Goal: Task Accomplishment & Management: Manage account settings

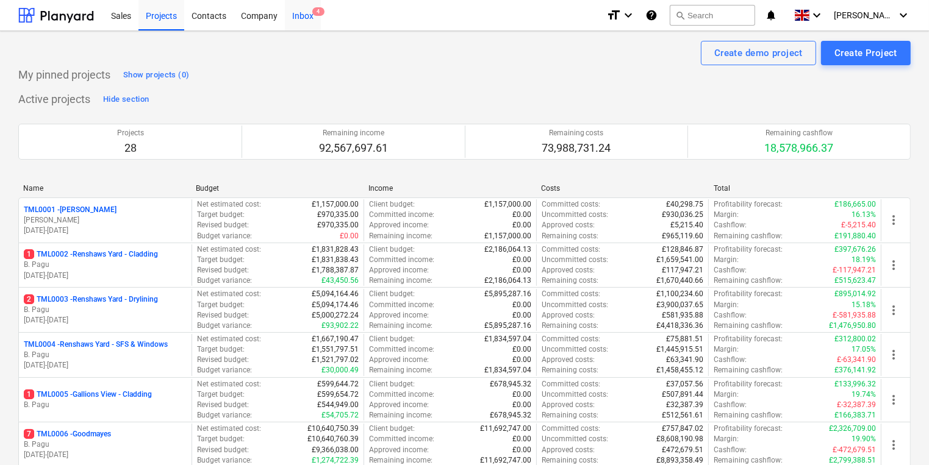
click at [312, 11] on span "4" at bounding box center [318, 11] width 12 height 9
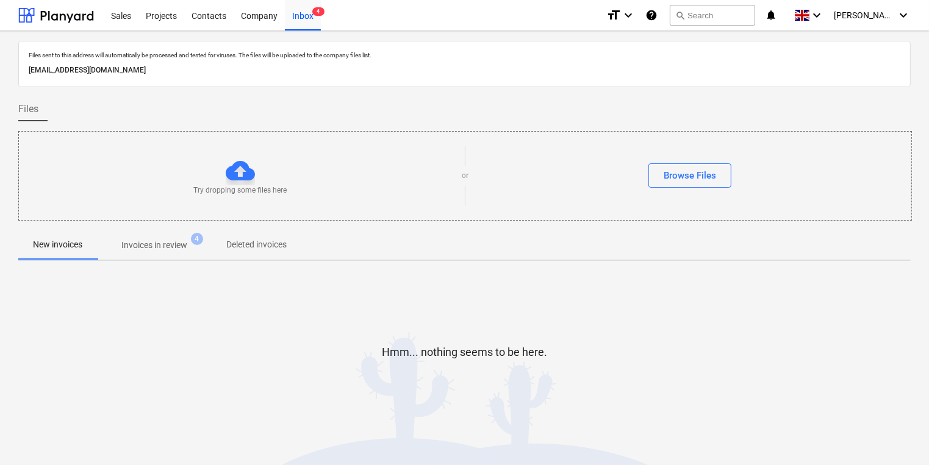
click at [178, 242] on p "Invoices in review" at bounding box center [154, 245] width 66 height 13
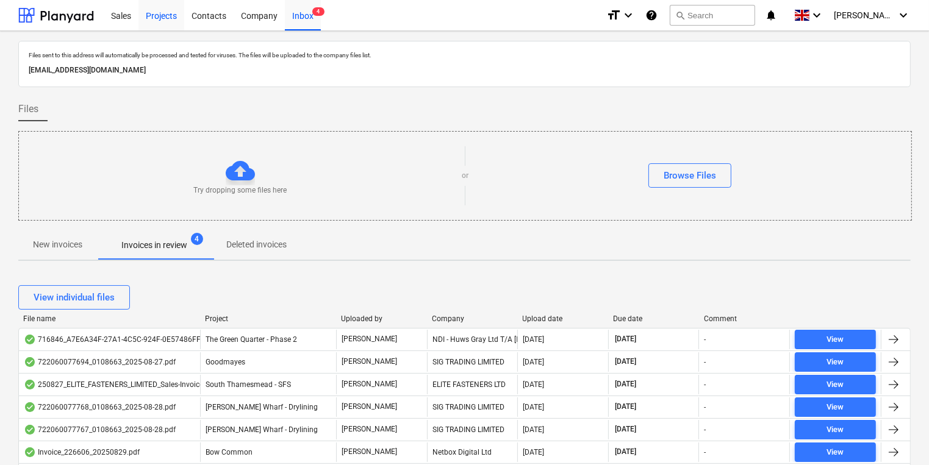
click at [160, 16] on div "Projects" at bounding box center [161, 14] width 46 height 31
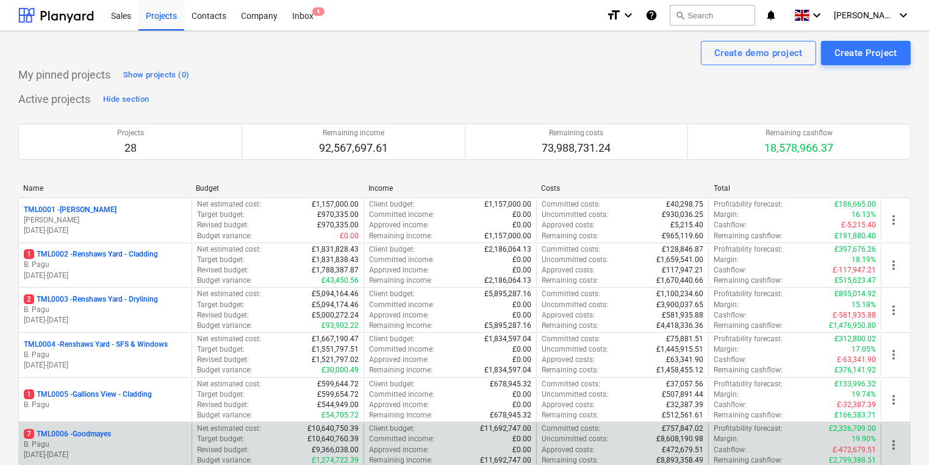
click at [129, 450] on p "[DATE] - [DATE]" at bounding box center [105, 455] width 163 height 10
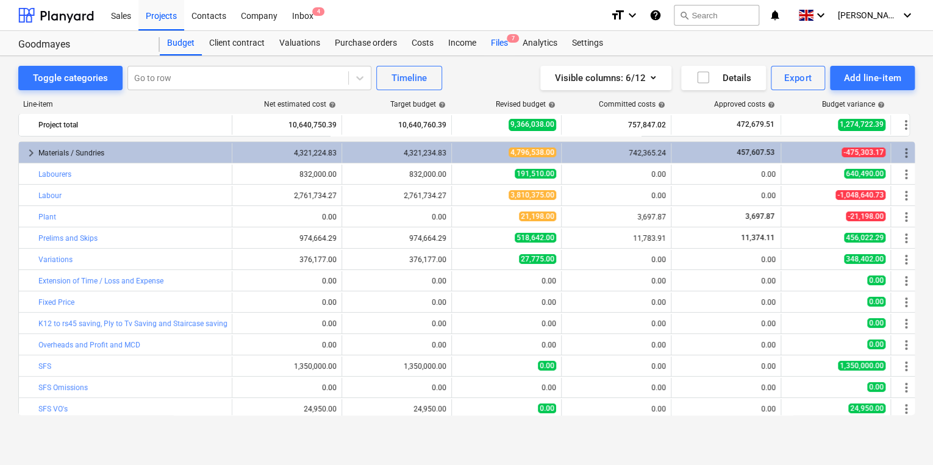
click at [504, 38] on div "Files 7" at bounding box center [500, 43] width 32 height 24
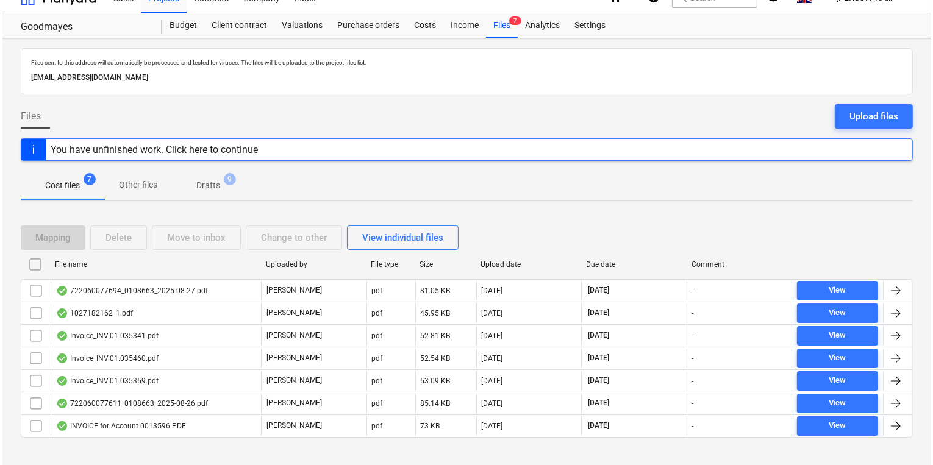
scroll to position [32, 0]
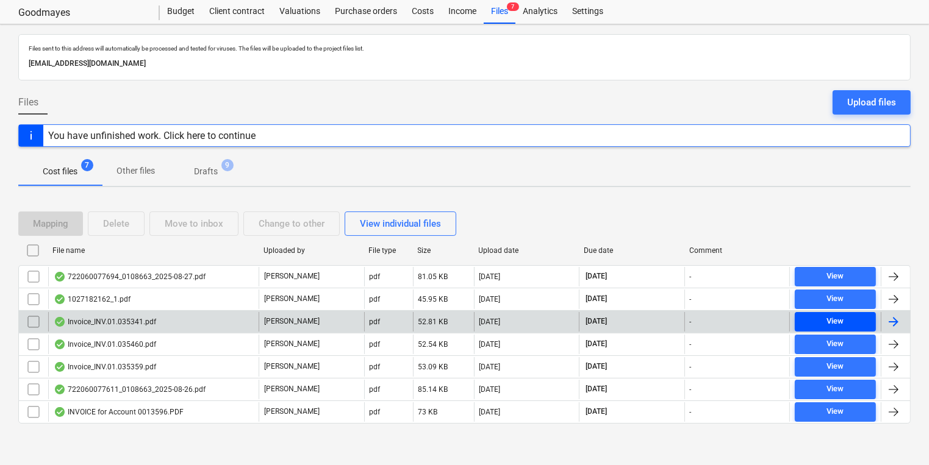
click at [848, 320] on span "View" at bounding box center [835, 322] width 71 height 14
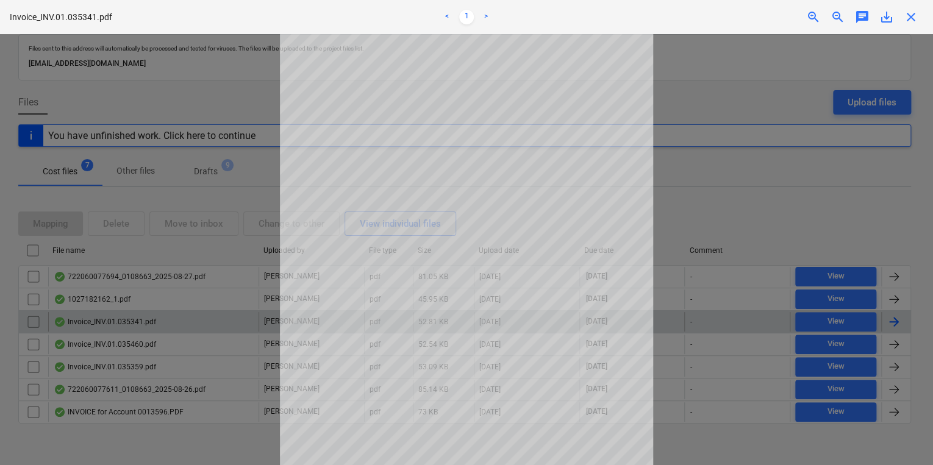
click at [912, 20] on span "close" at bounding box center [911, 17] width 15 height 15
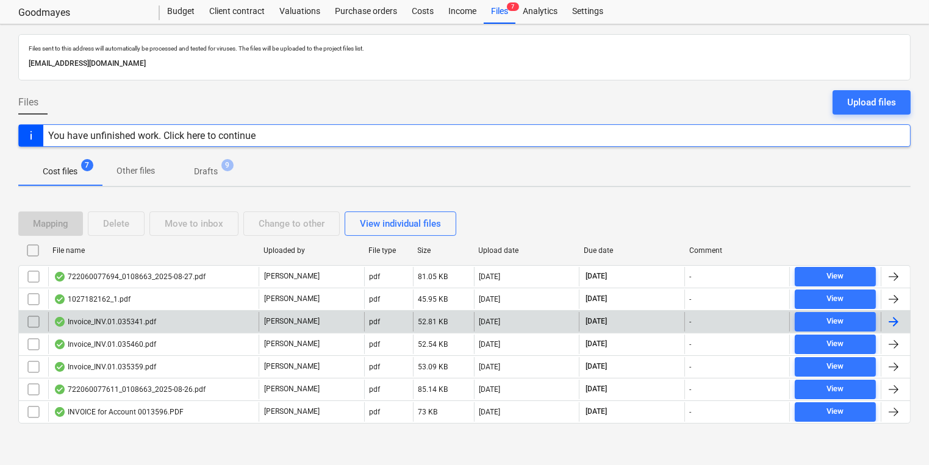
click at [900, 319] on div at bounding box center [893, 322] width 15 height 15
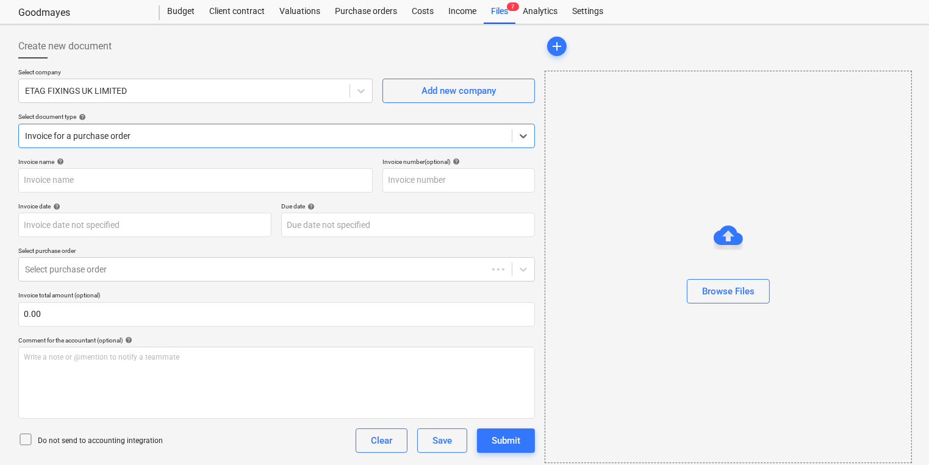
type input "#INV.01.035341"
type input "[DATE]"
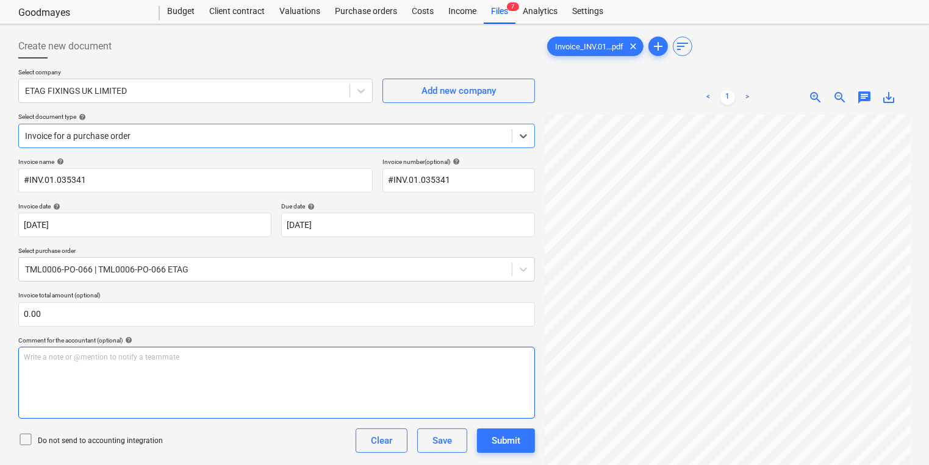
scroll to position [274, 0]
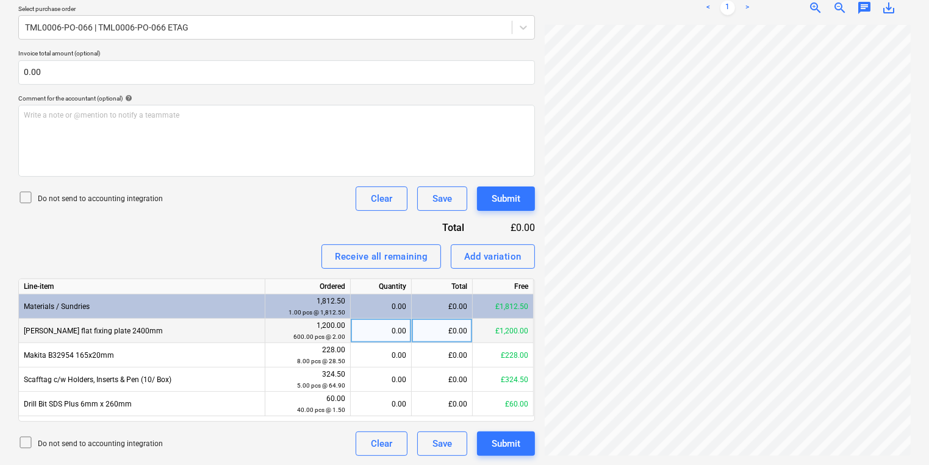
click at [380, 324] on div "0.00" at bounding box center [381, 331] width 51 height 24
type input "600"
click at [520, 443] on div "Submit" at bounding box center [506, 444] width 29 height 16
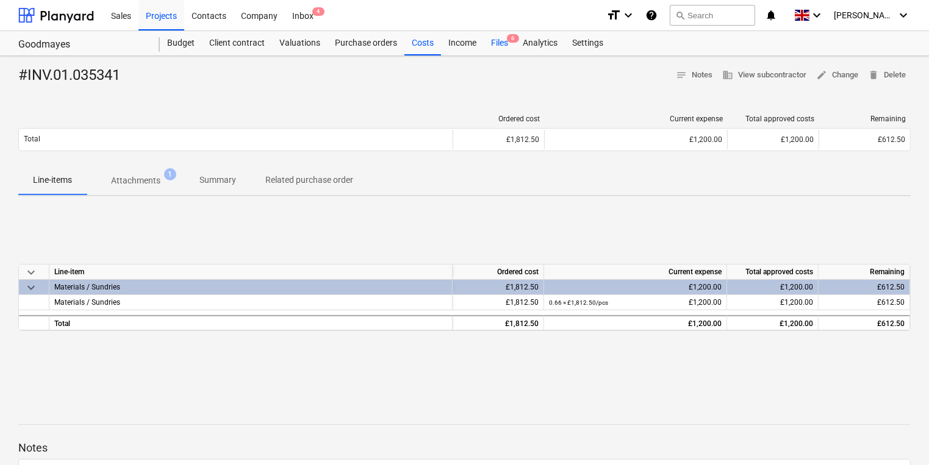
click at [498, 39] on div "Files 6" at bounding box center [500, 43] width 32 height 24
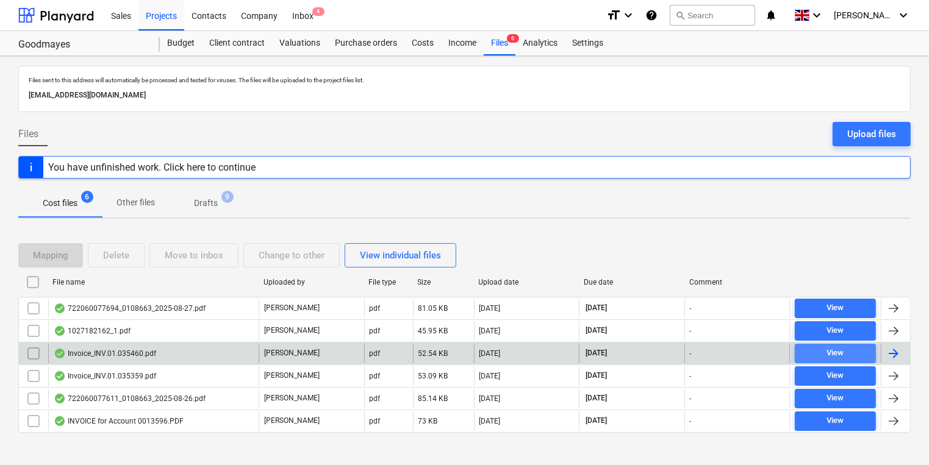
click at [828, 348] on div "View" at bounding box center [835, 353] width 17 height 14
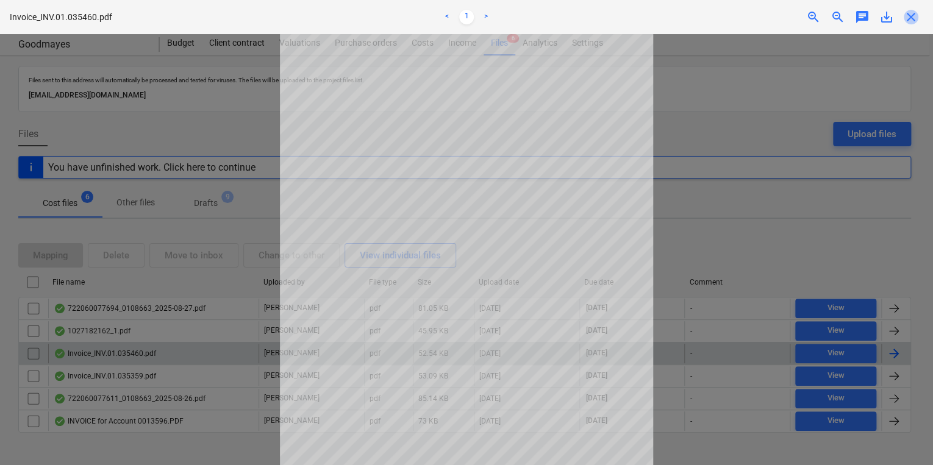
click at [914, 14] on span "close" at bounding box center [911, 17] width 15 height 15
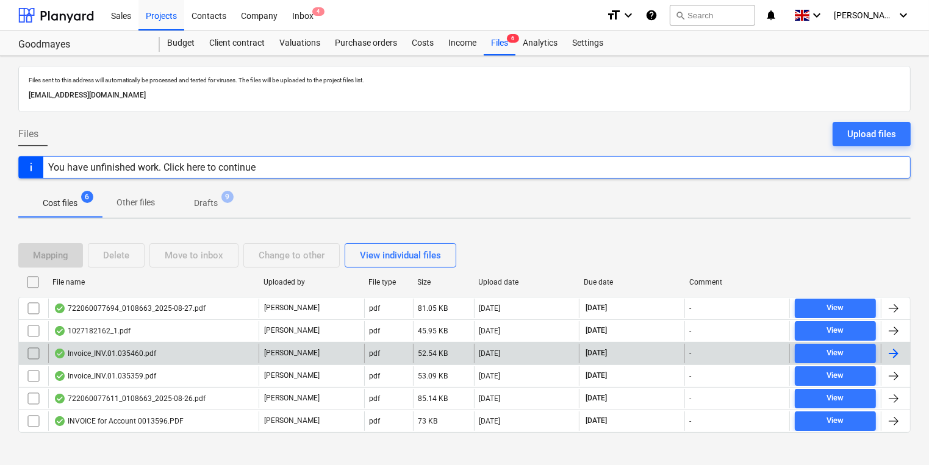
click at [899, 346] on div at bounding box center [893, 353] width 15 height 15
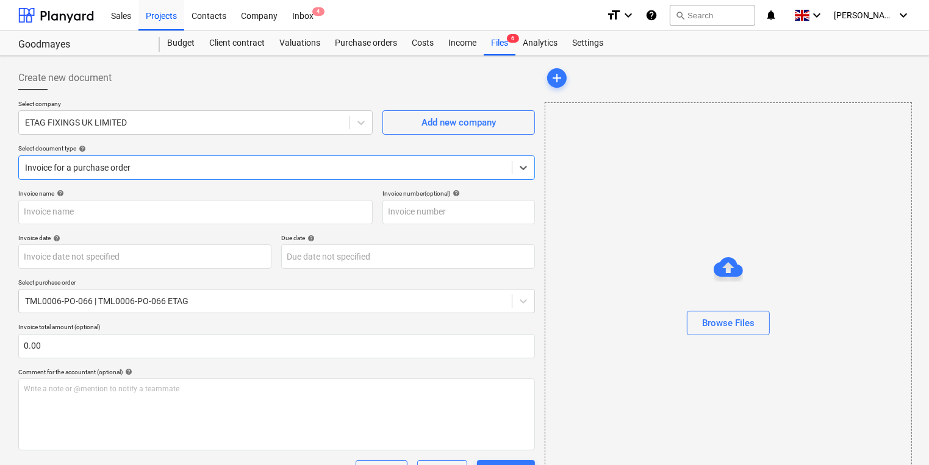
type input "#INV.01.035460"
type input "[DATE]"
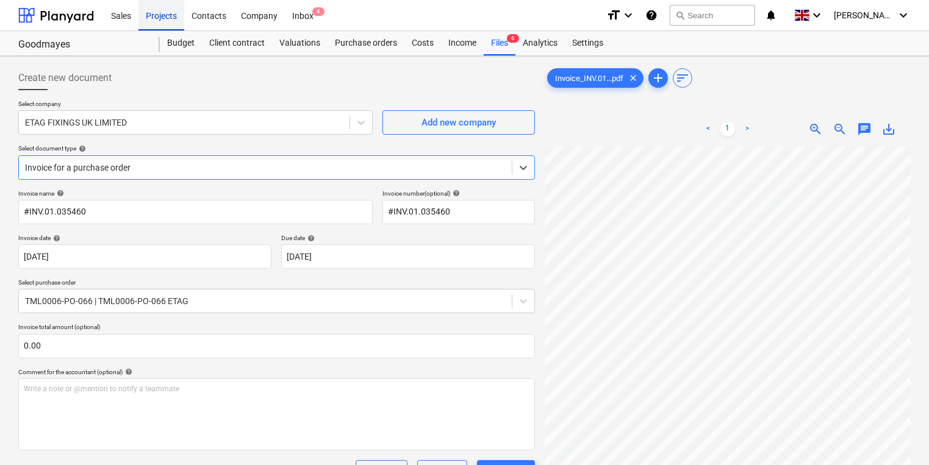
click at [157, 9] on div "Projects" at bounding box center [161, 14] width 46 height 31
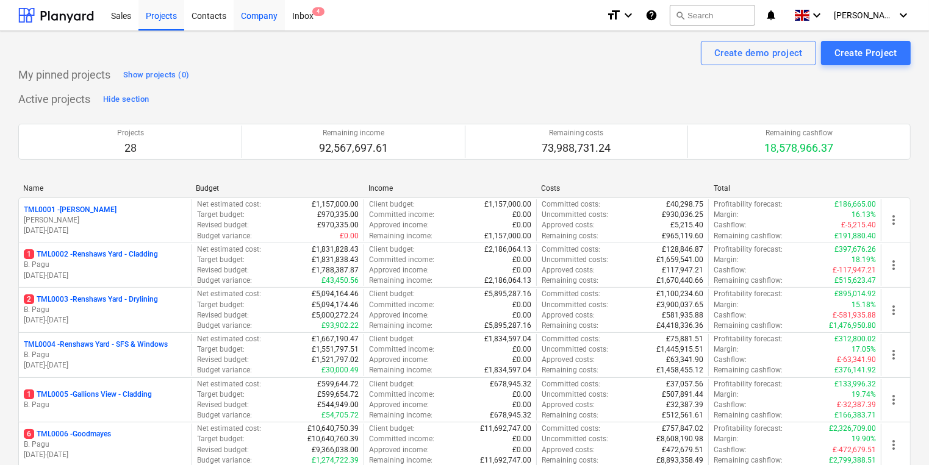
drag, startPoint x: 213, startPoint y: 12, endPoint x: 251, endPoint y: 11, distance: 37.8
click at [215, 12] on div "Contacts" at bounding box center [208, 14] width 49 height 31
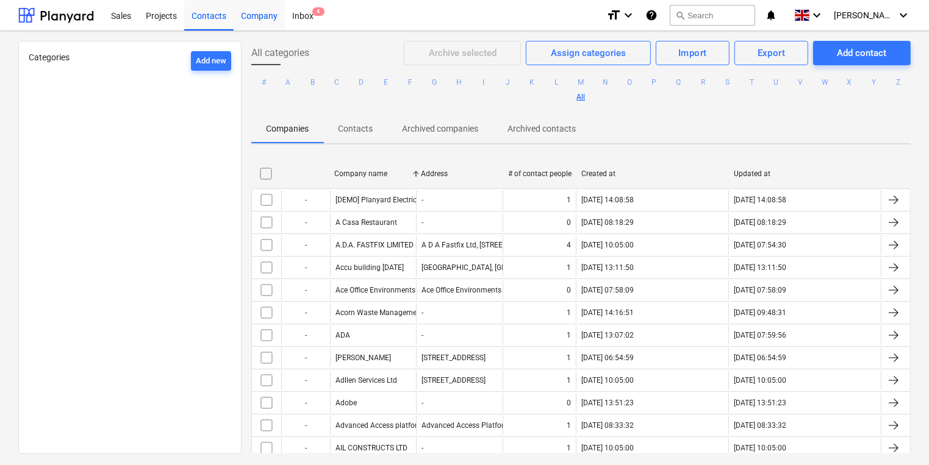
click at [265, 12] on div "Company" at bounding box center [259, 14] width 51 height 31
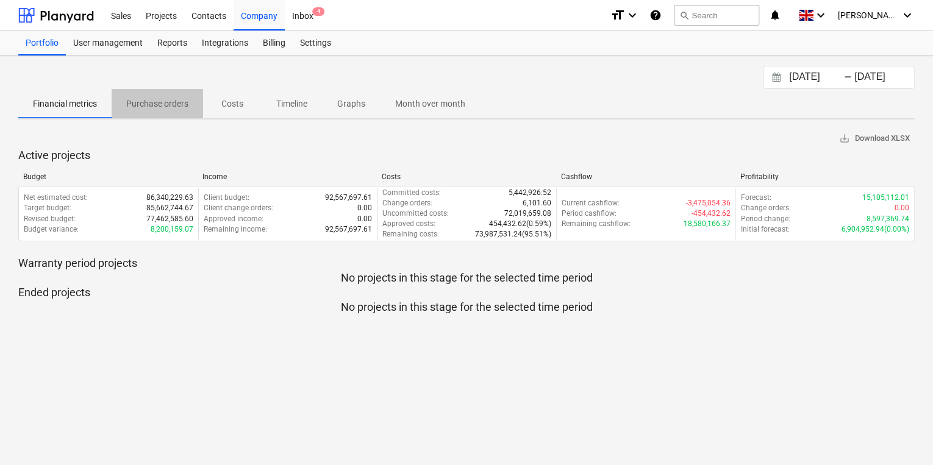
click at [166, 102] on p "Purchase orders" at bounding box center [157, 104] width 62 height 13
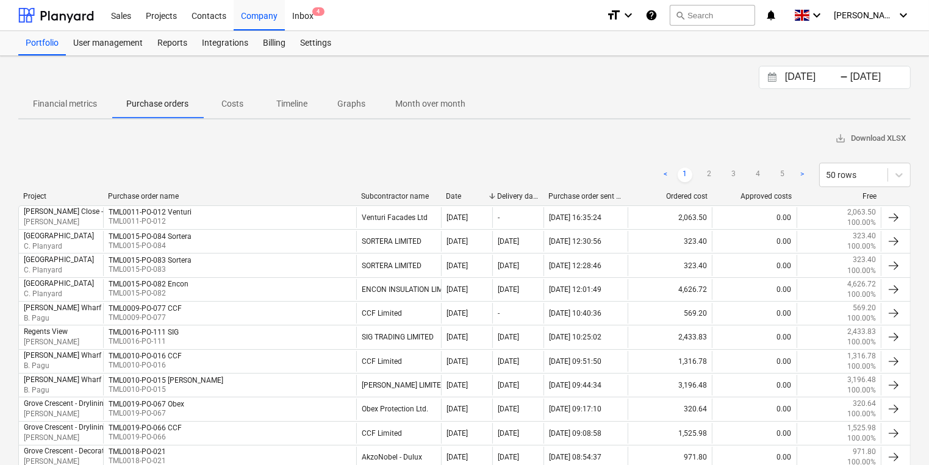
scroll to position [244, 0]
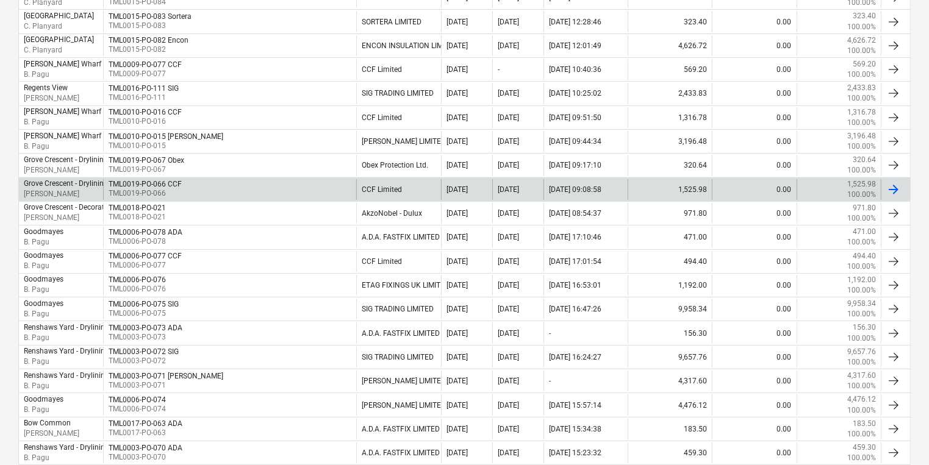
click at [899, 184] on div at bounding box center [893, 189] width 15 height 15
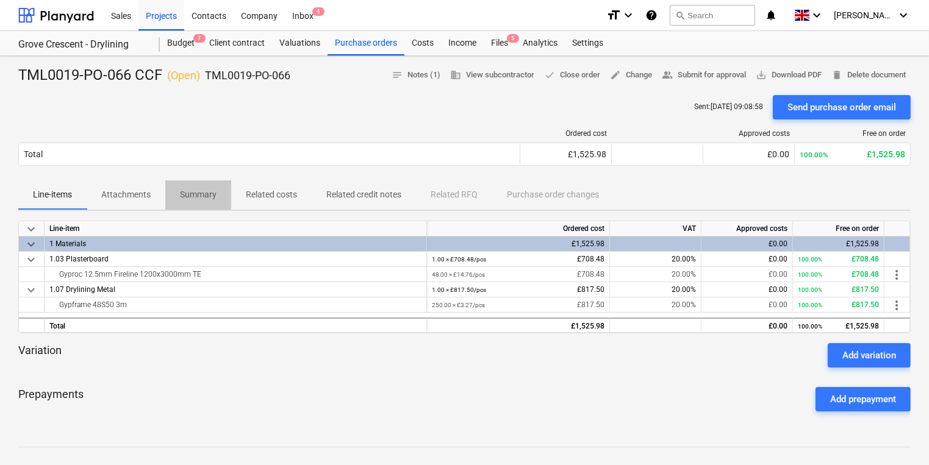
click at [184, 195] on p "Summary" at bounding box center [198, 194] width 37 height 13
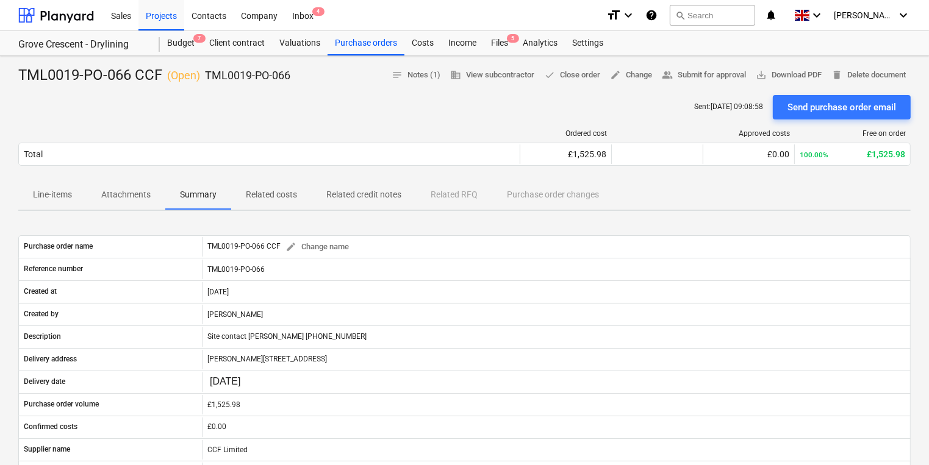
click at [70, 192] on p "Line-items" at bounding box center [52, 194] width 39 height 13
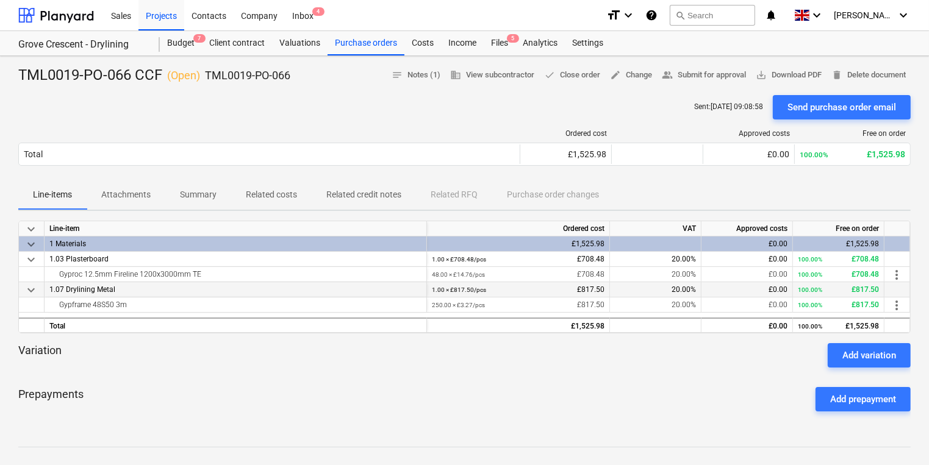
click at [33, 287] on span "keyboard_arrow_down" at bounding box center [31, 290] width 15 height 15
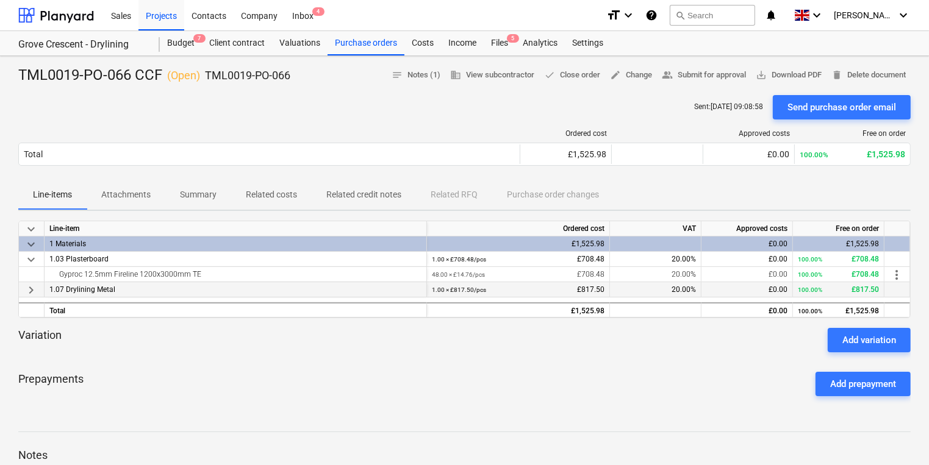
click at [33, 287] on span "keyboard_arrow_right" at bounding box center [31, 290] width 15 height 15
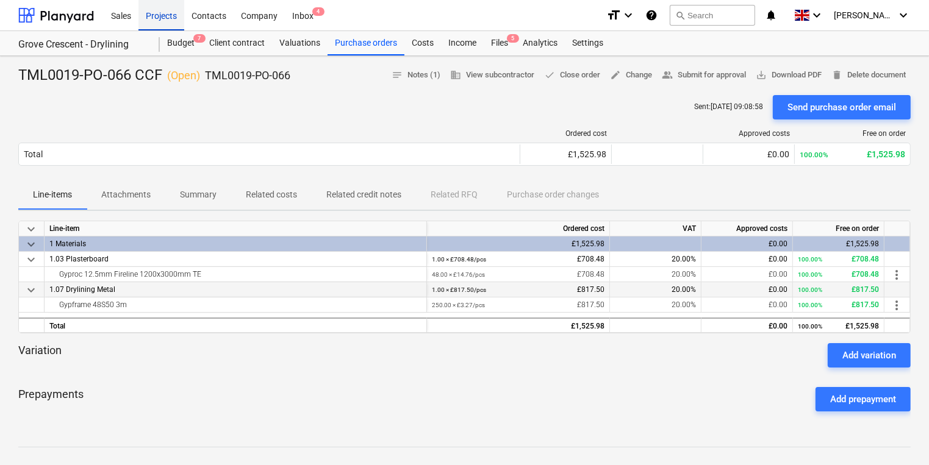
click at [154, 21] on div "Projects" at bounding box center [161, 14] width 46 height 31
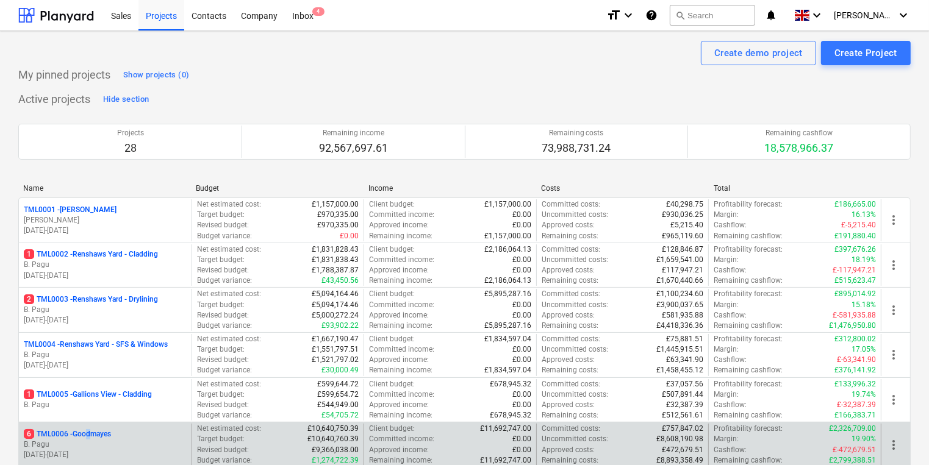
click at [90, 438] on p "6 TML0006 - Goodmayes" at bounding box center [67, 434] width 87 height 10
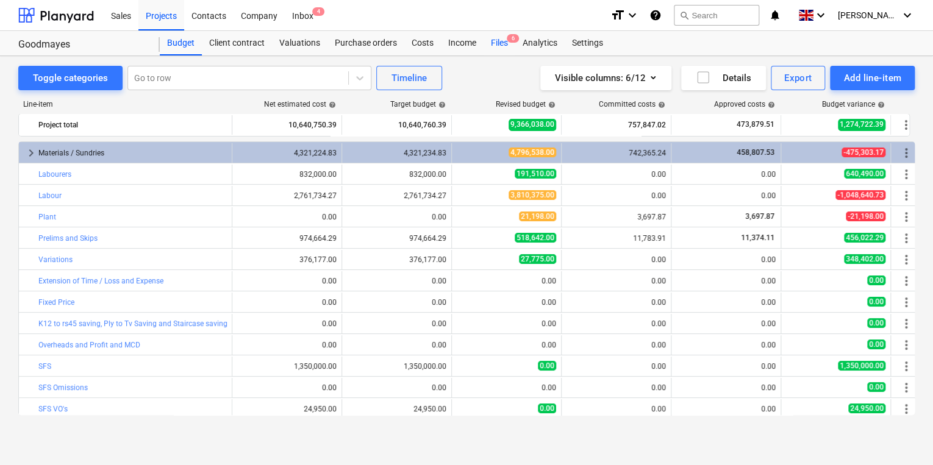
click at [504, 40] on div "Files 6" at bounding box center [500, 43] width 32 height 24
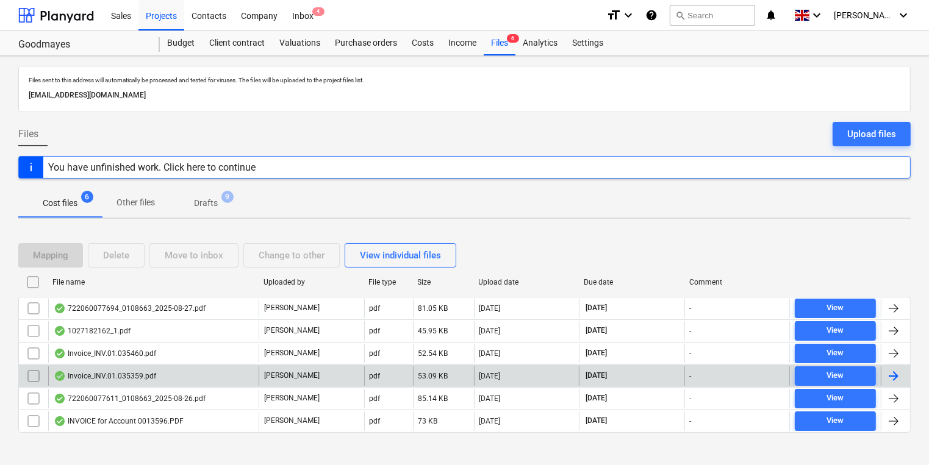
click at [901, 371] on div at bounding box center [895, 377] width 29 height 20
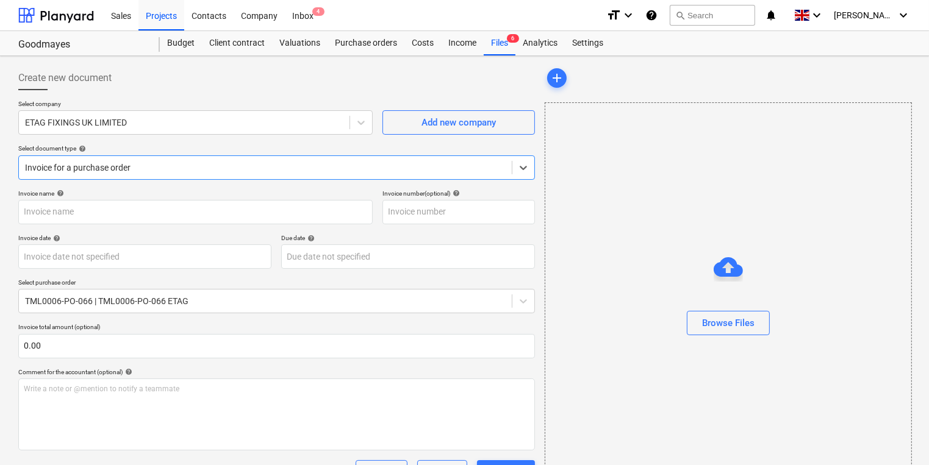
type input "#INV.01.035359"
type input "[DATE]"
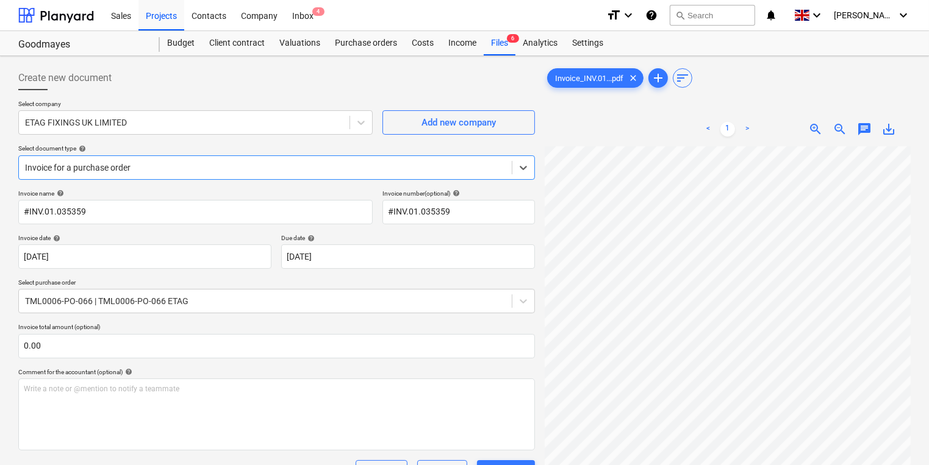
scroll to position [244, 0]
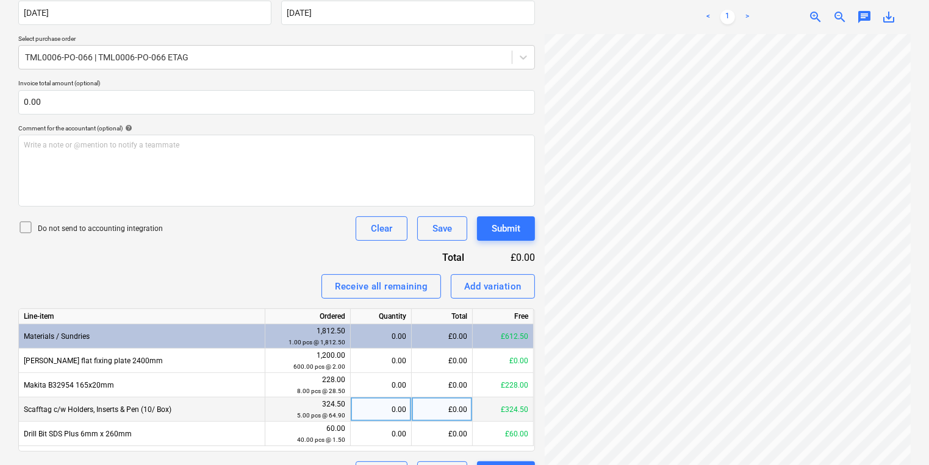
click at [391, 407] on div "0.00" at bounding box center [381, 410] width 51 height 24
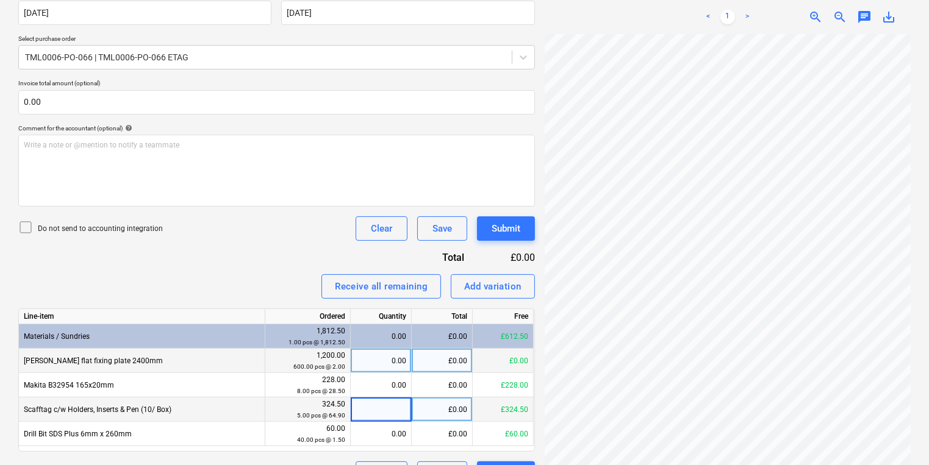
type input "4"
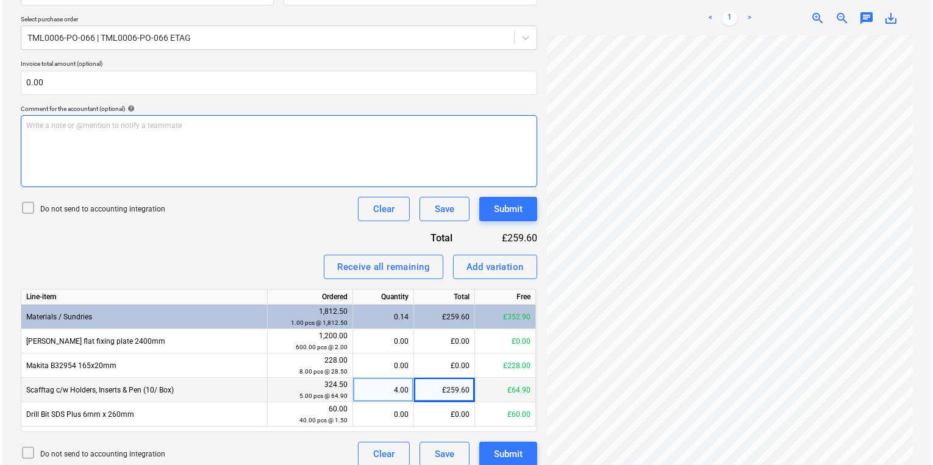
scroll to position [274, 0]
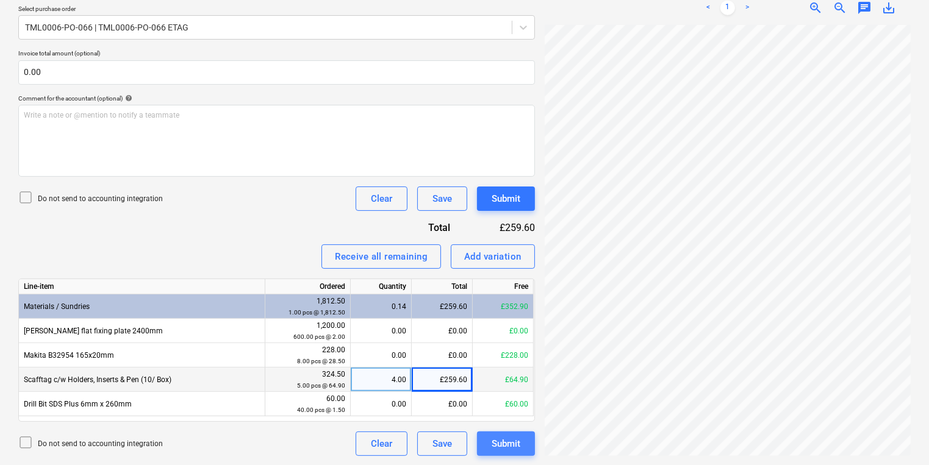
click at [504, 443] on div "Submit" at bounding box center [506, 444] width 29 height 16
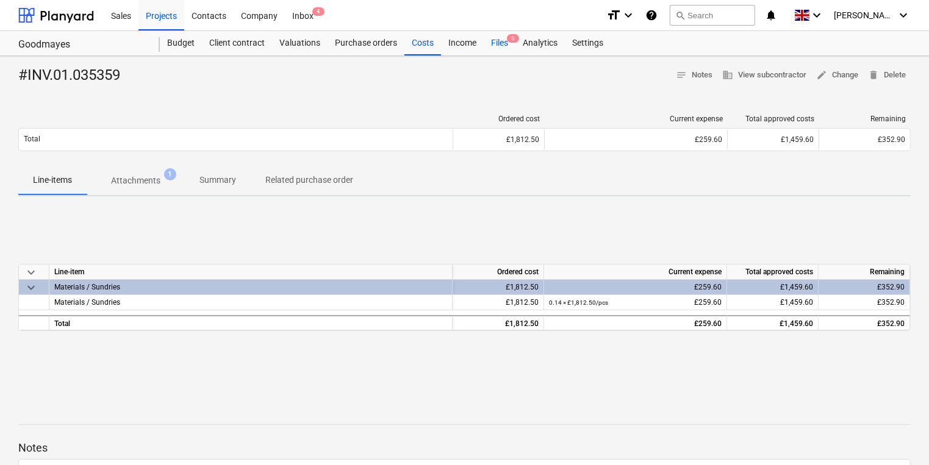
click at [494, 38] on div "Files 5" at bounding box center [500, 43] width 32 height 24
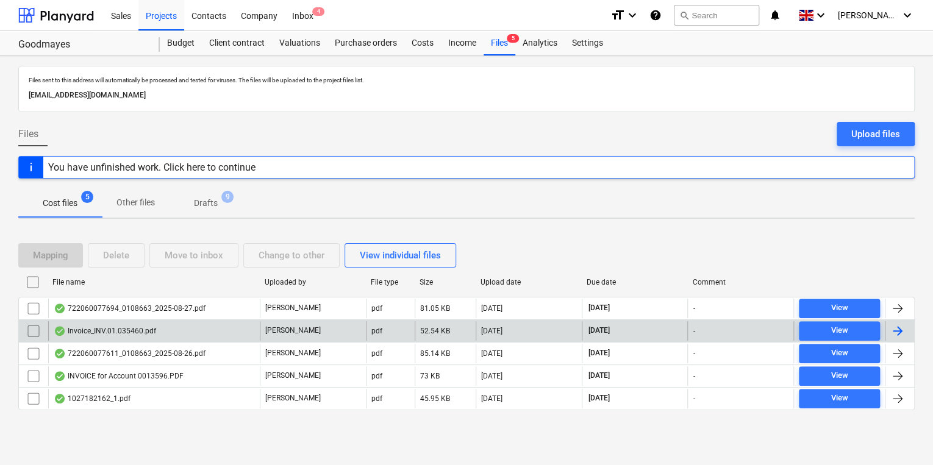
click at [895, 325] on div at bounding box center [897, 331] width 15 height 15
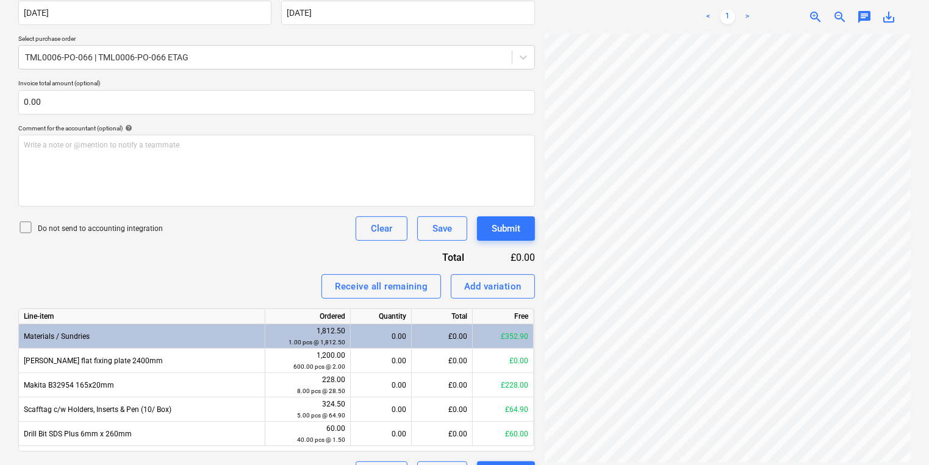
scroll to position [274, 0]
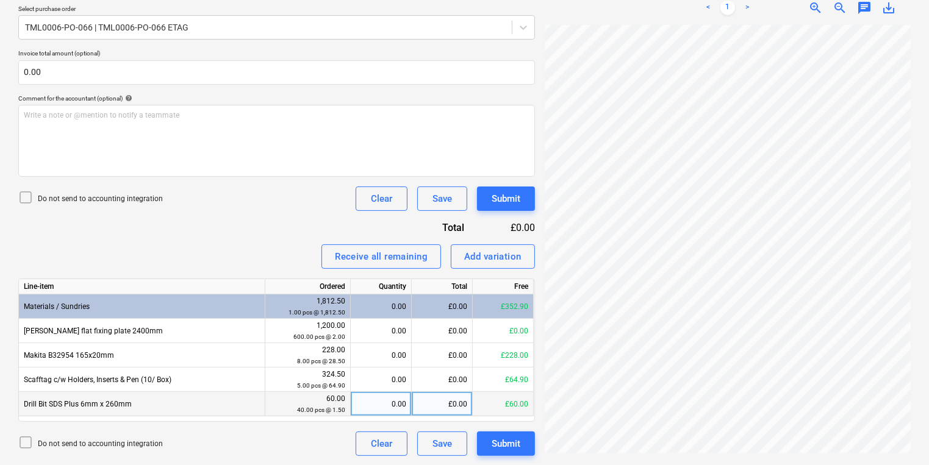
click at [373, 407] on div "0.00" at bounding box center [381, 404] width 51 height 24
type input "40"
click at [500, 259] on div "Add variation" at bounding box center [492, 257] width 57 height 16
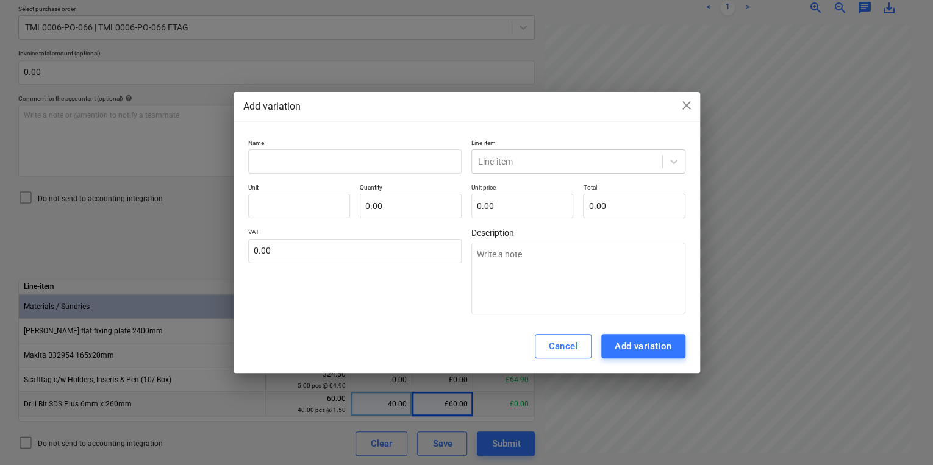
drag, startPoint x: 504, startPoint y: 104, endPoint x: 496, endPoint y: 105, distance: 8.6
click at [496, 105] on div "Add variation close" at bounding box center [466, 106] width 447 height 15
click at [340, 164] on input "text" at bounding box center [355, 161] width 214 height 24
type input "D"
type textarea "x"
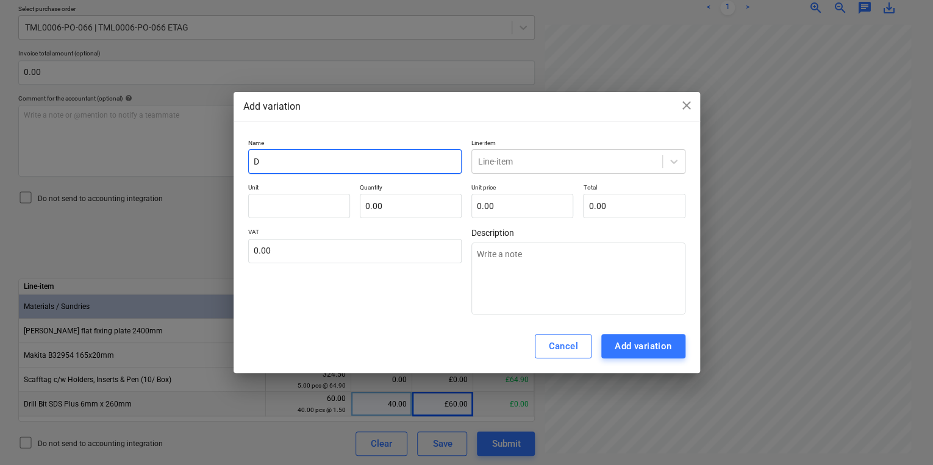
type input "Dr"
type textarea "x"
type input "Dri"
type textarea "x"
type input "Dril"
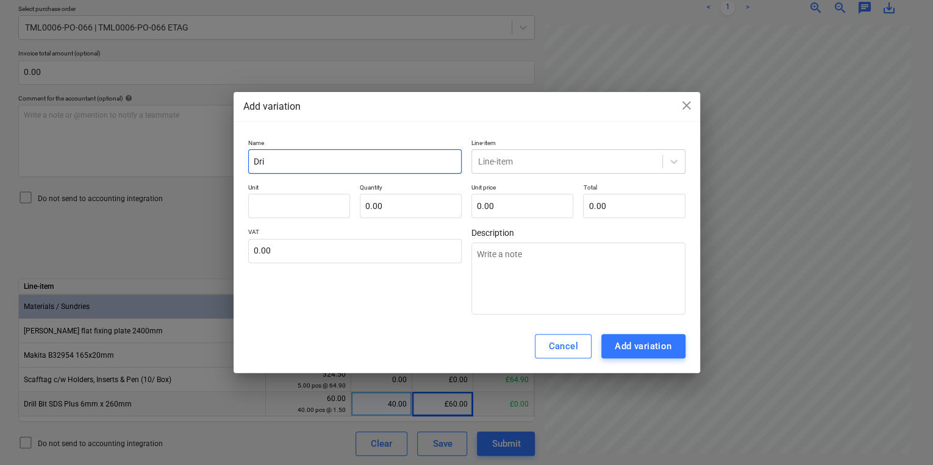
type textarea "x"
type input "Drill"
type textarea "x"
type input "Drill"
type textarea "x"
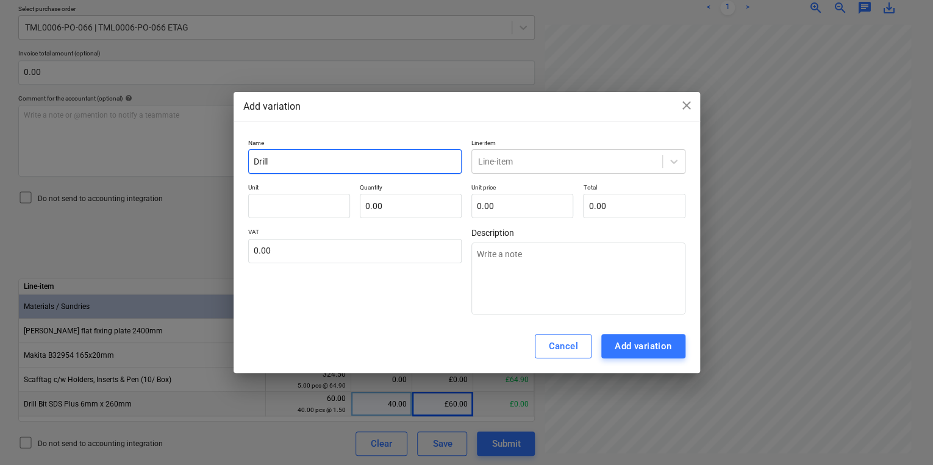
type input "Drill B"
type textarea "x"
type input "Drill Bi"
type textarea "x"
type input "Drill Bit"
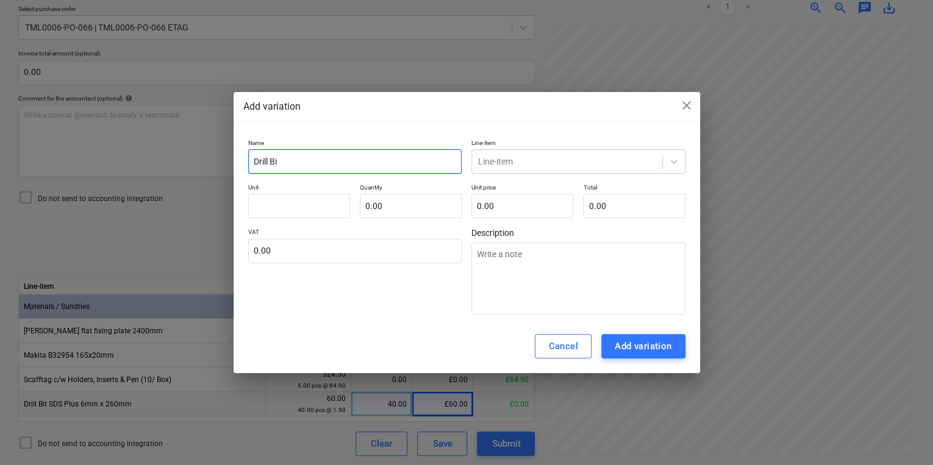
type textarea "x"
type input "Drill Bits"
type textarea "x"
type input "Drill Bits"
type textarea "x"
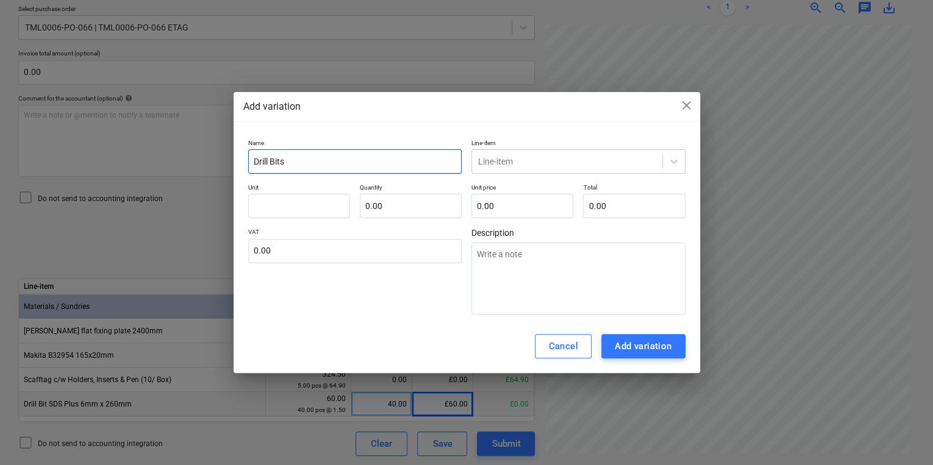
type input "Drill Bits S"
type textarea "x"
type input "Drill Bits SD"
type textarea "x"
type input "Drill Bits SDS"
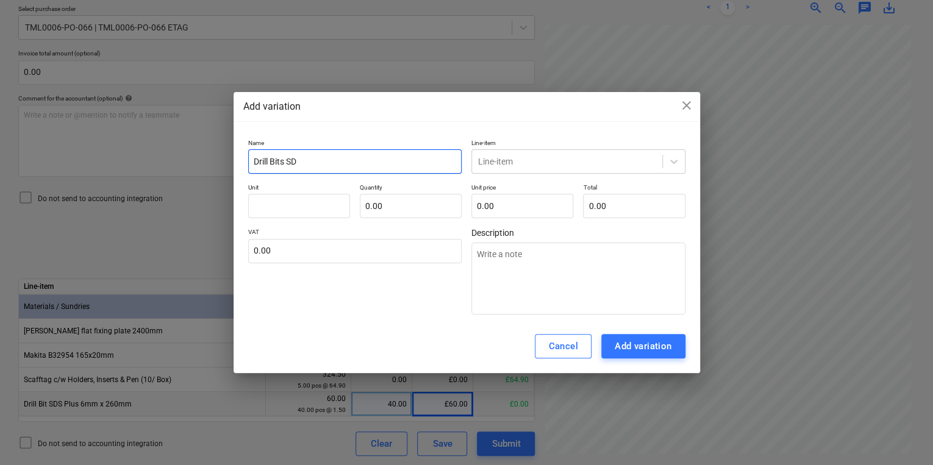
type textarea "x"
type input "Drill Bits SDS"
type textarea "x"
type input "Drill Bits SDS O"
type textarea "x"
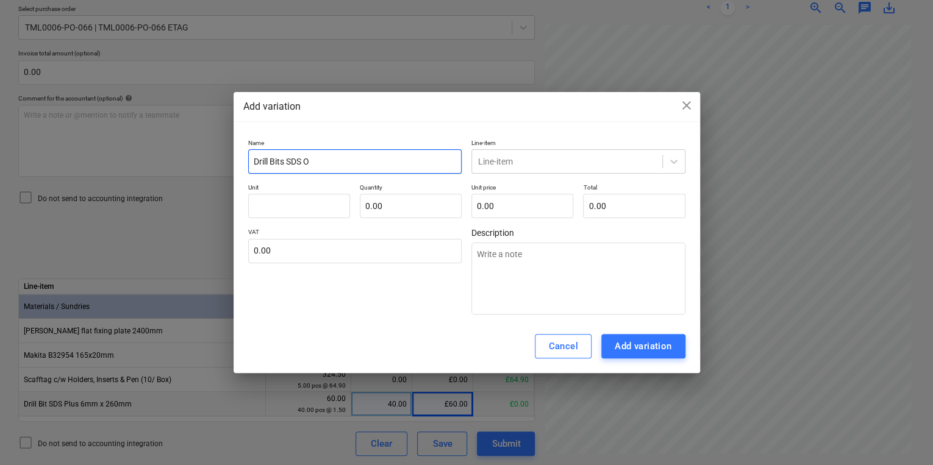
type input "Drill Bits SDS"
type textarea "x"
type input "Drill Bits SDS P"
type textarea "x"
type input "Drill Bits SDS Pl"
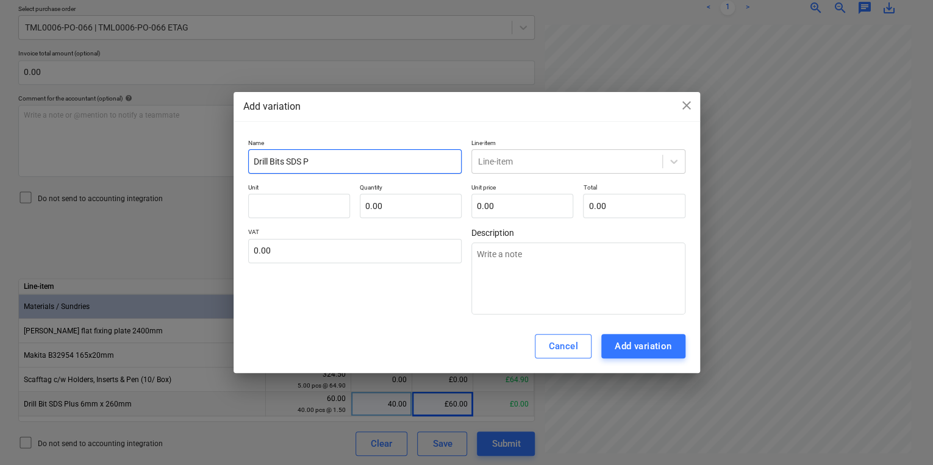
type textarea "x"
type input "Drill Bits SDS Plu"
type textarea "x"
type input "Drill Bits SDS Plus"
type textarea "x"
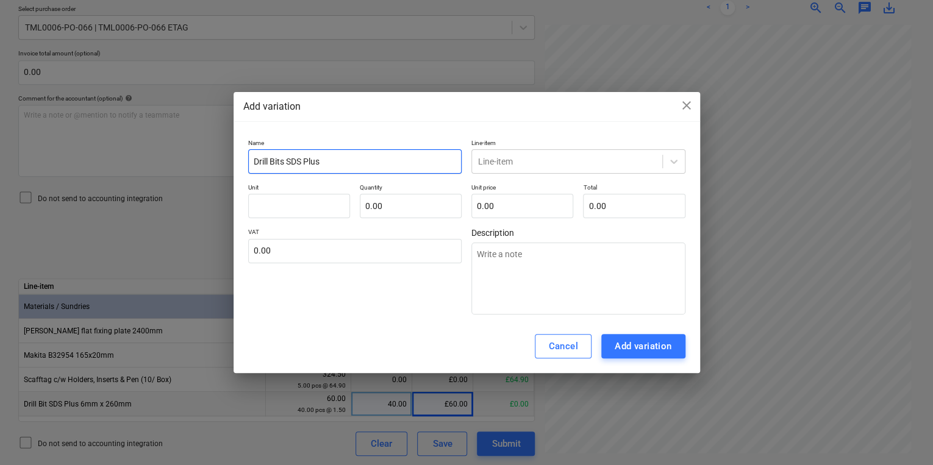
type input "Drill Bits SDS Plus"
type textarea "x"
type input "Drill Bits SDS Plus 6"
type textarea "x"
type input "Drill Bits SDS Plus 6M"
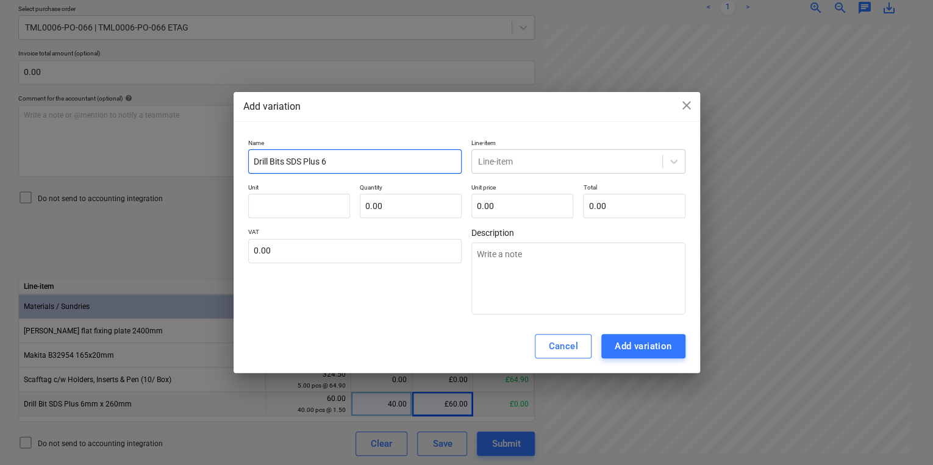
type textarea "x"
type input "Drill Bits SDS Plus 6"
type textarea "x"
type input "Drill Bits SDS Plus 6m"
type textarea "x"
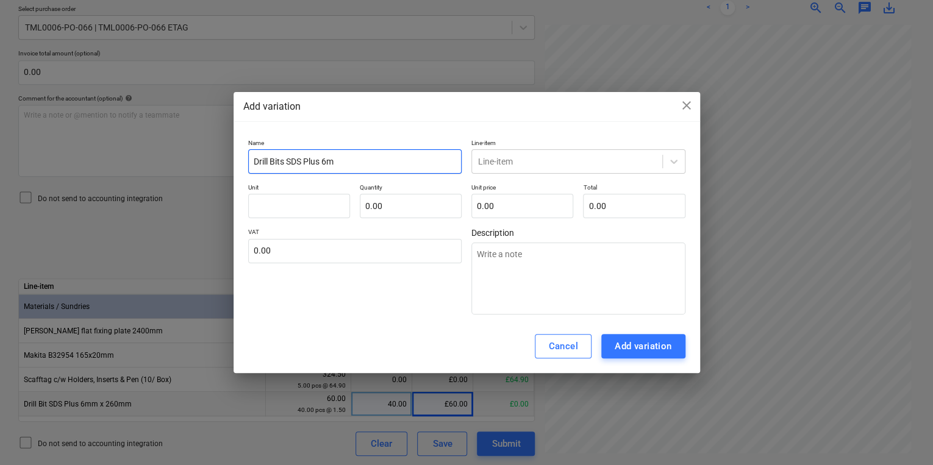
type input "Drill Bits SDS Plus 6mm"
type textarea "x"
type input "Drill Bits SDS Plus 6mm"
type textarea "x"
type input "Drill Bits SDS Plus 6mm x"
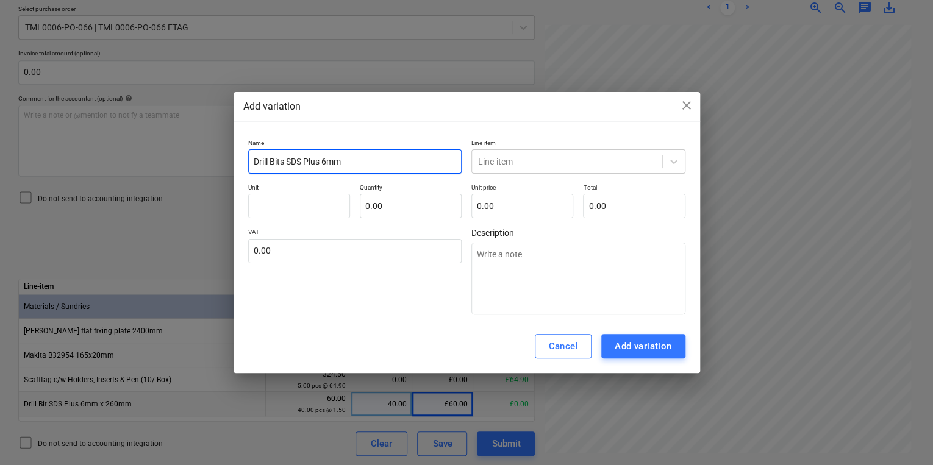
type textarea "x"
type input "Drill Bits SDS Plus 6mm x"
type textarea "x"
type input "Drill Bits SDS Plus 6mm x 2"
type textarea "x"
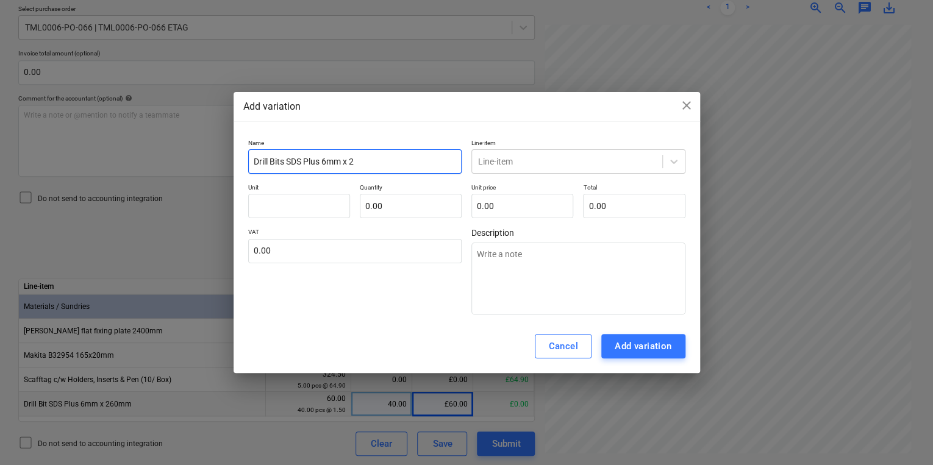
type input "Drill Bits SDS Plus 6mm x 26"
type textarea "x"
type input "Drill Bits SDS Plus 6mm x 260"
type textarea "x"
type input "Drill Bits SDS Plus 6mm x 260"
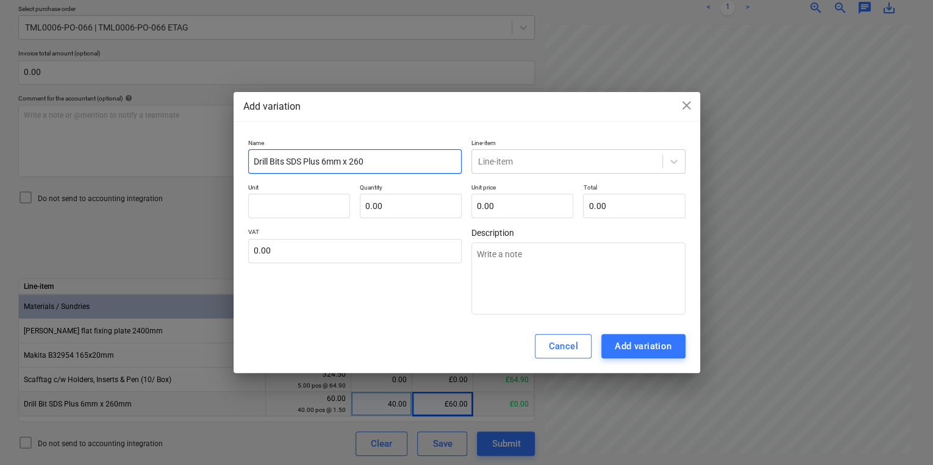
type textarea "x"
type input "Drill Bits SDS Plus 6mm x 260"
type textarea "x"
type input "Drill Bits SDS Plus 6mm x 260m"
type textarea "x"
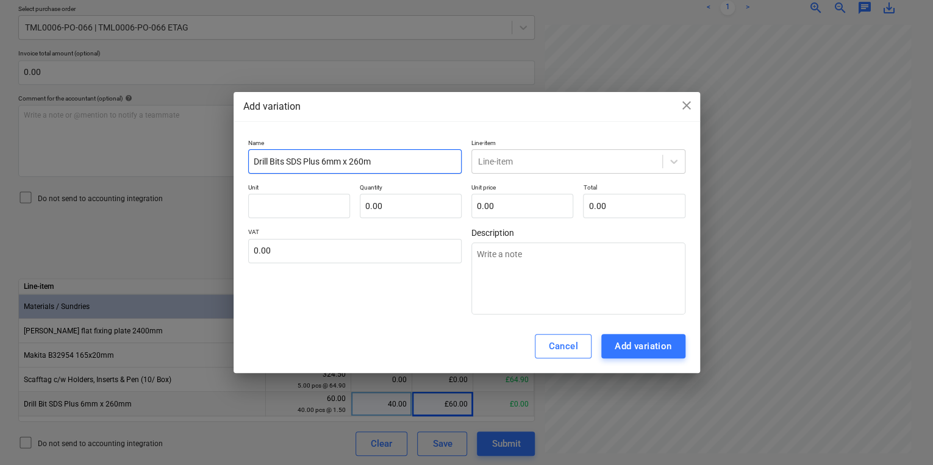
type input "Drill Bits SDS Plus 6mm x 260mm"
type textarea "x"
type input "Drill Bits SDS Plus 6mm x 260mm"
click at [293, 204] on input "text" at bounding box center [299, 206] width 102 height 24
type input "4"
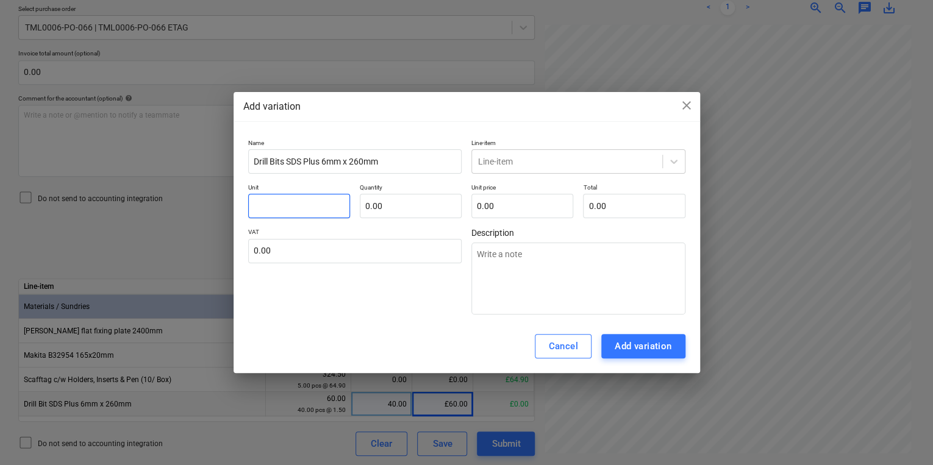
type textarea "x"
type input "40"
type textarea "x"
type input "40"
type input "1"
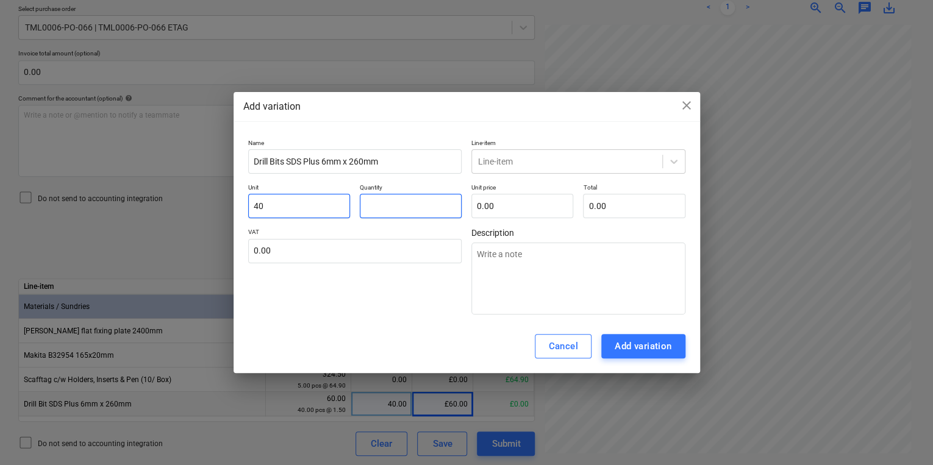
type textarea "x"
type input "1.00"
type input "-"
type textarea "x"
type input "-0"
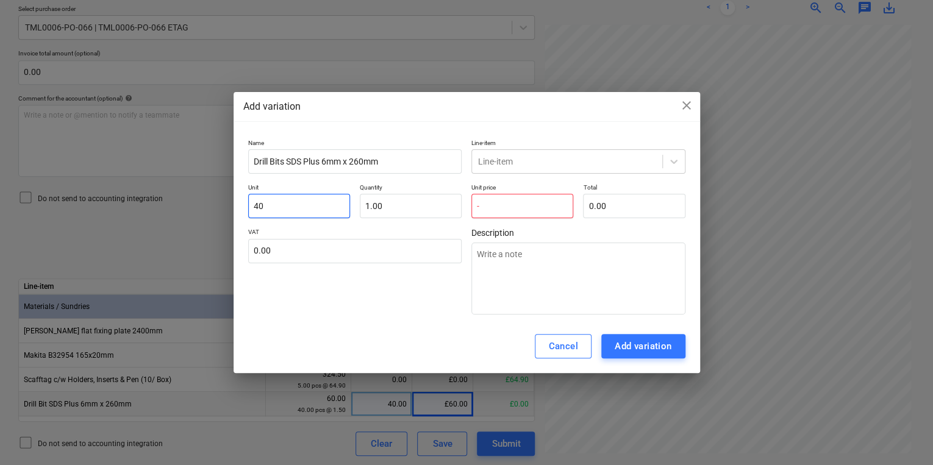
type textarea "x"
type input "-0."
type textarea "x"
type input "-0.1"
type textarea "x"
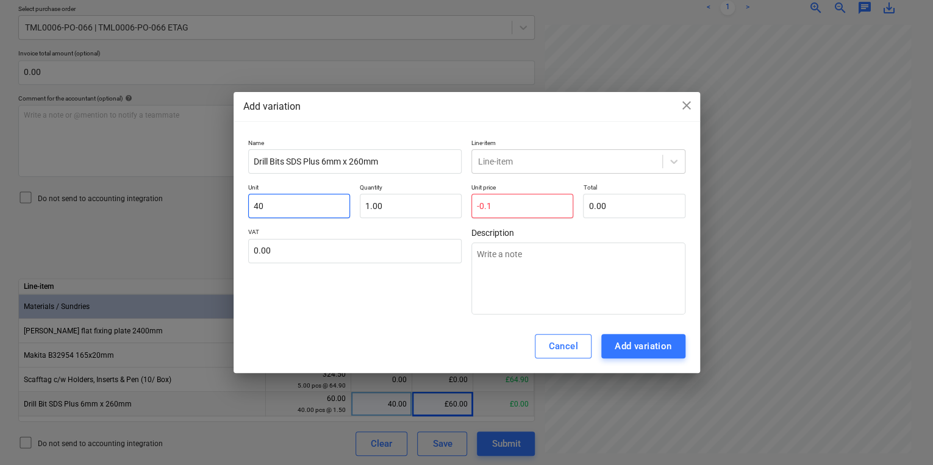
type input "-0.14"
type textarea "x"
type input "0.00"
click at [671, 156] on icon at bounding box center [674, 162] width 12 height 12
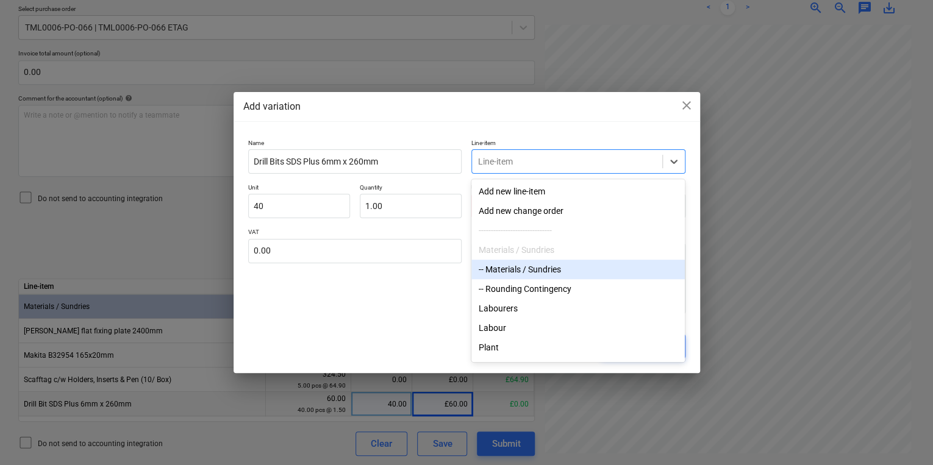
click at [506, 268] on div "-- Materials / Sundries" at bounding box center [577, 270] width 213 height 20
type textarea "x"
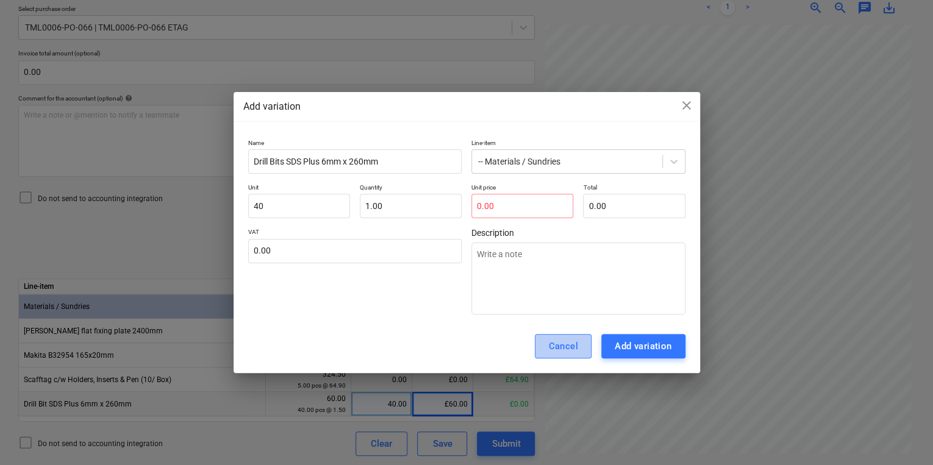
click at [550, 351] on div "Cancel" at bounding box center [563, 346] width 30 height 16
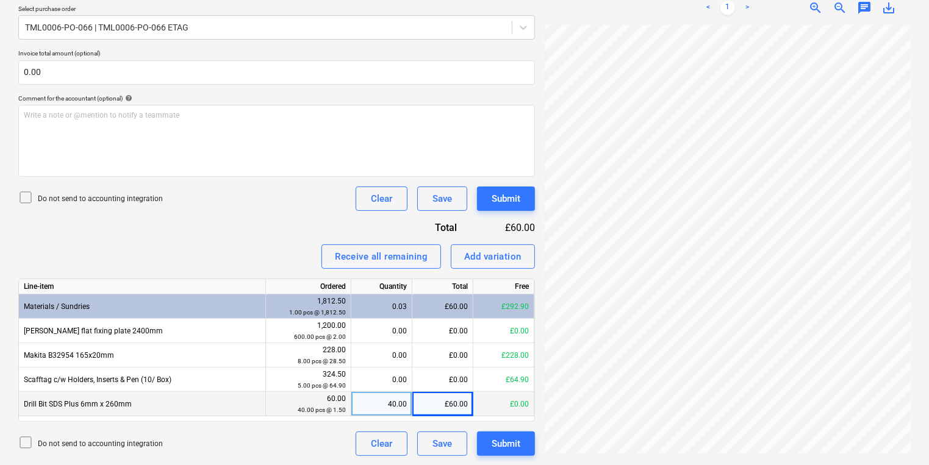
scroll to position [0, 0]
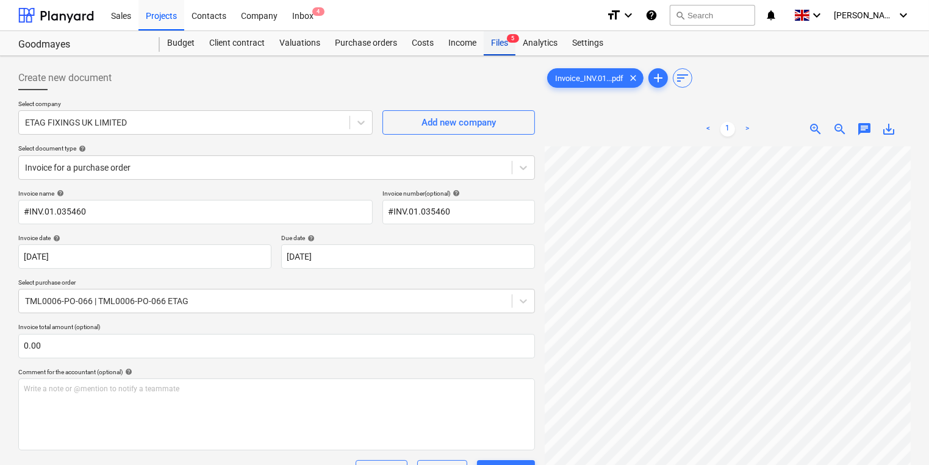
click at [498, 46] on div "Files 5" at bounding box center [500, 43] width 32 height 24
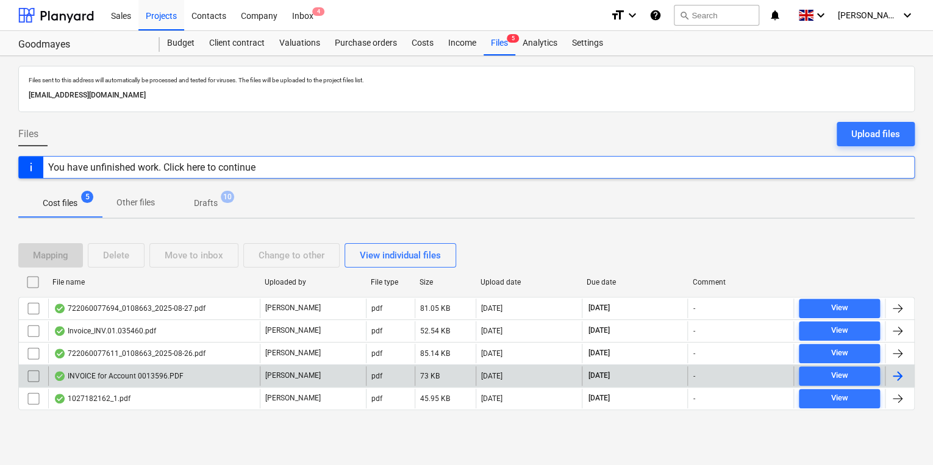
click at [897, 367] on div at bounding box center [899, 377] width 29 height 20
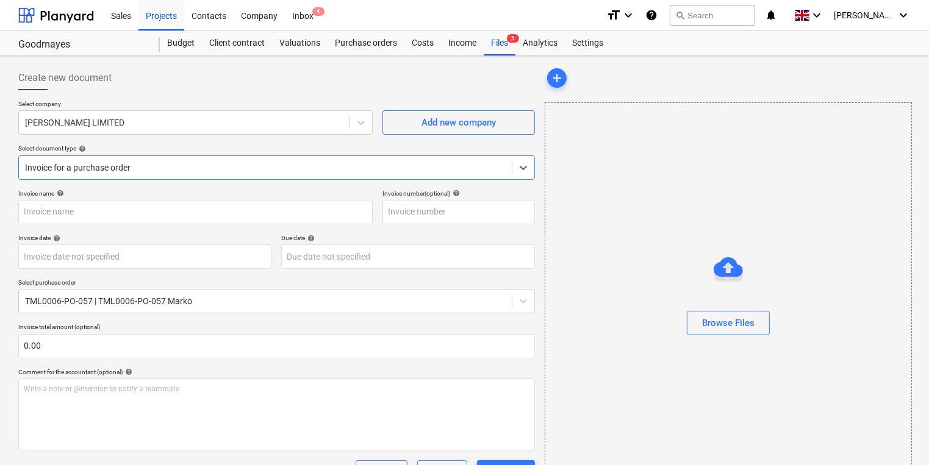
type input "0243/01454089"
type input "[DATE]"
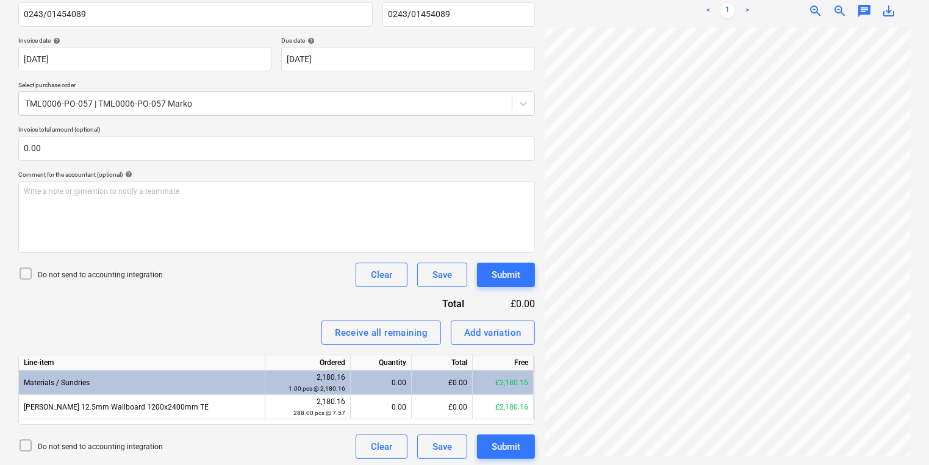
scroll to position [201, 0]
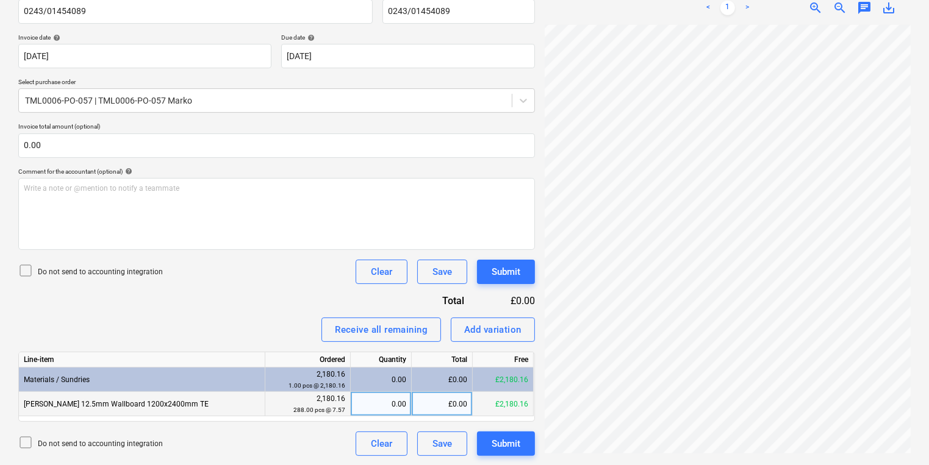
click at [401, 403] on div "0.00" at bounding box center [381, 404] width 51 height 24
type input "288"
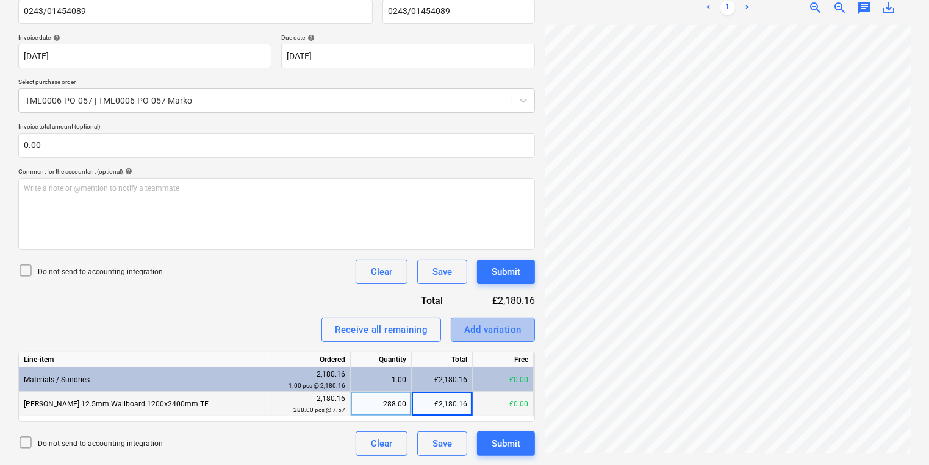
click at [493, 328] on div "Add variation" at bounding box center [492, 330] width 57 height 16
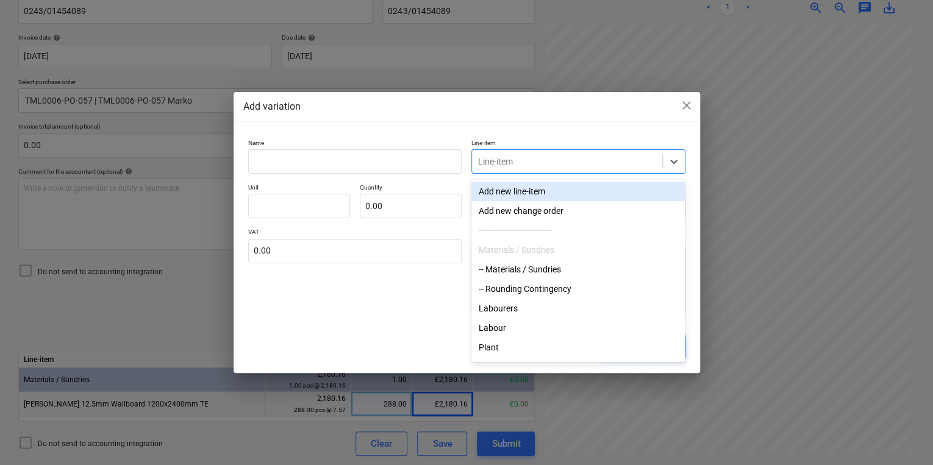
click at [619, 162] on div at bounding box center [567, 162] width 178 height 12
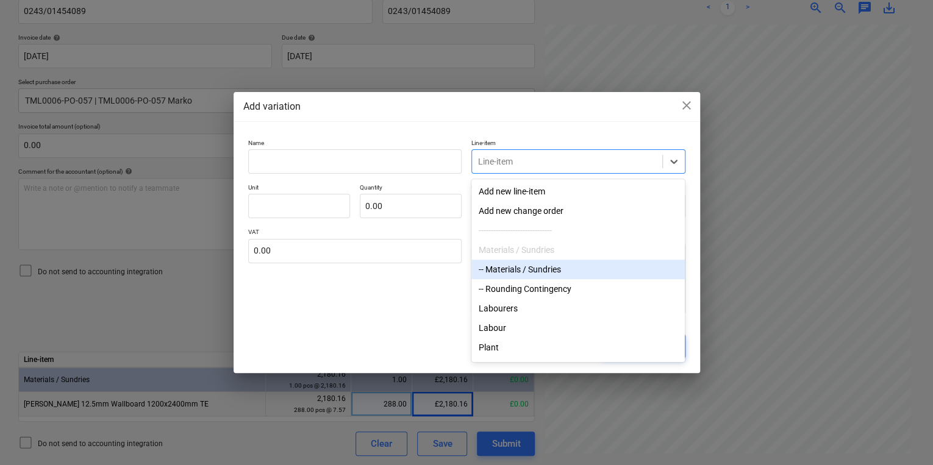
click at [563, 268] on div "-- Materials / Sundries" at bounding box center [577, 270] width 213 height 20
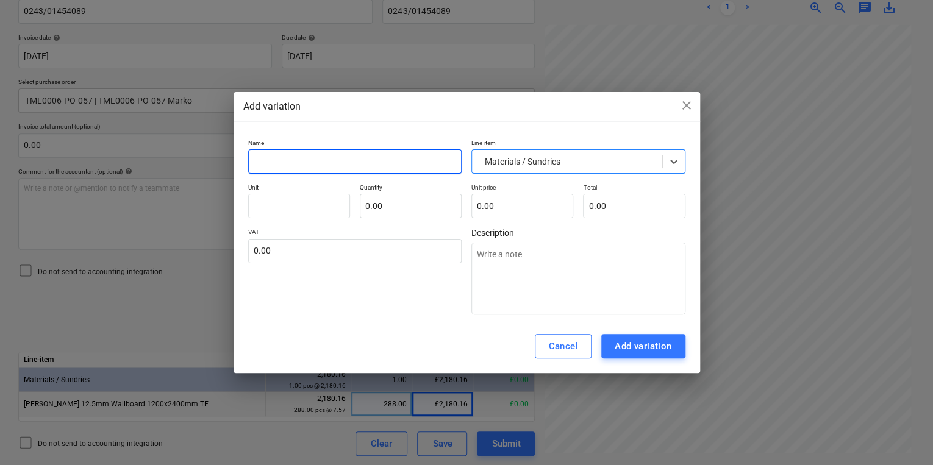
click at [342, 162] on input "text" at bounding box center [355, 161] width 214 height 24
type textarea "x"
type input "V"
type textarea "x"
type input "Va"
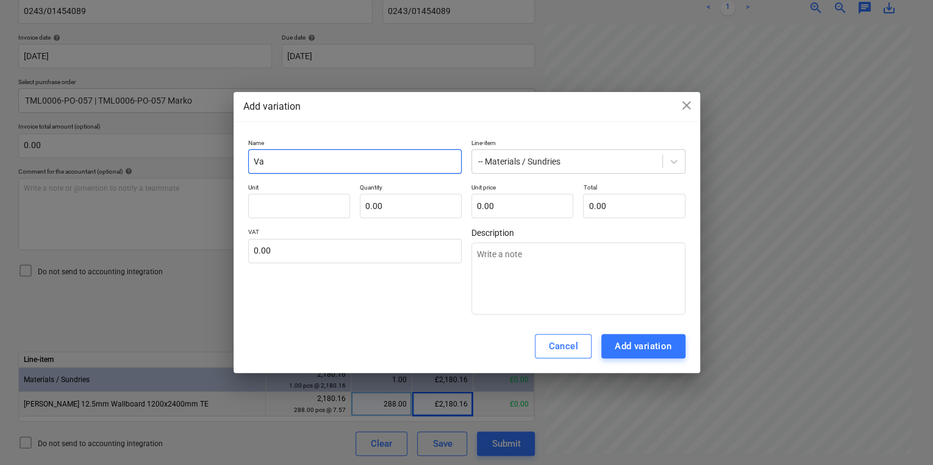
type textarea "x"
type input "Var"
type textarea "x"
type input "Vari"
type textarea "x"
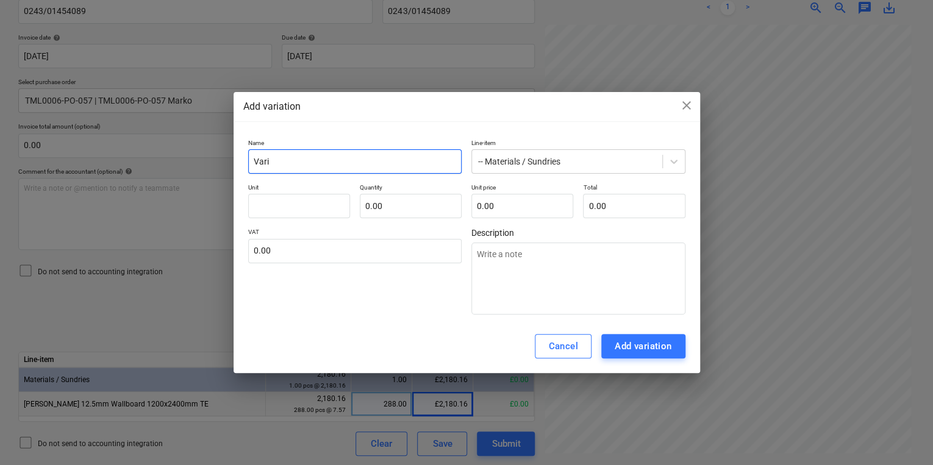
type input "Varia"
type textarea "x"
type input "Variat"
type textarea "x"
type input "Variati"
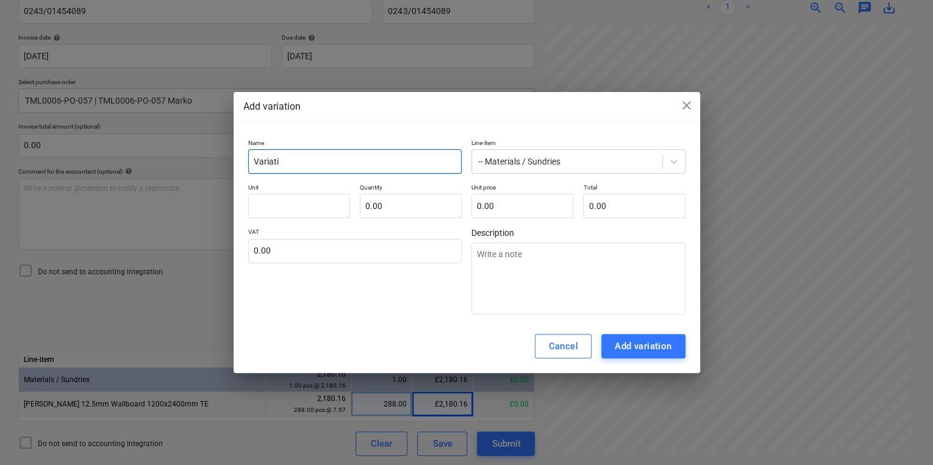
type textarea "x"
type input "Variatio"
type textarea "x"
type input "Variation"
type textarea "x"
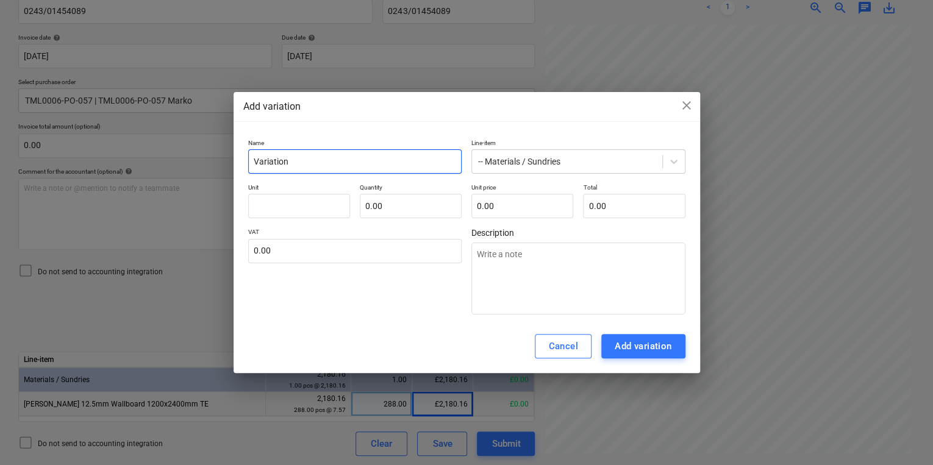
type input "Variation"
type textarea "x"
type input "Variation p"
type textarea "x"
type input "Variation pr"
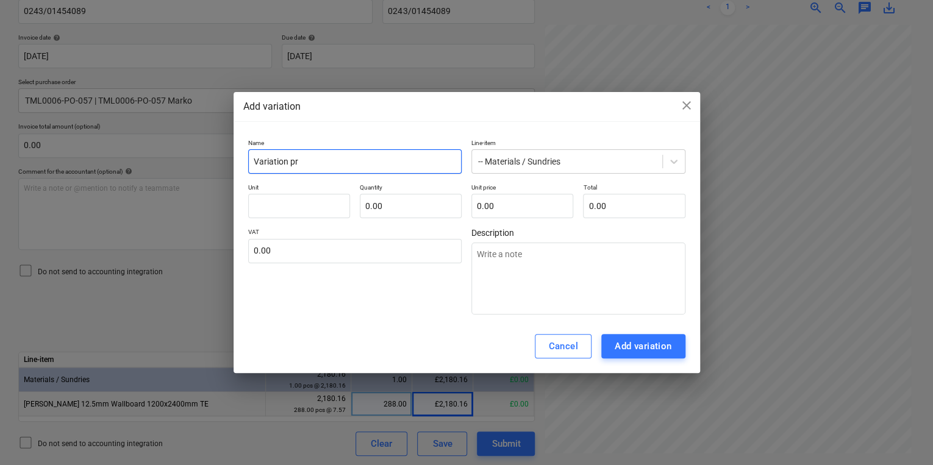
type textarea "x"
type input "Variation pri"
type textarea "x"
type input "Variation pric"
type textarea "x"
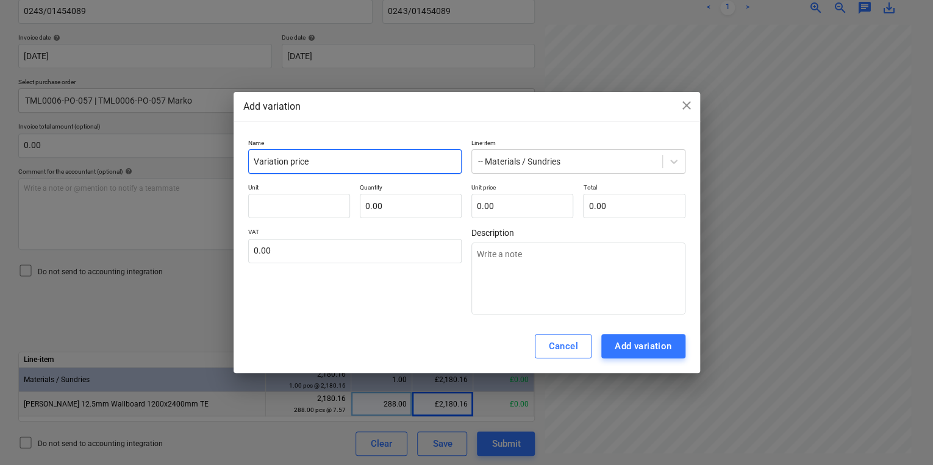
type input "Variation price"
click at [322, 209] on input "text" at bounding box center [299, 206] width 102 height 24
type textarea "x"
type input "1"
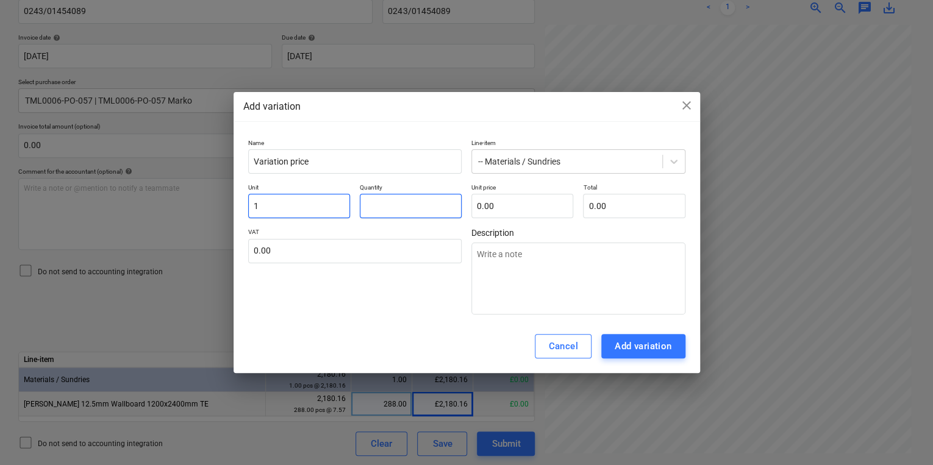
type textarea "x"
type input "1.00"
type textarea "x"
type input "1"
type input "1.00"
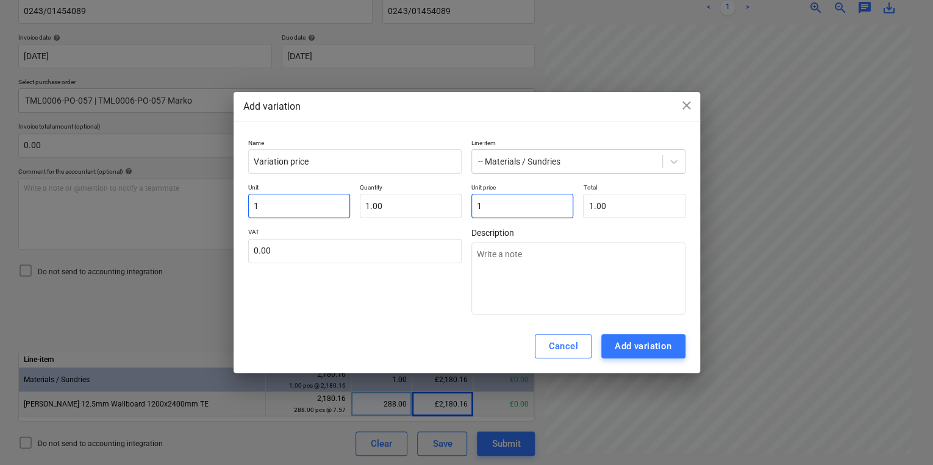
type textarea "x"
type input "1."
type textarea "x"
type input "1.2"
type input "1.20"
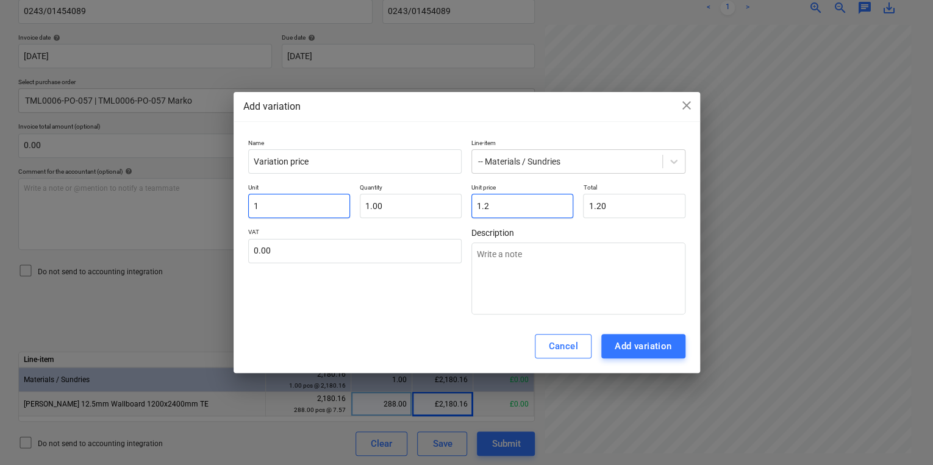
type textarea "x"
type input "1.27"
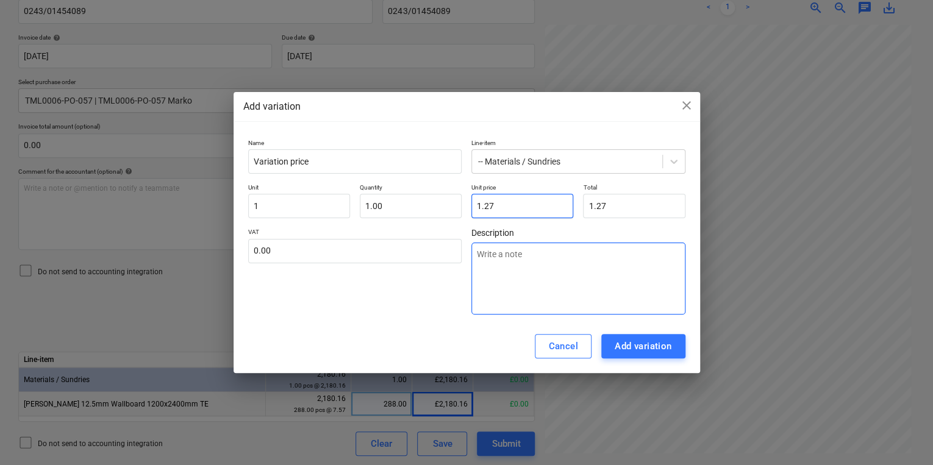
type input "1.27"
click at [517, 259] on textarea at bounding box center [578, 279] width 214 height 72
type textarea "x"
type textarea "P"
type textarea "x"
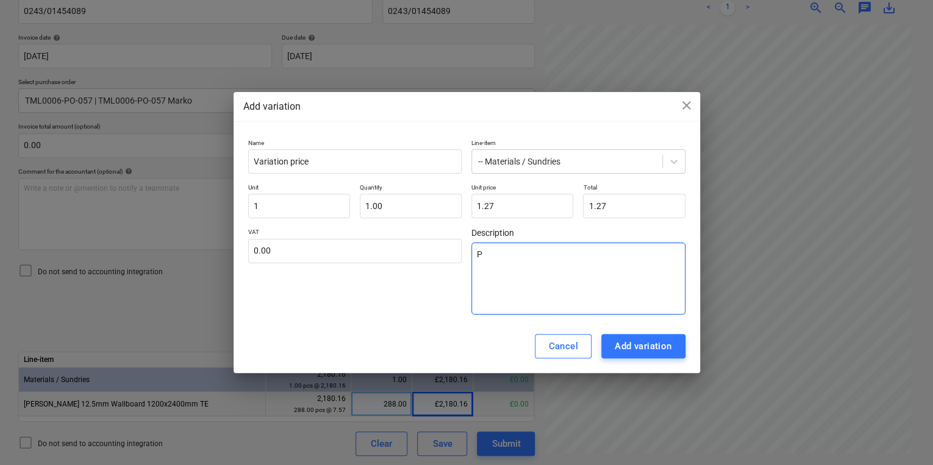
type textarea "Pr"
type textarea "x"
type textarea "Pri"
type textarea "x"
type textarea "Pric"
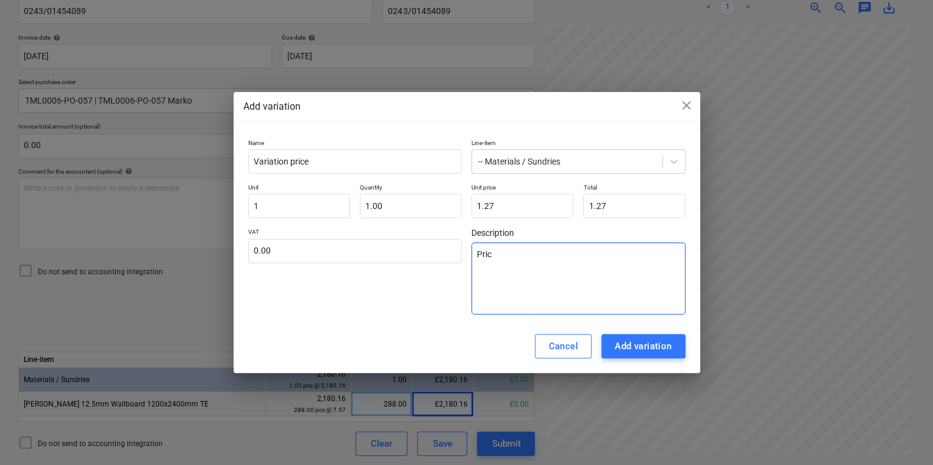
type textarea "x"
type textarea "Price"
type textarea "x"
type textarea "Price"
type textarea "x"
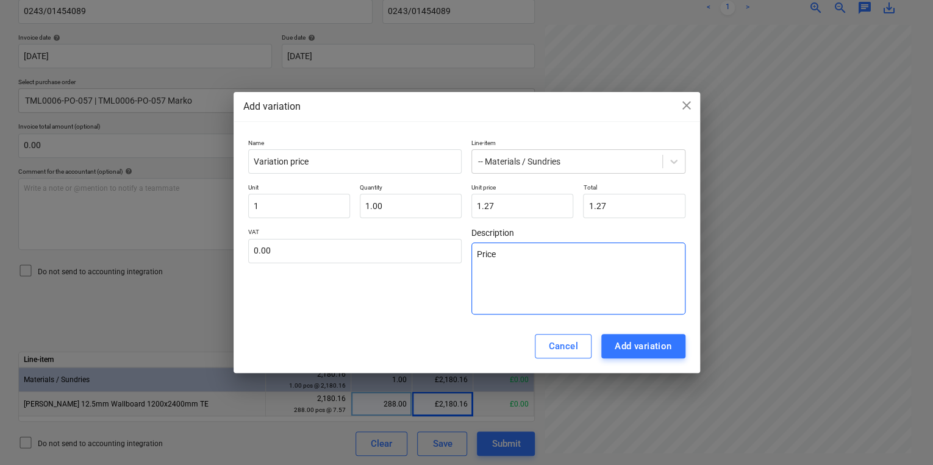
type textarea "Price v"
type textarea "x"
type textarea "Price va"
type textarea "x"
type textarea "Price var"
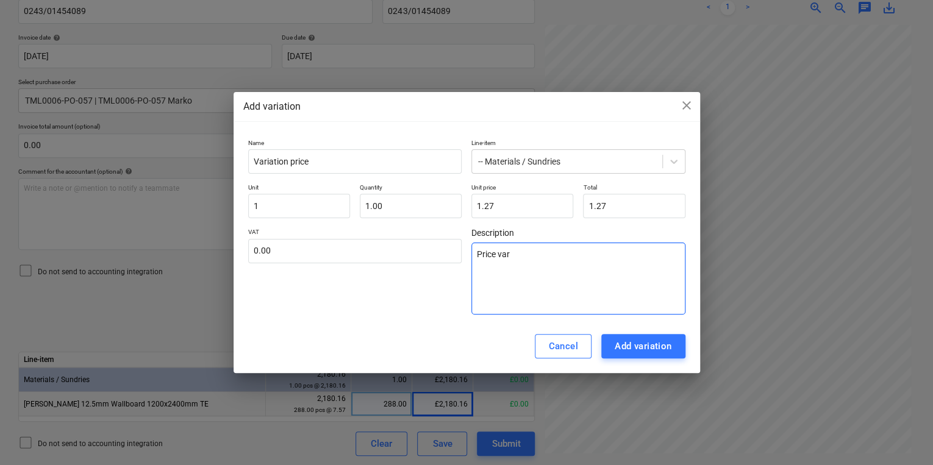
type textarea "x"
type textarea "Price vari"
type textarea "x"
type textarea "Price varia"
type textarea "x"
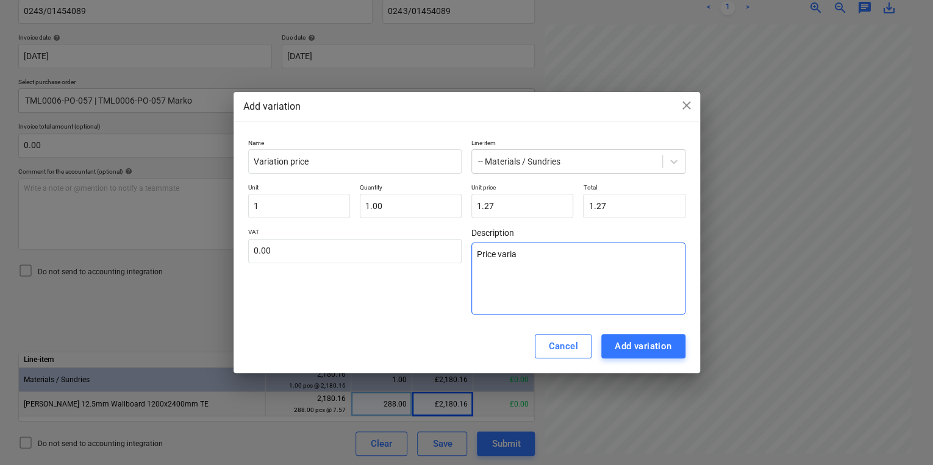
type textarea "Price variat"
type textarea "x"
type textarea "Price variati"
type textarea "x"
type textarea "Price variatio"
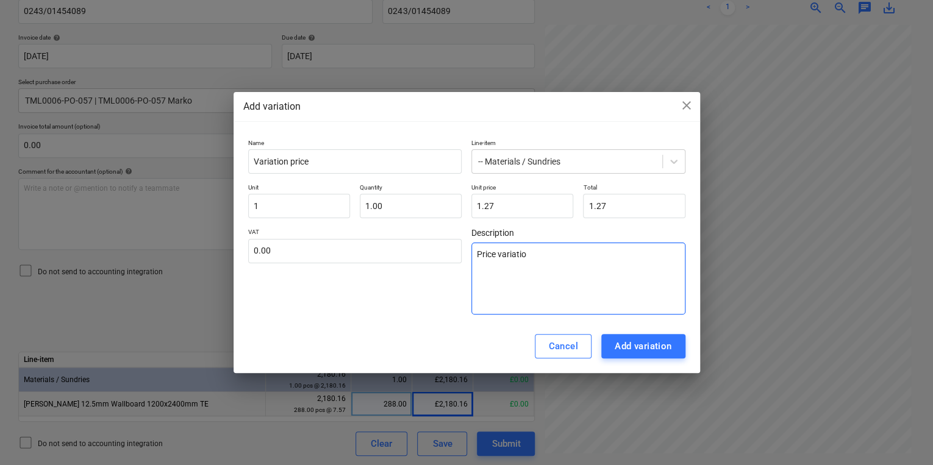
type textarea "x"
type textarea "Price variation"
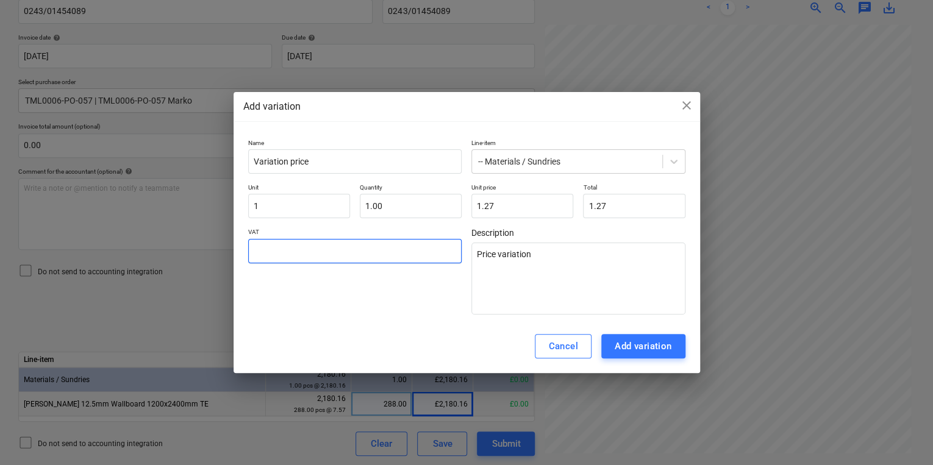
click at [303, 248] on input "text" at bounding box center [355, 251] width 214 height 24
type textarea "x"
type input "0"
type textarea "x"
type input "0."
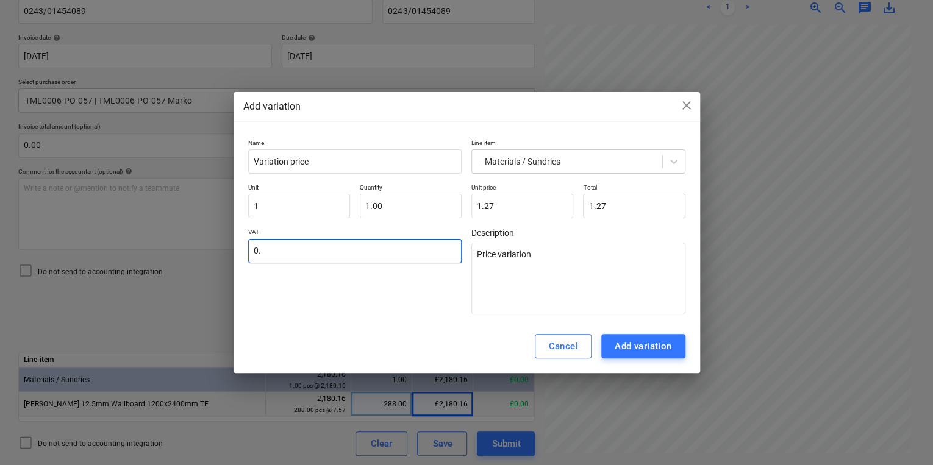
type textarea "x"
drag, startPoint x: 303, startPoint y: 254, endPoint x: 124, endPoint y: 244, distance: 179.6
click at [124, 244] on div "Add variation close Name Variation price Line-item -- Materials / Sundries Unit…" at bounding box center [466, 232] width 933 height 465
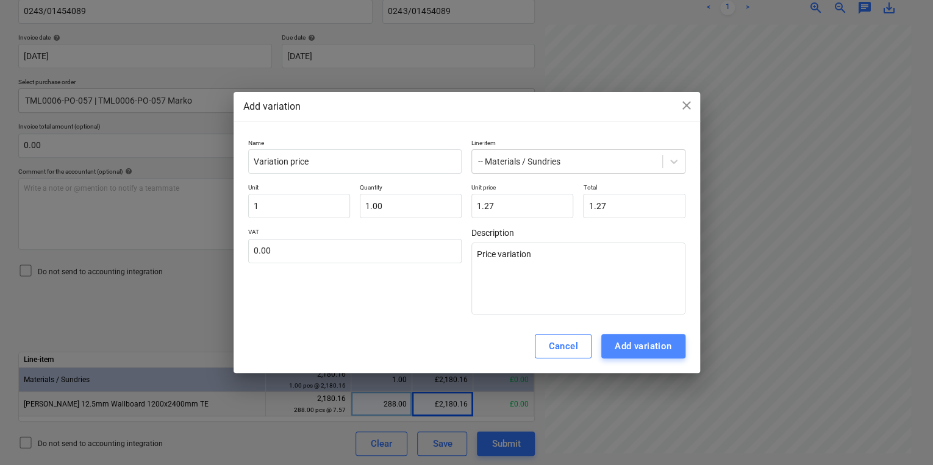
click at [649, 346] on div "Add variation" at bounding box center [643, 346] width 57 height 16
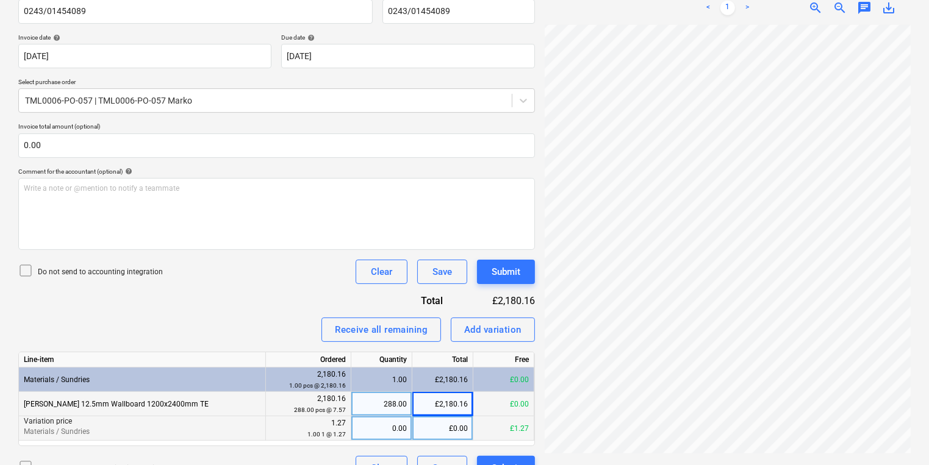
click at [384, 431] on div "0.00" at bounding box center [381, 429] width 51 height 24
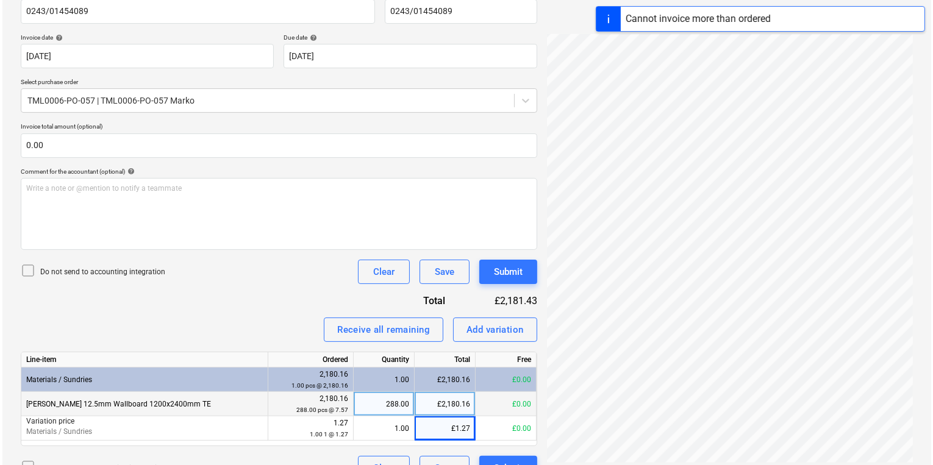
scroll to position [225, 0]
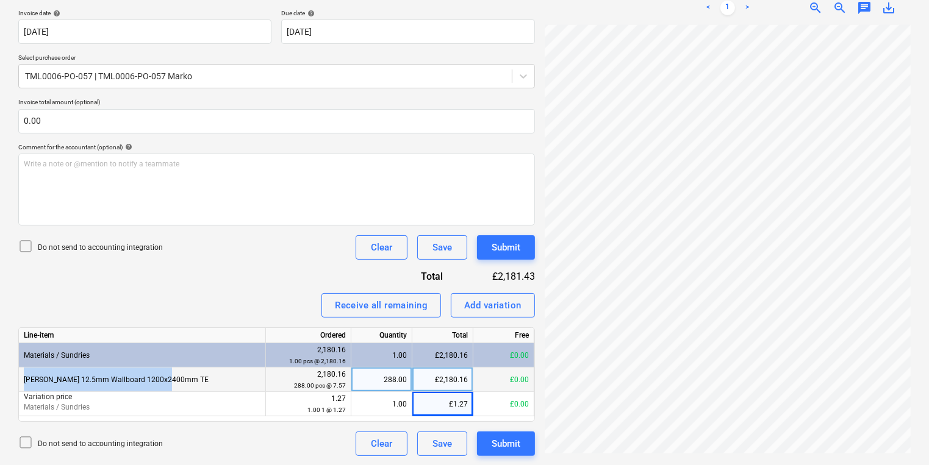
drag, startPoint x: 173, startPoint y: 379, endPoint x: 21, endPoint y: 378, distance: 151.9
click at [21, 378] on div "[PERSON_NAME] 12.5mm Wallboard 1200x2400mm TE" at bounding box center [142, 380] width 247 height 24
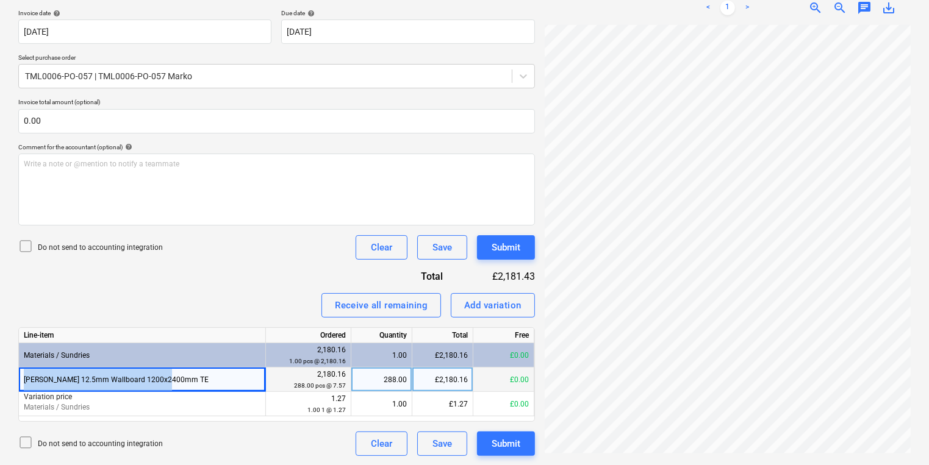
copy div "[PERSON_NAME] 12.5mm Wallboard 1200x2400mm TE"
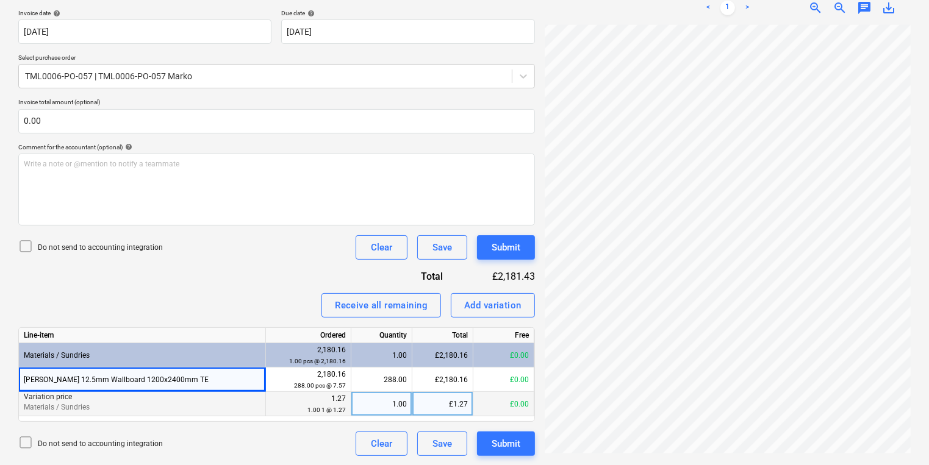
click at [126, 408] on p "Materials / Sundries" at bounding box center [142, 408] width 237 height 10
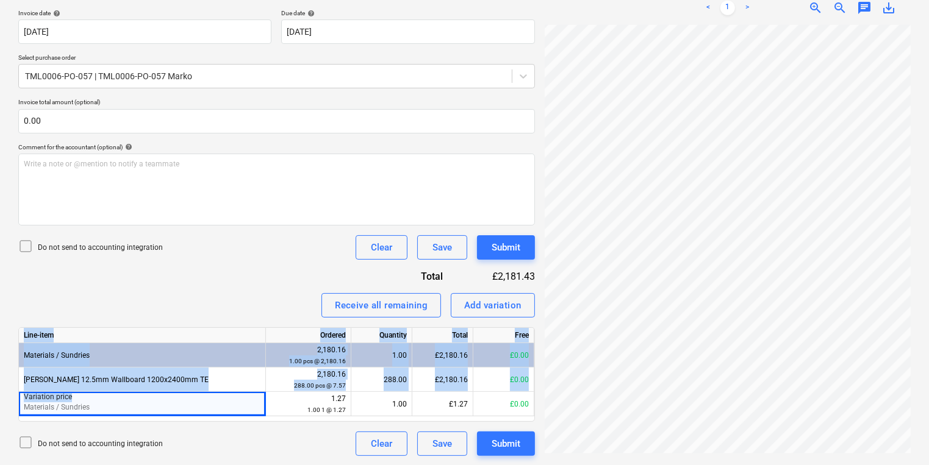
drag, startPoint x: 83, startPoint y: 400, endPoint x: -22, endPoint y: 393, distance: 105.2
click at [0, 240] on html "Sales Projects Contacts Company Inbox 4 format_size keyboard_arrow_down help se…" at bounding box center [464, 7] width 929 height 465
click at [78, 396] on p "Variation price" at bounding box center [142, 397] width 237 height 10
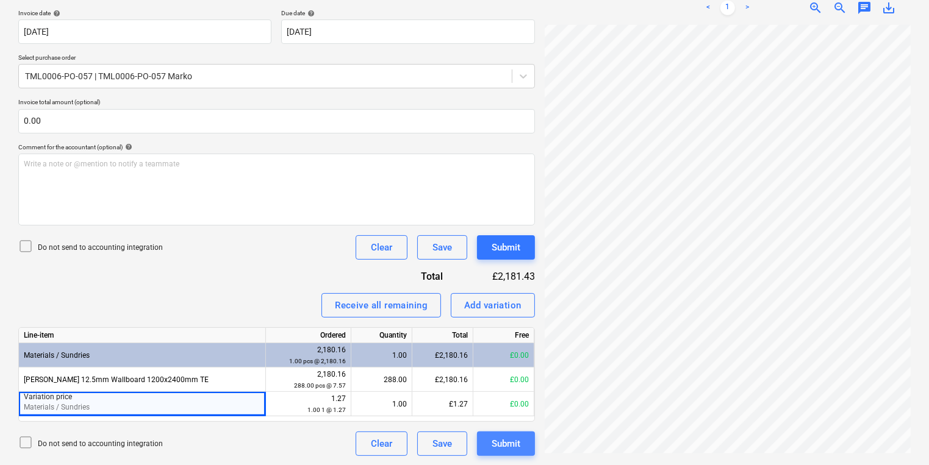
click at [498, 441] on div "Submit" at bounding box center [506, 444] width 29 height 16
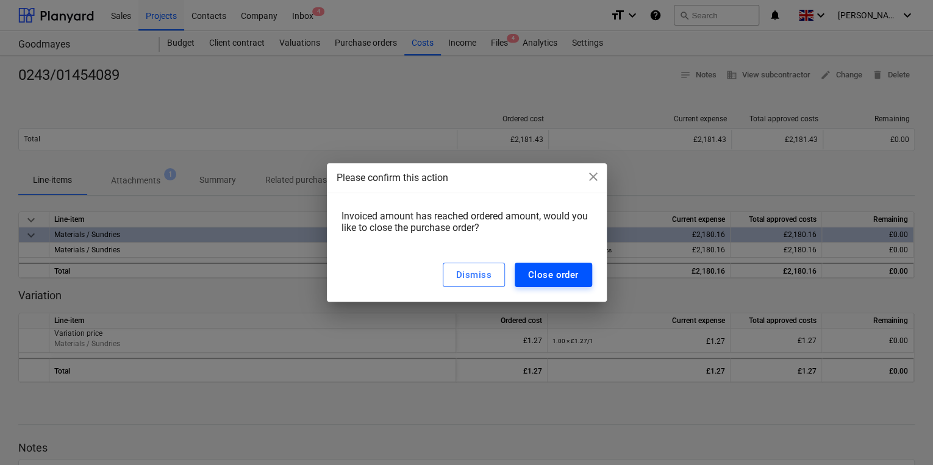
click at [539, 276] on div "Close order" at bounding box center [553, 275] width 51 height 16
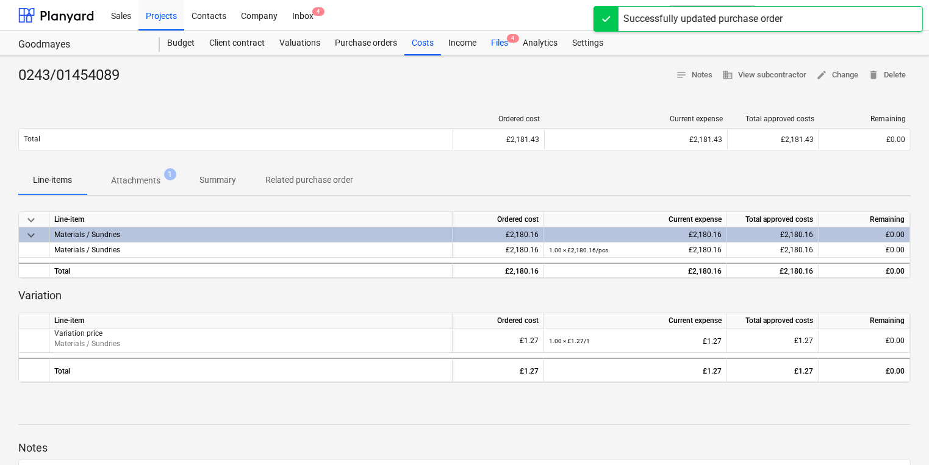
click at [503, 43] on div "Files 4" at bounding box center [500, 43] width 32 height 24
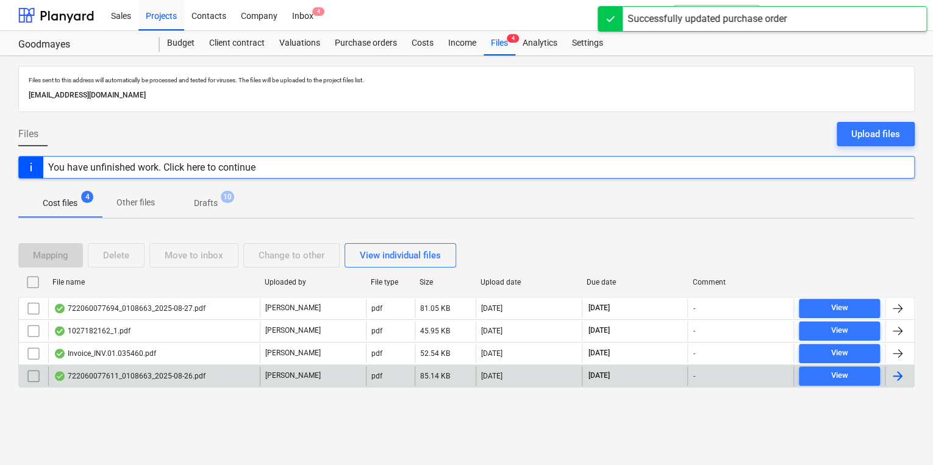
click at [895, 376] on div at bounding box center [897, 376] width 15 height 15
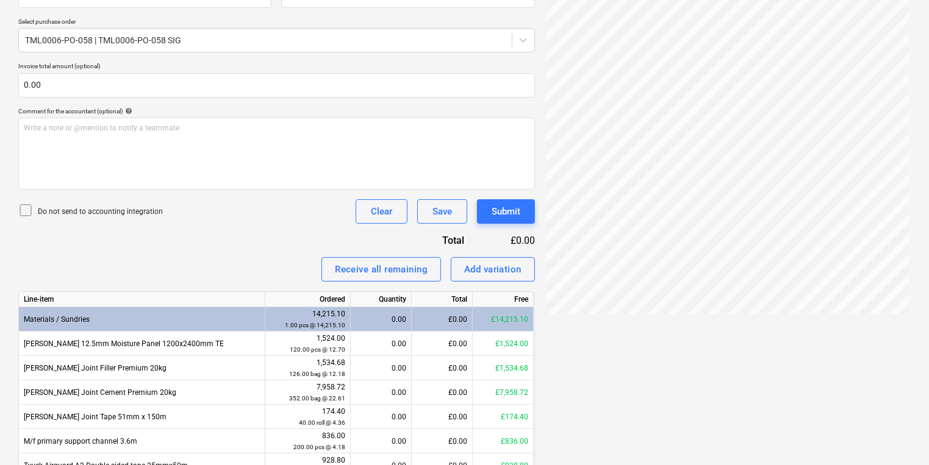
scroll to position [420, 0]
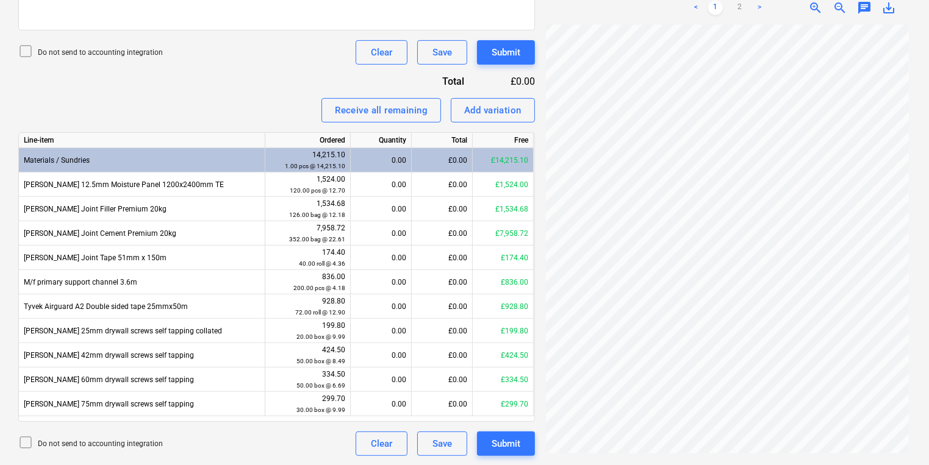
click at [761, 7] on link ">" at bounding box center [759, 8] width 15 height 15
click at [695, 2] on link "<" at bounding box center [696, 8] width 15 height 15
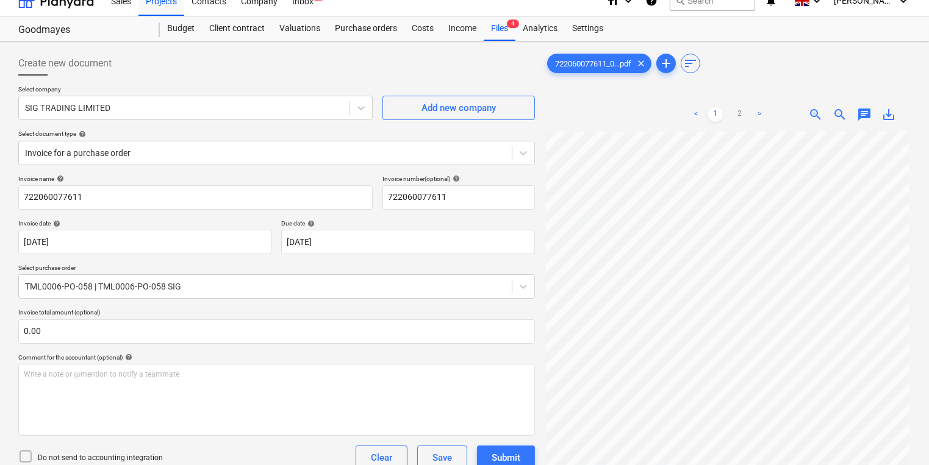
scroll to position [0, 0]
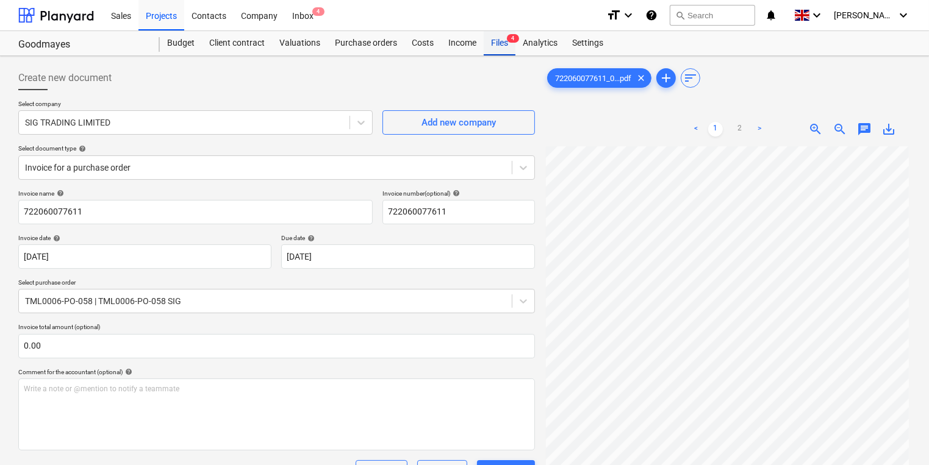
click at [501, 44] on div "Files 4" at bounding box center [500, 43] width 32 height 24
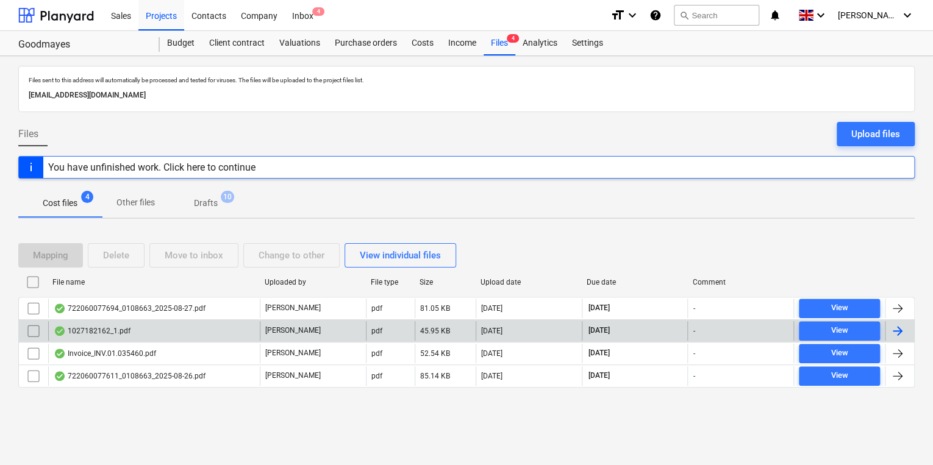
click at [901, 322] on div at bounding box center [899, 331] width 29 height 20
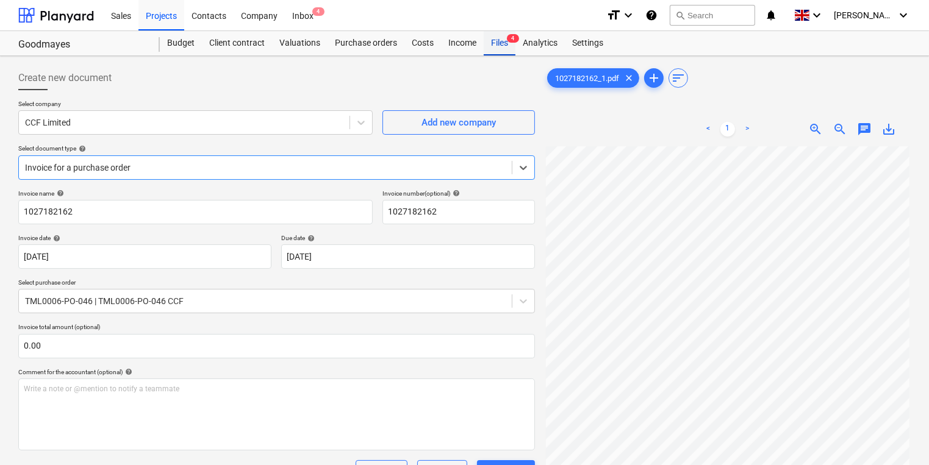
click at [500, 41] on div "Files 4" at bounding box center [500, 43] width 32 height 24
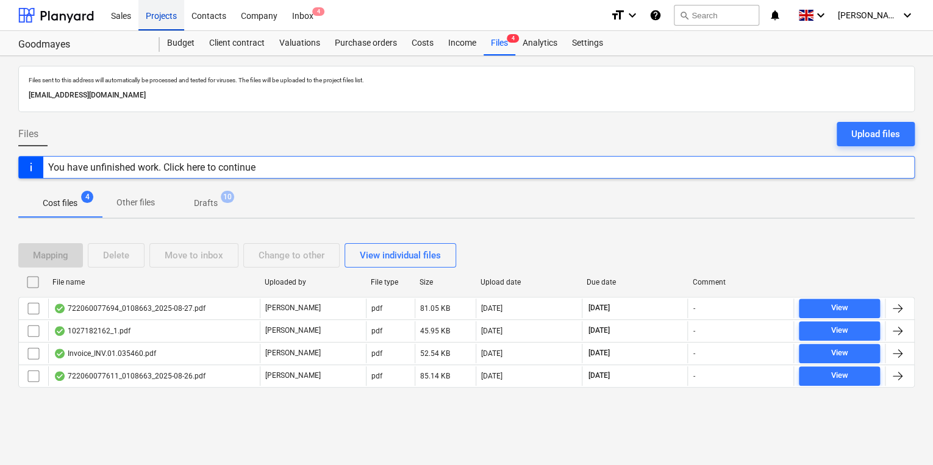
click at [163, 20] on div "Projects" at bounding box center [161, 14] width 46 height 31
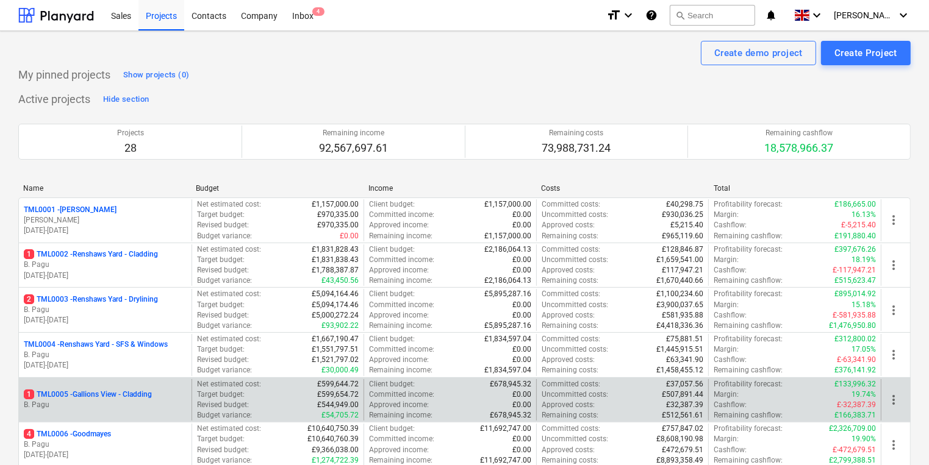
scroll to position [244, 0]
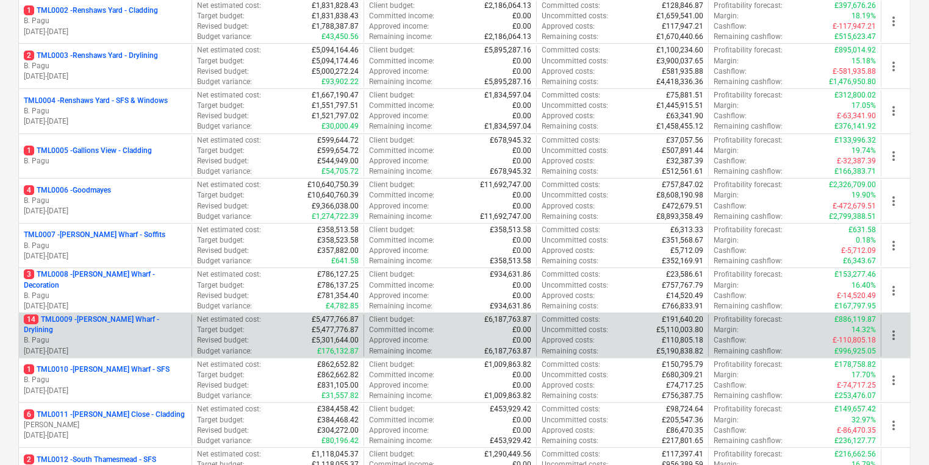
click at [84, 328] on p "14 TML0009 - [PERSON_NAME] Wharf - Drylining" at bounding box center [105, 325] width 163 height 21
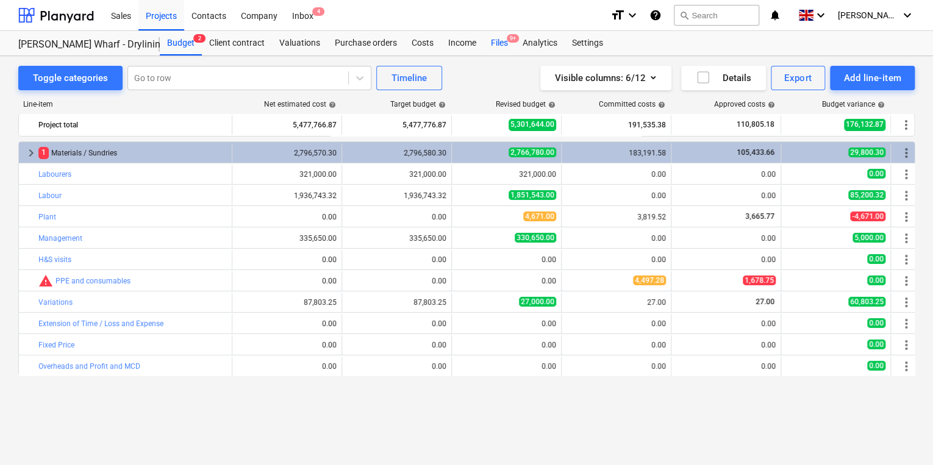
click at [494, 48] on div "Files 9+" at bounding box center [500, 43] width 32 height 24
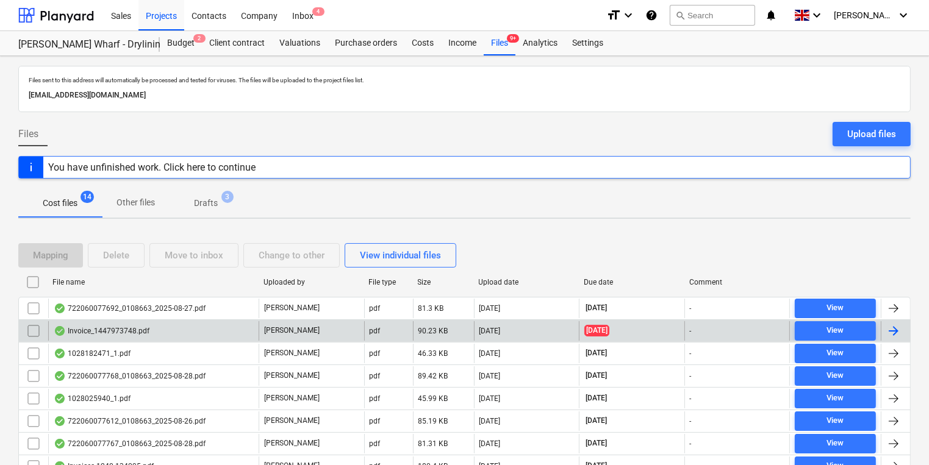
click at [898, 327] on div at bounding box center [893, 331] width 15 height 15
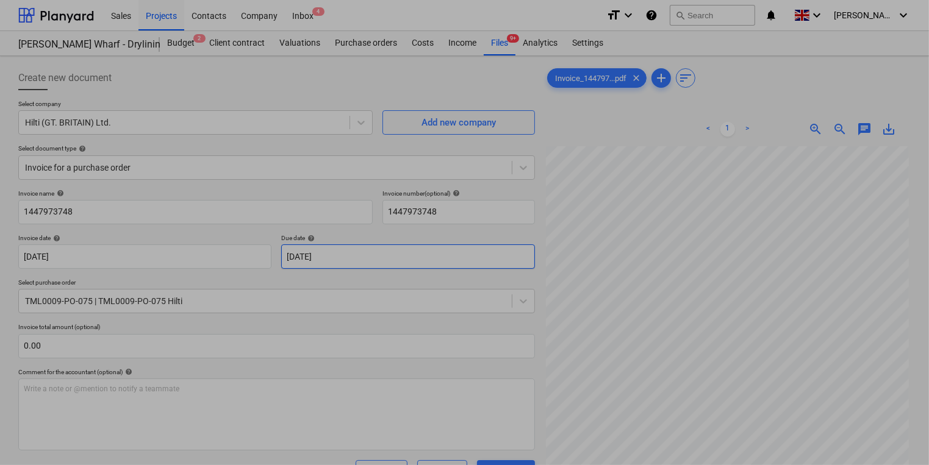
click at [450, 251] on body "Sales Projects Contacts Company Inbox 4 format_size keyboard_arrow_down help se…" at bounding box center [464, 232] width 929 height 465
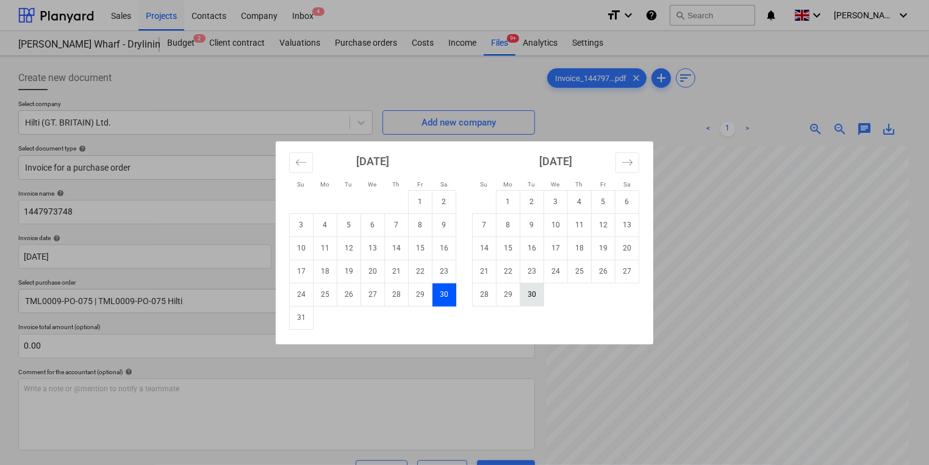
click at [542, 299] on td "30" at bounding box center [532, 294] width 24 height 23
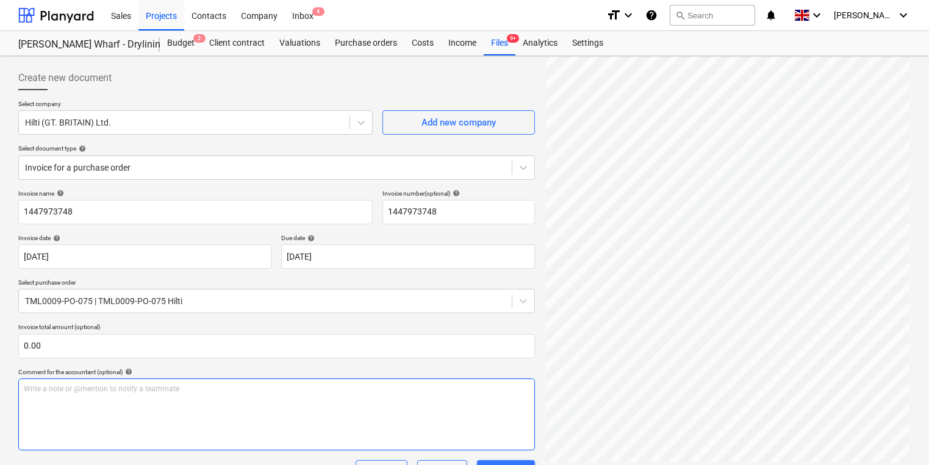
scroll to position [244, 0]
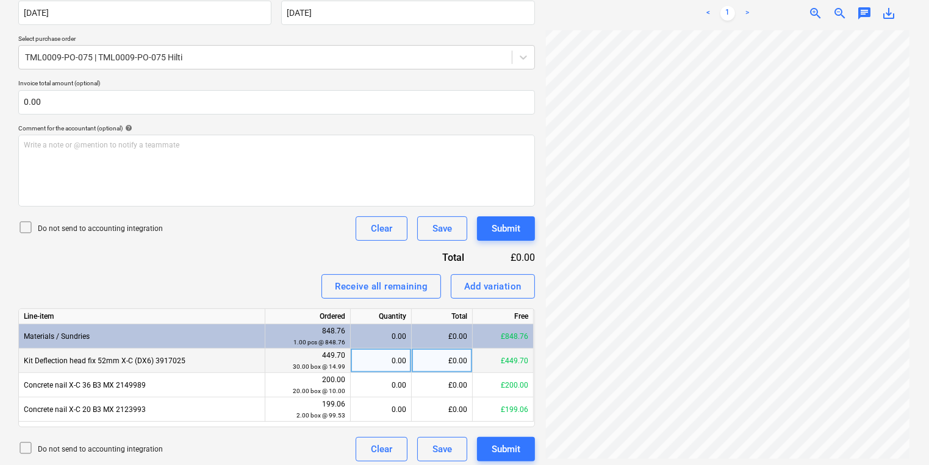
click at [371, 363] on div "0.00" at bounding box center [381, 361] width 51 height 24
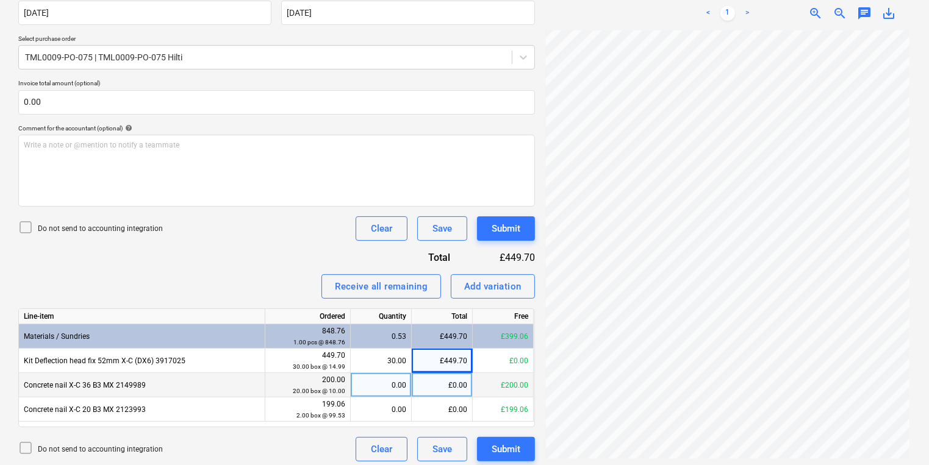
click at [389, 385] on div "0.00" at bounding box center [381, 385] width 51 height 24
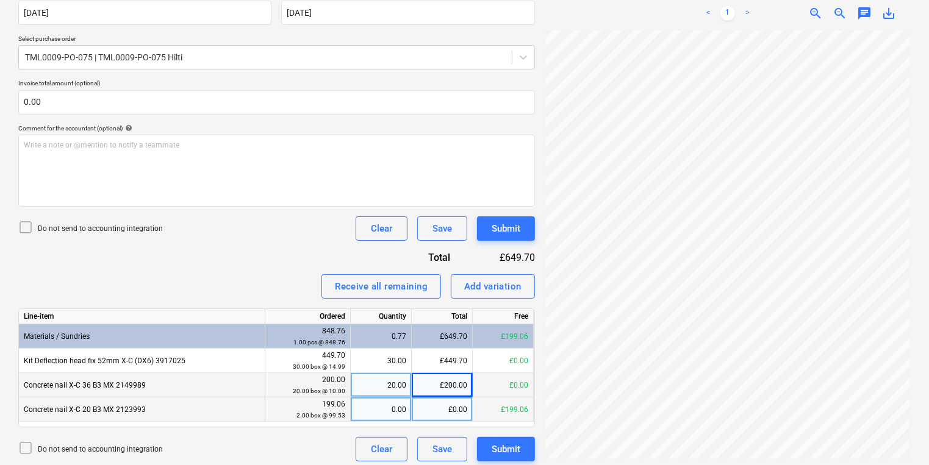
click at [368, 412] on div "0.00" at bounding box center [381, 410] width 51 height 24
click at [478, 285] on div "Add variation" at bounding box center [492, 287] width 57 height 16
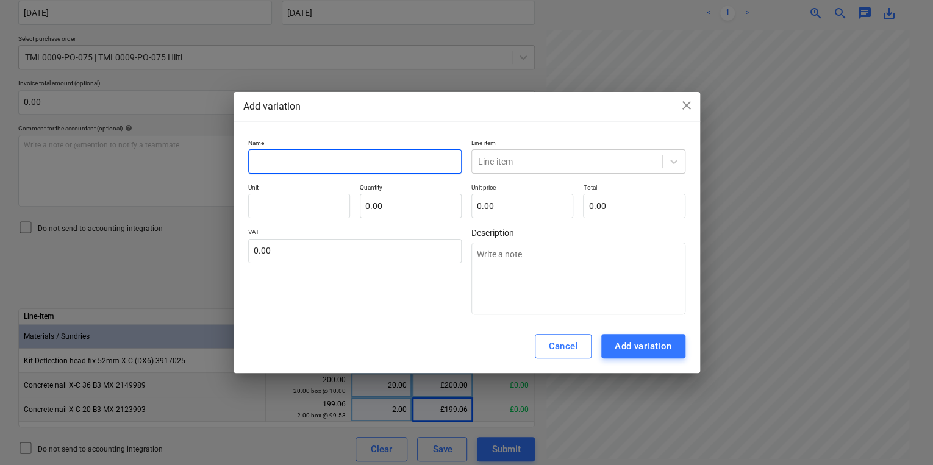
click at [292, 165] on input "text" at bounding box center [355, 161] width 214 height 24
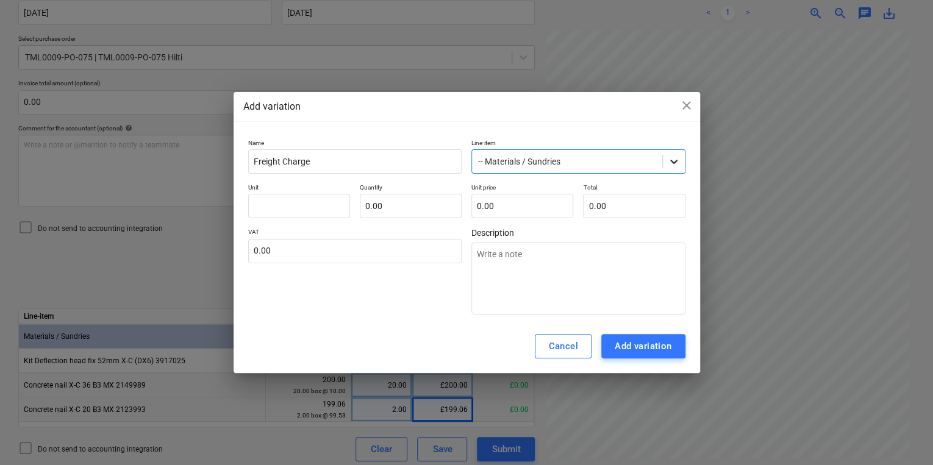
click at [671, 159] on icon at bounding box center [674, 162] width 12 height 12
click at [279, 208] on input "text" at bounding box center [299, 206] width 102 height 24
click at [427, 212] on input "27" at bounding box center [411, 206] width 102 height 24
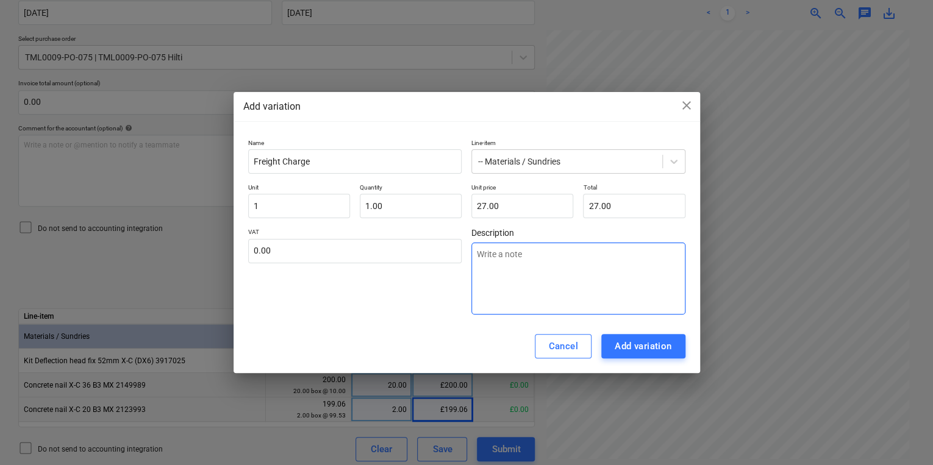
click at [592, 257] on textarea at bounding box center [578, 279] width 214 height 72
click at [508, 257] on textarea "Freight carge not included on PO" at bounding box center [578, 279] width 214 height 72
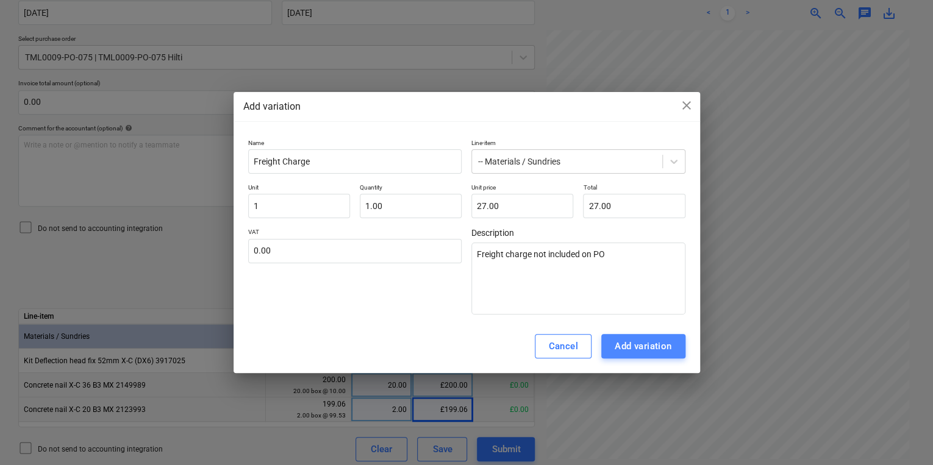
click at [630, 345] on div "Add variation" at bounding box center [643, 346] width 57 height 16
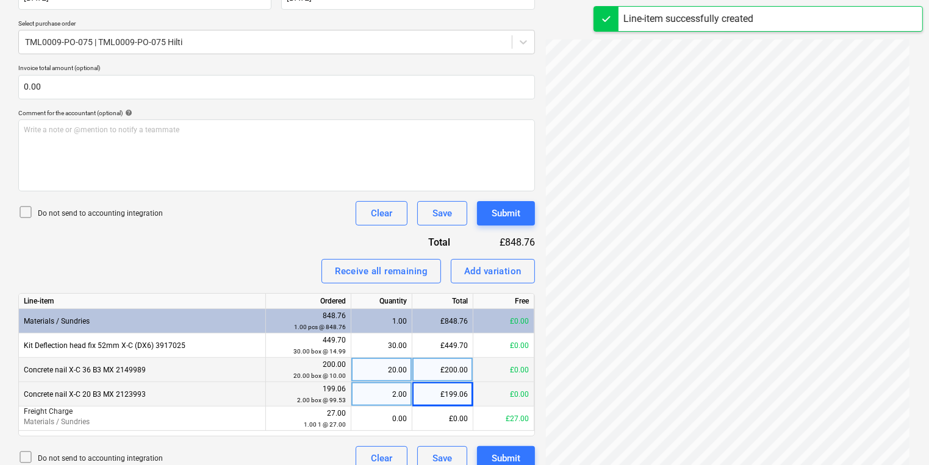
scroll to position [274, 0]
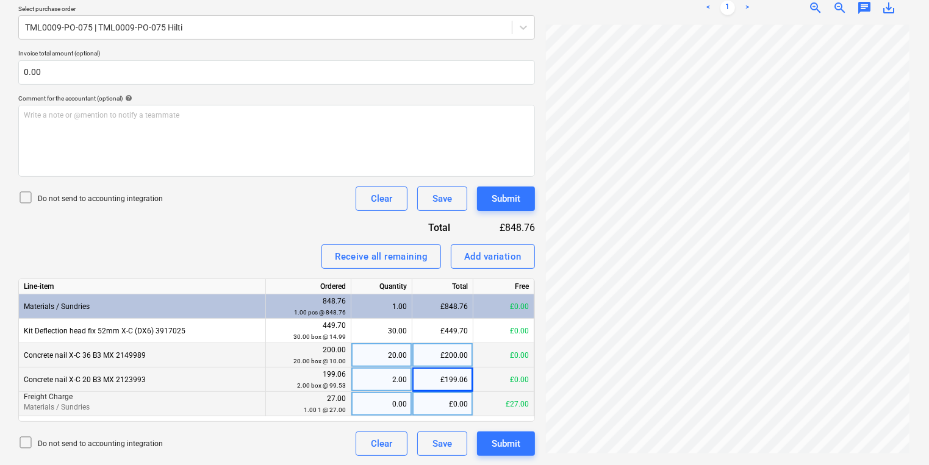
click at [392, 409] on div "0.00" at bounding box center [381, 404] width 51 height 24
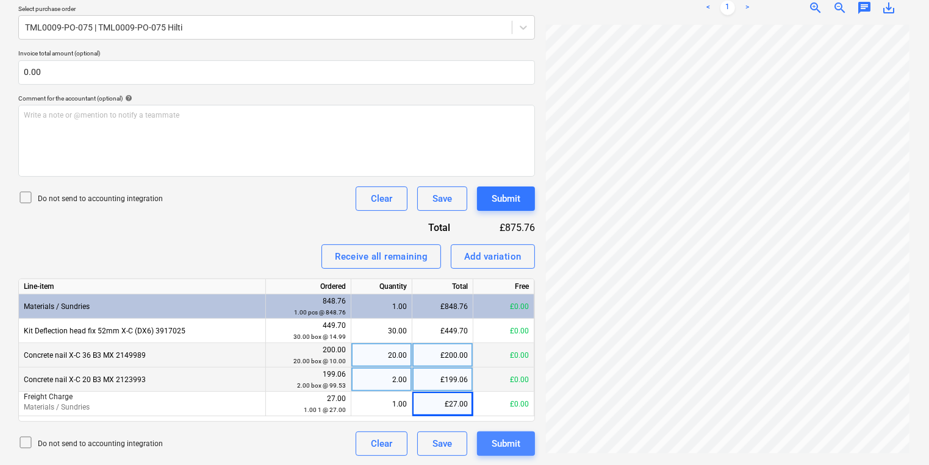
click at [507, 439] on div "Submit" at bounding box center [506, 444] width 29 height 16
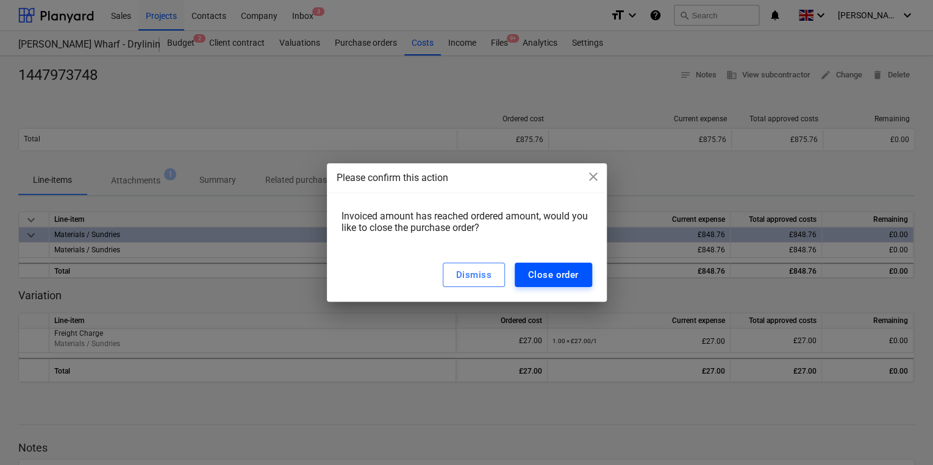
click at [542, 270] on div "Close order" at bounding box center [553, 275] width 51 height 16
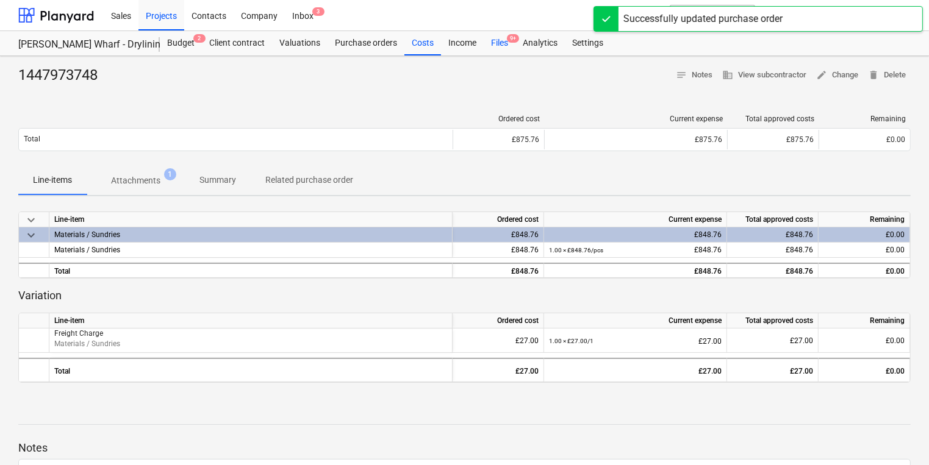
click at [491, 40] on div "Files 9+" at bounding box center [500, 43] width 32 height 24
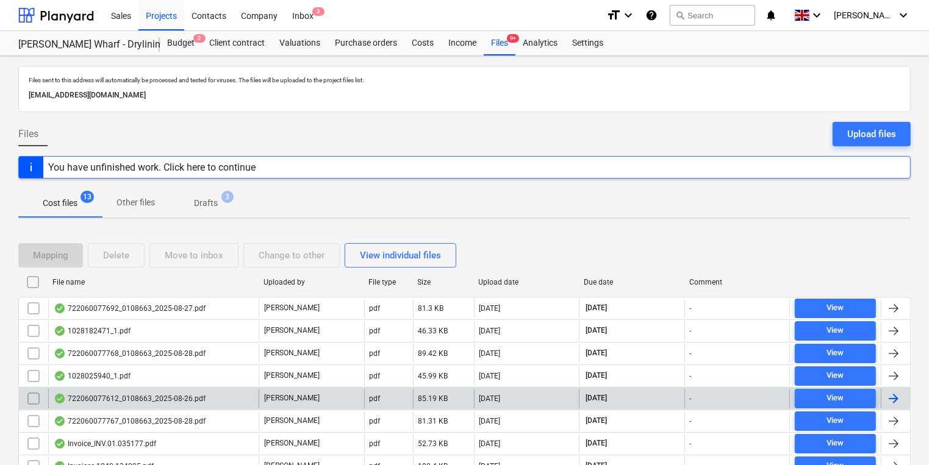
click at [898, 396] on div at bounding box center [893, 399] width 15 height 15
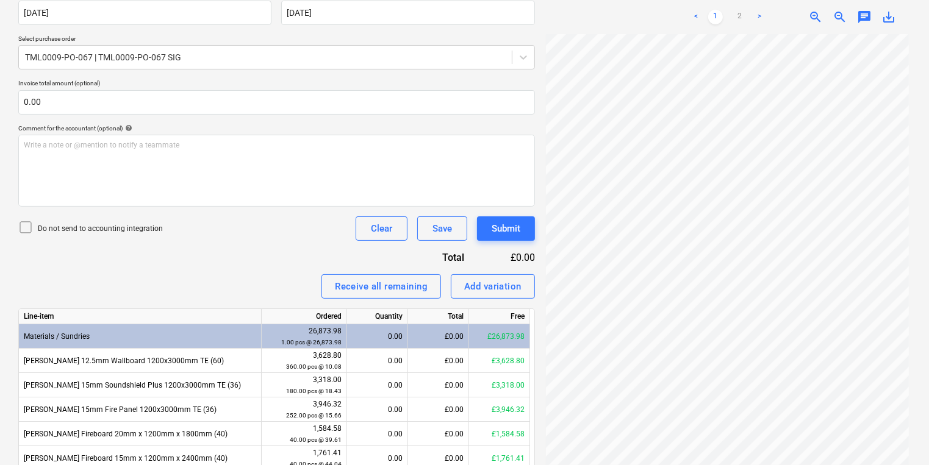
click at [759, 16] on link ">" at bounding box center [759, 17] width 15 height 15
click at [700, 9] on div "< 1 2 >" at bounding box center [727, 17] width 115 height 34
click at [698, 15] on link "<" at bounding box center [696, 17] width 15 height 15
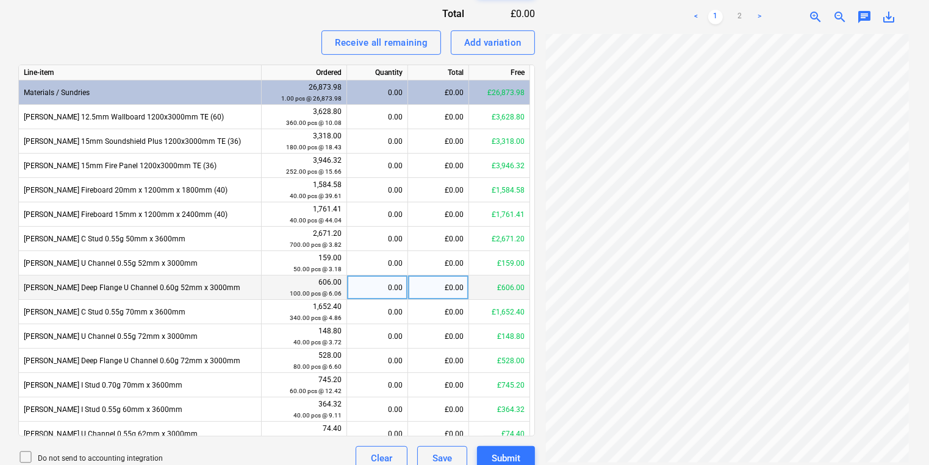
click at [376, 290] on div "0.00" at bounding box center [377, 288] width 51 height 24
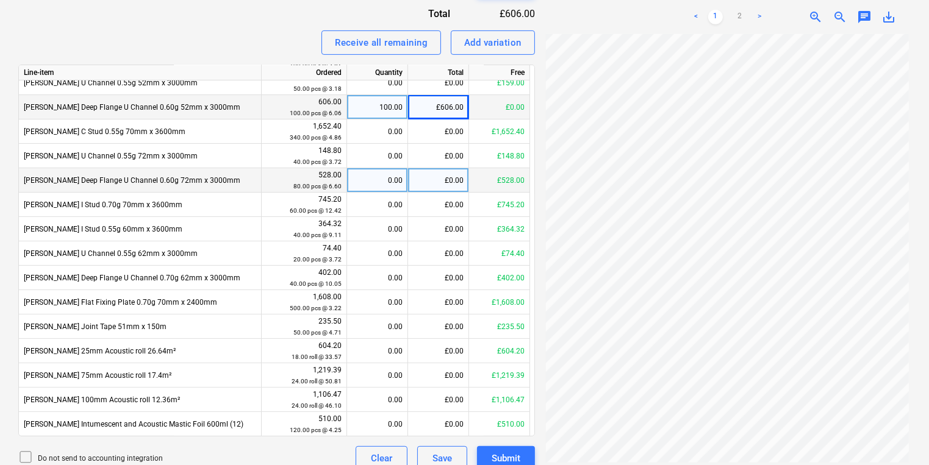
scroll to position [503, 0]
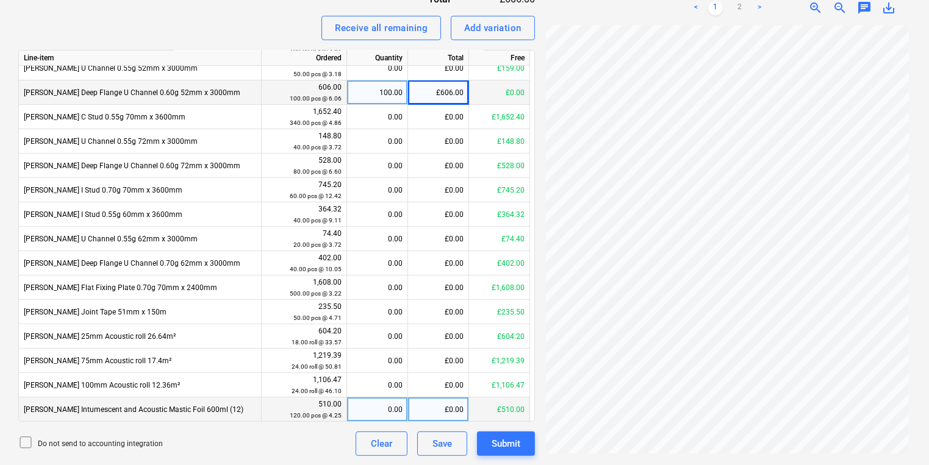
click at [368, 407] on div "0.00" at bounding box center [377, 410] width 51 height 24
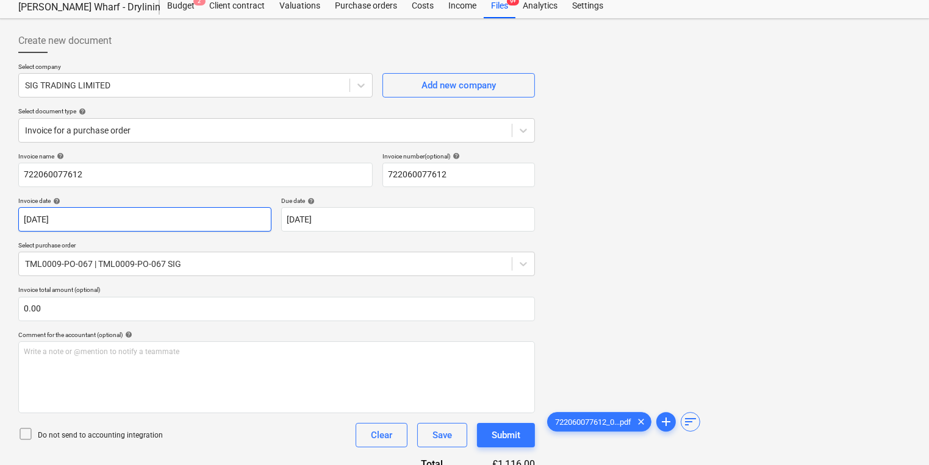
scroll to position [0, 0]
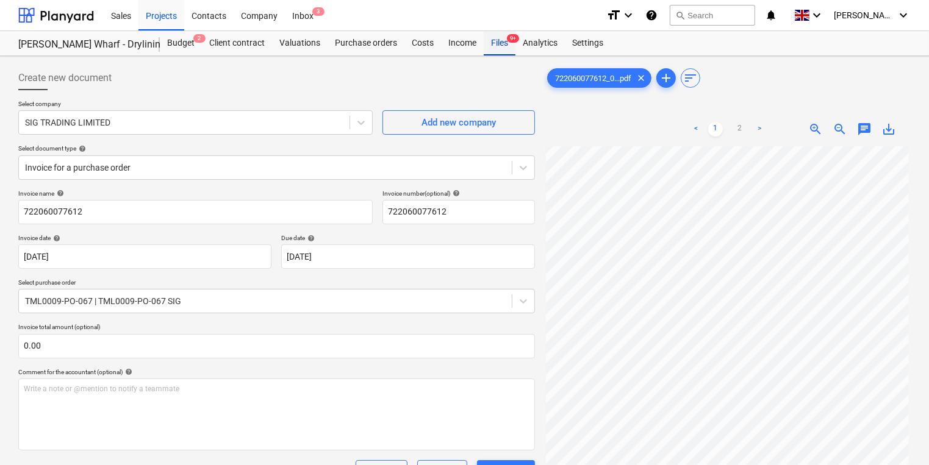
click at [504, 39] on div "Files 9+" at bounding box center [500, 43] width 32 height 24
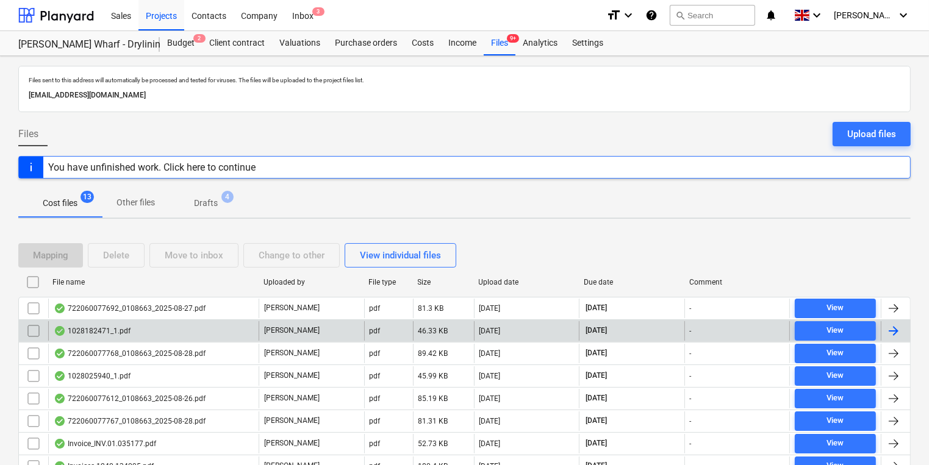
click at [898, 325] on div at bounding box center [893, 331] width 15 height 15
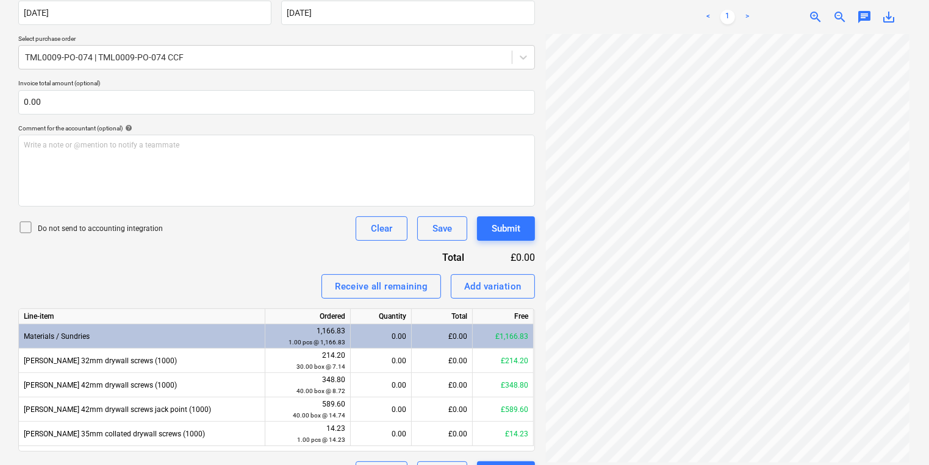
scroll to position [274, 0]
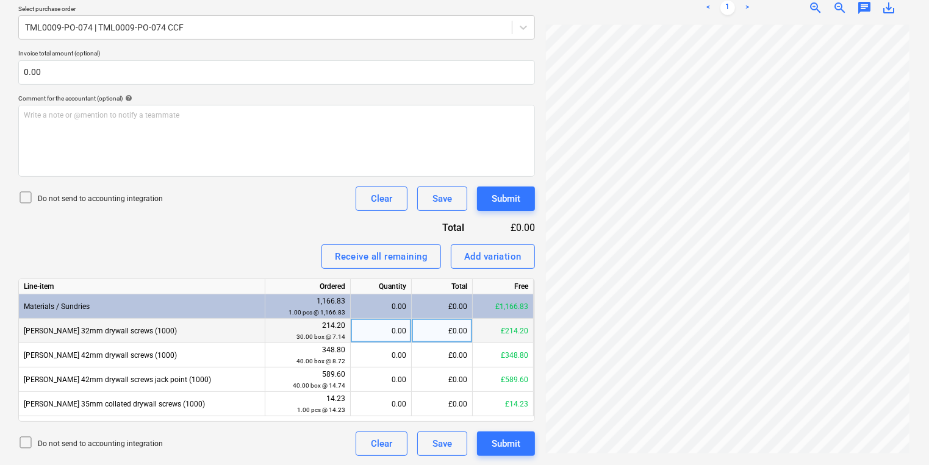
click at [378, 329] on div "0.00" at bounding box center [381, 331] width 51 height 24
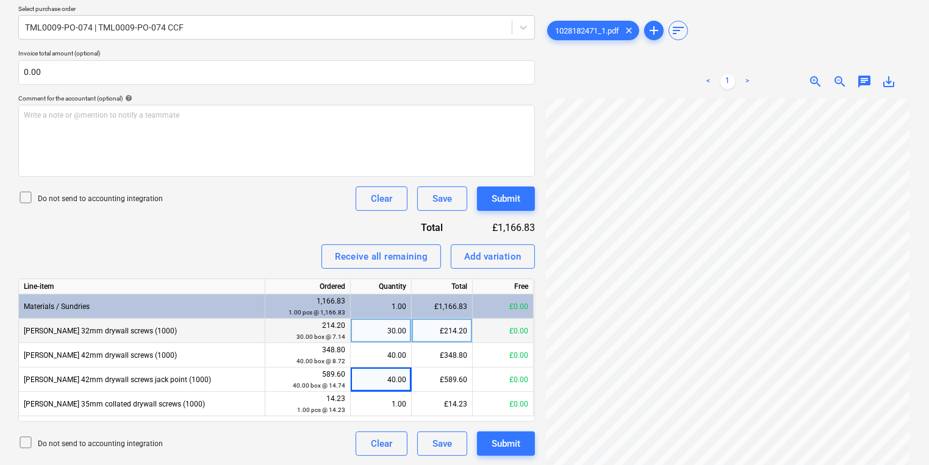
scroll to position [0, 0]
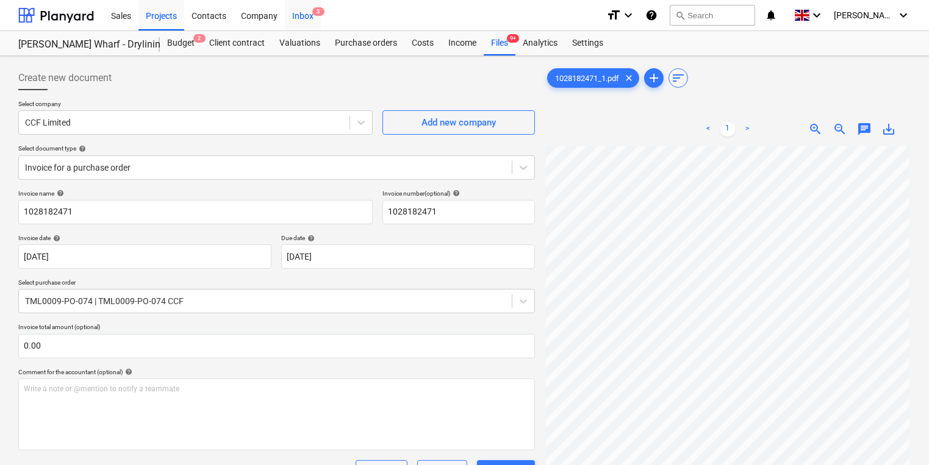
click at [307, 15] on div "Inbox 3" at bounding box center [303, 14] width 36 height 31
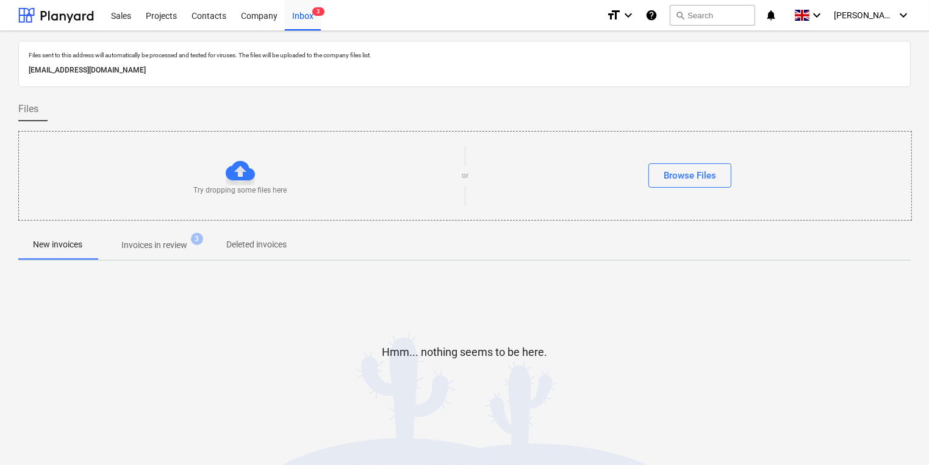
click at [57, 246] on p "New invoices" at bounding box center [57, 244] width 49 height 13
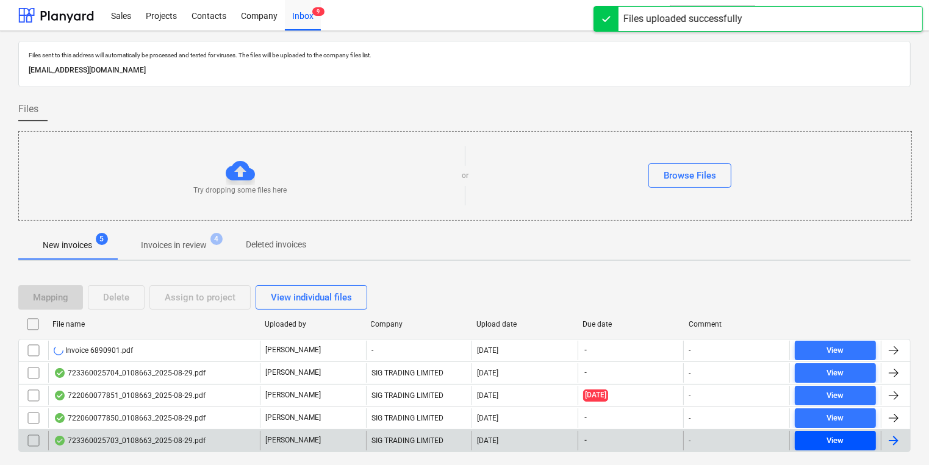
click at [820, 442] on span "View" at bounding box center [835, 441] width 71 height 14
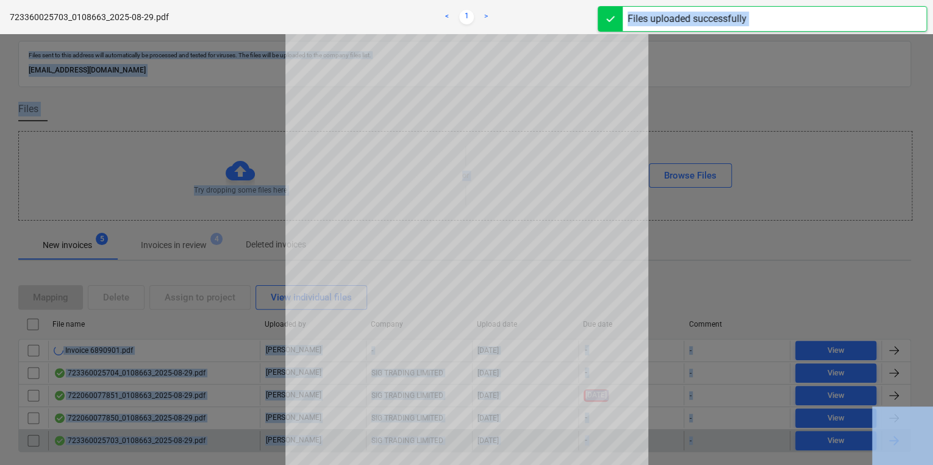
click at [820, 442] on div "723360025703_0108663_2025-08-29.pdf < 1 > zoom_in zoom_out chat 0 save_alt close" at bounding box center [466, 232] width 933 height 465
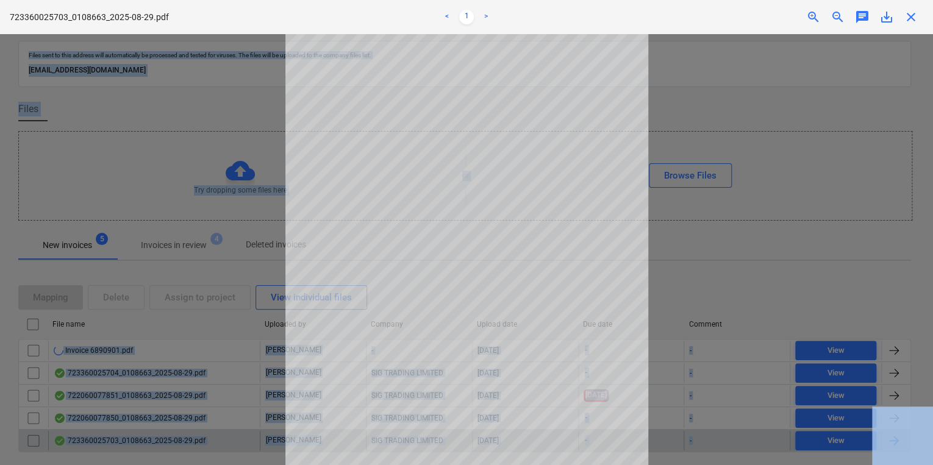
click at [912, 16] on span "close" at bounding box center [911, 17] width 15 height 15
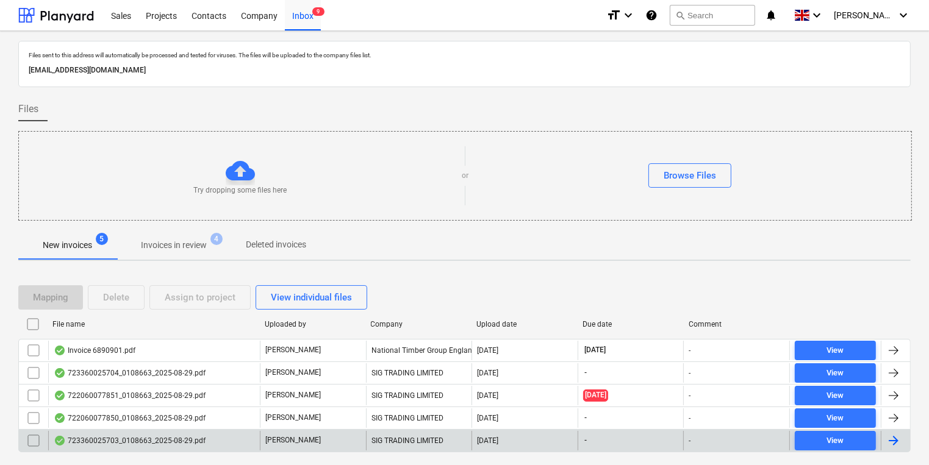
click at [128, 440] on div "723360025703_0108663_2025-08-29.pdf" at bounding box center [130, 441] width 152 height 10
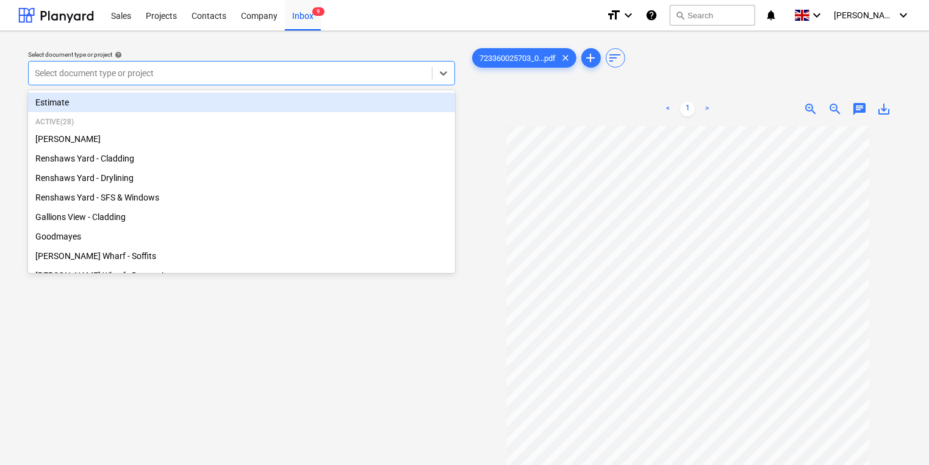
click at [299, 73] on div at bounding box center [230, 73] width 391 height 12
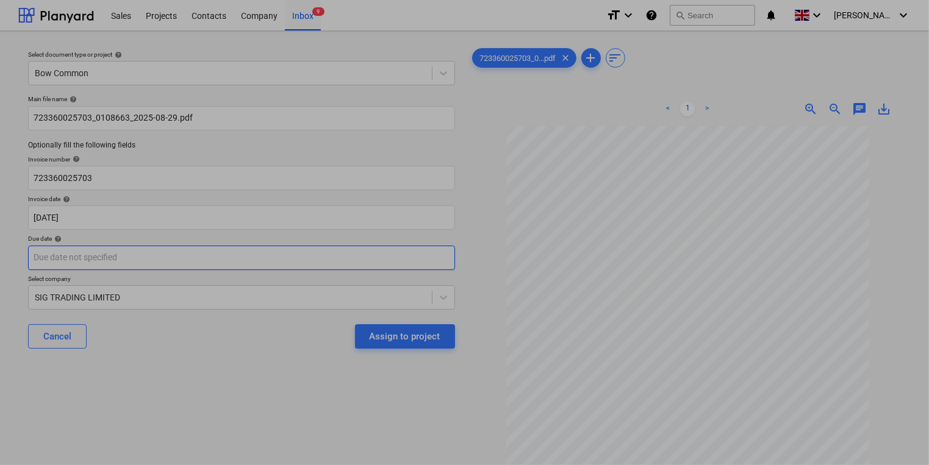
click at [124, 261] on body "Sales Projects Contacts Company Inbox 9 format_size keyboard_arrow_down help se…" at bounding box center [464, 232] width 929 height 465
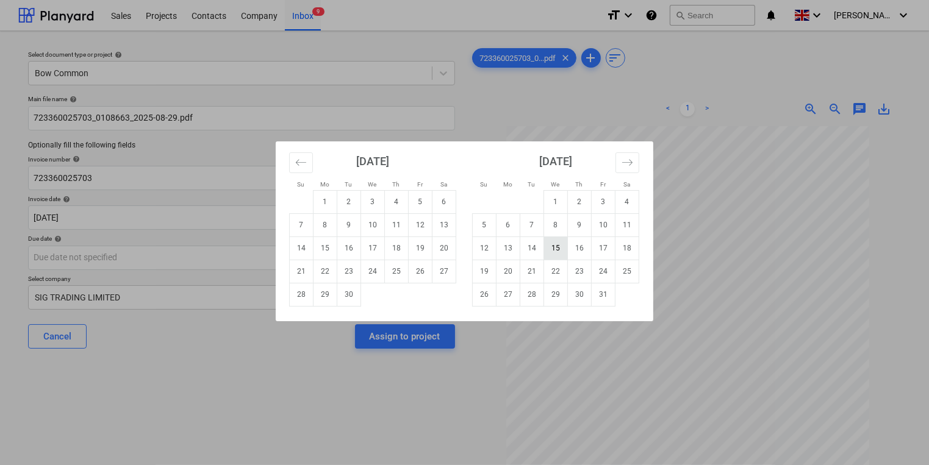
click at [564, 242] on td "15" at bounding box center [556, 248] width 24 height 23
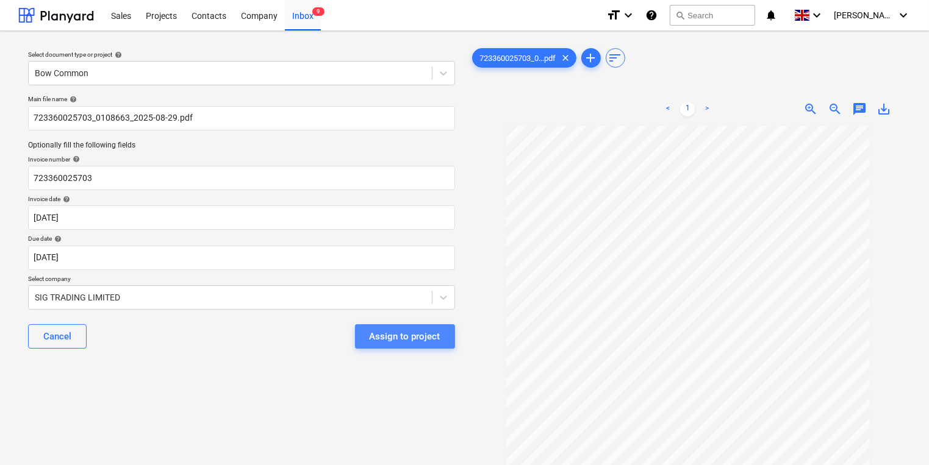
click at [417, 343] on div "Assign to project" at bounding box center [405, 337] width 71 height 16
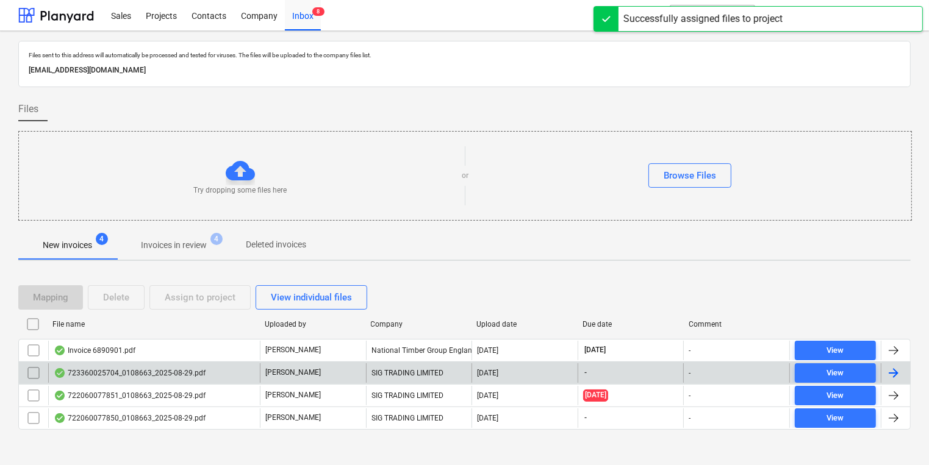
click at [241, 371] on div "723360025704_0108663_2025-08-29.pdf" at bounding box center [154, 373] width 212 height 20
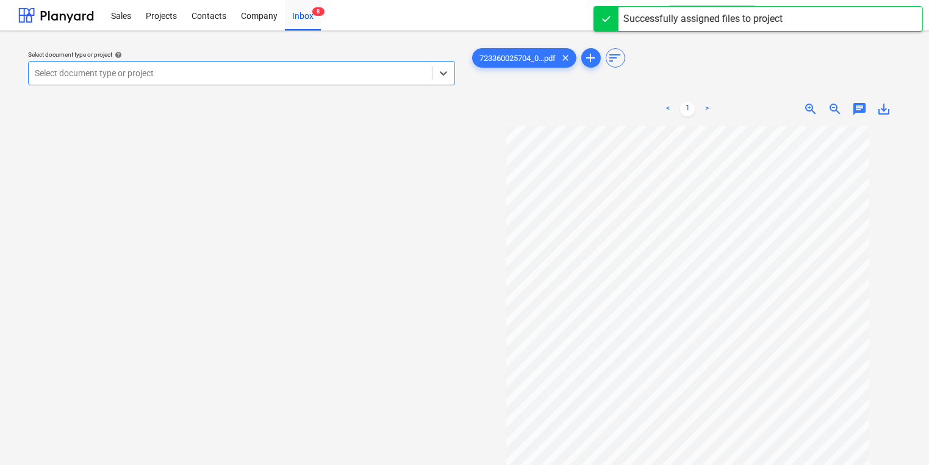
click at [230, 70] on div at bounding box center [230, 73] width 391 height 12
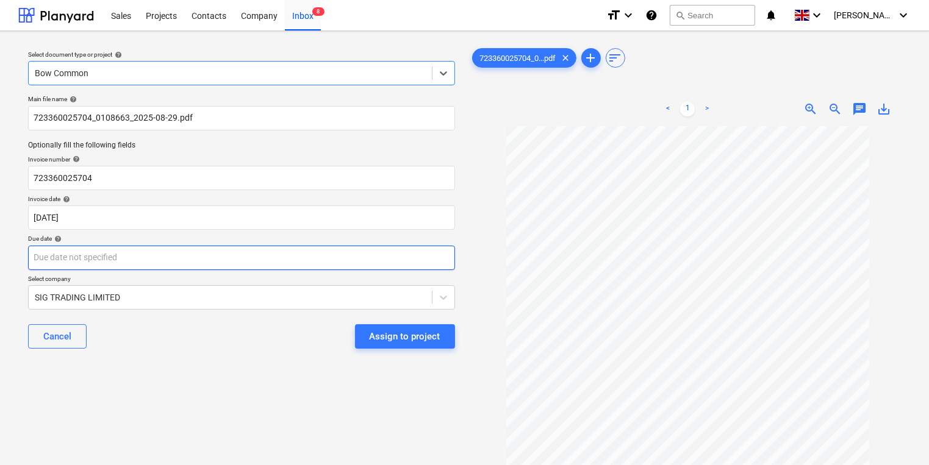
click at [167, 265] on body "Sales Projects Contacts Company Inbox 8 format_size keyboard_arrow_down help se…" at bounding box center [464, 232] width 929 height 465
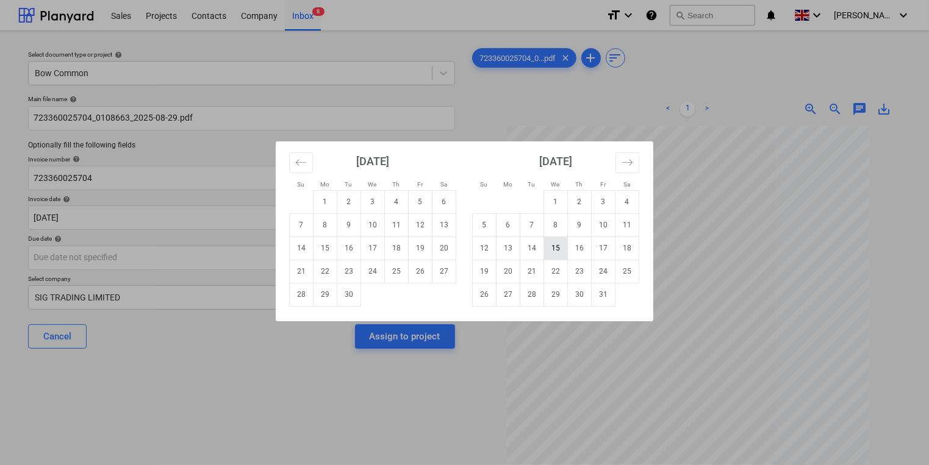
click at [559, 244] on td "15" at bounding box center [556, 248] width 24 height 23
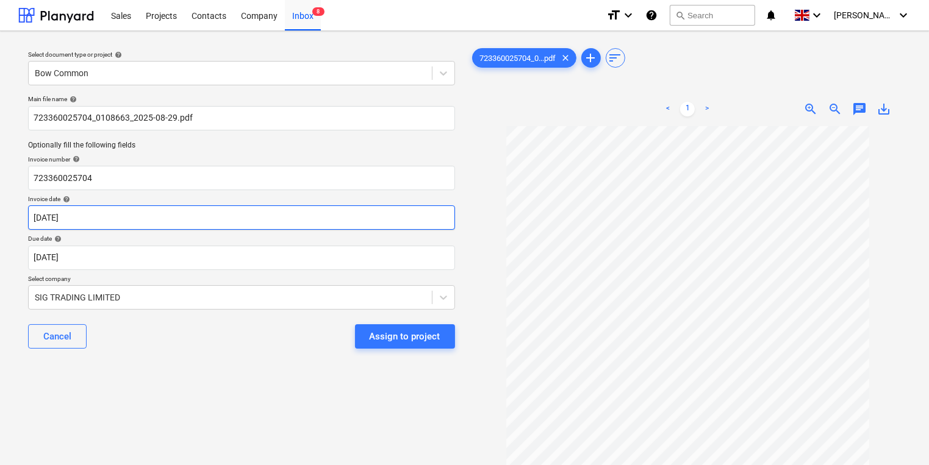
click at [184, 218] on body "Sales Projects Contacts Company Inbox 8 format_size keyboard_arrow_down help se…" at bounding box center [464, 232] width 929 height 465
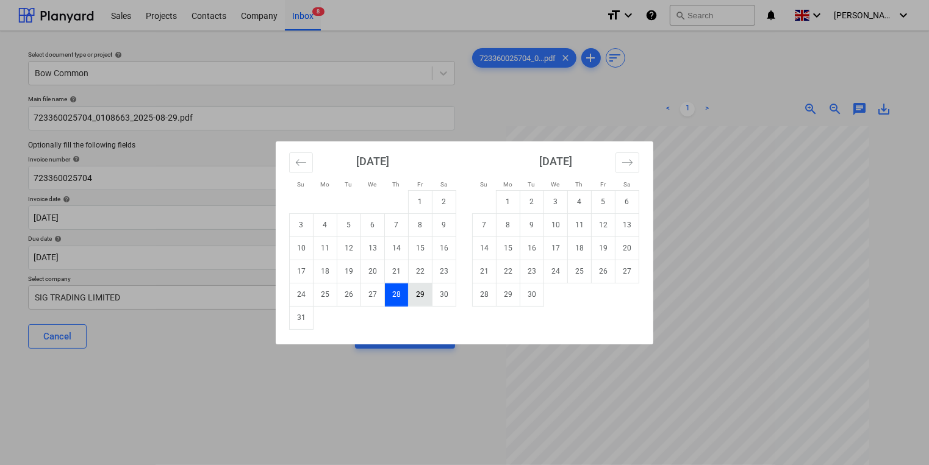
click at [424, 293] on td "29" at bounding box center [421, 294] width 24 height 23
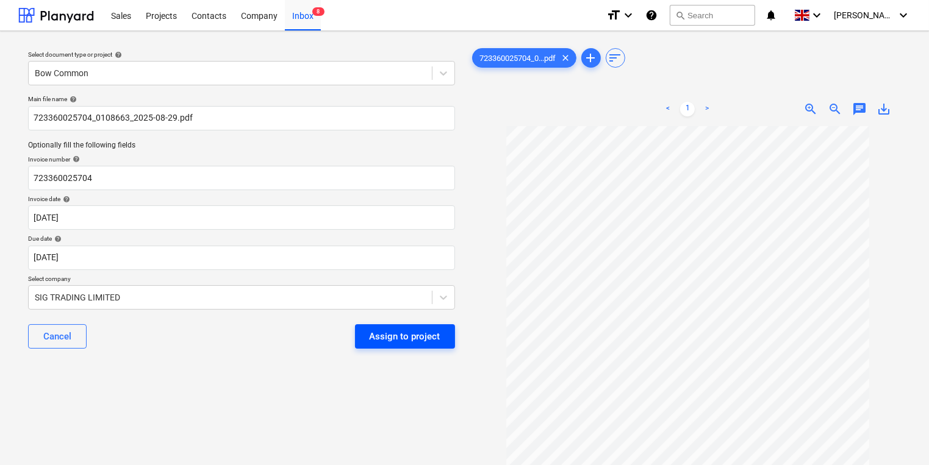
click at [424, 338] on div "Assign to project" at bounding box center [405, 337] width 71 height 16
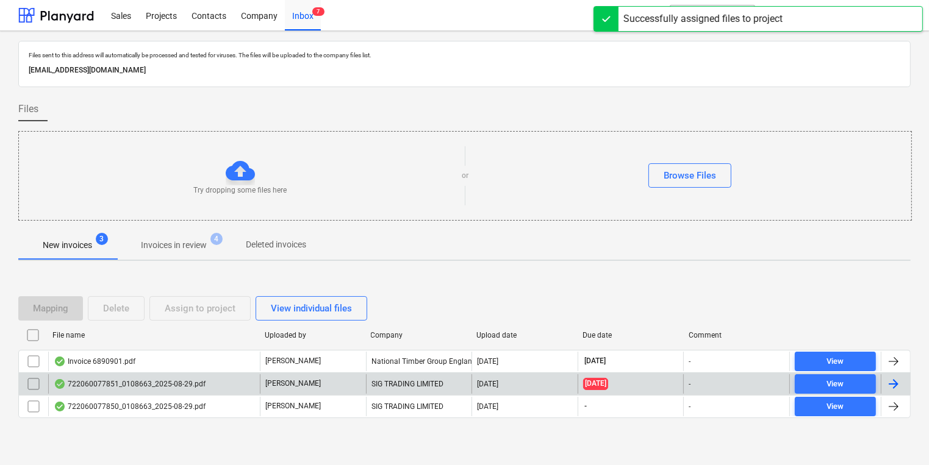
click at [310, 387] on div "[PERSON_NAME]" at bounding box center [313, 384] width 106 height 20
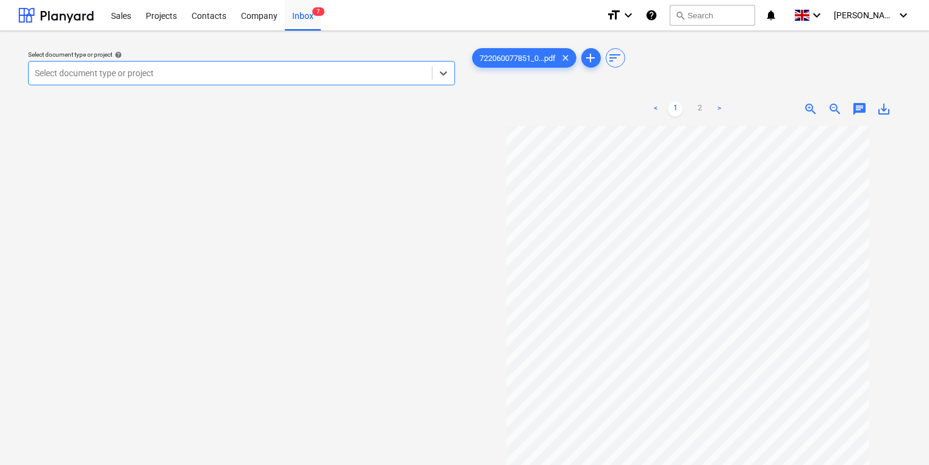
click at [295, 70] on div at bounding box center [230, 73] width 391 height 12
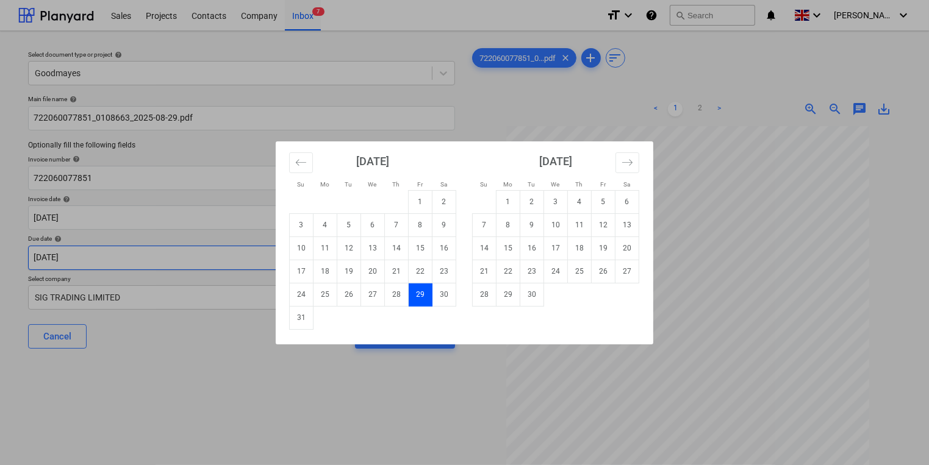
click at [173, 252] on body "Sales Projects Contacts Company Inbox 7 format_size keyboard_arrow_down help se…" at bounding box center [464, 232] width 929 height 465
click at [632, 161] on icon "Move forward to switch to the next month." at bounding box center [627, 163] width 12 height 12
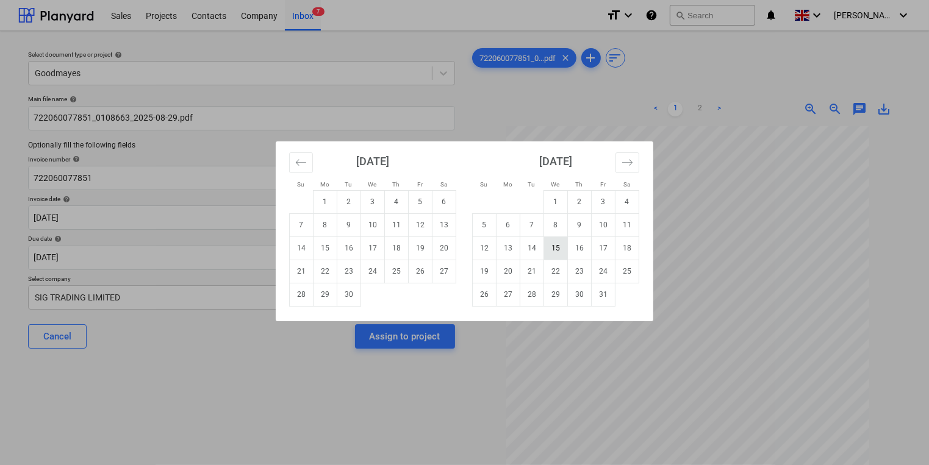
click at [554, 245] on td "15" at bounding box center [556, 248] width 24 height 23
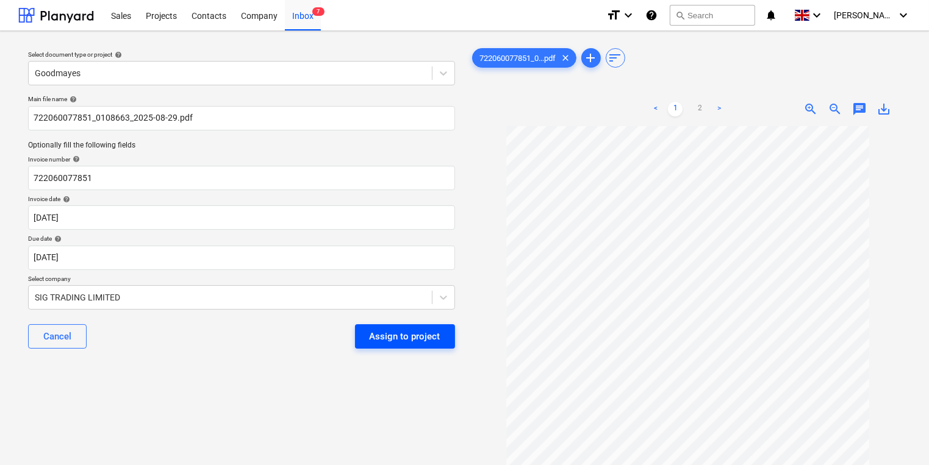
click at [409, 331] on div "Assign to project" at bounding box center [405, 337] width 71 height 16
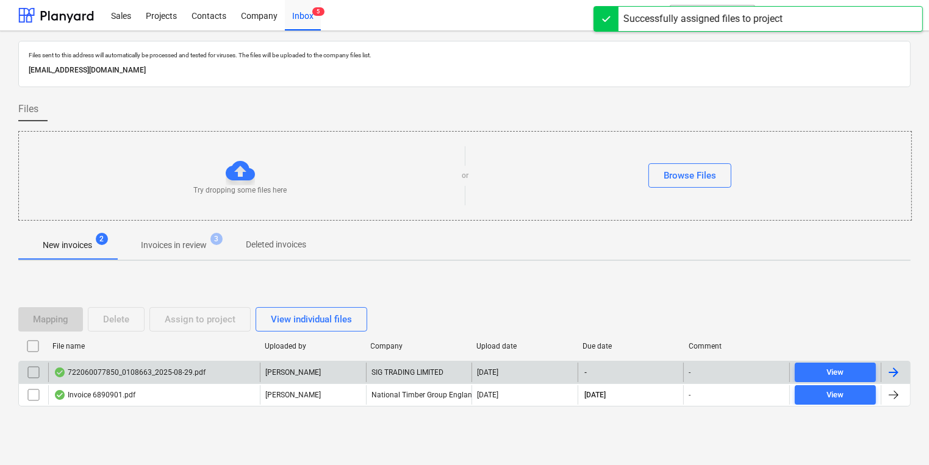
click at [237, 371] on div "722060077850_0108663_2025-08-29.pdf" at bounding box center [154, 373] width 212 height 20
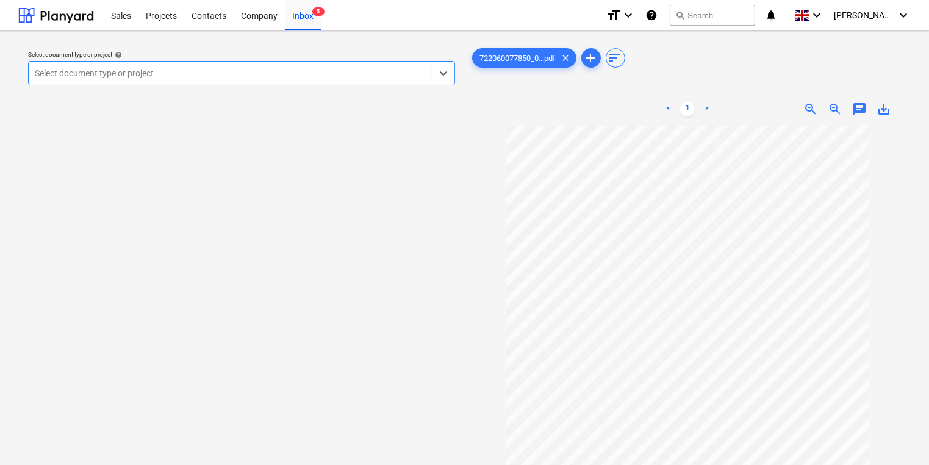
click at [258, 68] on div at bounding box center [230, 73] width 391 height 12
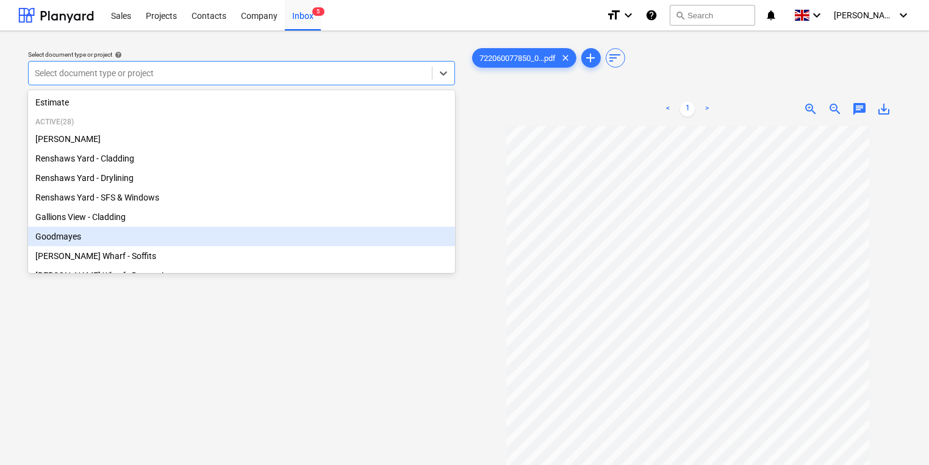
scroll to position [244, 0]
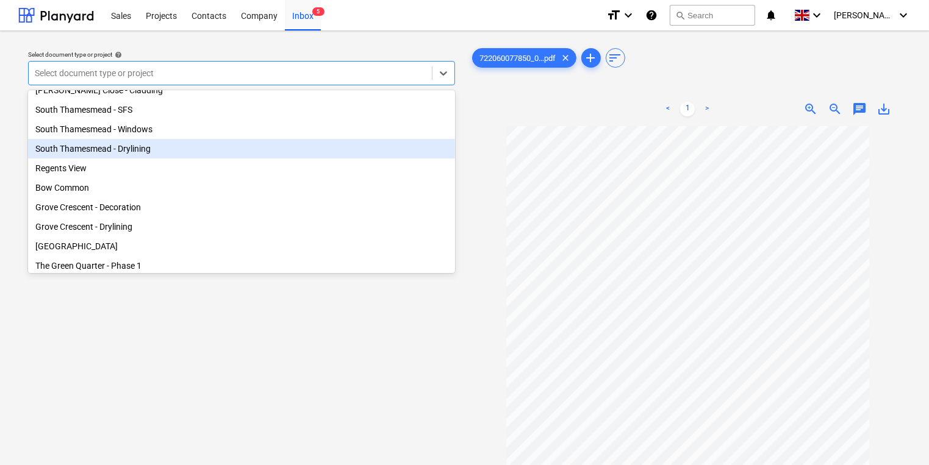
click at [173, 159] on div "South Thamesmead - Drylining" at bounding box center [241, 149] width 427 height 20
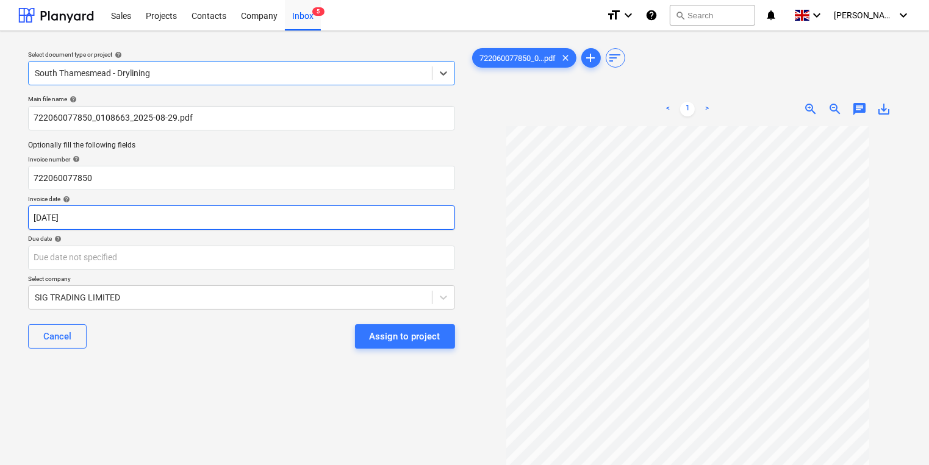
click at [213, 217] on body "Sales Projects Contacts Company Inbox 5 format_size keyboard_arrow_down help se…" at bounding box center [464, 232] width 929 height 465
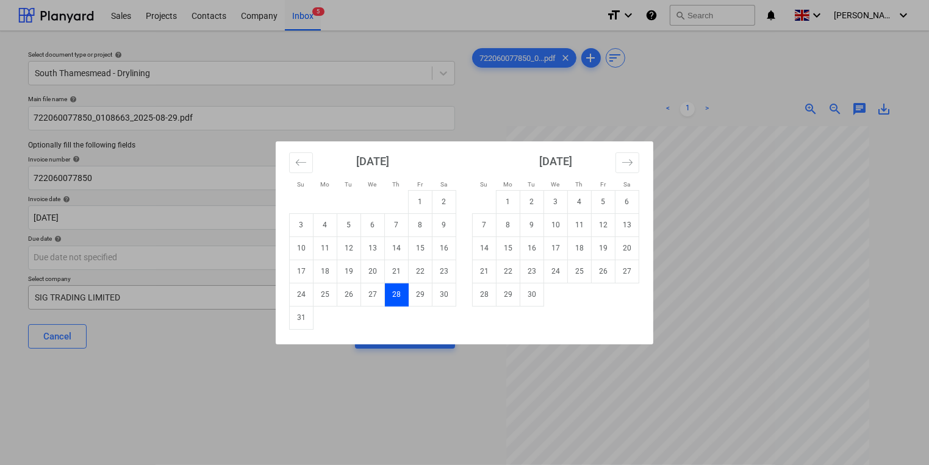
click at [423, 291] on td "29" at bounding box center [421, 294] width 24 height 23
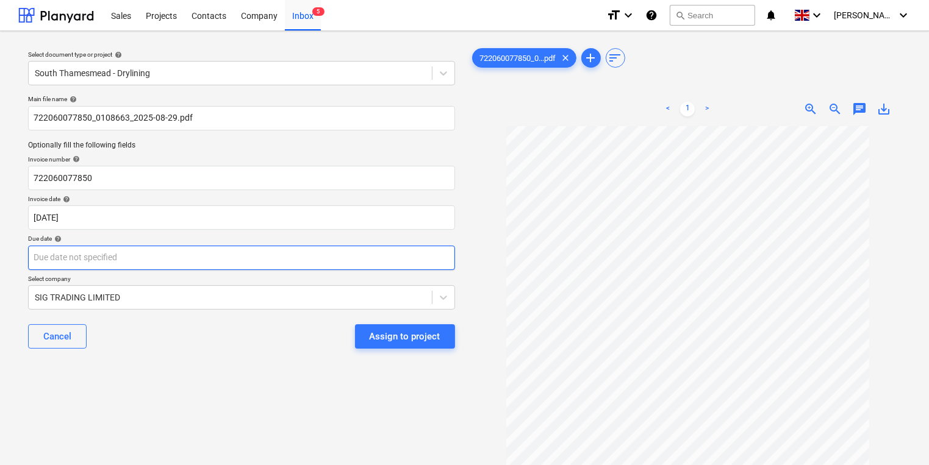
click at [359, 264] on body "Sales Projects Contacts Company Inbox 5 format_size keyboard_arrow_down help se…" at bounding box center [464, 232] width 929 height 465
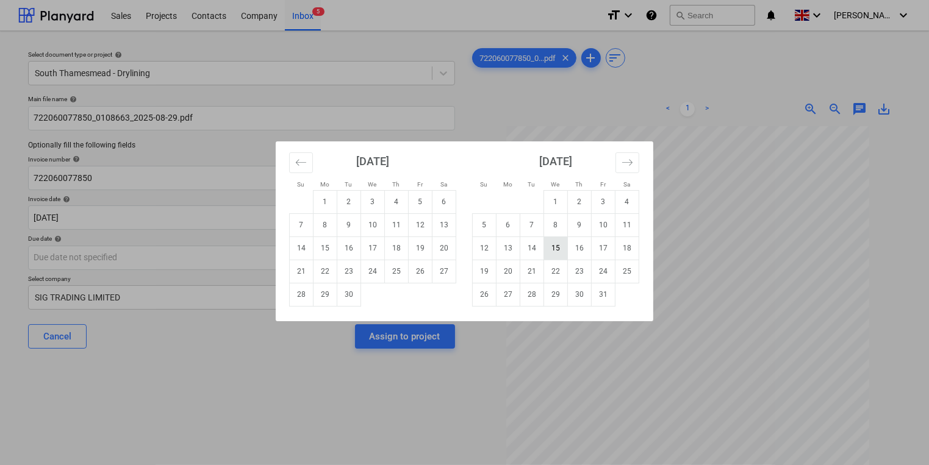
click at [561, 246] on td "15" at bounding box center [556, 248] width 24 height 23
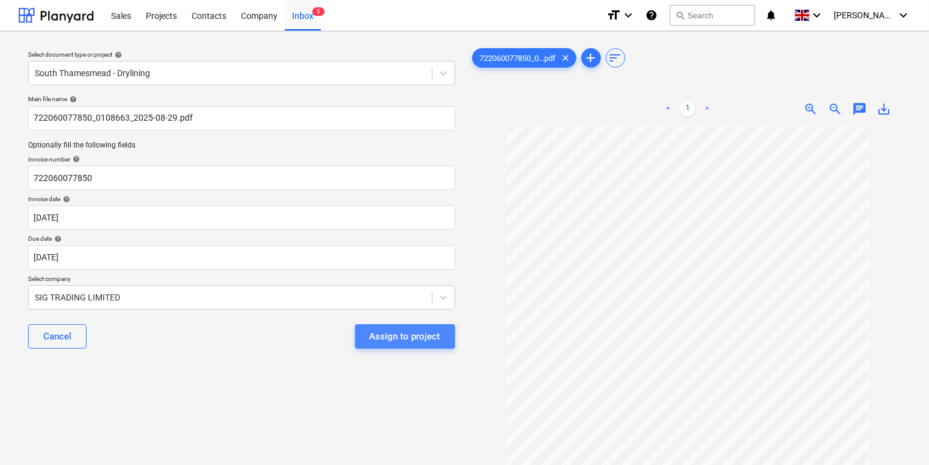
click at [407, 332] on div "Assign to project" at bounding box center [405, 337] width 71 height 16
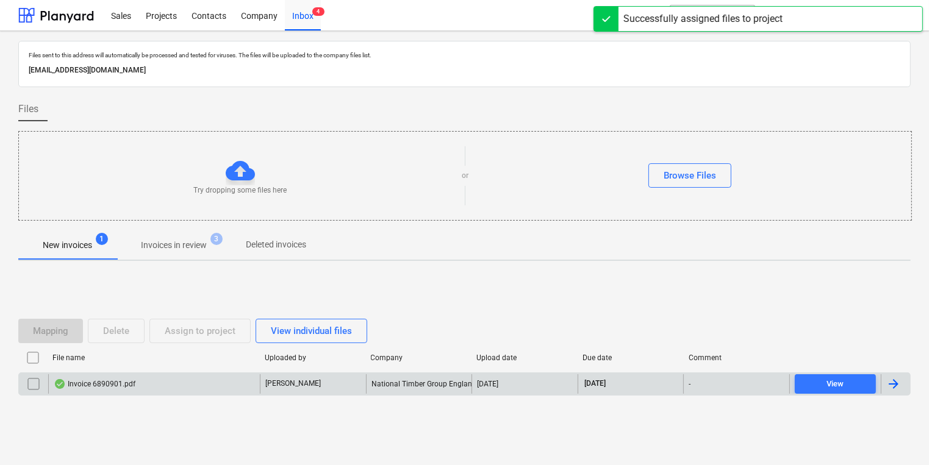
click at [320, 378] on div "[PERSON_NAME]" at bounding box center [313, 384] width 106 height 20
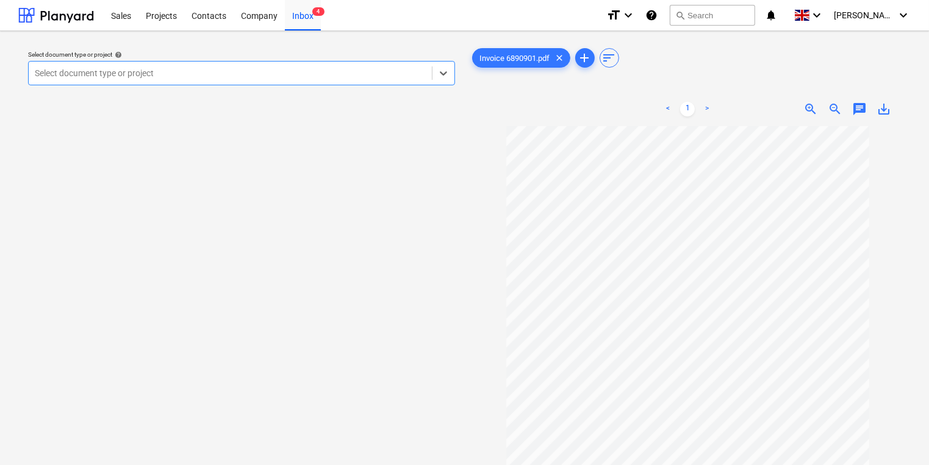
click at [306, 80] on div "Select document type or project" at bounding box center [230, 73] width 403 height 17
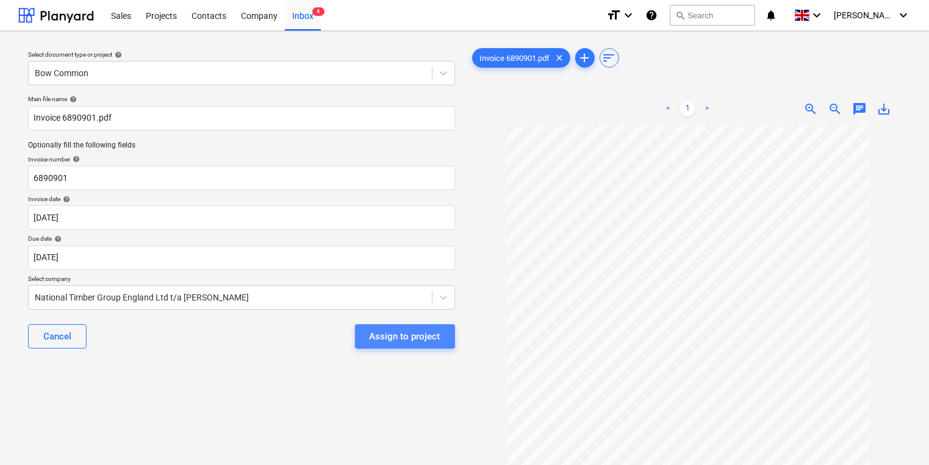
click at [406, 332] on div "Assign to project" at bounding box center [405, 337] width 71 height 16
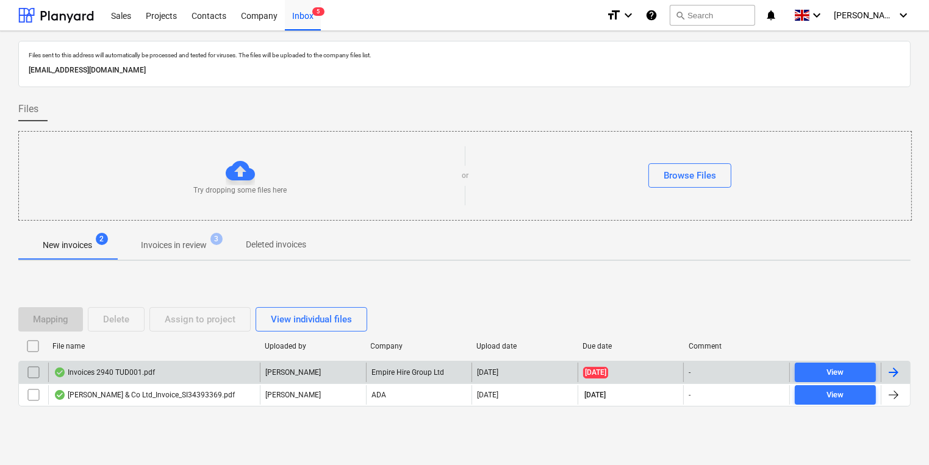
click at [178, 375] on div "Invoices 2940 TUD001.pdf" at bounding box center [154, 373] width 212 height 20
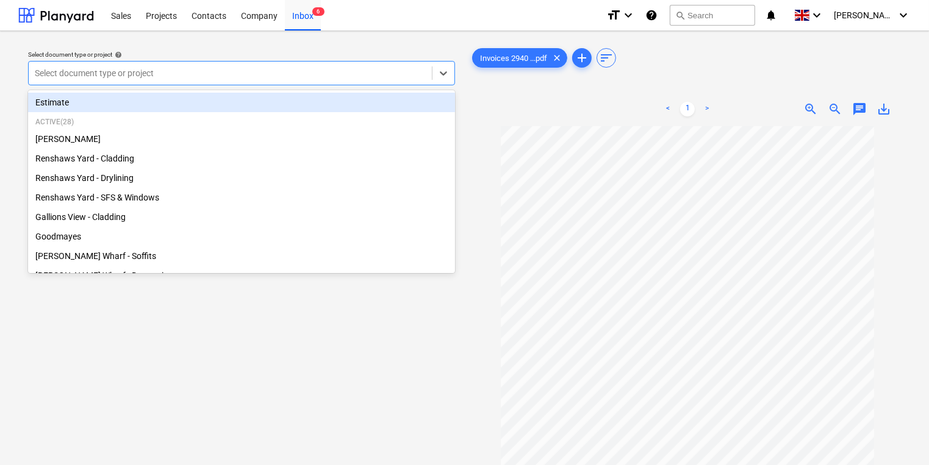
click at [320, 67] on div at bounding box center [230, 73] width 391 height 12
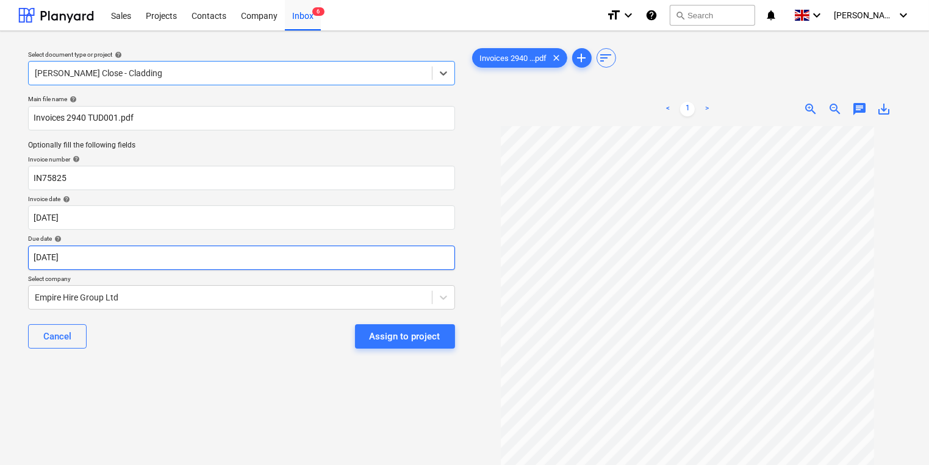
click at [188, 264] on body "Sales Projects Contacts Company Inbox 6 format_size keyboard_arrow_down help se…" at bounding box center [464, 232] width 929 height 465
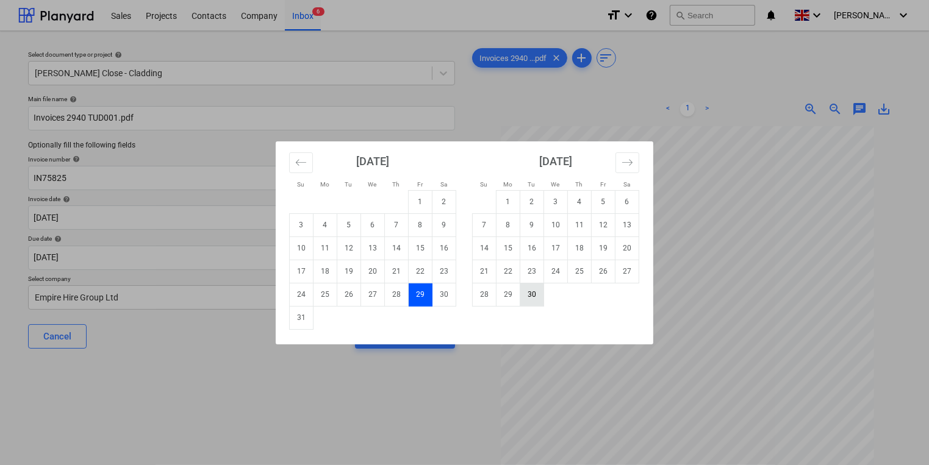
click at [537, 296] on td "30" at bounding box center [532, 294] width 24 height 23
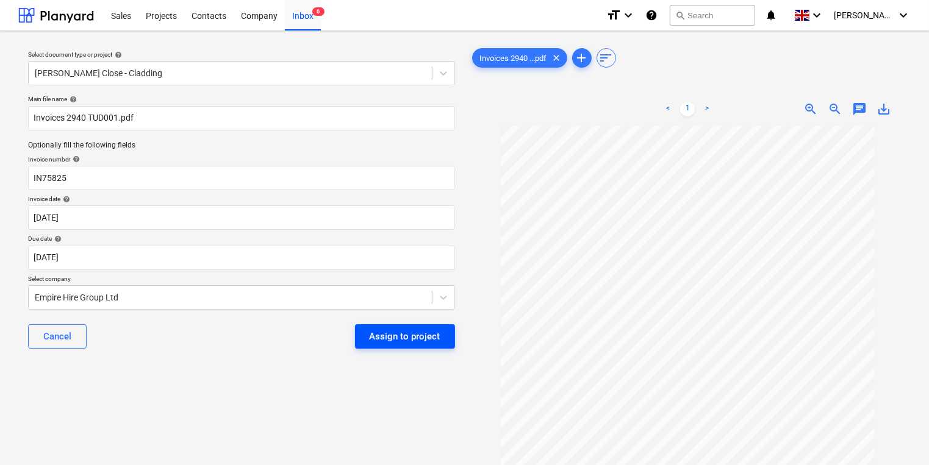
click at [445, 328] on button "Assign to project" at bounding box center [405, 336] width 100 height 24
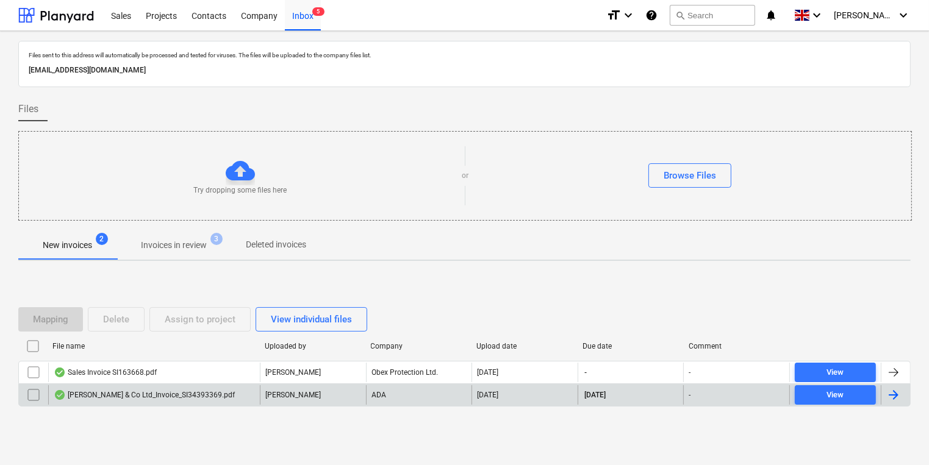
click at [185, 397] on div "[PERSON_NAME] & Co Ltd_Invoice_SI34393369.pdf" at bounding box center [144, 395] width 181 height 10
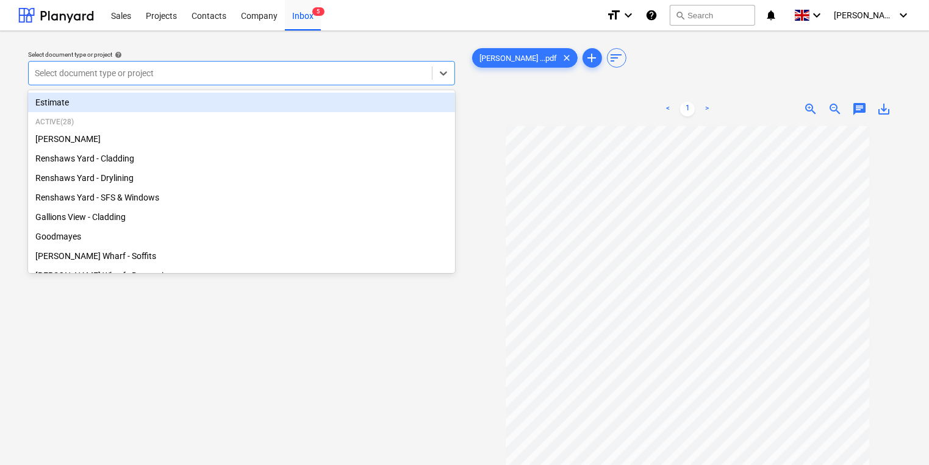
click at [178, 68] on div at bounding box center [230, 73] width 391 height 12
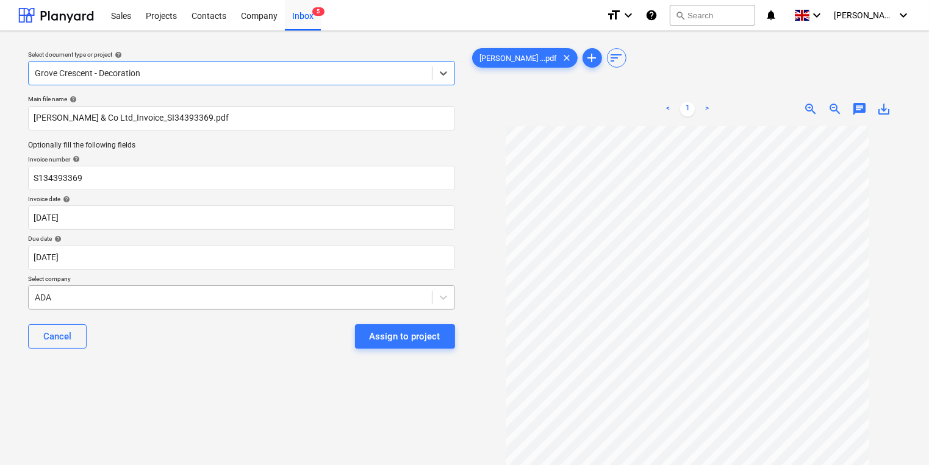
click at [76, 285] on body "Sales Projects Contacts Company Inbox 5 format_size keyboard_arrow_down help se…" at bounding box center [464, 232] width 929 height 465
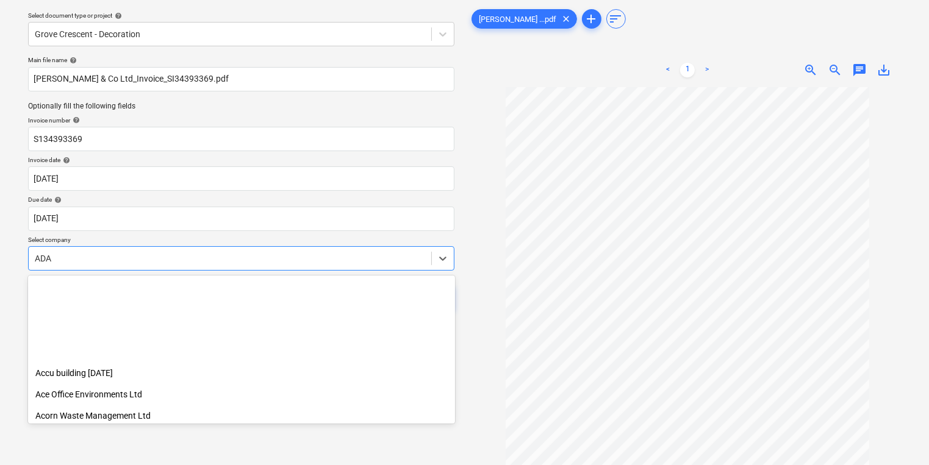
scroll to position [149, 0]
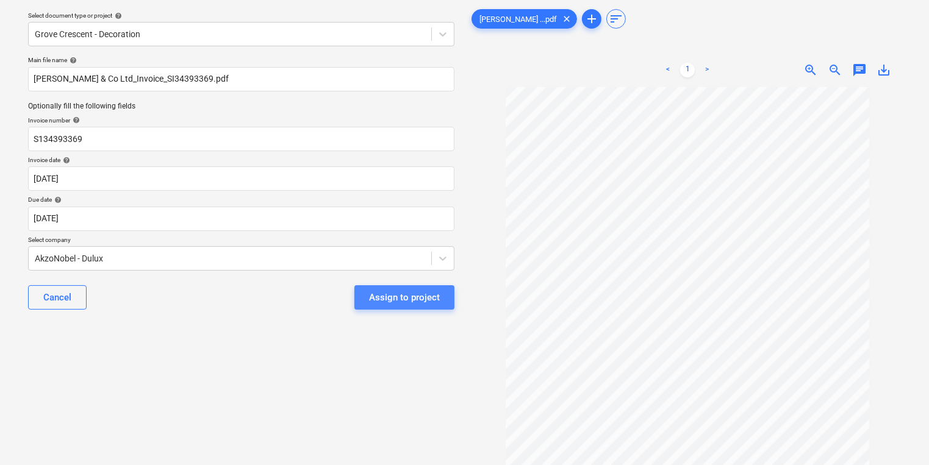
click at [407, 299] on div "Assign to project" at bounding box center [404, 298] width 71 height 16
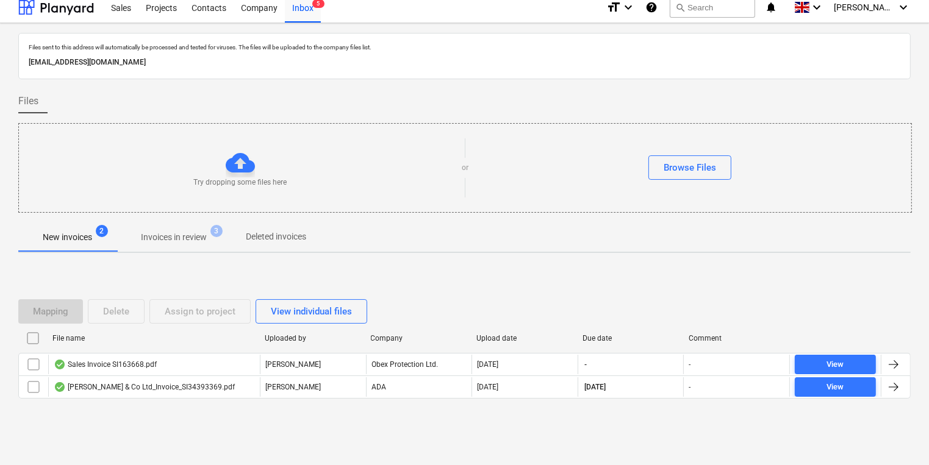
scroll to position [7, 0]
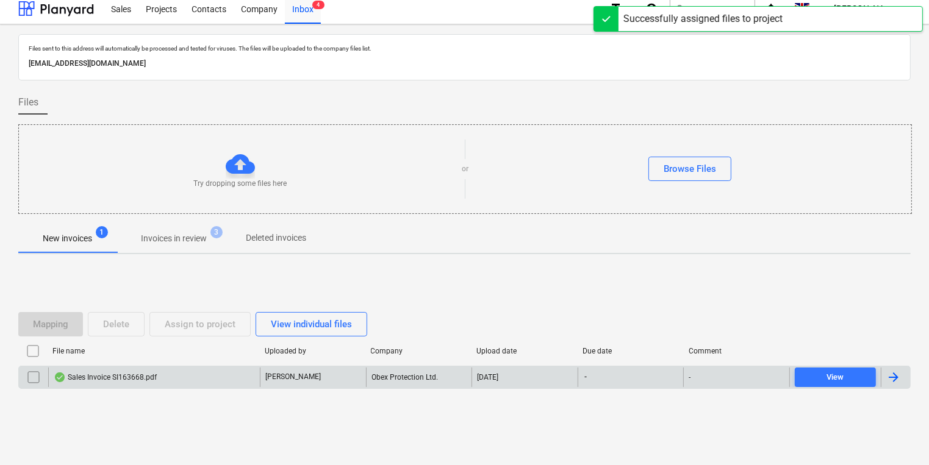
click at [149, 379] on div "Sales Invoice SI163668.pdf" at bounding box center [105, 378] width 103 height 10
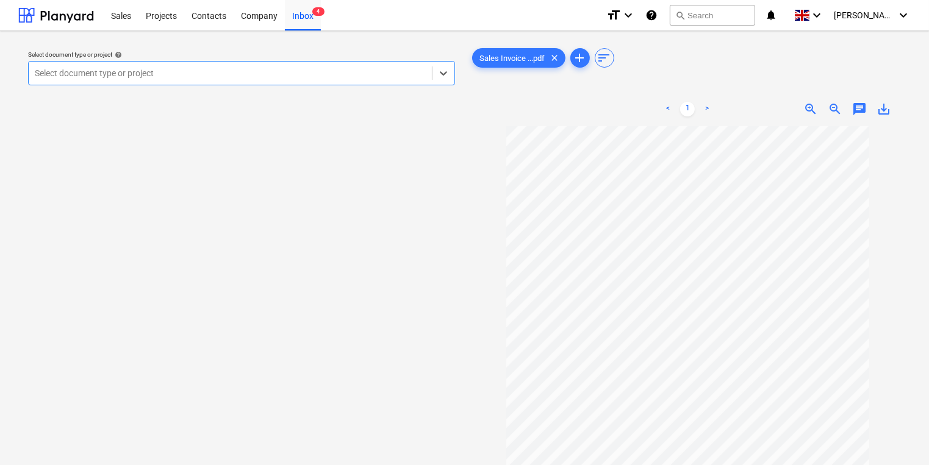
click at [89, 71] on div at bounding box center [230, 73] width 391 height 12
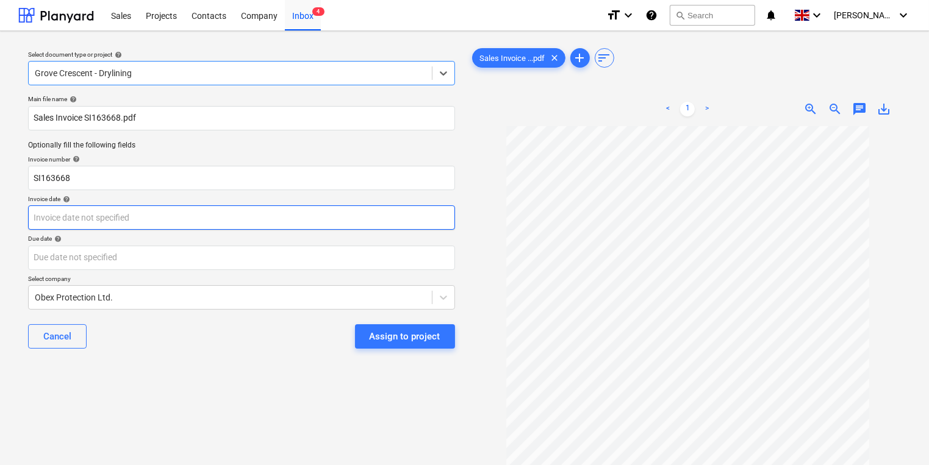
click at [231, 224] on body "Sales Projects Contacts Company Inbox 4 format_size keyboard_arrow_down help se…" at bounding box center [464, 232] width 929 height 465
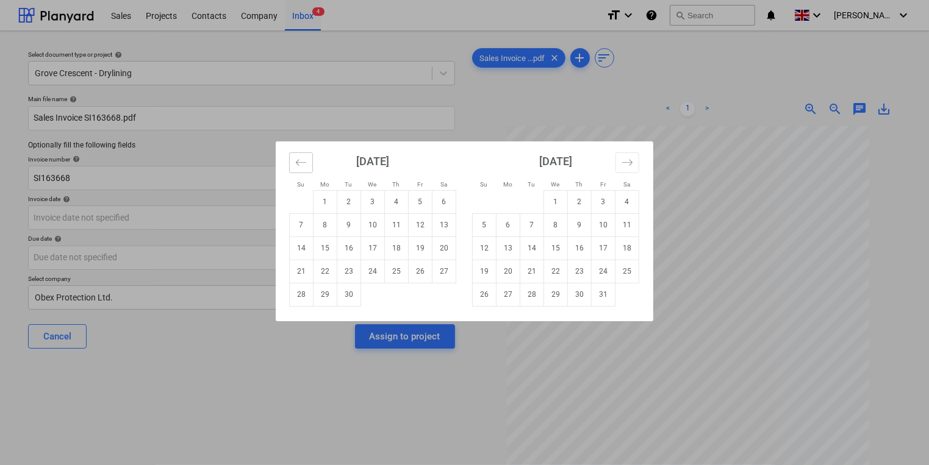
drag, startPoint x: 295, startPoint y: 166, endPoint x: 305, endPoint y: 173, distance: 12.2
click at [296, 165] on icon "Move backward to switch to the previous month." at bounding box center [301, 163] width 12 height 12
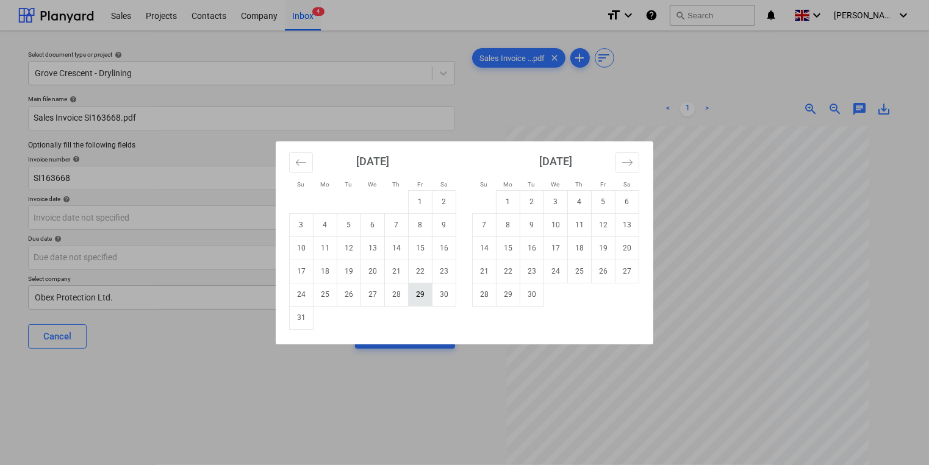
click at [421, 295] on td "29" at bounding box center [421, 294] width 24 height 23
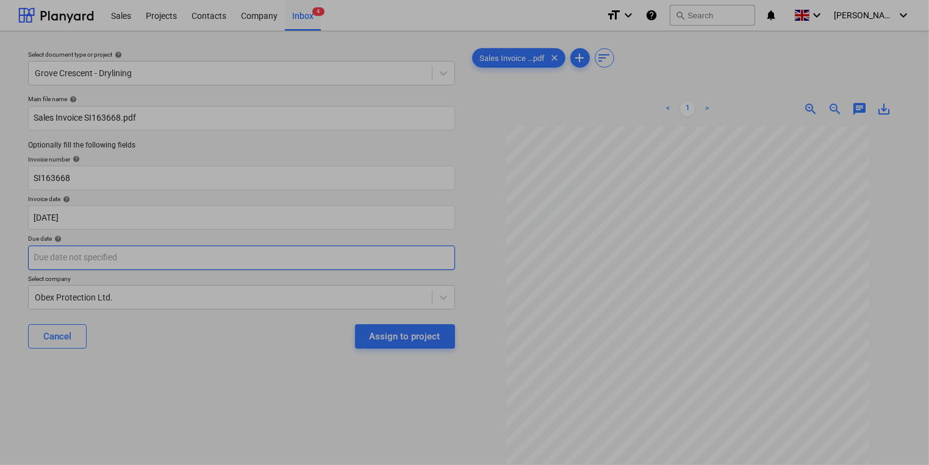
click at [265, 265] on body "Sales Projects Contacts Company Inbox 4 format_size keyboard_arrow_down help se…" at bounding box center [464, 232] width 929 height 465
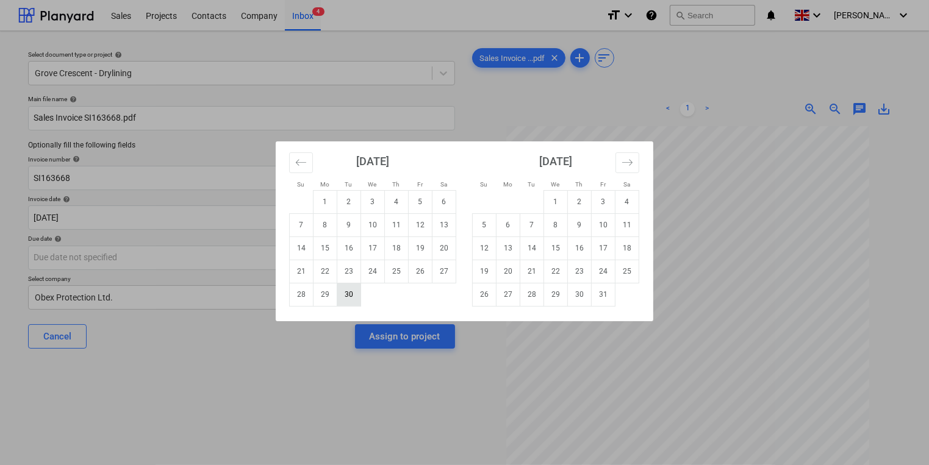
click at [353, 292] on td "30" at bounding box center [349, 294] width 24 height 23
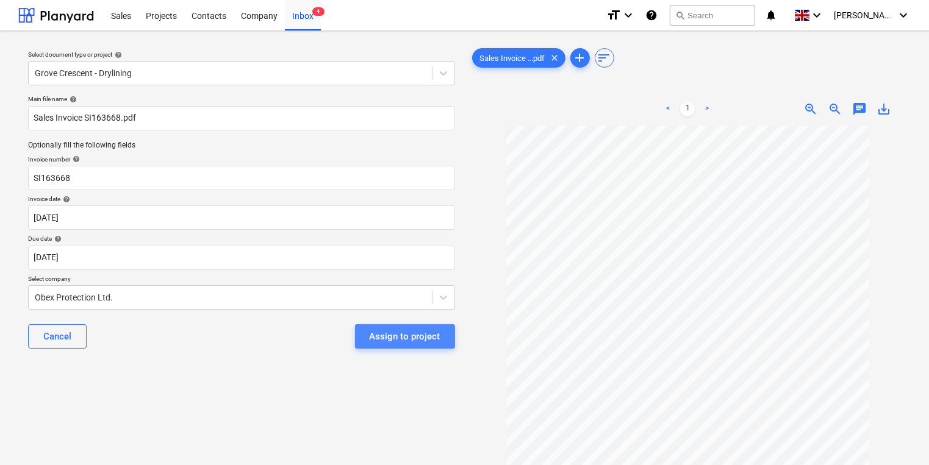
click at [415, 340] on div "Assign to project" at bounding box center [405, 337] width 71 height 16
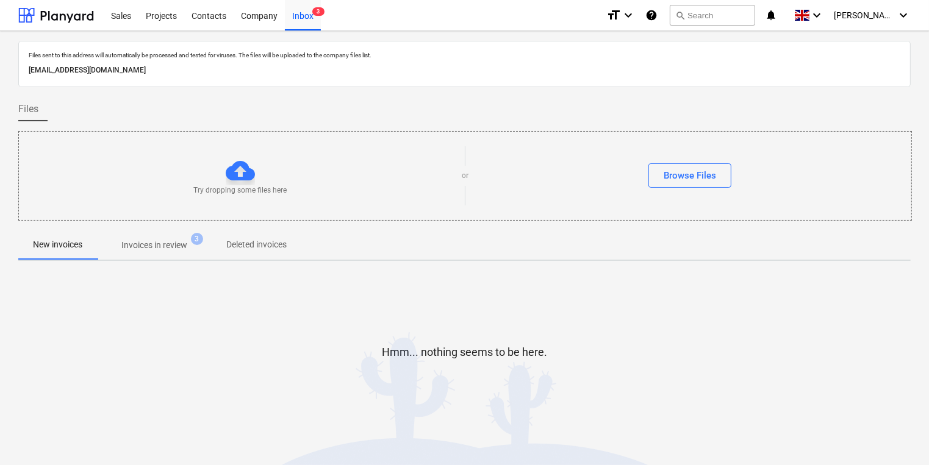
click at [166, 245] on p "Invoices in review" at bounding box center [154, 245] width 66 height 13
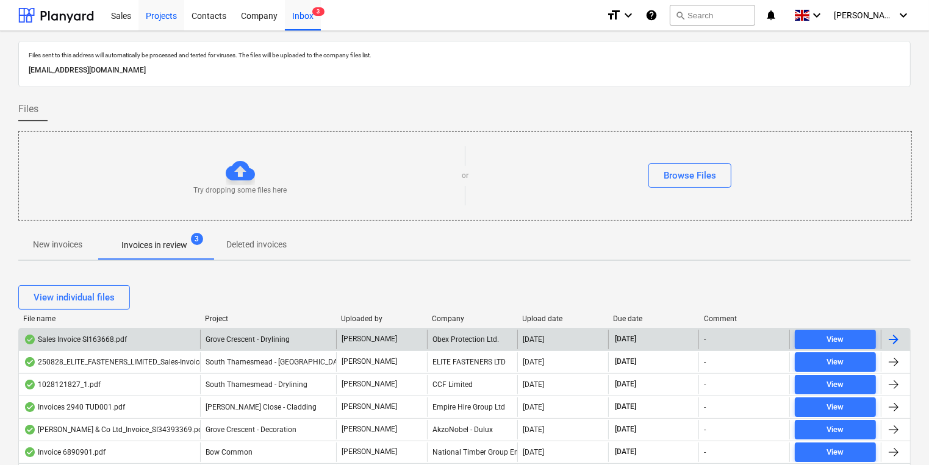
click at [171, 13] on div "Projects" at bounding box center [161, 14] width 46 height 31
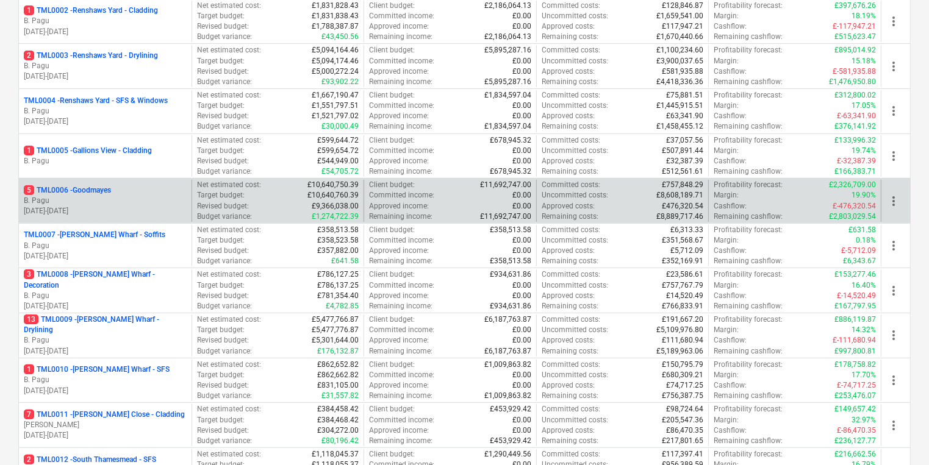
scroll to position [488, 0]
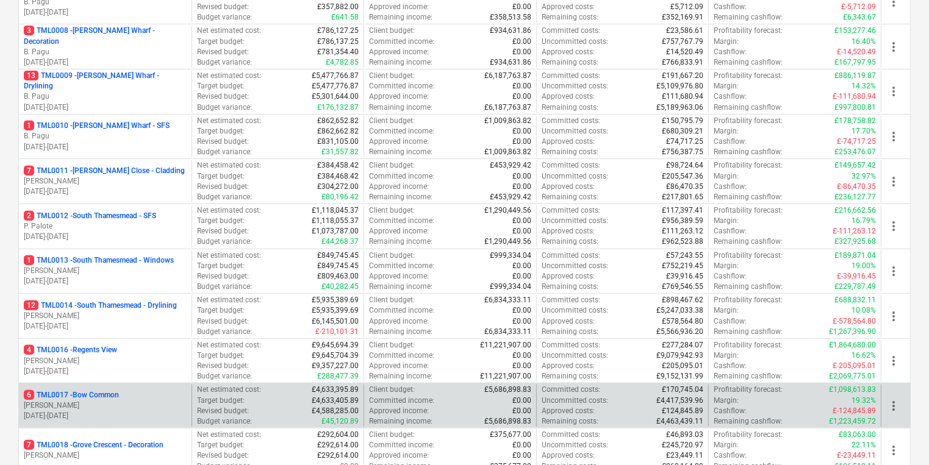
click at [130, 404] on p "[PERSON_NAME]" at bounding box center [105, 406] width 163 height 10
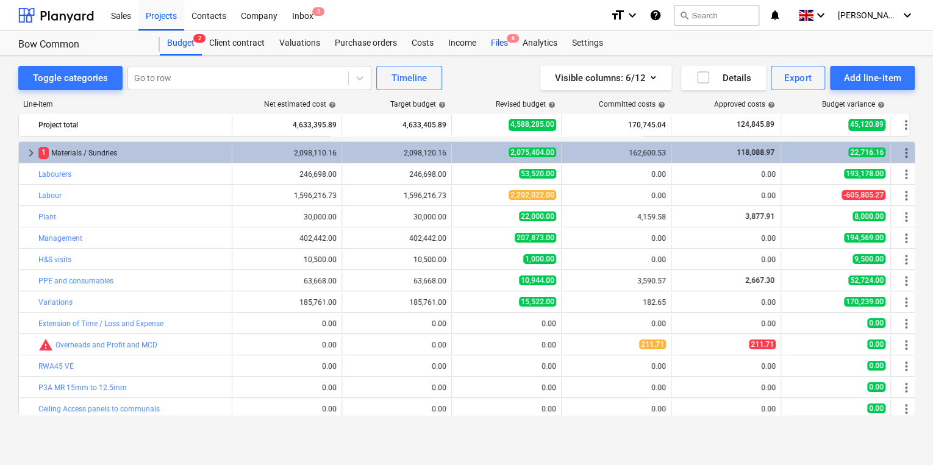
click at [500, 43] on div "Files 6" at bounding box center [500, 43] width 32 height 24
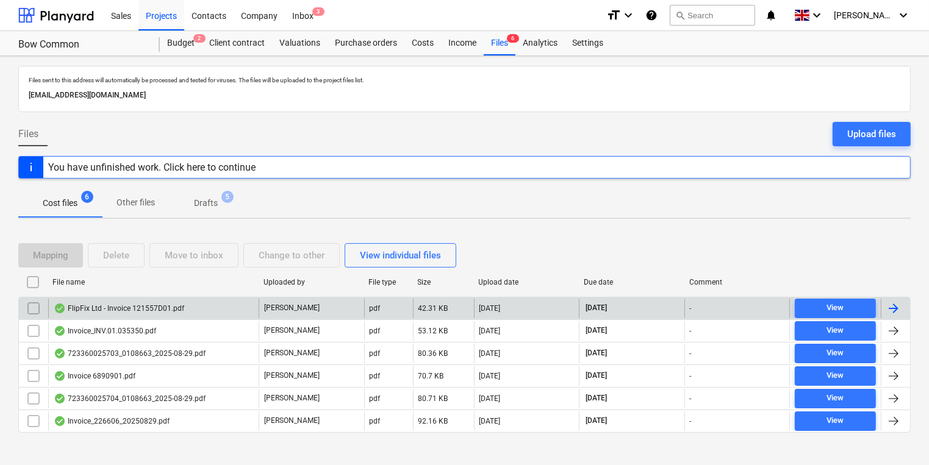
click at [897, 303] on div at bounding box center [893, 308] width 15 height 15
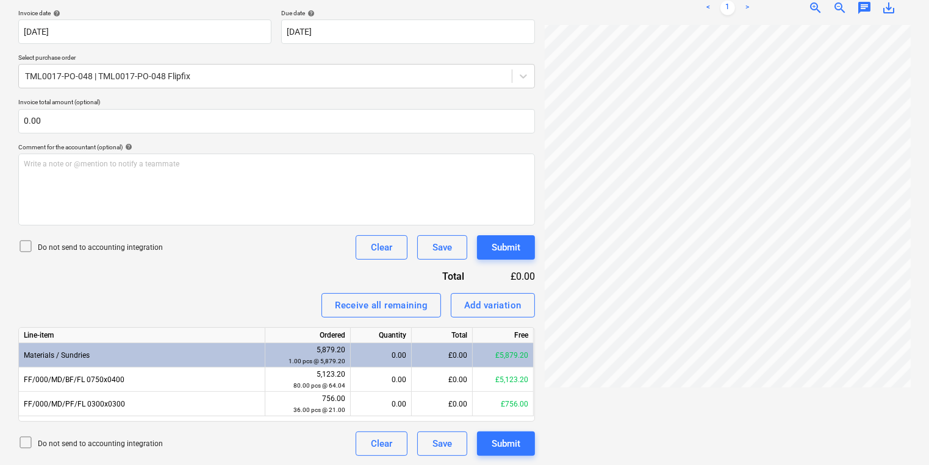
scroll to position [0, 154]
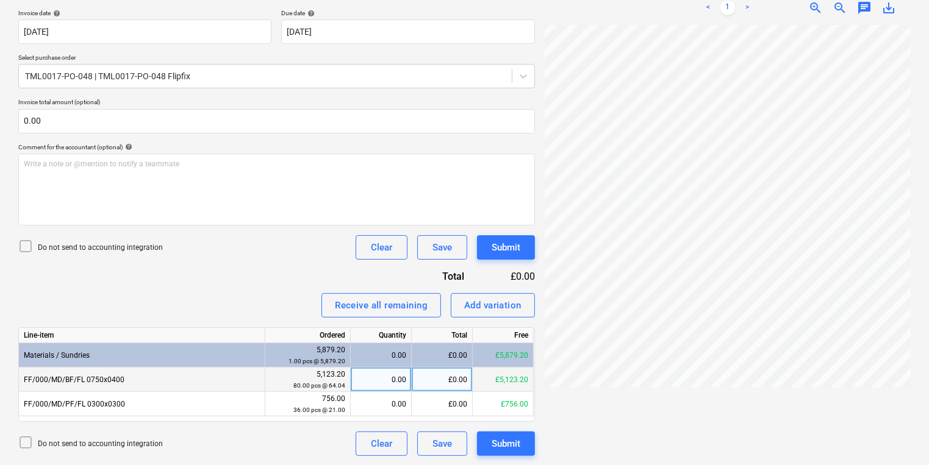
click at [373, 384] on div "0.00" at bounding box center [381, 380] width 51 height 24
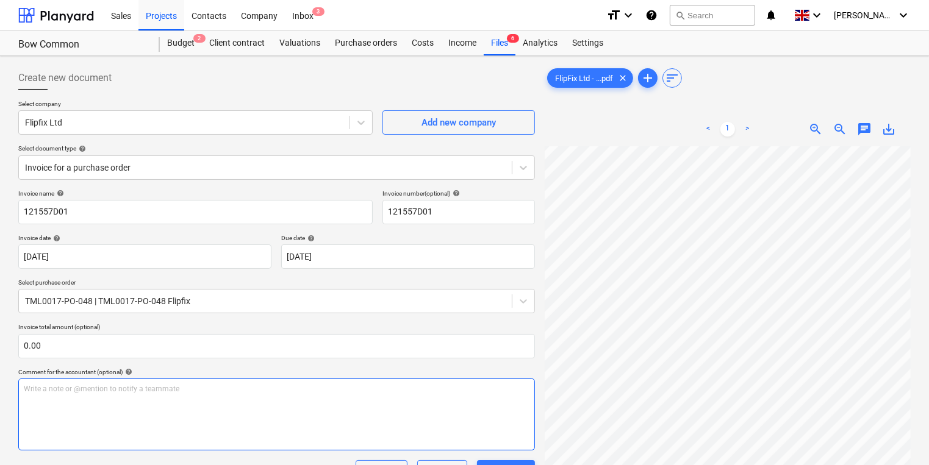
scroll to position [225, 0]
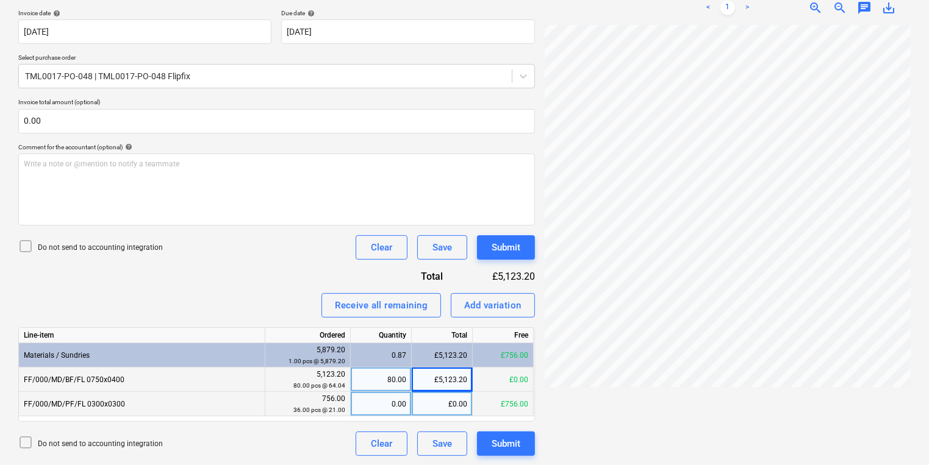
click at [423, 407] on div "£0.00" at bounding box center [442, 404] width 61 height 24
click at [376, 407] on div "1.71" at bounding box center [381, 404] width 51 height 24
click at [864, 5] on span "chat" at bounding box center [864, 8] width 15 height 15
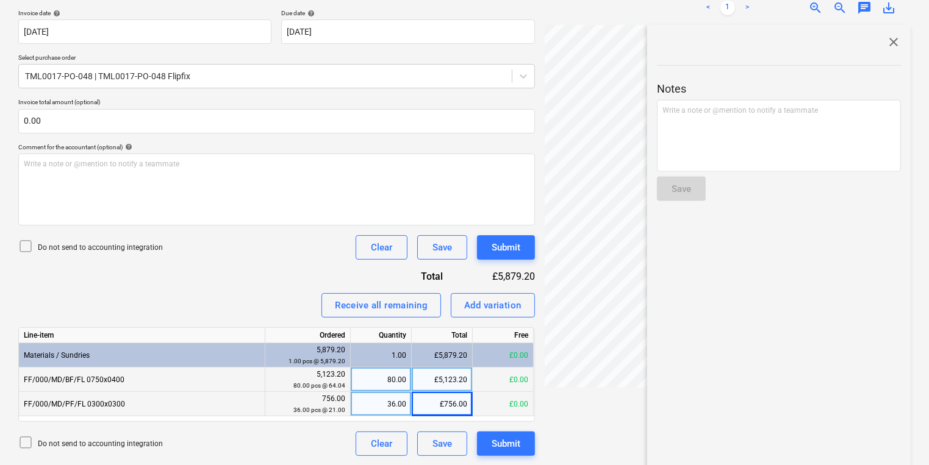
click at [895, 40] on span "close" at bounding box center [893, 42] width 15 height 15
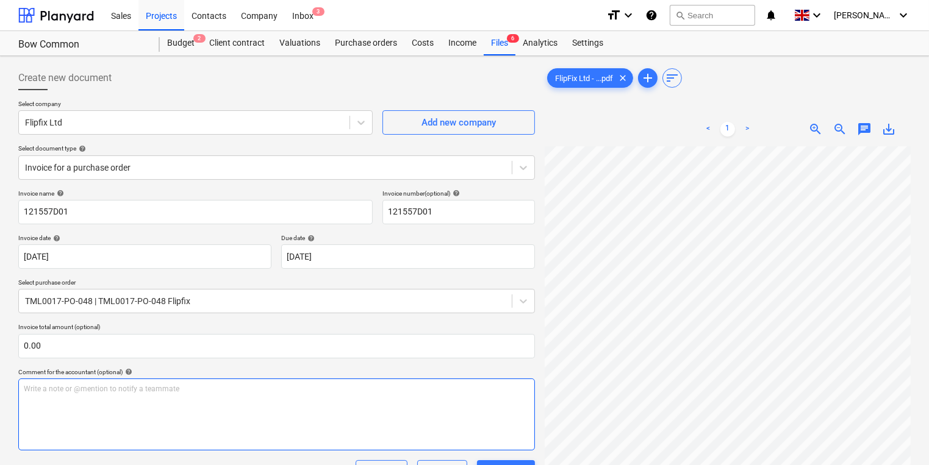
scroll to position [225, 0]
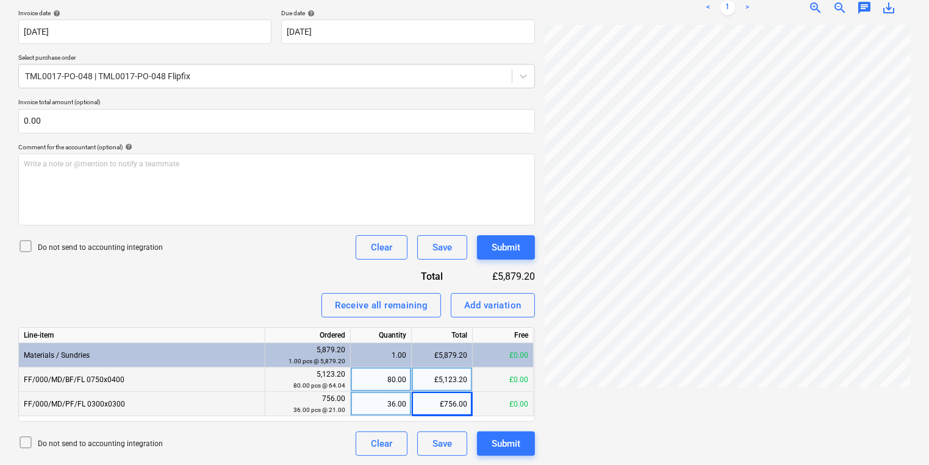
click at [473, 141] on div "Invoice name help 121557D01 Invoice number (optional) help 121557D01 Invoice da…" at bounding box center [276, 211] width 517 height 492
click at [605, 15] on div "< 1 > zoom_in zoom_out chat 0 save_alt" at bounding box center [728, 8] width 366 height 34
click at [915, 10] on div "FlipFix Ltd - ...pdf clear add sort < 1 > zoom_in zoom_out chat 0 save_alt" at bounding box center [728, 148] width 376 height 625
drag, startPoint x: 928, startPoint y: 181, endPoint x: 927, endPoint y: 150, distance: 30.5
click at [928, 152] on div "Create new document Select company Flipfix Ltd Add new company Select document …" at bounding box center [464, 148] width 929 height 635
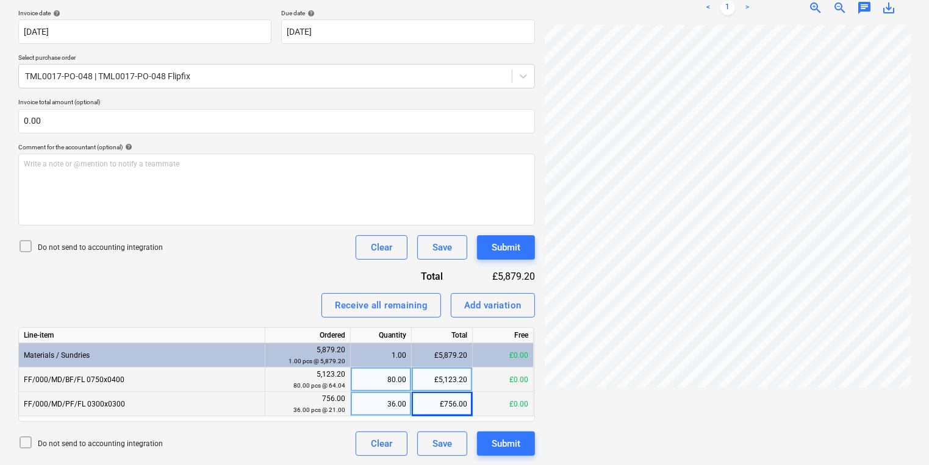
scroll to position [0, 0]
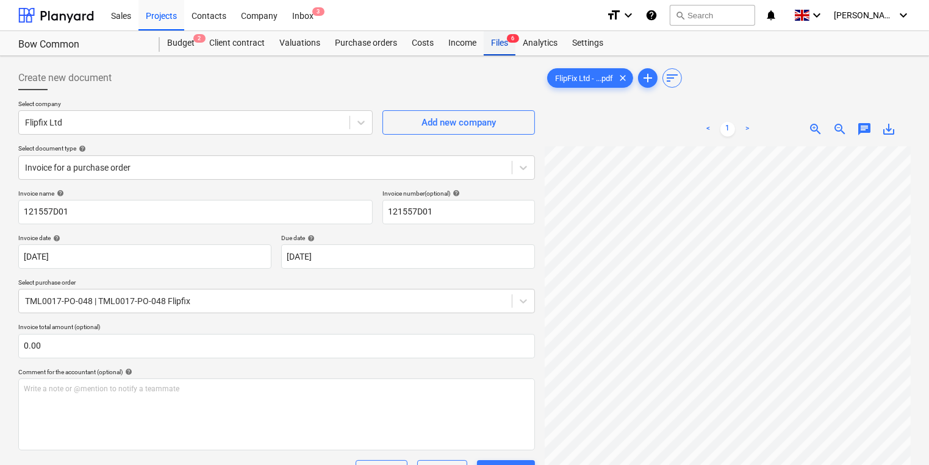
click at [495, 39] on div "Files 6" at bounding box center [500, 43] width 32 height 24
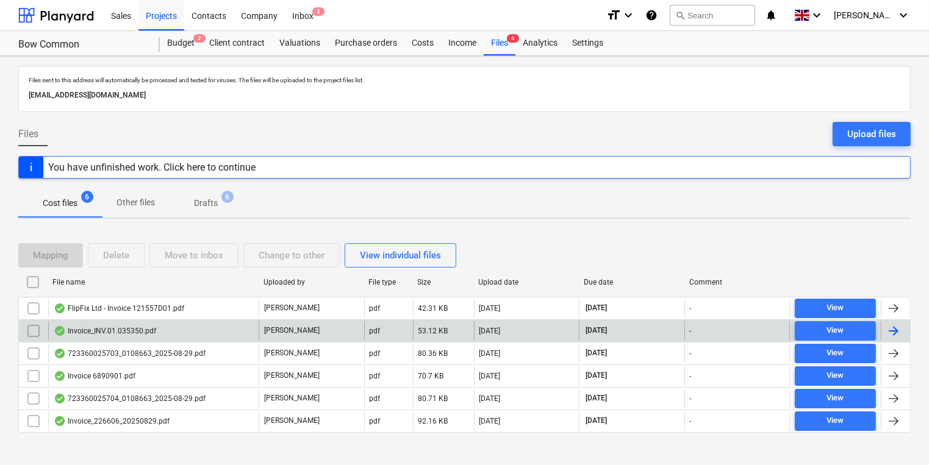
click at [895, 330] on div at bounding box center [893, 331] width 15 height 15
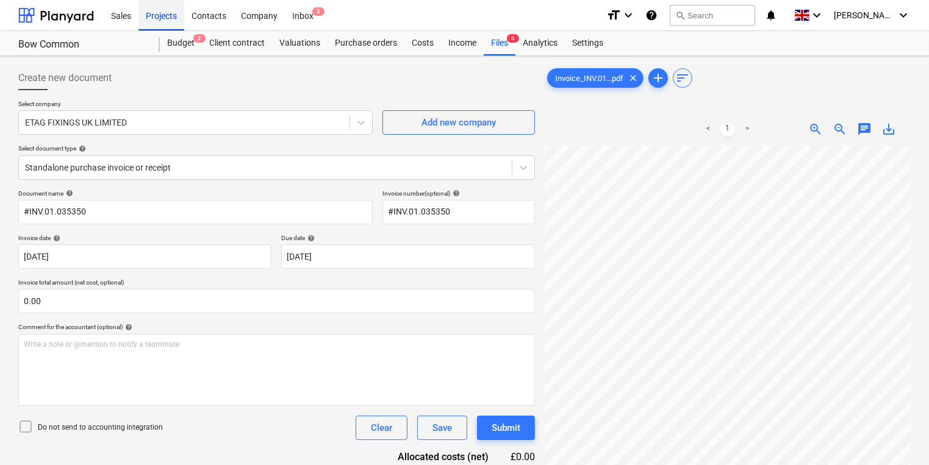
click at [157, 10] on div "Projects" at bounding box center [161, 14] width 46 height 31
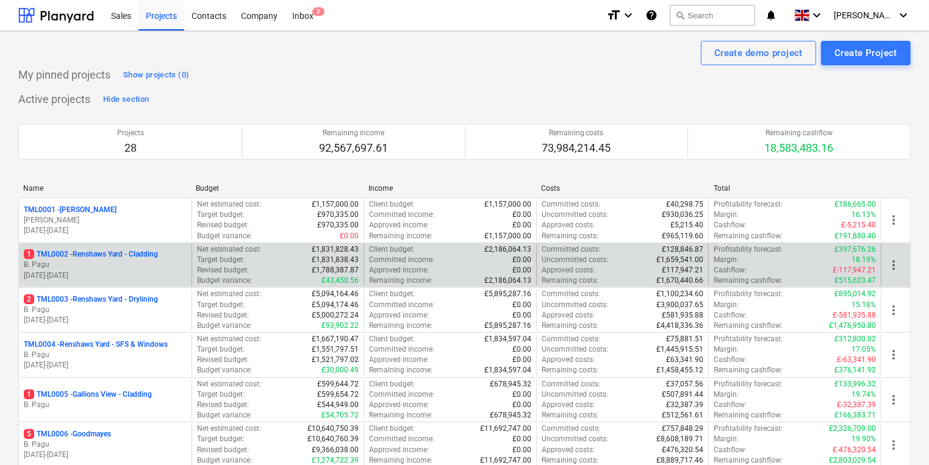
click at [120, 263] on p "B. Pagu" at bounding box center [105, 265] width 163 height 10
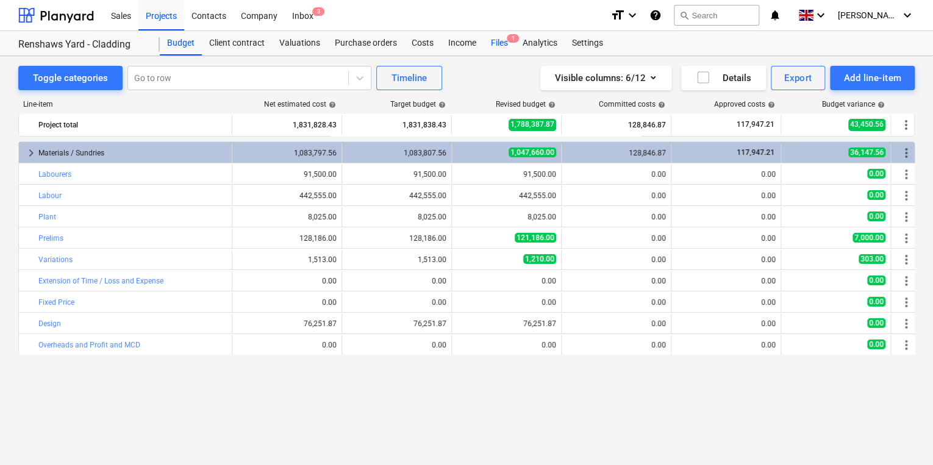
click at [500, 43] on div "Files 1" at bounding box center [500, 43] width 32 height 24
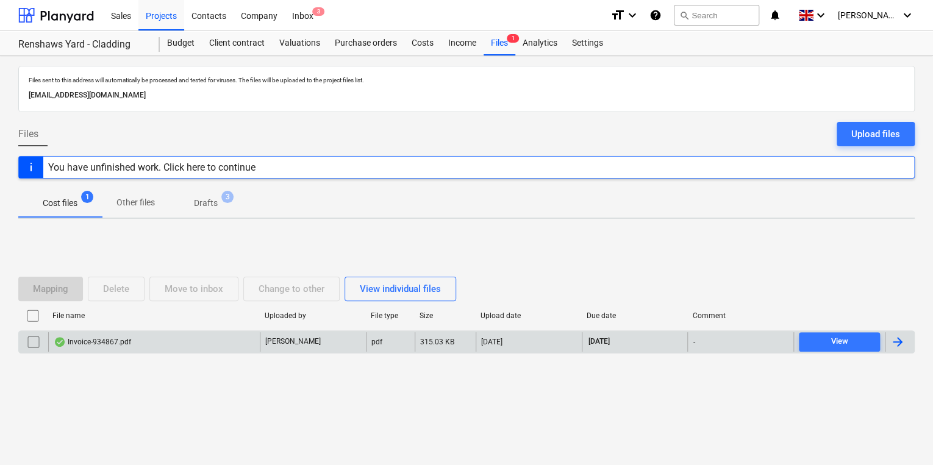
click at [899, 341] on div at bounding box center [897, 342] width 15 height 15
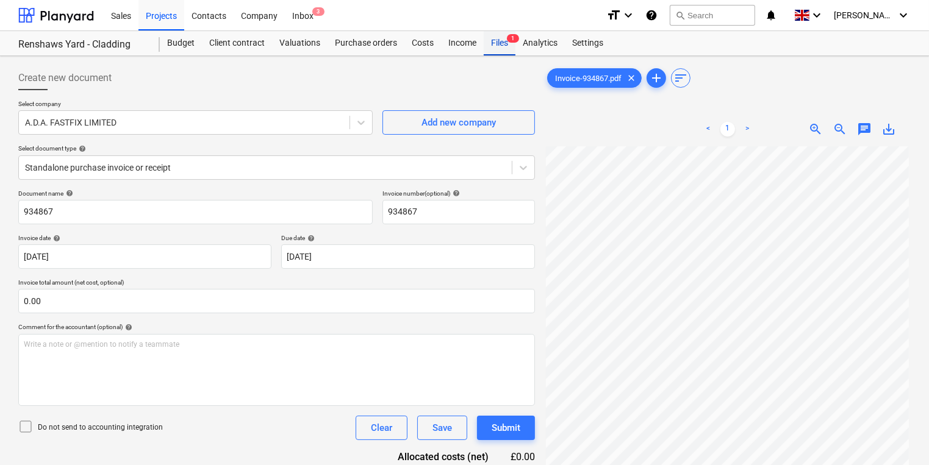
click at [501, 41] on div "Files 1" at bounding box center [500, 43] width 32 height 24
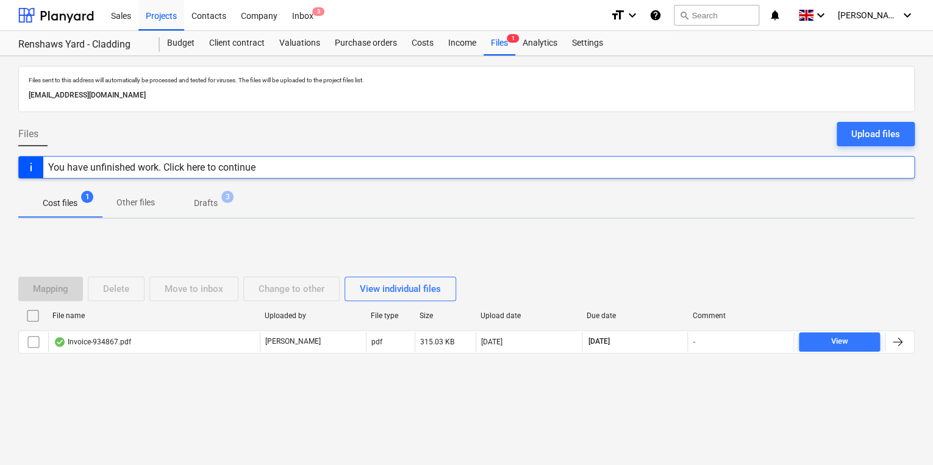
click at [212, 202] on p "Drafts" at bounding box center [206, 203] width 24 height 13
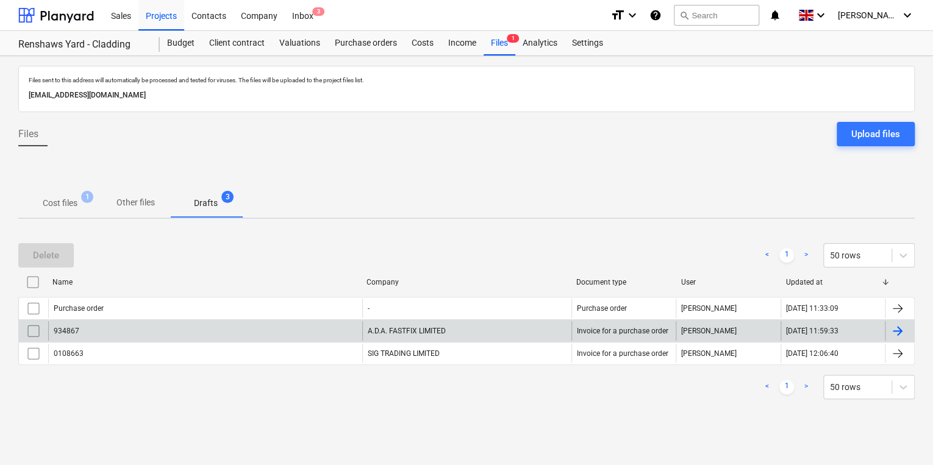
click at [499, 331] on div "A.D.A. FASTFIX LIMITED" at bounding box center [466, 331] width 209 height 20
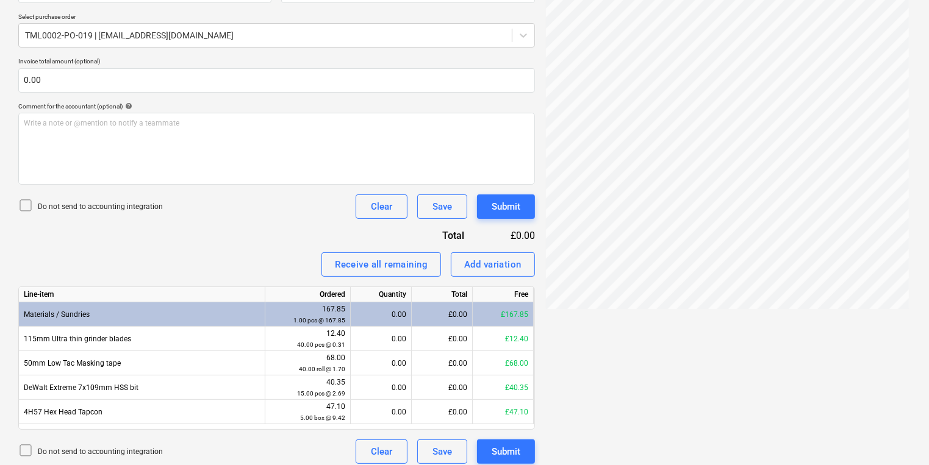
scroll to position [274, 0]
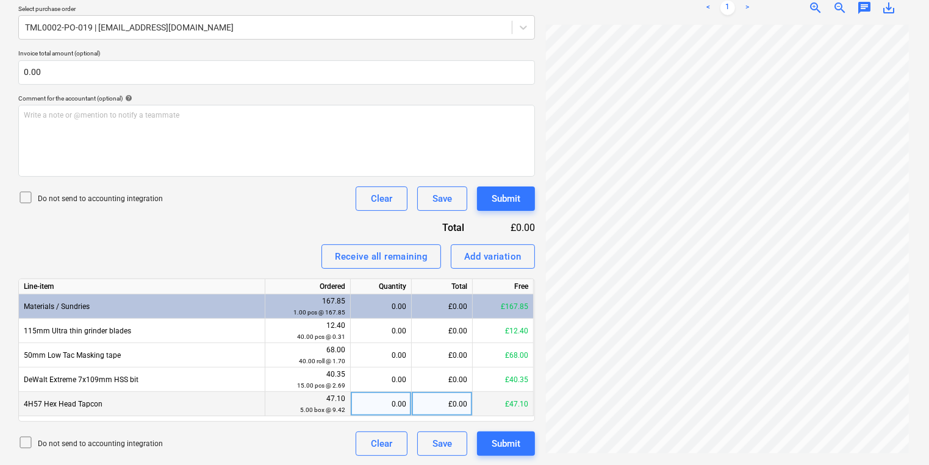
click at [376, 403] on div "0.00" at bounding box center [381, 404] width 51 height 24
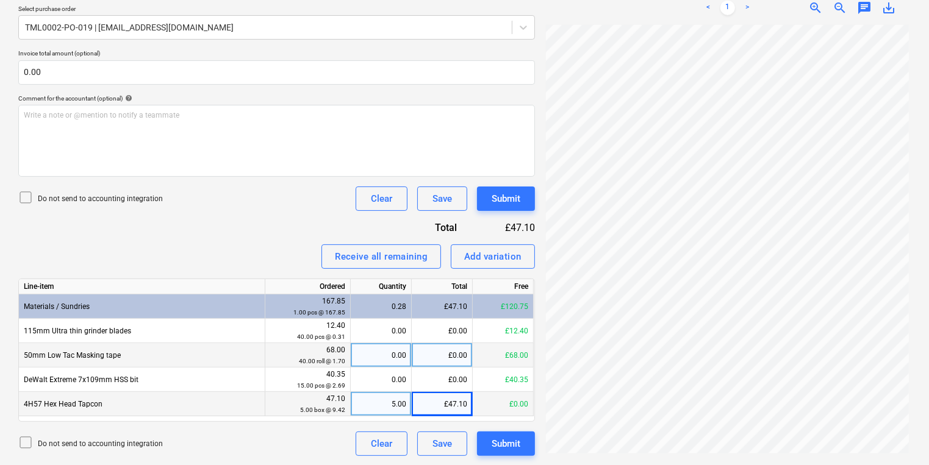
click at [368, 356] on div "0.00" at bounding box center [381, 355] width 51 height 24
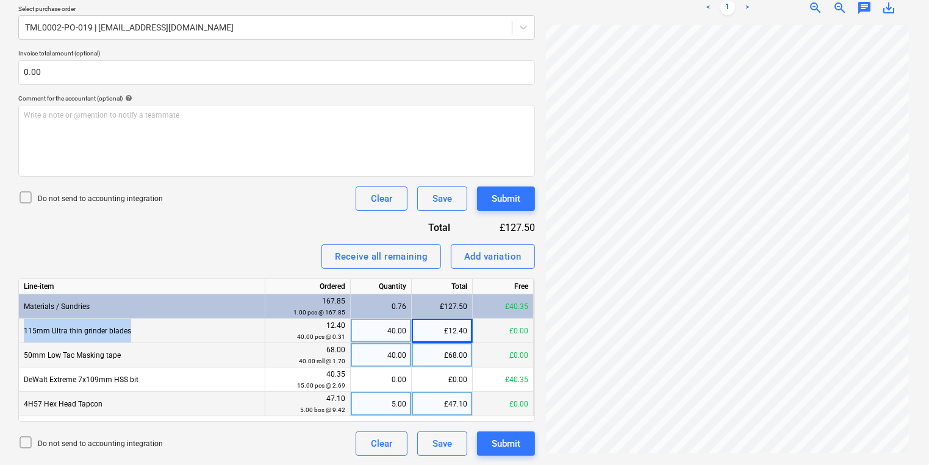
drag, startPoint x: 134, startPoint y: 330, endPoint x: 23, endPoint y: 338, distance: 111.3
click at [23, 338] on div "115mm Ultra thin grinder blades" at bounding box center [142, 331] width 246 height 24
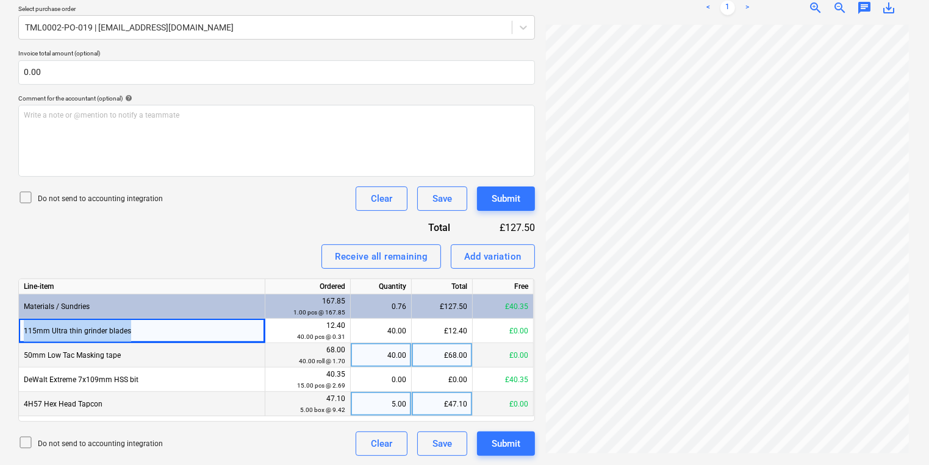
copy div "115mm Ultra thin grinder blades"
click at [473, 254] on div "Add variation" at bounding box center [492, 257] width 57 height 16
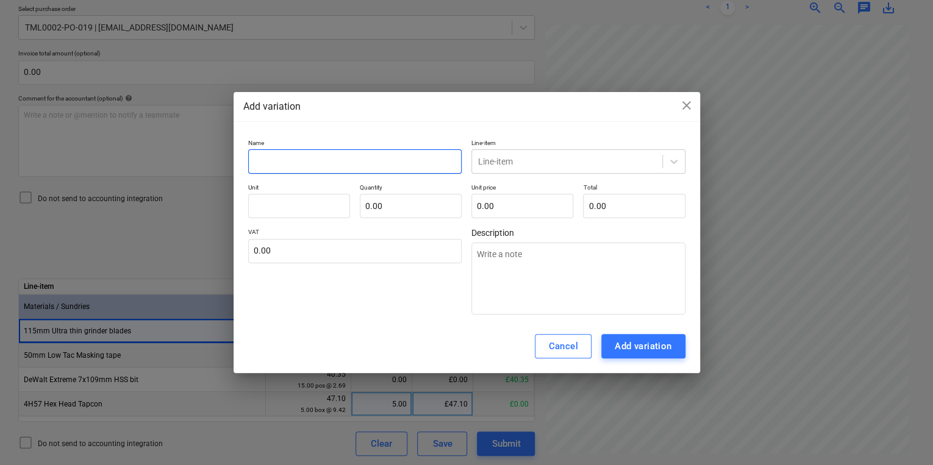
click at [261, 161] on input "text" at bounding box center [355, 161] width 214 height 24
paste input "115mm Ultra thin grinder blades"
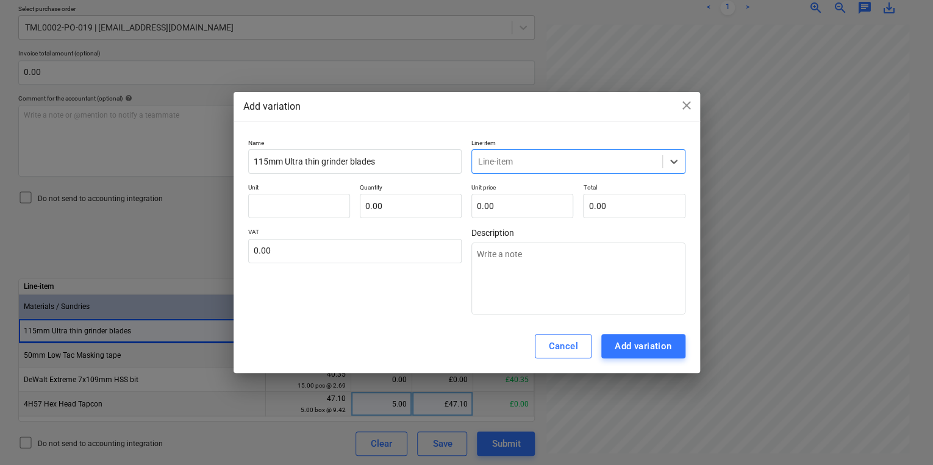
click at [518, 163] on div at bounding box center [567, 162] width 178 height 12
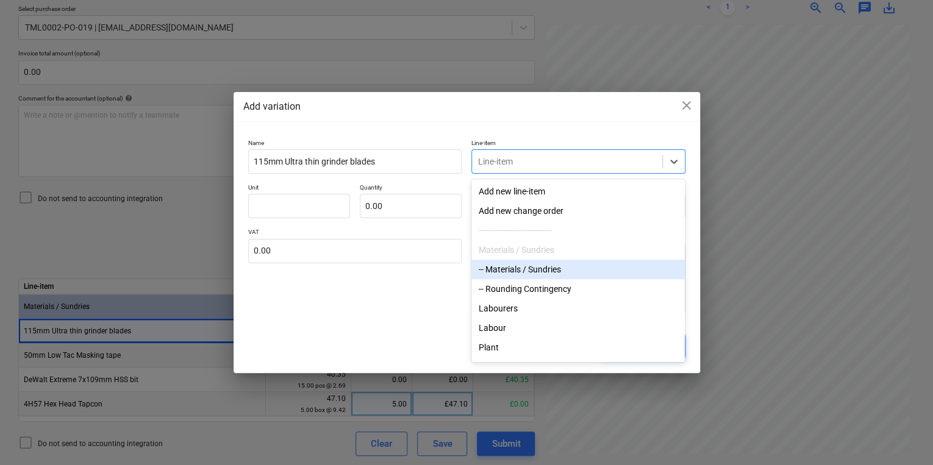
click at [525, 271] on div "-- Materials / Sundries" at bounding box center [577, 270] width 213 height 20
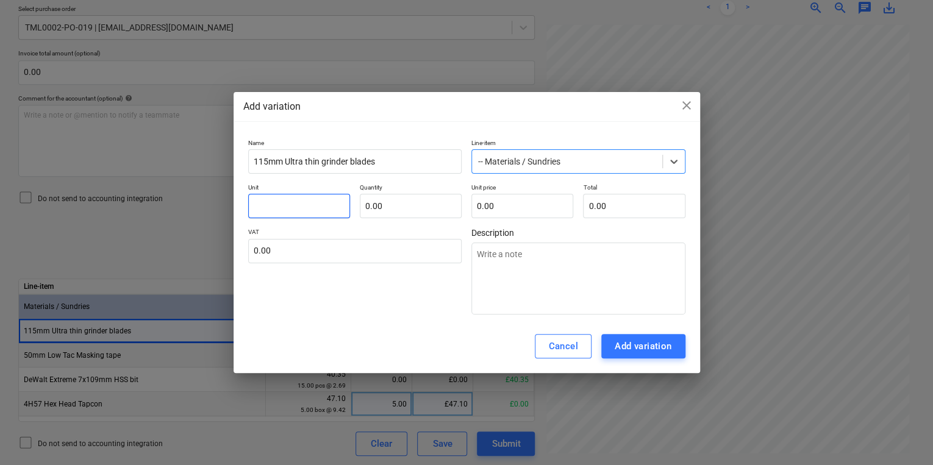
click at [298, 212] on input "text" at bounding box center [299, 206] width 102 height 24
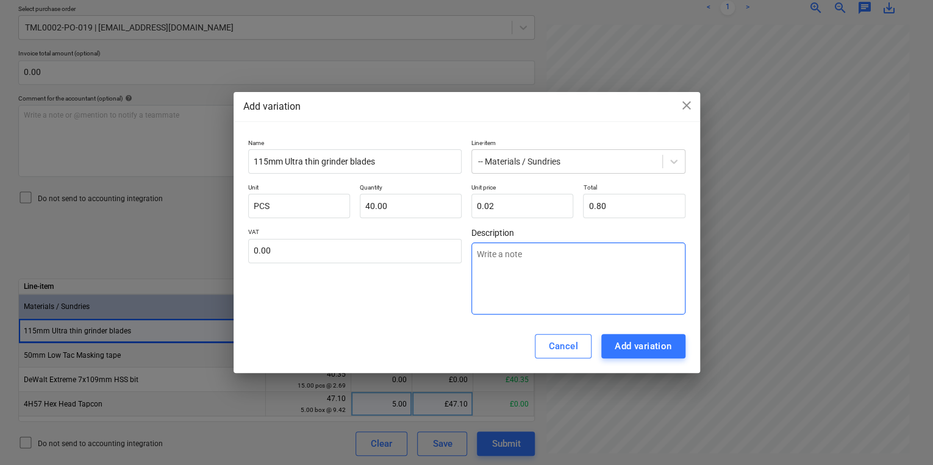
click at [518, 260] on textarea at bounding box center [578, 279] width 214 height 72
drag, startPoint x: 590, startPoint y: 256, endPoint x: 487, endPoint y: 261, distance: 103.8
click at [487, 261] on textarea "2 [PERSON_NAME] PRICE VARIATION" at bounding box center [578, 279] width 214 height 72
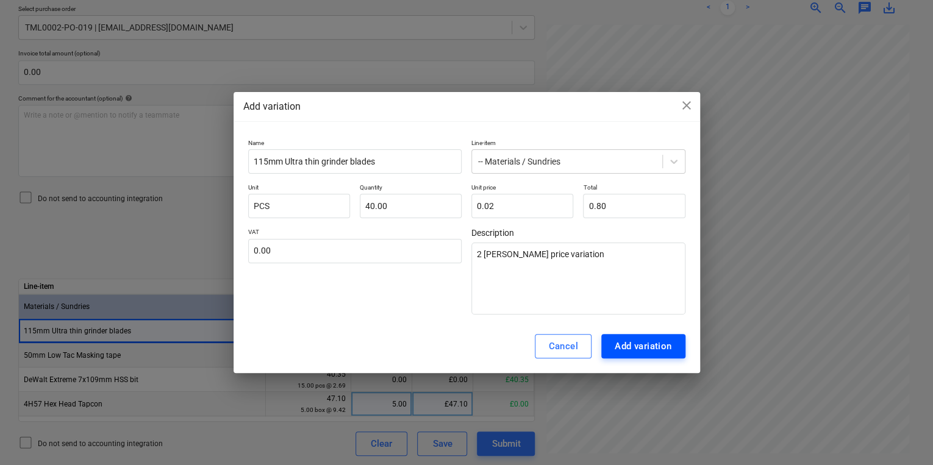
click at [639, 342] on div "Add variation" at bounding box center [643, 346] width 57 height 16
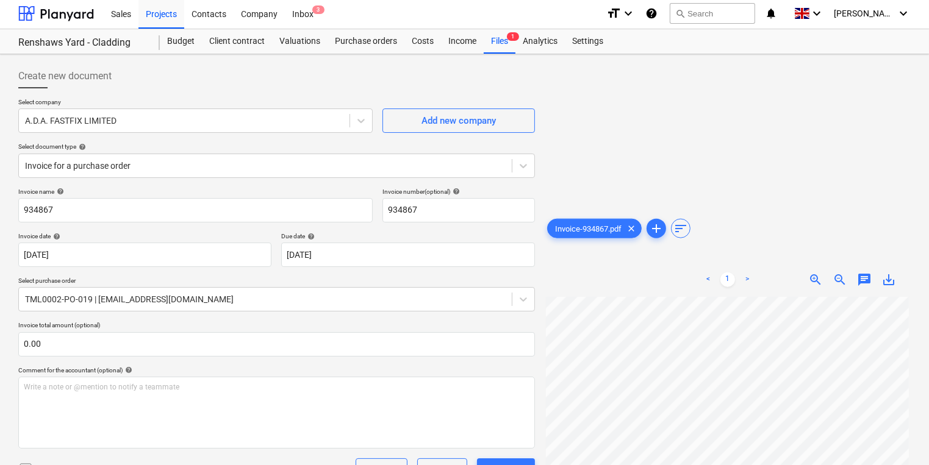
scroll to position [0, 0]
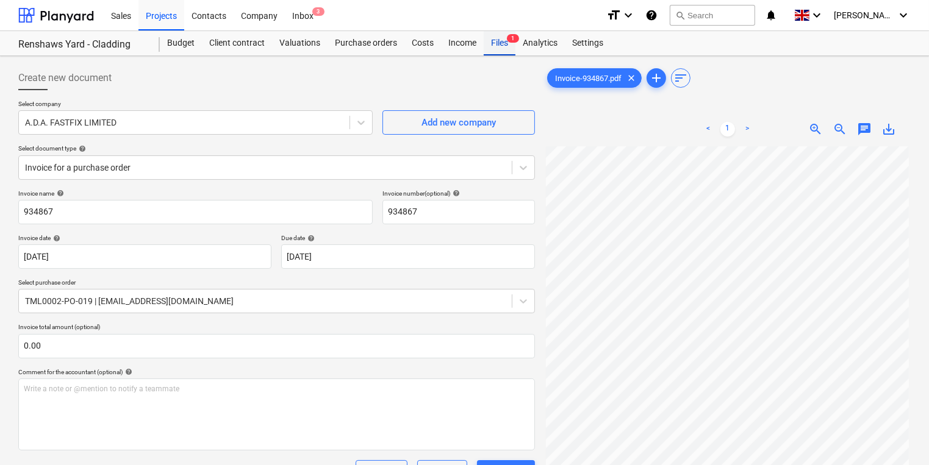
click at [496, 39] on div "Files 1" at bounding box center [500, 43] width 32 height 24
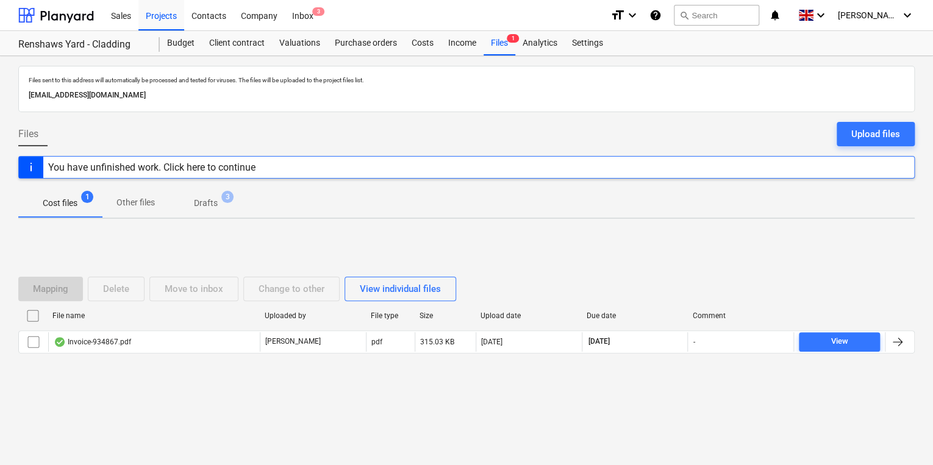
click at [210, 202] on p "Drafts" at bounding box center [206, 203] width 24 height 13
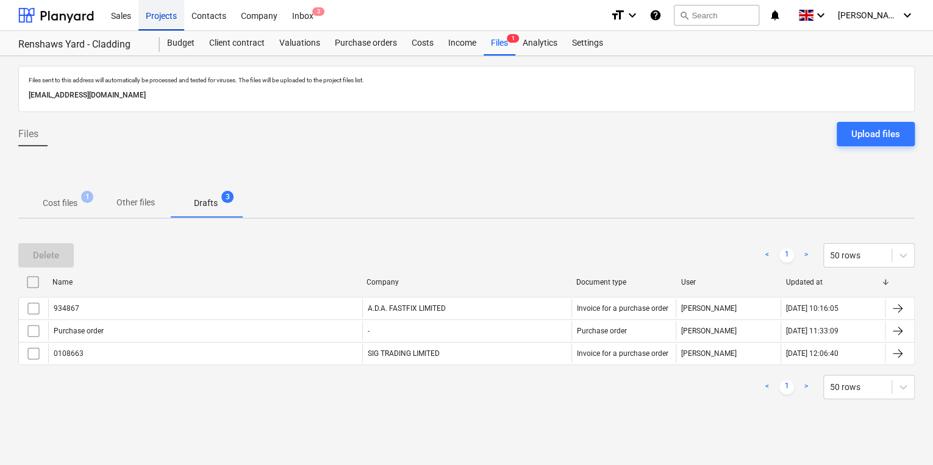
click at [157, 15] on div "Projects" at bounding box center [161, 14] width 46 height 31
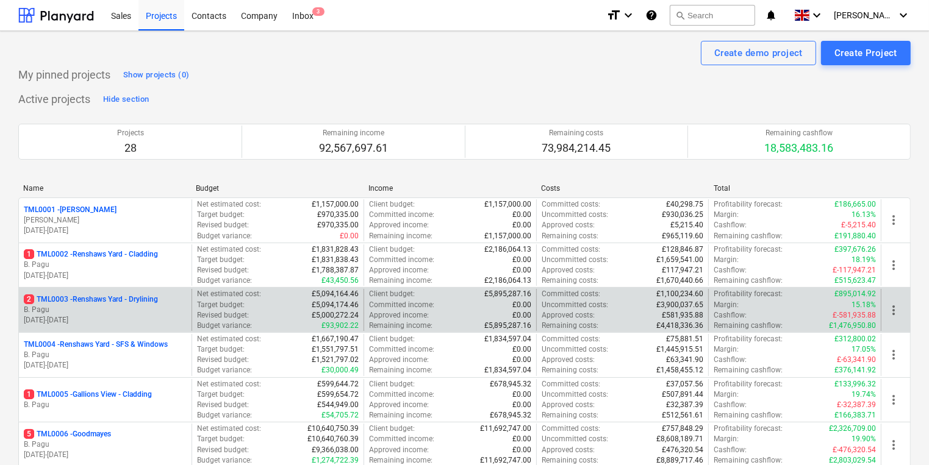
click at [110, 310] on p "B. Pagu" at bounding box center [105, 310] width 163 height 10
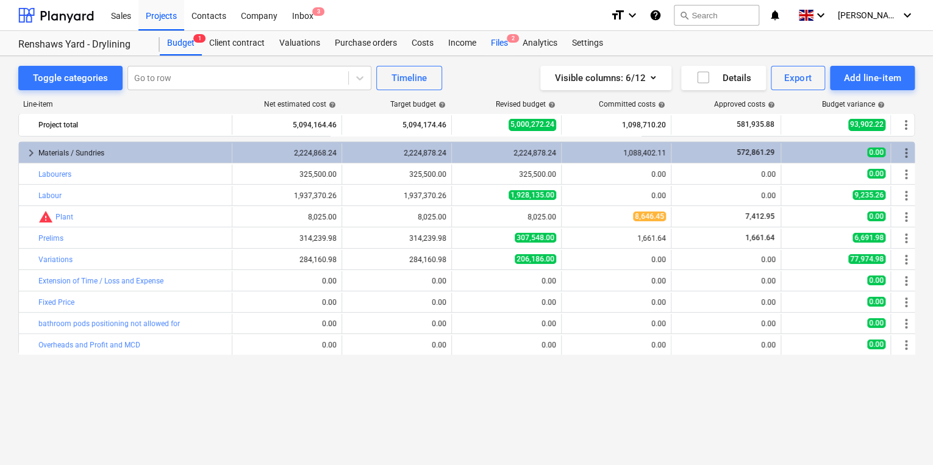
click at [502, 41] on div "Files 2" at bounding box center [500, 43] width 32 height 24
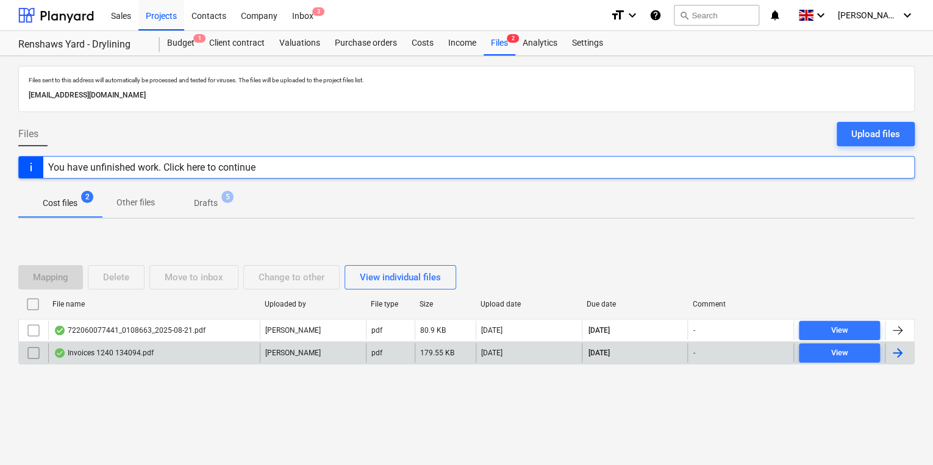
click at [904, 352] on div at bounding box center [897, 353] width 15 height 15
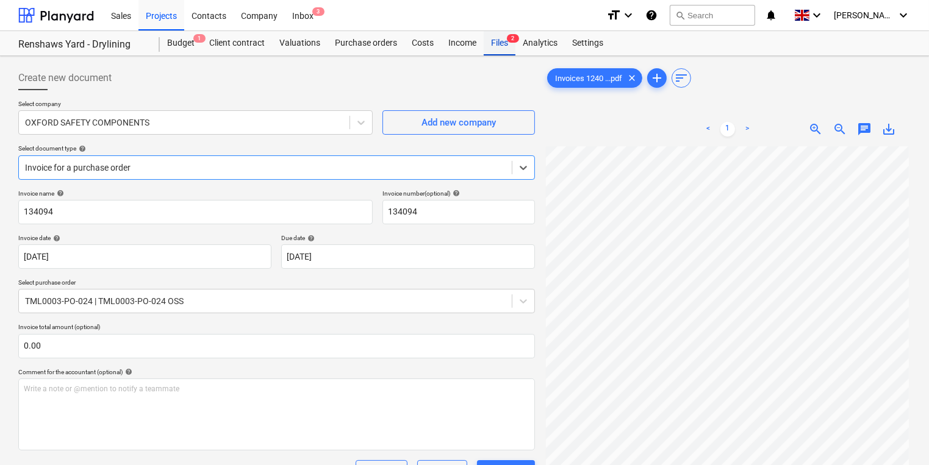
click at [495, 45] on div "Files 2" at bounding box center [500, 43] width 32 height 24
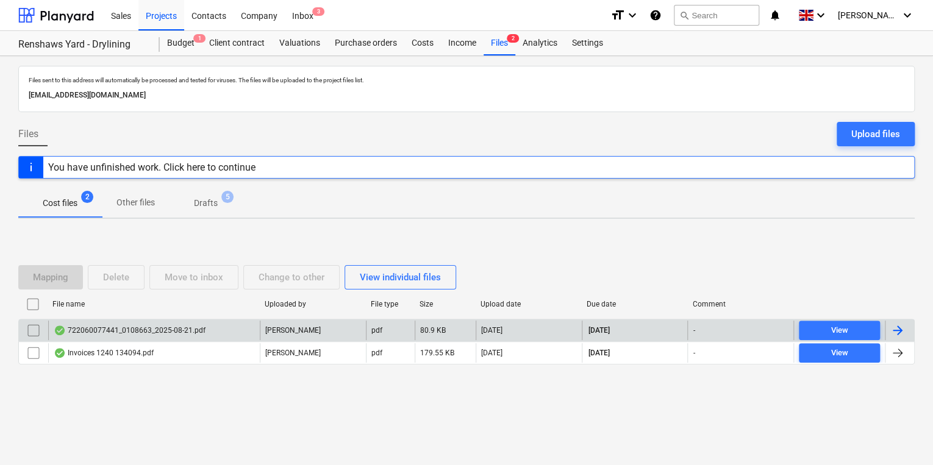
click at [898, 324] on div at bounding box center [897, 330] width 15 height 15
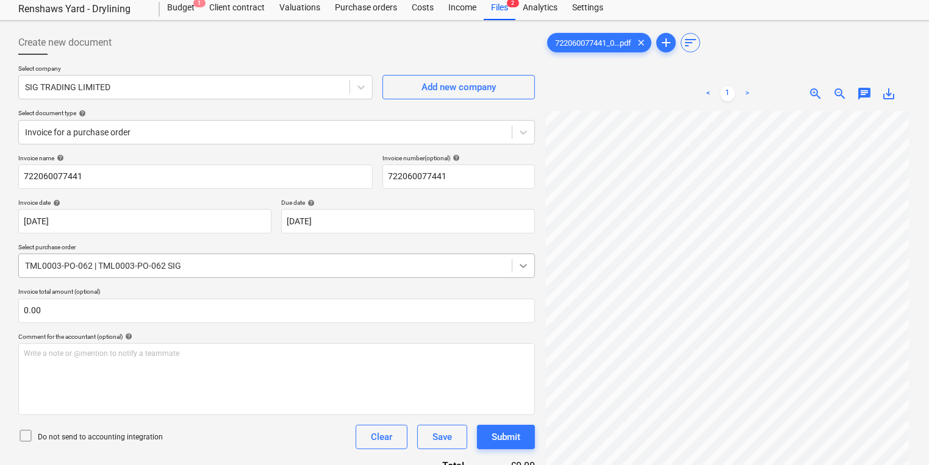
click at [527, 298] on body "Sales Projects Contacts Company Inbox 3 format_size keyboard_arrow_down help se…" at bounding box center [464, 197] width 929 height 465
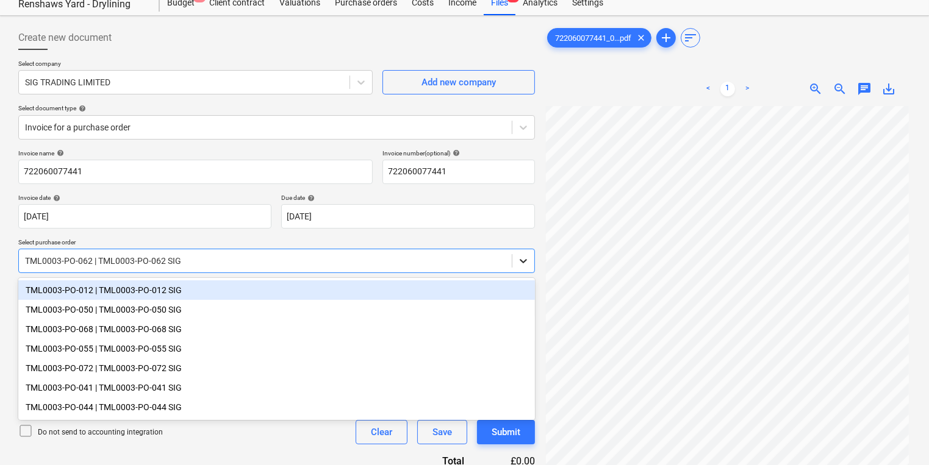
scroll to position [41, 0]
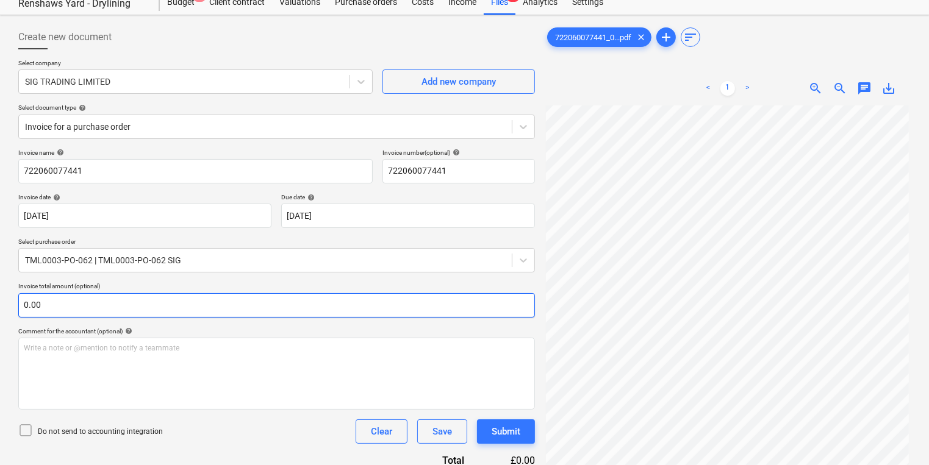
scroll to position [0, 0]
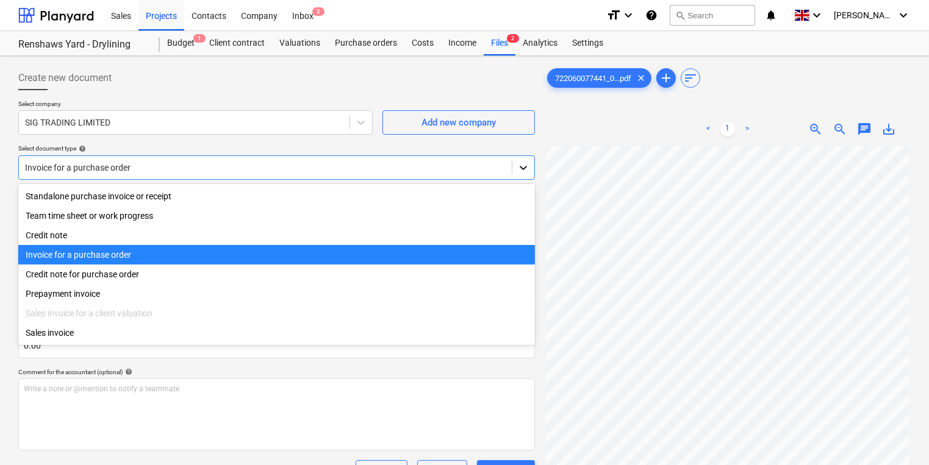
click at [528, 160] on div at bounding box center [523, 168] width 22 height 22
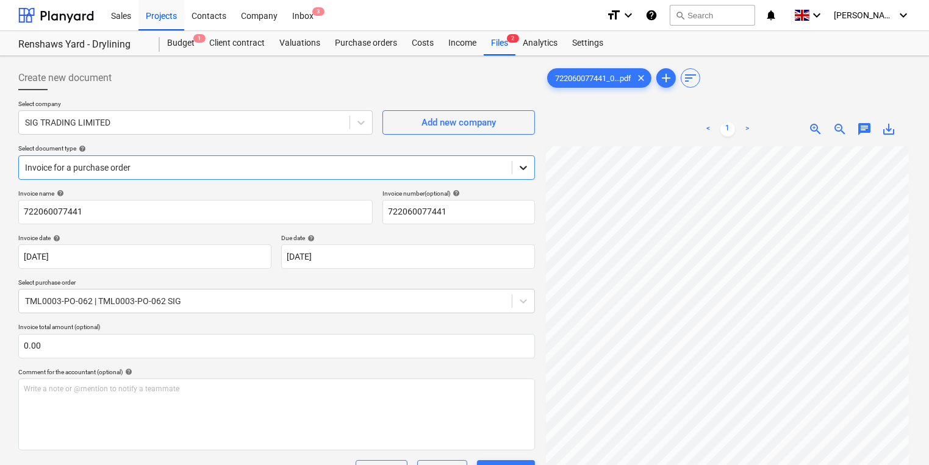
click at [520, 167] on icon at bounding box center [523, 168] width 12 height 12
click at [528, 163] on icon at bounding box center [523, 168] width 12 height 12
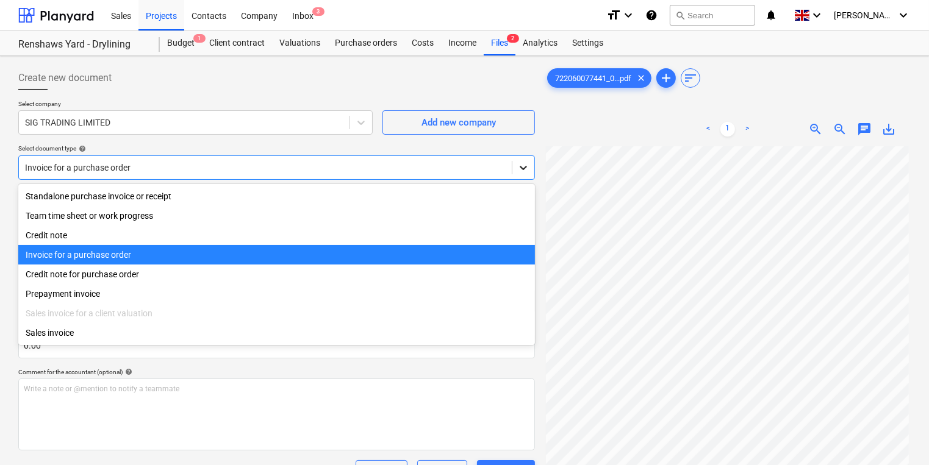
click at [528, 163] on icon at bounding box center [523, 168] width 12 height 12
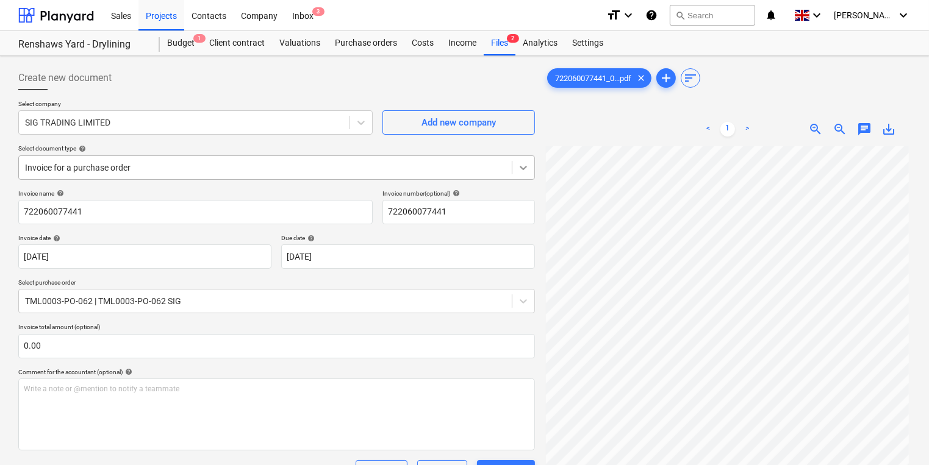
click at [522, 160] on div at bounding box center [523, 168] width 22 height 22
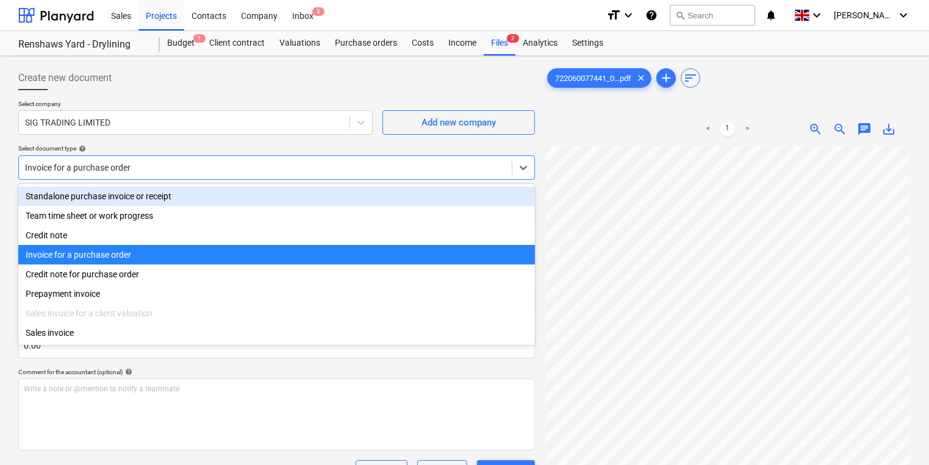
click at [173, 202] on div "Standalone purchase invoice or receipt" at bounding box center [276, 197] width 517 height 20
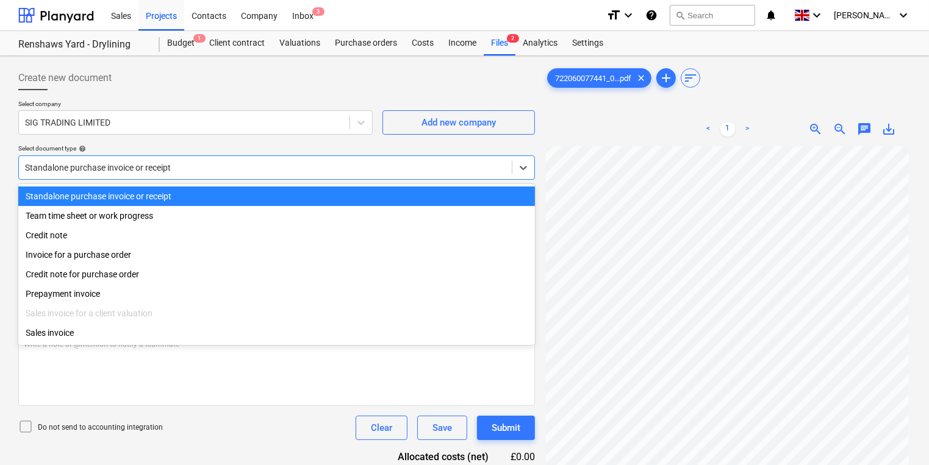
drag, startPoint x: 183, startPoint y: 165, endPoint x: 81, endPoint y: 165, distance: 101.9
click at [81, 165] on div at bounding box center [265, 168] width 481 height 12
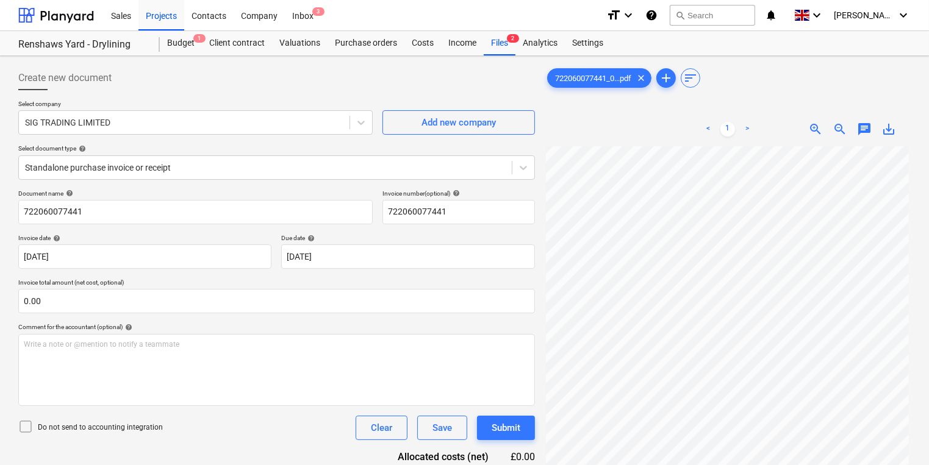
click at [581, 104] on div at bounding box center [728, 104] width 366 height 5
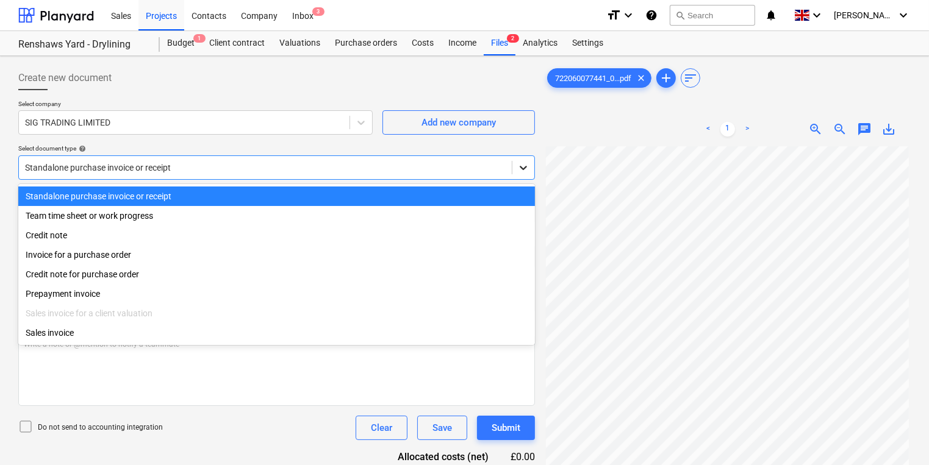
click at [522, 166] on icon at bounding box center [523, 168] width 12 height 12
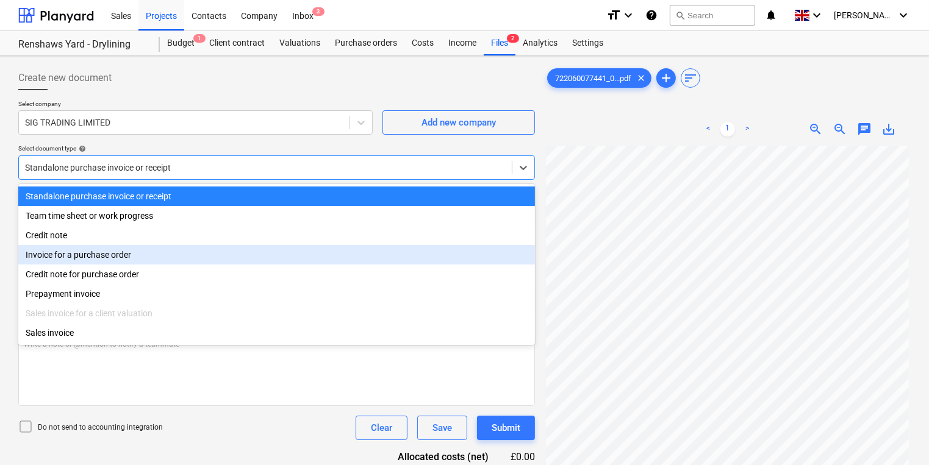
click at [132, 256] on div "Invoice for a purchase order" at bounding box center [276, 255] width 517 height 20
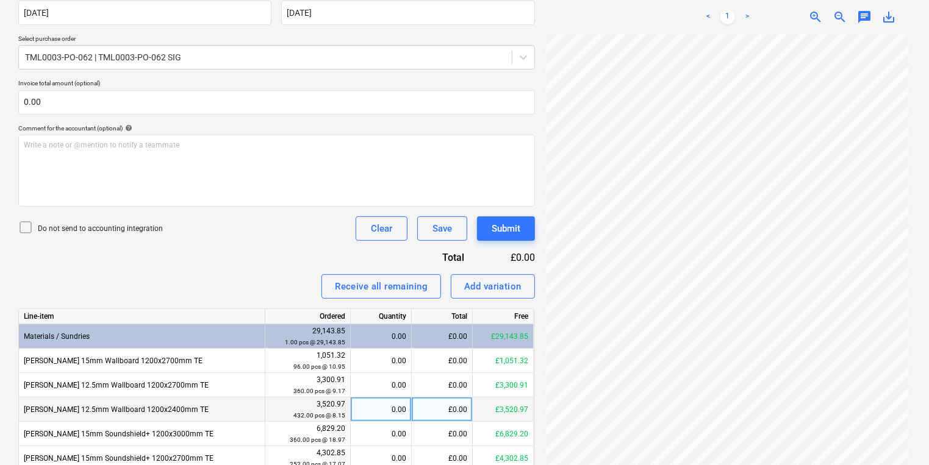
scroll to position [420, 0]
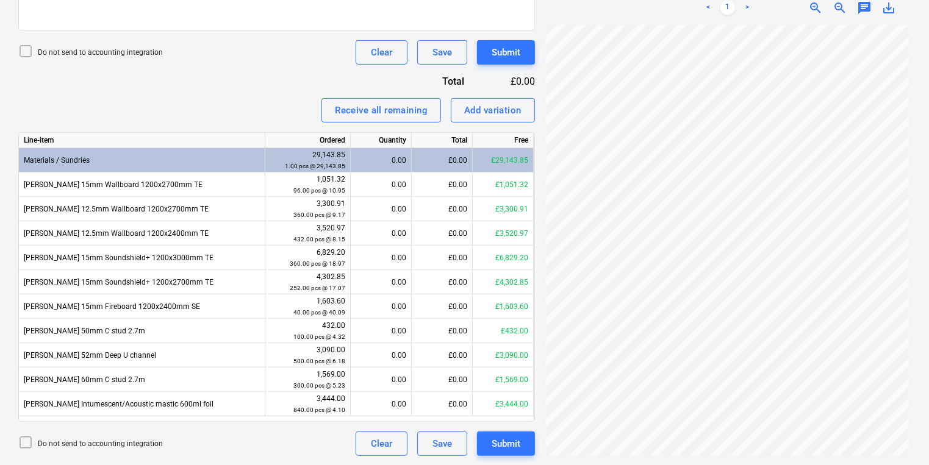
click at [190, 85] on div "Invoice name help 722060077441 Invoice number (optional) help 722060077441 Invo…" at bounding box center [276, 112] width 517 height 687
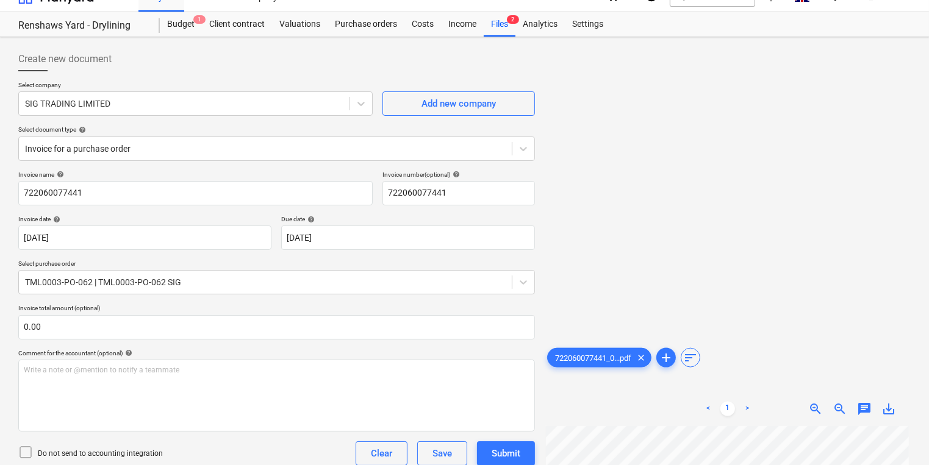
scroll to position [0, 0]
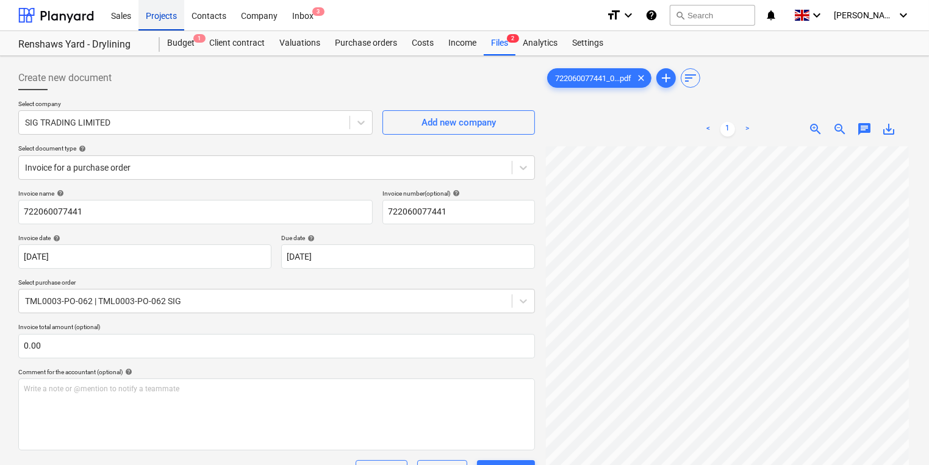
click at [160, 15] on div "Projects" at bounding box center [161, 14] width 46 height 31
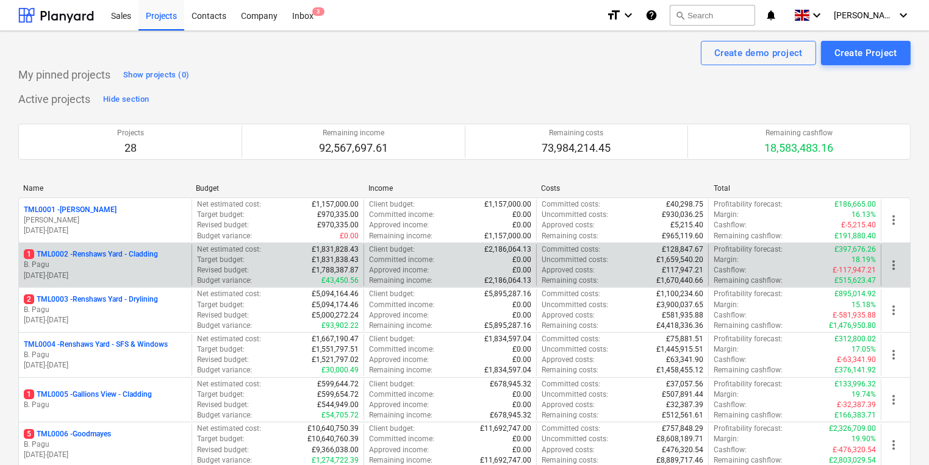
click at [76, 271] on p "[DATE] - [DATE]" at bounding box center [105, 276] width 163 height 10
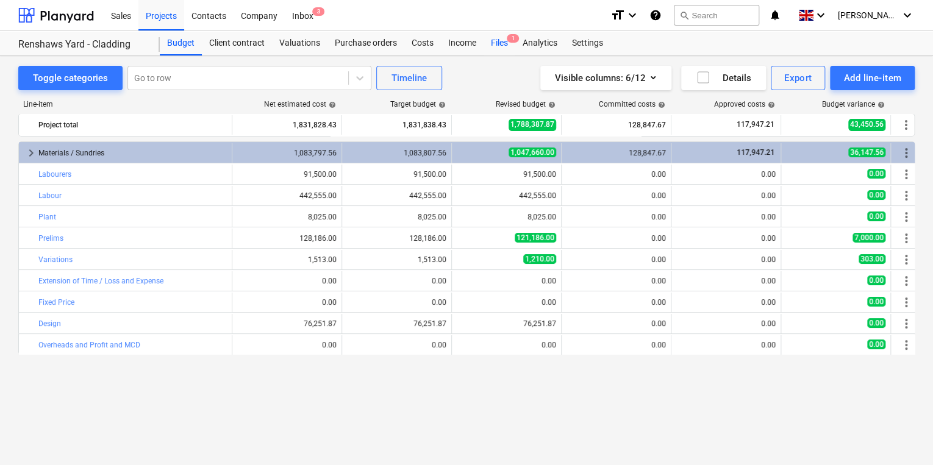
click at [498, 41] on div "Files 1" at bounding box center [500, 43] width 32 height 24
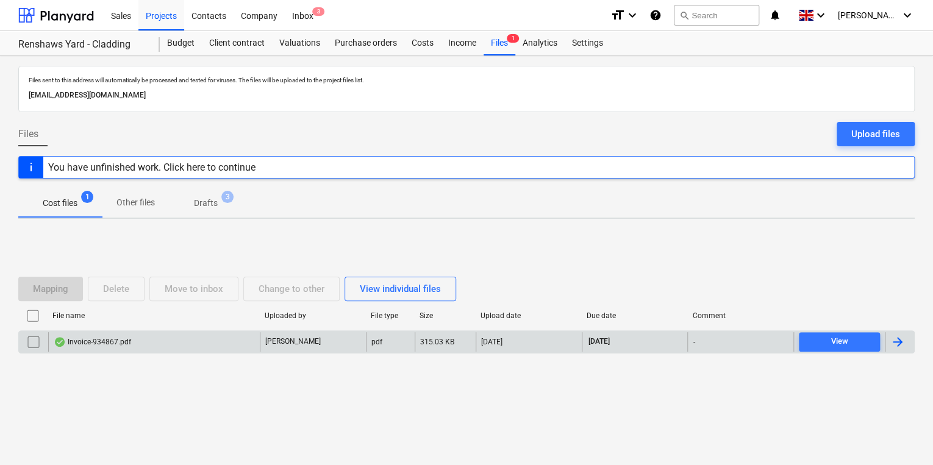
click at [895, 342] on div at bounding box center [897, 342] width 15 height 15
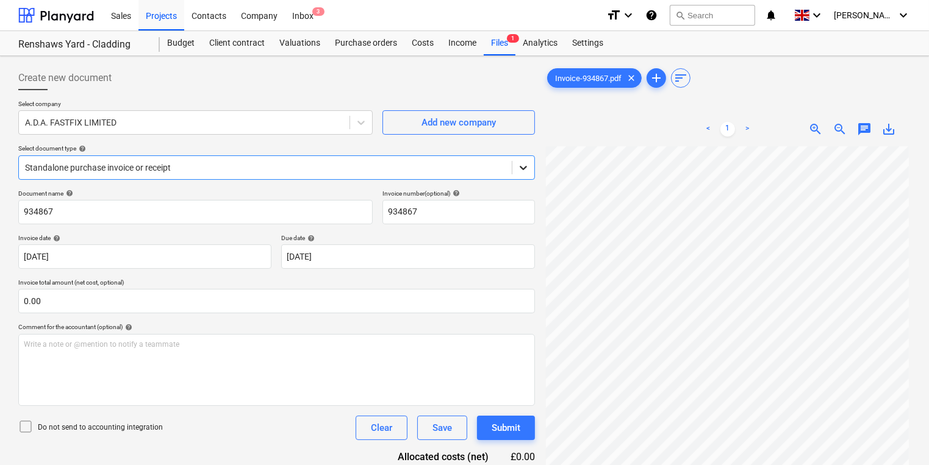
click at [524, 167] on icon at bounding box center [523, 168] width 12 height 12
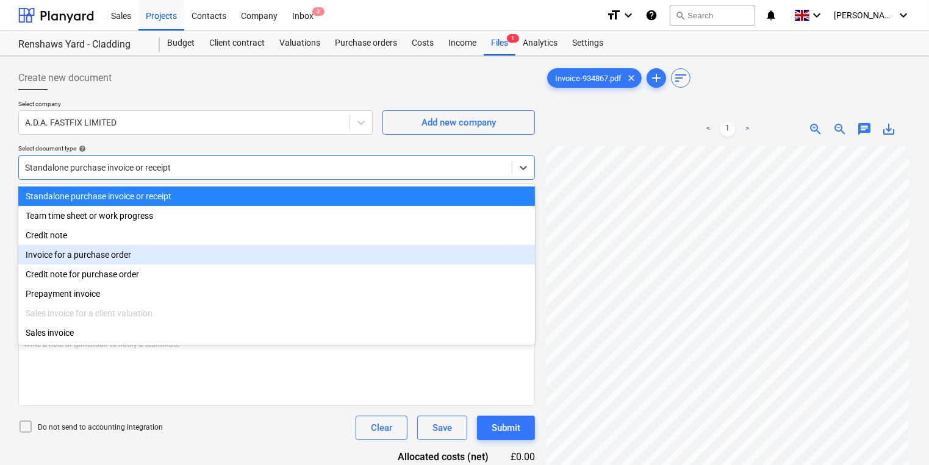
click at [167, 263] on div "Invoice for a purchase order" at bounding box center [276, 255] width 517 height 20
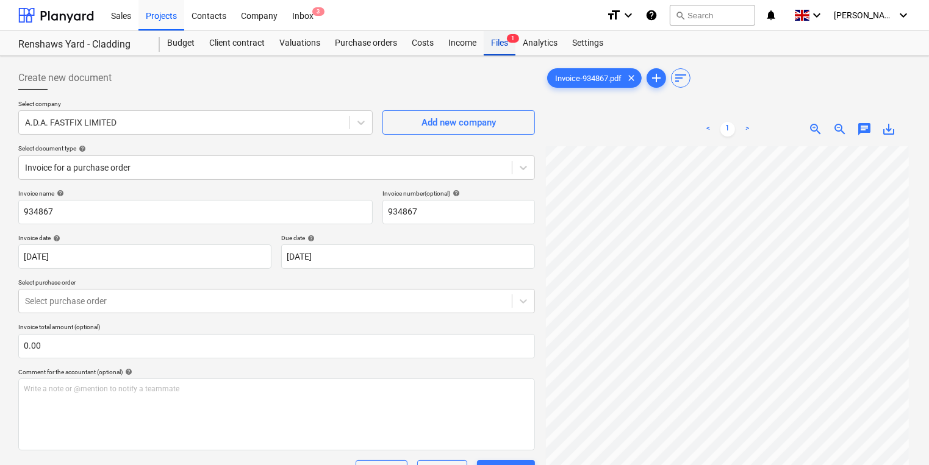
click at [494, 43] on div "Files 1" at bounding box center [500, 43] width 32 height 24
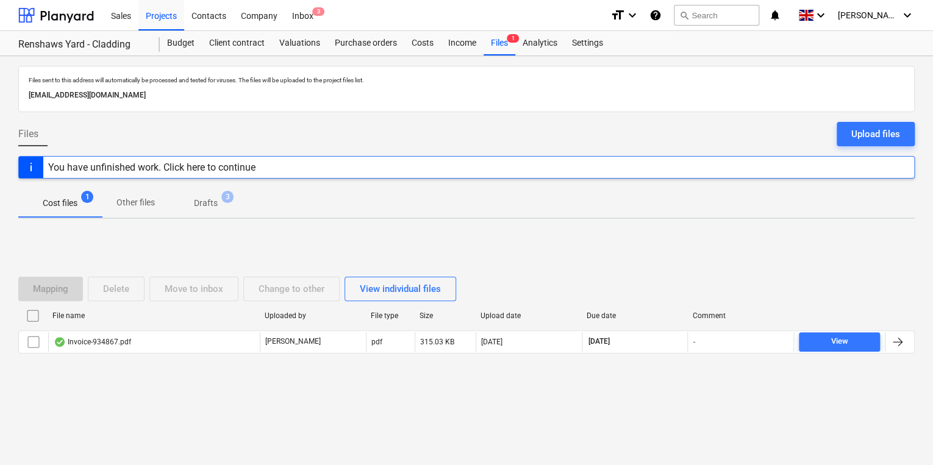
click at [213, 200] on p "Drafts" at bounding box center [206, 203] width 24 height 13
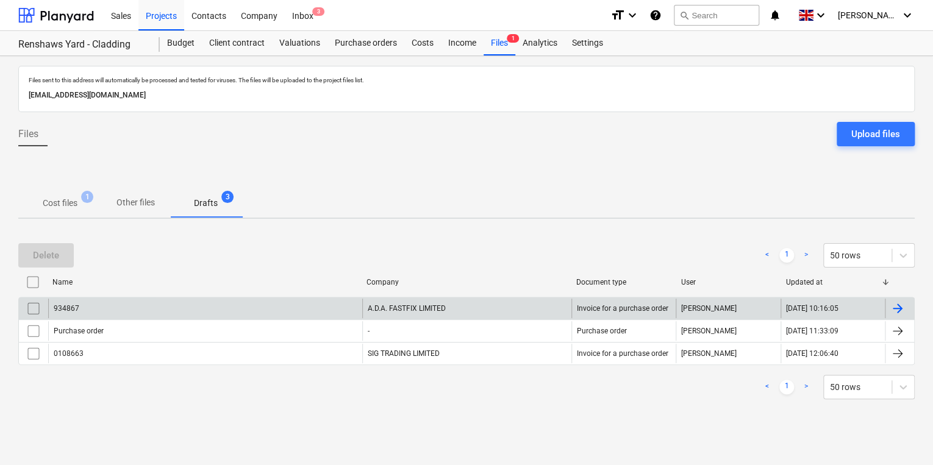
click at [896, 301] on div at bounding box center [897, 308] width 15 height 15
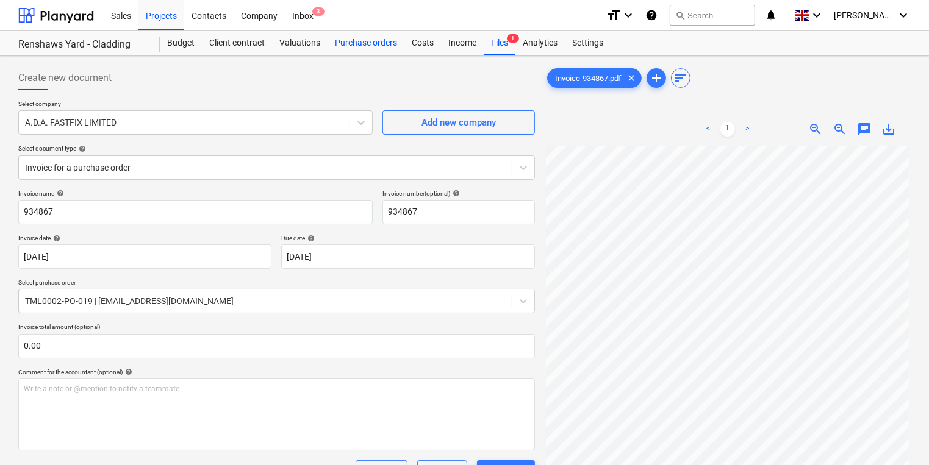
click at [368, 40] on div "Purchase orders" at bounding box center [366, 43] width 77 height 24
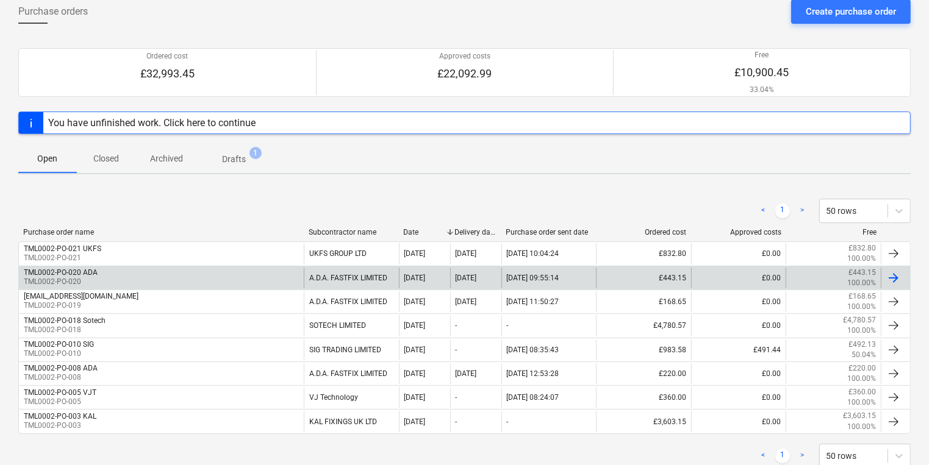
scroll to position [101, 0]
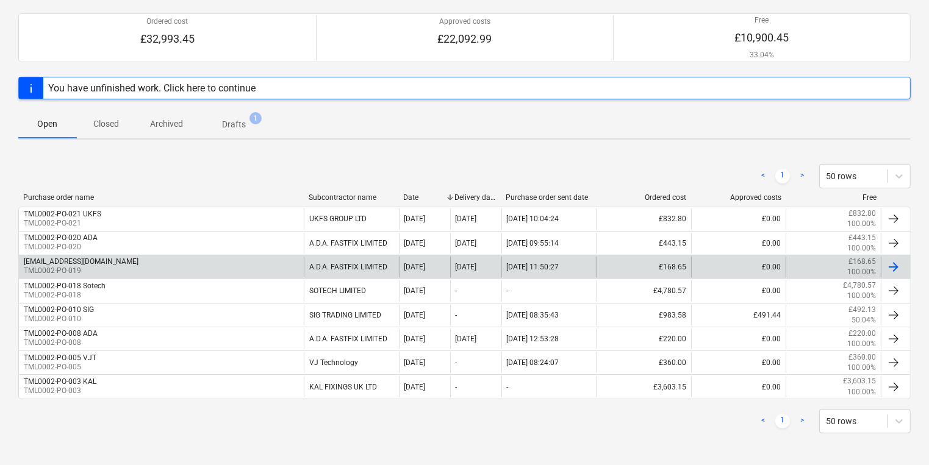
click at [895, 260] on div at bounding box center [893, 267] width 15 height 15
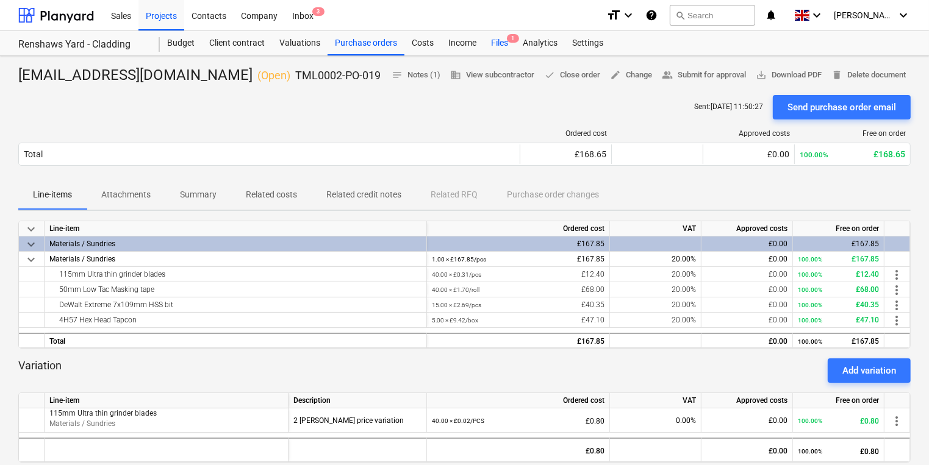
click at [503, 42] on div "Files 1" at bounding box center [500, 43] width 32 height 24
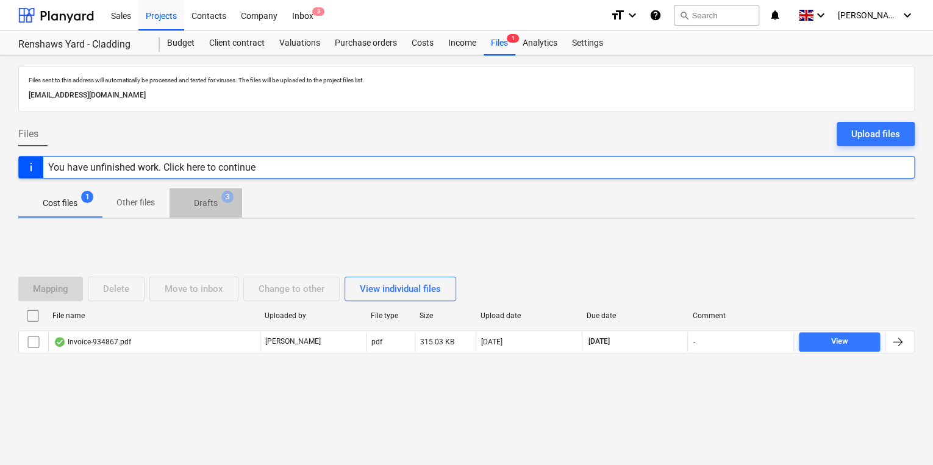
click at [210, 198] on p "Drafts" at bounding box center [206, 203] width 24 height 13
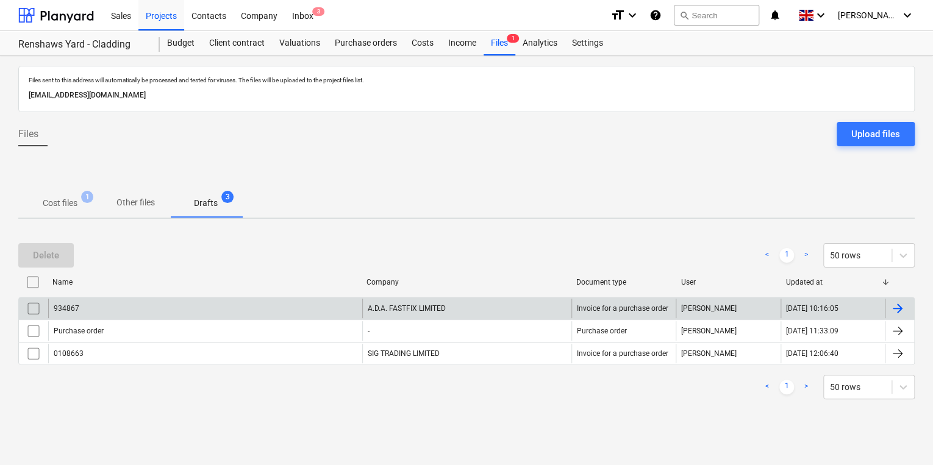
click at [900, 303] on div at bounding box center [897, 308] width 15 height 15
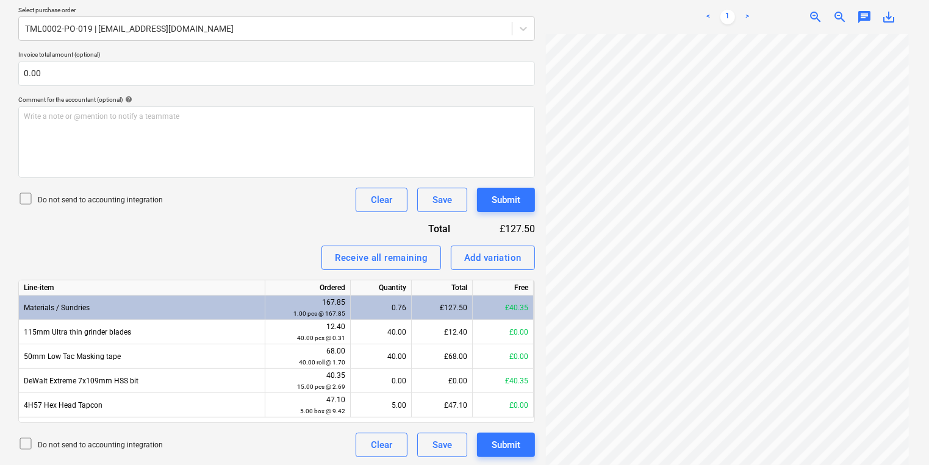
scroll to position [274, 0]
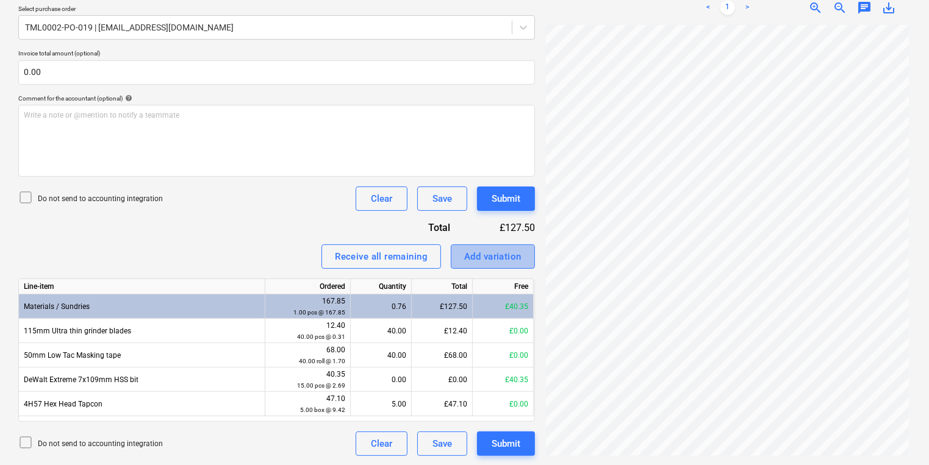
click at [476, 256] on div "Add variation" at bounding box center [492, 257] width 57 height 16
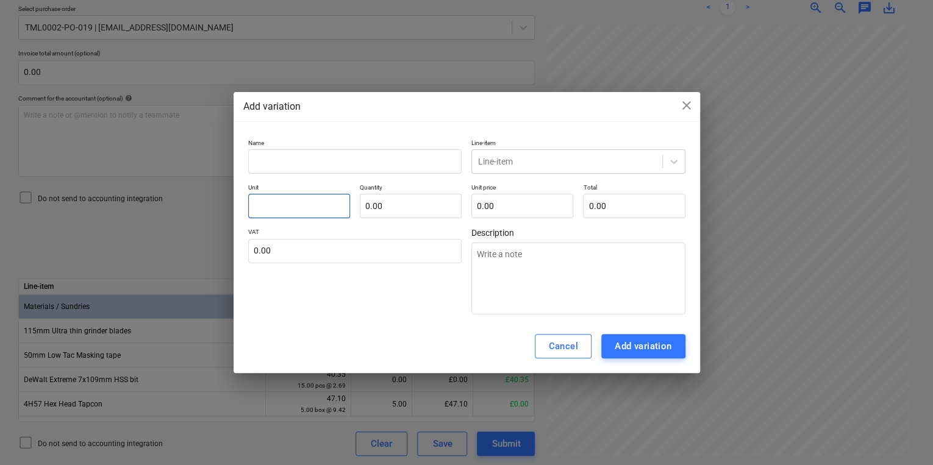
click at [316, 210] on input "text" at bounding box center [299, 206] width 102 height 24
click at [324, 158] on input "text" at bounding box center [355, 161] width 214 height 24
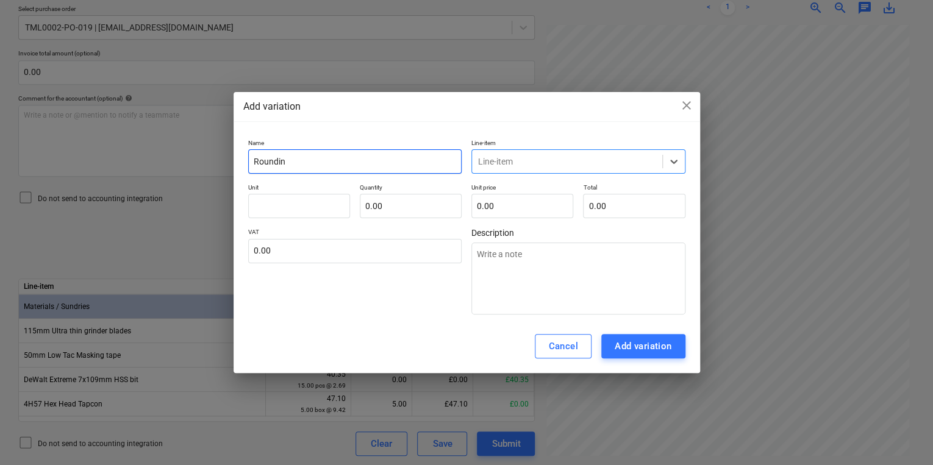
click at [363, 157] on input "Roundin" at bounding box center [355, 161] width 214 height 24
click at [646, 156] on div at bounding box center [567, 162] width 178 height 12
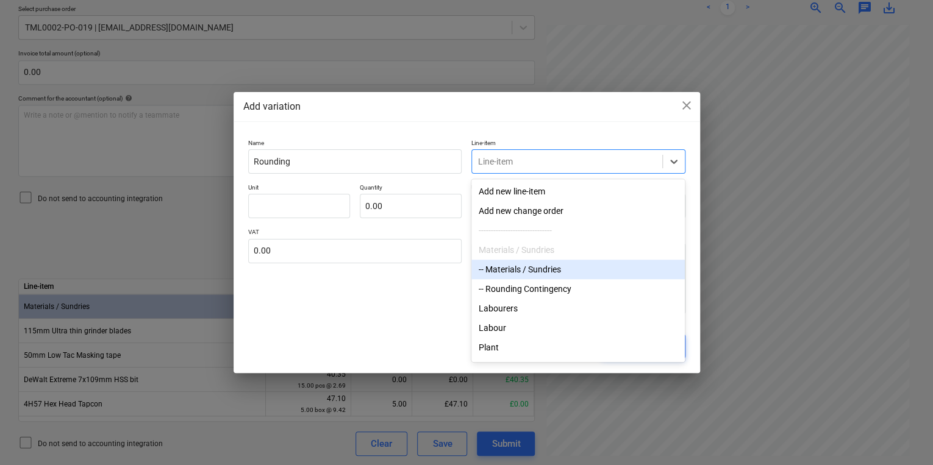
click at [506, 272] on div "-- Materials / Sundries" at bounding box center [577, 270] width 213 height 20
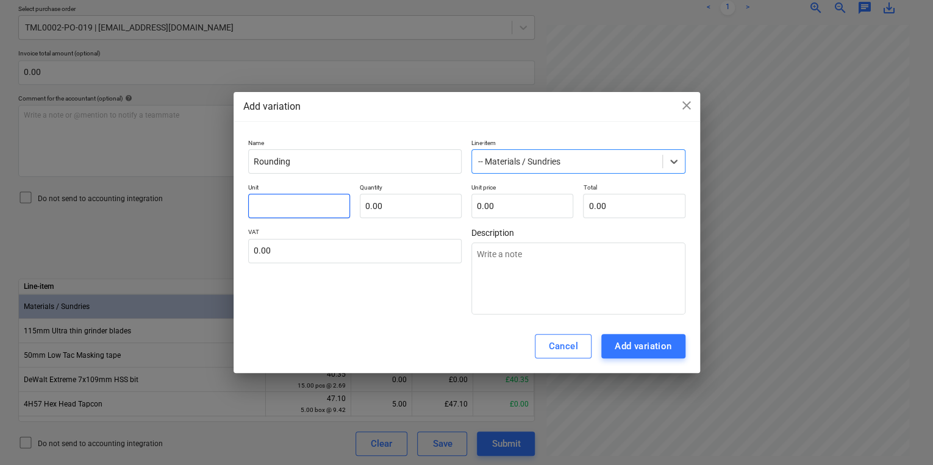
click at [306, 195] on input "text" at bounding box center [299, 206] width 102 height 24
drag, startPoint x: 388, startPoint y: 209, endPoint x: 356, endPoint y: 212, distance: 31.9
click at [356, 212] on div "Unit pcs Quantity 1 Unit price 0.00 Total 0.00" at bounding box center [466, 201] width 437 height 35
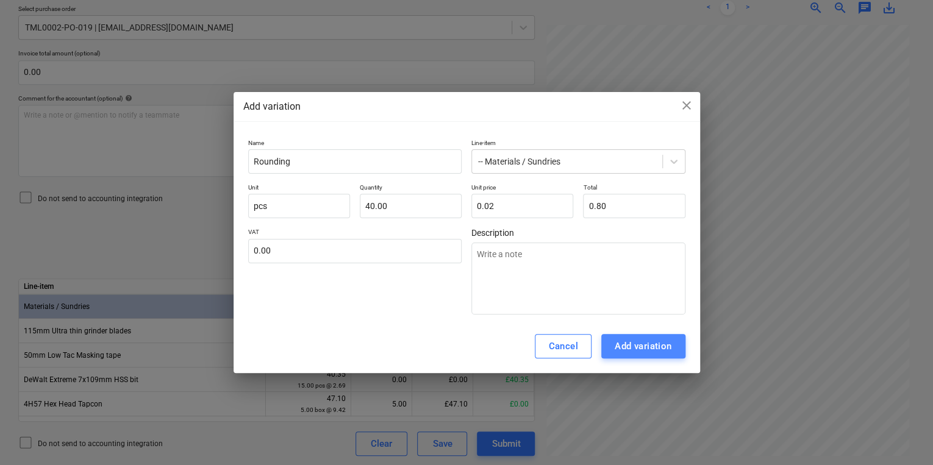
click at [649, 347] on div "Add variation" at bounding box center [643, 346] width 57 height 16
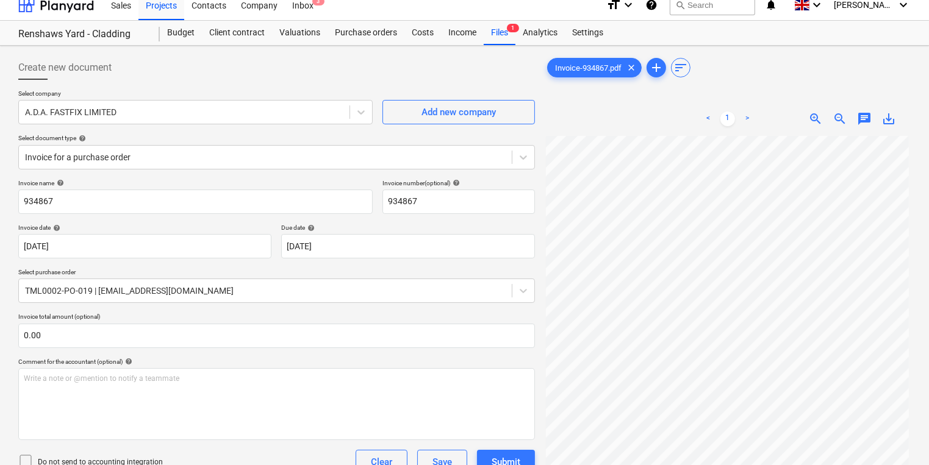
scroll to position [0, 0]
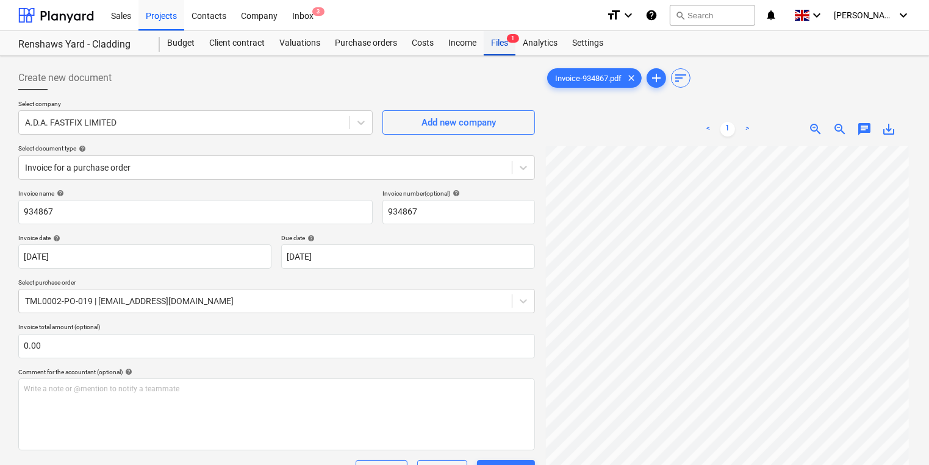
click at [493, 42] on div "Files 1" at bounding box center [500, 43] width 32 height 24
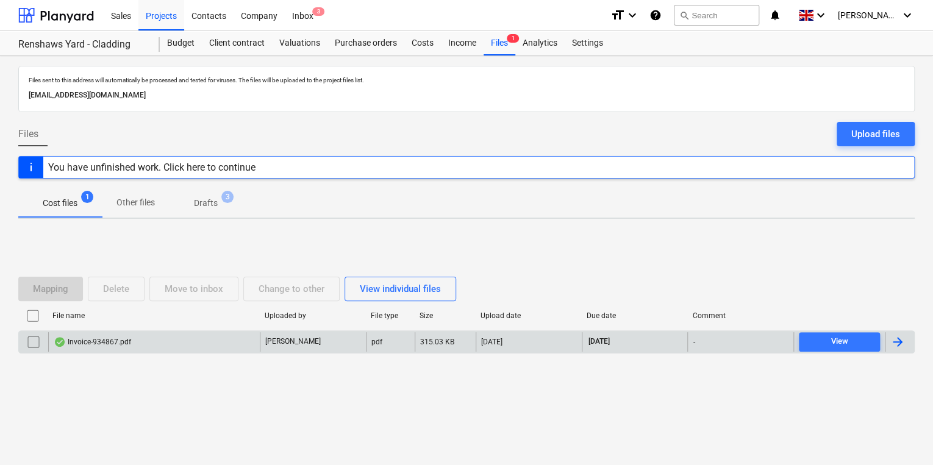
click at [907, 334] on div at bounding box center [899, 342] width 29 height 20
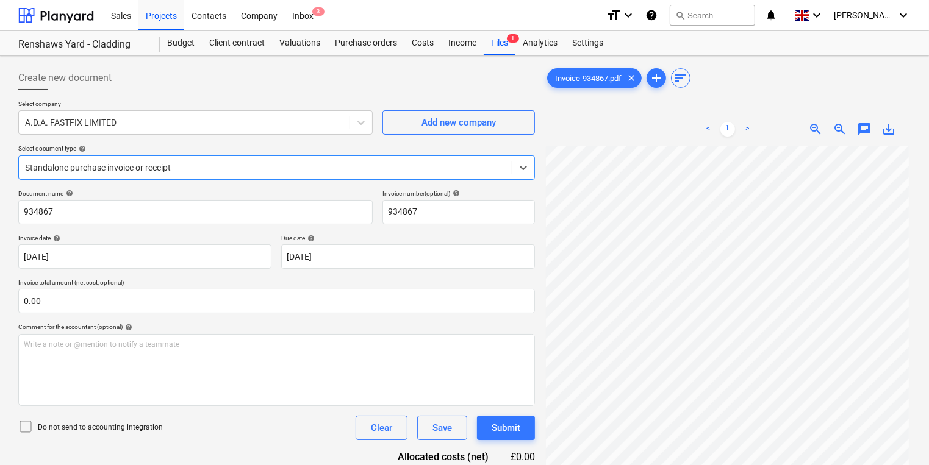
scroll to position [52, 0]
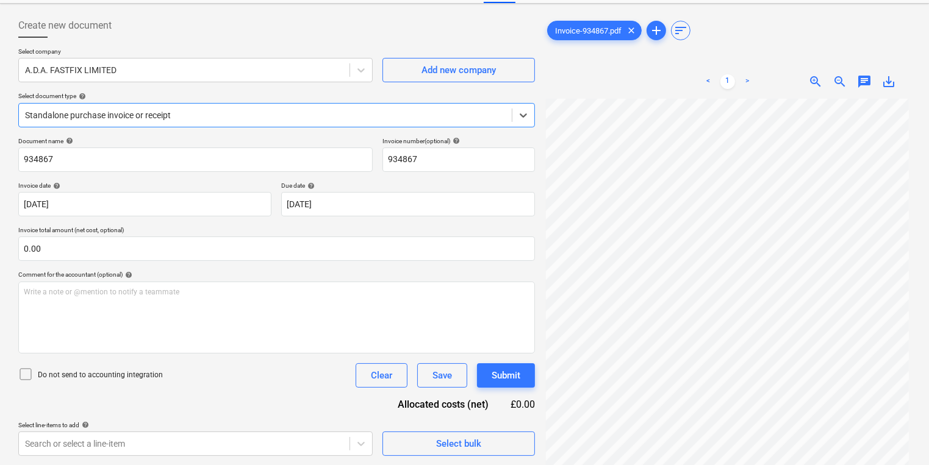
click at [201, 103] on div "Standalone purchase invoice or receipt" at bounding box center [276, 115] width 517 height 24
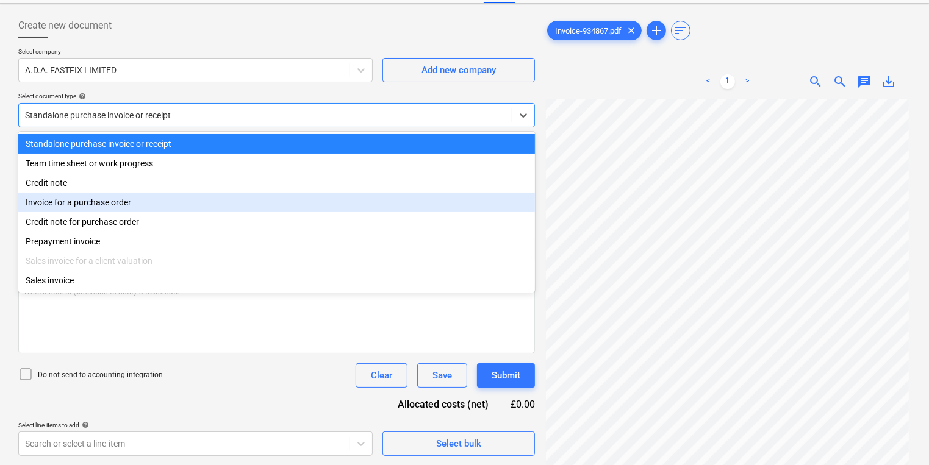
click at [193, 202] on div "Invoice for a purchase order" at bounding box center [276, 203] width 517 height 20
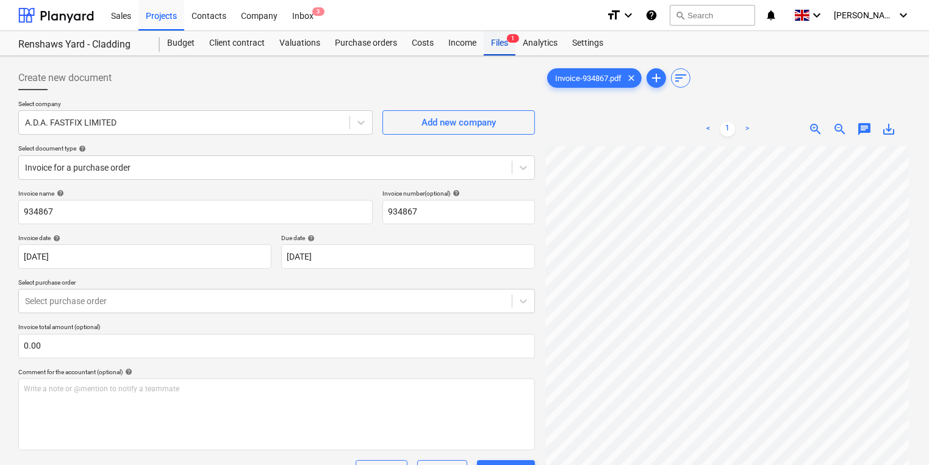
click at [498, 41] on div "Files 1" at bounding box center [500, 43] width 32 height 24
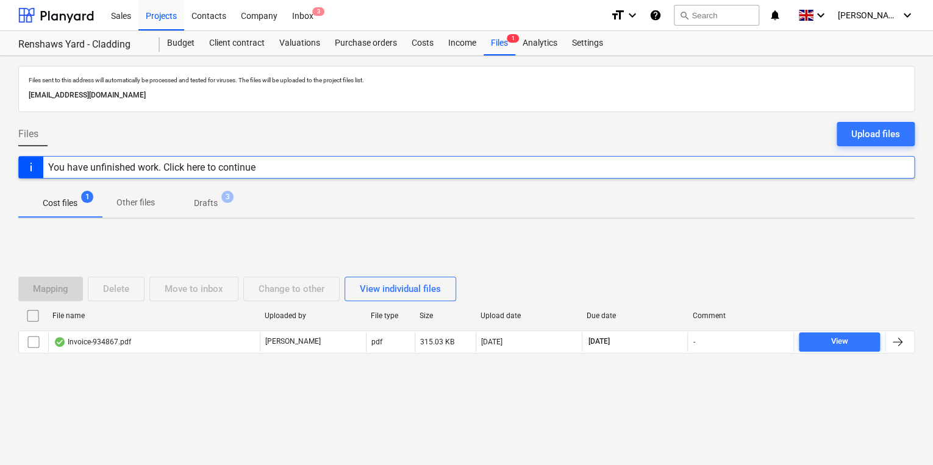
click at [212, 198] on p "Drafts" at bounding box center [206, 203] width 24 height 13
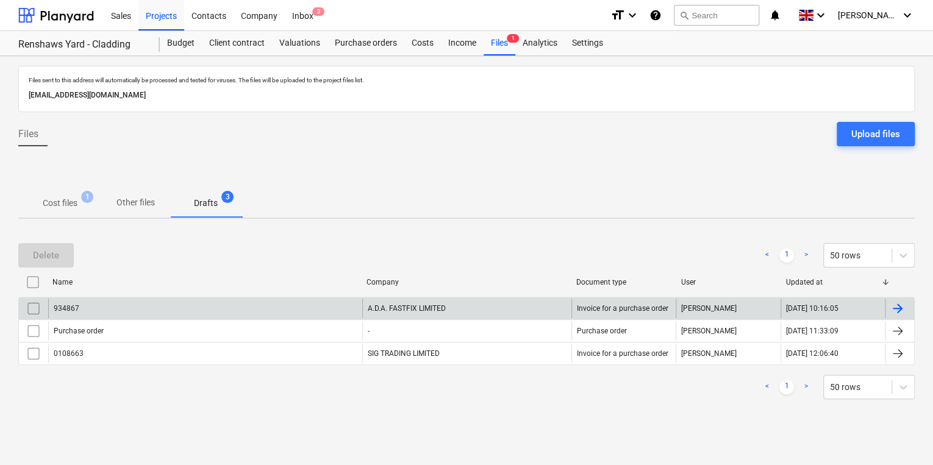
click at [898, 305] on div at bounding box center [897, 308] width 15 height 15
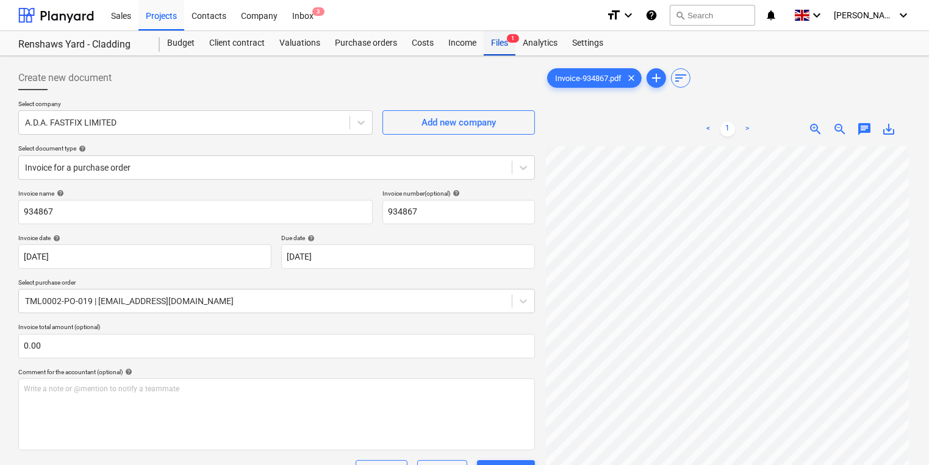
click at [503, 38] on div "Files 1" at bounding box center [500, 43] width 32 height 24
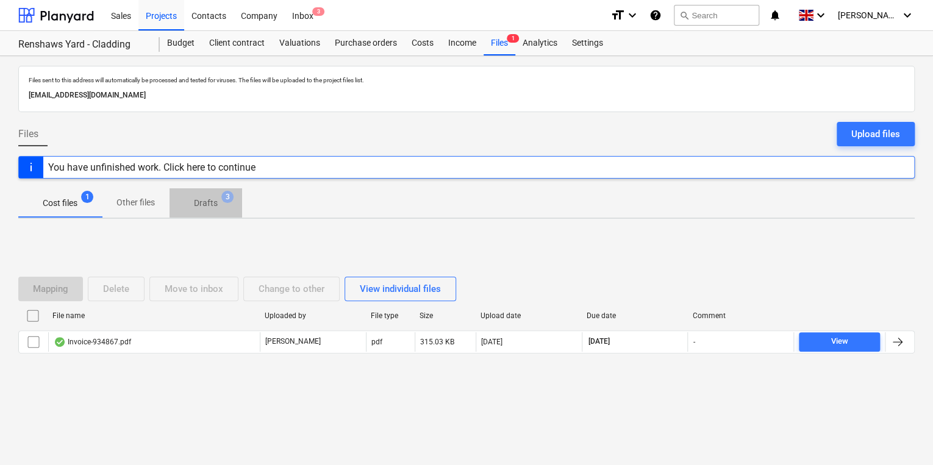
click at [206, 198] on p "Drafts" at bounding box center [206, 203] width 24 height 13
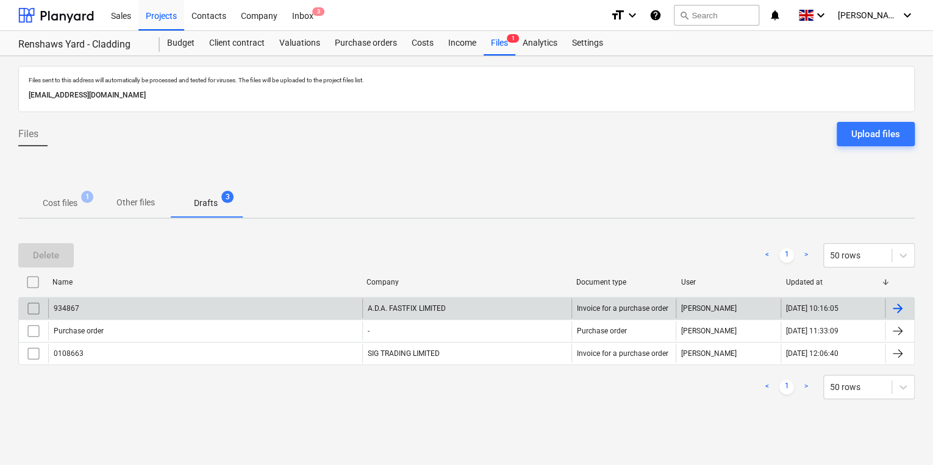
click at [424, 307] on div "A.D.A. FASTFIX LIMITED" at bounding box center [466, 309] width 209 height 20
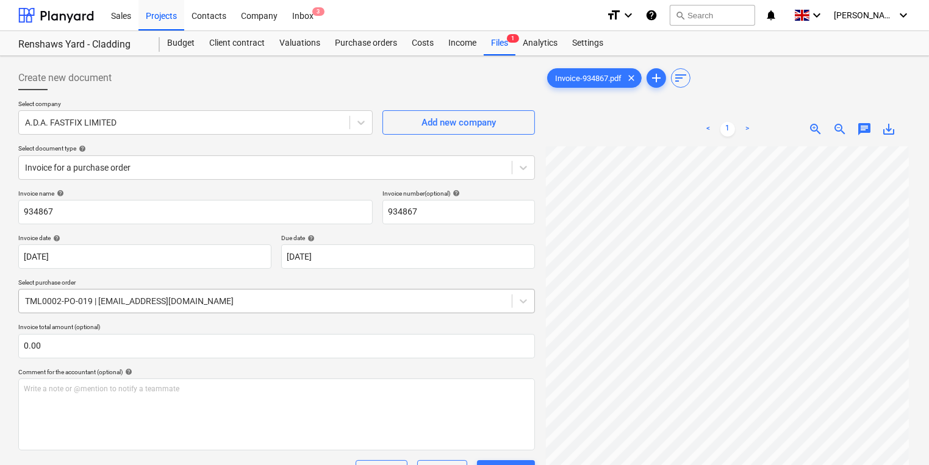
click at [203, 301] on div at bounding box center [265, 301] width 481 height 12
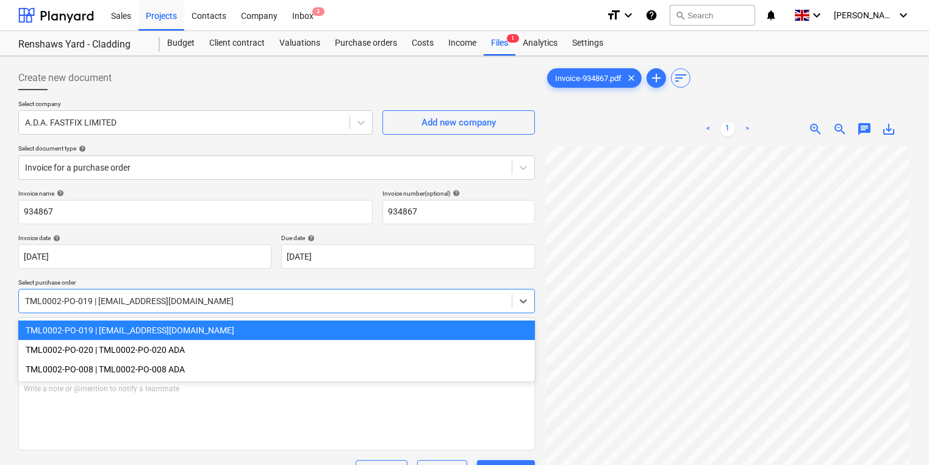
click at [231, 272] on div "Invoice name help 934867 Invoice number (optional) help 934867 Invoice date hel…" at bounding box center [276, 460] width 517 height 540
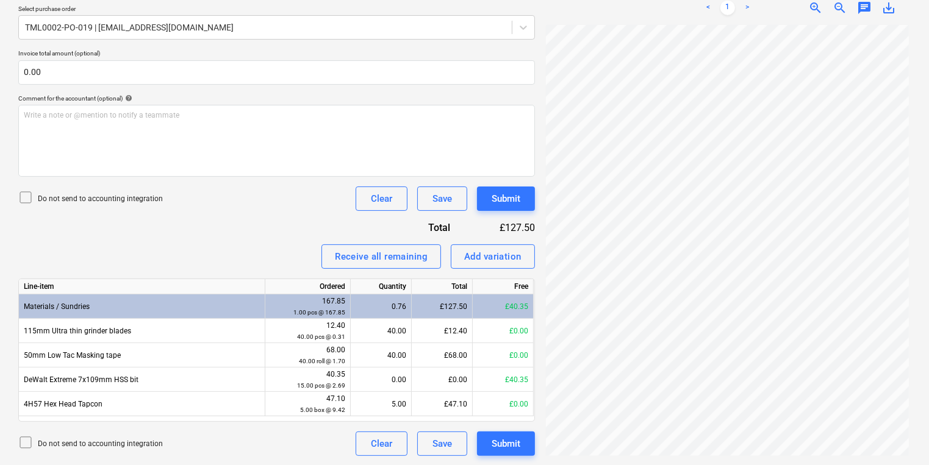
click at [256, 238] on div "Invoice name help 934867 Invoice number (optional) help 934867 Invoice date hel…" at bounding box center [276, 186] width 517 height 540
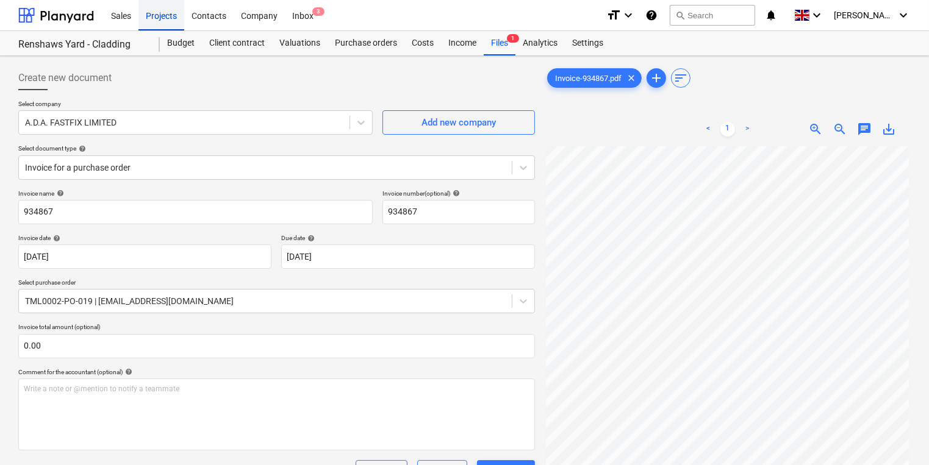
click at [162, 14] on div "Projects" at bounding box center [161, 14] width 46 height 31
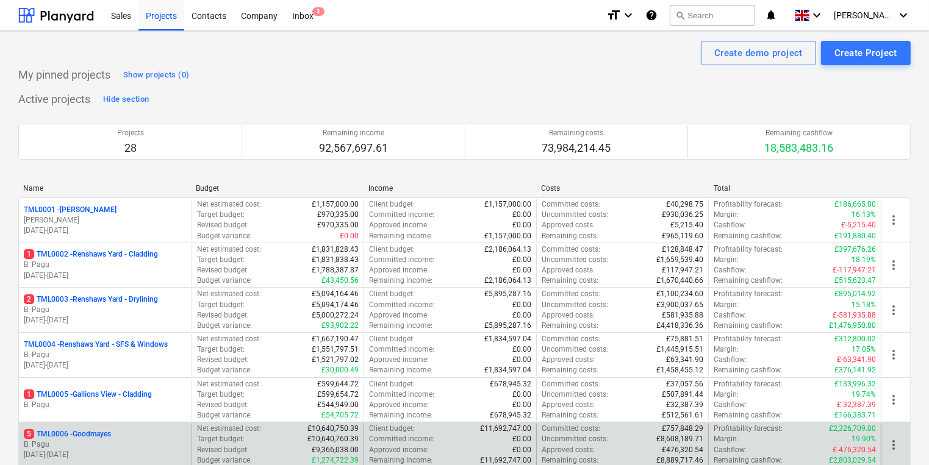
click at [113, 443] on p "B. Pagu" at bounding box center [105, 445] width 163 height 10
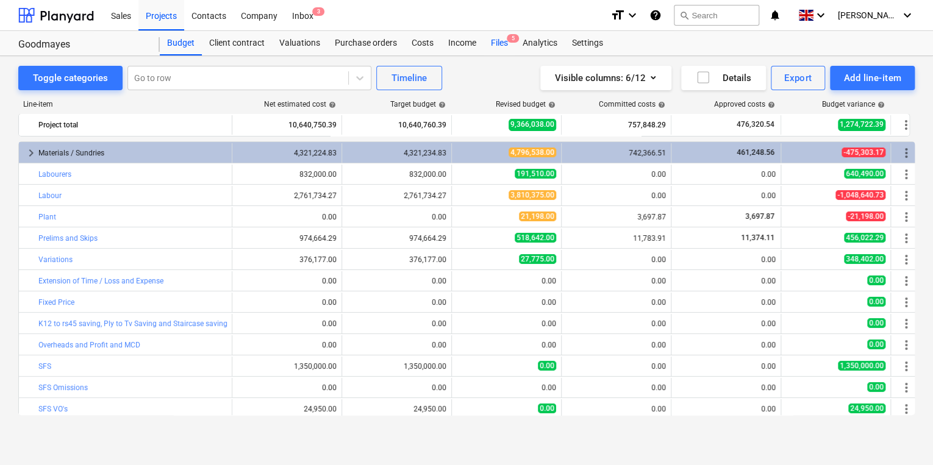
click at [499, 37] on div "Files 5" at bounding box center [500, 43] width 32 height 24
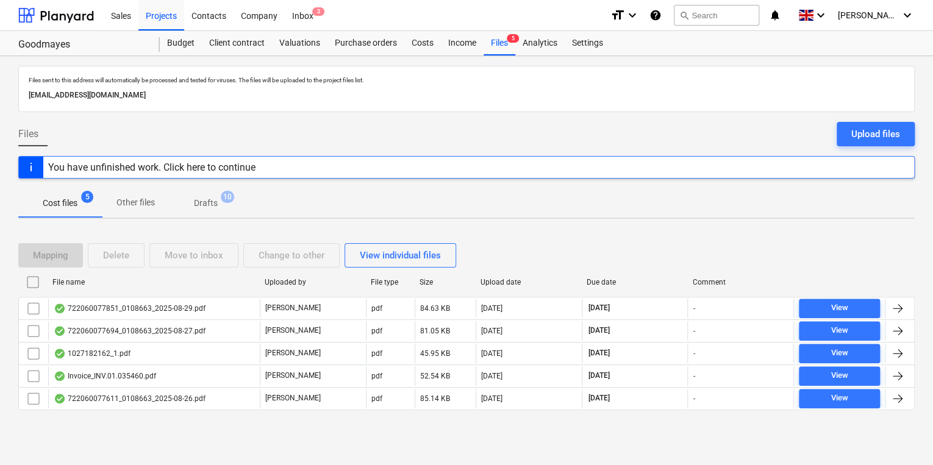
click at [202, 198] on p "Drafts" at bounding box center [206, 203] width 24 height 13
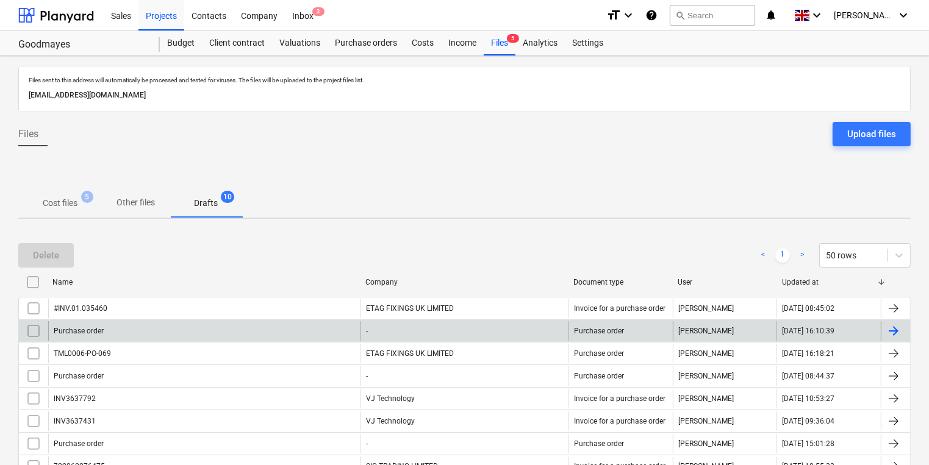
scroll to position [124, 0]
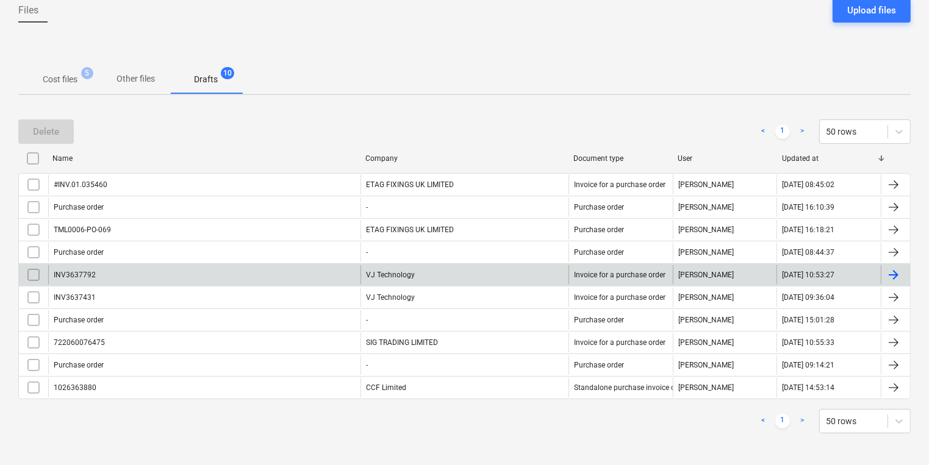
click at [901, 272] on div at bounding box center [895, 275] width 29 height 20
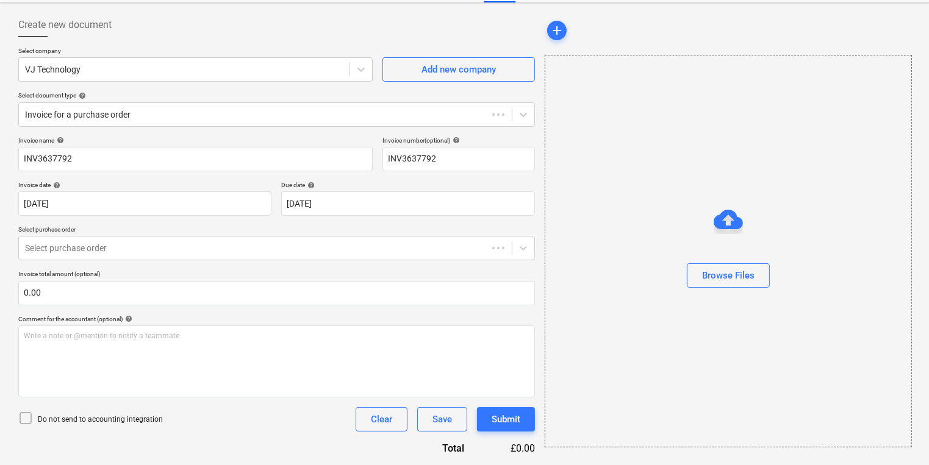
scroll to position [52, 0]
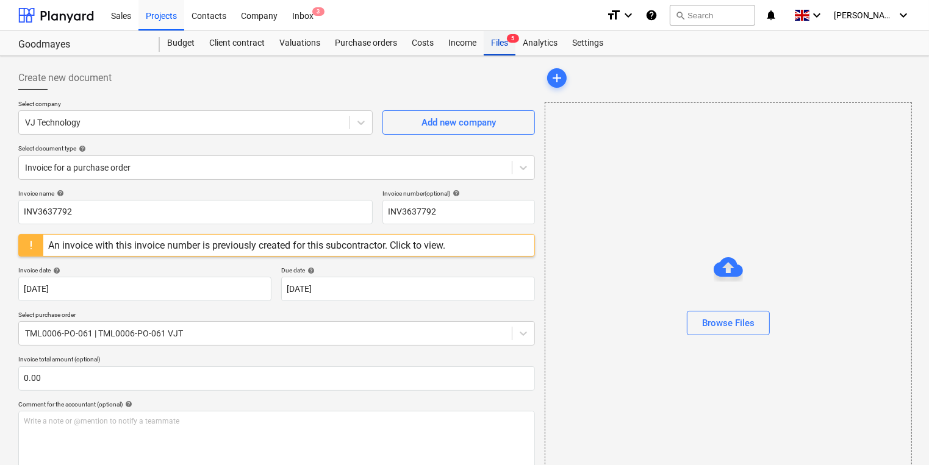
click at [503, 43] on div "Files 5" at bounding box center [500, 43] width 32 height 24
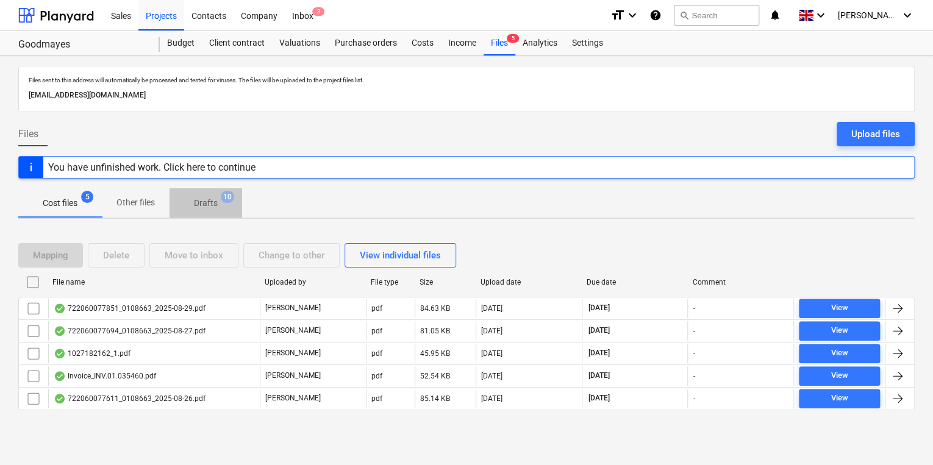
click at [216, 203] on p "Drafts" at bounding box center [206, 203] width 24 height 13
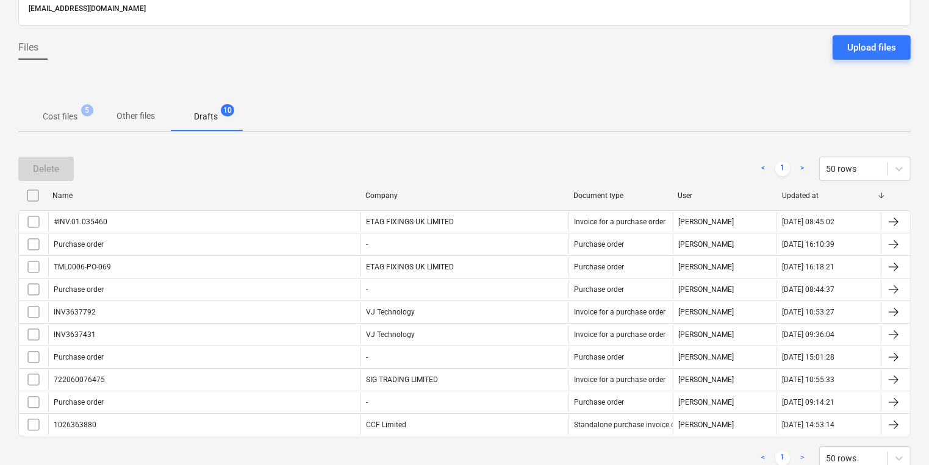
scroll to position [124, 0]
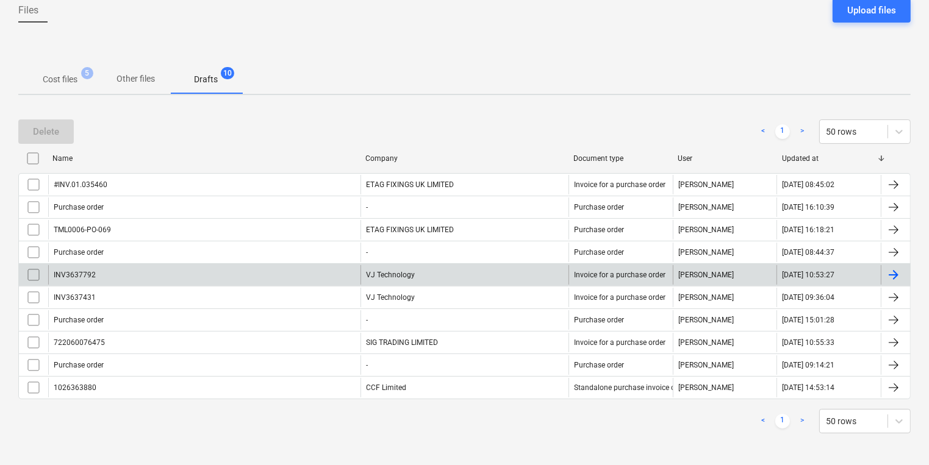
click at [35, 270] on input "checkbox" at bounding box center [34, 275] width 20 height 20
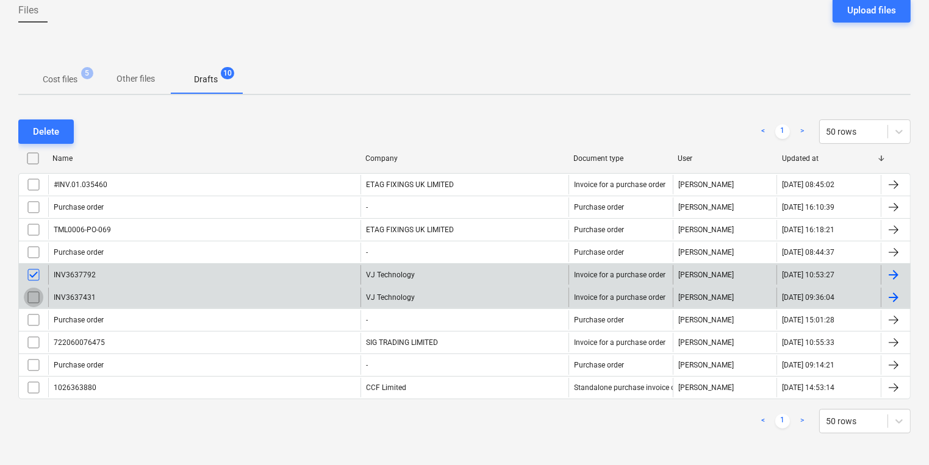
click at [37, 294] on input "checkbox" at bounding box center [34, 298] width 20 height 20
click at [54, 134] on div "Delete" at bounding box center [46, 132] width 26 height 16
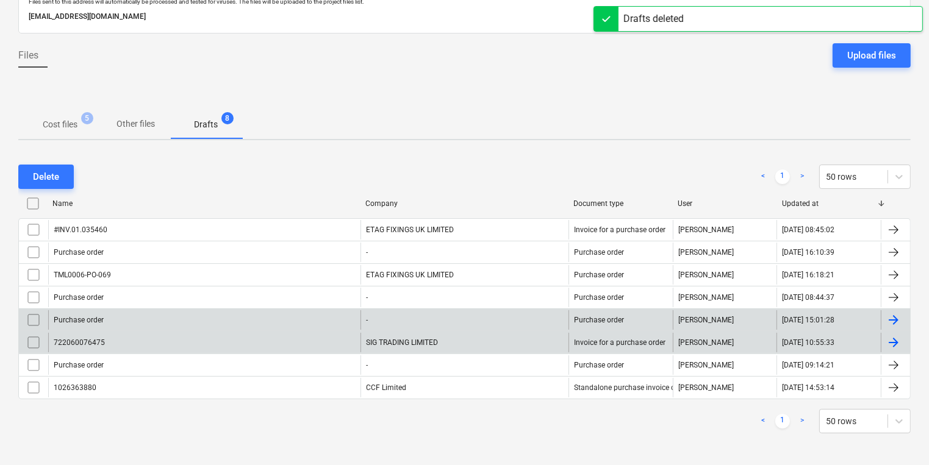
click at [896, 337] on div at bounding box center [893, 342] width 15 height 15
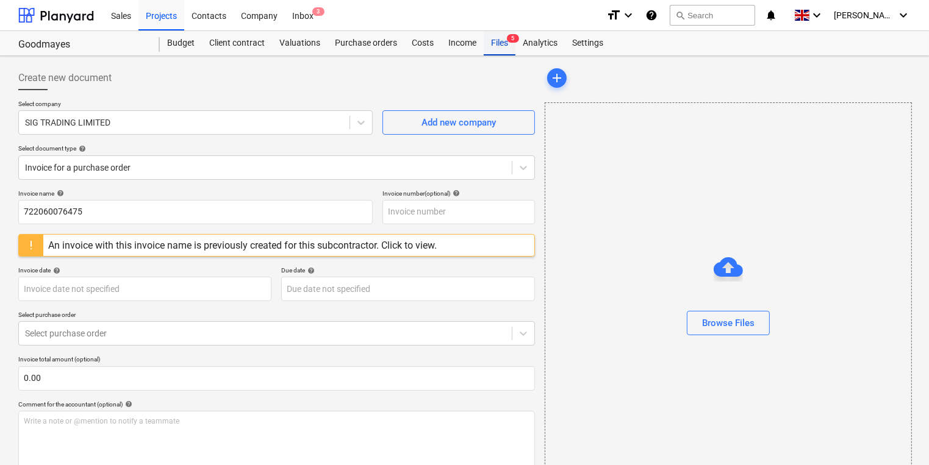
click at [495, 45] on div "Files 5" at bounding box center [500, 43] width 32 height 24
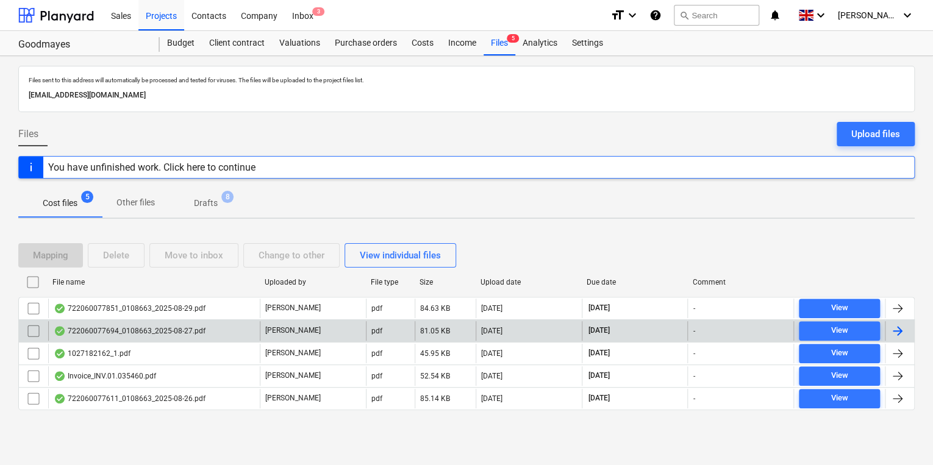
click at [137, 328] on div "722060077694_0108663_2025-08-27.pdf" at bounding box center [130, 331] width 152 height 10
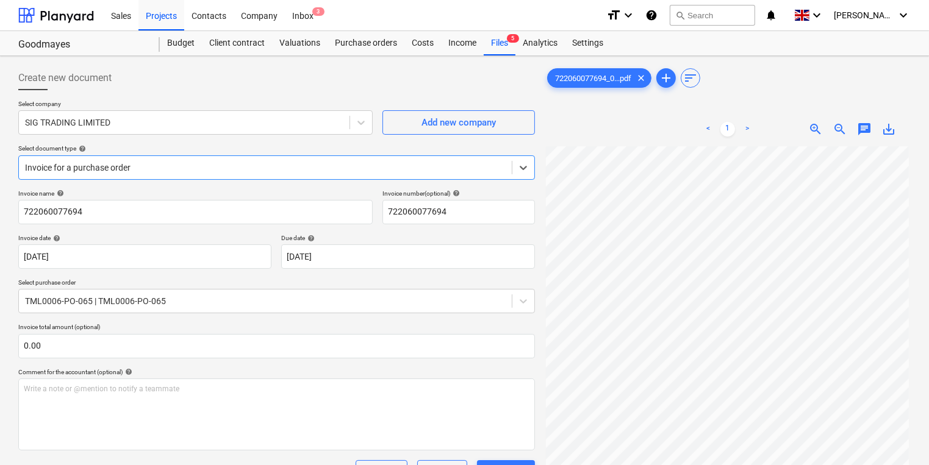
scroll to position [90, 0]
click at [501, 41] on div "Files 5" at bounding box center [500, 43] width 32 height 24
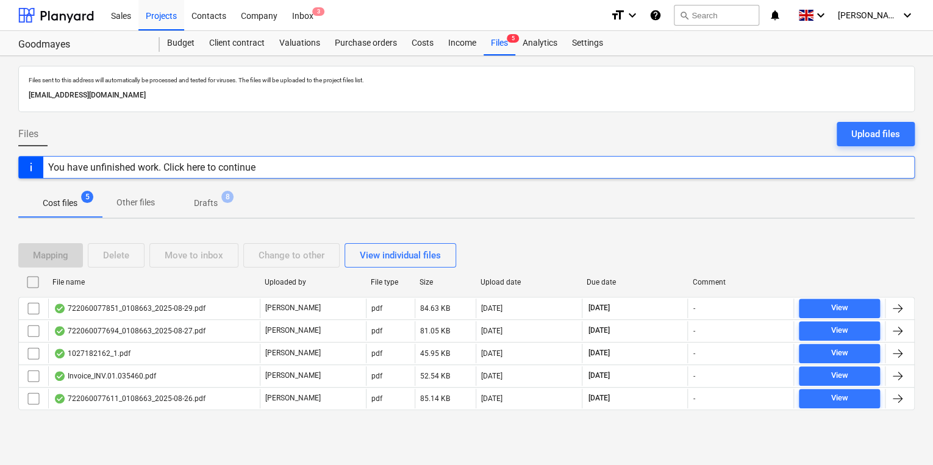
click at [214, 202] on p "Drafts" at bounding box center [206, 203] width 24 height 13
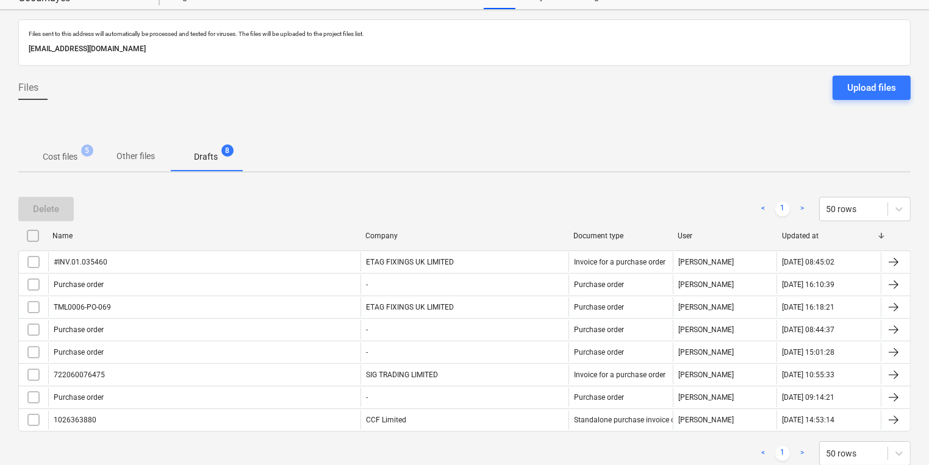
scroll to position [79, 0]
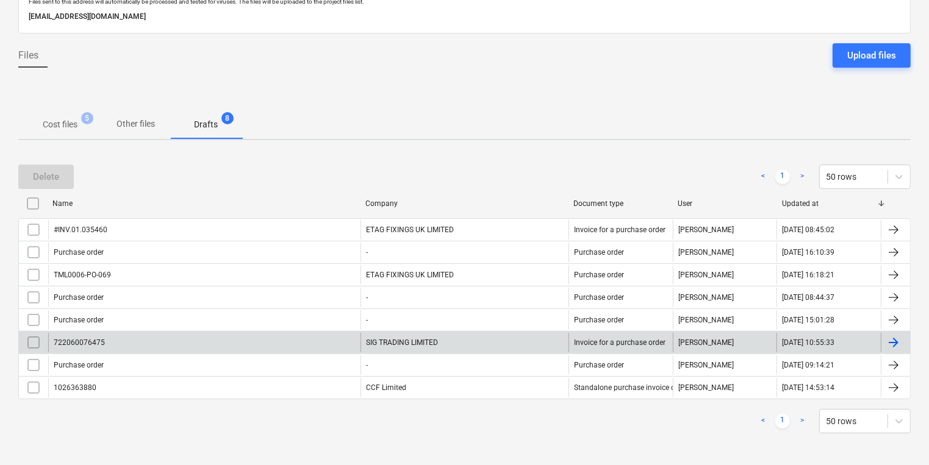
click at [37, 335] on input "checkbox" at bounding box center [34, 343] width 20 height 20
click at [48, 176] on div "Delete" at bounding box center [46, 177] width 26 height 16
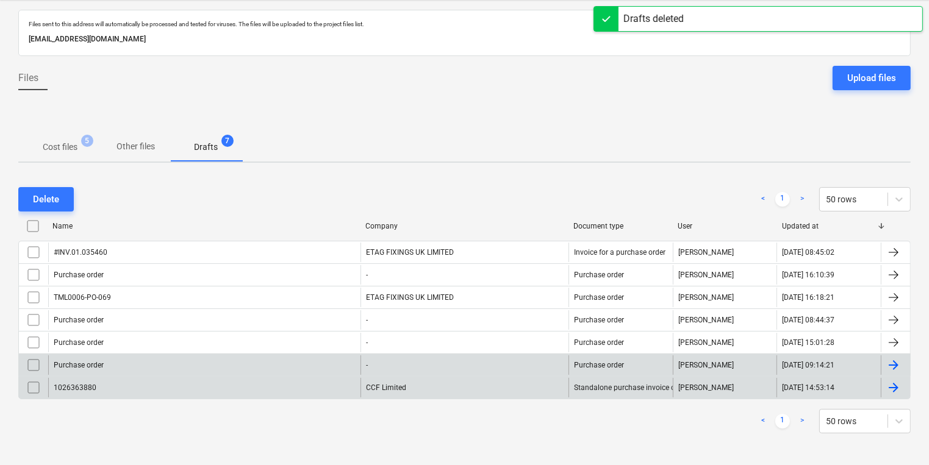
click at [331, 385] on div "1026363880" at bounding box center [204, 388] width 312 height 20
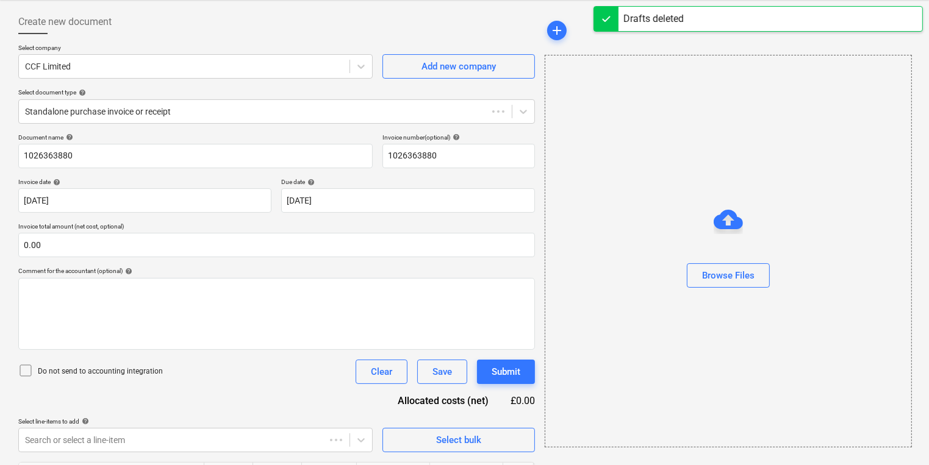
scroll to position [52, 0]
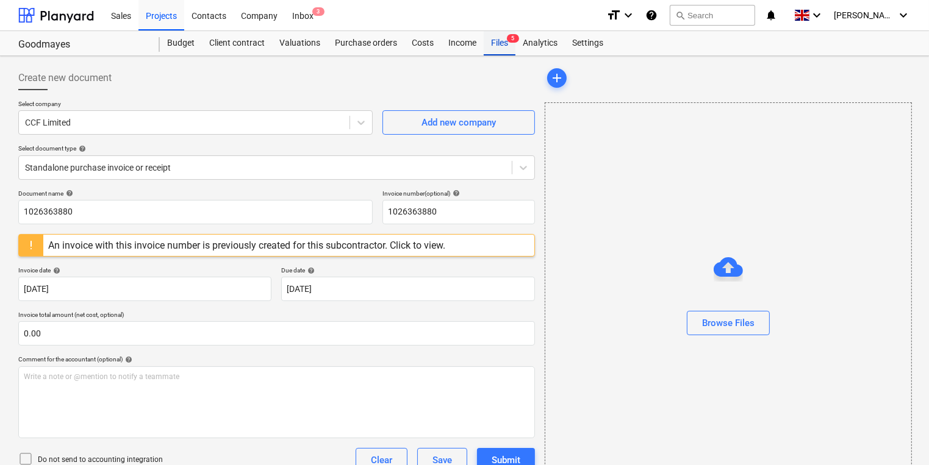
click at [505, 44] on div "Files 5" at bounding box center [500, 43] width 32 height 24
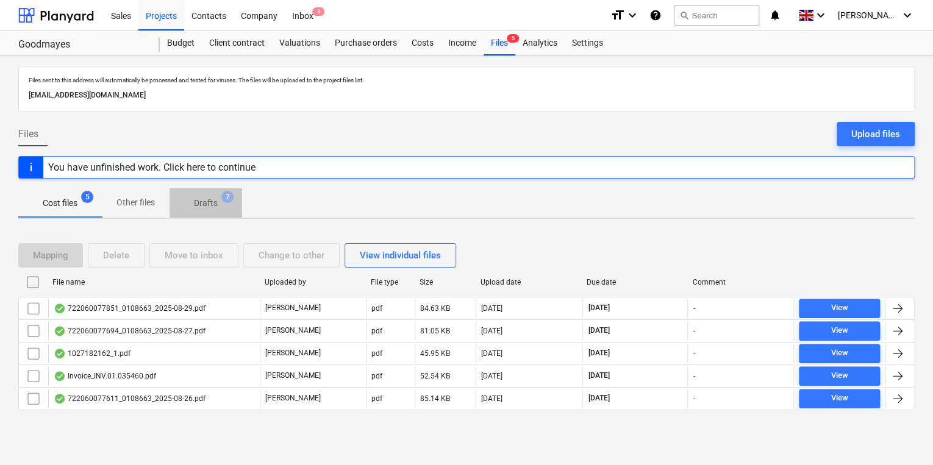
click at [210, 206] on p "Drafts" at bounding box center [206, 203] width 24 height 13
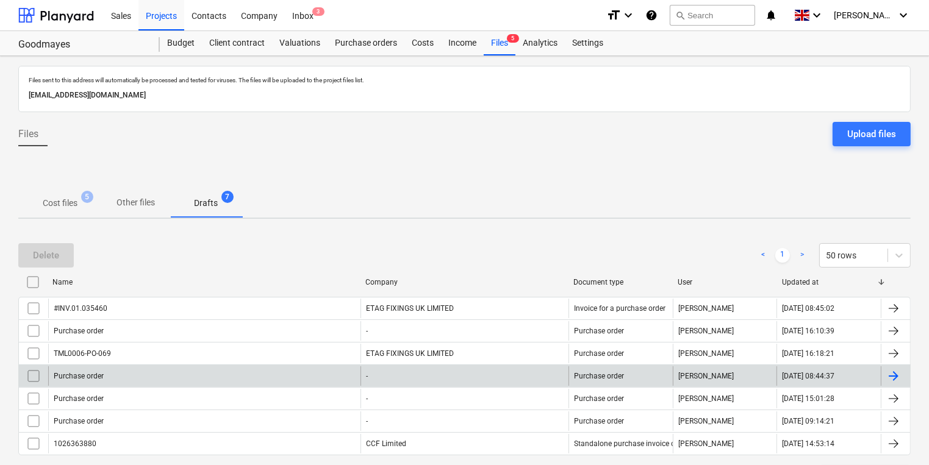
scroll to position [56, 0]
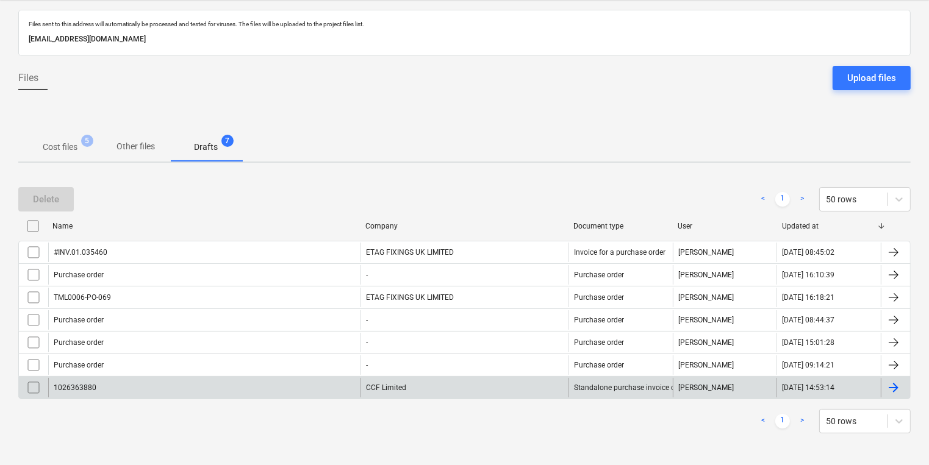
click at [39, 383] on input "checkbox" at bounding box center [34, 388] width 20 height 20
click at [61, 195] on button "Delete" at bounding box center [46, 199] width 56 height 24
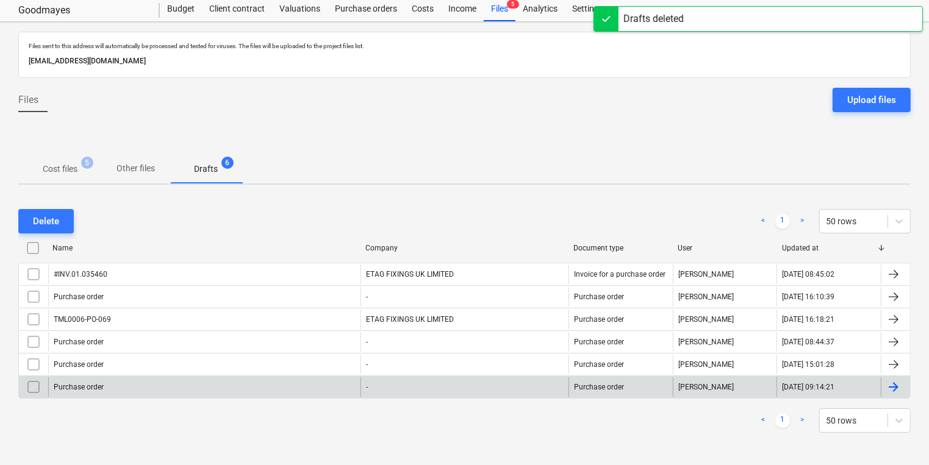
click at [139, 379] on div "Purchase order" at bounding box center [204, 388] width 312 height 20
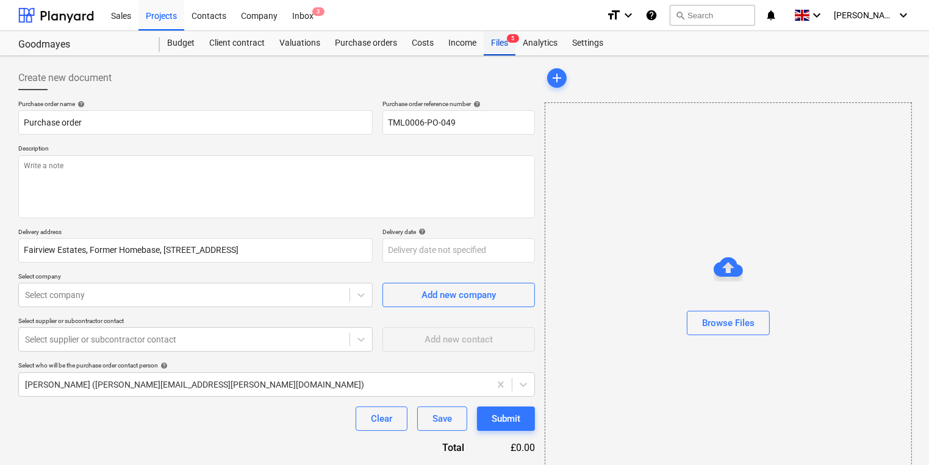
click at [500, 40] on div "Files 5" at bounding box center [500, 43] width 32 height 24
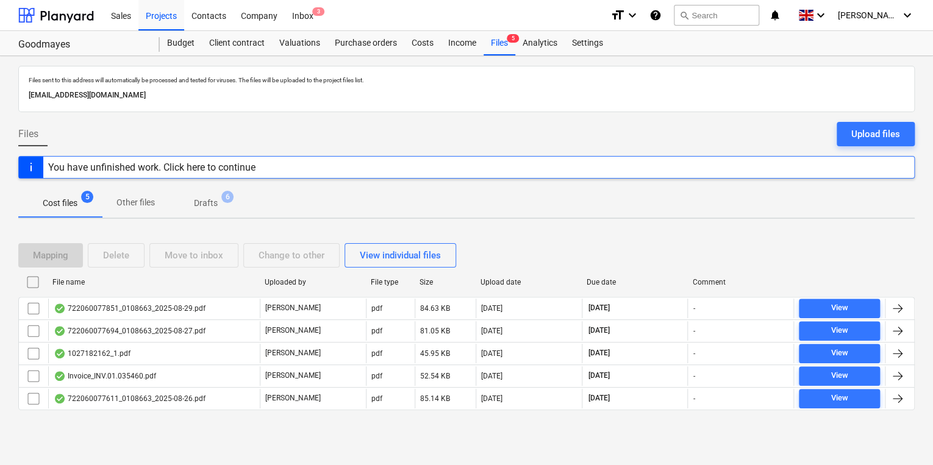
click at [213, 200] on p "Drafts" at bounding box center [206, 203] width 24 height 13
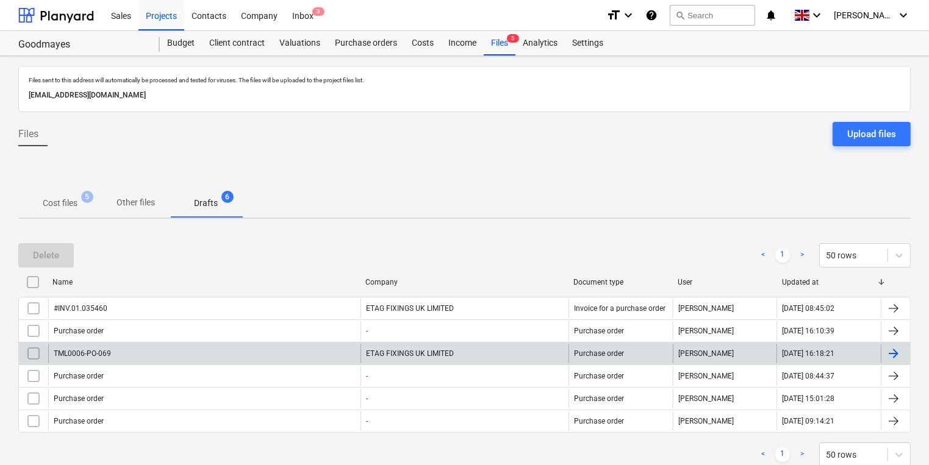
click at [202, 356] on div "TML0006-PO-069" at bounding box center [204, 354] width 312 height 20
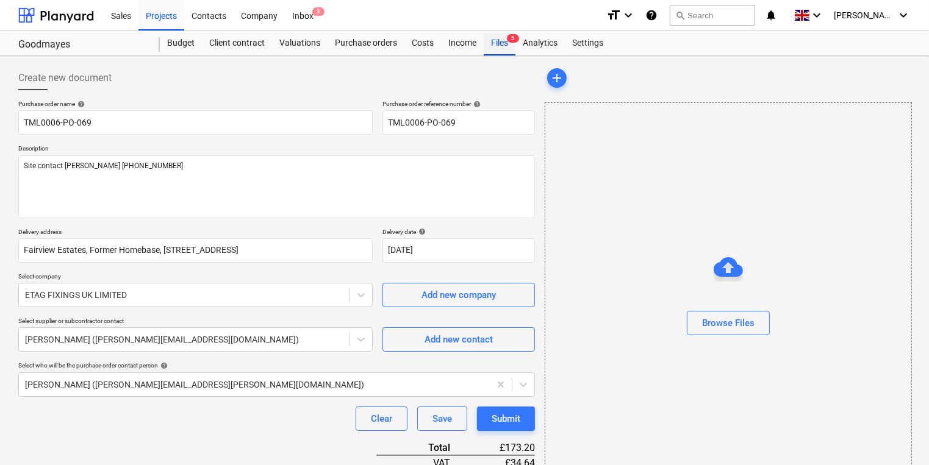
click at [500, 42] on div "Files 5" at bounding box center [500, 43] width 32 height 24
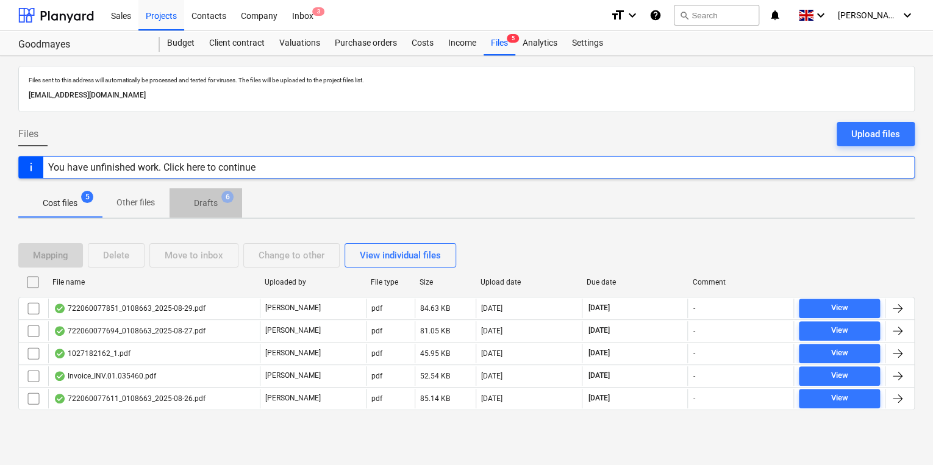
click at [208, 198] on p "Drafts" at bounding box center [206, 203] width 24 height 13
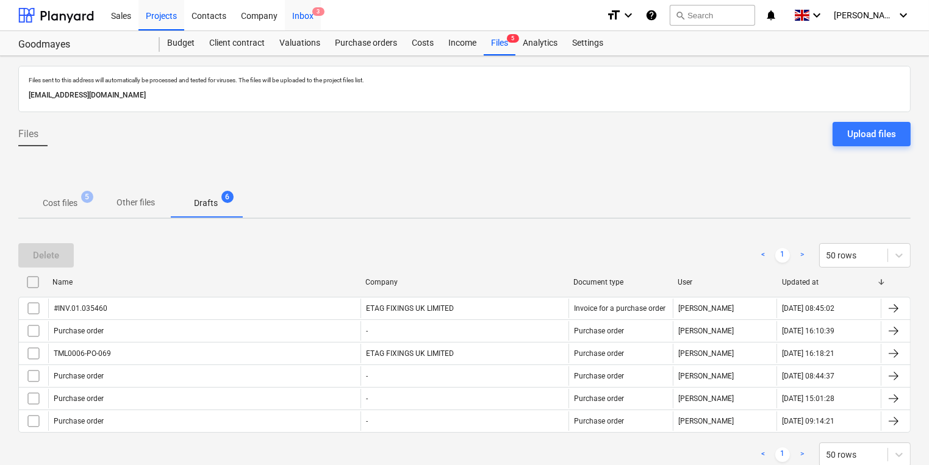
click at [310, 10] on div "Inbox 3" at bounding box center [303, 14] width 36 height 31
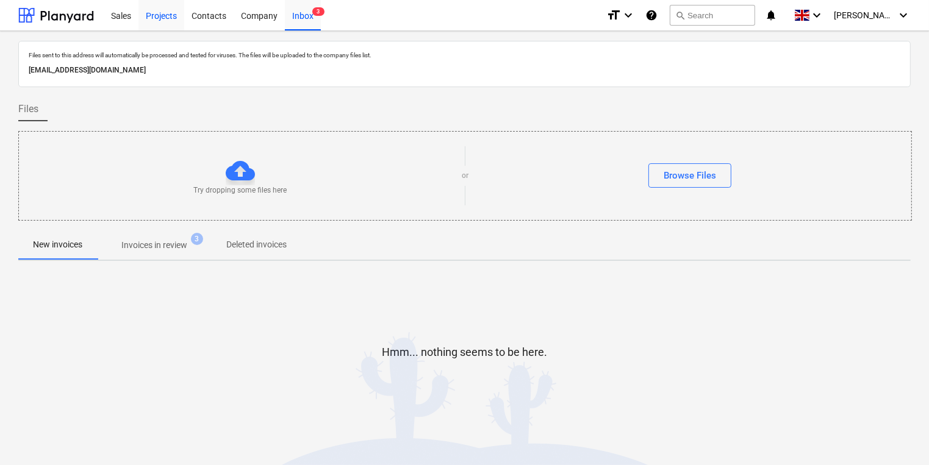
click at [168, 19] on div "Projects" at bounding box center [161, 14] width 46 height 31
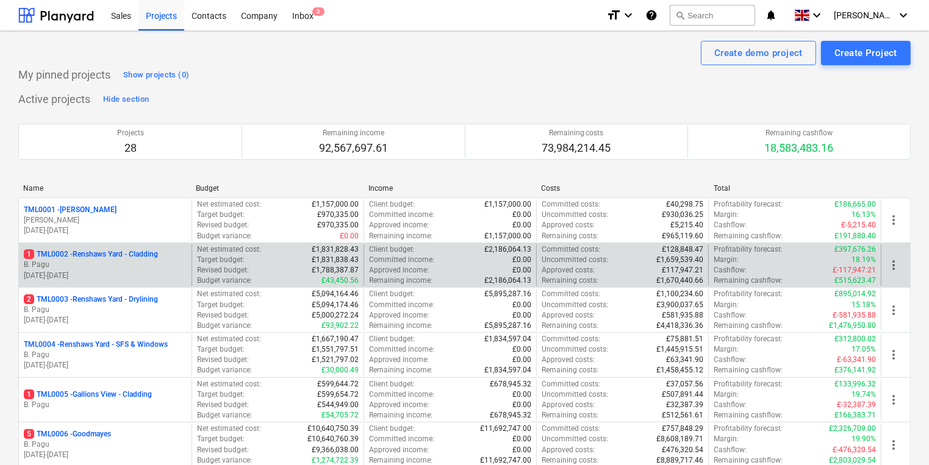
click at [90, 267] on p "B. Pagu" at bounding box center [105, 265] width 163 height 10
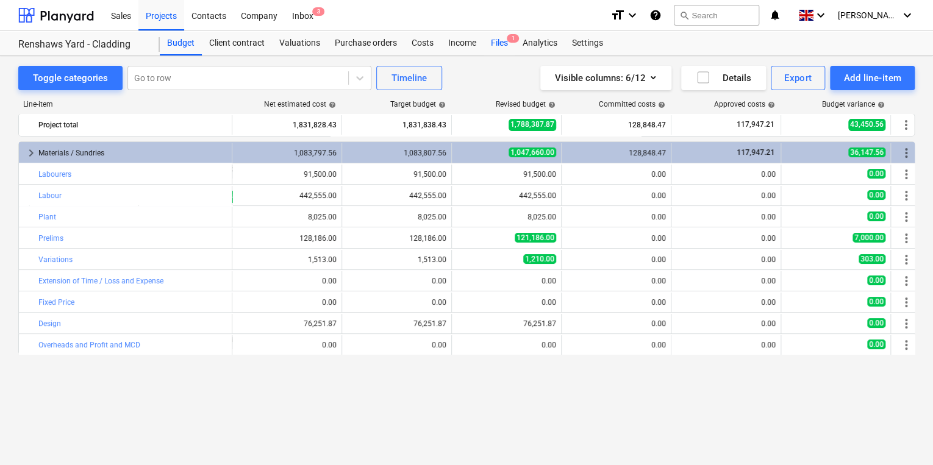
click at [500, 45] on div "Files 1" at bounding box center [500, 43] width 32 height 24
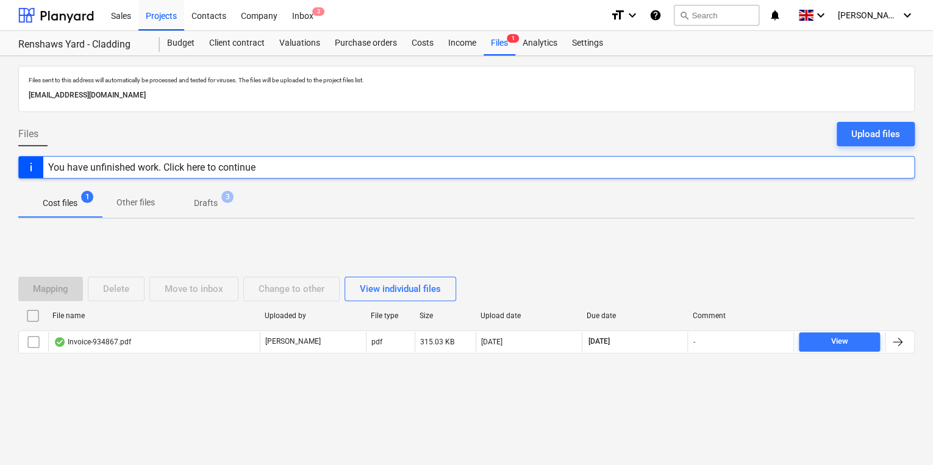
click at [209, 200] on p "Drafts" at bounding box center [206, 203] width 24 height 13
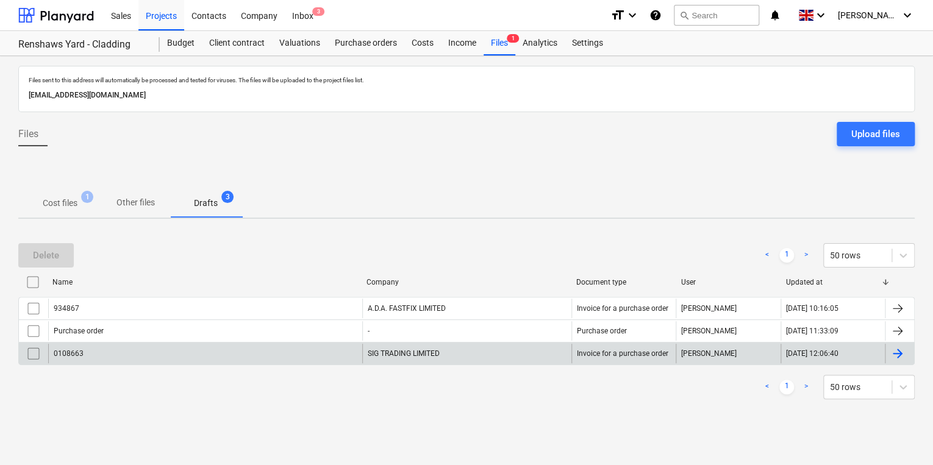
click at [258, 354] on div "0108663" at bounding box center [205, 354] width 314 height 20
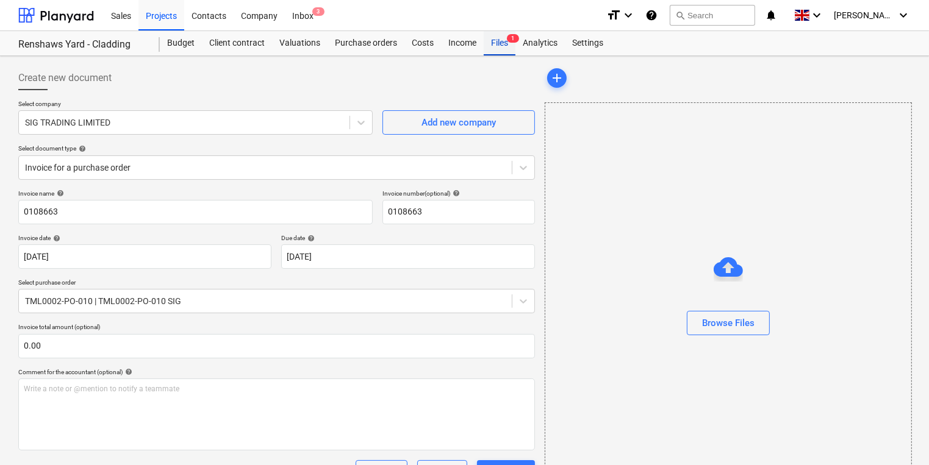
click at [503, 44] on div "Files 1" at bounding box center [500, 43] width 32 height 24
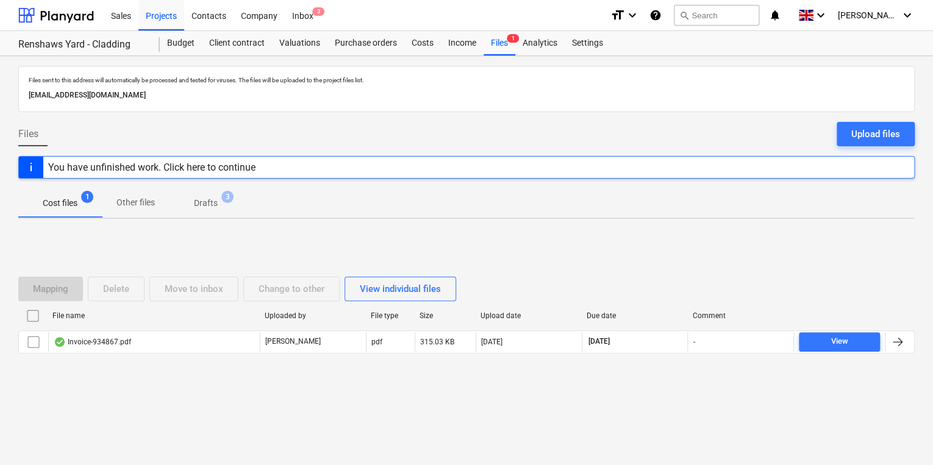
click at [215, 198] on p "Drafts" at bounding box center [206, 203] width 24 height 13
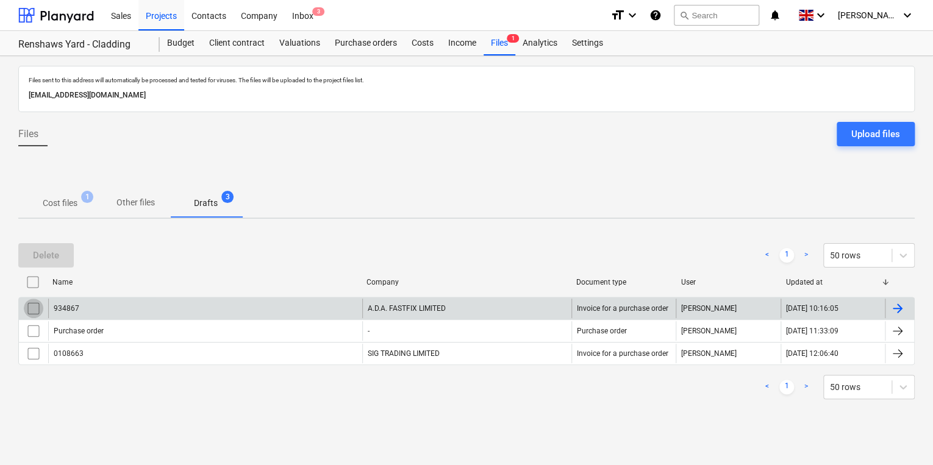
click at [30, 307] on input "checkbox" at bounding box center [34, 309] width 20 height 20
click at [619, 242] on div "Delete < 1 > 50 rows" at bounding box center [466, 255] width 897 height 34
click at [899, 307] on div at bounding box center [897, 308] width 15 height 15
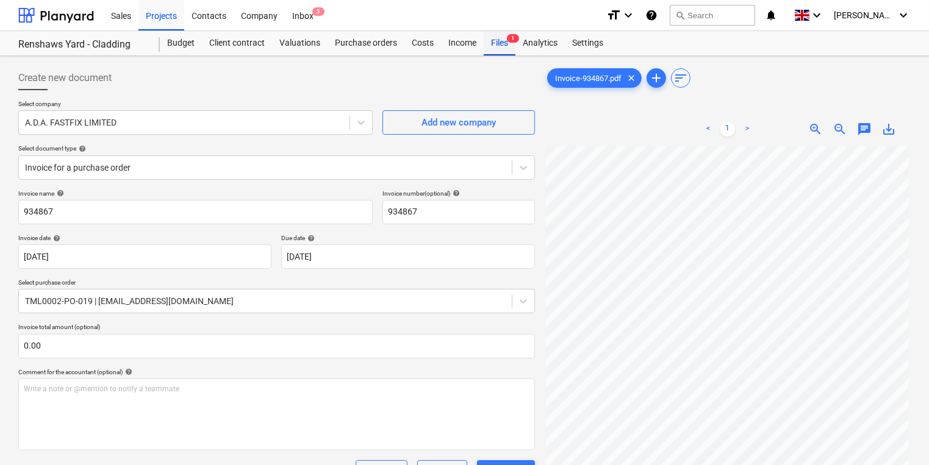
click at [505, 45] on div "Files 1" at bounding box center [500, 43] width 32 height 24
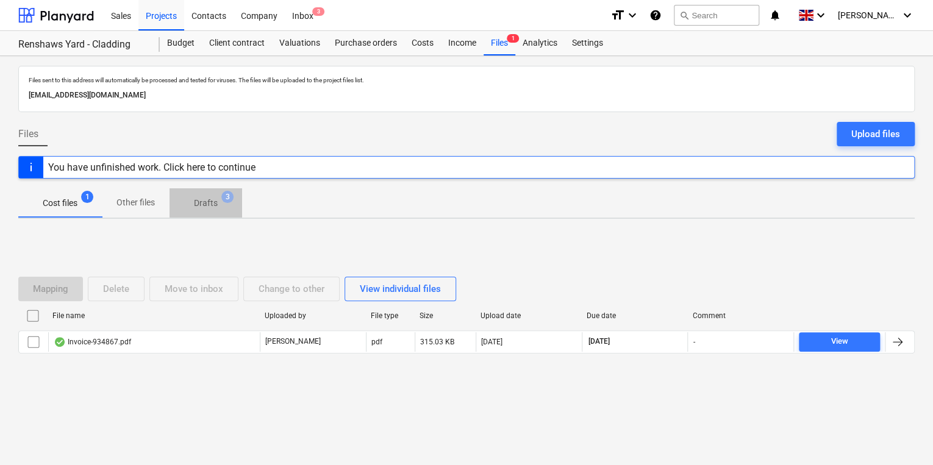
click at [210, 206] on p "Drafts" at bounding box center [206, 203] width 24 height 13
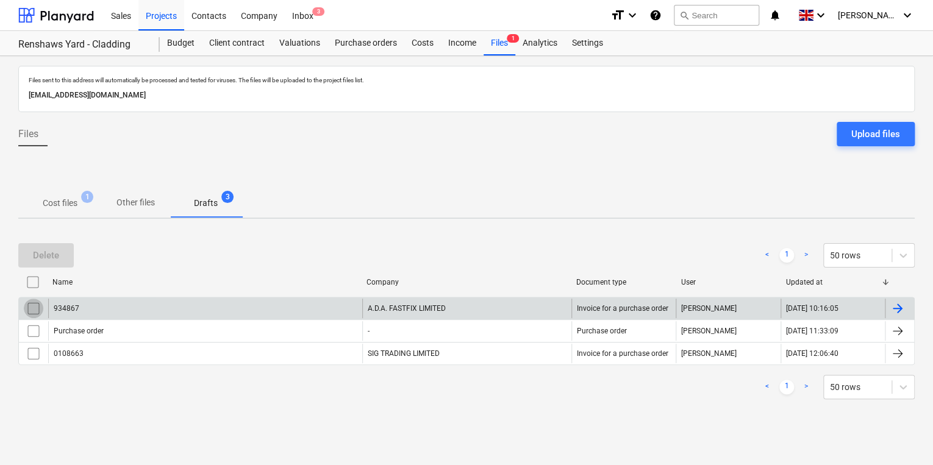
click at [37, 304] on input "checkbox" at bounding box center [34, 309] width 20 height 20
click at [50, 249] on div "Delete" at bounding box center [46, 256] width 26 height 16
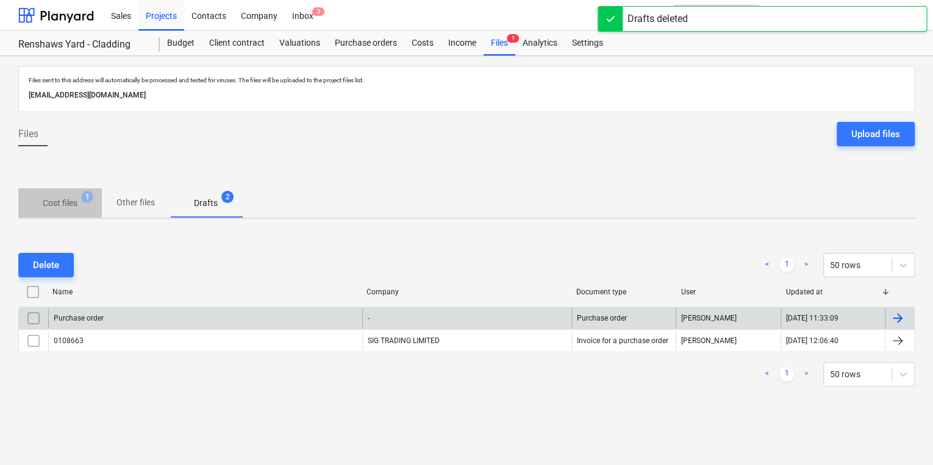
click at [63, 202] on p "Cost files" at bounding box center [60, 203] width 35 height 13
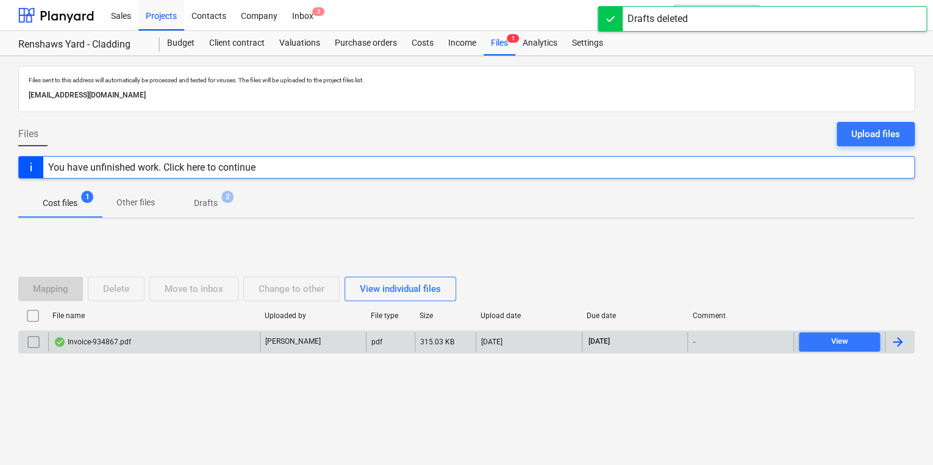
click at [137, 343] on div "Invoice-934867.pdf" at bounding box center [154, 342] width 212 height 20
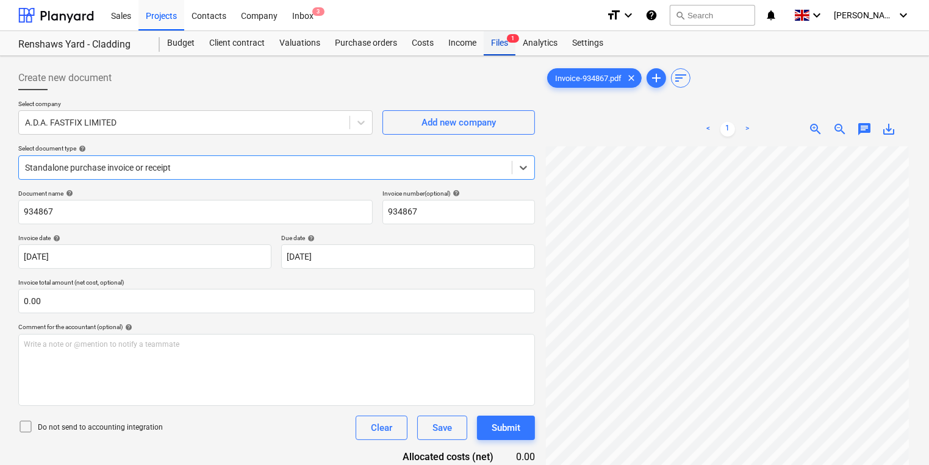
click at [496, 39] on div "Files 1" at bounding box center [500, 43] width 32 height 24
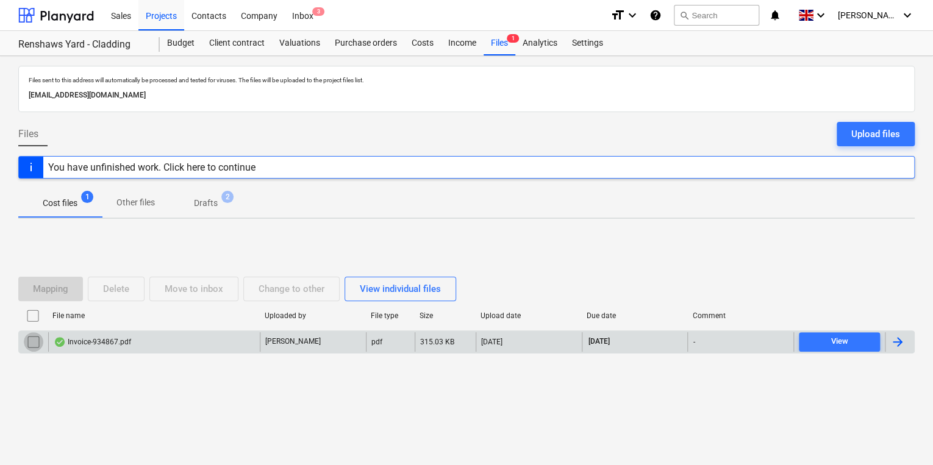
click at [26, 340] on input "checkbox" at bounding box center [34, 342] width 20 height 20
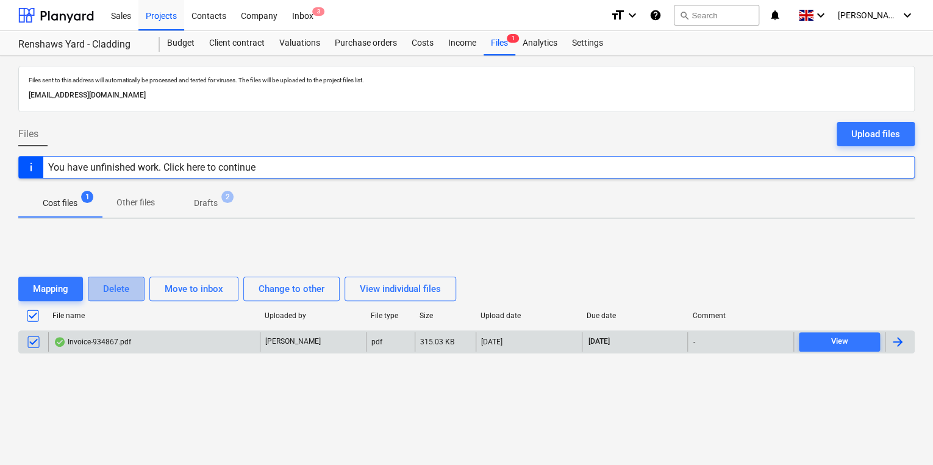
click at [115, 283] on div "Delete" at bounding box center [116, 289] width 26 height 16
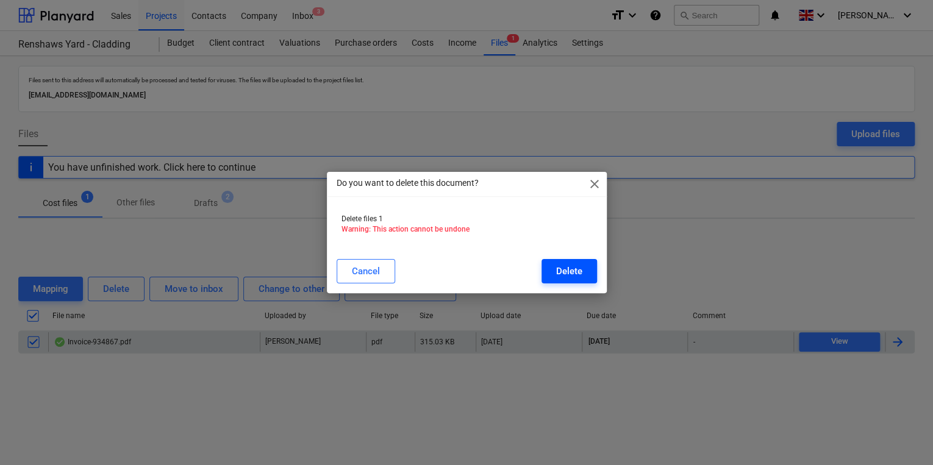
click at [565, 270] on div "Delete" at bounding box center [569, 271] width 26 height 16
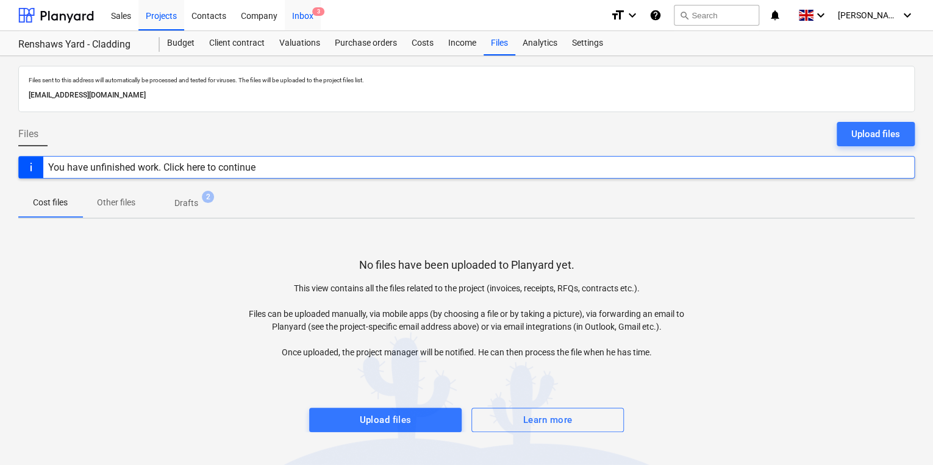
click at [310, 10] on div "Inbox 3" at bounding box center [303, 14] width 36 height 31
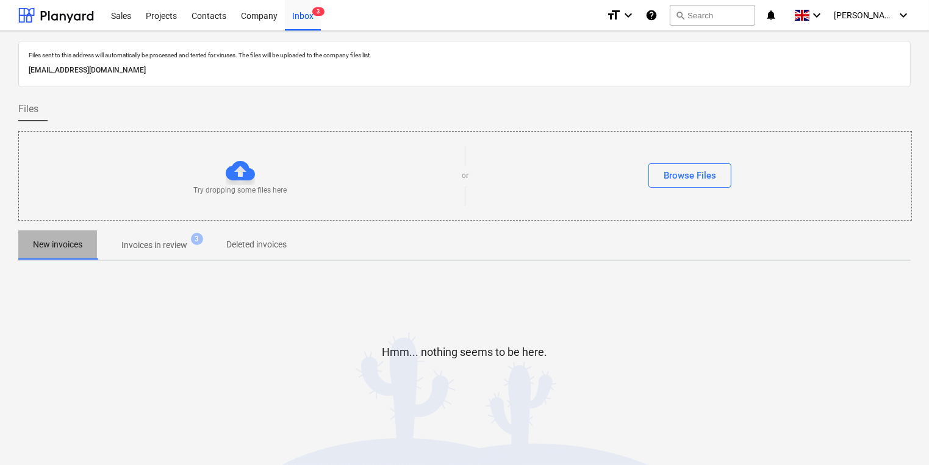
click at [53, 244] on p "New invoices" at bounding box center [57, 244] width 49 height 13
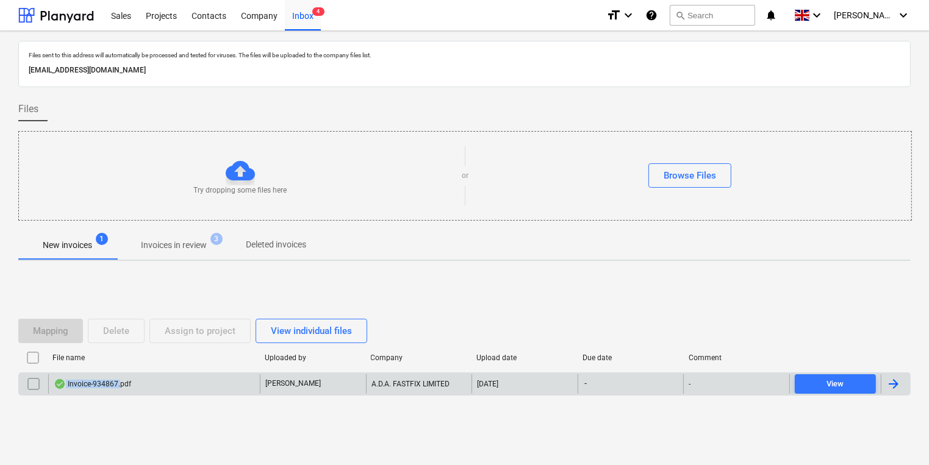
click at [121, 379] on div "Invoice-934867.pdf" at bounding box center [92, 384] width 77 height 10
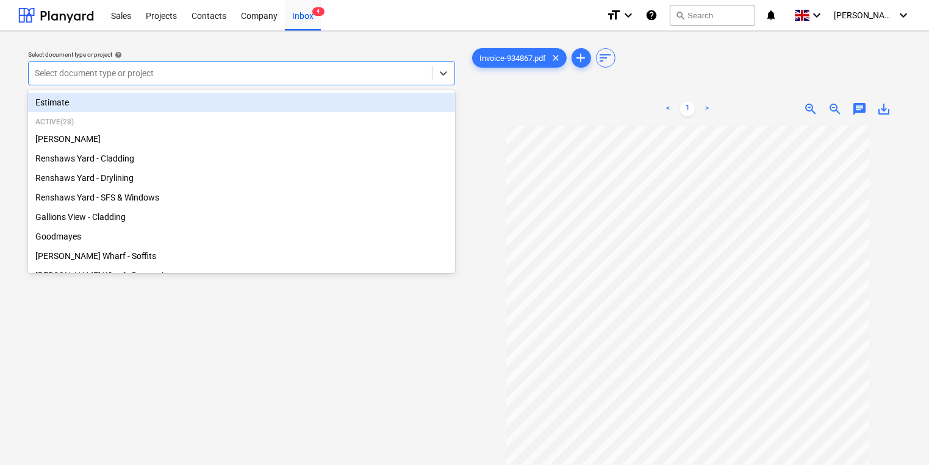
click at [225, 68] on div at bounding box center [230, 73] width 391 height 12
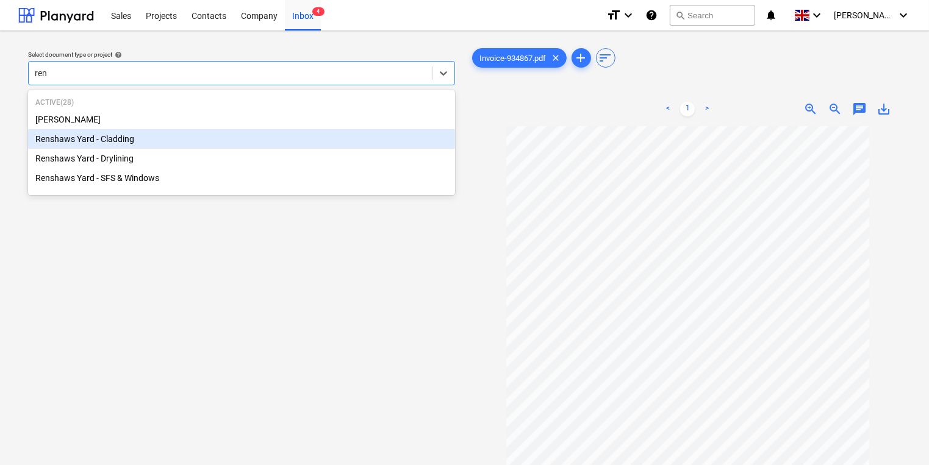
click at [224, 132] on div "Renshaws Yard - Cladding" at bounding box center [241, 139] width 427 height 20
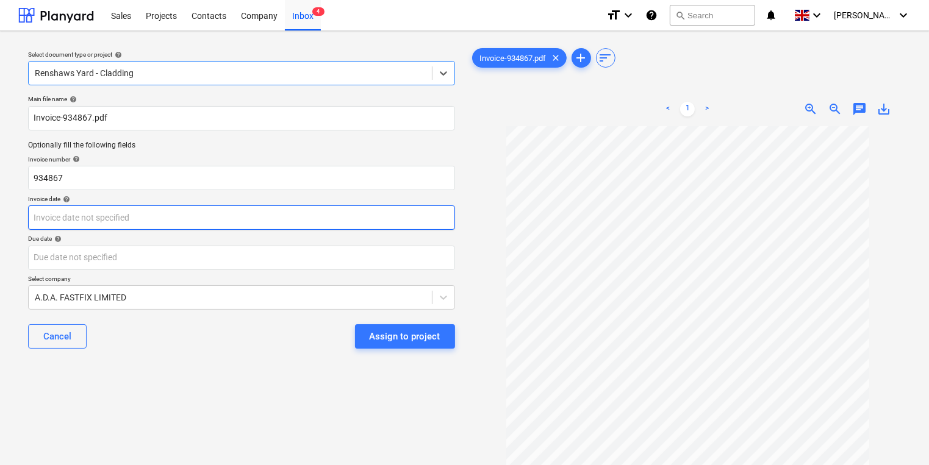
click at [251, 217] on body "Sales Projects Contacts Company Inbox 4 format_size keyboard_arrow_down help se…" at bounding box center [464, 232] width 929 height 465
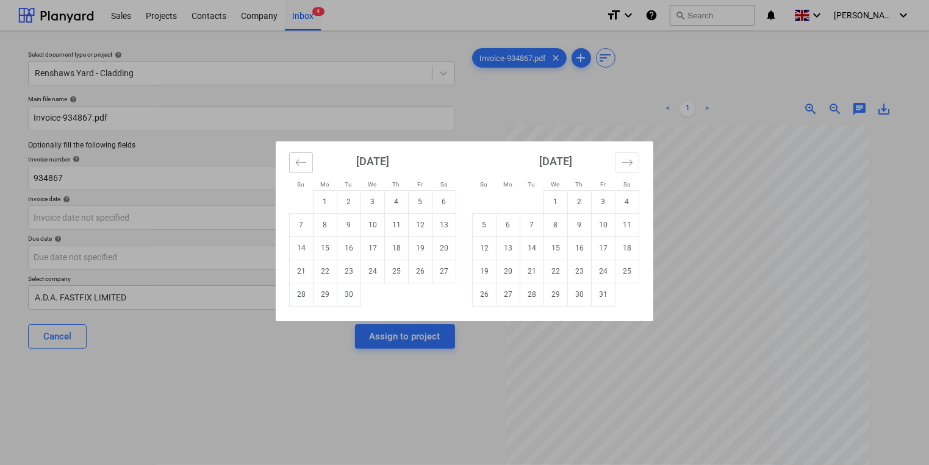
click at [303, 165] on icon "Move backward to switch to the previous month." at bounding box center [301, 163] width 12 height 12
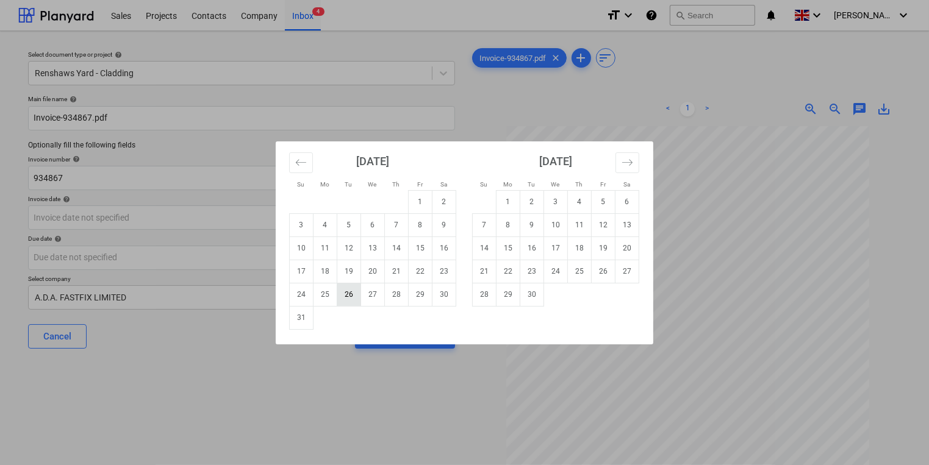
click at [351, 293] on td "26" at bounding box center [349, 294] width 24 height 23
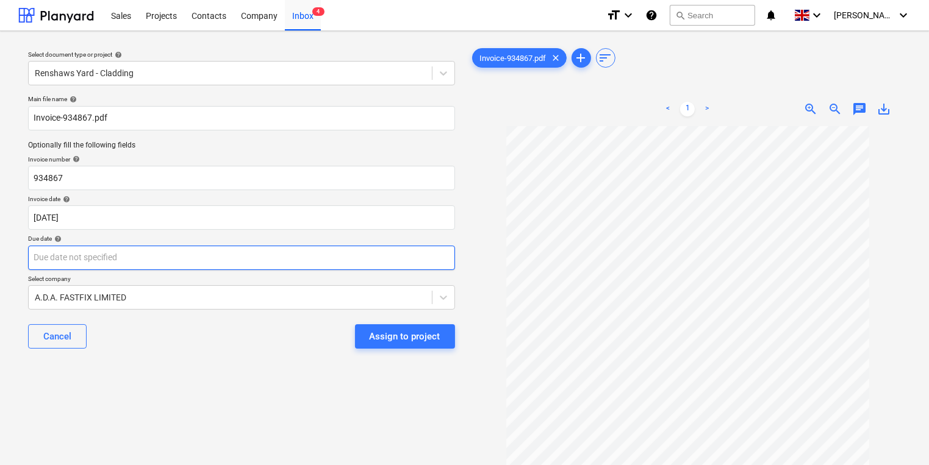
click at [303, 261] on body "Sales Projects Contacts Company Inbox 4 format_size keyboard_arrow_down help se…" at bounding box center [464, 232] width 929 height 465
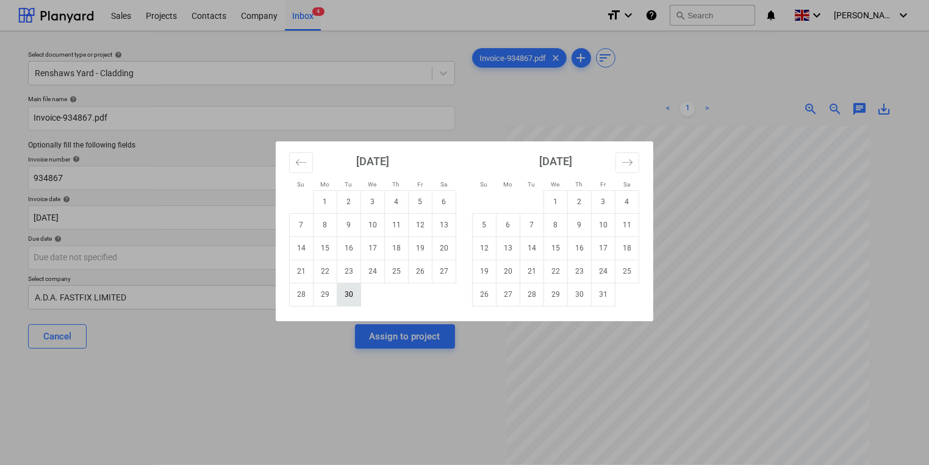
click at [352, 293] on td "30" at bounding box center [349, 294] width 24 height 23
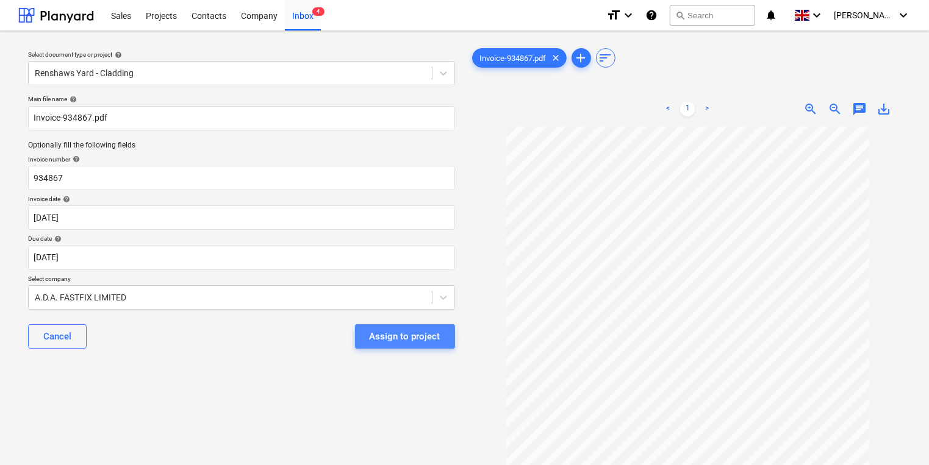
click at [403, 335] on div "Assign to project" at bounding box center [405, 337] width 71 height 16
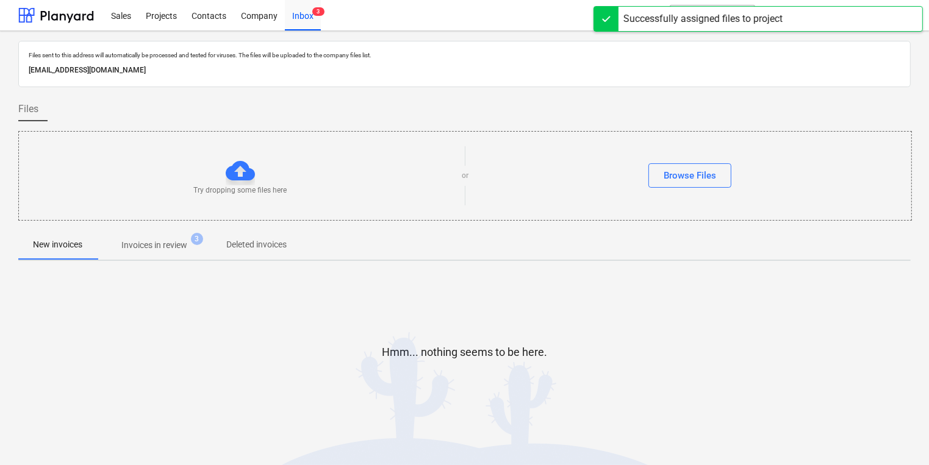
click at [145, 251] on p "Invoices in review" at bounding box center [154, 245] width 66 height 13
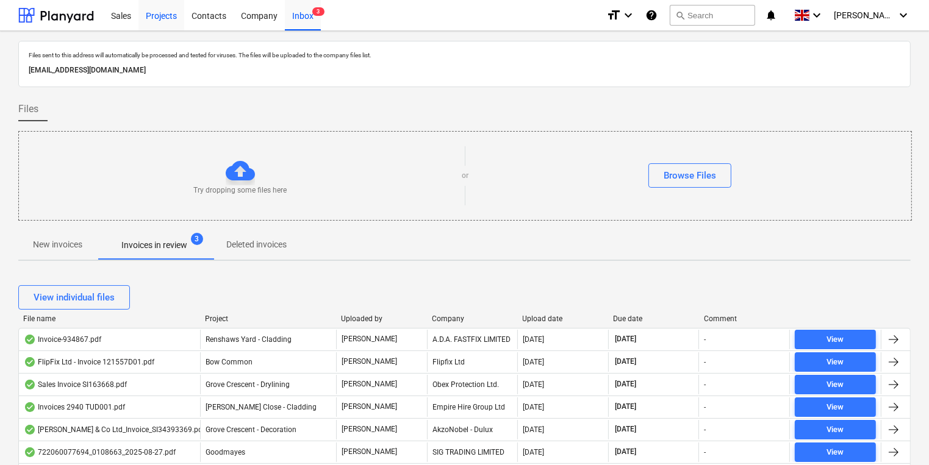
click at [145, 15] on div "Projects" at bounding box center [161, 14] width 46 height 31
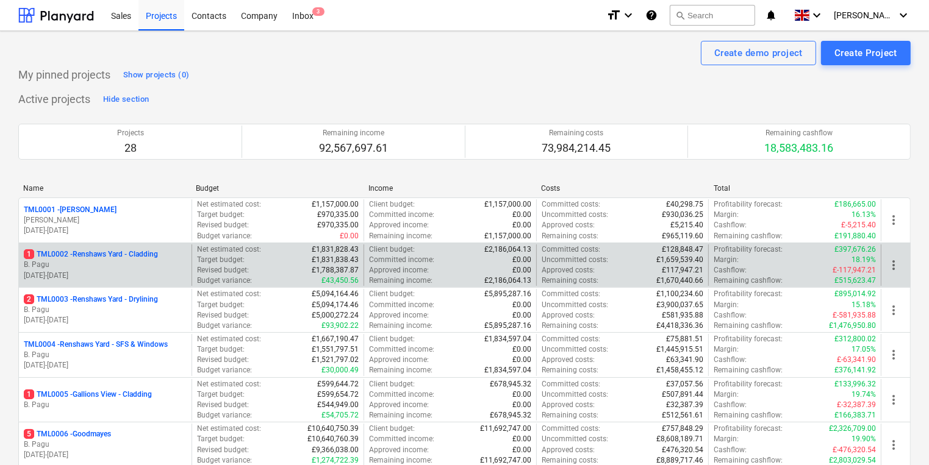
click at [71, 259] on p "1 TML0002 - Renshaws Yard - Cladding" at bounding box center [91, 254] width 134 height 10
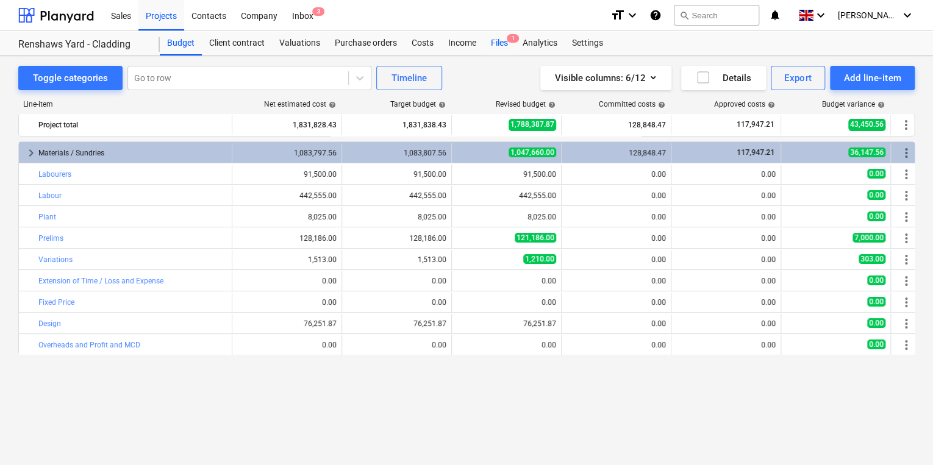
click at [500, 43] on div "Files 1" at bounding box center [500, 43] width 32 height 24
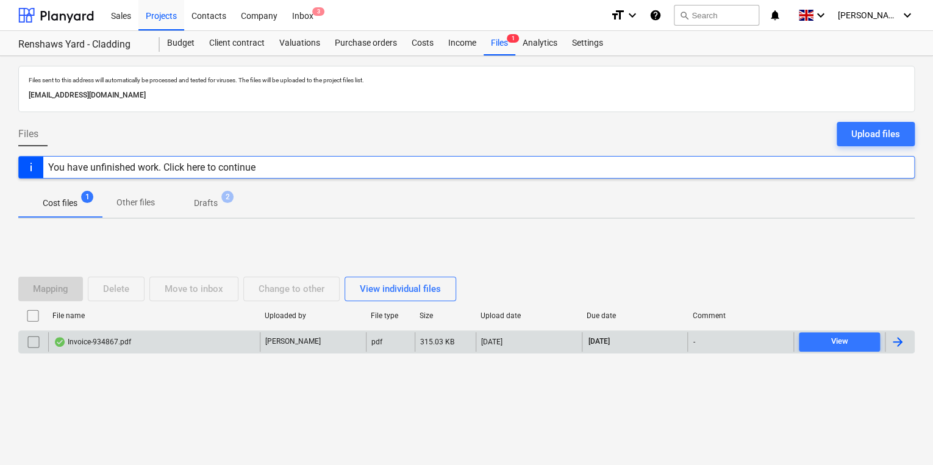
click at [899, 339] on div at bounding box center [897, 342] width 15 height 15
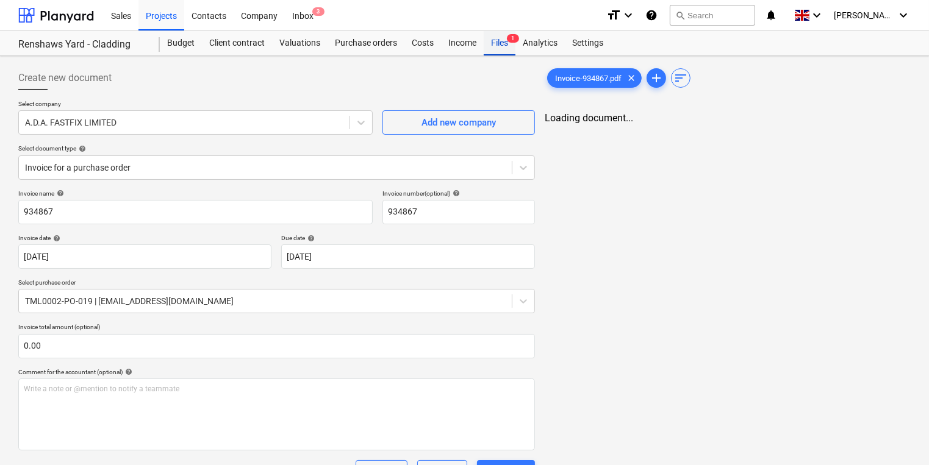
click at [498, 44] on div "Files 1" at bounding box center [500, 43] width 32 height 24
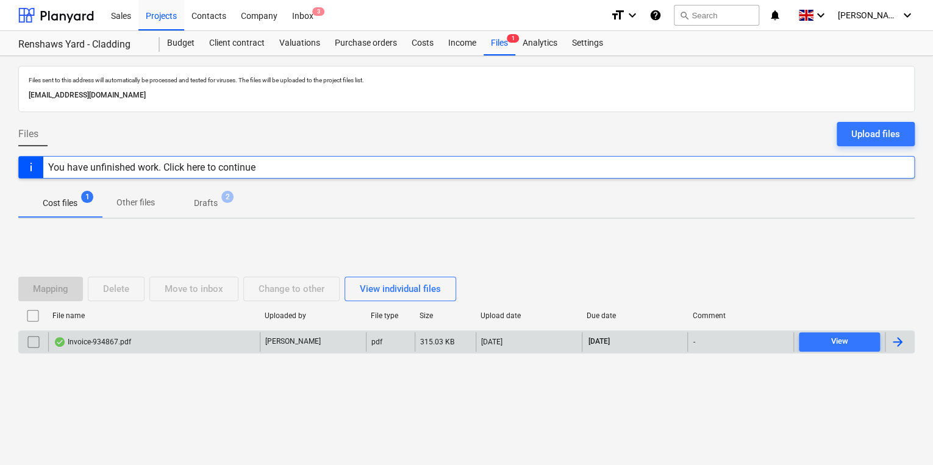
click at [129, 340] on div "Invoice-934867.pdf" at bounding box center [92, 342] width 77 height 10
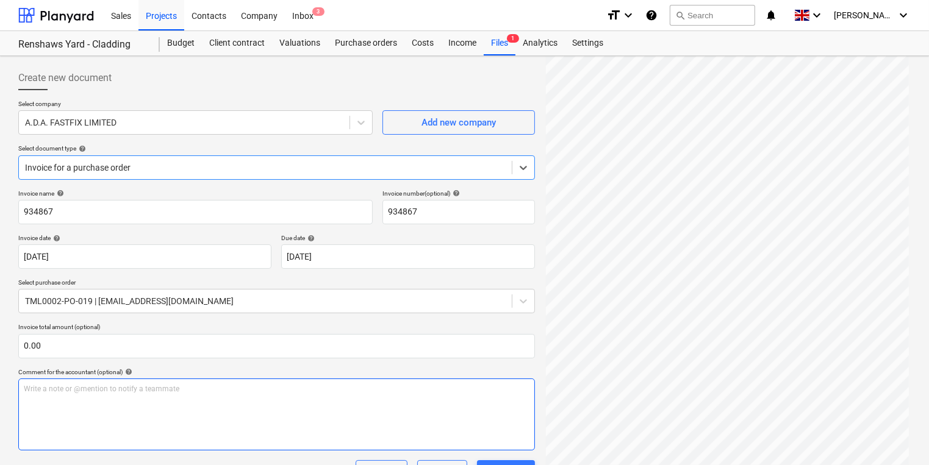
scroll to position [323, 0]
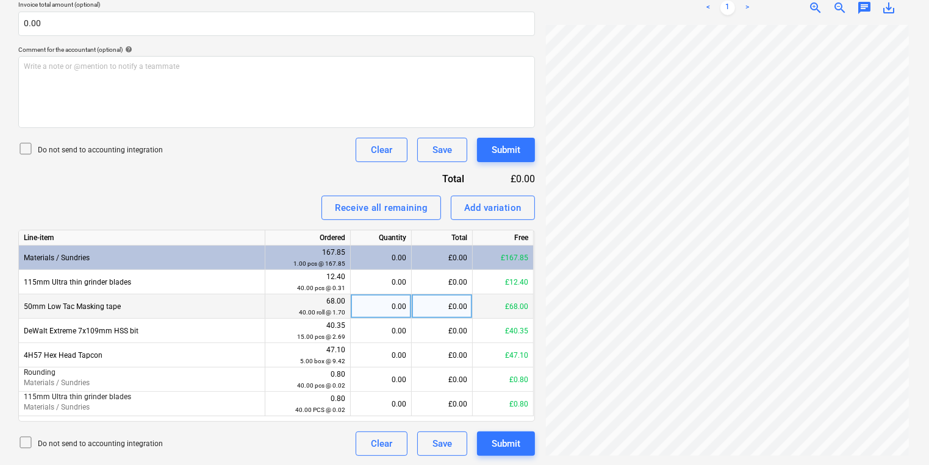
click at [387, 308] on div "0.00" at bounding box center [381, 307] width 51 height 24
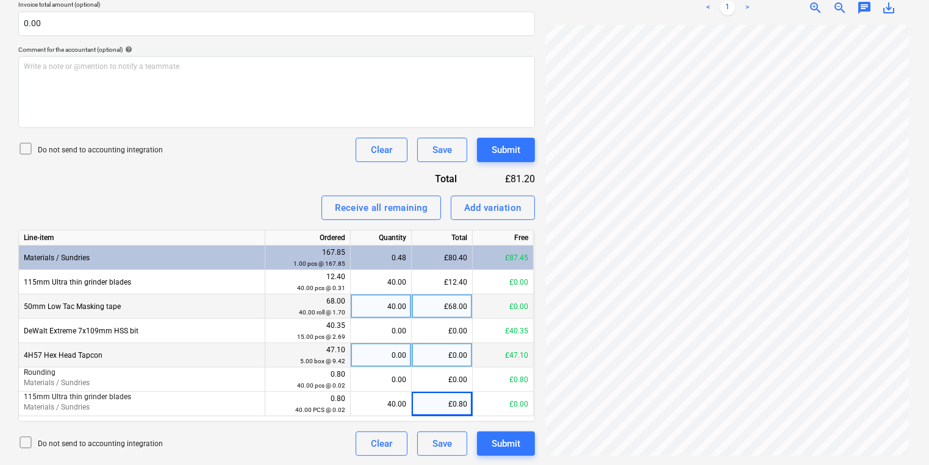
click at [382, 355] on div "0.00" at bounding box center [381, 355] width 51 height 24
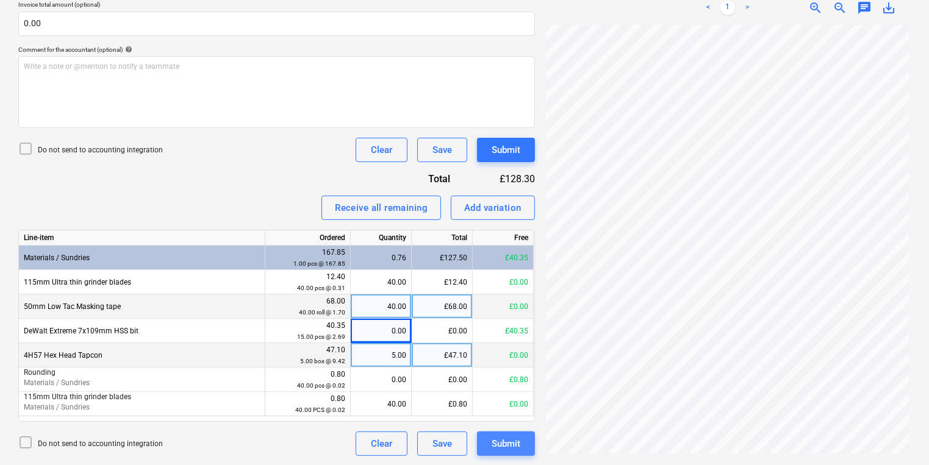
click at [501, 443] on div "Submit" at bounding box center [506, 444] width 29 height 16
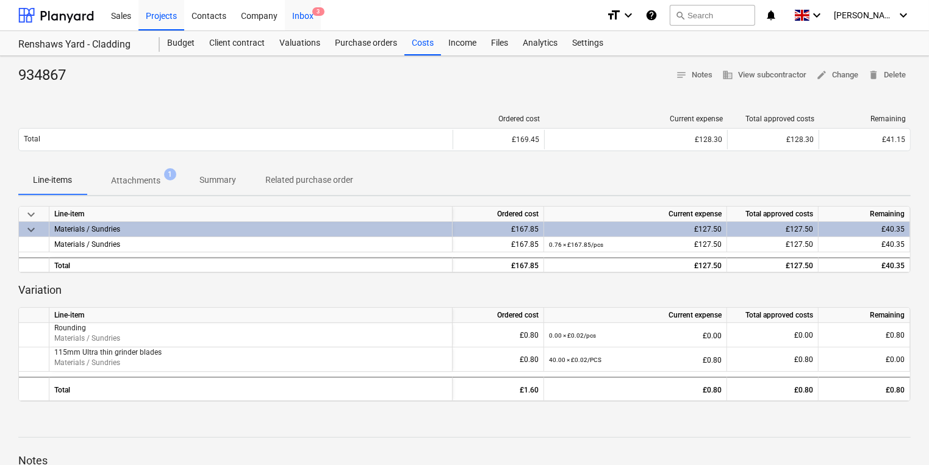
click at [307, 16] on div "Inbox 3" at bounding box center [303, 14] width 36 height 31
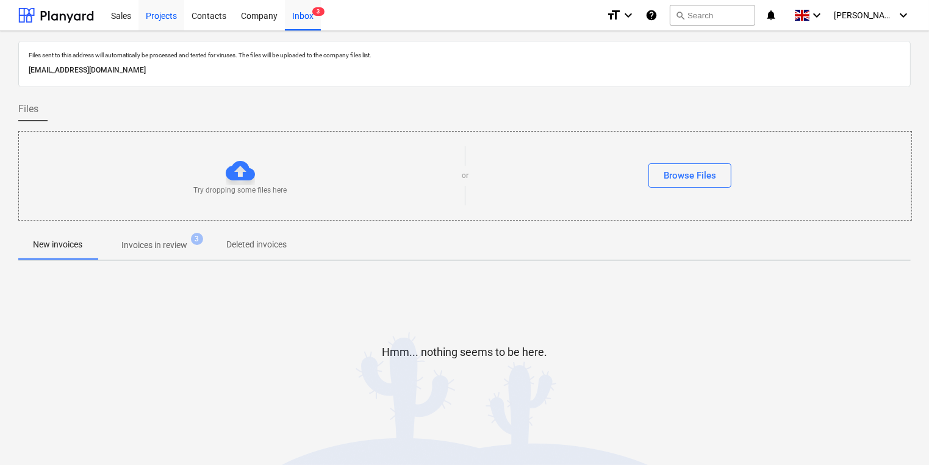
click at [156, 11] on div "Projects" at bounding box center [161, 14] width 46 height 31
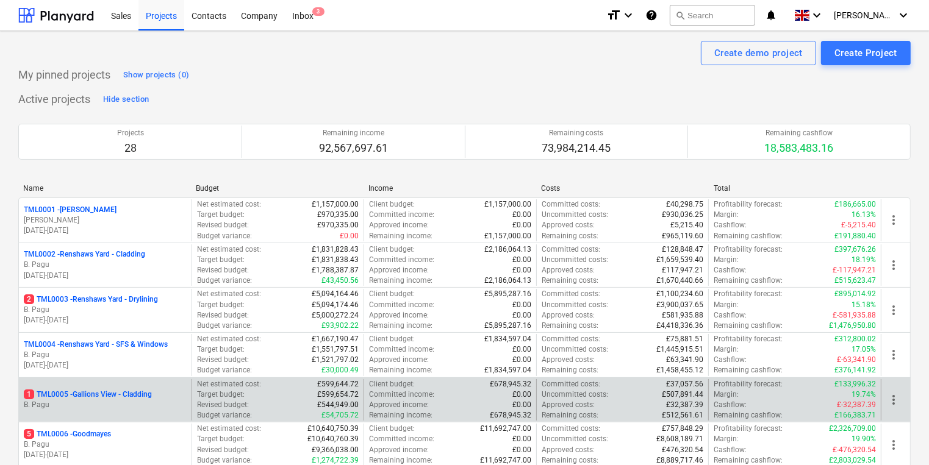
click at [123, 400] on p "B. Pagu" at bounding box center [105, 405] width 163 height 10
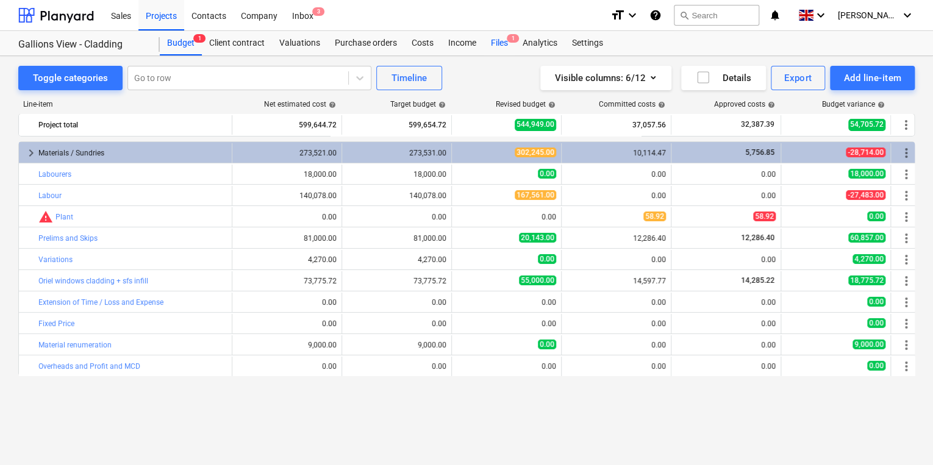
click at [498, 40] on div "Files 1" at bounding box center [500, 43] width 32 height 24
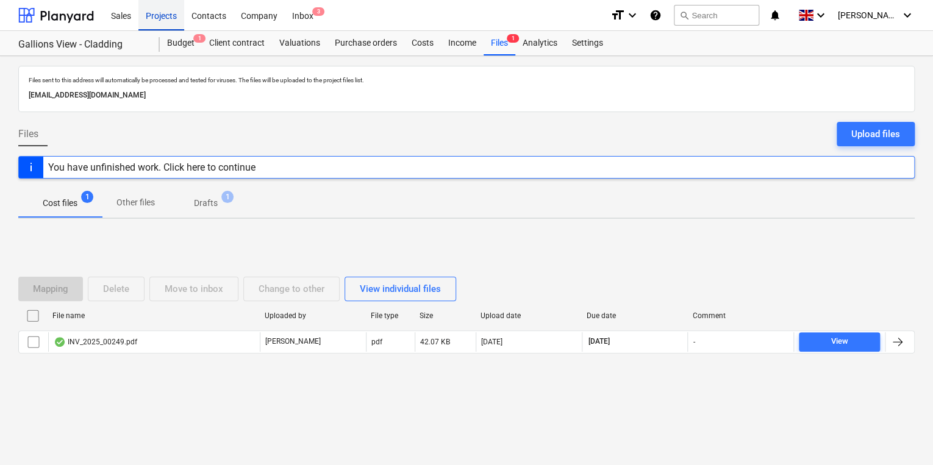
click at [173, 15] on div "Projects" at bounding box center [161, 14] width 46 height 31
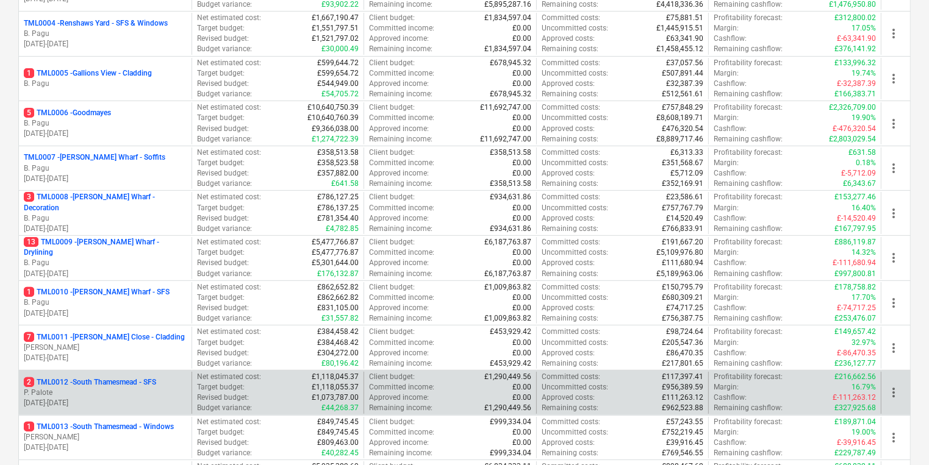
scroll to position [488, 0]
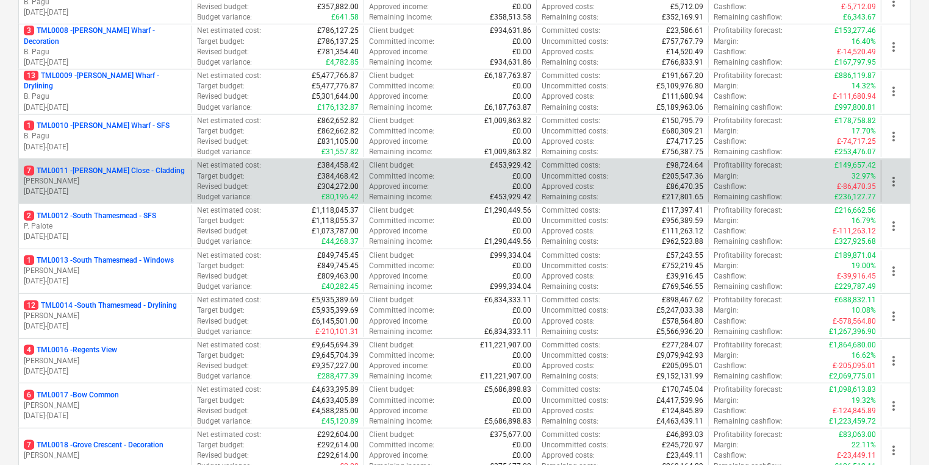
click at [80, 178] on p "[PERSON_NAME]" at bounding box center [105, 181] width 163 height 10
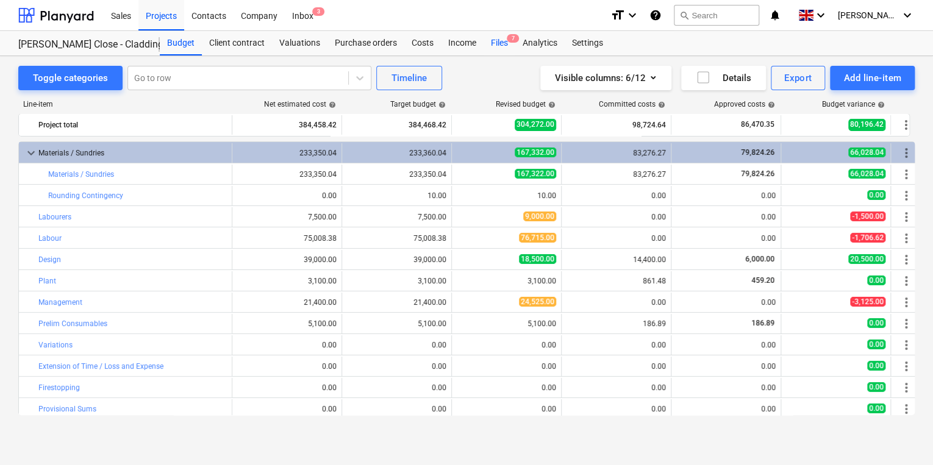
click at [493, 41] on div "Files 7" at bounding box center [500, 43] width 32 height 24
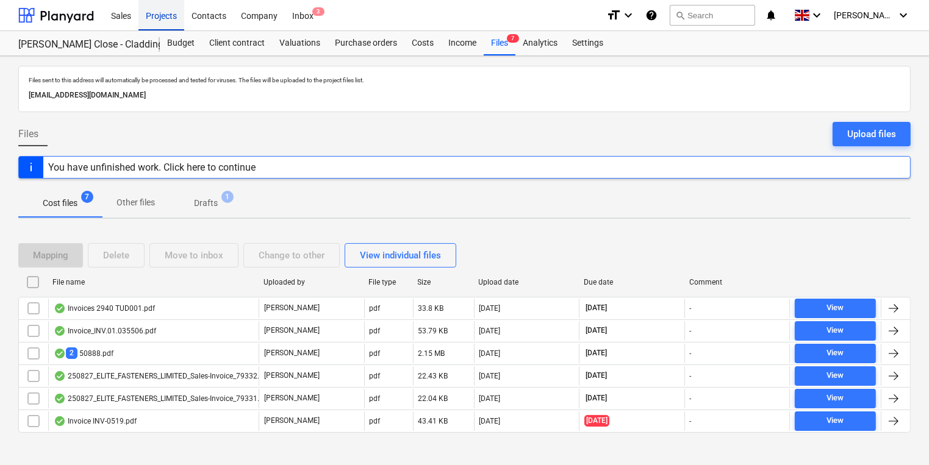
click at [170, 15] on div "Projects" at bounding box center [161, 14] width 46 height 31
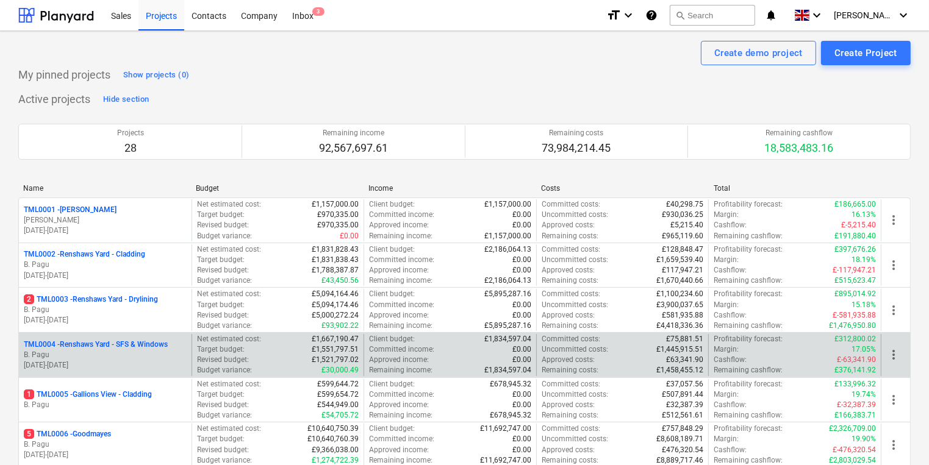
scroll to position [244, 0]
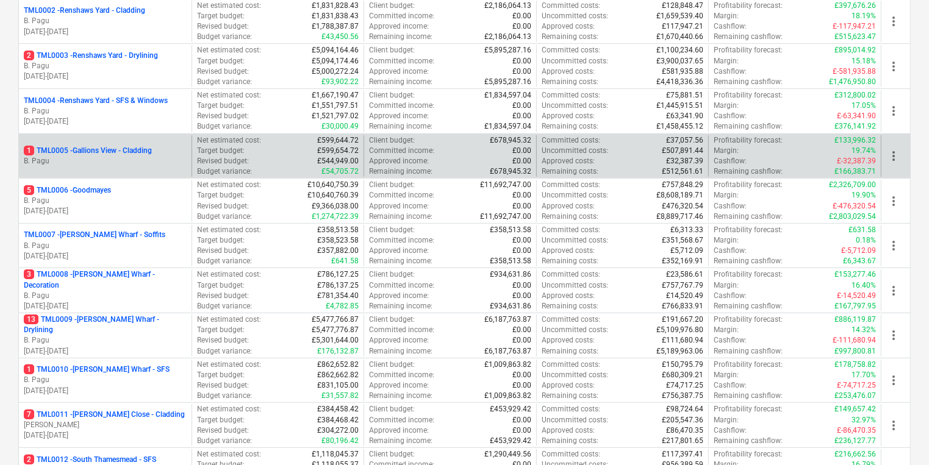
click at [117, 155] on p "1 TML0005 - Gallions View - Cladding" at bounding box center [88, 151] width 128 height 10
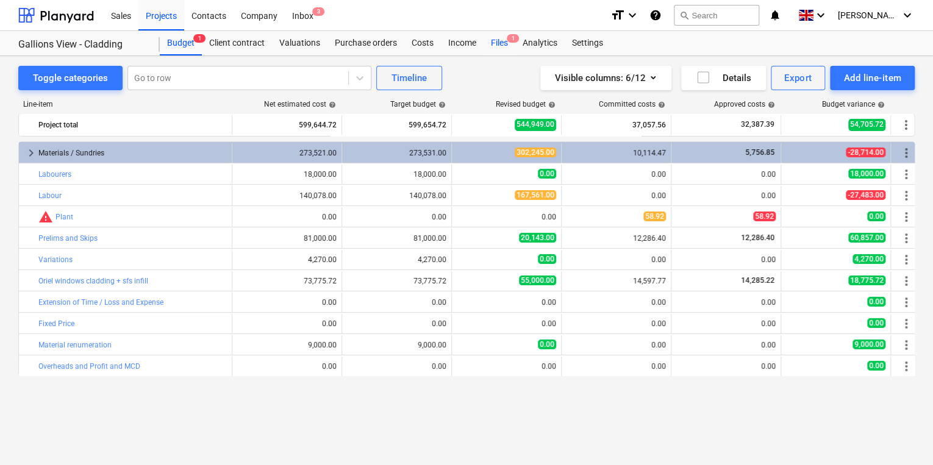
click at [504, 41] on div "Files 1" at bounding box center [500, 43] width 32 height 24
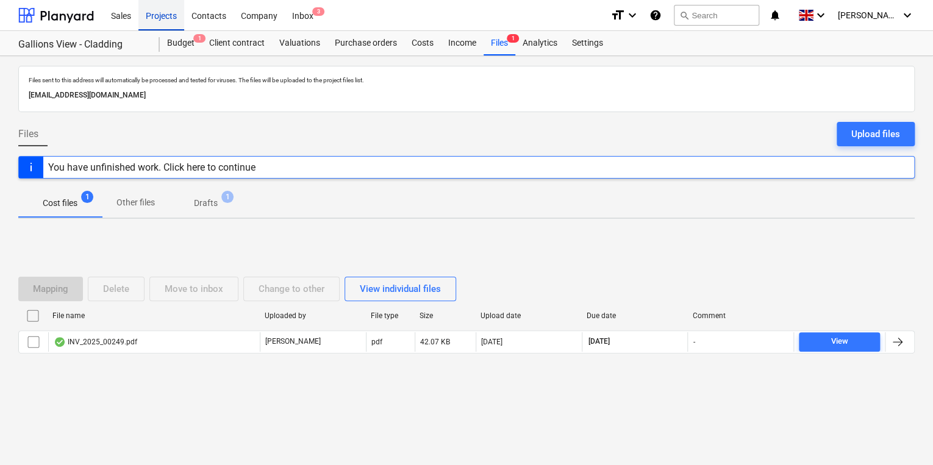
click at [159, 10] on div "Projects" at bounding box center [161, 14] width 46 height 31
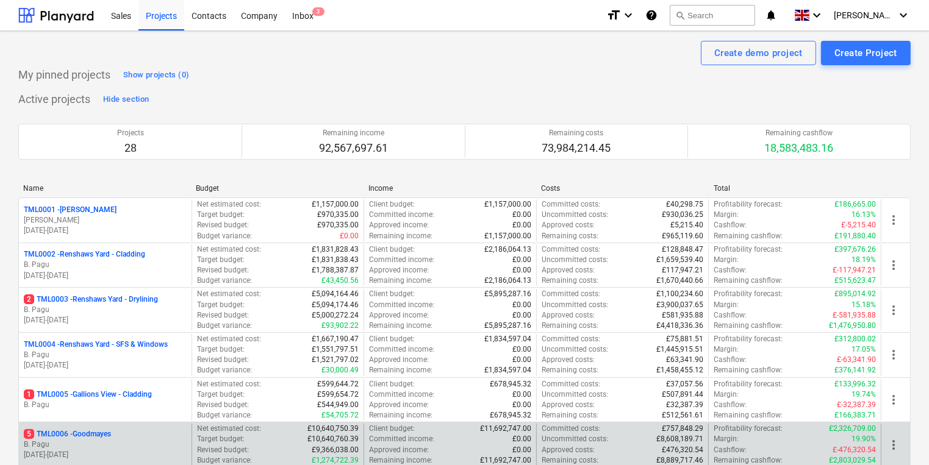
click at [63, 442] on p "B. Pagu" at bounding box center [105, 445] width 163 height 10
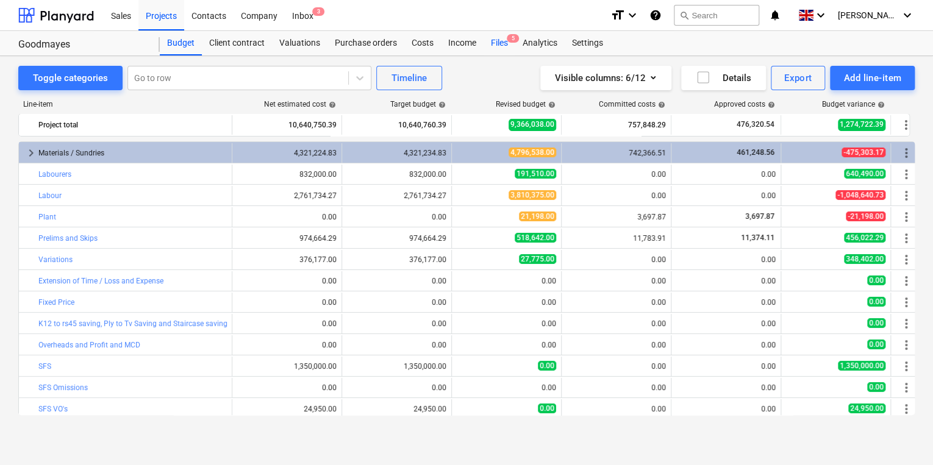
click at [509, 41] on span "5" at bounding box center [513, 38] width 12 height 9
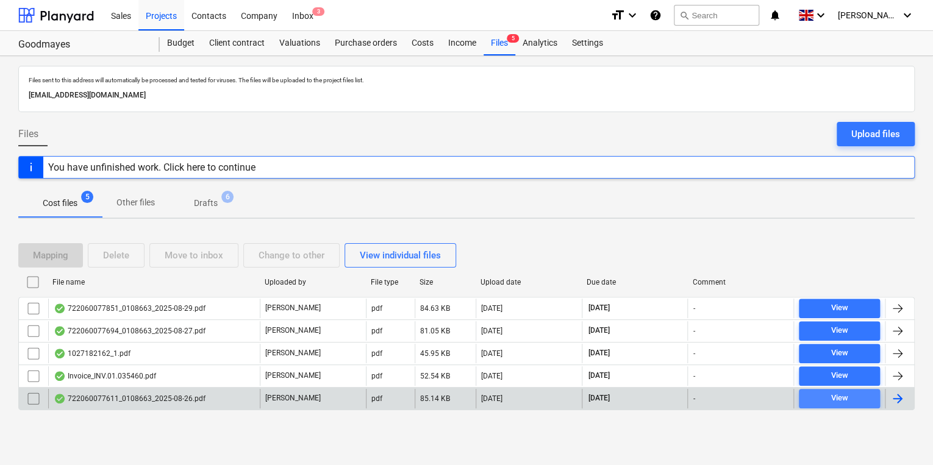
click at [832, 394] on div "View" at bounding box center [839, 399] width 17 height 14
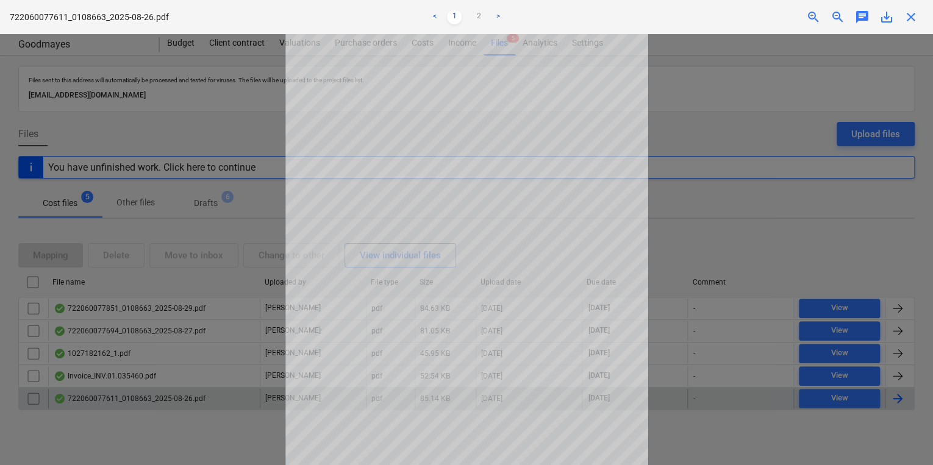
click at [912, 17] on span "close" at bounding box center [911, 17] width 15 height 15
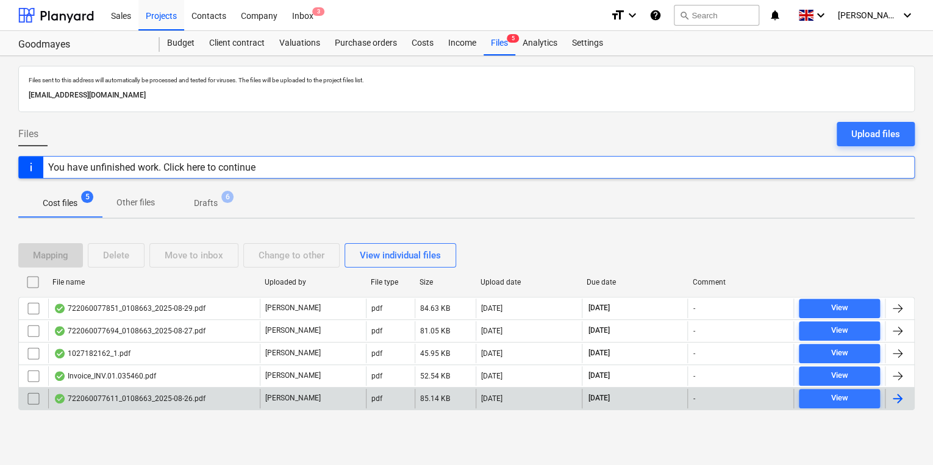
click at [898, 399] on div at bounding box center [897, 399] width 15 height 15
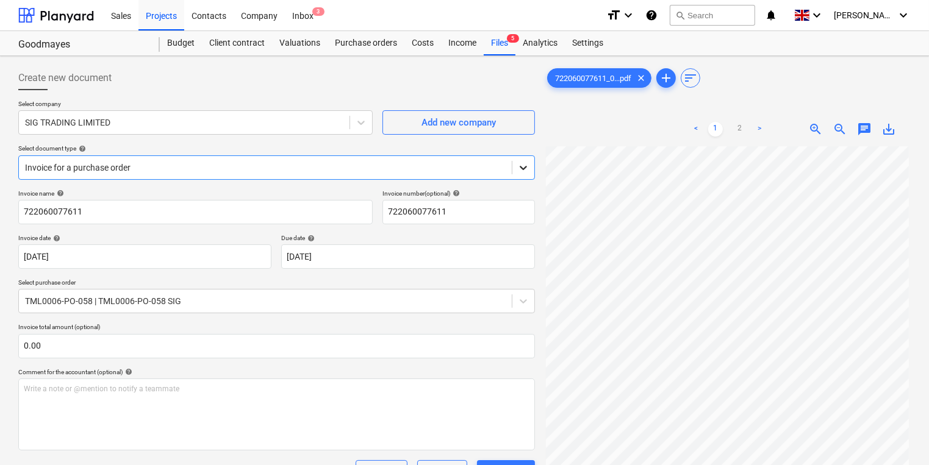
click at [521, 166] on icon at bounding box center [523, 168] width 7 height 4
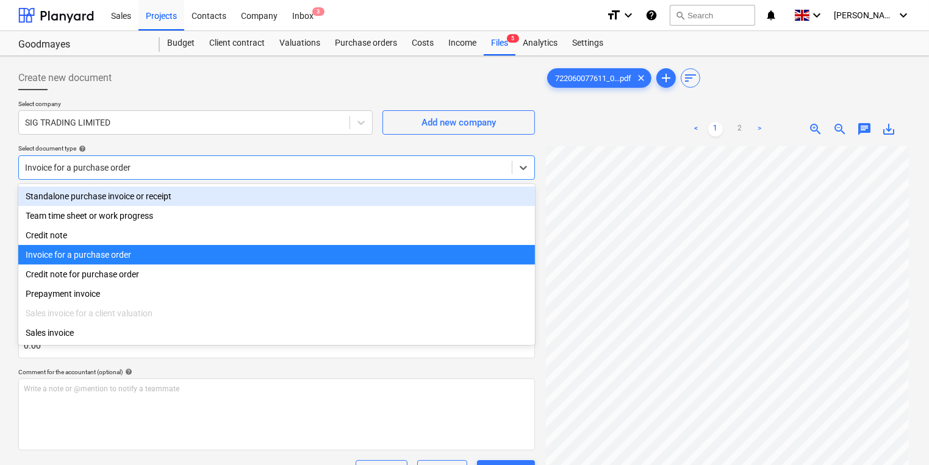
click at [157, 199] on div "Standalone purchase invoice or receipt" at bounding box center [276, 197] width 517 height 20
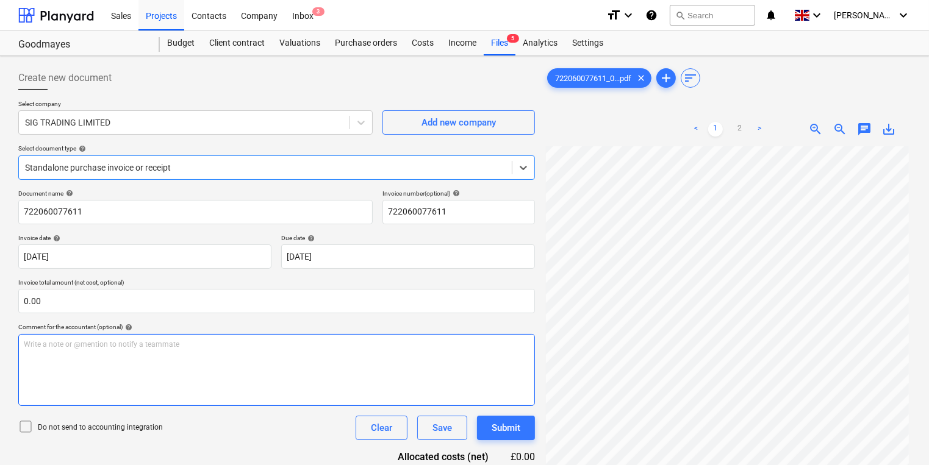
scroll to position [122, 0]
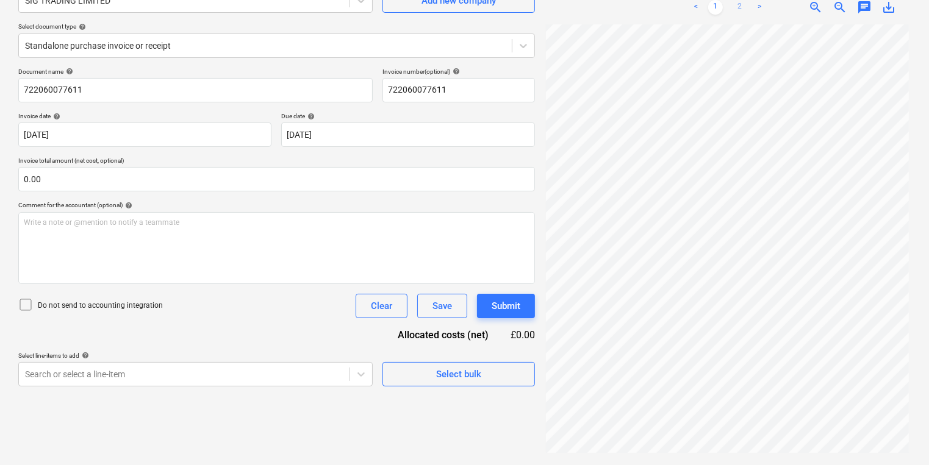
click at [737, 3] on link "2" at bounding box center [739, 7] width 15 height 15
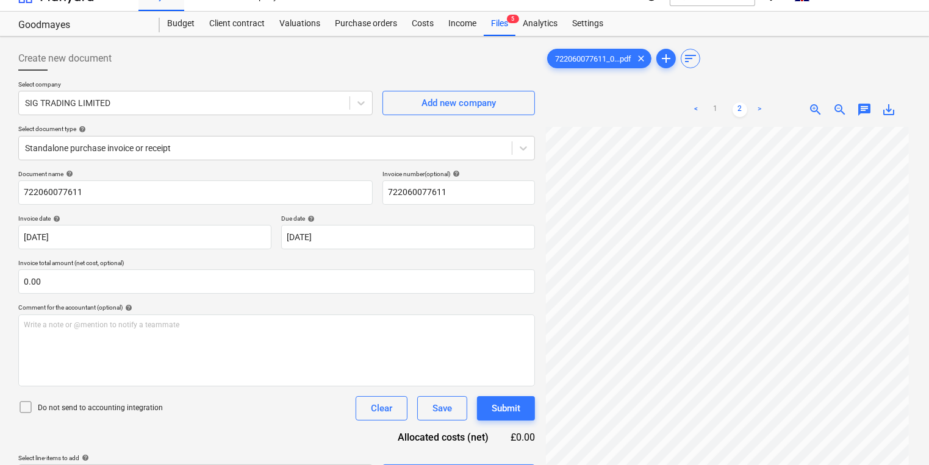
scroll to position [0, 0]
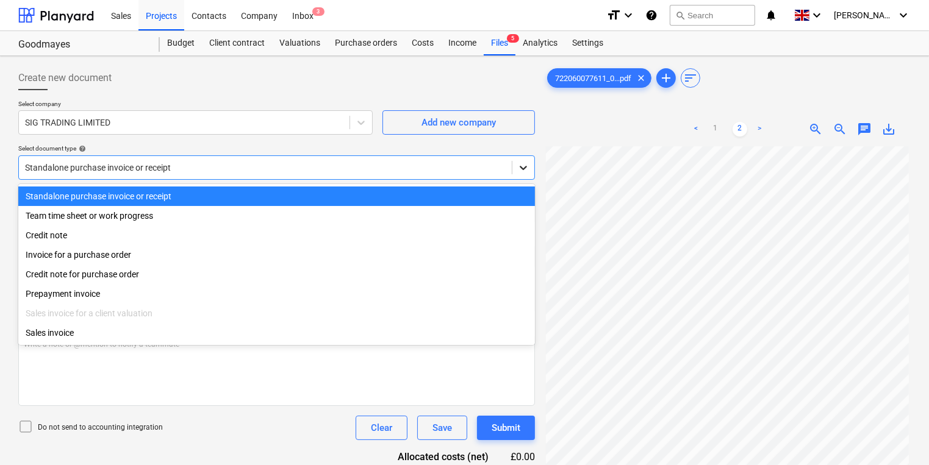
click at [520, 170] on icon at bounding box center [523, 168] width 12 height 12
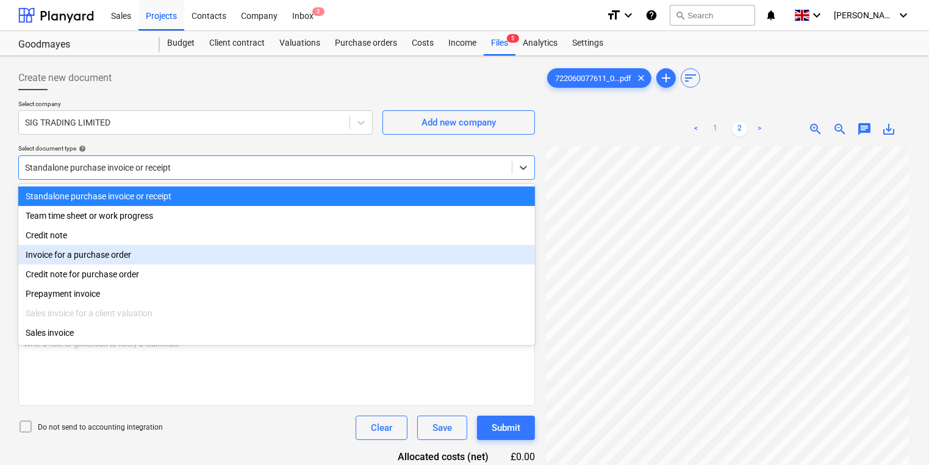
click at [88, 256] on div "Invoice for a purchase order" at bounding box center [276, 255] width 517 height 20
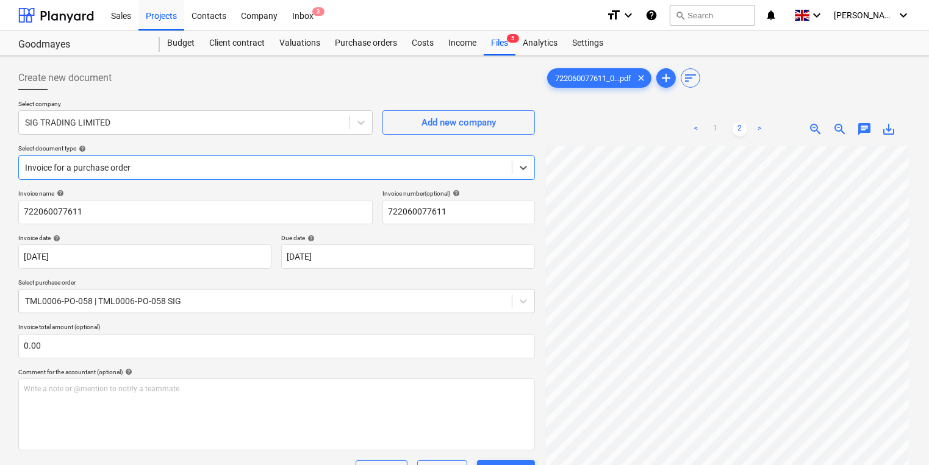
click at [716, 129] on link "1" at bounding box center [715, 129] width 15 height 15
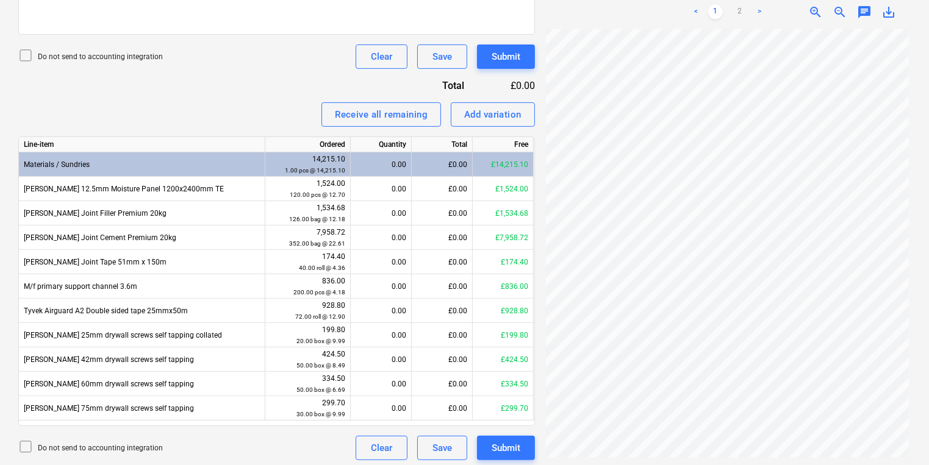
scroll to position [420, 0]
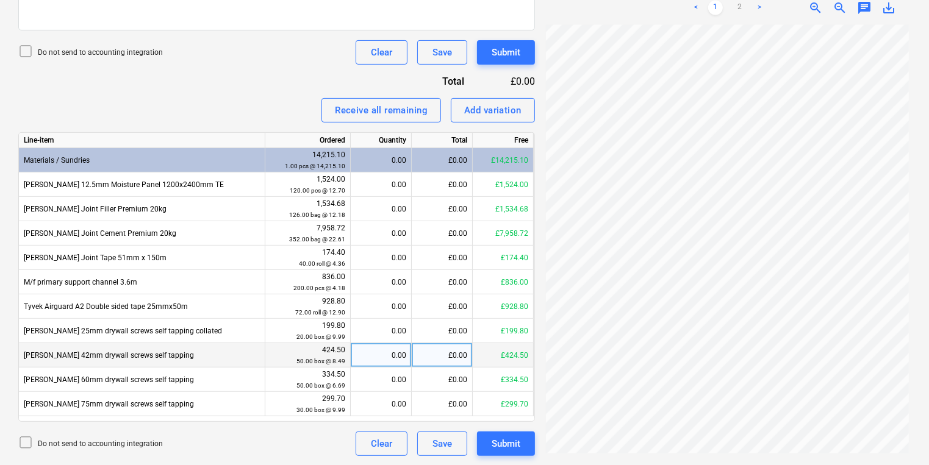
click at [373, 358] on div "0.00" at bounding box center [381, 355] width 51 height 24
click at [739, 6] on link "2" at bounding box center [739, 8] width 15 height 15
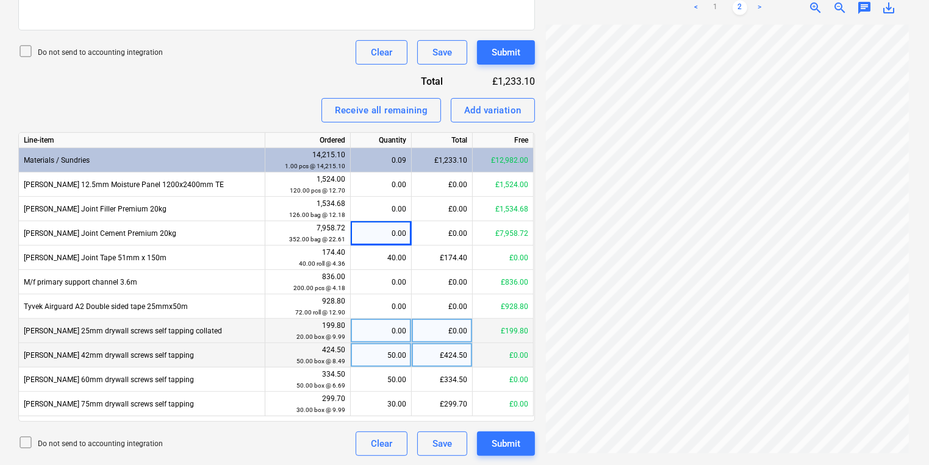
click at [367, 335] on div "0.00" at bounding box center [381, 331] width 51 height 24
click at [717, 4] on link "1" at bounding box center [715, 8] width 15 height 15
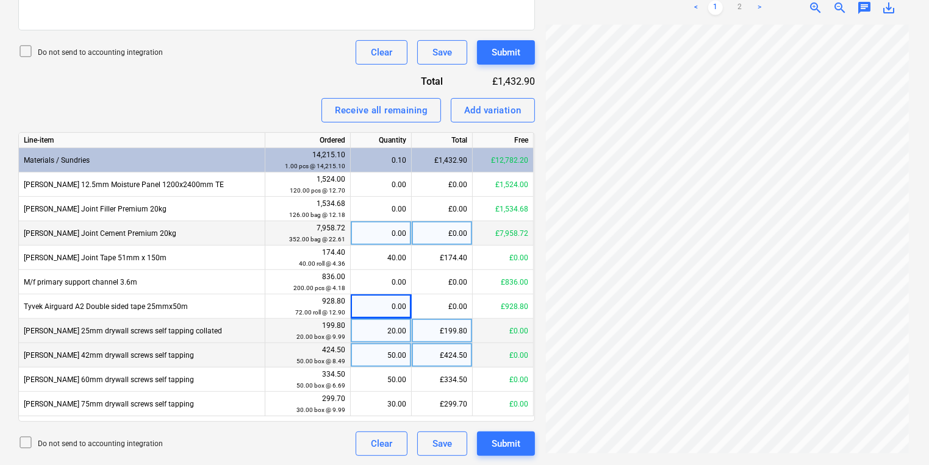
click at [384, 231] on div "0.00" at bounding box center [381, 233] width 51 height 24
click at [376, 232] on div "100.00" at bounding box center [381, 233] width 51 height 24
click at [742, 4] on link "2" at bounding box center [739, 8] width 15 height 15
click at [714, 3] on link "1" at bounding box center [715, 8] width 15 height 15
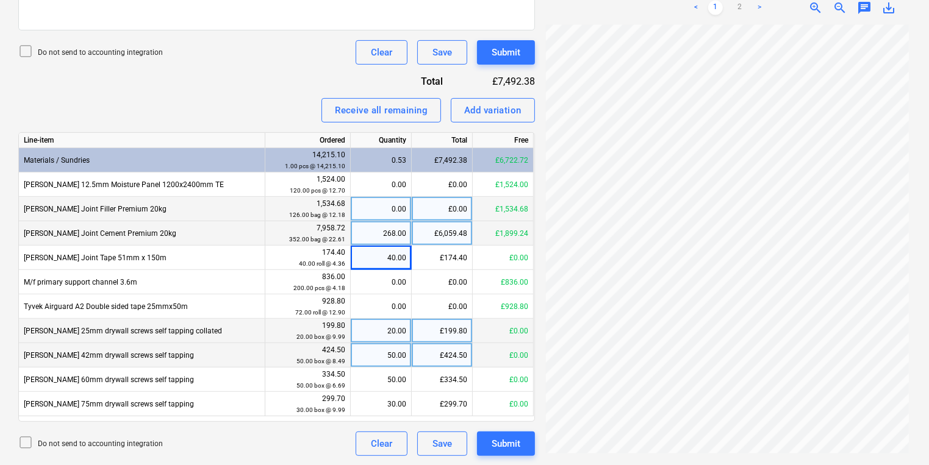
click at [384, 212] on div "0.00" at bounding box center [381, 209] width 51 height 24
click at [742, 1] on link "2" at bounding box center [739, 8] width 15 height 15
click at [497, 104] on div "Add variation" at bounding box center [492, 110] width 57 height 16
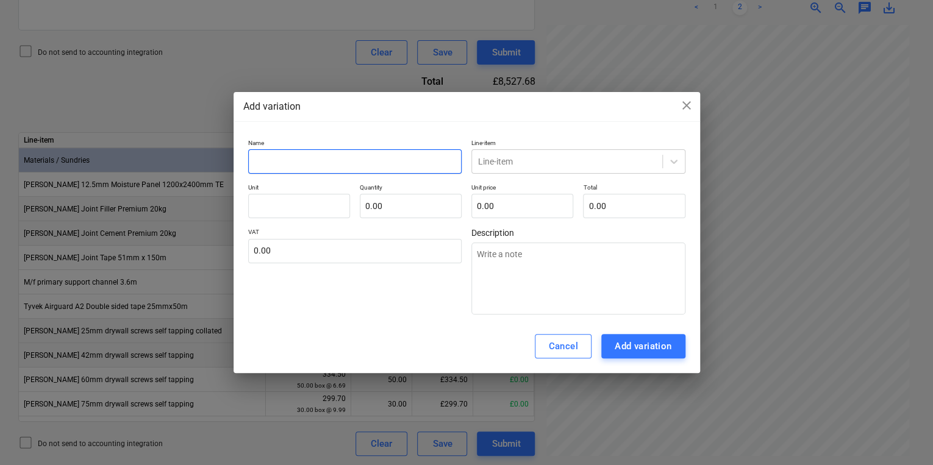
click at [335, 167] on input "text" at bounding box center [355, 161] width 214 height 24
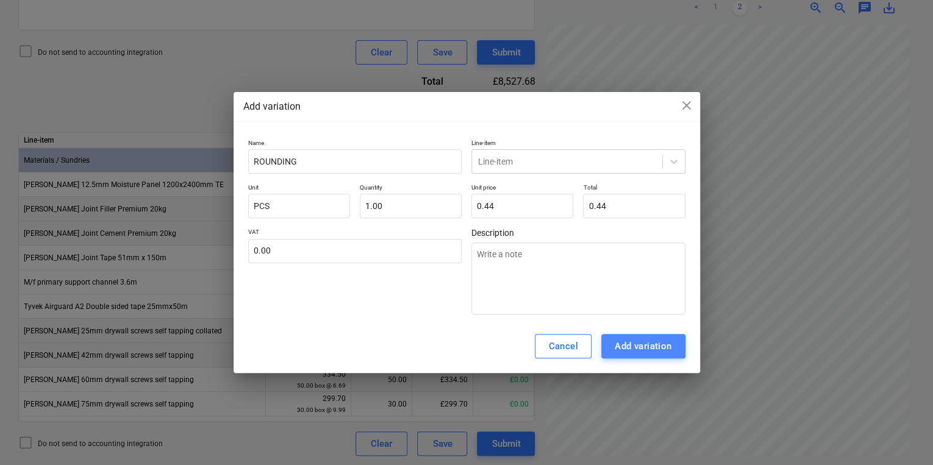
click at [630, 344] on div "Add variation" at bounding box center [643, 346] width 57 height 16
click at [673, 160] on icon at bounding box center [674, 162] width 12 height 12
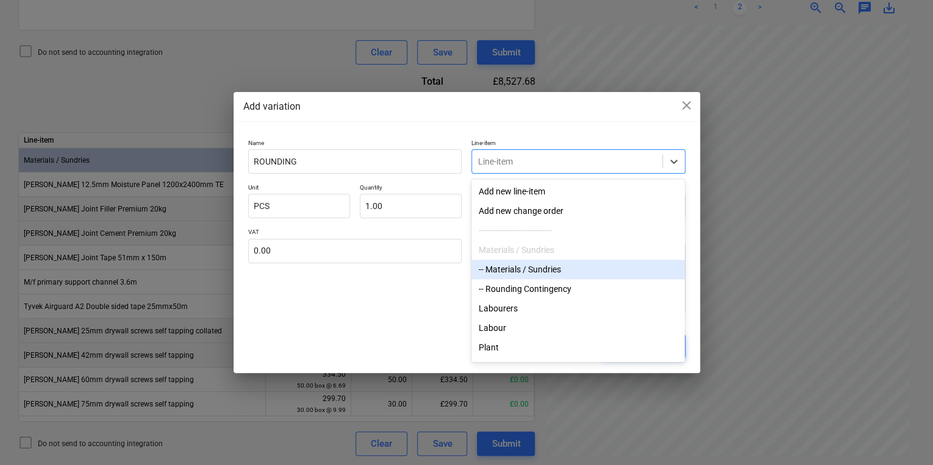
click at [546, 271] on div "-- Materials / Sundries" at bounding box center [577, 270] width 213 height 20
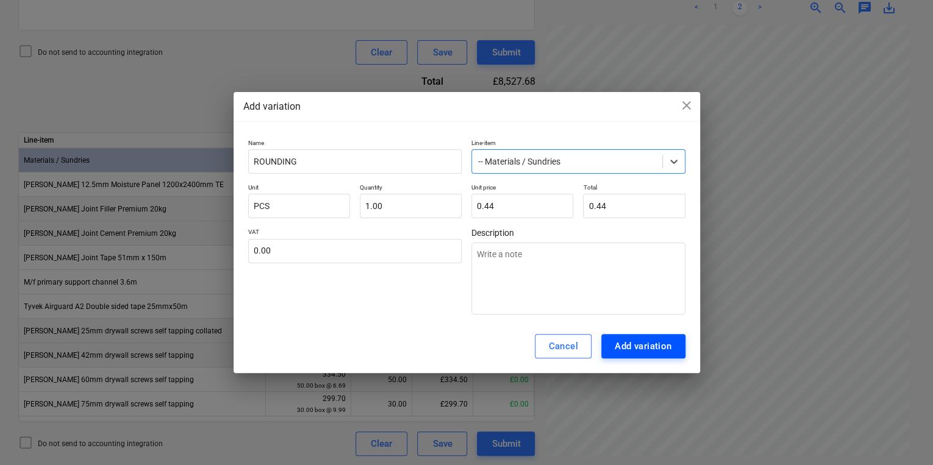
click at [671, 349] on button "Add variation" at bounding box center [643, 346] width 84 height 24
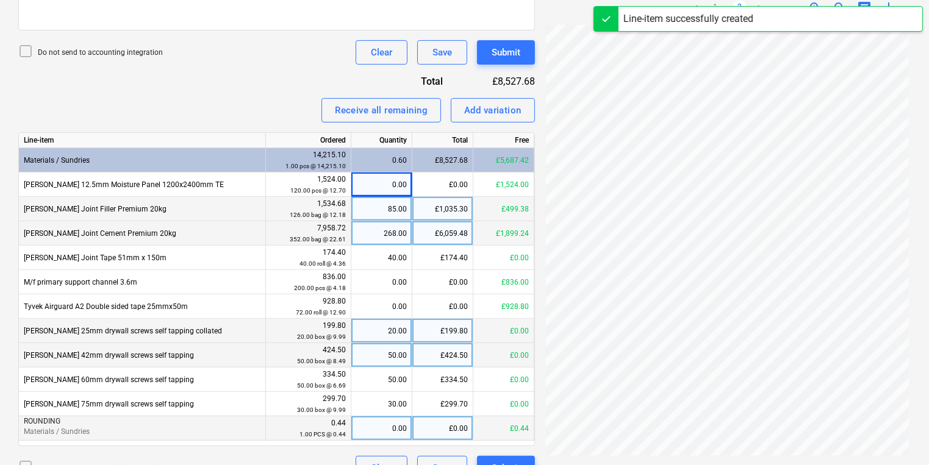
click at [371, 432] on div "0.00" at bounding box center [381, 429] width 51 height 24
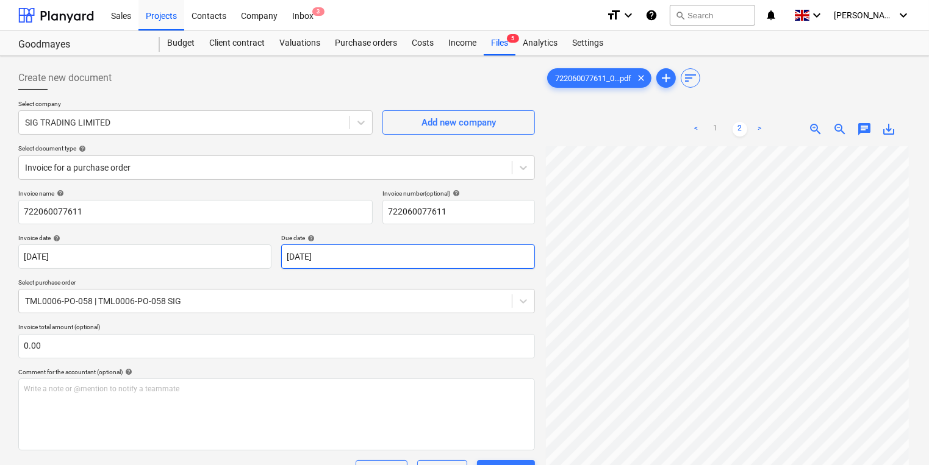
click at [360, 249] on body "Sales Projects Contacts Company Inbox 3 format_size keyboard_arrow_down help se…" at bounding box center [464, 232] width 929 height 465
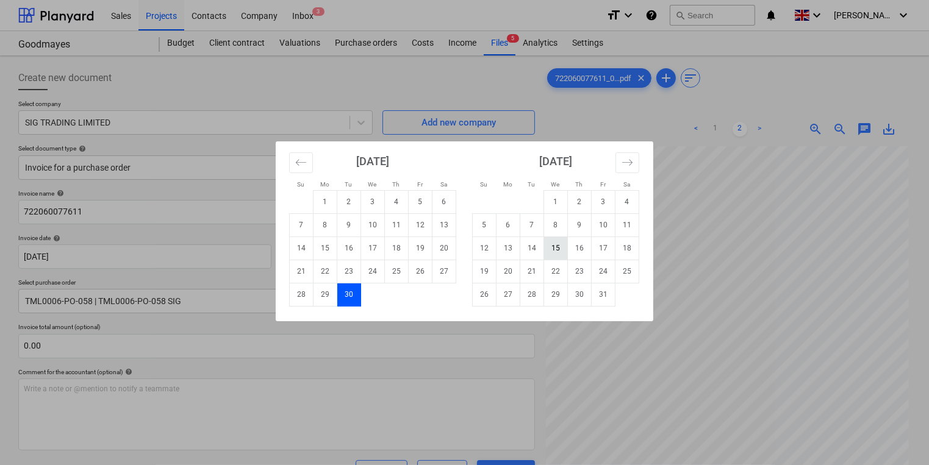
click at [554, 242] on td "15" at bounding box center [556, 248] width 24 height 23
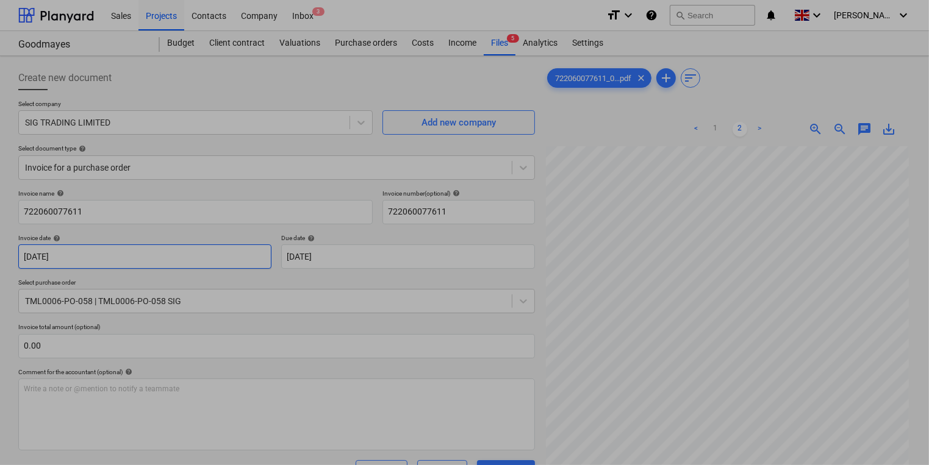
click at [205, 252] on body "Sales Projects Contacts Company Inbox 3 format_size keyboard_arrow_down help se…" at bounding box center [464, 232] width 929 height 465
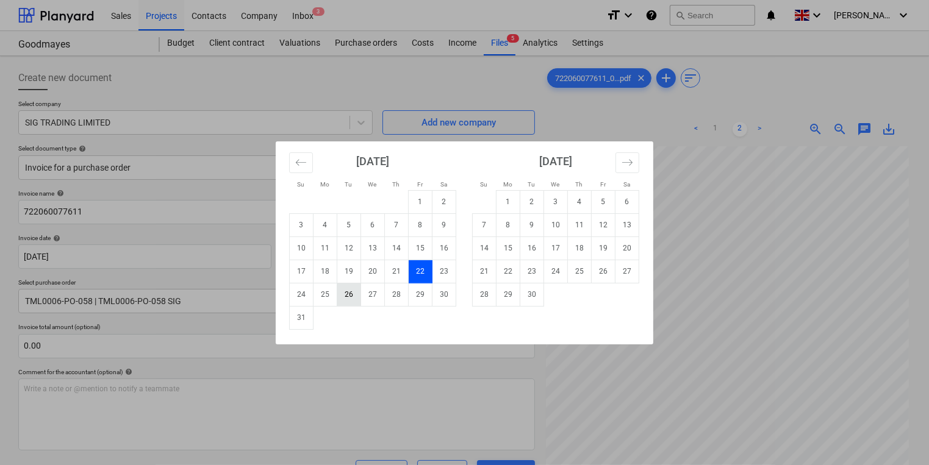
click at [346, 288] on td "26" at bounding box center [349, 294] width 24 height 23
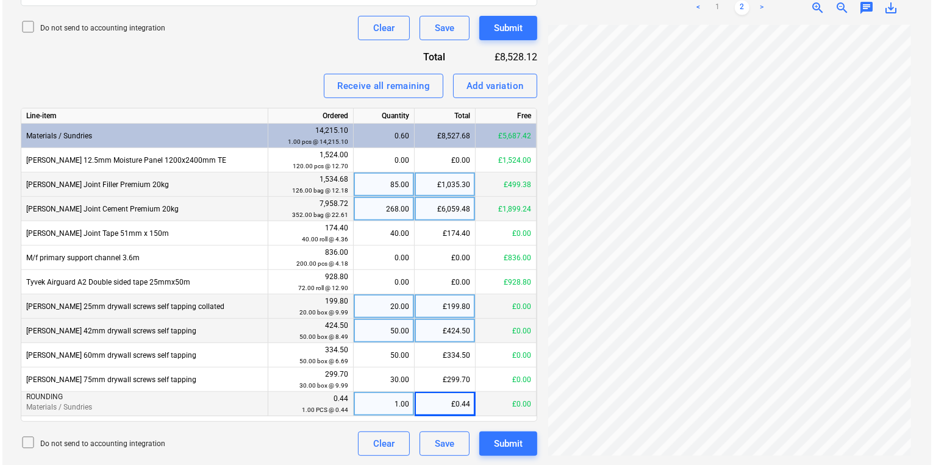
scroll to position [90, 0]
click at [512, 442] on div "Submit" at bounding box center [506, 444] width 29 height 16
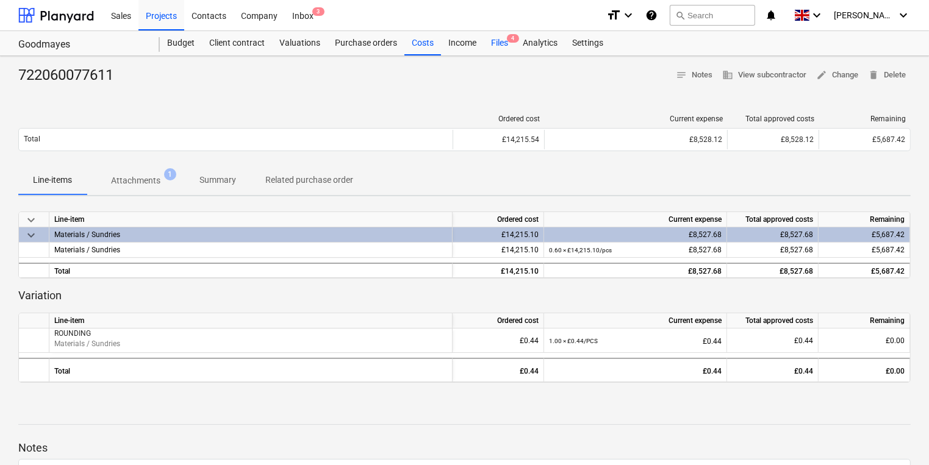
click at [503, 40] on div "Files 4" at bounding box center [500, 43] width 32 height 24
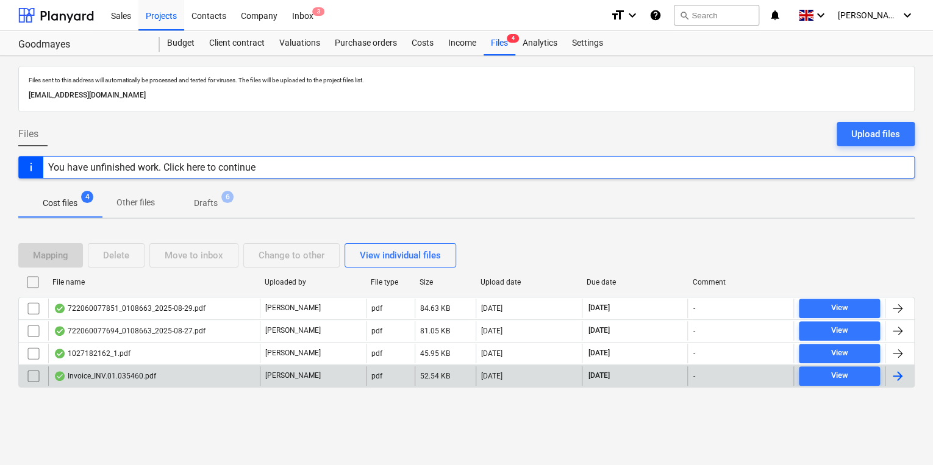
click at [895, 373] on div at bounding box center [897, 376] width 15 height 15
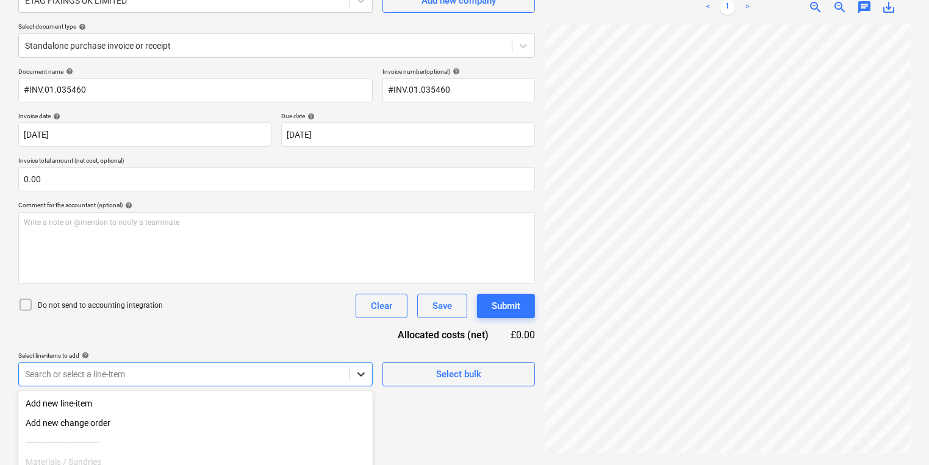
scroll to position [231, 0]
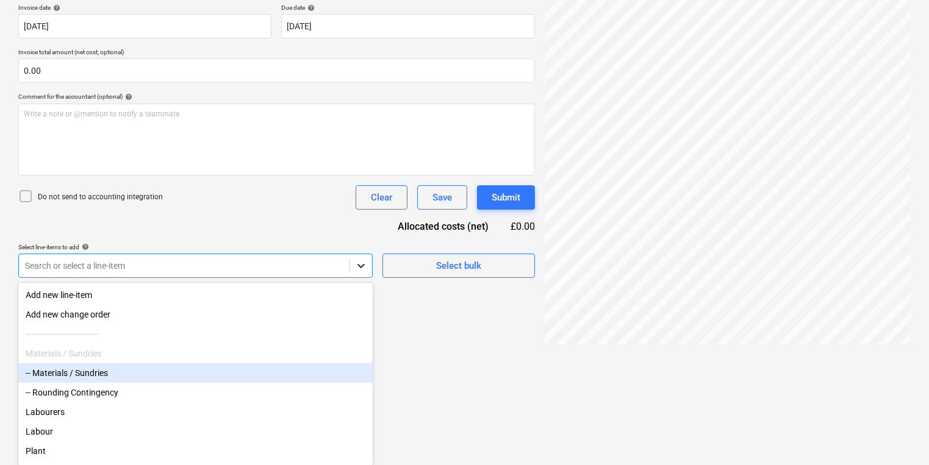
click at [363, 235] on body "Sales Projects Contacts Company Inbox 3 format_size keyboard_arrow_down help se…" at bounding box center [464, 1] width 929 height 465
click at [262, 366] on div "-- Materials / Sundries" at bounding box center [195, 373] width 354 height 20
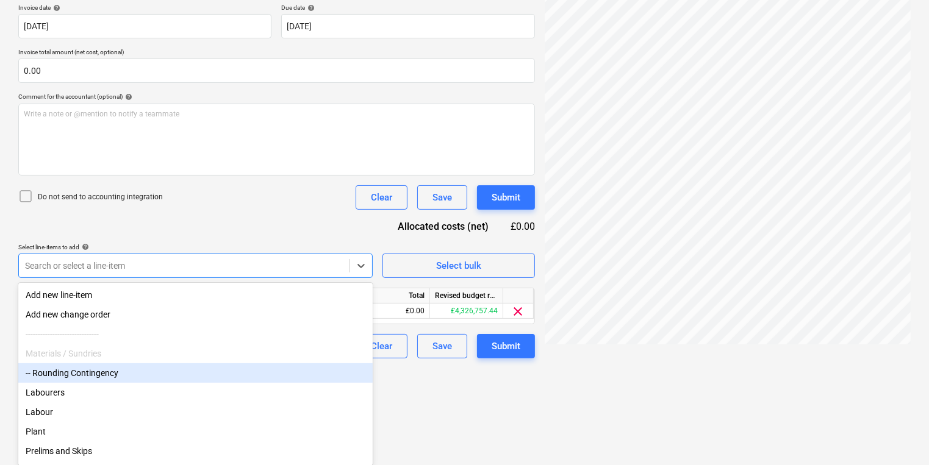
scroll to position [133, 0]
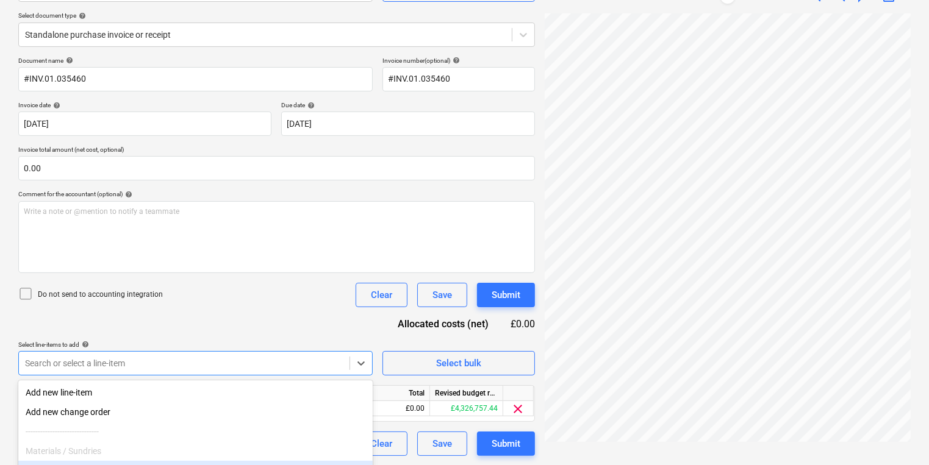
click at [507, 332] on html "Sales Projects Contacts Company Inbox 3 format_size keyboard_arrow_down help se…" at bounding box center [464, 99] width 929 height 465
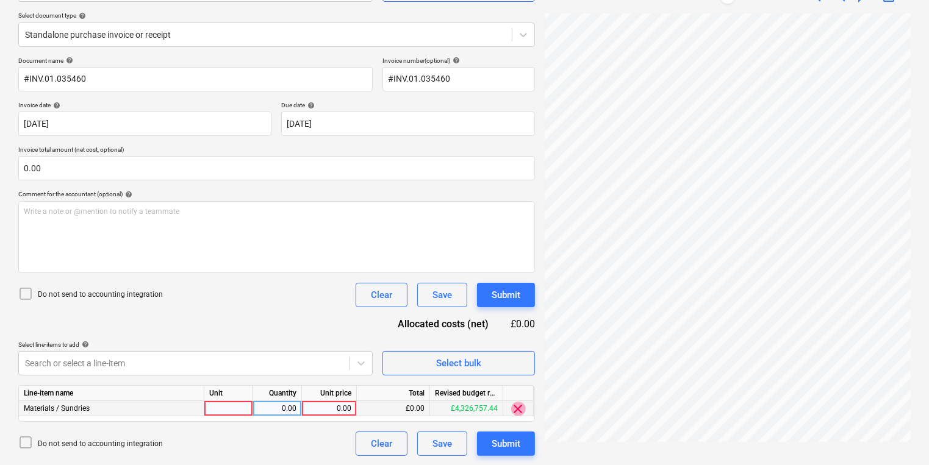
click at [516, 404] on span "clear" at bounding box center [518, 409] width 15 height 15
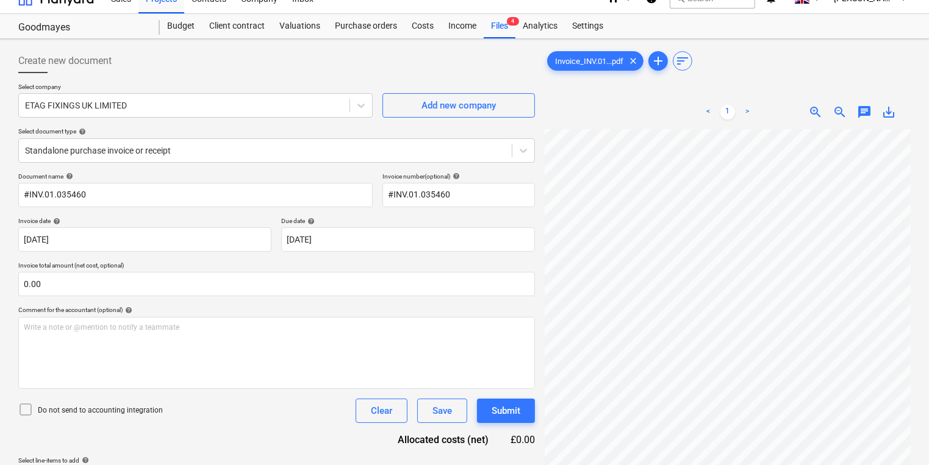
scroll to position [0, 0]
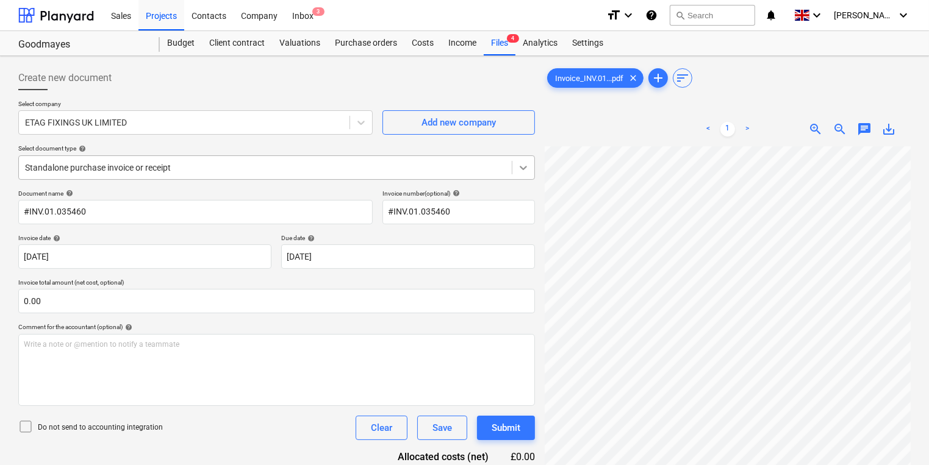
click at [522, 164] on icon at bounding box center [523, 168] width 12 height 12
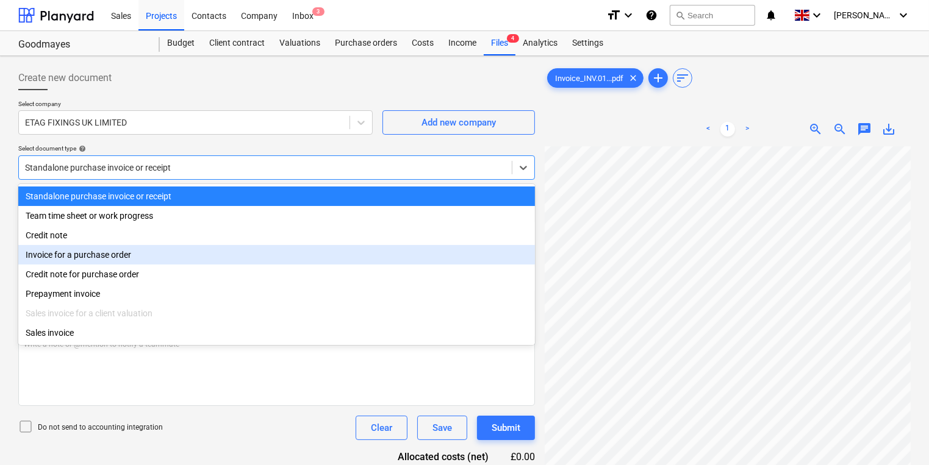
click at [183, 256] on div "Invoice for a purchase order" at bounding box center [276, 255] width 517 height 20
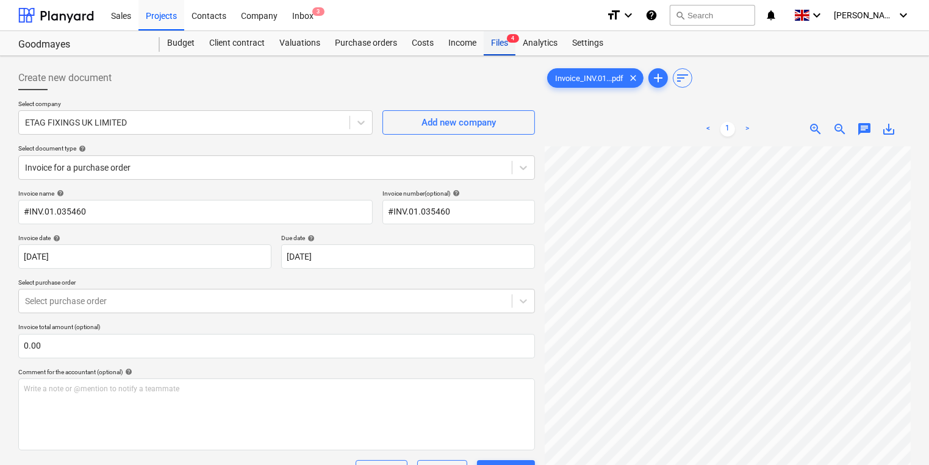
click at [507, 39] on span "4" at bounding box center [513, 38] width 12 height 9
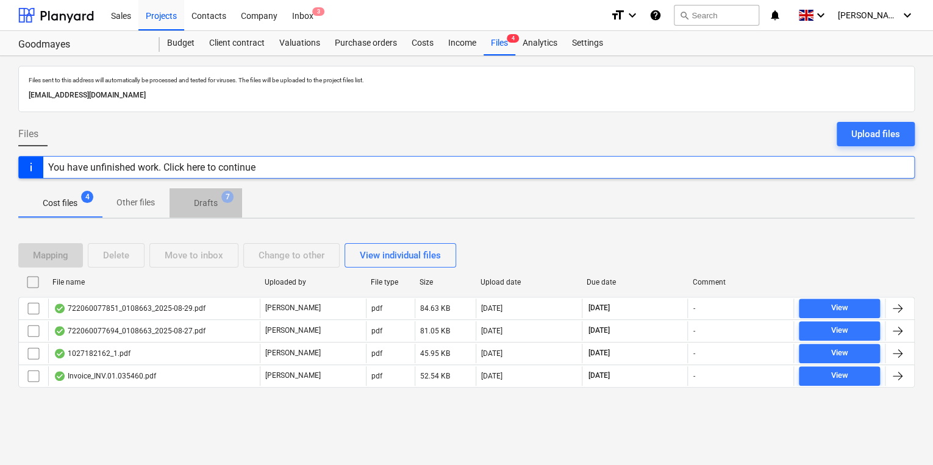
click at [213, 204] on p "Drafts" at bounding box center [206, 203] width 24 height 13
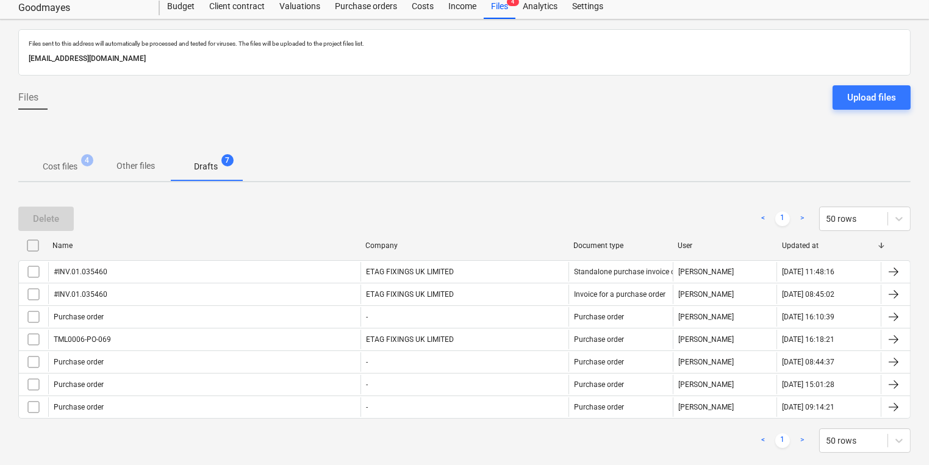
scroll to position [56, 0]
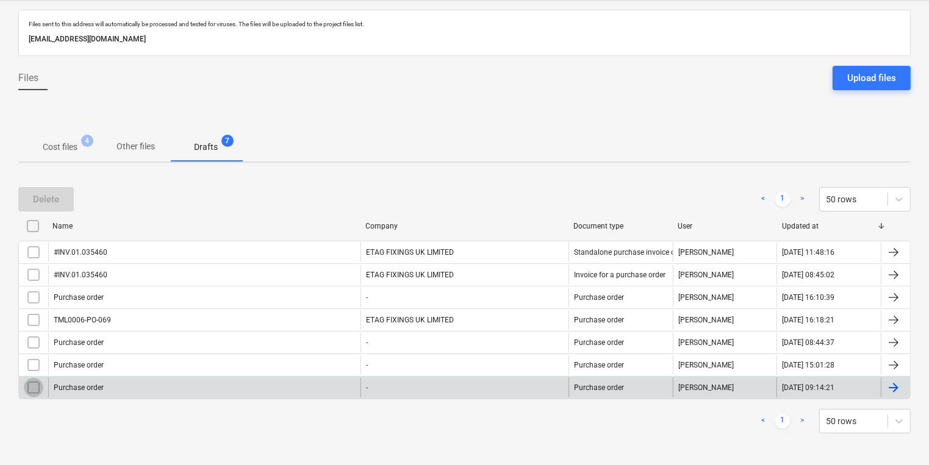
click at [35, 384] on input "checkbox" at bounding box center [34, 388] width 20 height 20
click at [32, 385] on input "checkbox" at bounding box center [34, 388] width 20 height 20
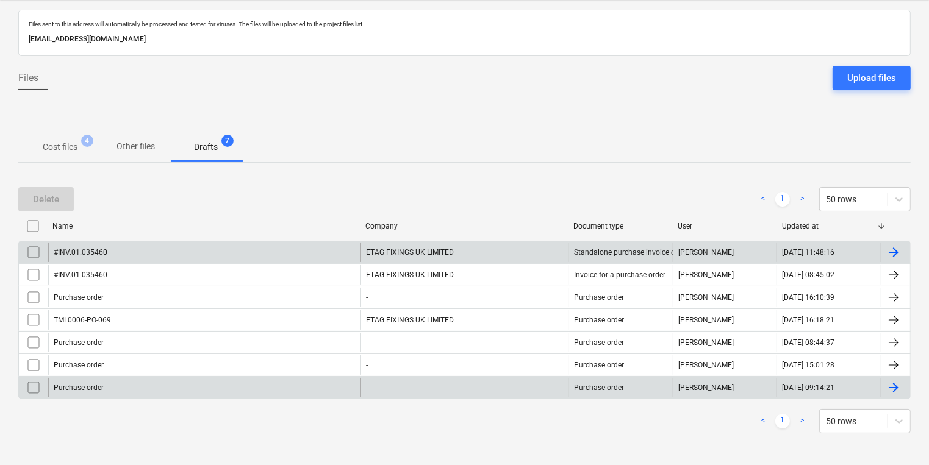
click at [898, 246] on div at bounding box center [893, 252] width 15 height 15
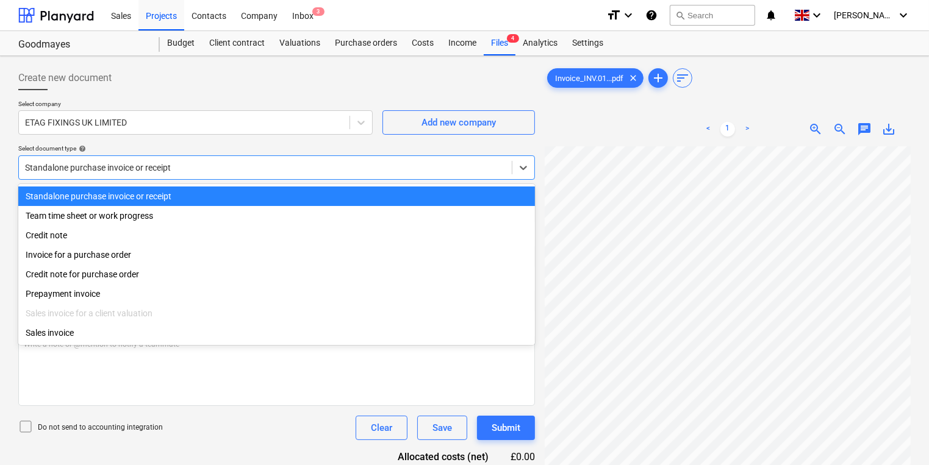
click at [335, 167] on div at bounding box center [265, 168] width 481 height 12
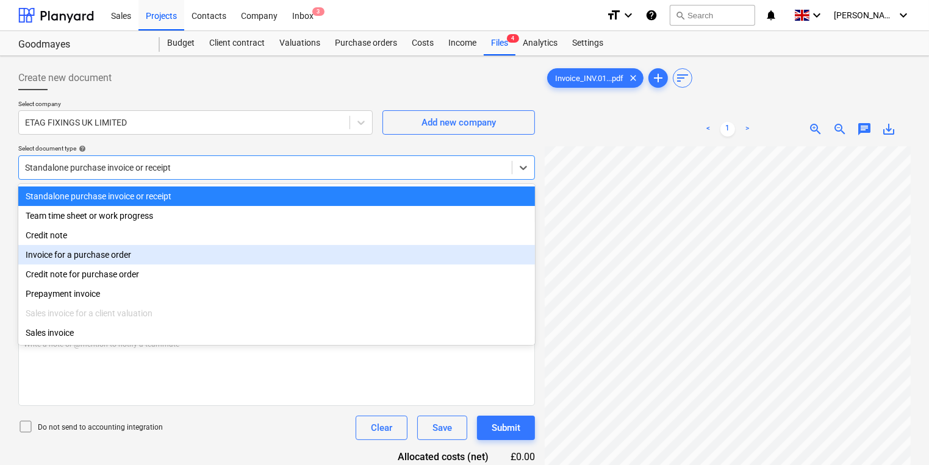
click at [82, 262] on div "Invoice for a purchase order" at bounding box center [276, 255] width 517 height 20
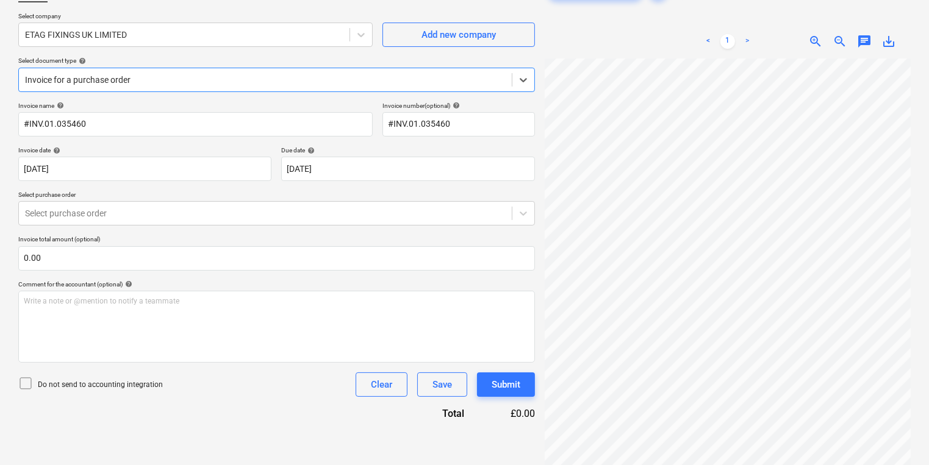
scroll to position [122, 0]
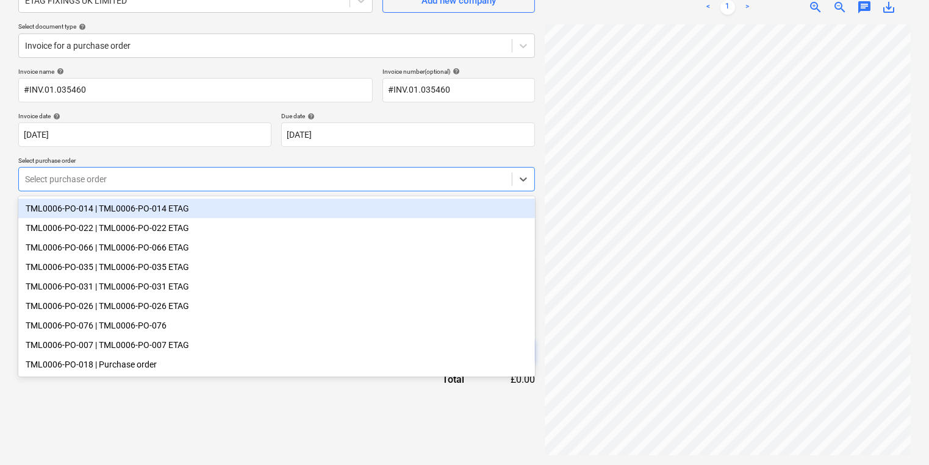
click at [197, 178] on div at bounding box center [265, 179] width 481 height 12
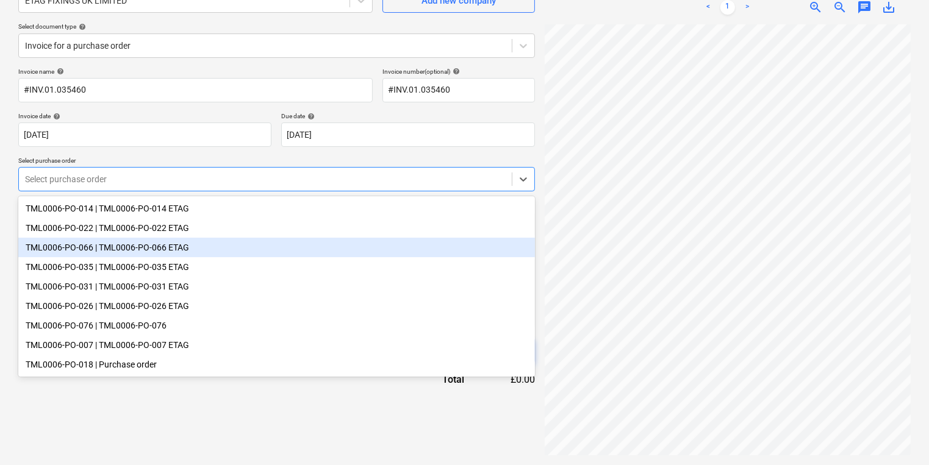
click at [198, 249] on div "TML0006-PO-066 | TML0006-PO-066 ETAG" at bounding box center [276, 248] width 517 height 20
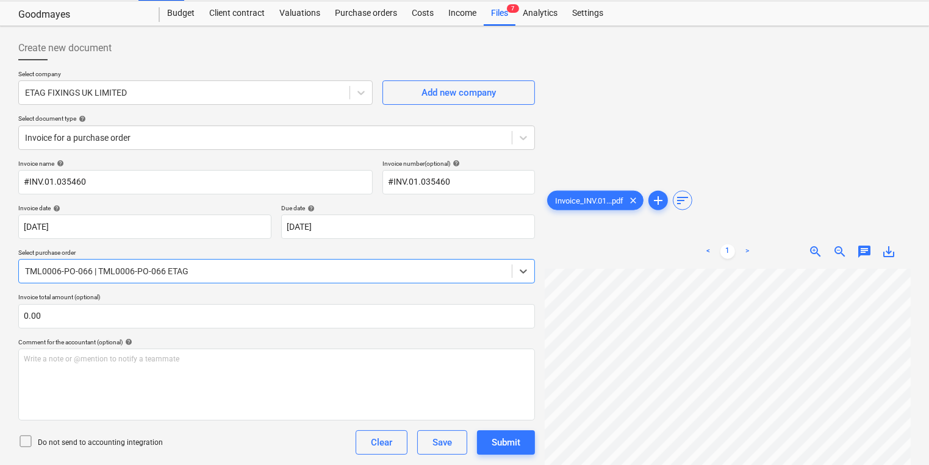
scroll to position [274, 0]
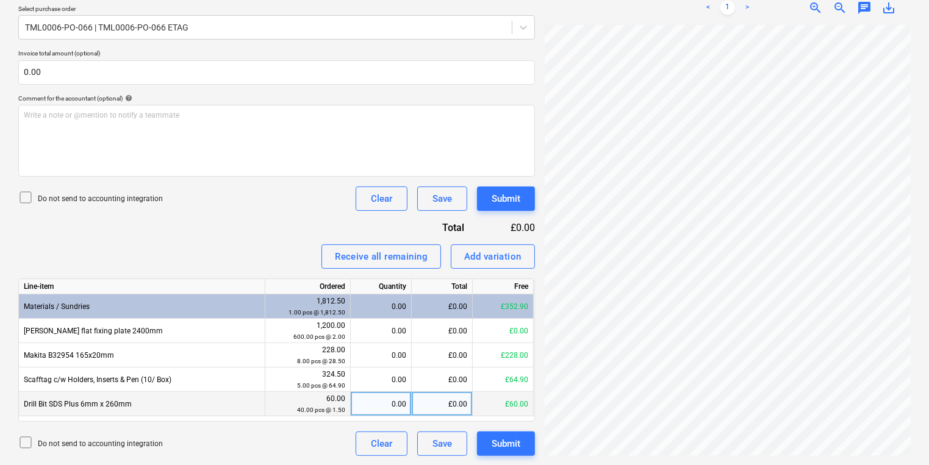
click at [356, 401] on div "0.00" at bounding box center [381, 404] width 51 height 24
click at [278, 217] on div "Invoice name help #INV.01.035460 Invoice number (optional) help #INV.01.035460 …" at bounding box center [276, 186] width 517 height 540
click at [389, 400] on div "0.00" at bounding box center [381, 404] width 51 height 24
click at [506, 442] on div "Submit" at bounding box center [506, 444] width 29 height 16
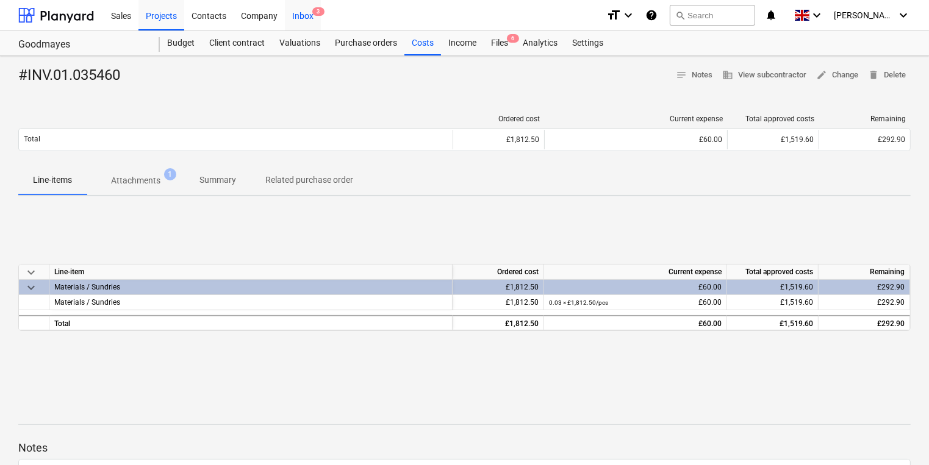
click at [301, 13] on div "Inbox 3" at bounding box center [303, 14] width 36 height 31
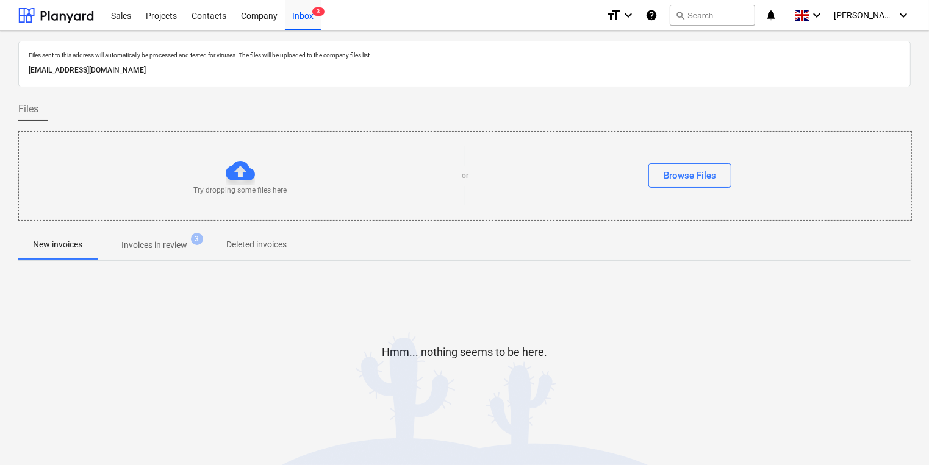
click at [170, 243] on p "Invoices in review" at bounding box center [154, 245] width 66 height 13
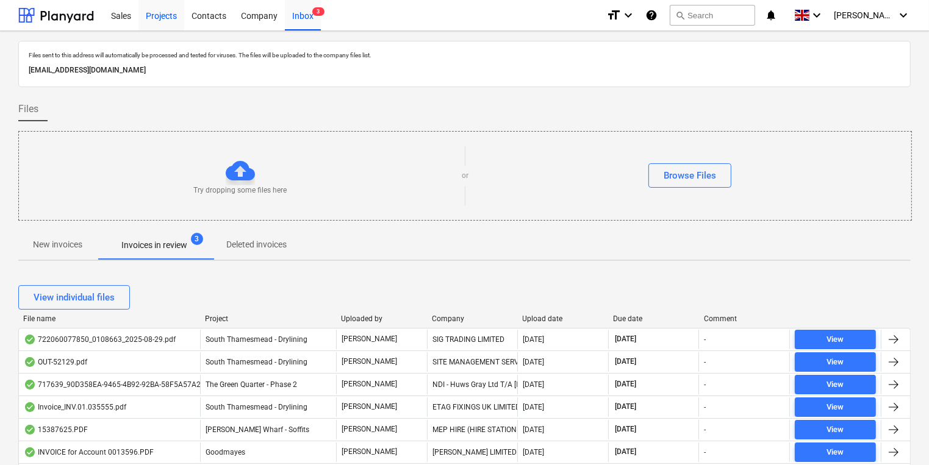
click at [162, 14] on div "Projects" at bounding box center [161, 14] width 46 height 31
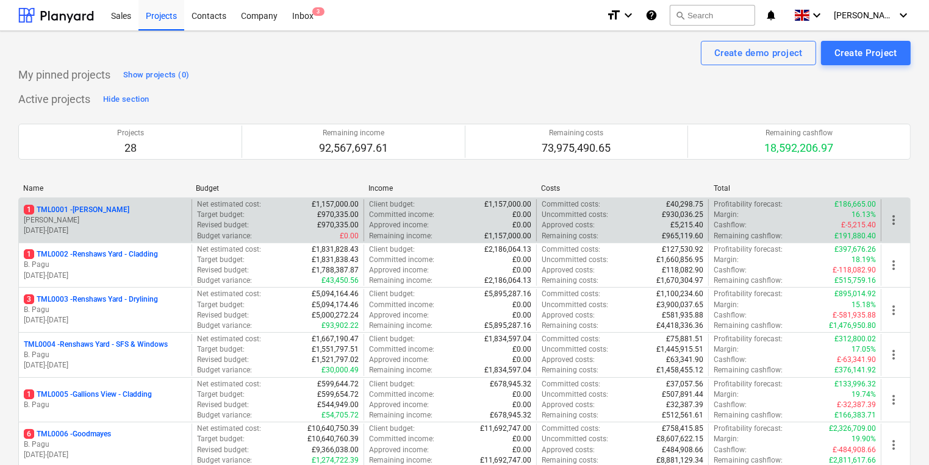
click at [95, 217] on p "[PERSON_NAME]" at bounding box center [105, 220] width 163 height 10
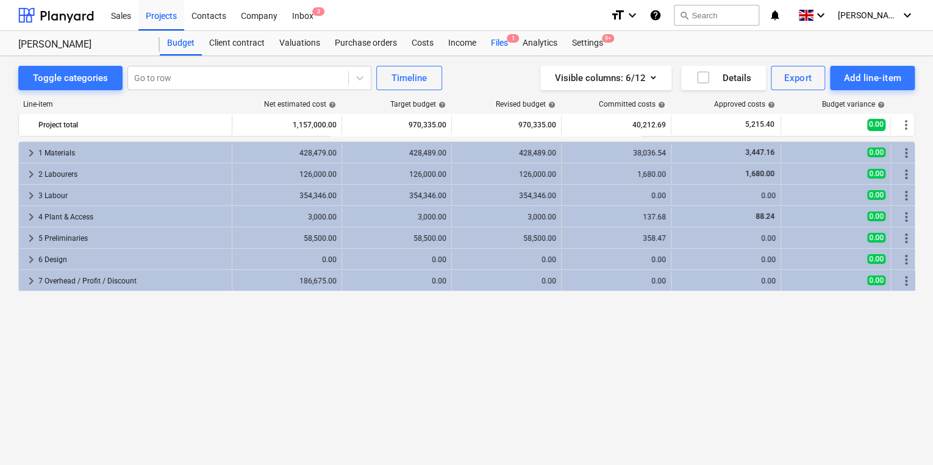
click at [505, 40] on div "Files 1" at bounding box center [500, 43] width 32 height 24
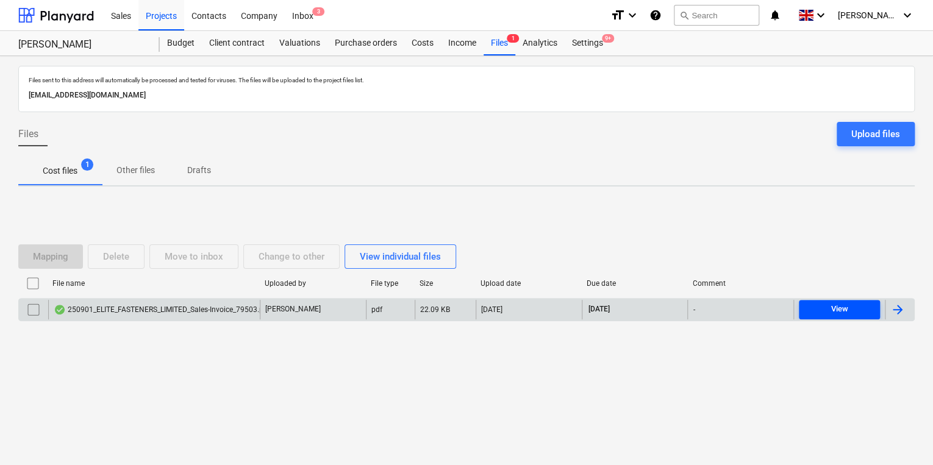
click at [844, 307] on div "View" at bounding box center [839, 310] width 17 height 14
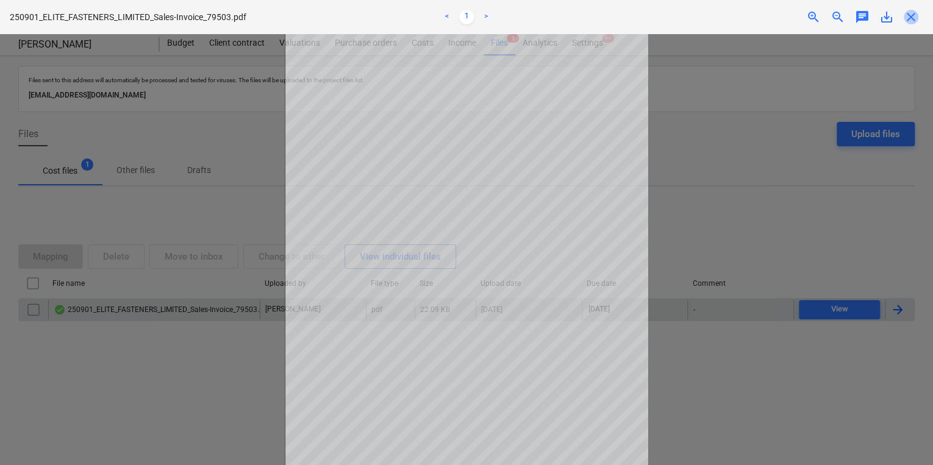
click at [908, 18] on span "close" at bounding box center [911, 17] width 15 height 15
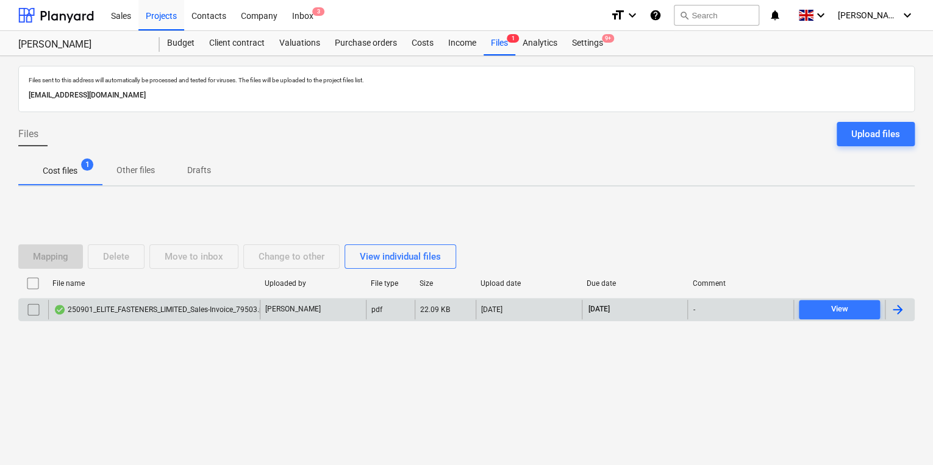
click at [191, 254] on div "Mapping Delete Move to inbox Change to other View individual files" at bounding box center [239, 257] width 443 height 24
click at [35, 305] on input "checkbox" at bounding box center [34, 310] width 20 height 20
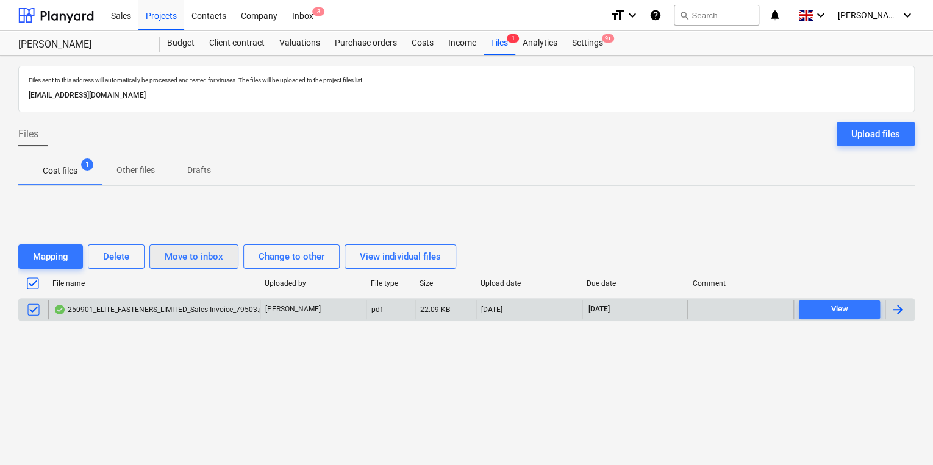
click at [178, 259] on div "Move to inbox" at bounding box center [194, 257] width 59 height 16
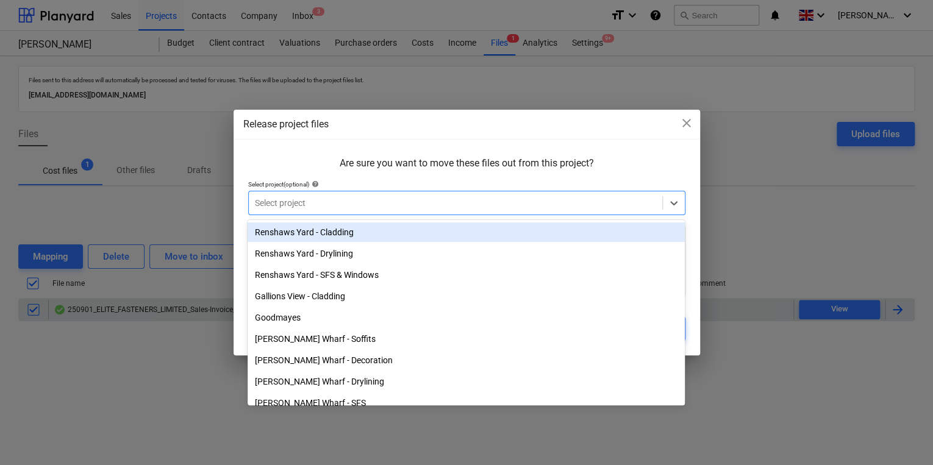
click at [383, 202] on div at bounding box center [455, 203] width 401 height 12
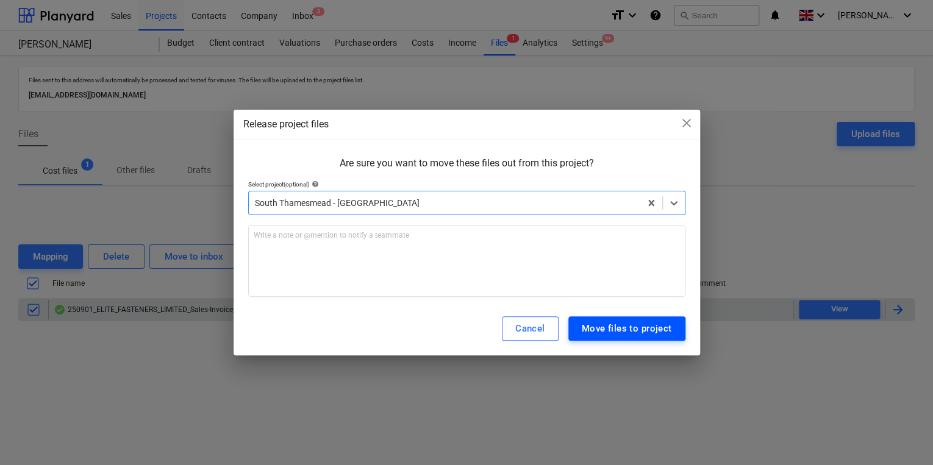
click at [626, 339] on button "Move files to project" at bounding box center [626, 329] width 117 height 24
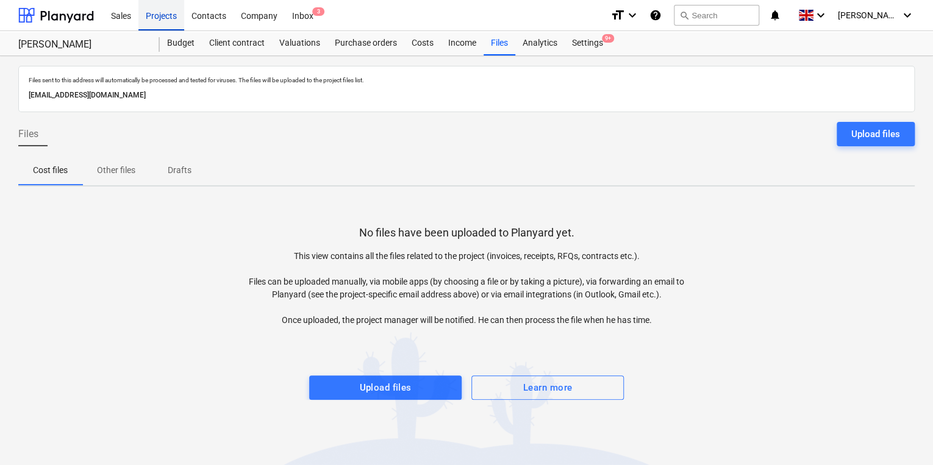
click at [167, 13] on div "Projects" at bounding box center [161, 14] width 46 height 31
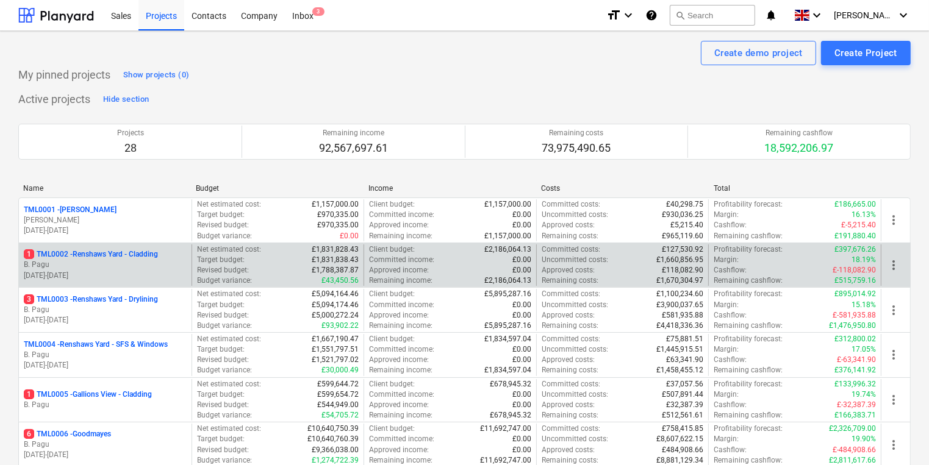
click at [107, 259] on p "1 TML0002 - Renshaws Yard - Cladding" at bounding box center [91, 254] width 134 height 10
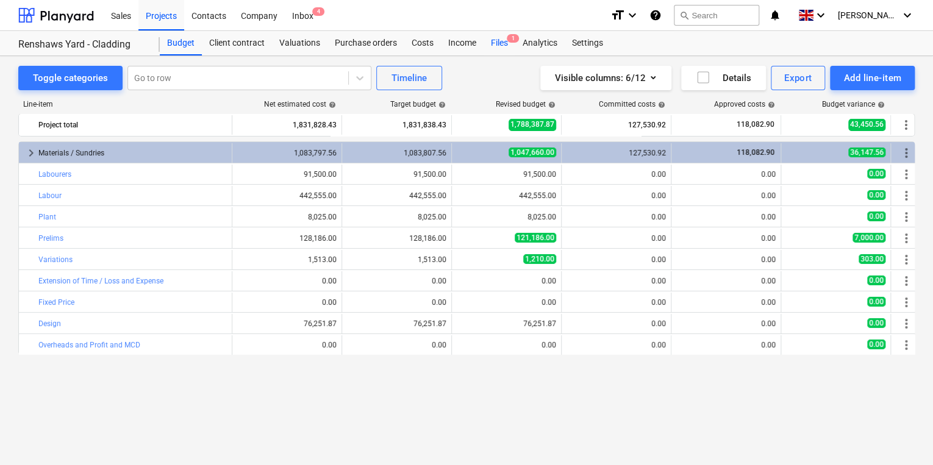
click at [504, 37] on div "Files 1" at bounding box center [500, 43] width 32 height 24
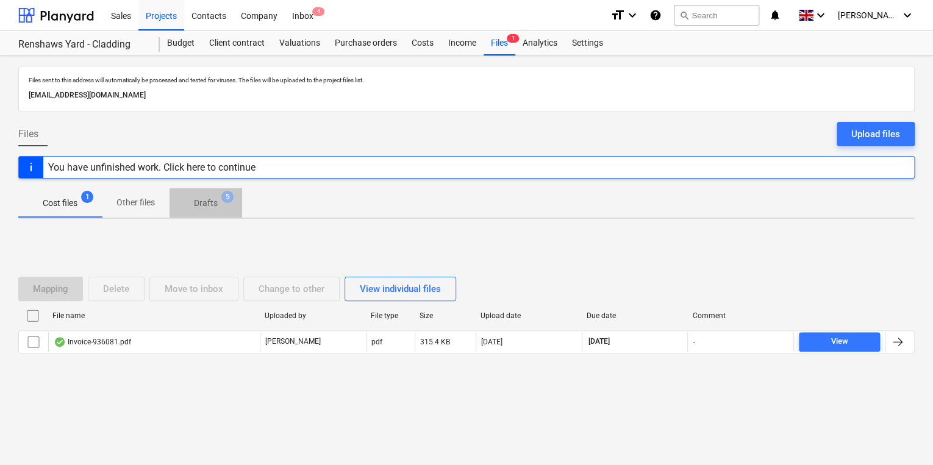
click at [212, 200] on p "Drafts" at bounding box center [206, 203] width 24 height 13
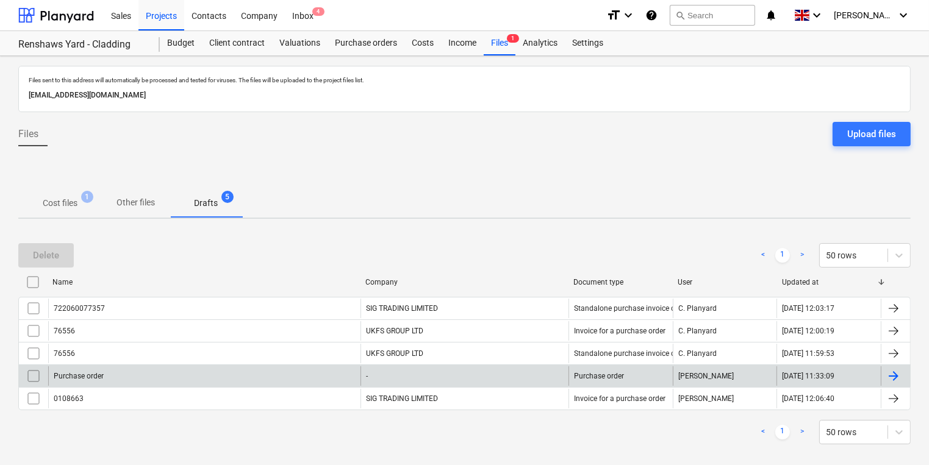
click at [161, 374] on div "Purchase order" at bounding box center [204, 377] width 312 height 20
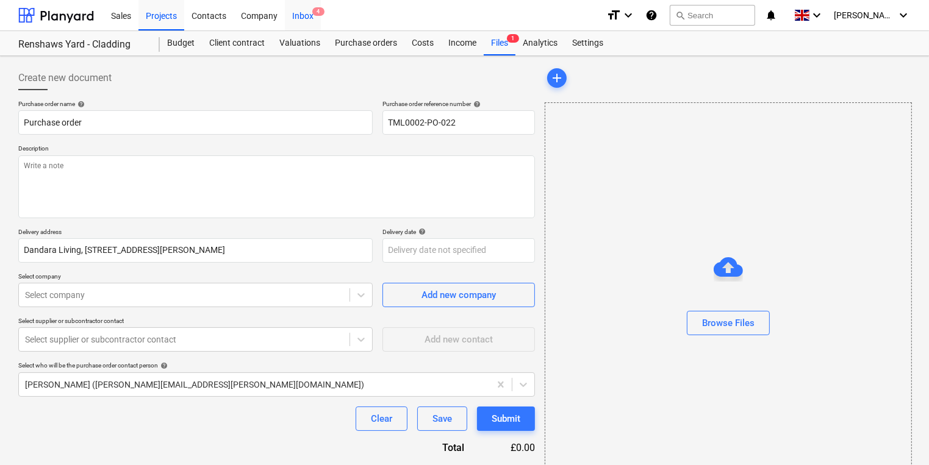
click at [300, 12] on div "Inbox 4" at bounding box center [303, 14] width 36 height 31
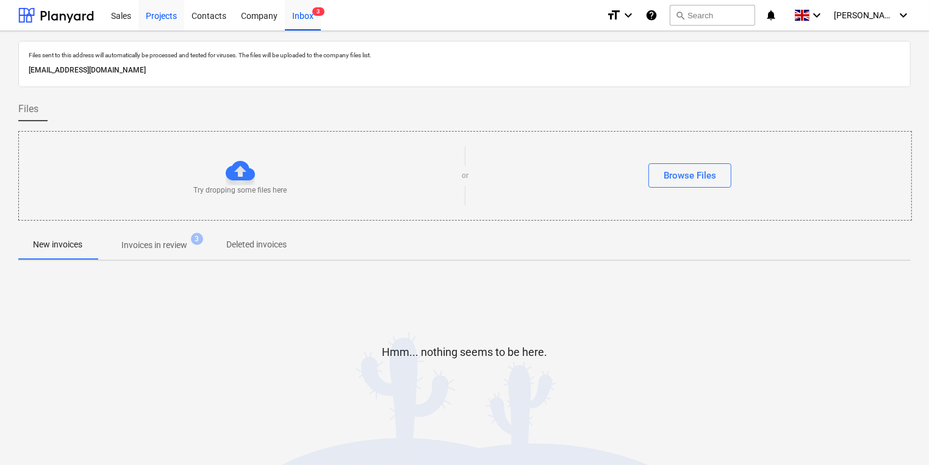
click at [160, 15] on div "Projects" at bounding box center [161, 14] width 46 height 31
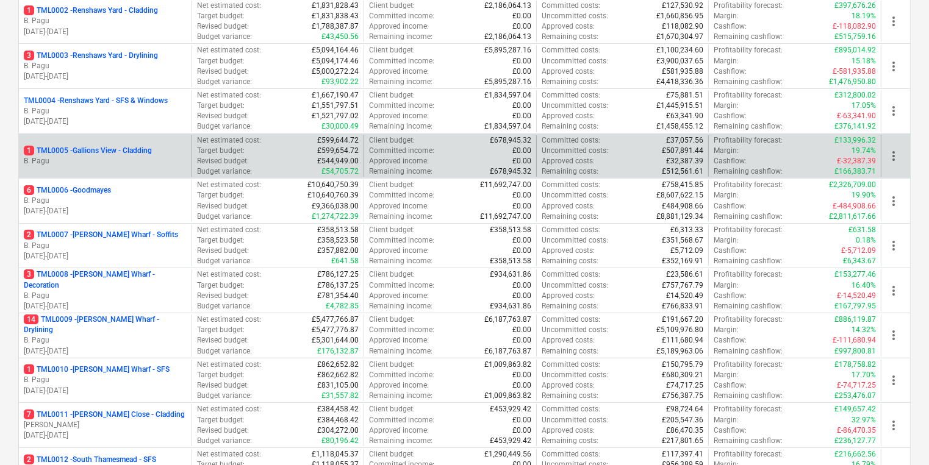
scroll to position [488, 0]
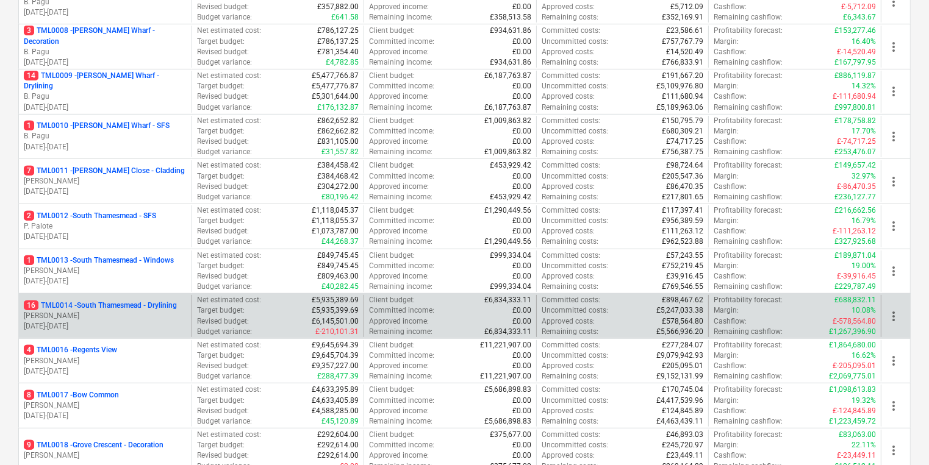
click at [144, 305] on p "16 TML0014 - [GEOGRAPHIC_DATA] - Drylining" at bounding box center [100, 306] width 153 height 10
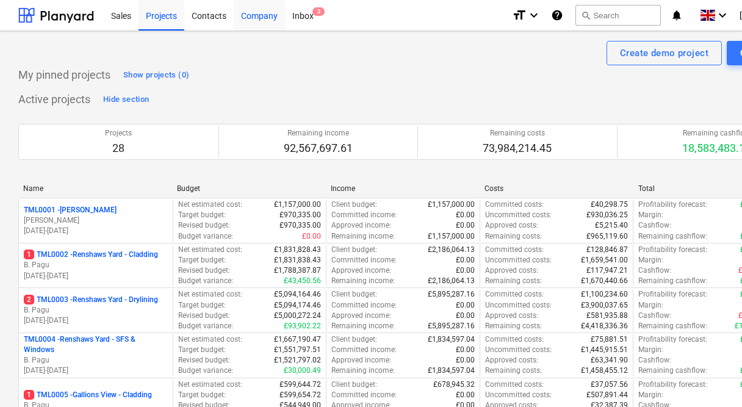
click at [248, 19] on div "Company" at bounding box center [259, 14] width 51 height 31
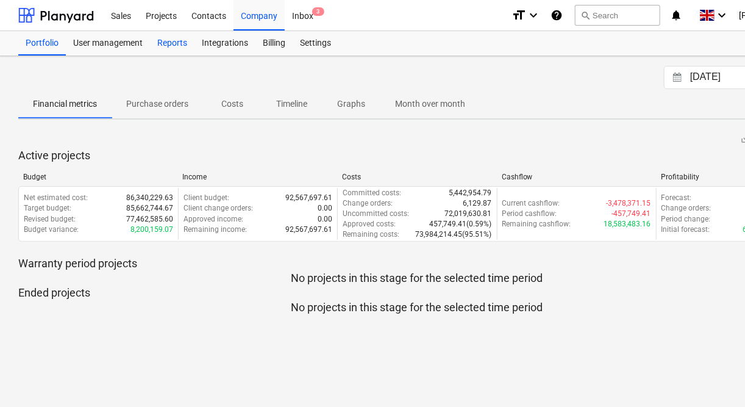
click at [177, 44] on div "Reports" at bounding box center [172, 43] width 45 height 24
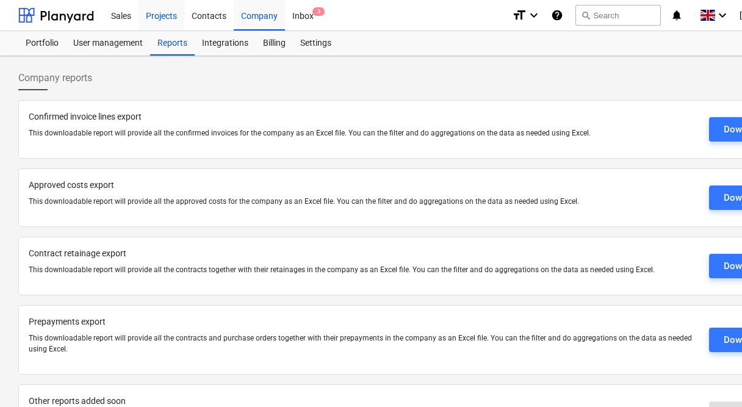
click at [151, 21] on div "Projects" at bounding box center [161, 14] width 46 height 31
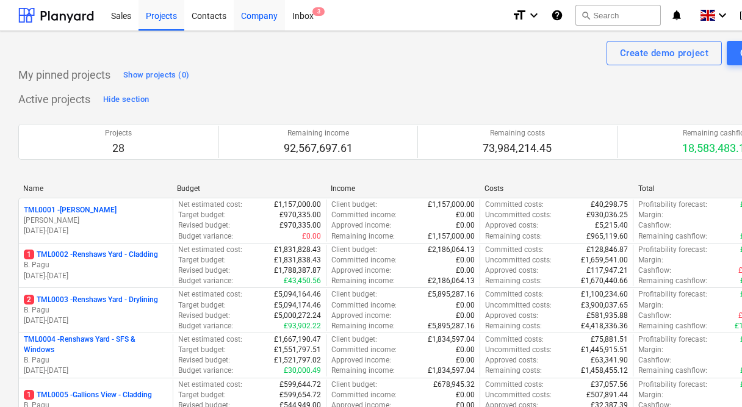
click at [250, 13] on div "Company" at bounding box center [259, 14] width 51 height 31
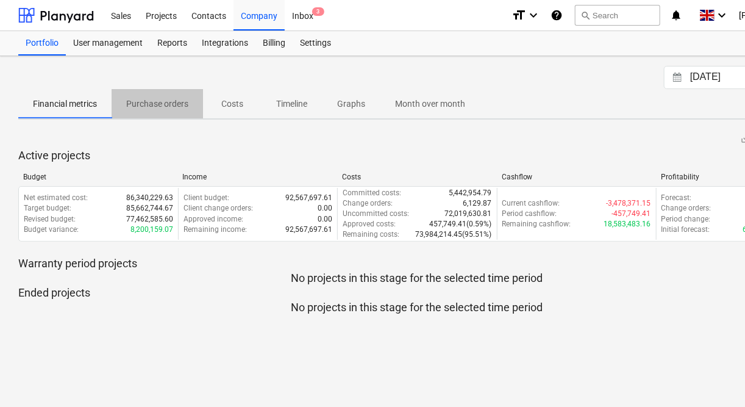
click at [157, 104] on p "Purchase orders" at bounding box center [157, 104] width 62 height 13
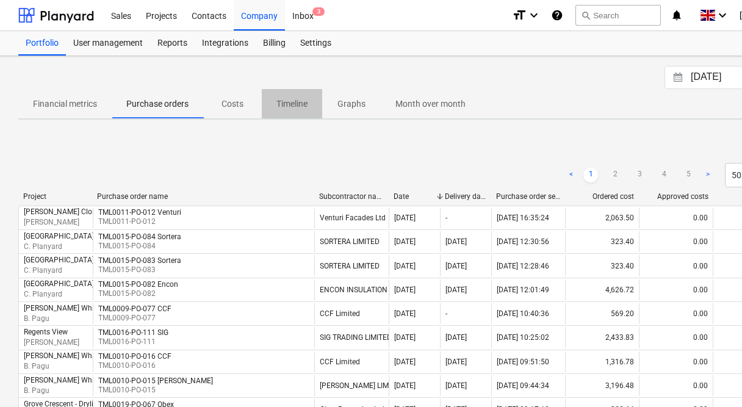
click at [297, 101] on p "Timeline" at bounding box center [291, 104] width 31 height 13
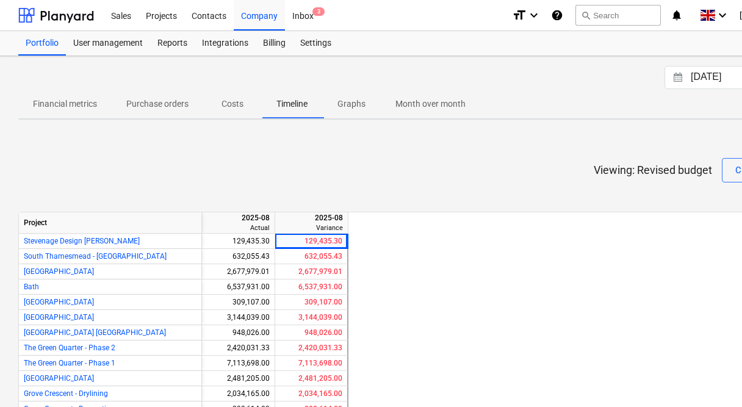
click at [174, 100] on p "Purchase orders" at bounding box center [157, 104] width 62 height 13
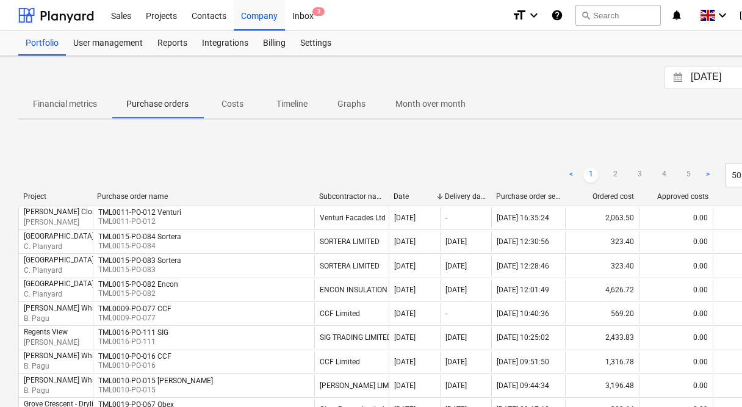
click at [678, 74] on icon "Interact with the calendar and add the check-in date for your trip." at bounding box center [677, 77] width 9 height 9
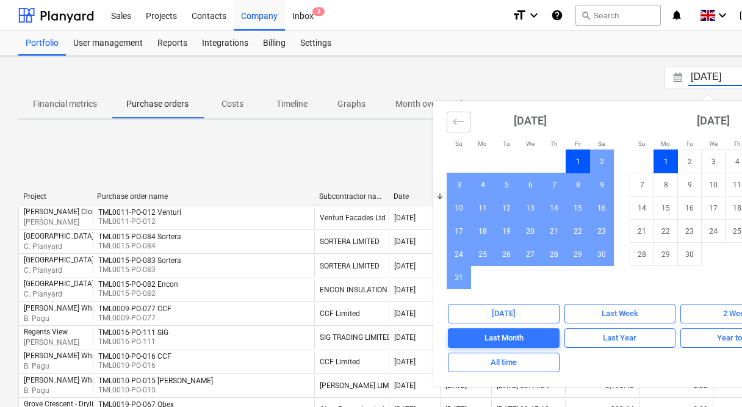
click at [455, 122] on icon "Move backward to switch to the previous month." at bounding box center [458, 121] width 10 height 6
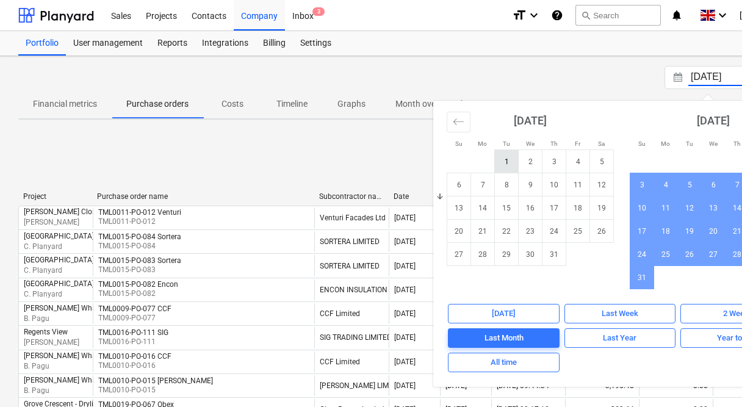
click at [504, 162] on td "1" at bounding box center [507, 161] width 24 height 23
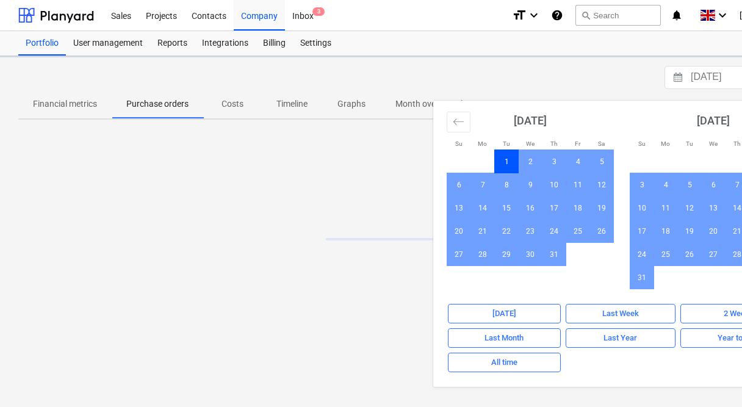
scroll to position [0, 88]
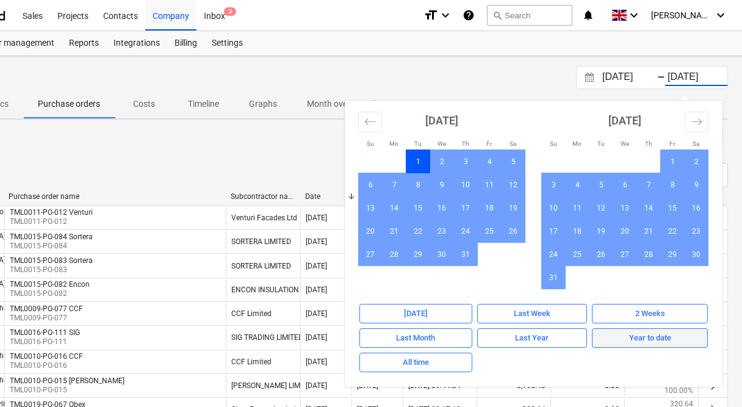
click at [682, 334] on span "Year to date" at bounding box center [649, 338] width 105 height 14
type input "01.01.2025"
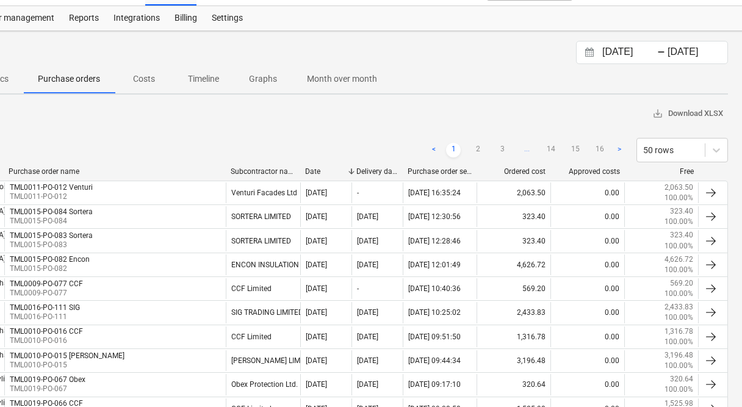
scroll to position [23, 88]
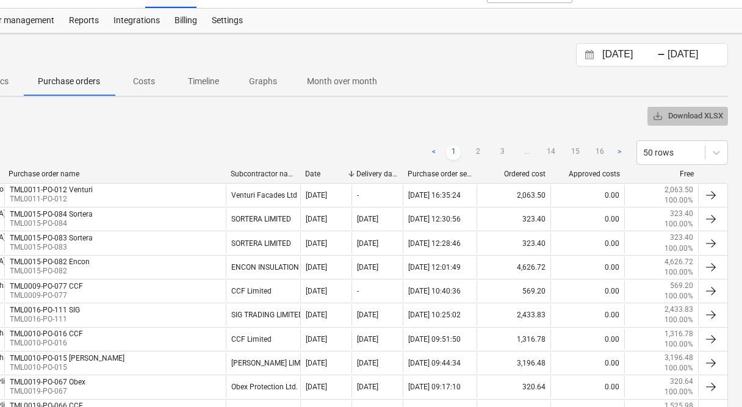
click at [675, 115] on span "save_alt Download XLSX" at bounding box center [687, 116] width 71 height 14
click at [453, 58] on div "01.01.2025 Press the down arrow key to interact with the calendar and select a …" at bounding box center [329, 54] width 798 height 23
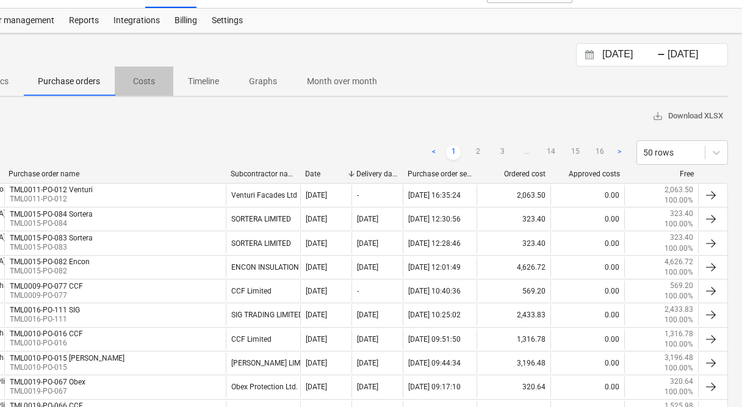
click at [147, 82] on p "Costs" at bounding box center [143, 81] width 29 height 13
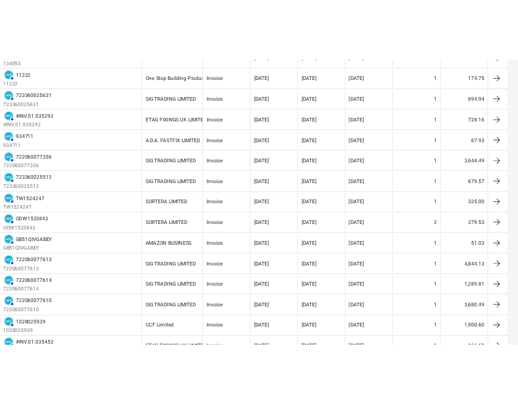
scroll to position [0, 88]
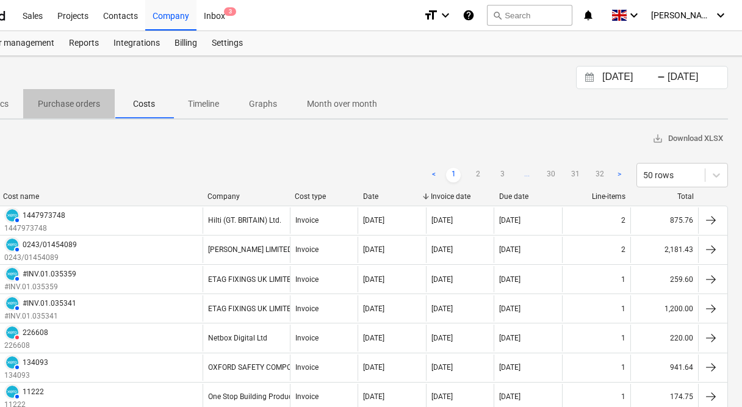
click at [53, 107] on p "Purchase orders" at bounding box center [69, 104] width 62 height 13
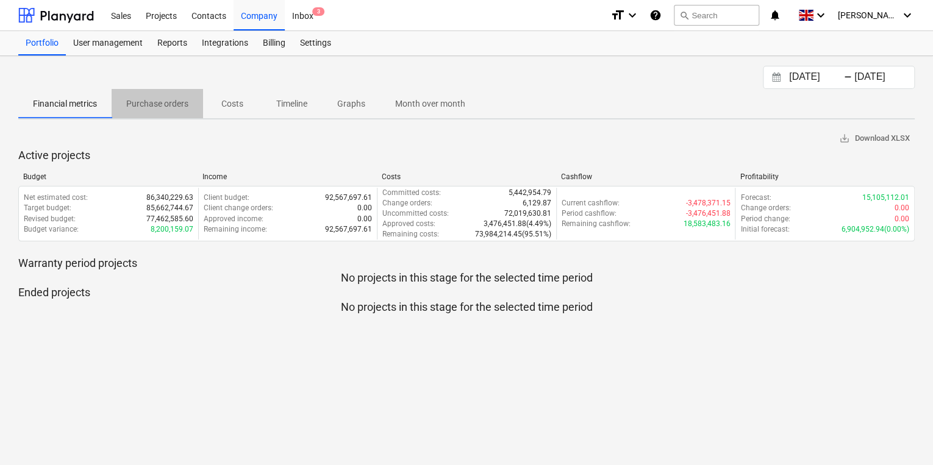
click at [138, 101] on p "Purchase orders" at bounding box center [157, 104] width 62 height 13
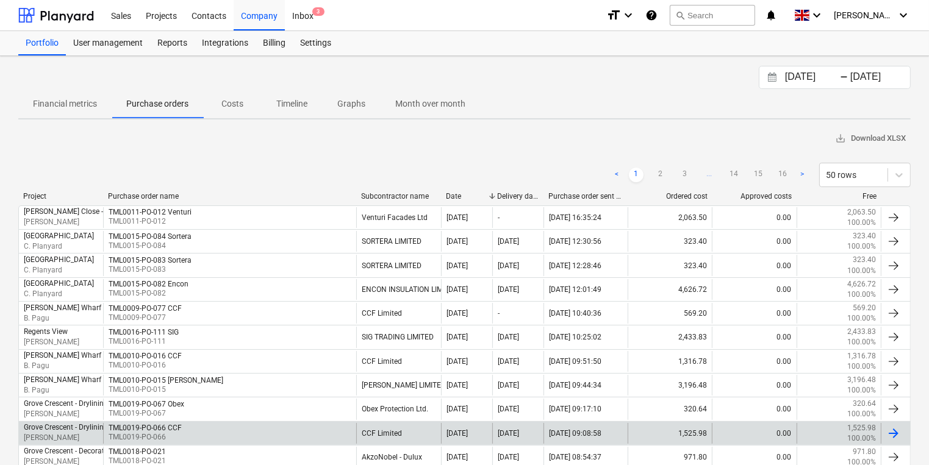
click at [260, 393] on div "TML0019-PO-066 CCF TML0019-PO-066" at bounding box center [229, 433] width 253 height 21
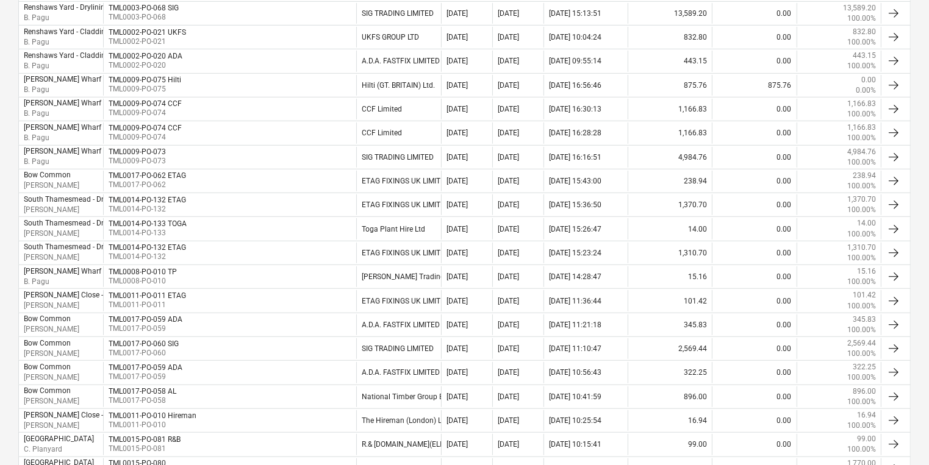
scroll to position [976, 0]
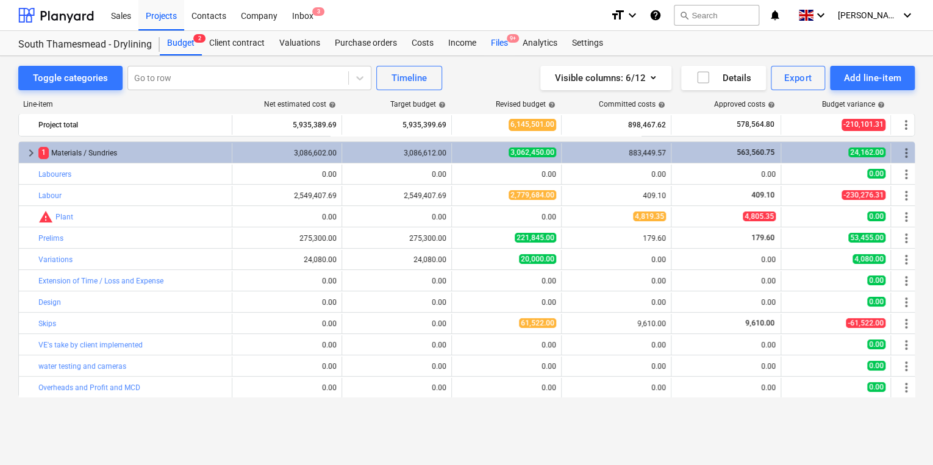
click at [503, 41] on div "Files 9+" at bounding box center [500, 43] width 32 height 24
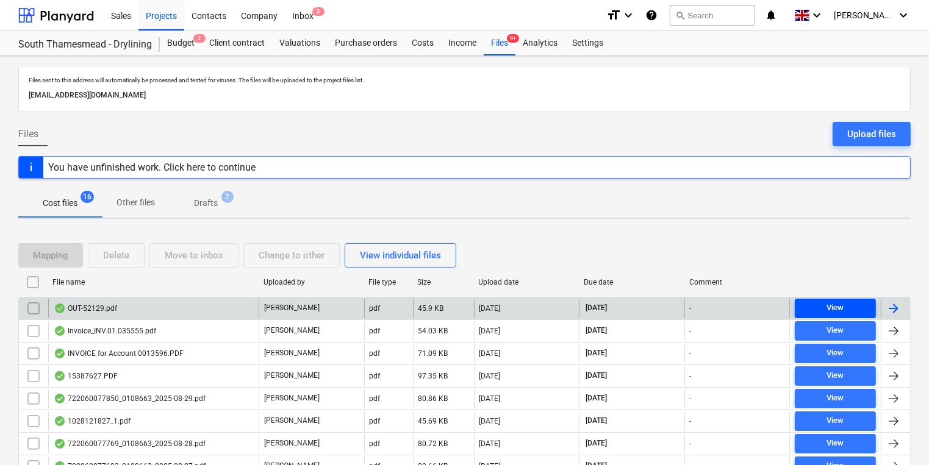
click at [824, 305] on span "View" at bounding box center [835, 308] width 71 height 14
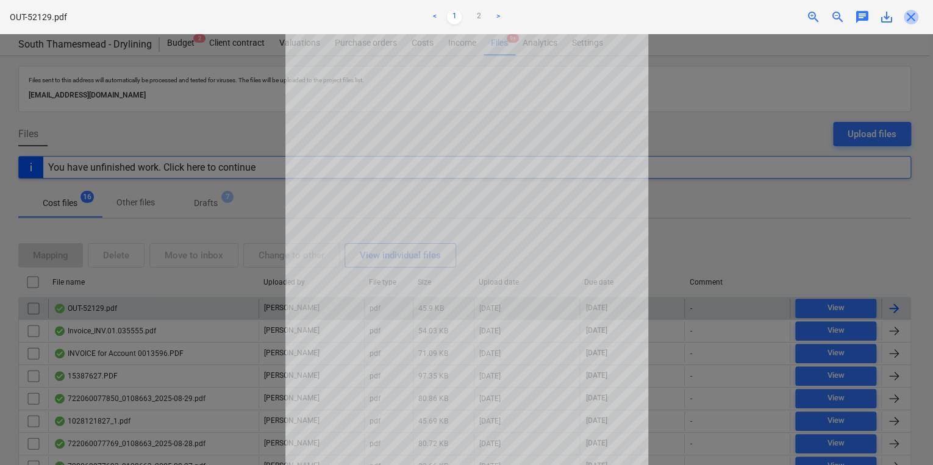
click at [913, 16] on span "close" at bounding box center [911, 17] width 15 height 15
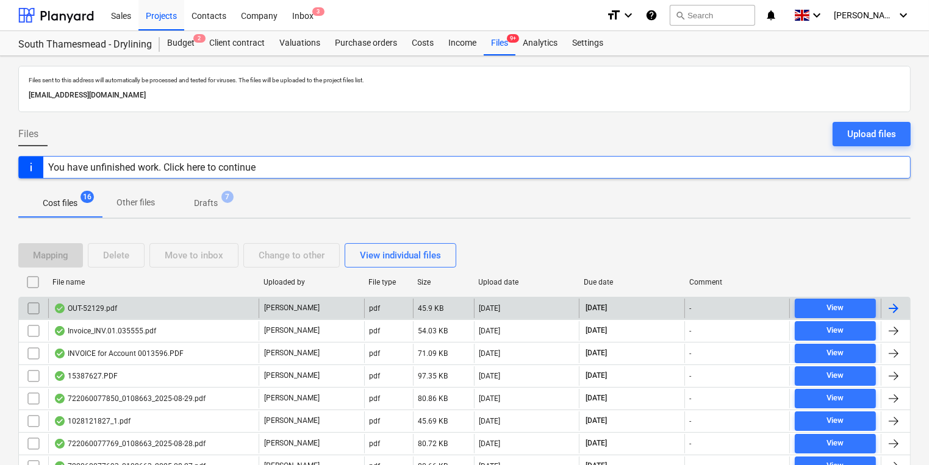
click at [904, 303] on div at bounding box center [895, 309] width 29 height 20
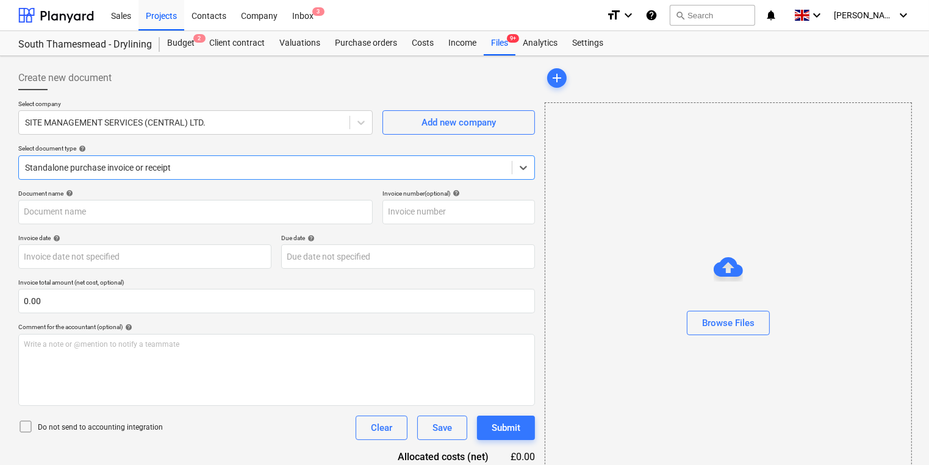
type input "OUT-52129"
type input "[DATE]"
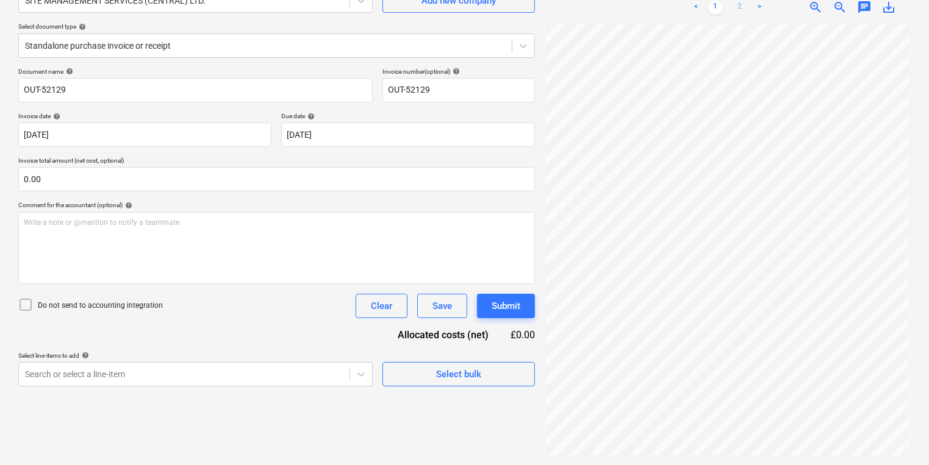
click at [742, 5] on link "2" at bounding box center [739, 7] width 15 height 15
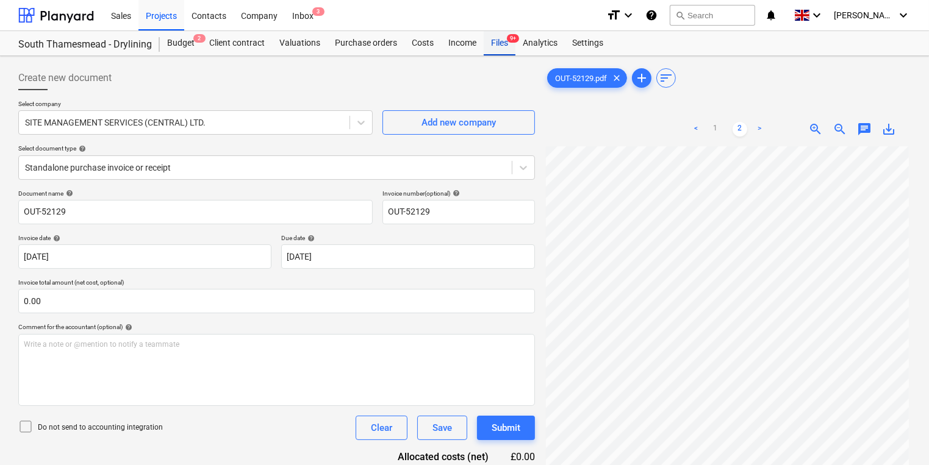
click at [503, 40] on div "Files 9+" at bounding box center [500, 43] width 32 height 24
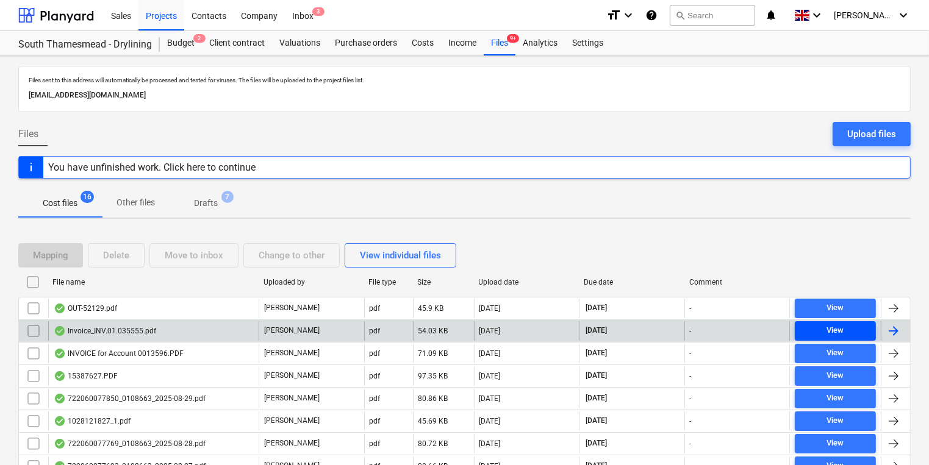
click at [812, 332] on span "View" at bounding box center [835, 331] width 71 height 14
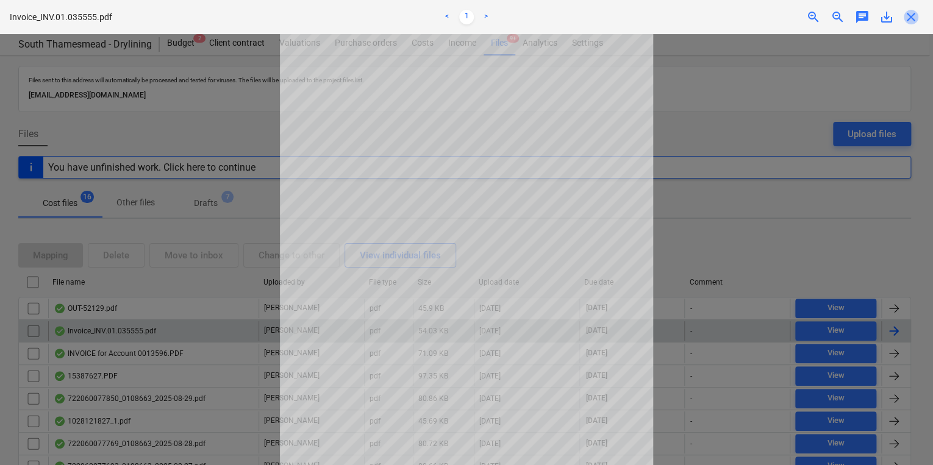
click at [910, 20] on span "close" at bounding box center [911, 17] width 15 height 15
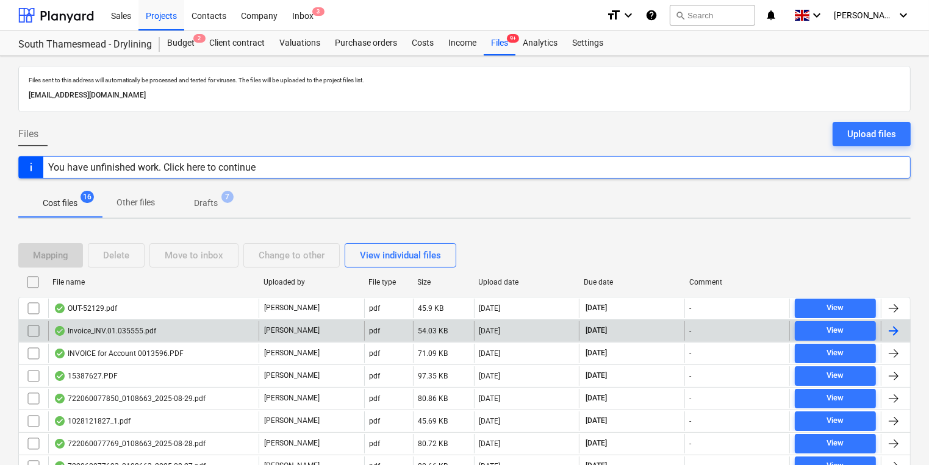
click at [900, 329] on div at bounding box center [893, 331] width 15 height 15
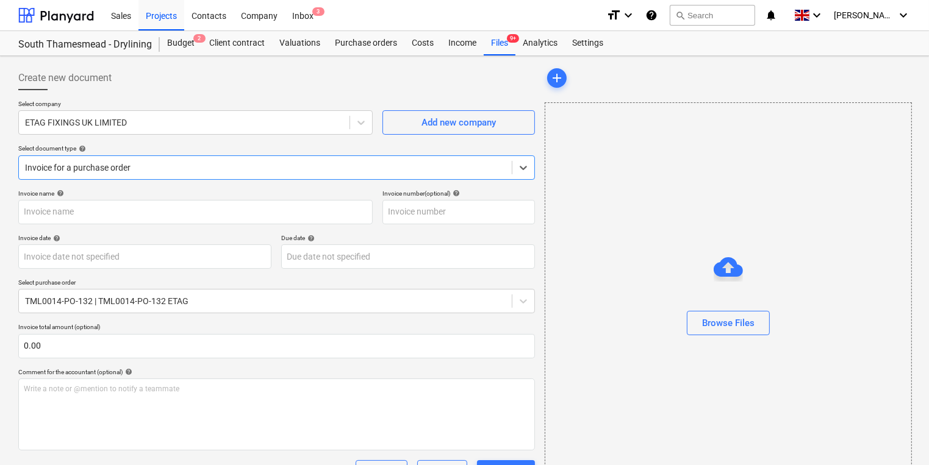
type input "#INV.01.035555"
type input "[DATE]"
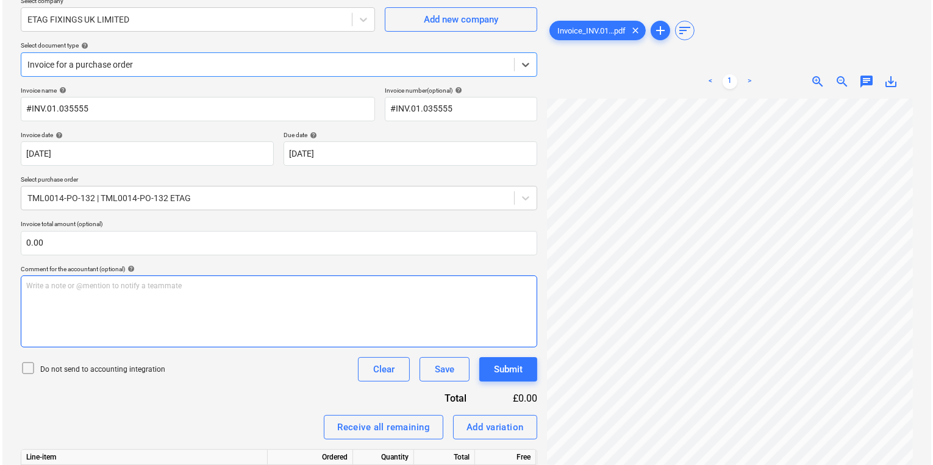
scroll to position [347, 0]
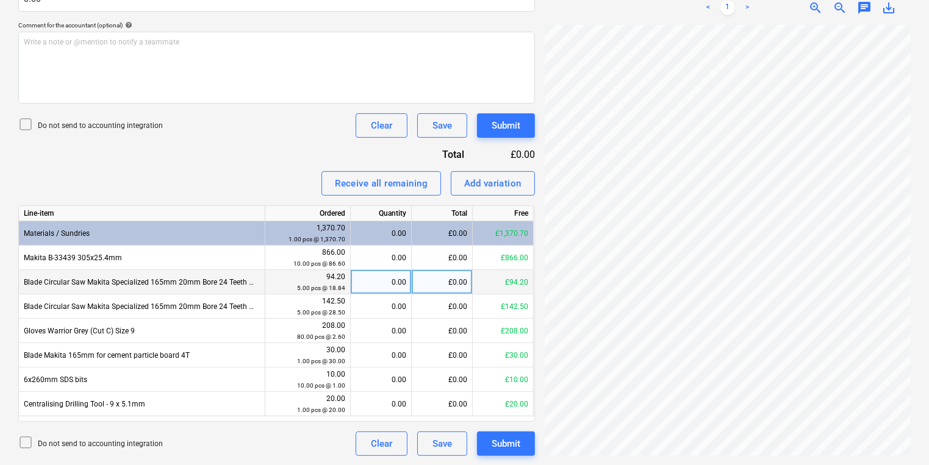
click at [237, 281] on div "Blade Circular Saw Makita Specialized 165mm 20mm Bore 24 Teeth Wood B-32910" at bounding box center [142, 282] width 246 height 24
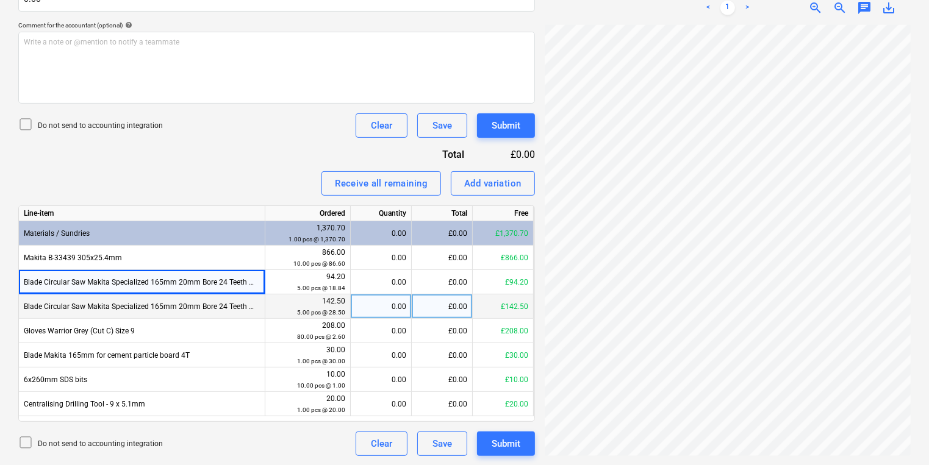
click at [242, 306] on div "Blade Circular Saw Makita Specialized 165mm 20mm Bore 24 Teeth metal" at bounding box center [142, 307] width 246 height 24
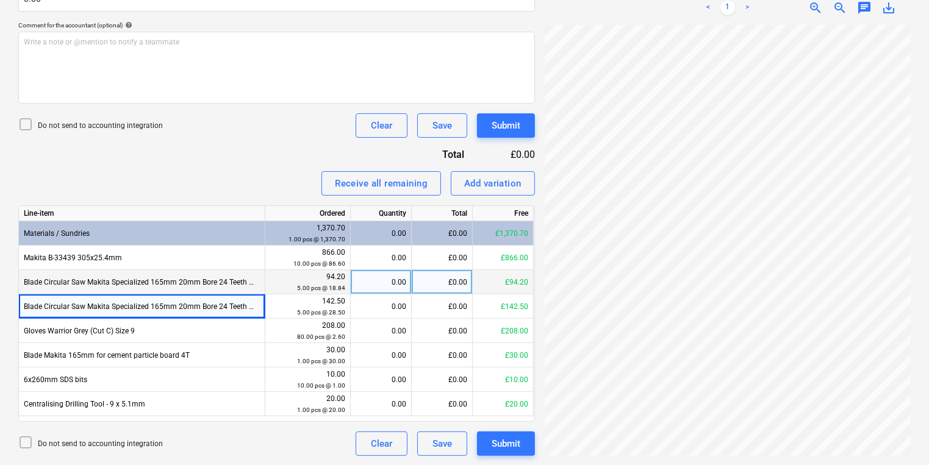
click at [361, 284] on div "0.00" at bounding box center [381, 282] width 51 height 24
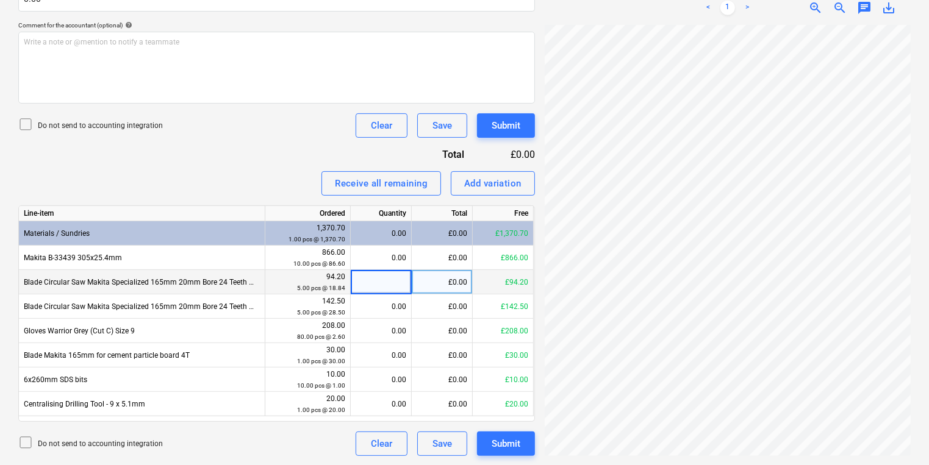
type input "5"
click at [388, 281] on div "5.00" at bounding box center [381, 282] width 51 height 24
type input "0"
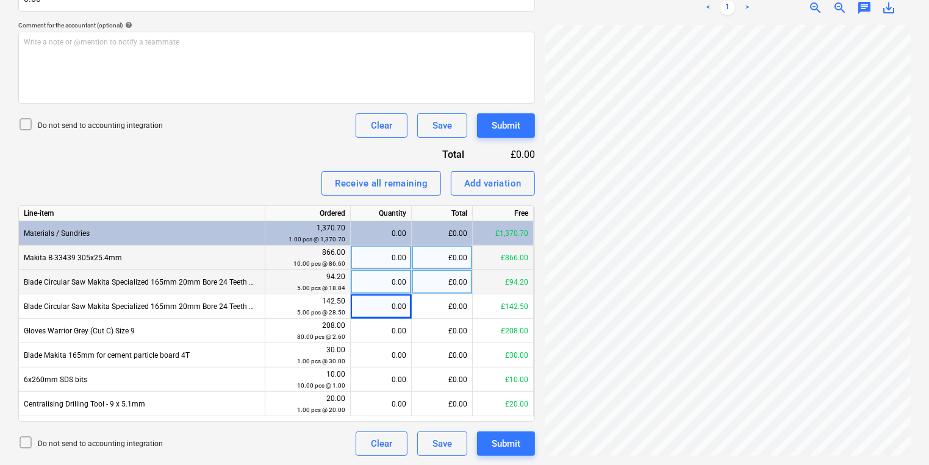
click at [381, 259] on div "0.00" at bounding box center [381, 258] width 51 height 24
type input "10"
click at [357, 234] on div "0.70" at bounding box center [381, 233] width 51 height 24
click at [281, 137] on div "Invoice name help #INV.01.035555 Invoice number (optional) help #INV.01.035555 …" at bounding box center [276, 150] width 517 height 614
click at [381, 235] on div "0.70" at bounding box center [381, 233] width 51 height 24
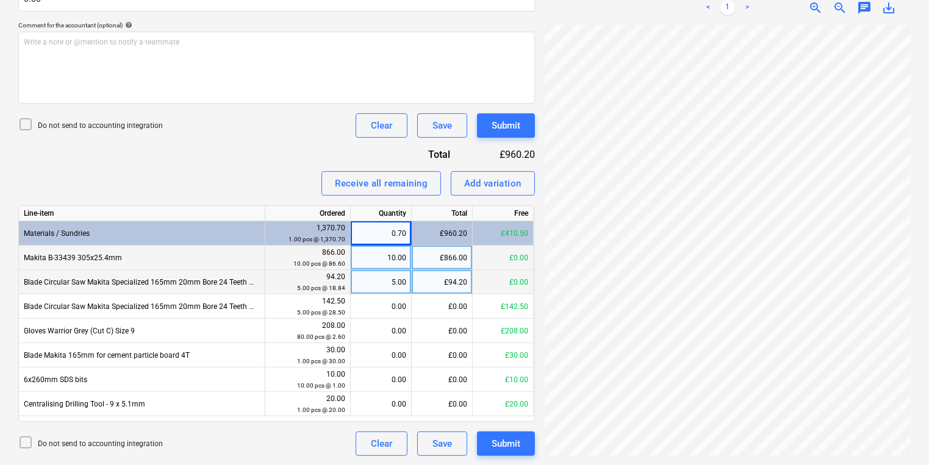
click at [382, 235] on div "0.70" at bounding box center [381, 233] width 51 height 24
drag, startPoint x: 399, startPoint y: 231, endPoint x: 412, endPoint y: 229, distance: 12.9
click at [0, 0] on div "Materials / Sundries 1,370.70 1.00 pcs @ 1,370.70 0.70 £960.20 £410.50" at bounding box center [0, 0] width 0 height 0
click at [254, 137] on div "Invoice name help #INV.01.035555 Invoice number (optional) help #INV.01.035555 …" at bounding box center [276, 150] width 517 height 614
click at [368, 442] on button "Clear" at bounding box center [382, 444] width 52 height 24
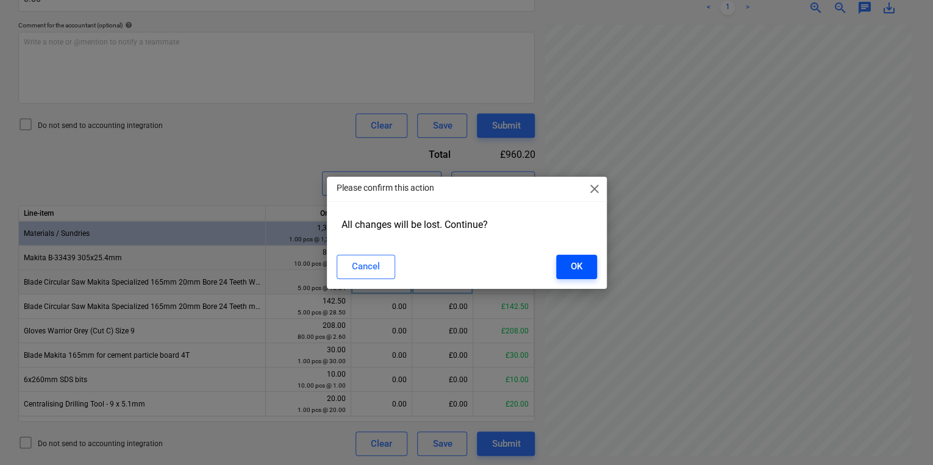
click at [583, 260] on button "OK" at bounding box center [576, 267] width 41 height 24
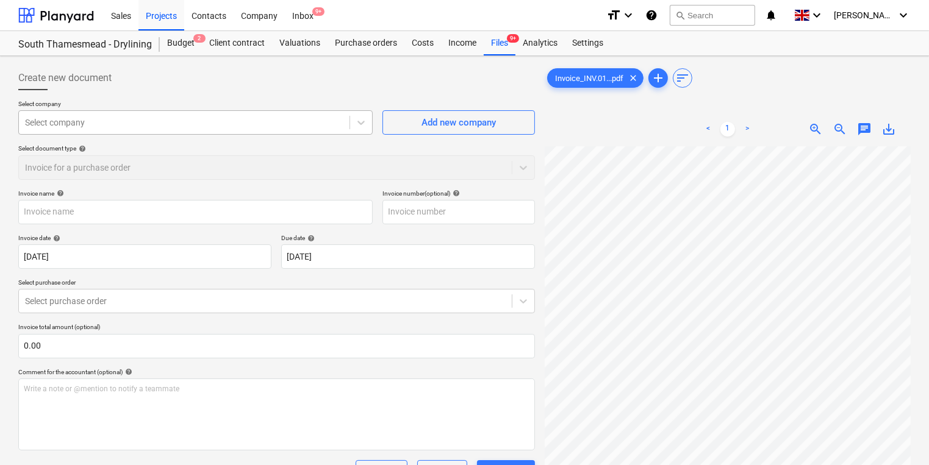
click at [198, 121] on div at bounding box center [184, 122] width 318 height 12
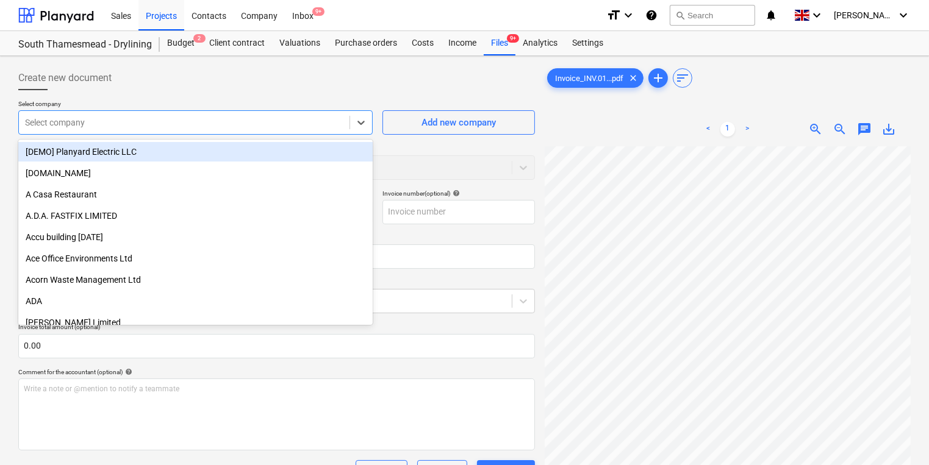
click at [417, 71] on div "Create new document" at bounding box center [276, 78] width 517 height 24
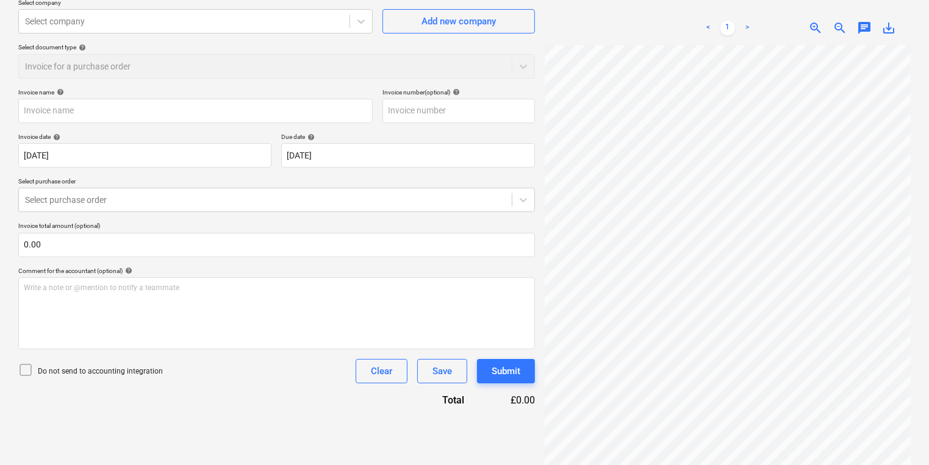
scroll to position [122, 0]
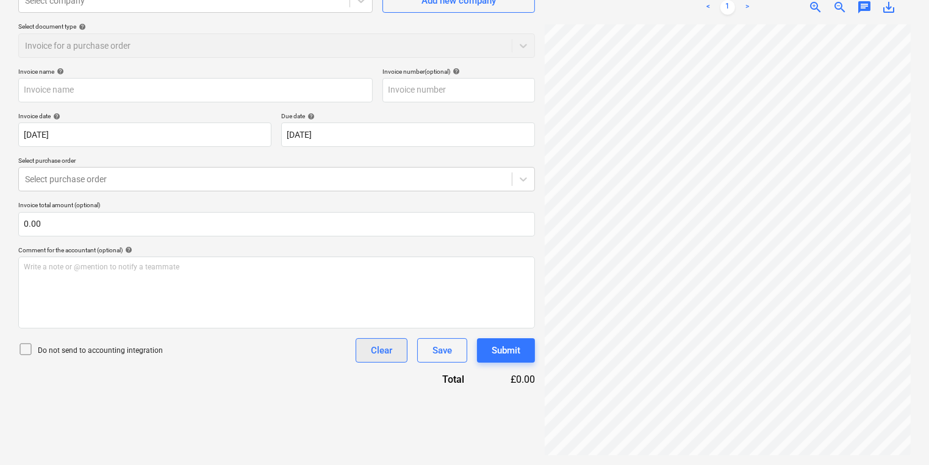
click at [387, 342] on button "Clear" at bounding box center [382, 350] width 52 height 24
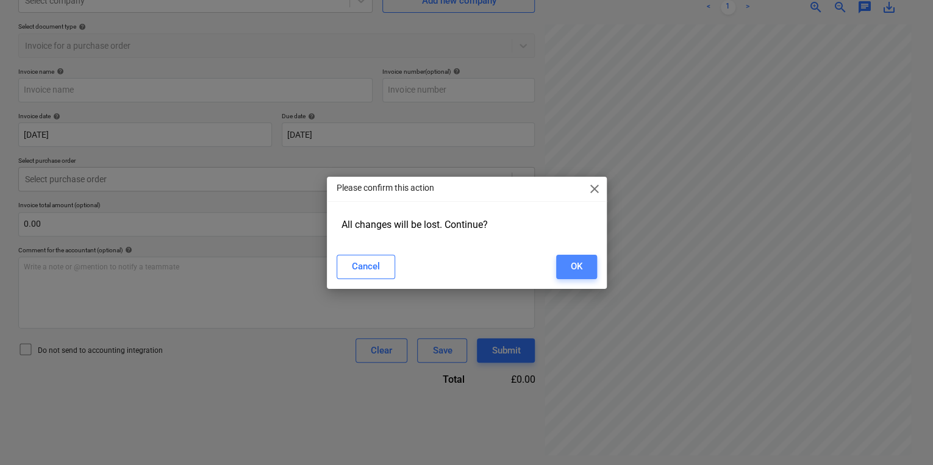
click at [582, 261] on button "OK" at bounding box center [576, 267] width 41 height 24
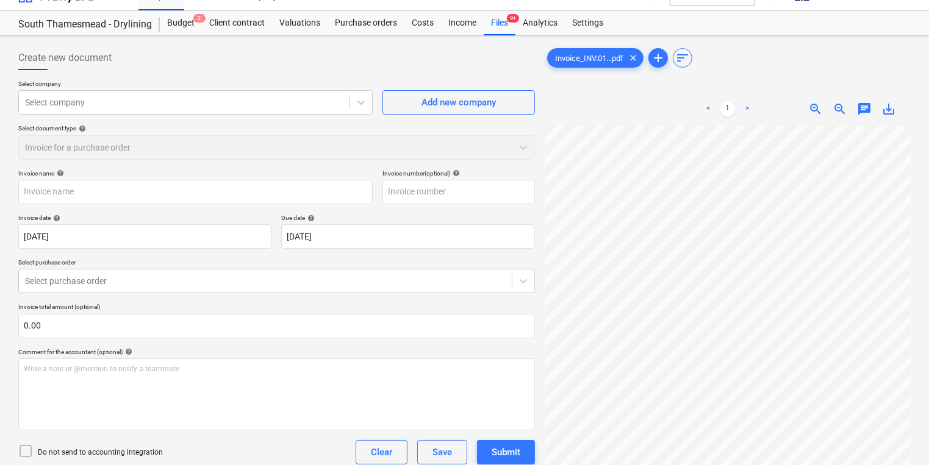
scroll to position [0, 0]
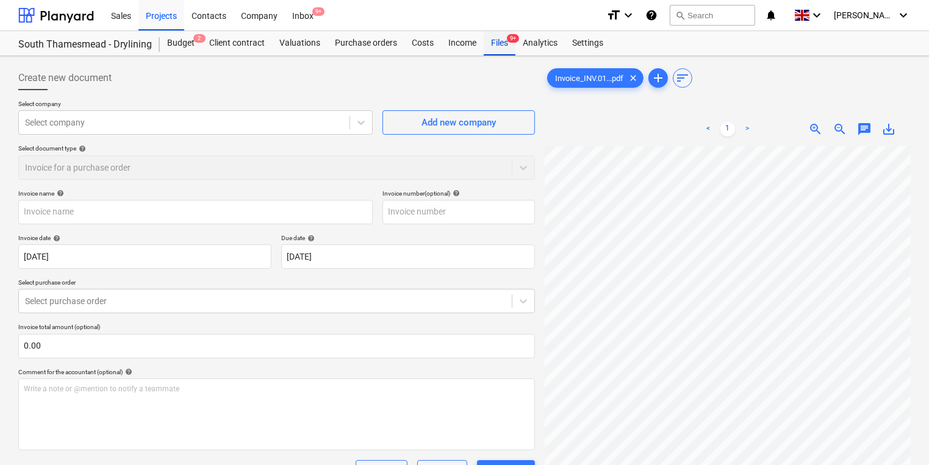
click at [506, 44] on div "Files 9+" at bounding box center [500, 43] width 32 height 24
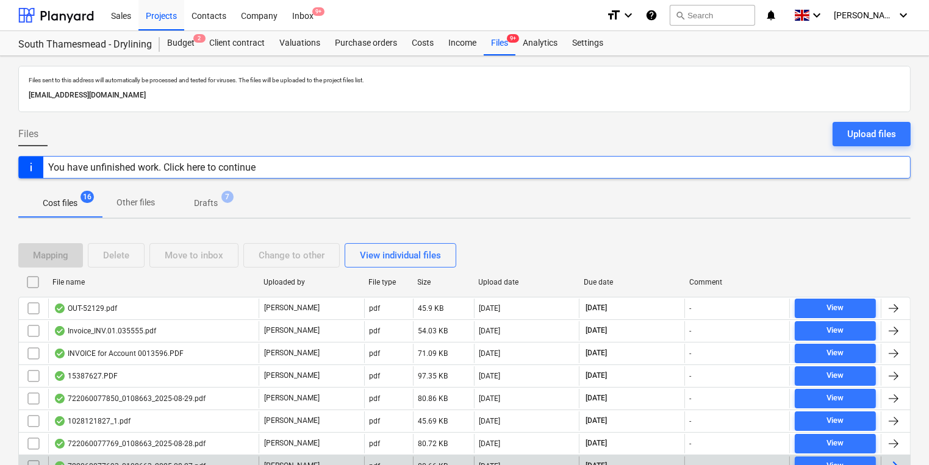
scroll to position [234, 0]
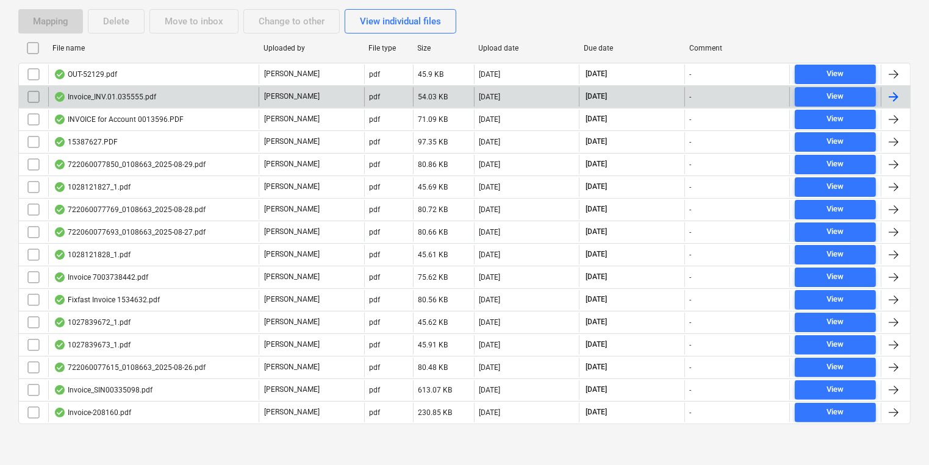
click at [892, 91] on div at bounding box center [893, 97] width 15 height 15
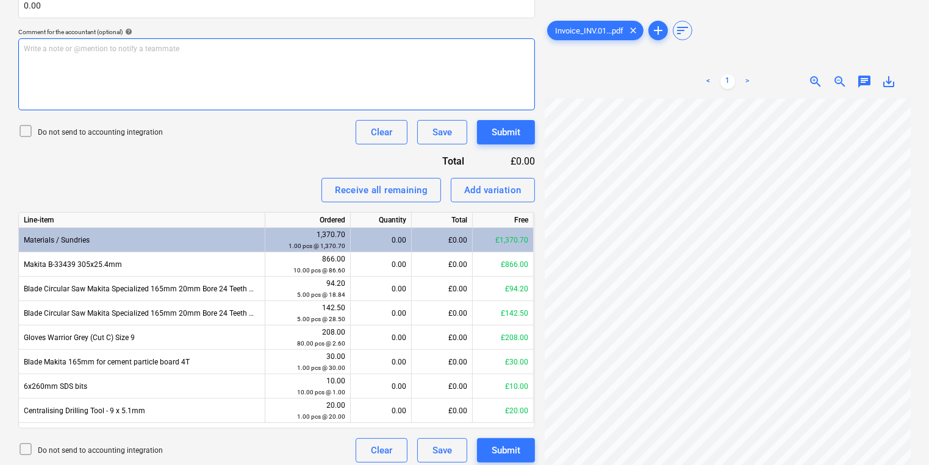
scroll to position [347, 0]
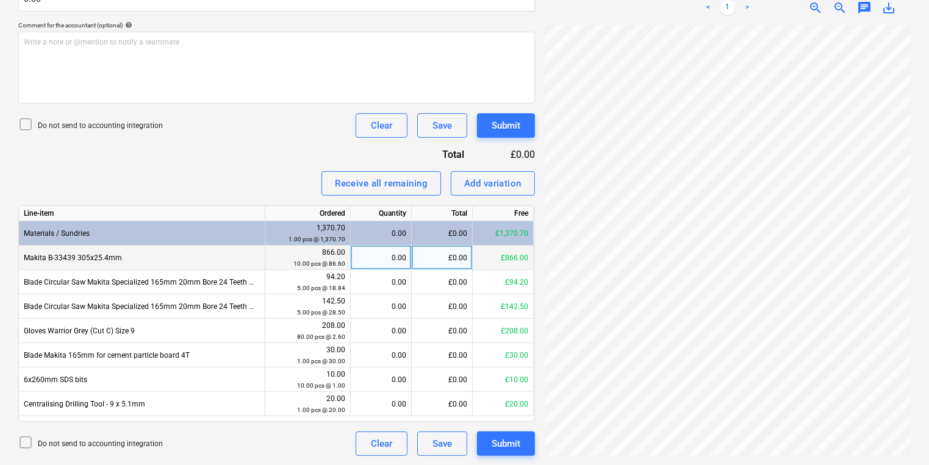
click at [385, 251] on div "0.00" at bounding box center [381, 258] width 51 height 24
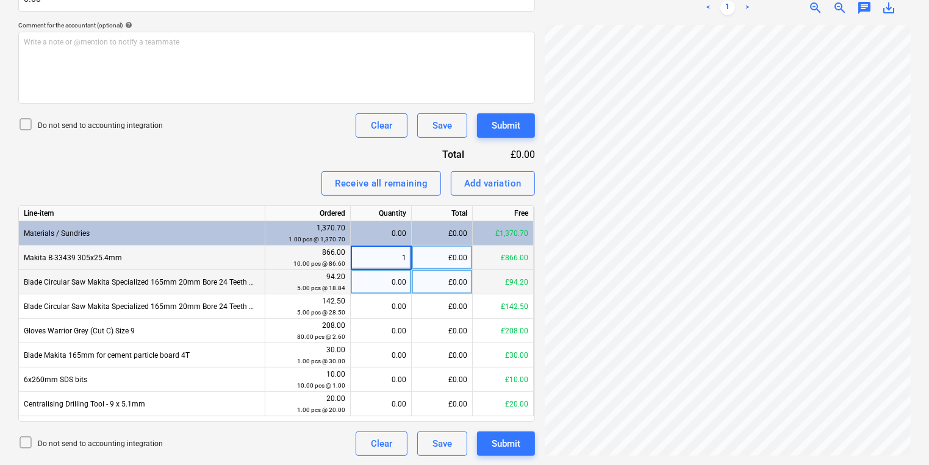
type input "10"
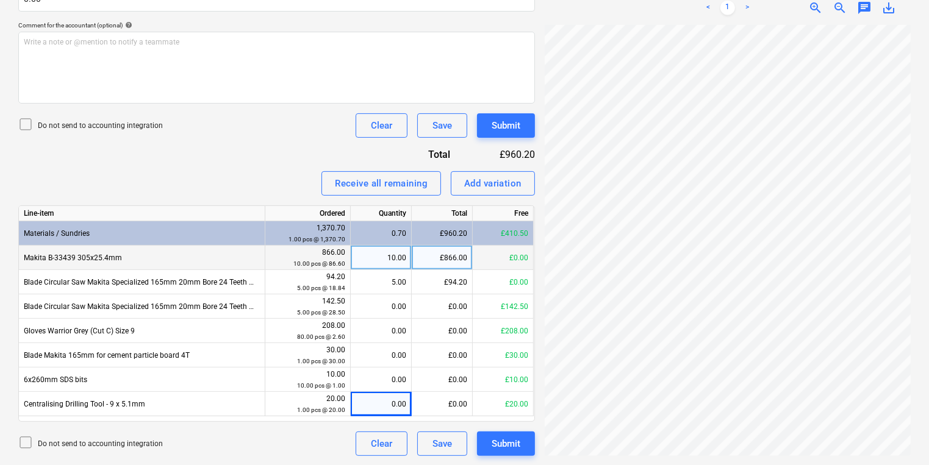
click at [240, 137] on div "Invoice name help #INV.01.035555 Invoice number (optional) help #INV.01.035555 …" at bounding box center [276, 150] width 517 height 614
click at [229, 138] on div "Invoice name help #INV.01.035555 Invoice number (optional) help #INV.01.035555 …" at bounding box center [276, 150] width 517 height 614
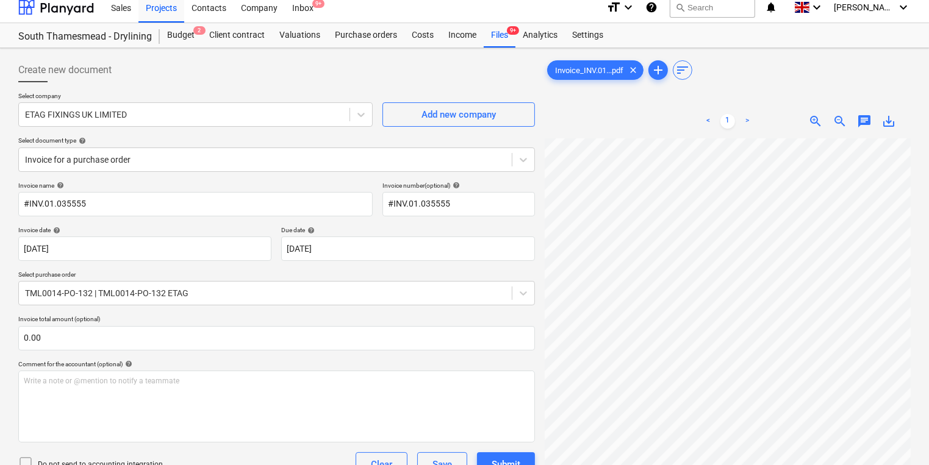
scroll to position [0, 0]
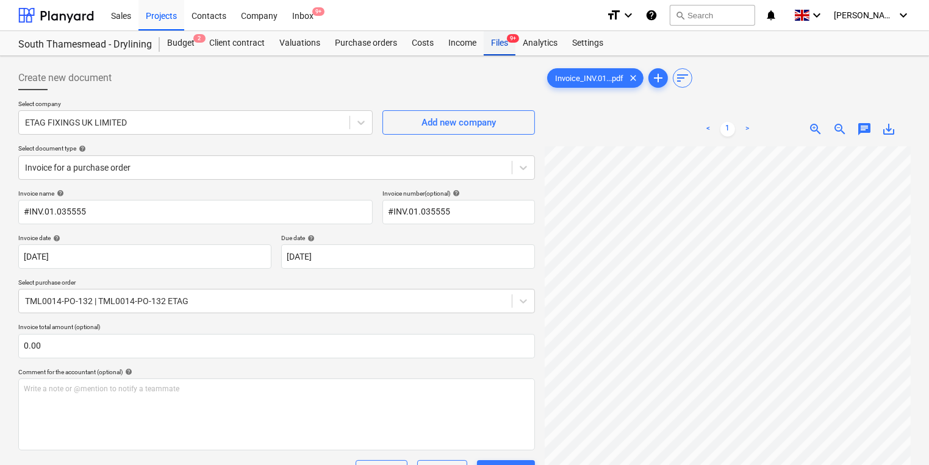
click at [503, 49] on div "Files 9+" at bounding box center [500, 43] width 32 height 24
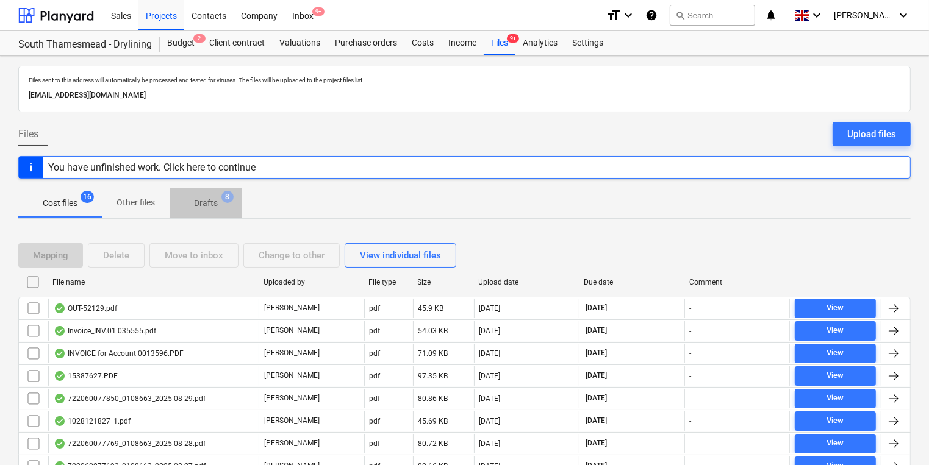
click at [210, 199] on p "Drafts" at bounding box center [206, 203] width 24 height 13
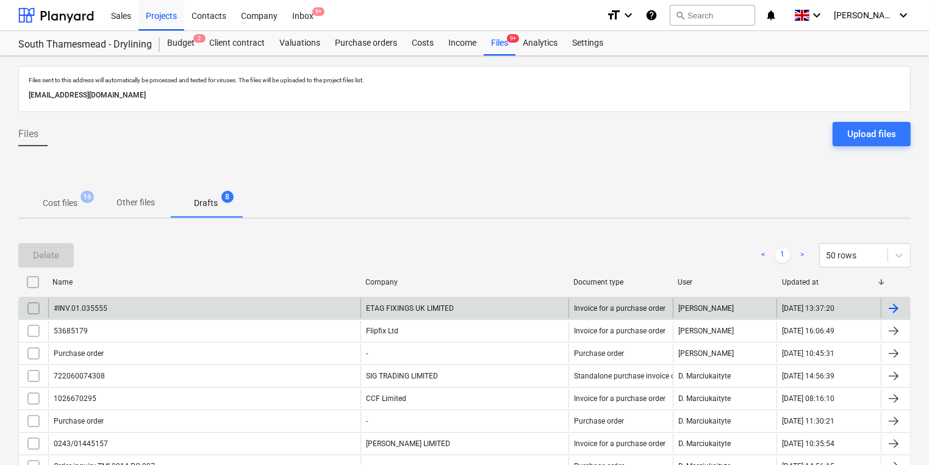
click at [27, 307] on input "checkbox" at bounding box center [34, 309] width 20 height 20
click at [37, 302] on input "checkbox" at bounding box center [34, 309] width 20 height 20
click at [890, 303] on div at bounding box center [893, 308] width 15 height 15
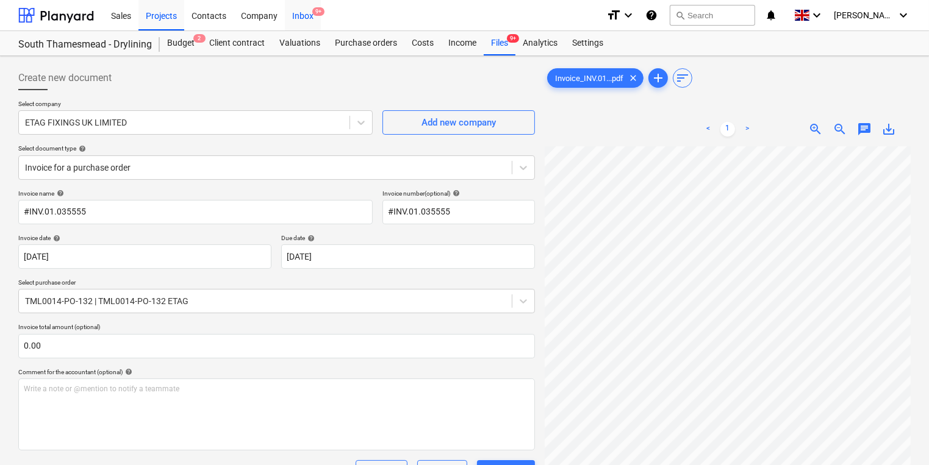
click at [300, 11] on div "Inbox 9+" at bounding box center [303, 14] width 36 height 31
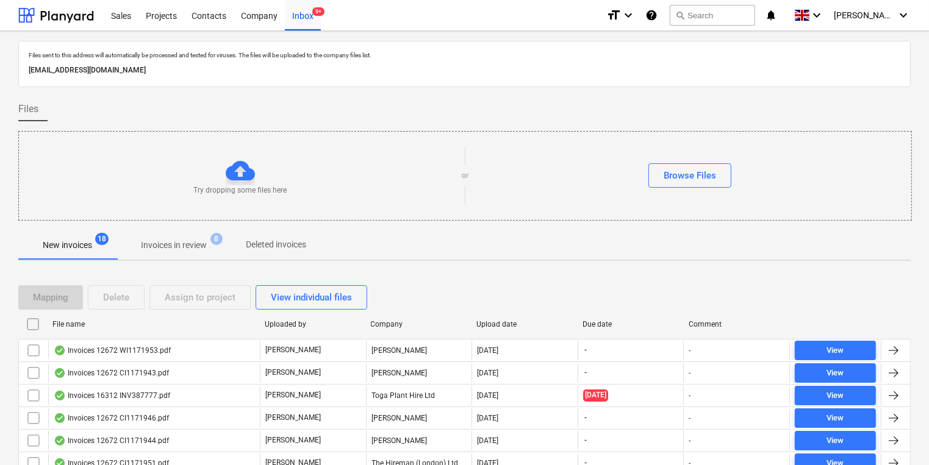
click at [190, 248] on p "Invoices in review" at bounding box center [174, 245] width 66 height 13
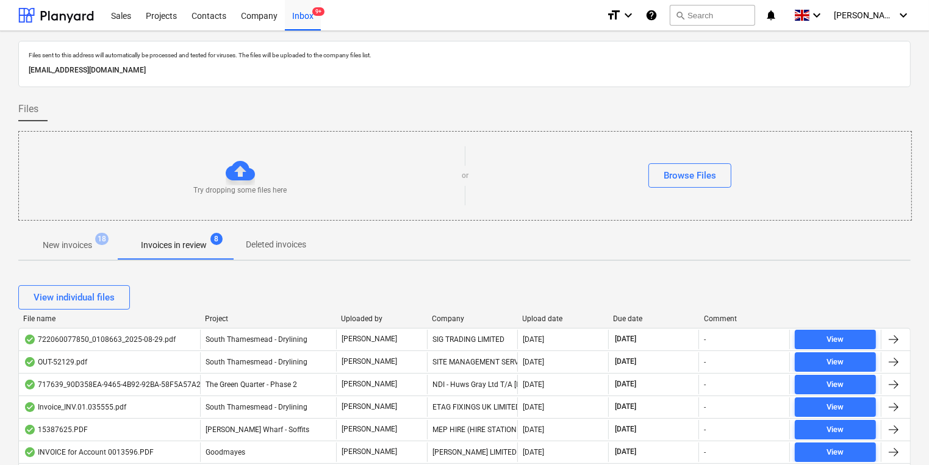
click at [456, 317] on div "Company" at bounding box center [472, 319] width 81 height 9
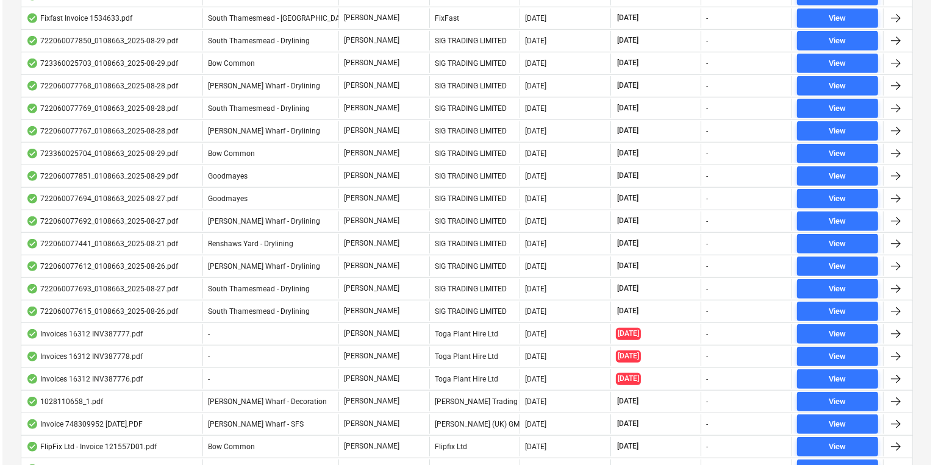
scroll to position [1464, 0]
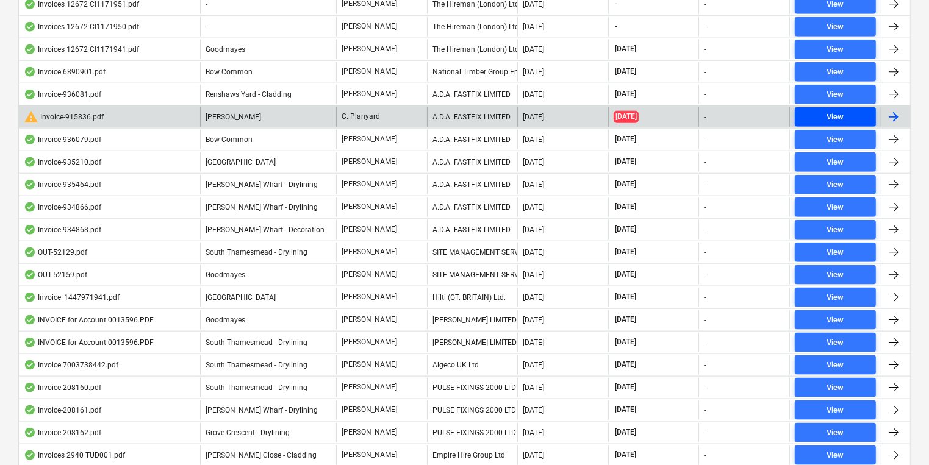
click at [853, 110] on span "View" at bounding box center [835, 117] width 71 height 14
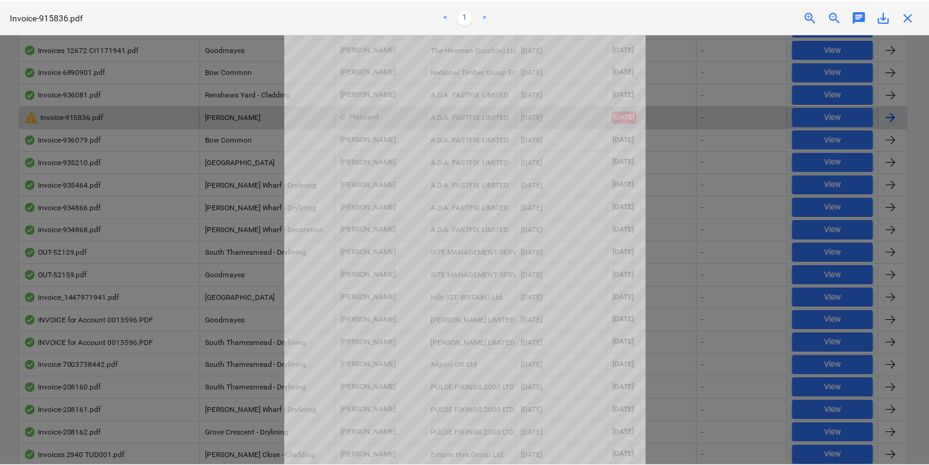
scroll to position [85, 0]
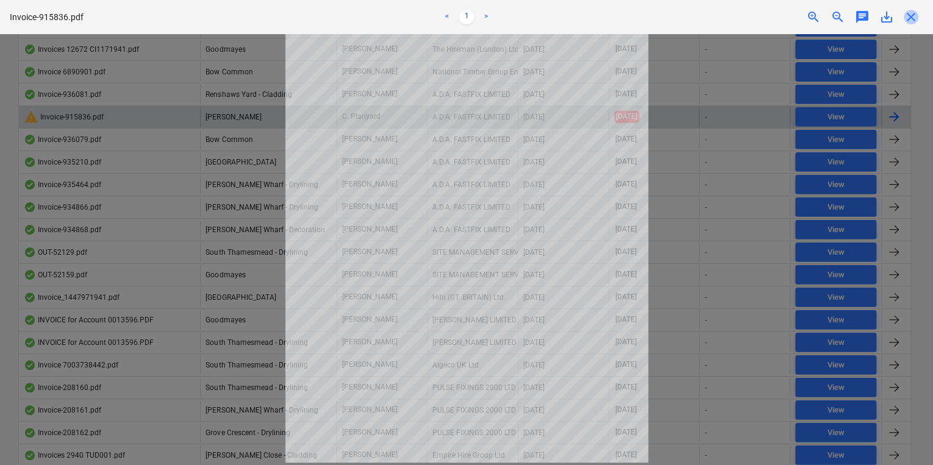
click at [912, 13] on span "close" at bounding box center [911, 17] width 15 height 15
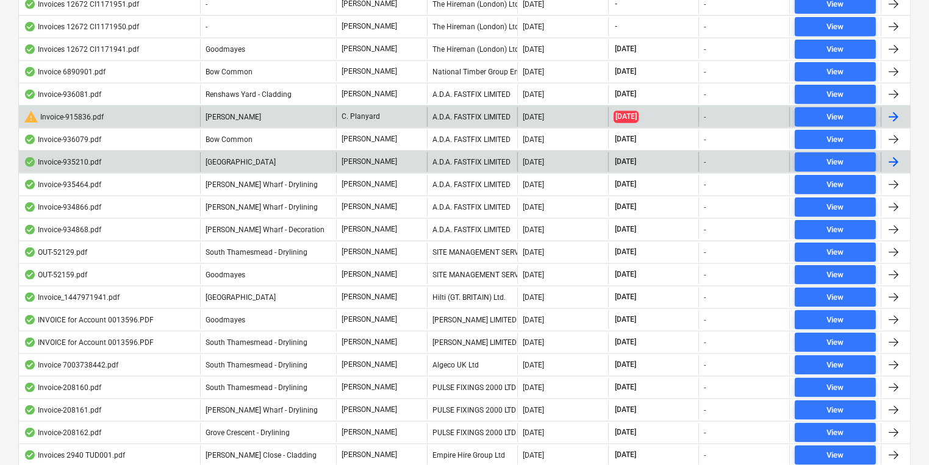
click at [897, 155] on div at bounding box center [893, 162] width 15 height 15
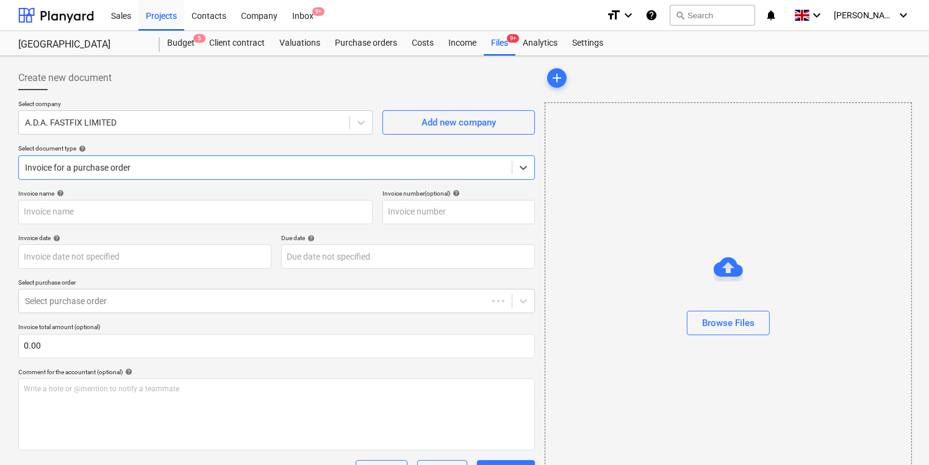
type input "935210"
type input "[DATE]"
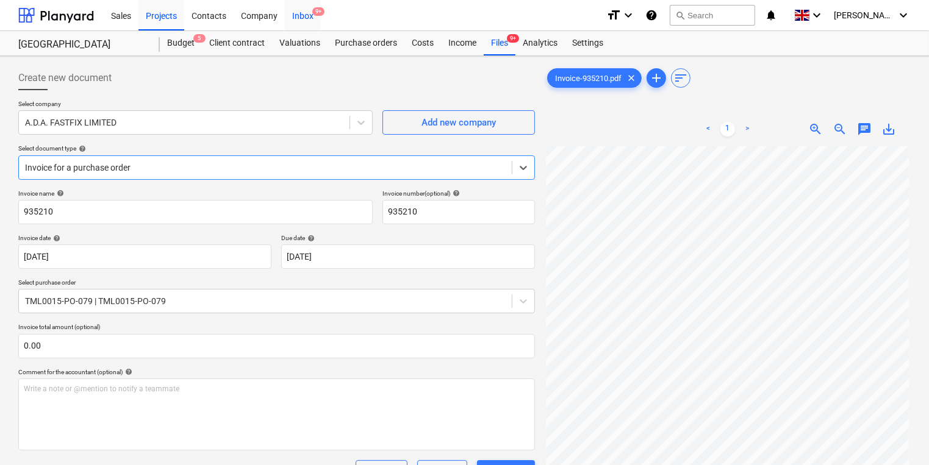
click at [307, 12] on div "Inbox 9+" at bounding box center [303, 14] width 36 height 31
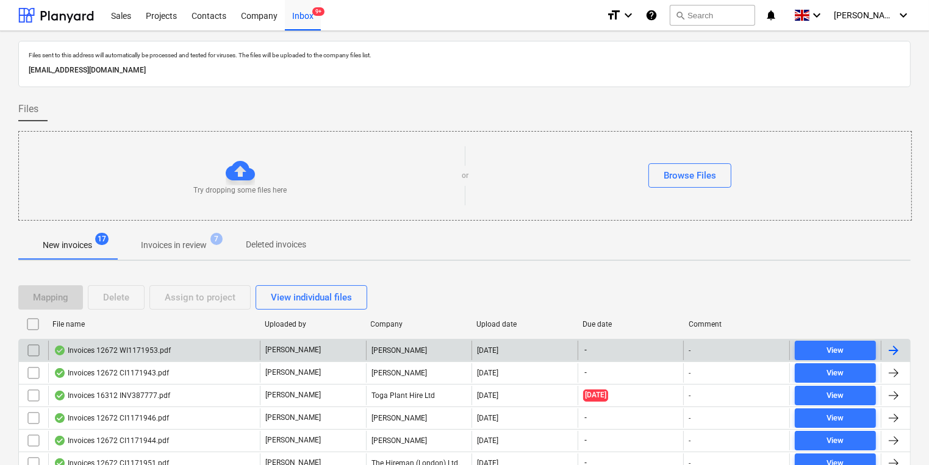
scroll to position [244, 0]
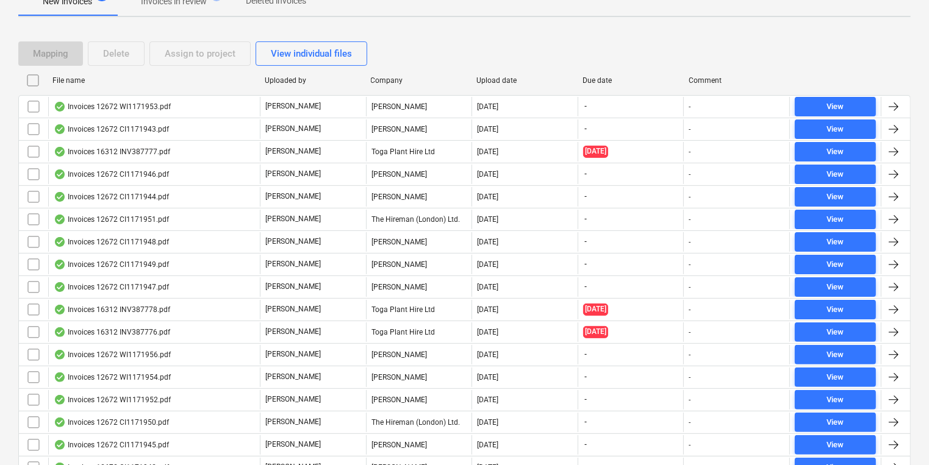
click at [393, 79] on div "Company" at bounding box center [419, 80] width 96 height 9
checkbox input "false"
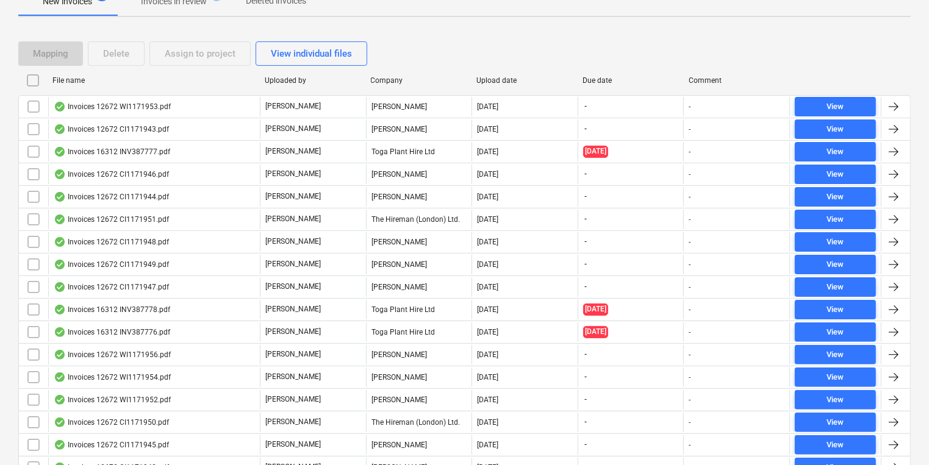
checkbox input "false"
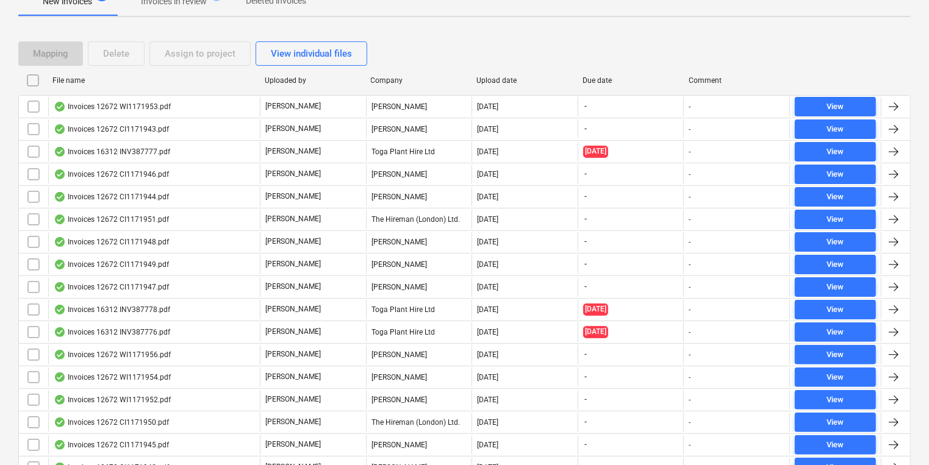
checkbox input "false"
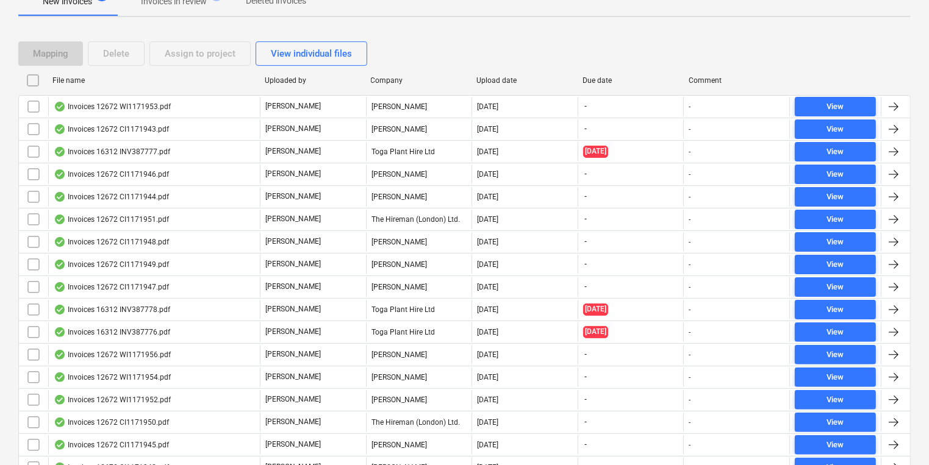
checkbox input "false"
click at [398, 76] on div "Company" at bounding box center [419, 80] width 96 height 9
checkbox input "false"
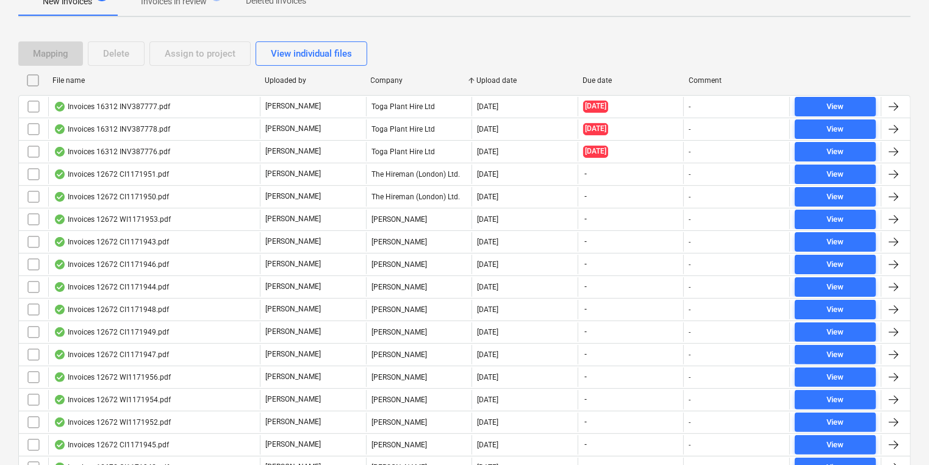
checkbox input "false"
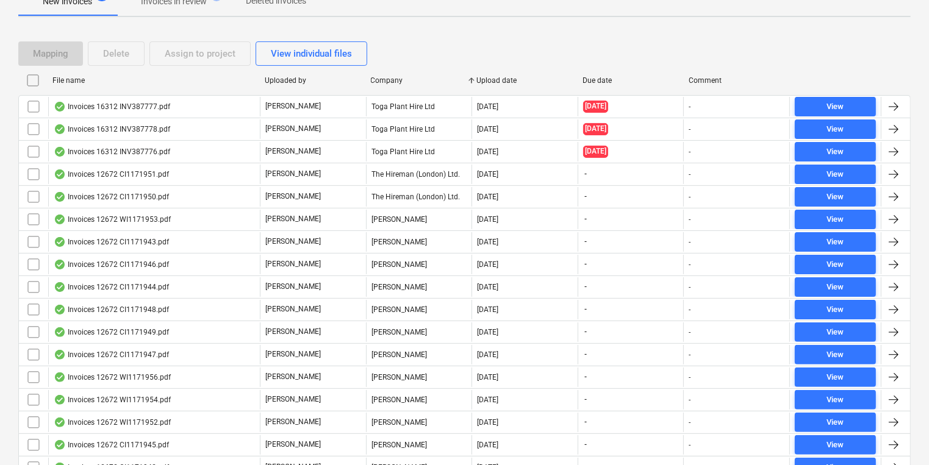
checkbox input "false"
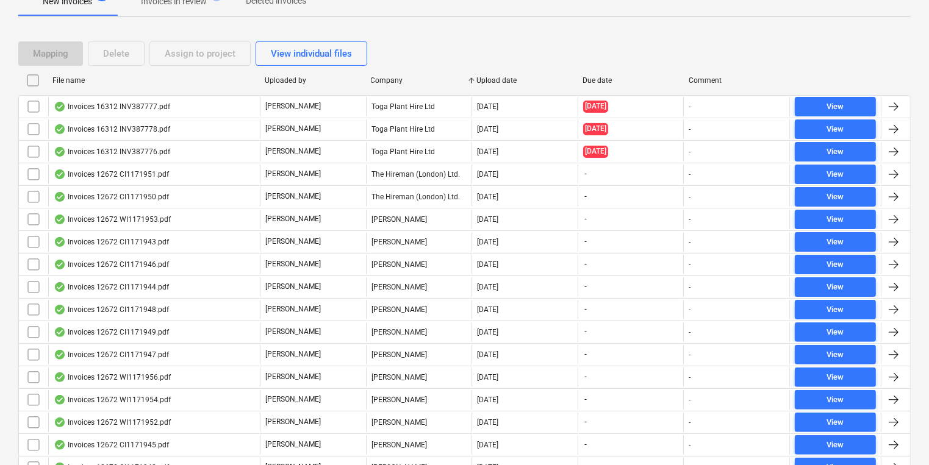
checkbox input "false"
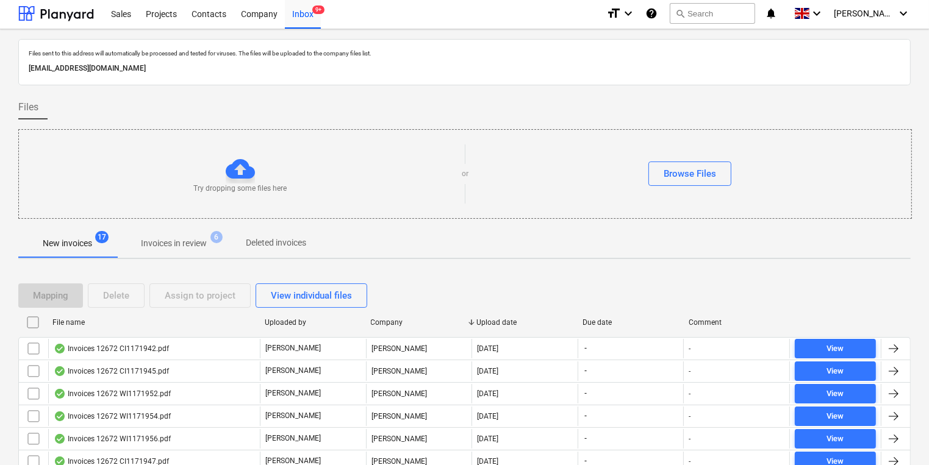
scroll to position [0, 0]
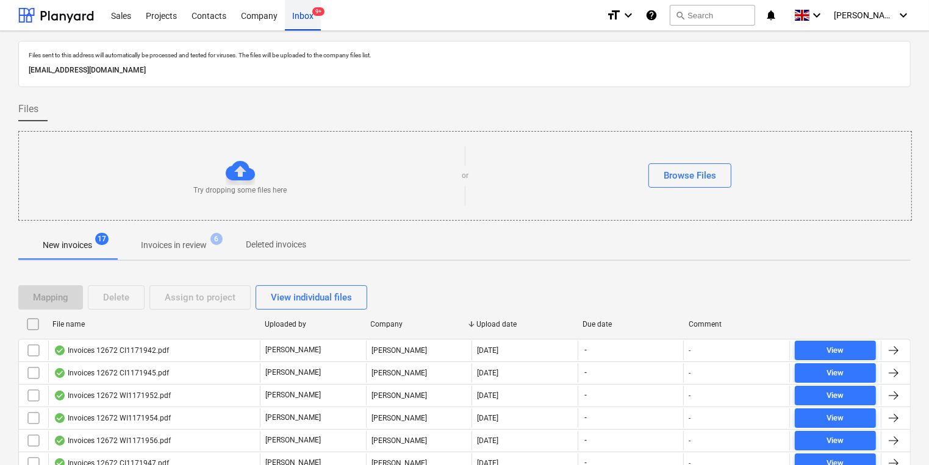
click at [301, 19] on div "Inbox 9+" at bounding box center [303, 14] width 36 height 31
click at [298, 16] on div "Inbox 9+" at bounding box center [303, 14] width 36 height 31
click at [300, 16] on div "Inbox 9+" at bounding box center [303, 14] width 36 height 31
click at [156, 11] on div "Projects" at bounding box center [161, 14] width 46 height 31
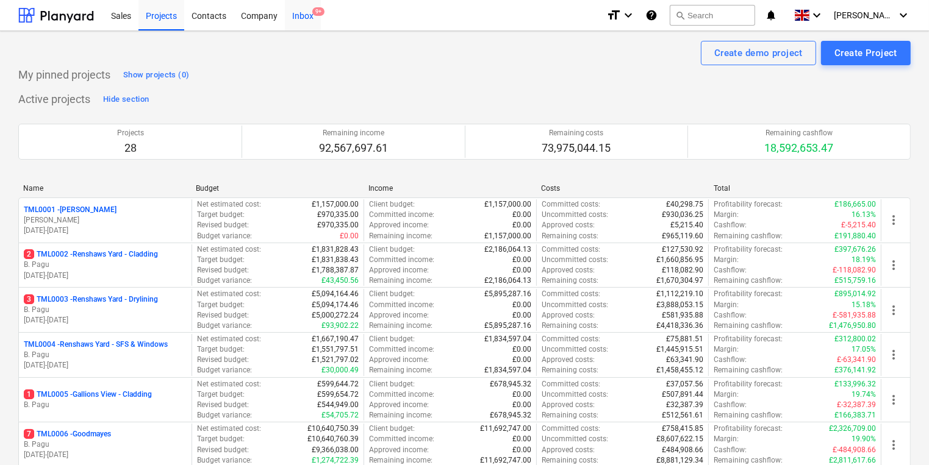
click at [305, 17] on div "Inbox 9+" at bounding box center [303, 14] width 36 height 31
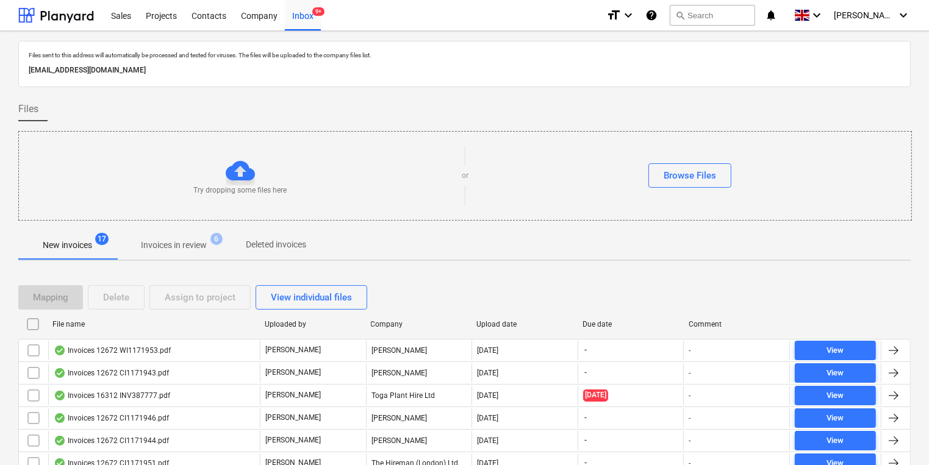
click at [198, 242] on p "Invoices in review" at bounding box center [174, 245] width 66 height 13
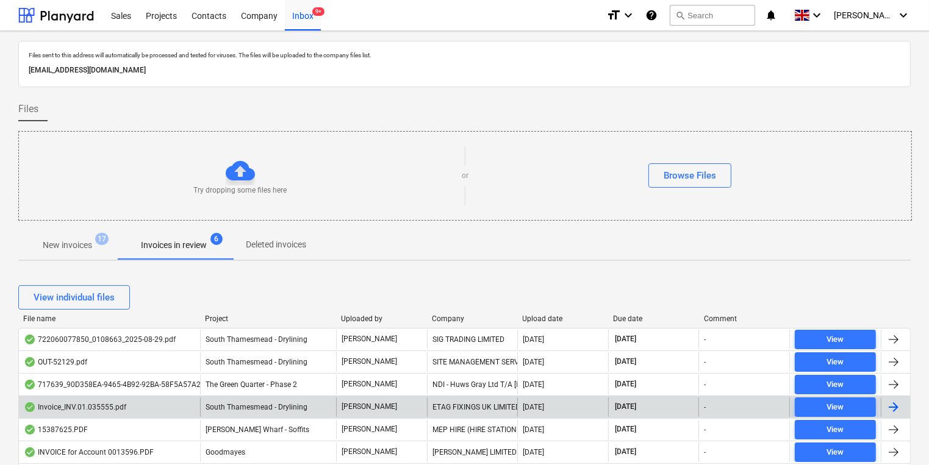
scroll to position [244, 0]
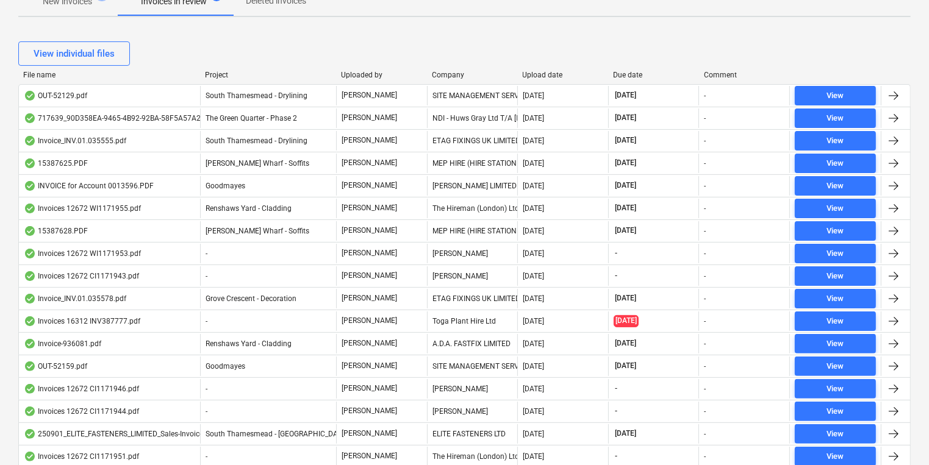
click at [466, 76] on div "Company" at bounding box center [472, 75] width 81 height 9
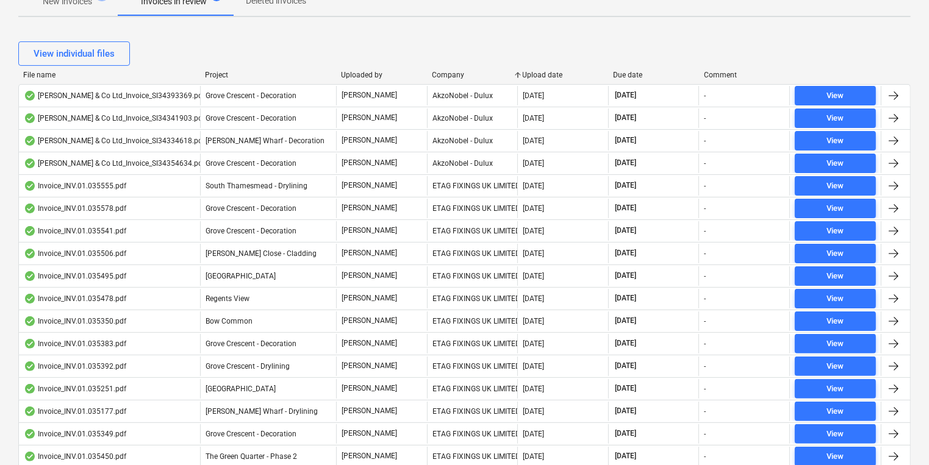
click at [456, 75] on div "Company" at bounding box center [472, 75] width 81 height 9
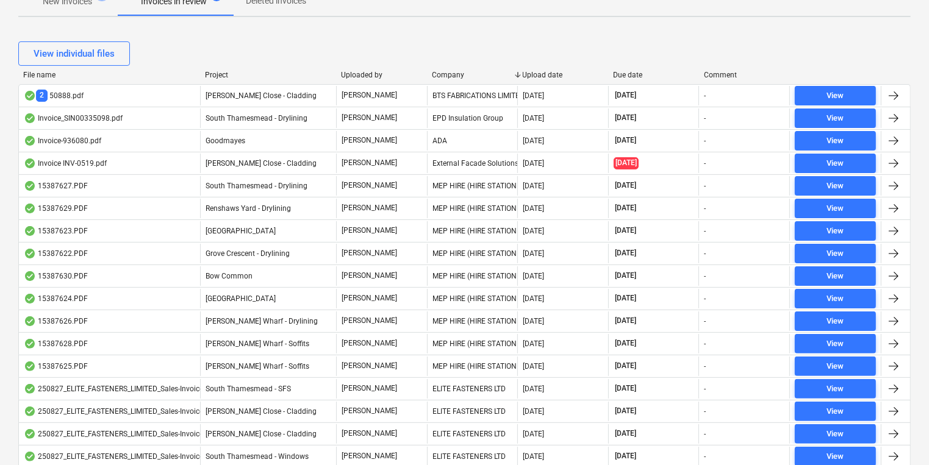
click at [456, 79] on div "File name Project Uploaded by Company Upload date Due date Comment" at bounding box center [464, 77] width 892 height 13
click at [456, 72] on div "Company" at bounding box center [472, 75] width 81 height 9
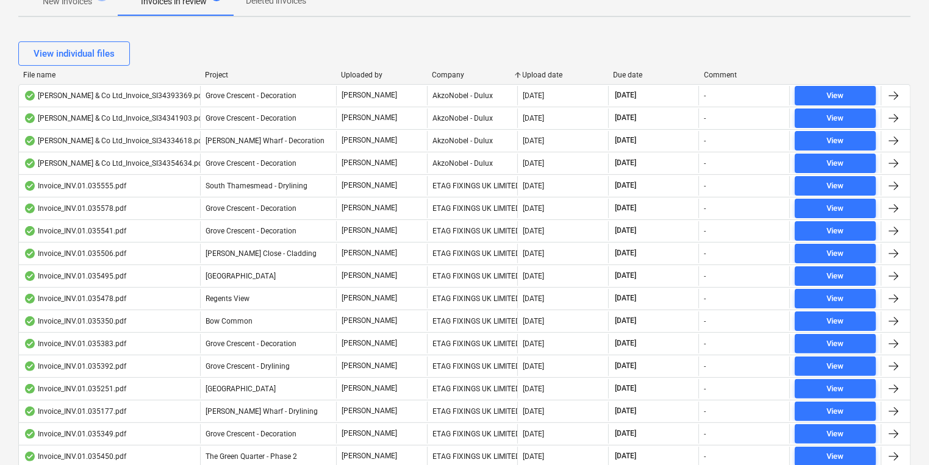
scroll to position [0, 0]
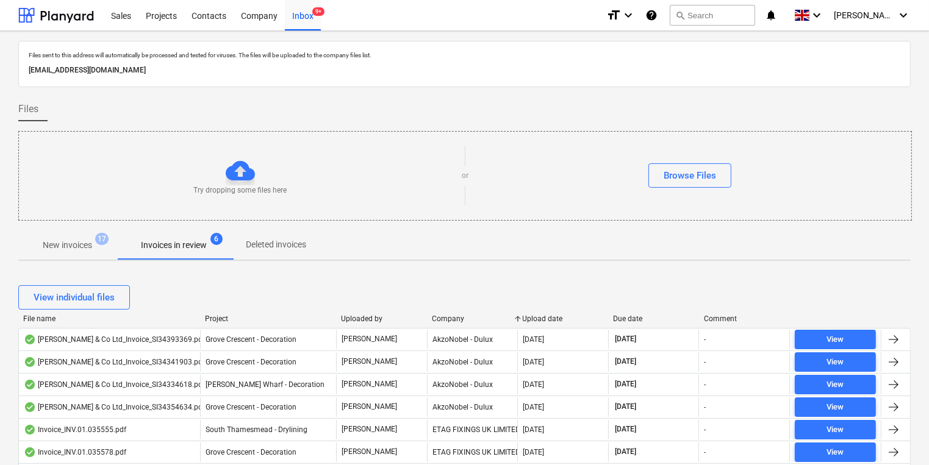
click at [67, 246] on p "New invoices" at bounding box center [67, 245] width 49 height 13
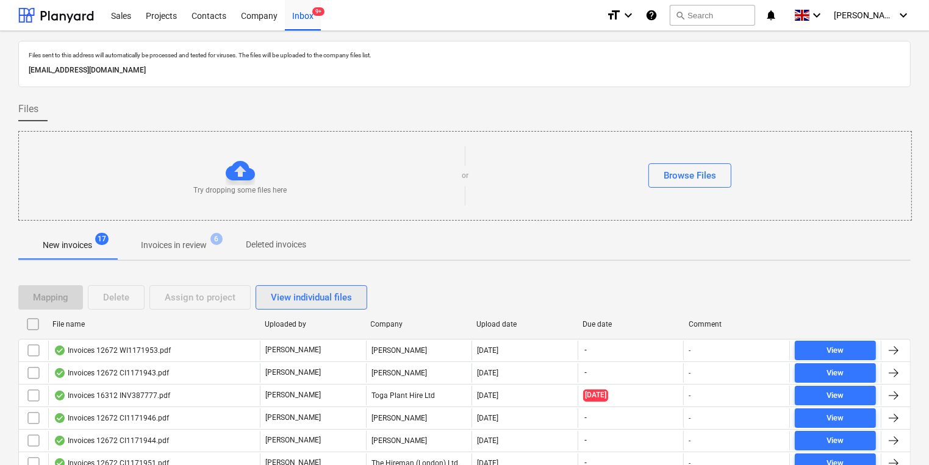
scroll to position [244, 0]
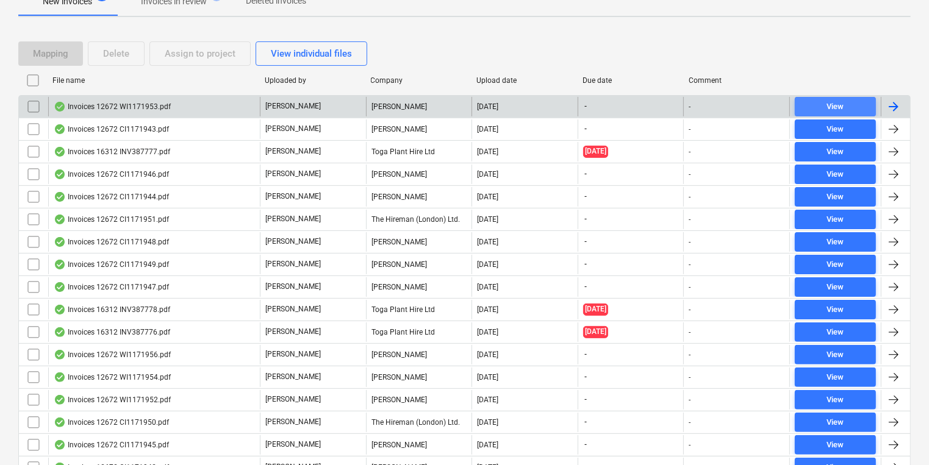
click at [847, 100] on span "View" at bounding box center [835, 107] width 71 height 14
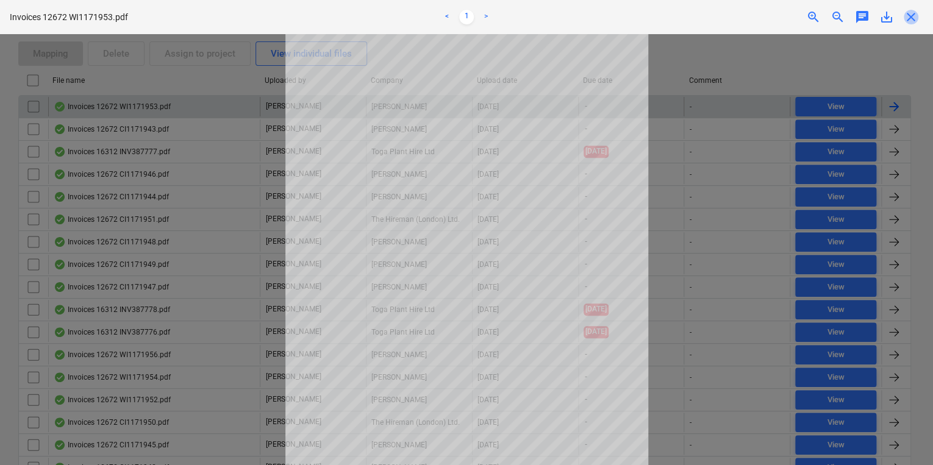
click at [910, 15] on span "close" at bounding box center [911, 17] width 15 height 15
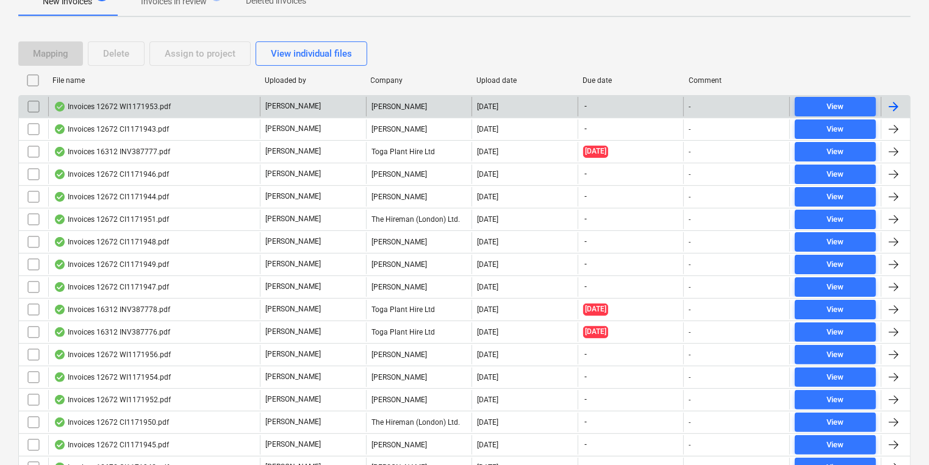
click at [365, 109] on div "[PERSON_NAME]" at bounding box center [313, 107] width 106 height 20
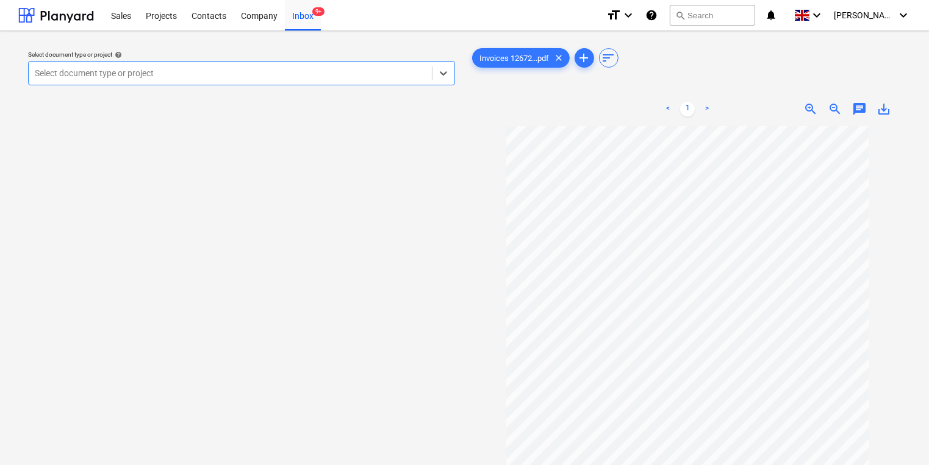
click at [205, 69] on div at bounding box center [230, 73] width 391 height 12
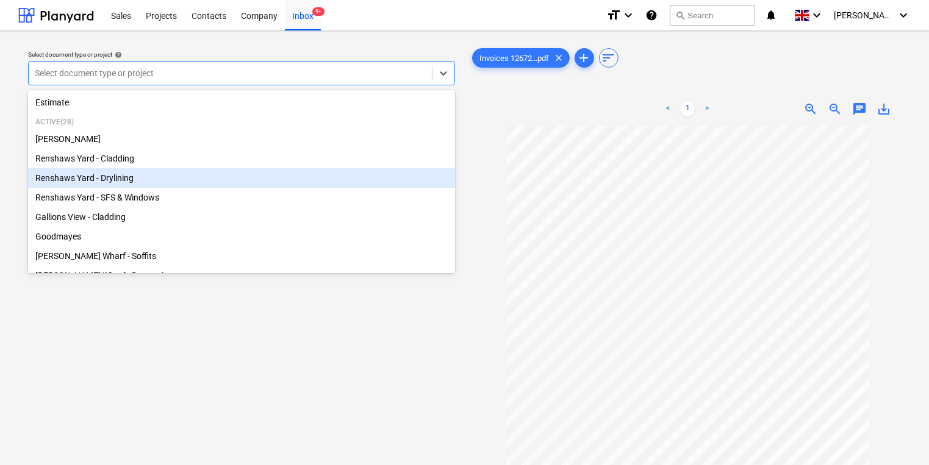
click at [189, 185] on div "Renshaws Yard - Drylining" at bounding box center [241, 178] width 427 height 20
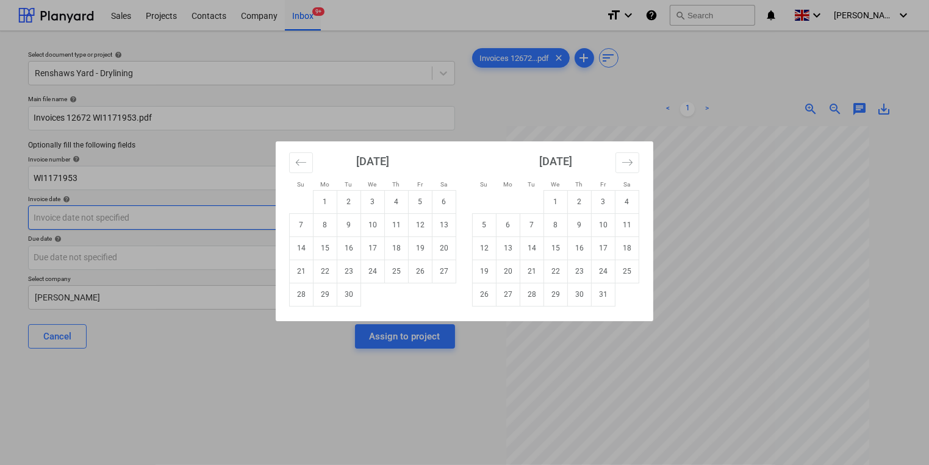
click at [189, 209] on body "Sales Projects Contacts Company Inbox 9+ format_size keyboard_arrow_down help s…" at bounding box center [464, 232] width 929 height 465
click at [303, 160] on icon "Move backward to switch to the previous month." at bounding box center [301, 163] width 12 height 12
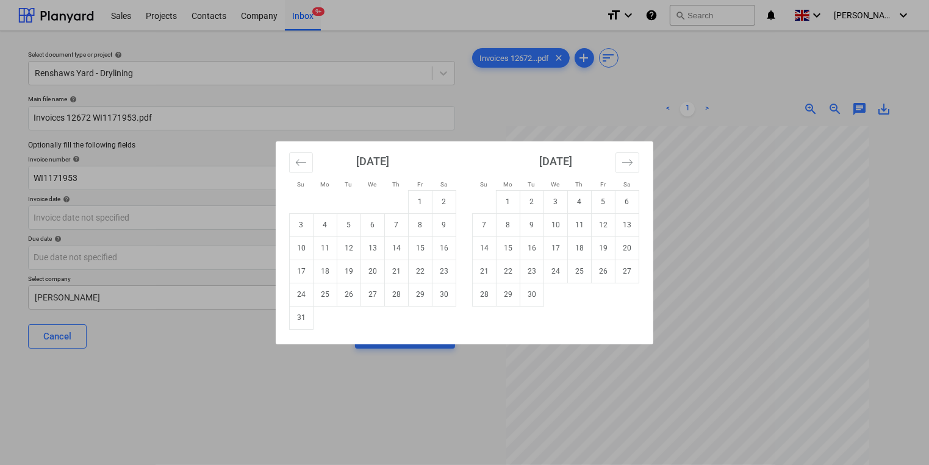
click at [227, 355] on div "Su Mo Tu We Th Fr Sa Su Mo Tu We Th Fr Sa July 2025 1 2 3 4 5 6 7 8 9 10 11 12 …" at bounding box center [464, 232] width 929 height 465
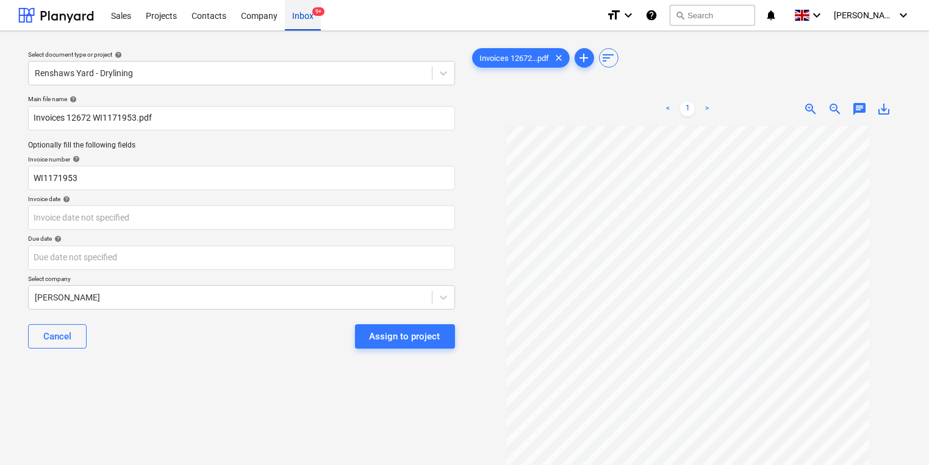
click at [303, 12] on div "Inbox 9+" at bounding box center [303, 14] width 36 height 31
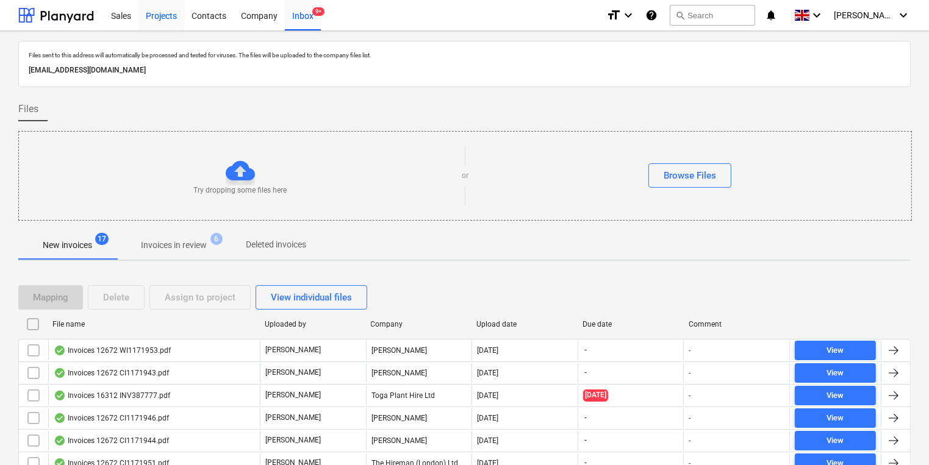
click at [171, 12] on div "Projects" at bounding box center [161, 14] width 46 height 31
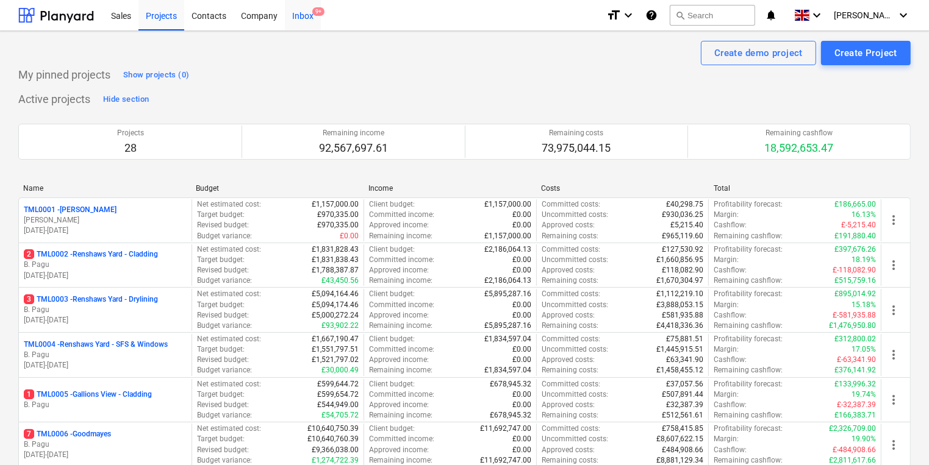
click at [310, 15] on div "Inbox 9+" at bounding box center [303, 14] width 36 height 31
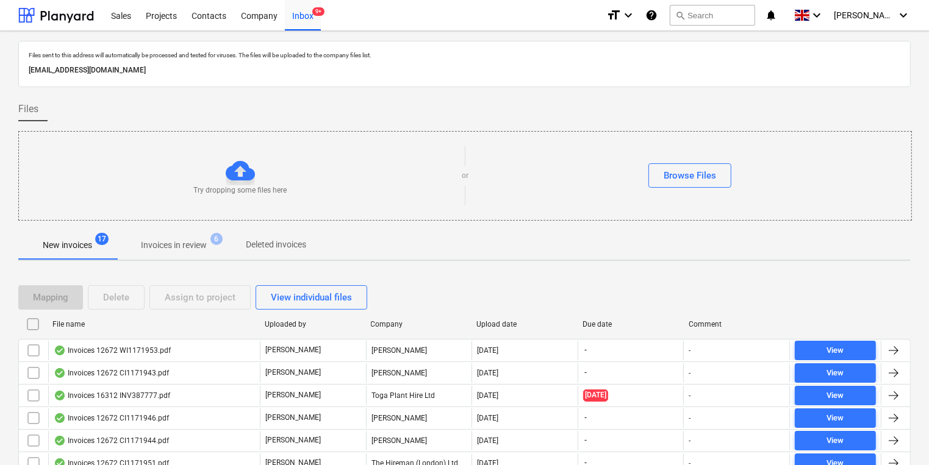
click at [170, 240] on p "Invoices in review" at bounding box center [174, 245] width 66 height 13
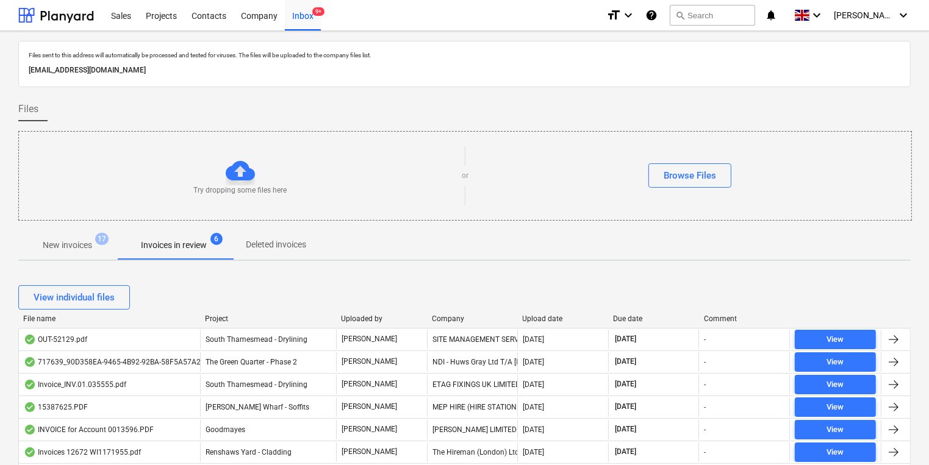
scroll to position [244, 0]
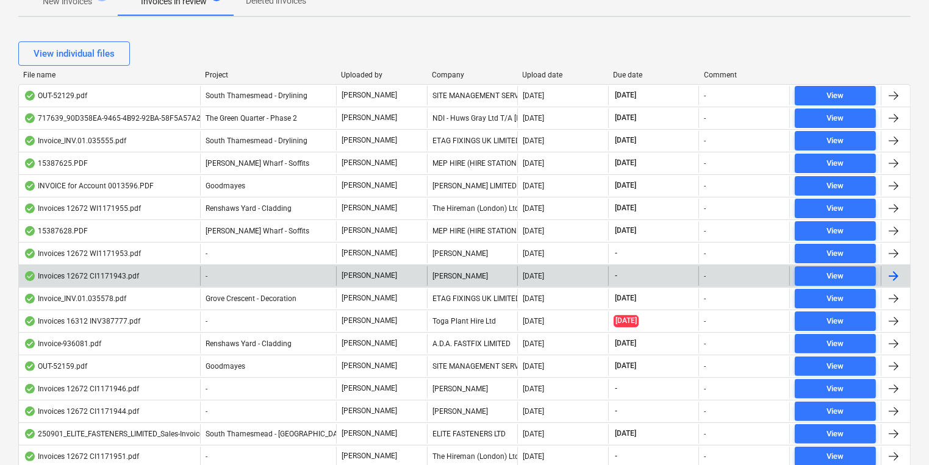
click at [899, 269] on div at bounding box center [893, 276] width 15 height 15
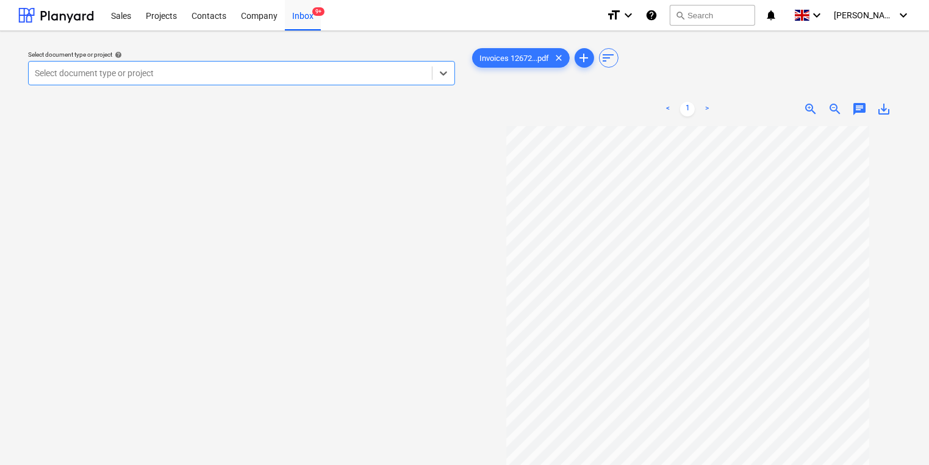
scroll to position [84, 0]
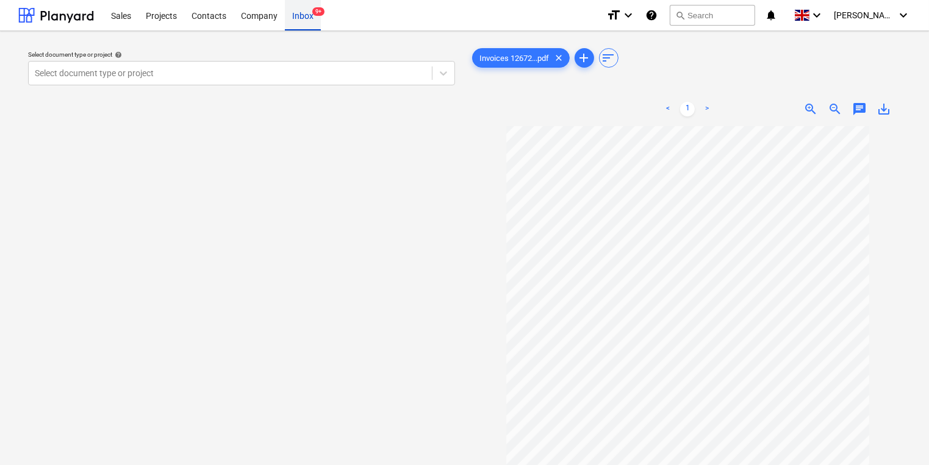
click at [301, 14] on div "Inbox 9+" at bounding box center [303, 14] width 36 height 31
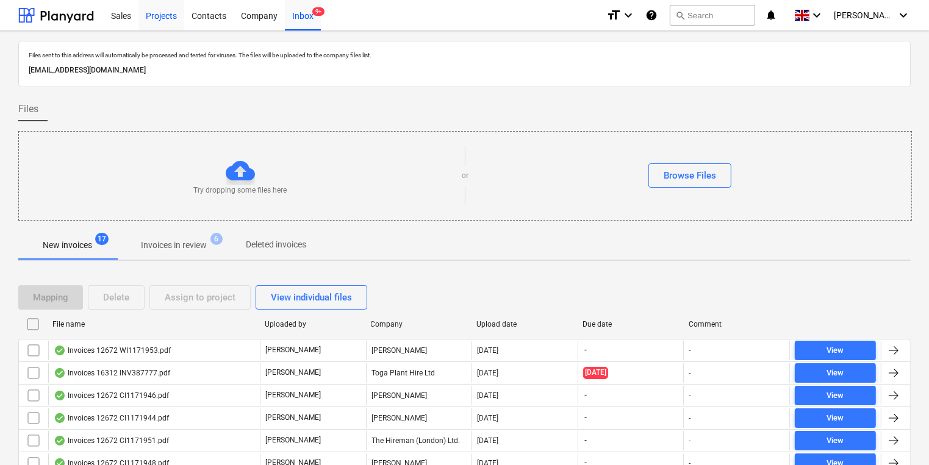
click at [160, 14] on div "Projects" at bounding box center [161, 14] width 46 height 31
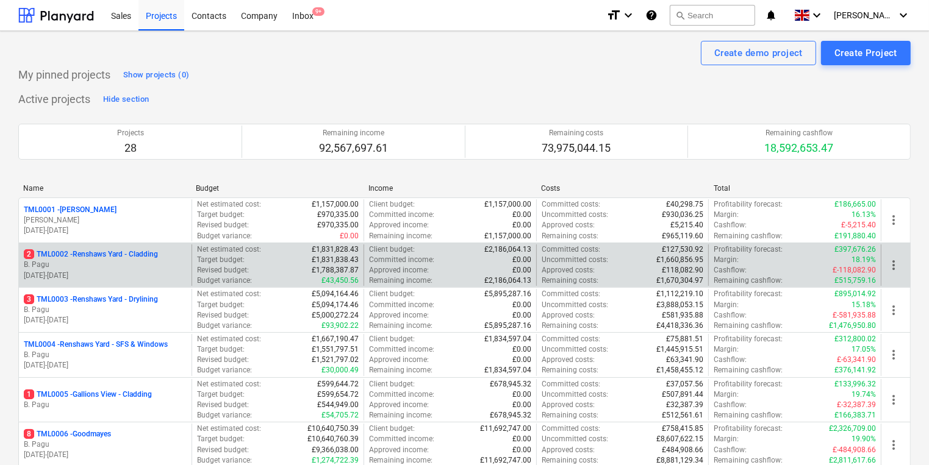
scroll to position [244, 0]
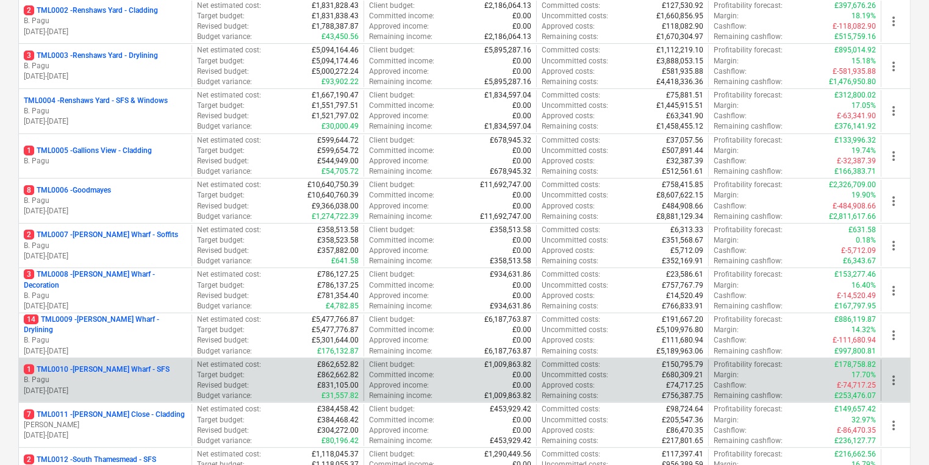
click at [122, 381] on p "B. Pagu" at bounding box center [105, 380] width 163 height 10
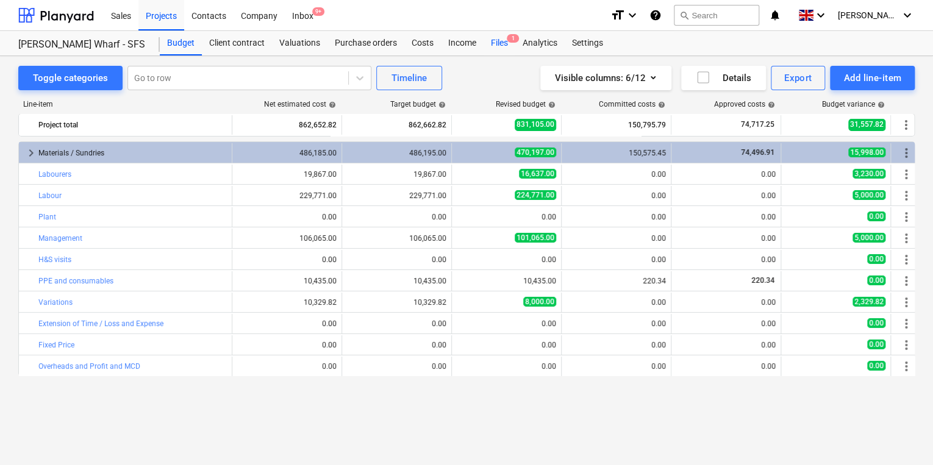
click at [493, 44] on div "Files 1" at bounding box center [500, 43] width 32 height 24
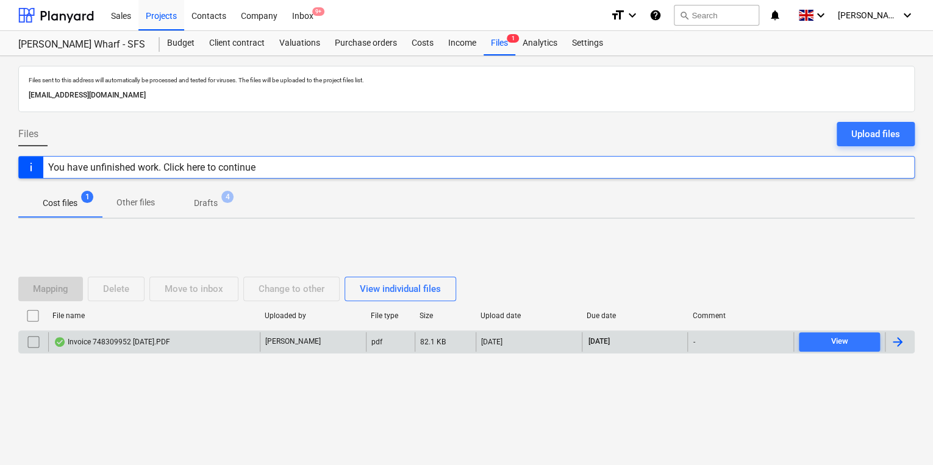
click at [898, 342] on div at bounding box center [897, 342] width 15 height 15
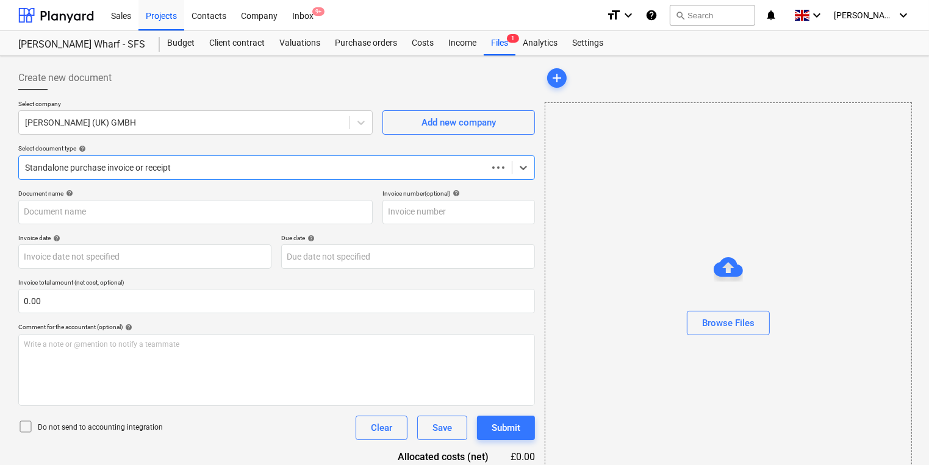
type input "748309952"
type input "[DATE]"
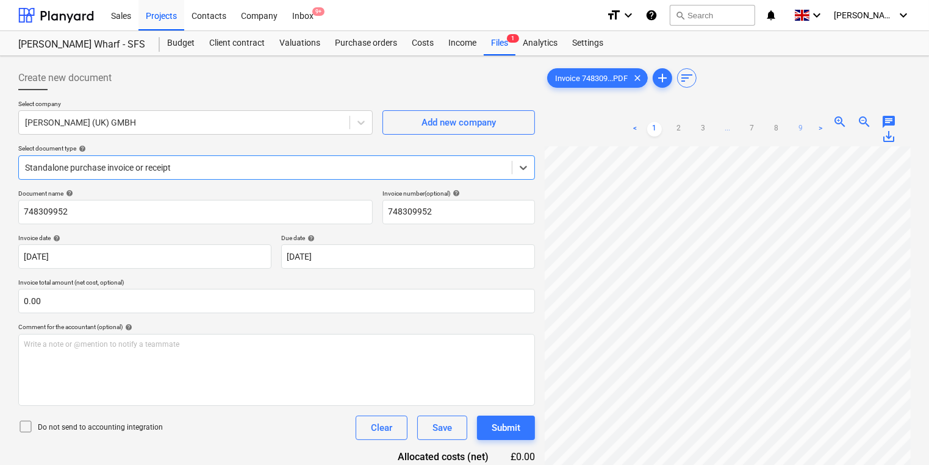
click at [803, 127] on link "9" at bounding box center [800, 129] width 15 height 15
click at [822, 123] on link ">" at bounding box center [820, 129] width 15 height 15
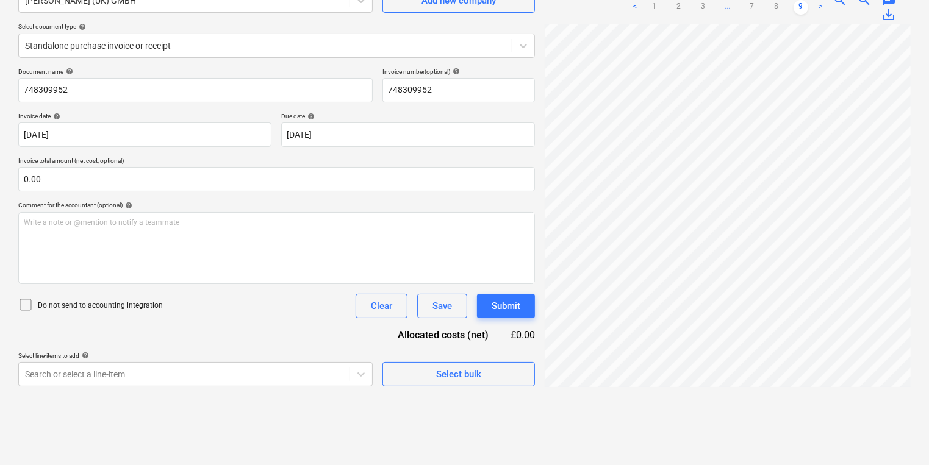
scroll to position [0, 154]
drag, startPoint x: 722, startPoint y: 456, endPoint x: 477, endPoint y: 490, distance: 247.5
click at [477, 343] on html "Sales Projects Contacts Company Inbox 9+ format_size keyboard_arrow_down help s…" at bounding box center [464, 110] width 929 height 465
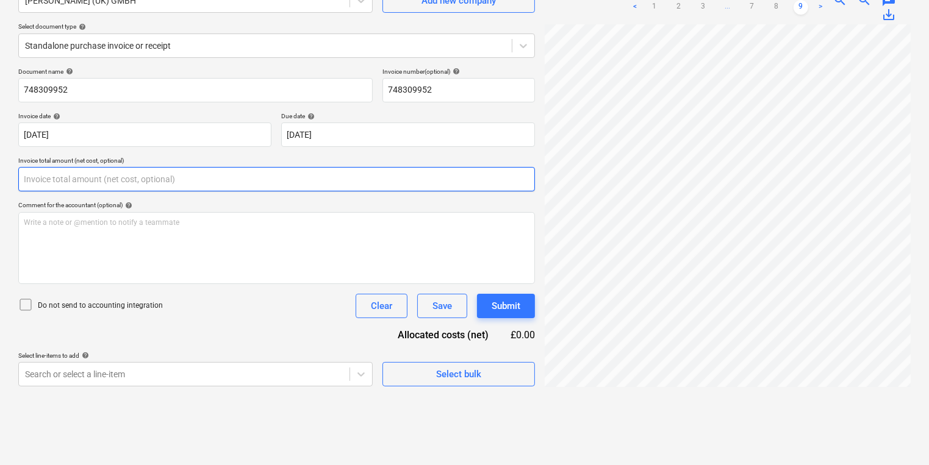
click at [195, 178] on input "text" at bounding box center [276, 179] width 517 height 24
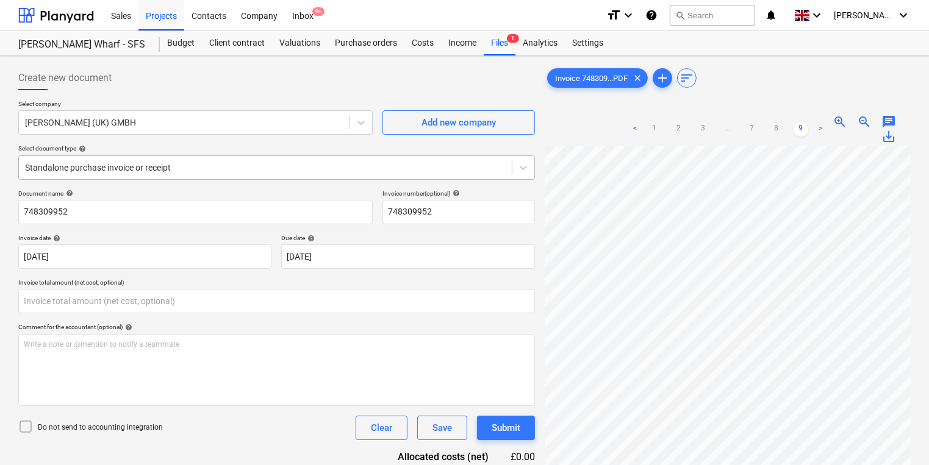
type input "0.00"
click at [188, 163] on div at bounding box center [265, 168] width 481 height 12
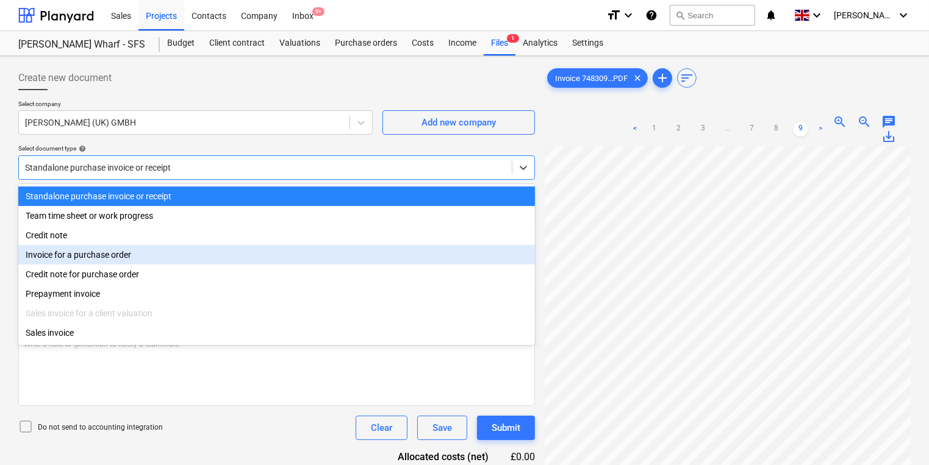
click at [175, 258] on div "Invoice for a purchase order" at bounding box center [276, 255] width 517 height 20
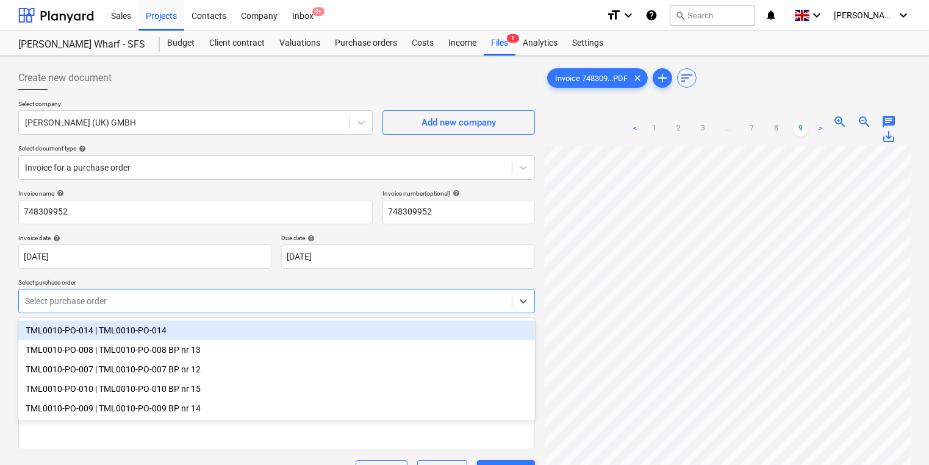
click at [168, 305] on div at bounding box center [265, 301] width 481 height 12
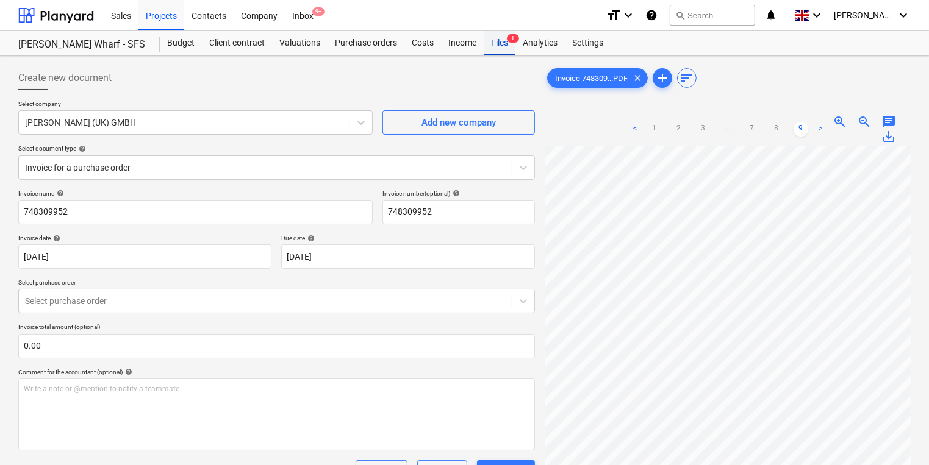
click at [500, 43] on div "Files 1" at bounding box center [500, 43] width 32 height 24
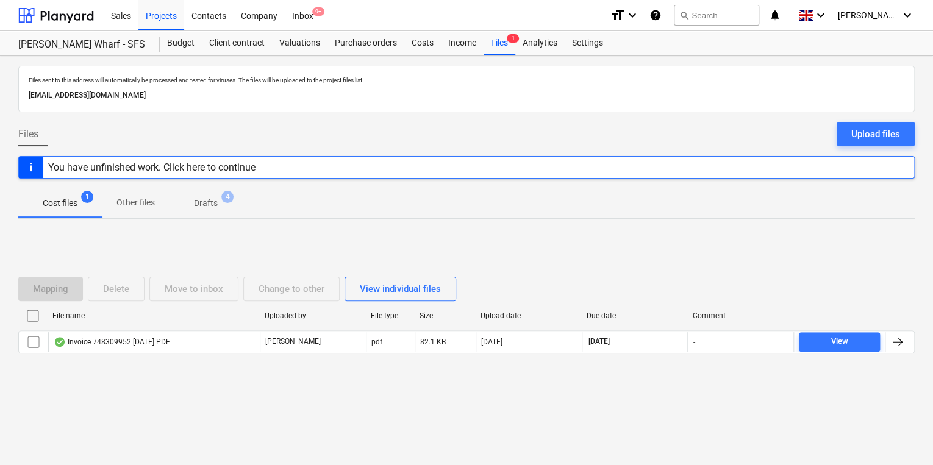
click at [186, 168] on div "You have unfinished work. Click here to continue" at bounding box center [151, 168] width 207 height 12
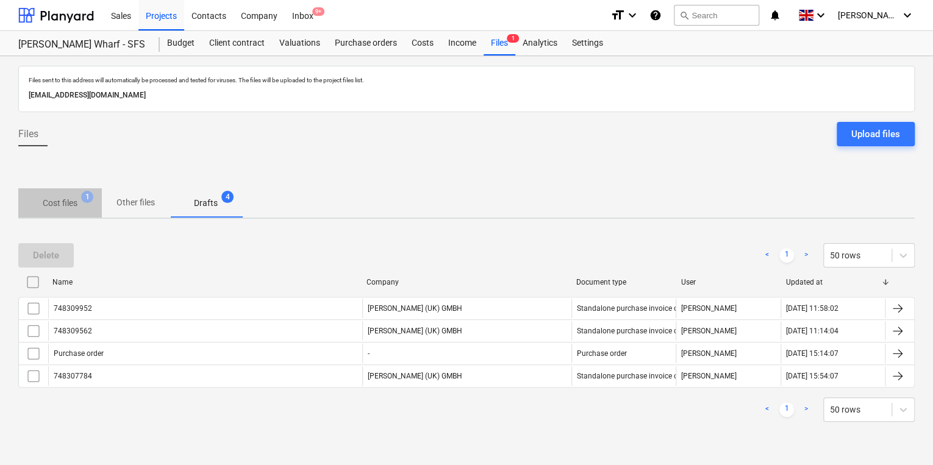
click at [52, 199] on p "Cost files" at bounding box center [60, 203] width 35 height 13
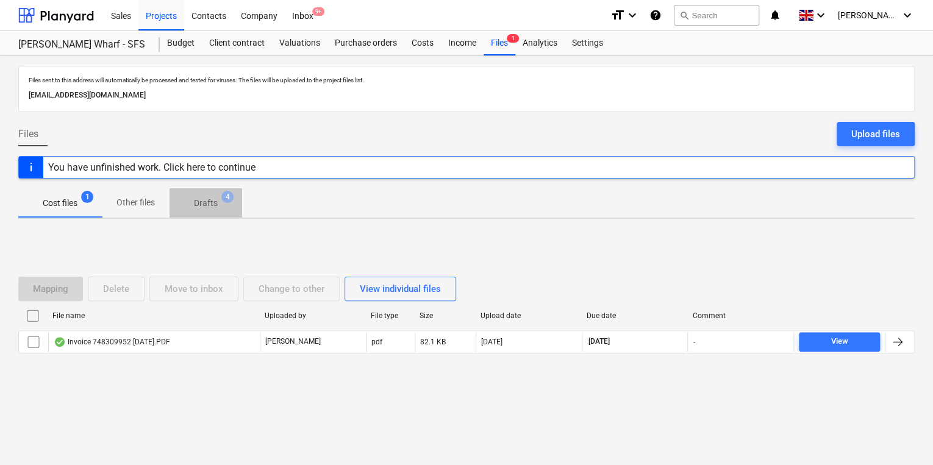
click at [210, 201] on p "Drafts" at bounding box center [206, 203] width 24 height 13
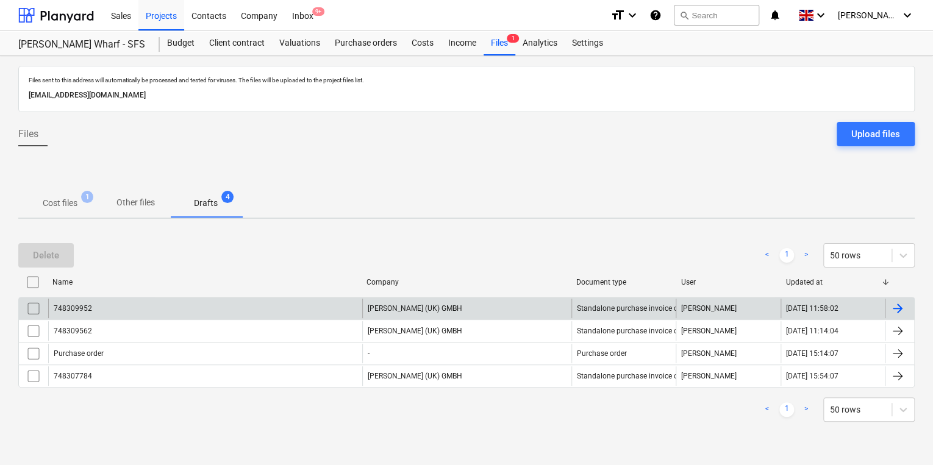
click at [32, 303] on input "checkbox" at bounding box center [34, 309] width 20 height 20
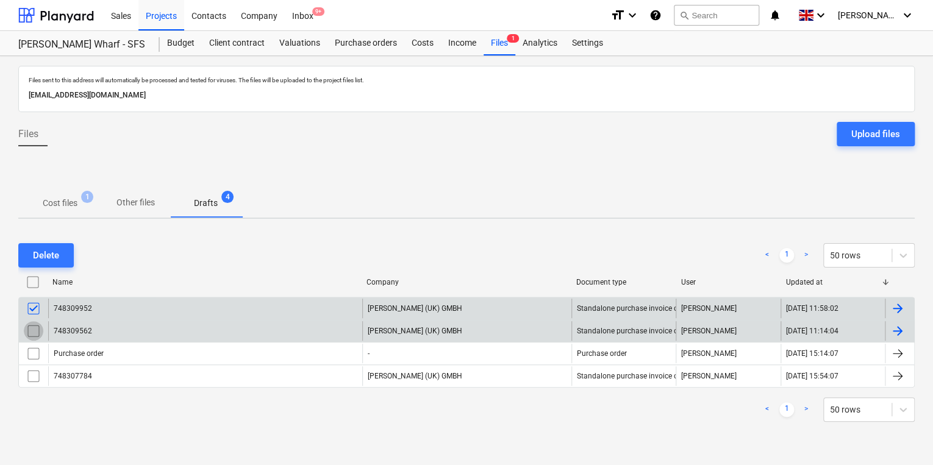
click at [33, 326] on input "checkbox" at bounding box center [34, 331] width 20 height 20
click at [63, 199] on p "Cost files" at bounding box center [60, 203] width 35 height 13
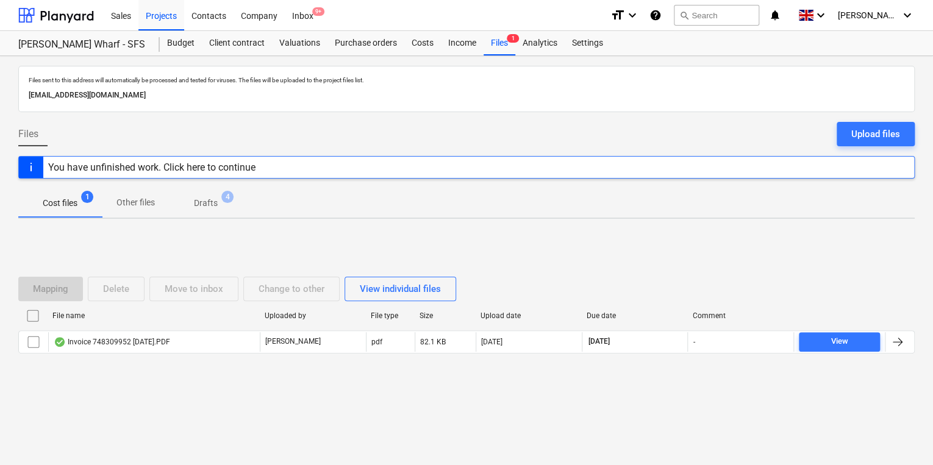
click at [209, 202] on p "Drafts" at bounding box center [206, 203] width 24 height 13
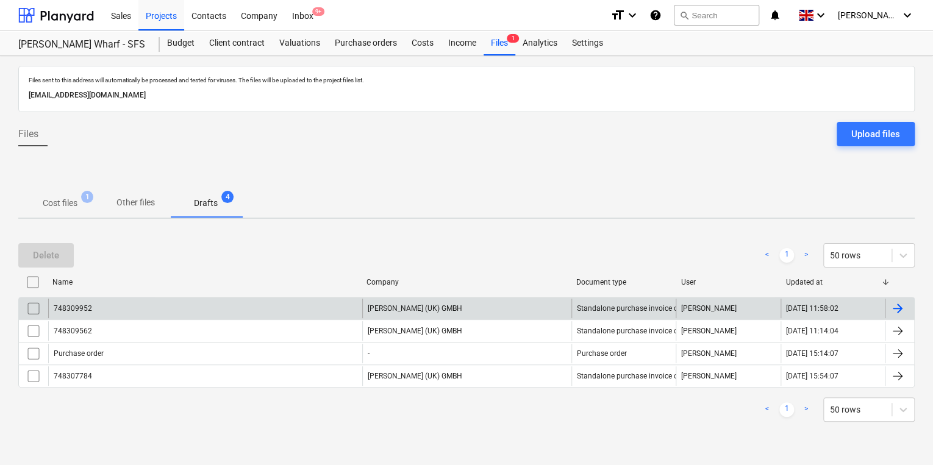
click at [32, 307] on input "checkbox" at bounding box center [34, 309] width 20 height 20
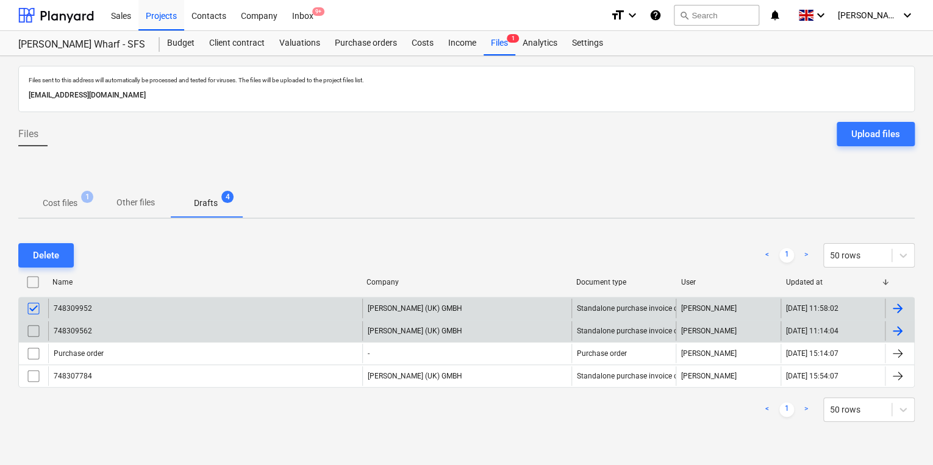
click at [32, 322] on input "checkbox" at bounding box center [34, 331] width 20 height 20
click at [41, 249] on div "Delete" at bounding box center [46, 256] width 26 height 16
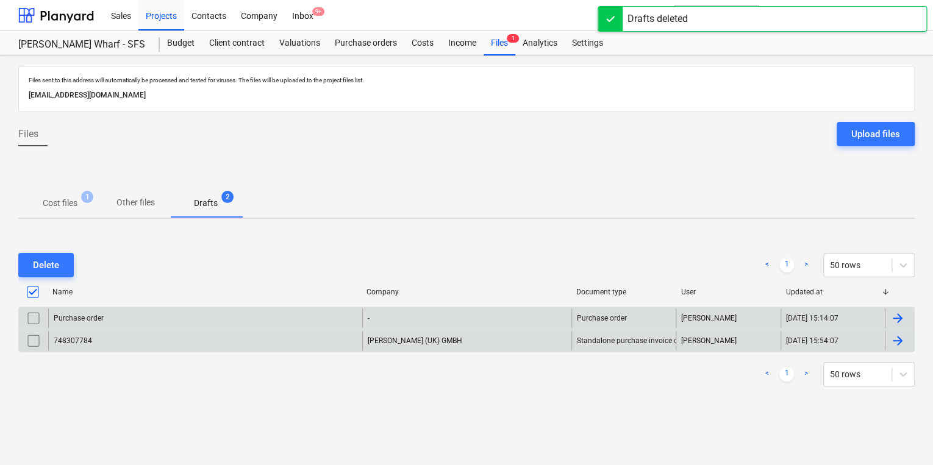
click at [156, 317] on div "Purchase order" at bounding box center [205, 319] width 314 height 20
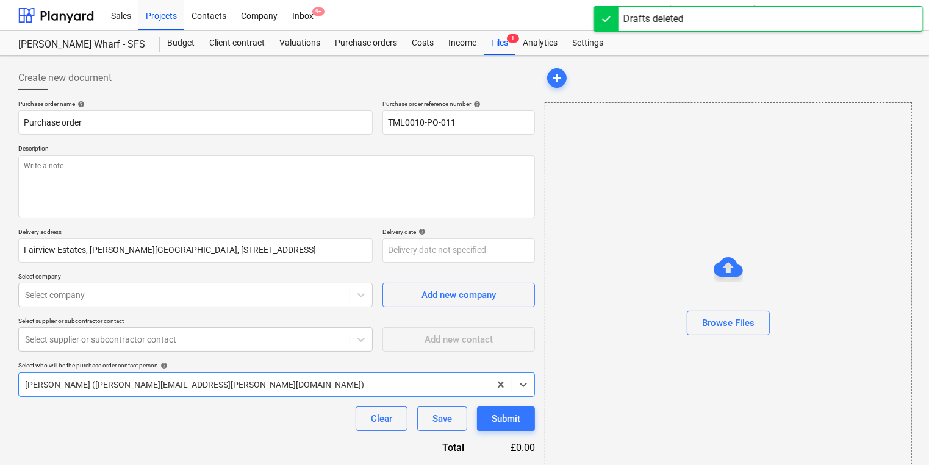
type textarea "x"
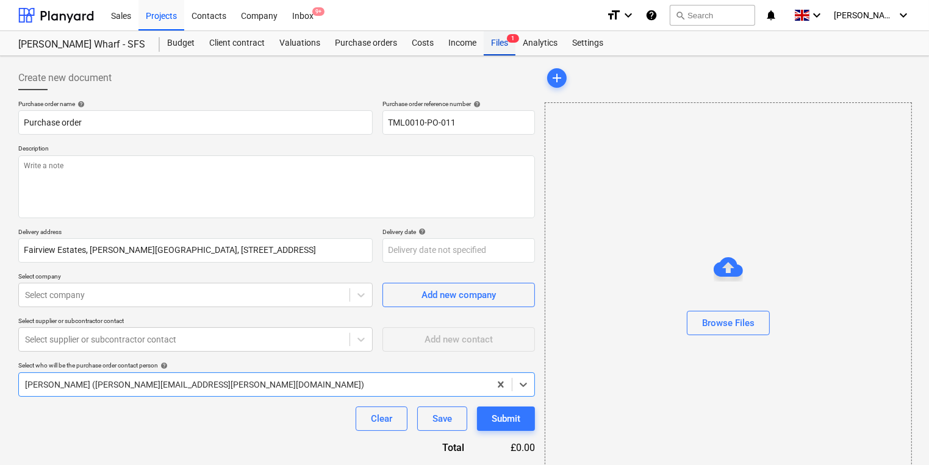
click at [501, 39] on div "Files 1" at bounding box center [500, 43] width 32 height 24
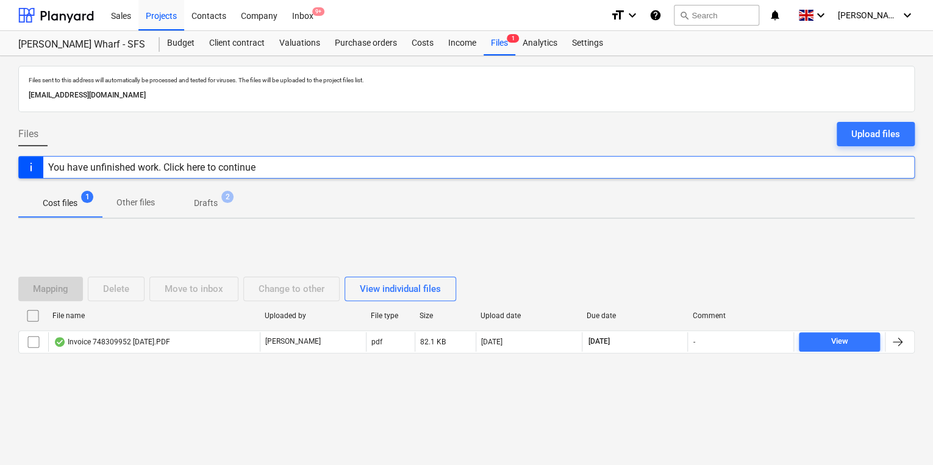
click at [190, 201] on span "Drafts 2" at bounding box center [205, 203] width 43 height 13
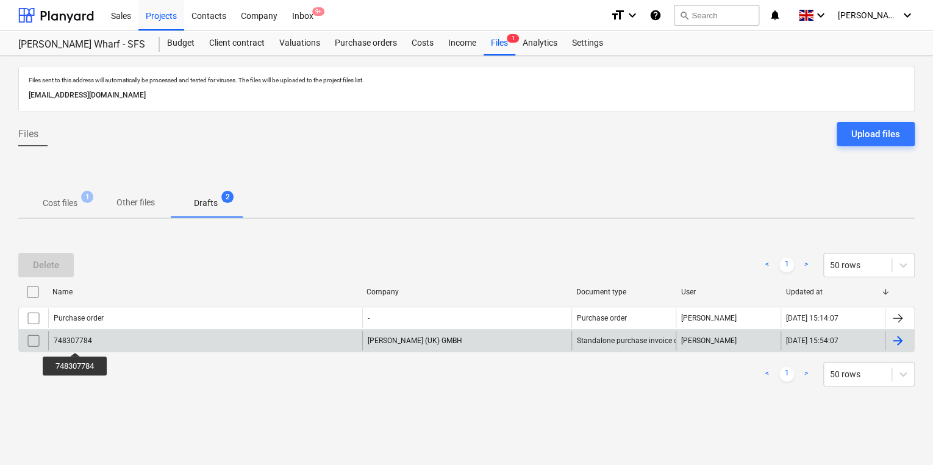
click at [76, 342] on div "748307784" at bounding box center [73, 341] width 38 height 9
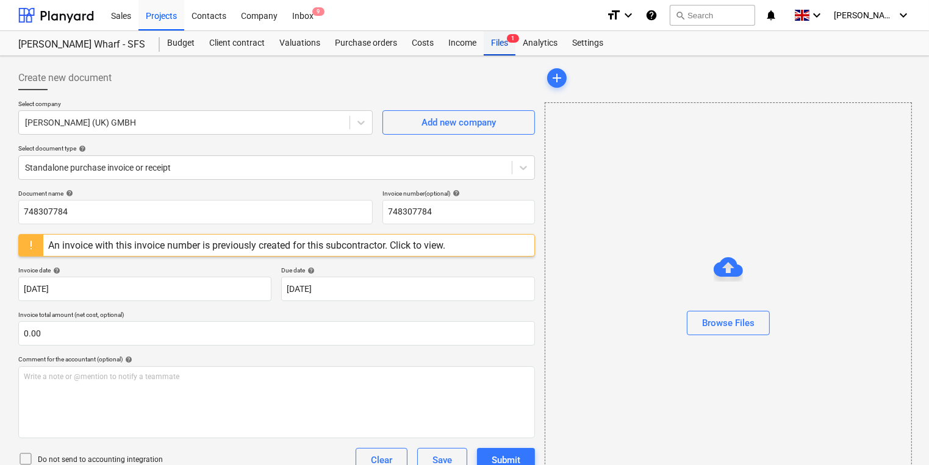
click at [506, 41] on div "Files 1" at bounding box center [500, 43] width 32 height 24
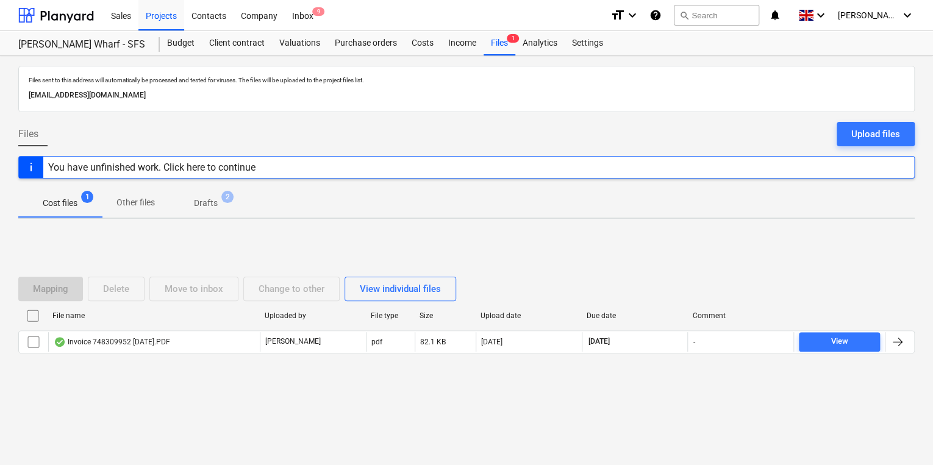
click at [205, 200] on p "Drafts" at bounding box center [206, 203] width 24 height 13
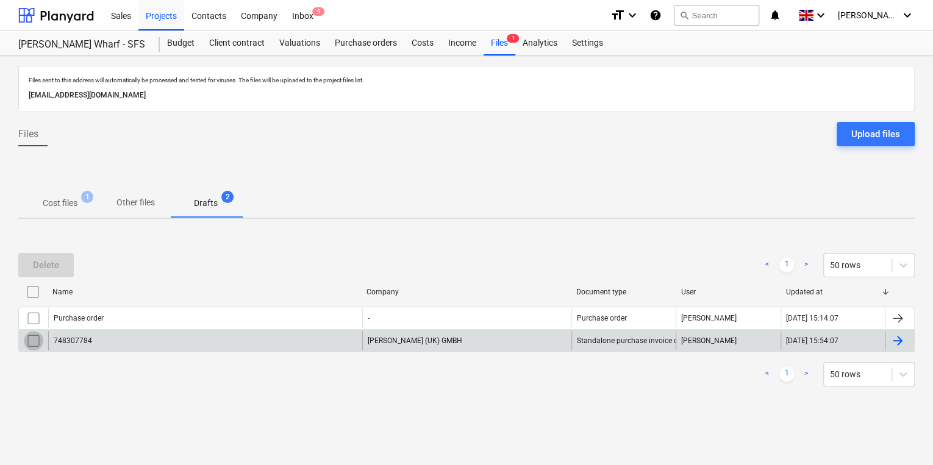
click at [35, 340] on input "checkbox" at bounding box center [34, 341] width 20 height 20
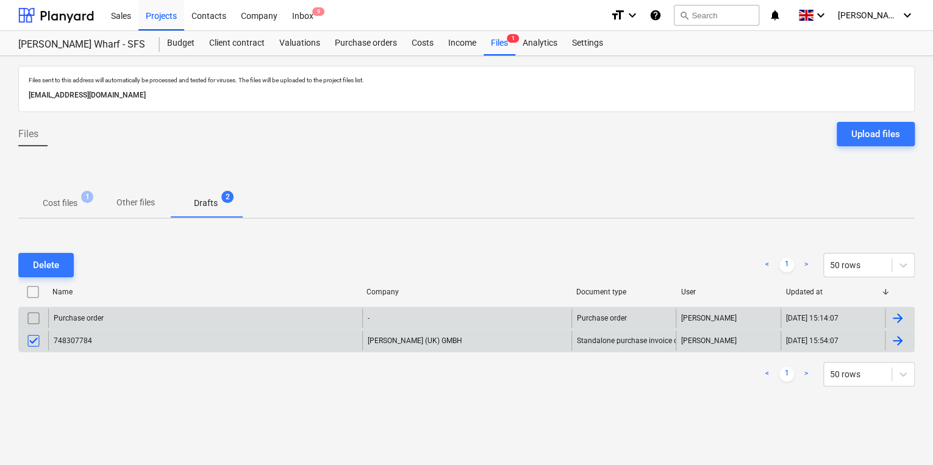
click at [35, 316] on input "checkbox" at bounding box center [34, 319] width 20 height 20
click at [34, 315] on input "checkbox" at bounding box center [34, 319] width 20 height 20
click at [52, 259] on div "Delete" at bounding box center [46, 265] width 26 height 16
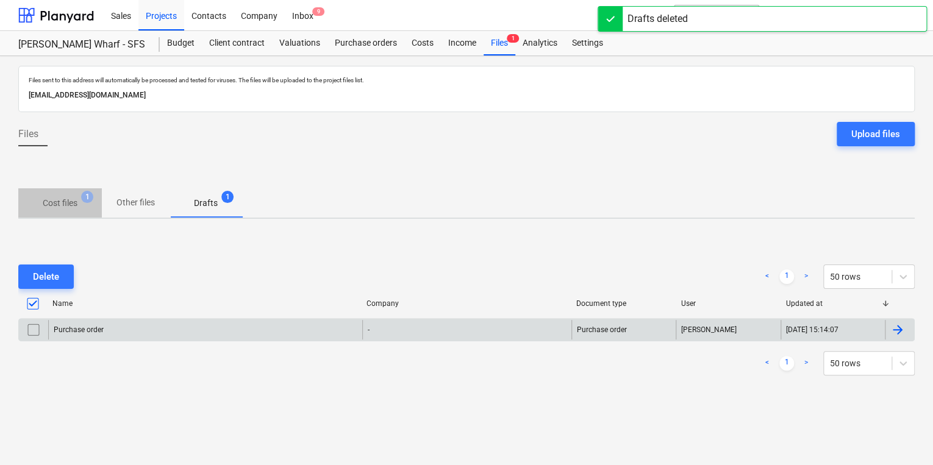
click at [57, 201] on p "Cost files" at bounding box center [60, 203] width 35 height 13
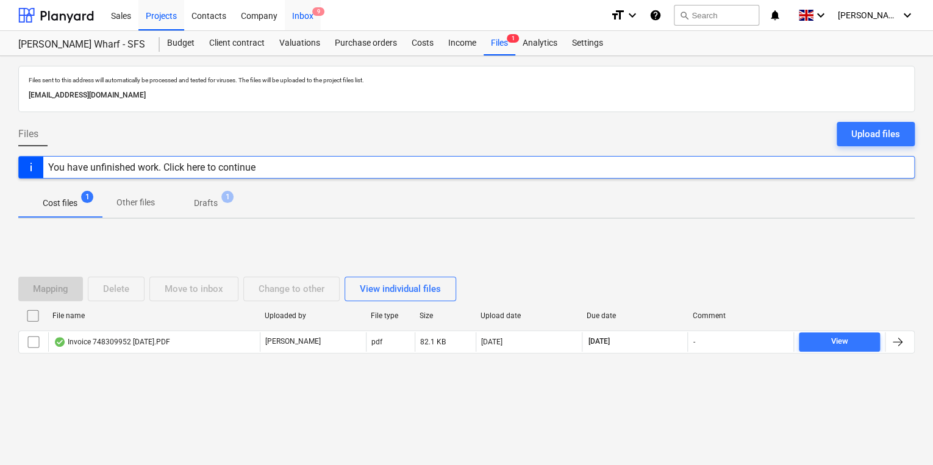
click at [305, 17] on div "Inbox 9" at bounding box center [303, 14] width 36 height 31
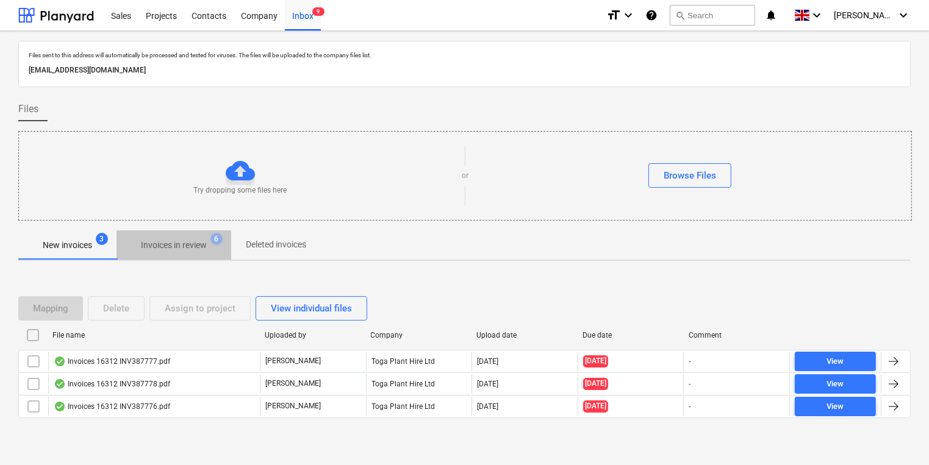
click at [177, 243] on p "Invoices in review" at bounding box center [174, 245] width 66 height 13
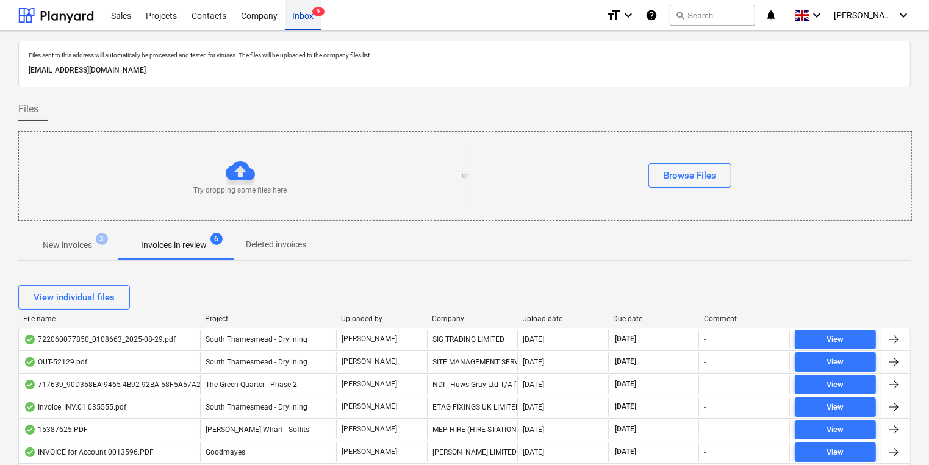
click at [305, 10] on div "Inbox 9" at bounding box center [303, 14] width 36 height 31
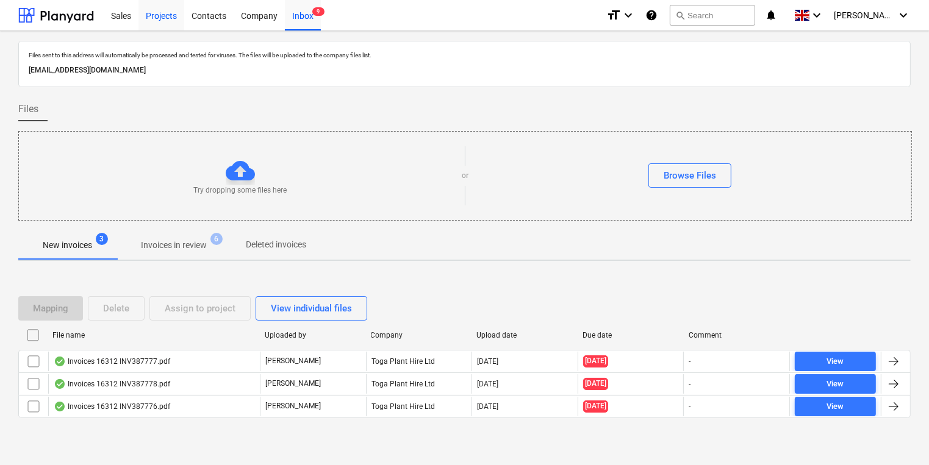
click at [159, 12] on div "Projects" at bounding box center [161, 14] width 46 height 31
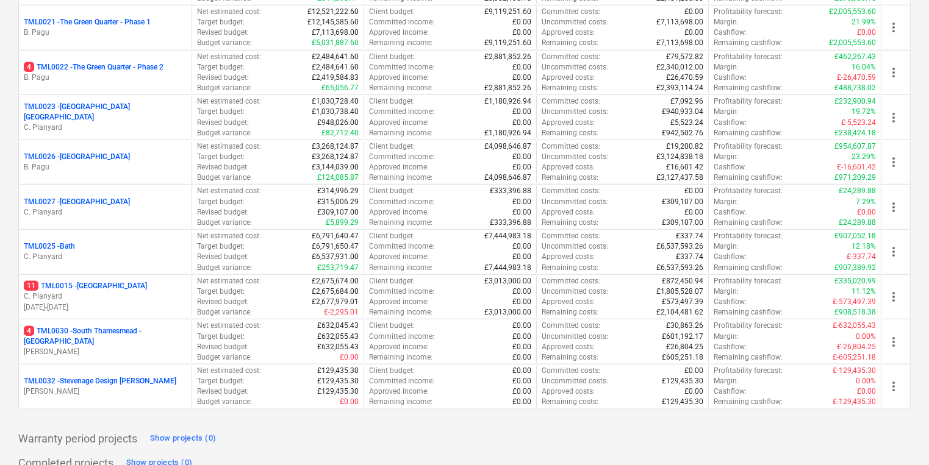
scroll to position [1083, 0]
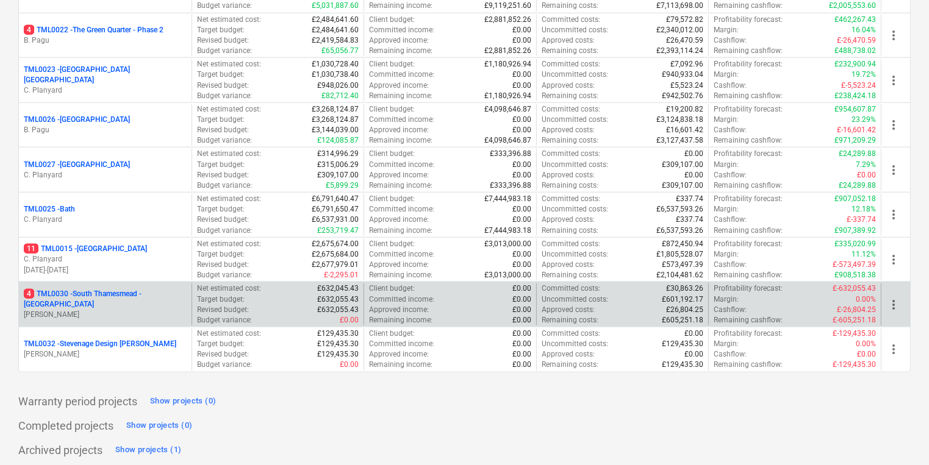
click at [82, 290] on p "4 TML0030 - South Thamesmead - Soffits" at bounding box center [105, 299] width 163 height 21
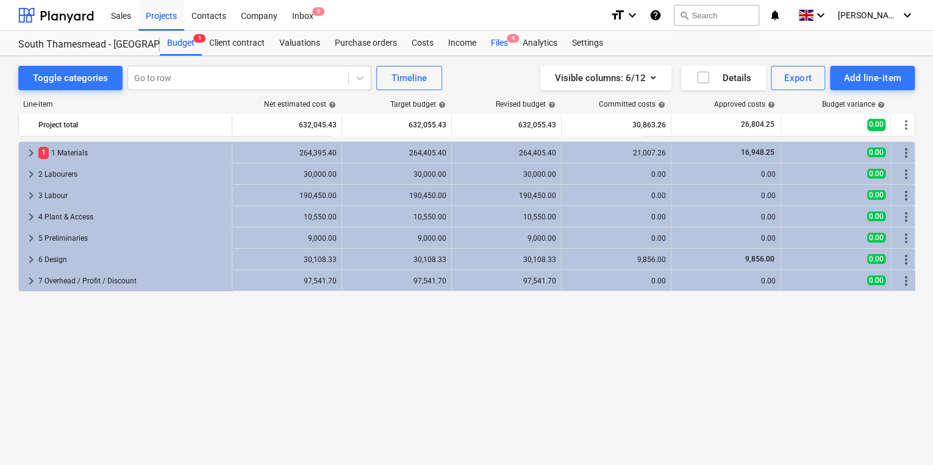
click at [497, 42] on div "Files 4" at bounding box center [500, 43] width 32 height 24
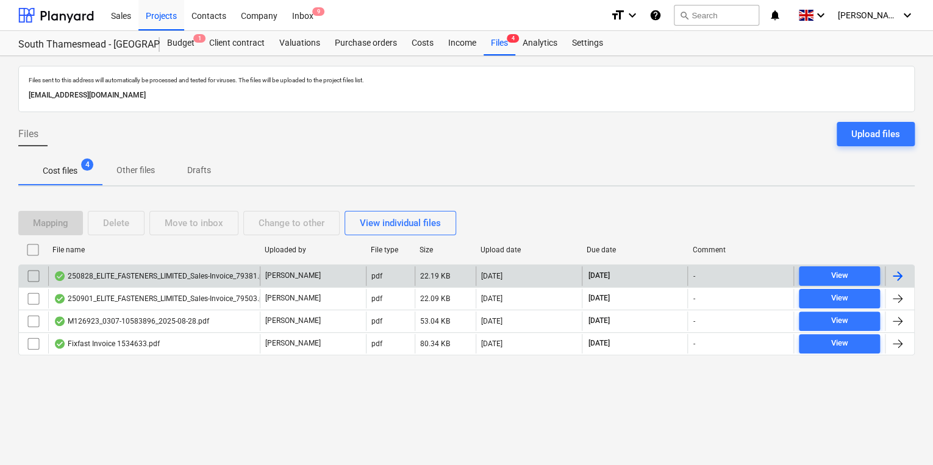
click at [897, 273] on div at bounding box center [897, 276] width 15 height 15
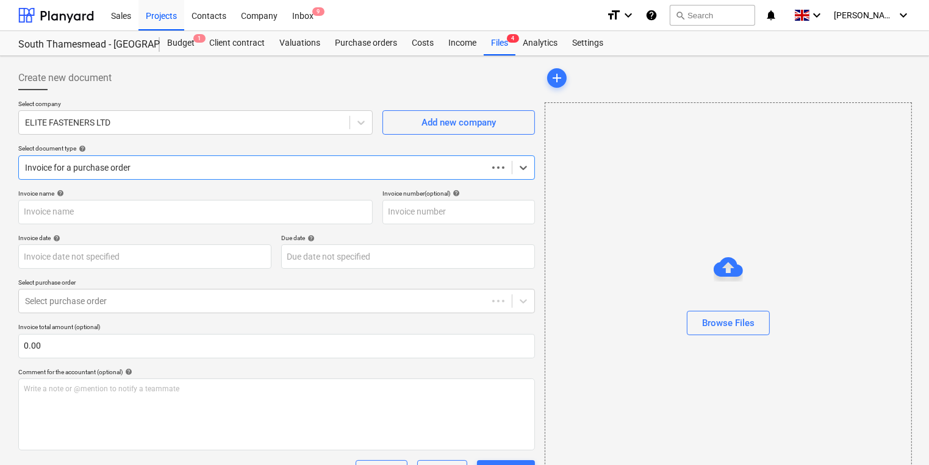
type input "79381"
type input "06 Aug 2025"
type input "[DATE]"
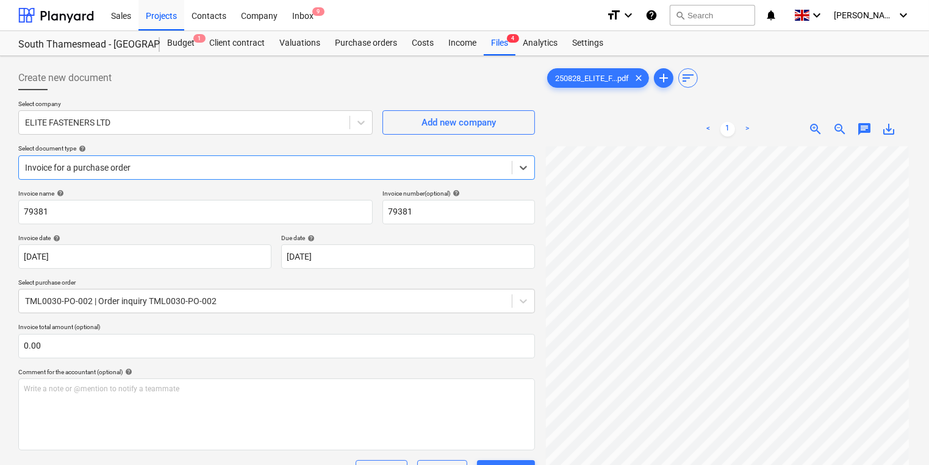
scroll to position [225, 0]
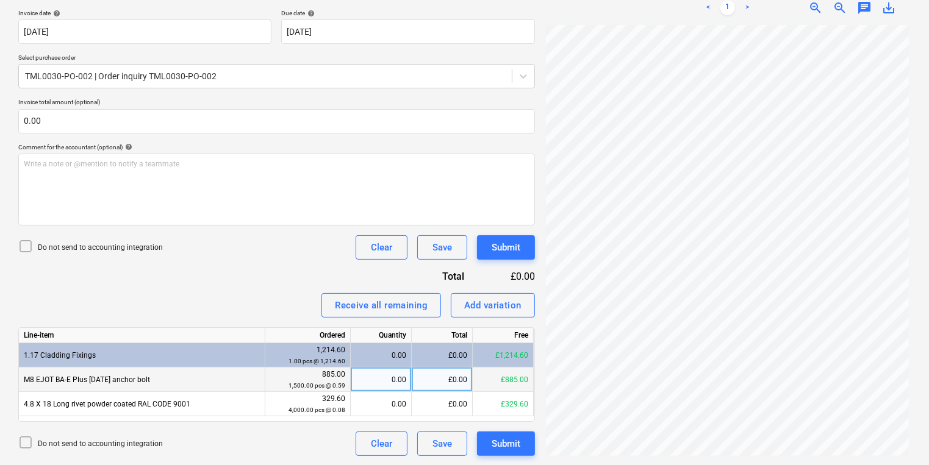
click at [386, 382] on div "0.00" at bounding box center [381, 380] width 51 height 24
type input "1500"
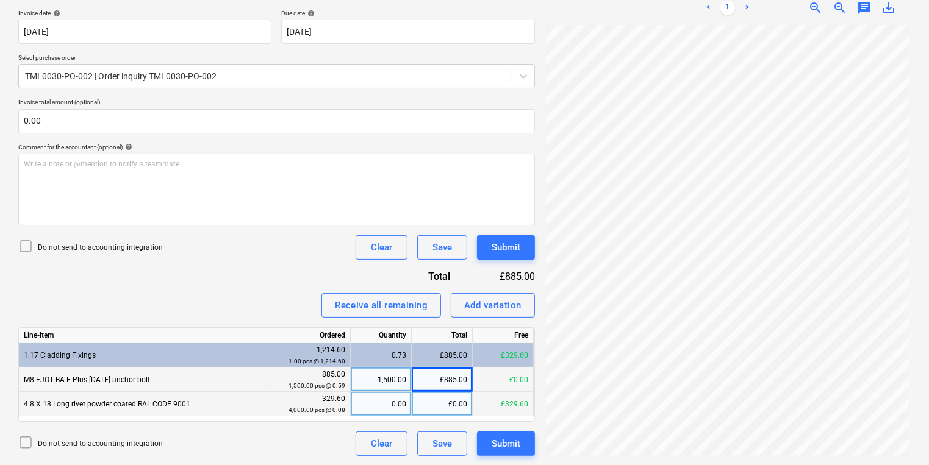
click at [367, 404] on div "0.00" at bounding box center [381, 404] width 51 height 24
type input "2500"
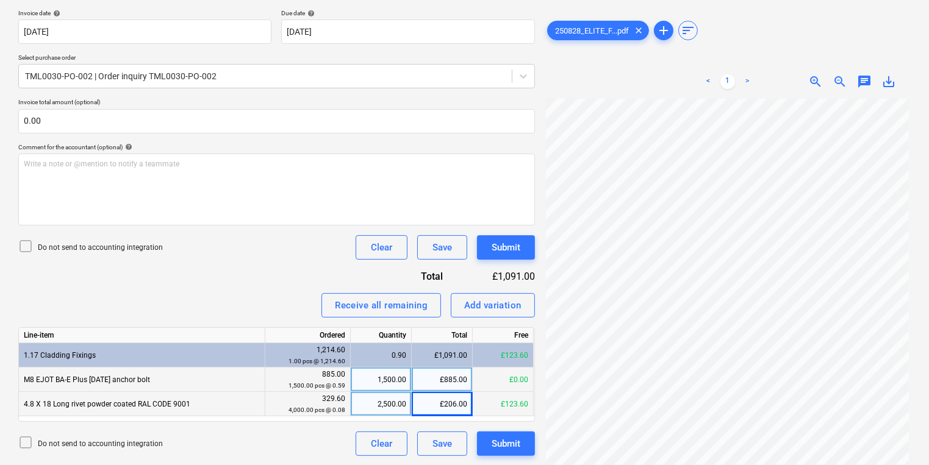
scroll to position [0, 0]
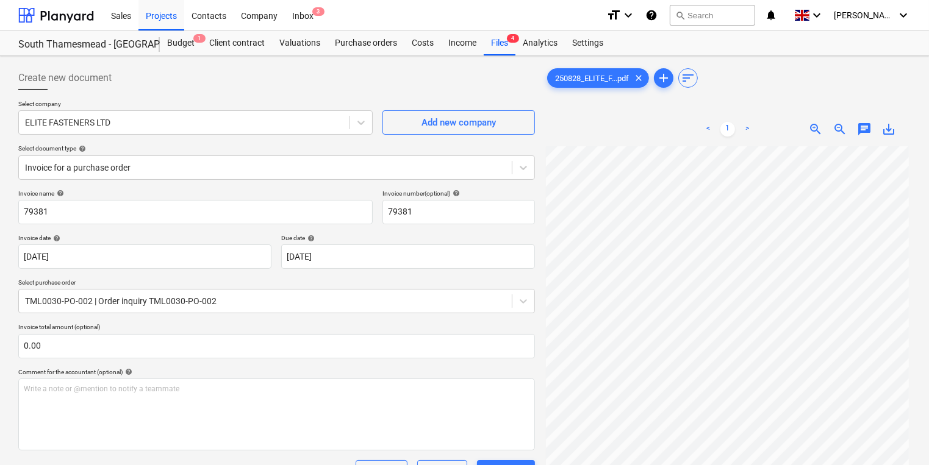
click at [259, 80] on div "Create new document" at bounding box center [276, 78] width 517 height 24
click at [498, 44] on div "Files 4" at bounding box center [500, 43] width 32 height 24
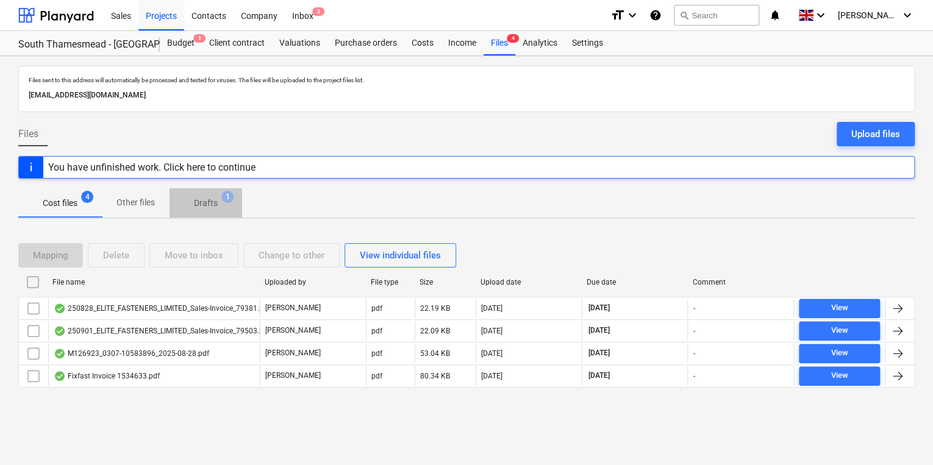
click at [205, 202] on p "Drafts" at bounding box center [206, 203] width 24 height 13
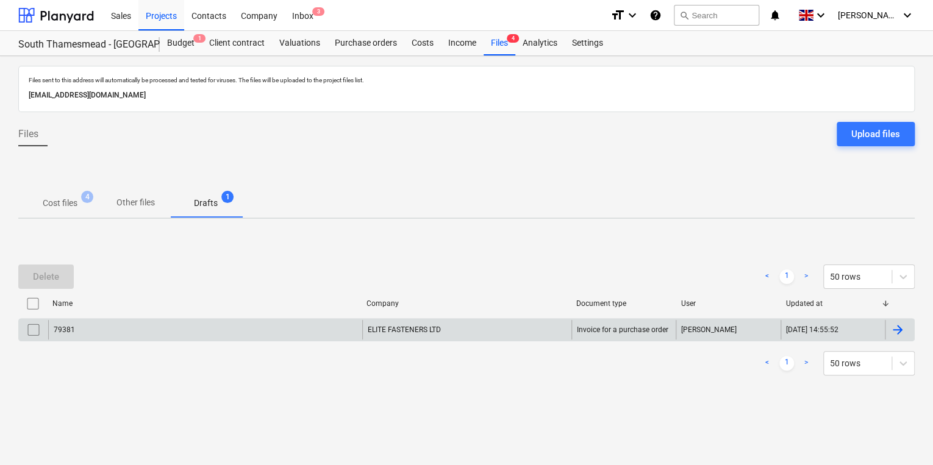
click at [385, 332] on div "ELITE FASTENERS LTD" at bounding box center [466, 330] width 209 height 20
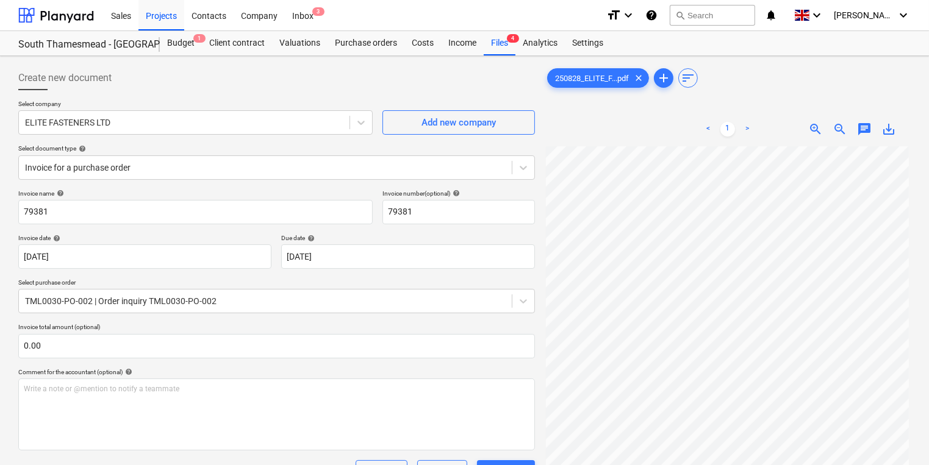
click at [227, 76] on div "Create new document" at bounding box center [276, 78] width 517 height 24
click at [156, 14] on div "Projects" at bounding box center [161, 14] width 46 height 31
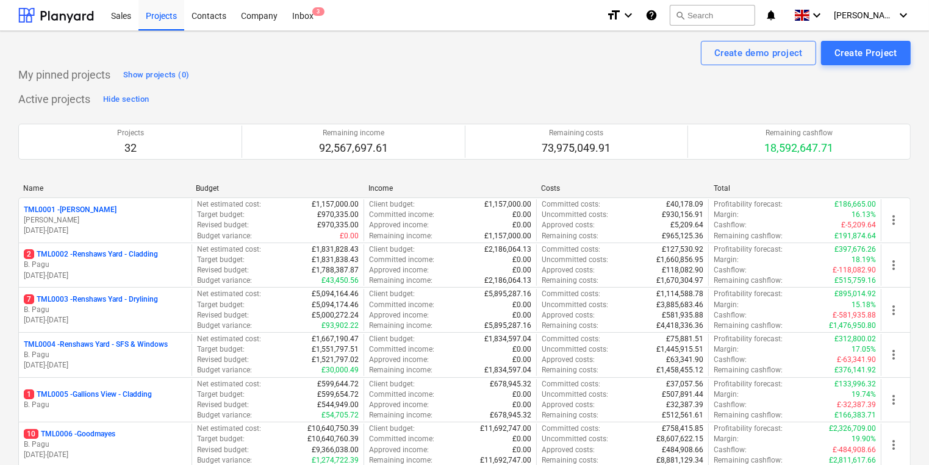
scroll to position [244, 0]
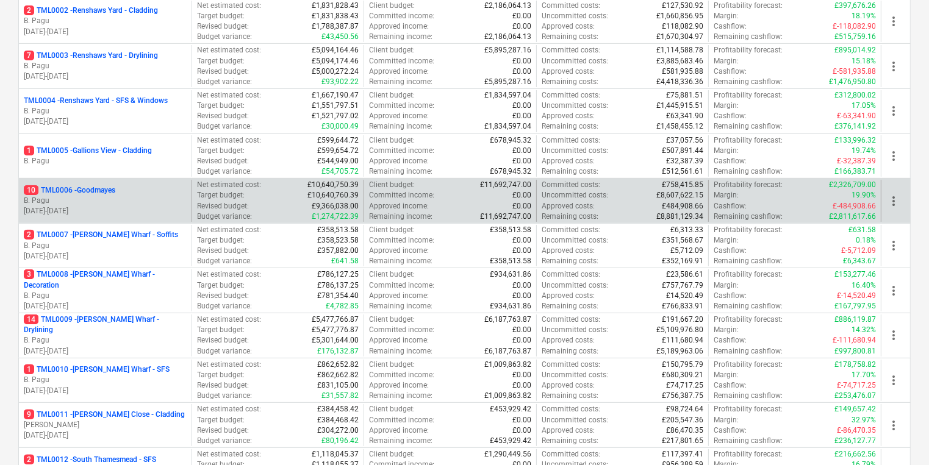
click at [123, 196] on p "B. Pagu" at bounding box center [105, 201] width 163 height 10
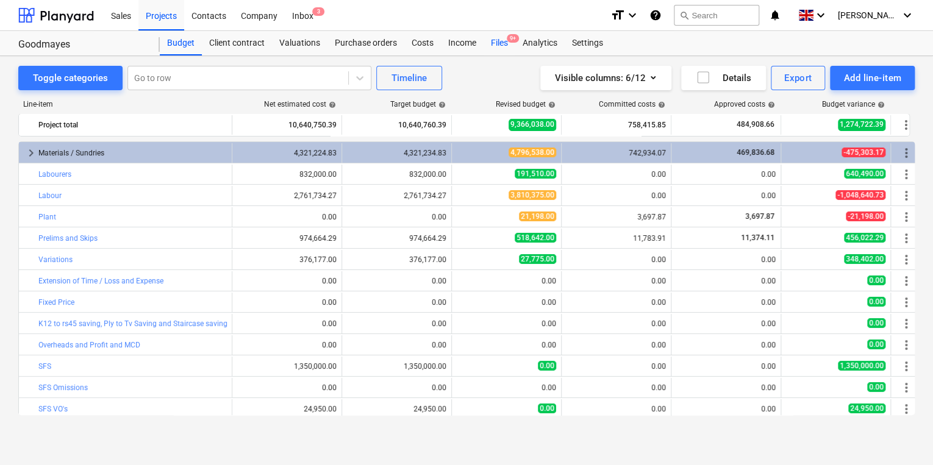
click at [501, 40] on div "Files 9+" at bounding box center [500, 43] width 32 height 24
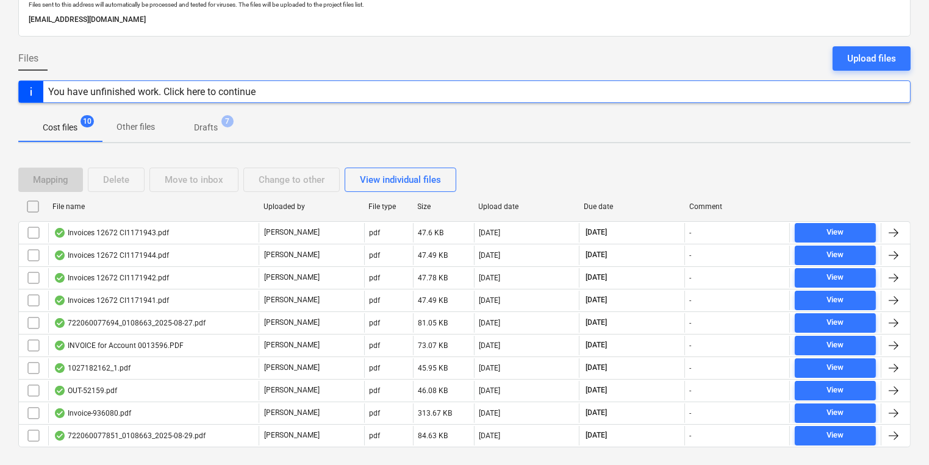
scroll to position [99, 0]
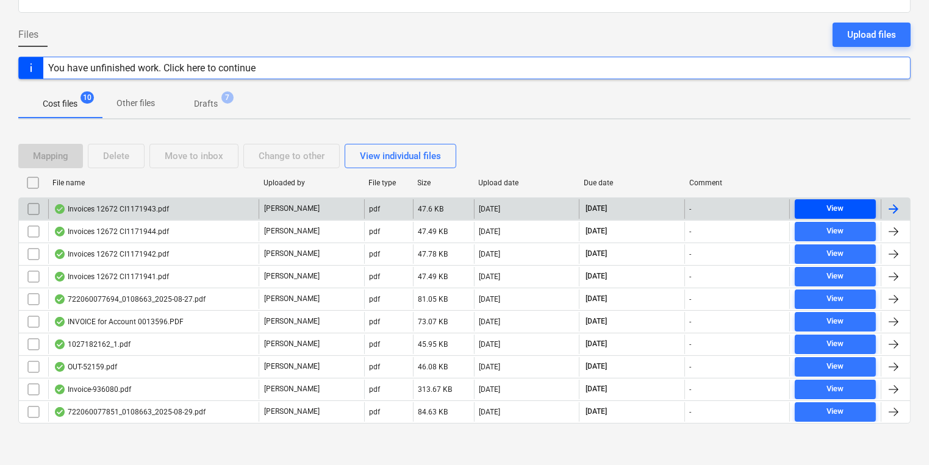
click at [812, 202] on span "View" at bounding box center [835, 209] width 71 height 14
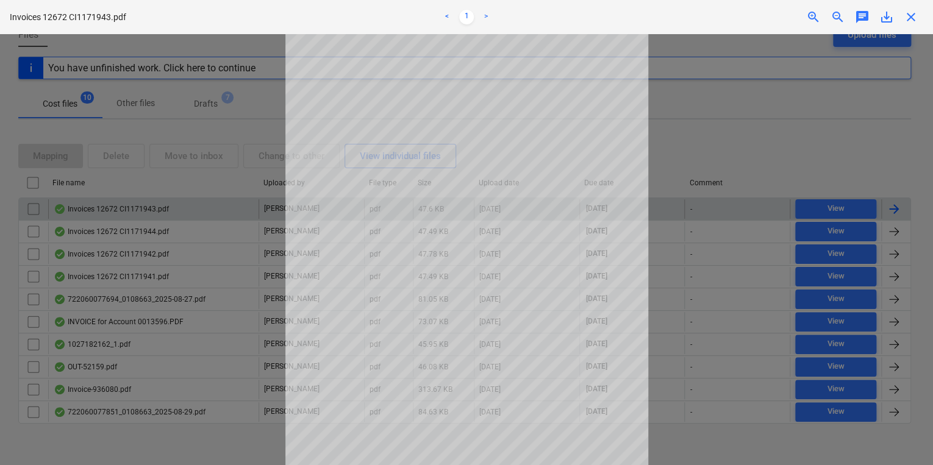
click at [914, 18] on span "close" at bounding box center [911, 17] width 15 height 15
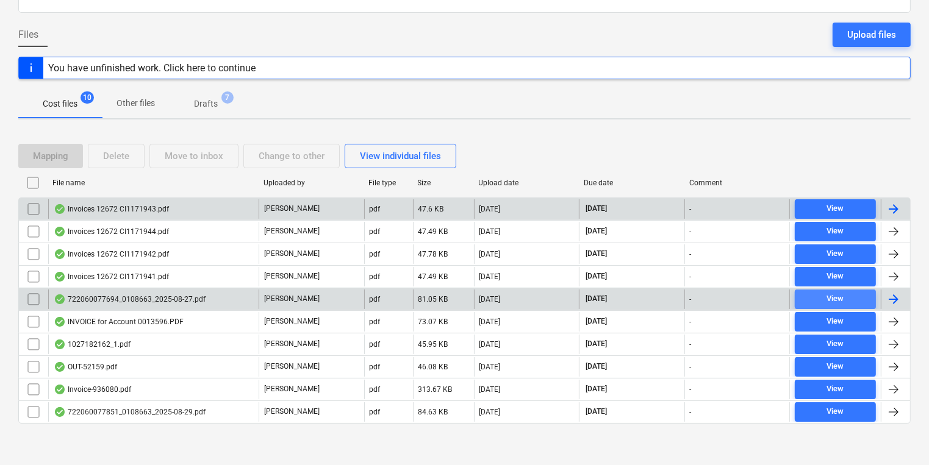
click at [839, 292] on div "View" at bounding box center [835, 299] width 17 height 14
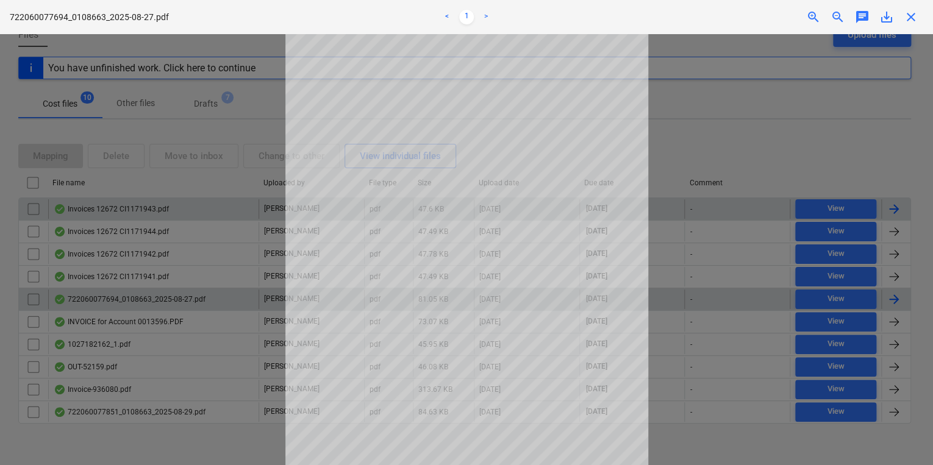
click at [914, 15] on span "close" at bounding box center [911, 17] width 15 height 15
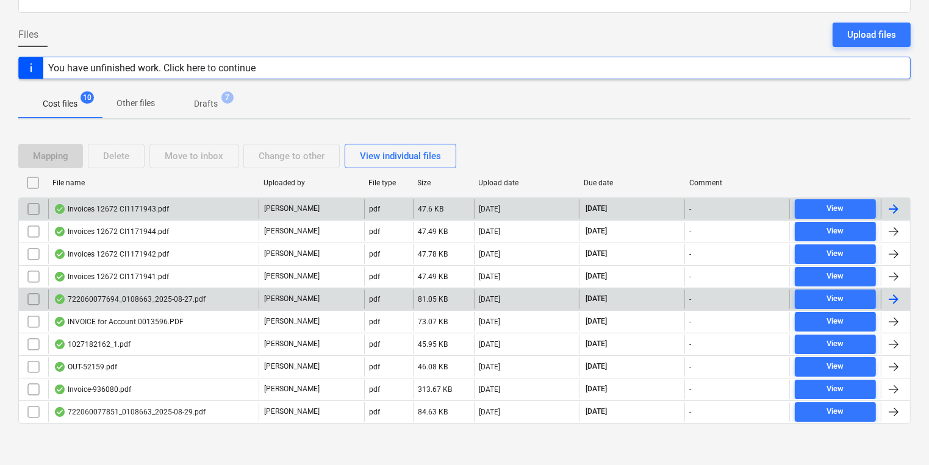
click at [904, 297] on div at bounding box center [895, 300] width 29 height 20
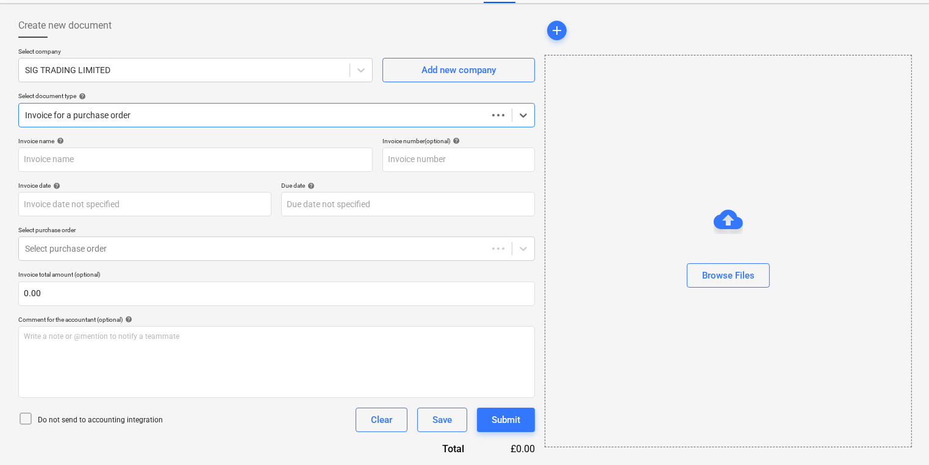
type input "722060077694"
type input "[DATE]"
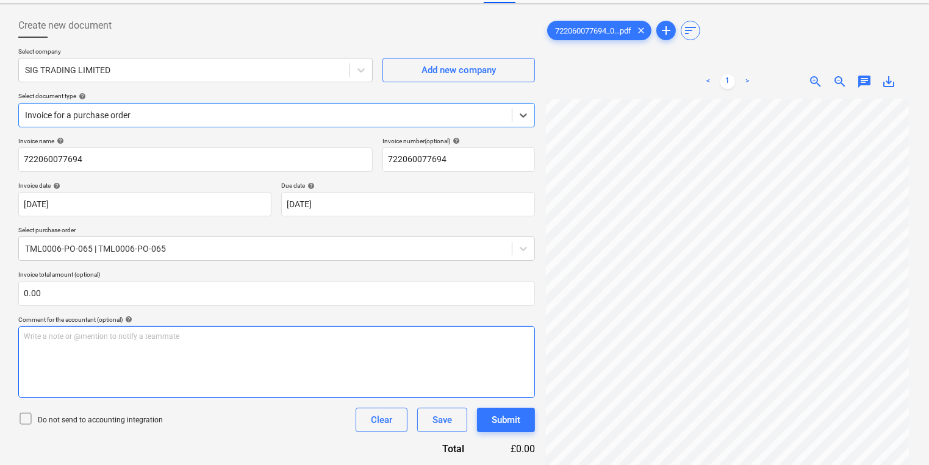
scroll to position [274, 0]
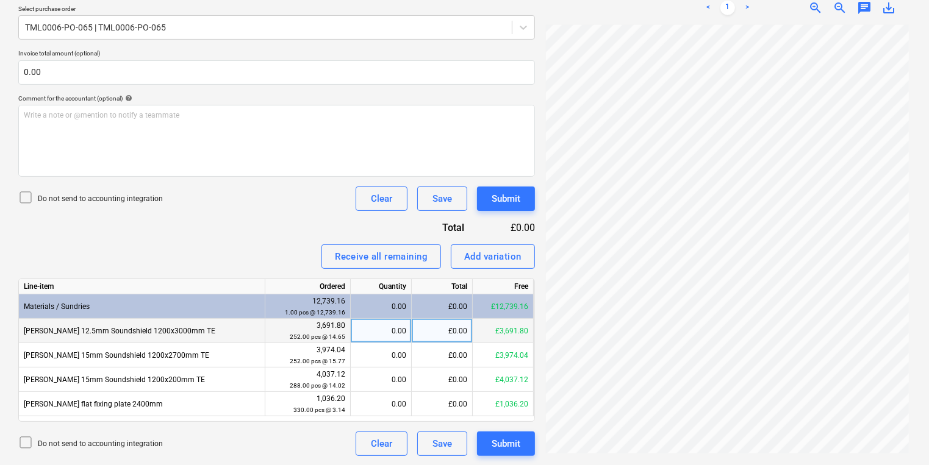
click at [372, 331] on div "0.00" at bounding box center [381, 331] width 51 height 24
type input "252"
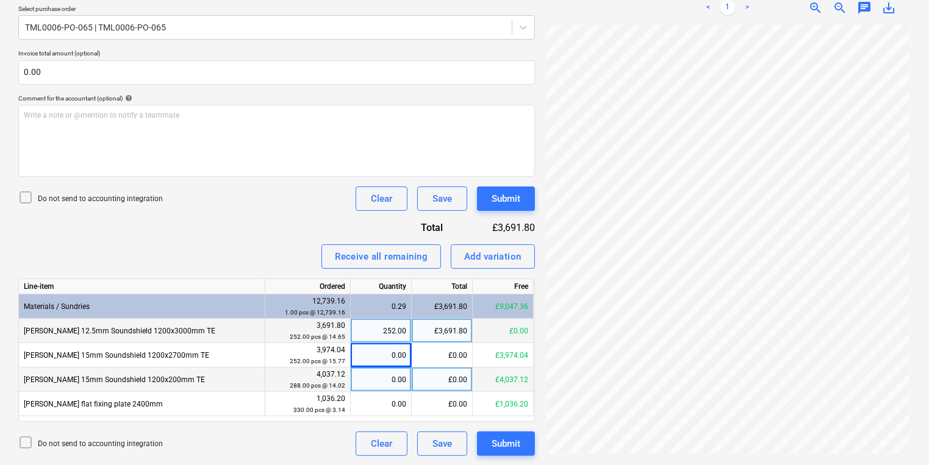
click at [379, 383] on div "0.00" at bounding box center [381, 380] width 51 height 24
type input "240"
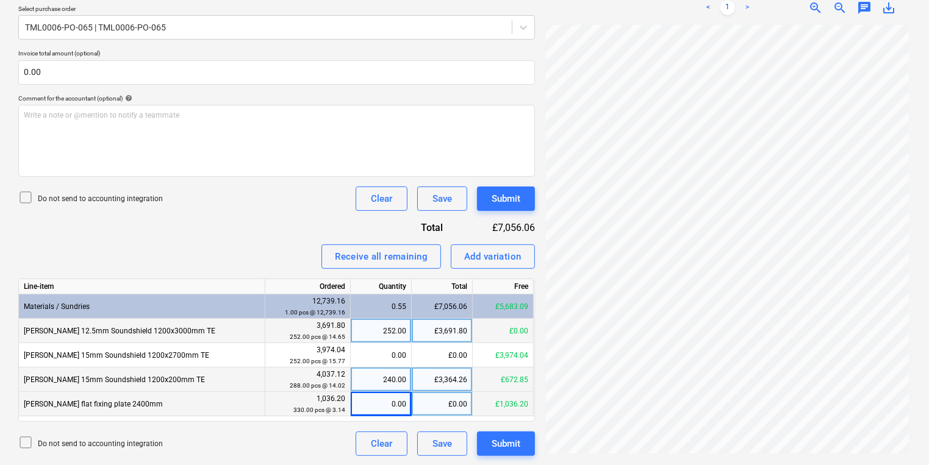
click at [386, 403] on div "0.00" at bounding box center [381, 404] width 51 height 24
type input "200"
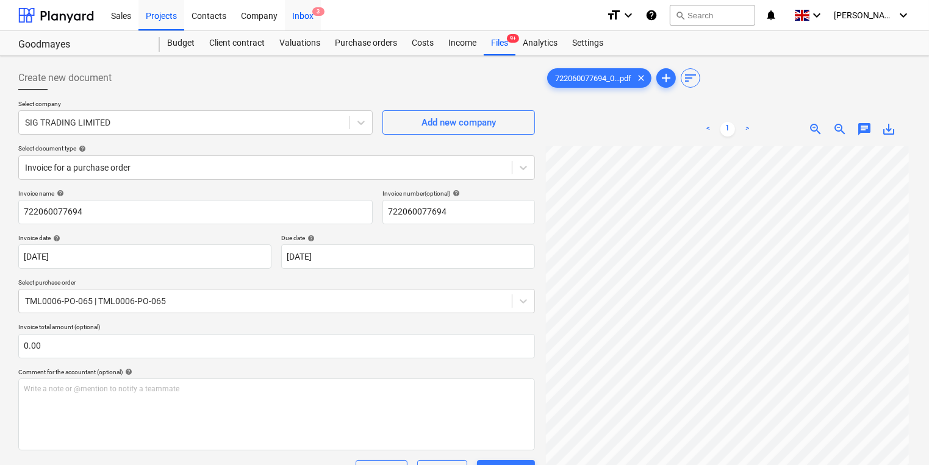
click at [298, 15] on div "Inbox 3" at bounding box center [303, 14] width 36 height 31
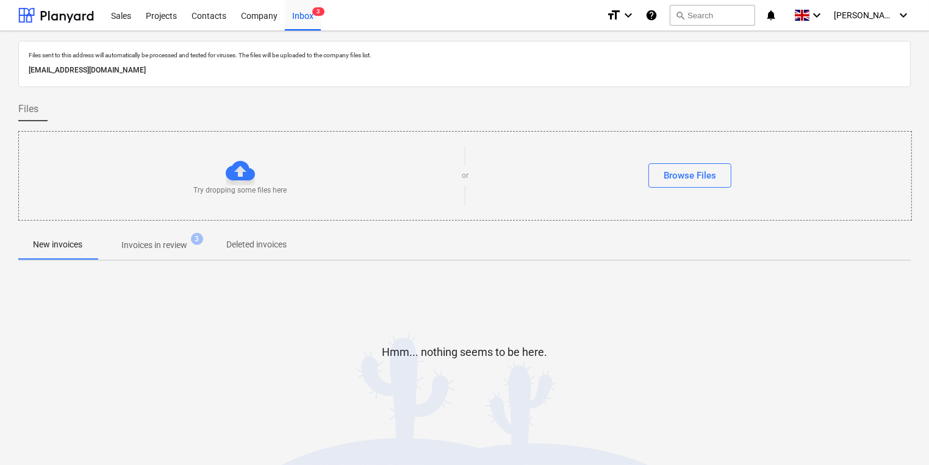
click at [163, 251] on p "Invoices in review" at bounding box center [154, 245] width 66 height 13
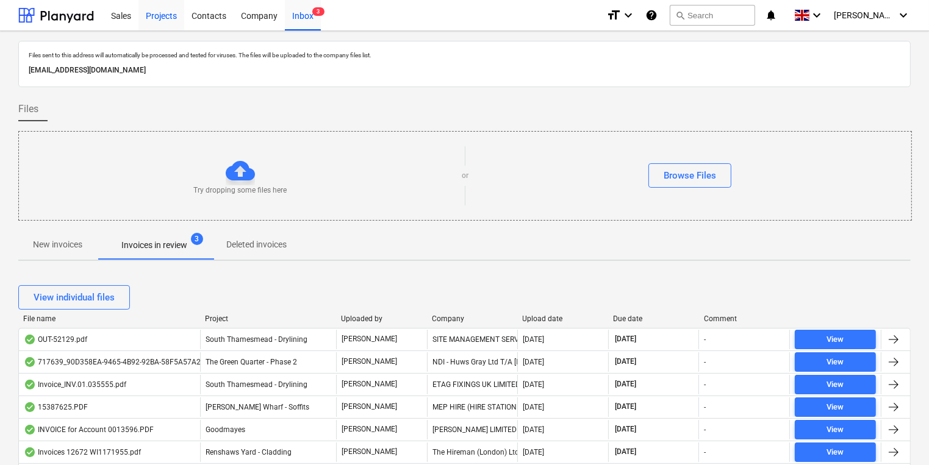
click at [160, 12] on div "Projects" at bounding box center [161, 14] width 46 height 31
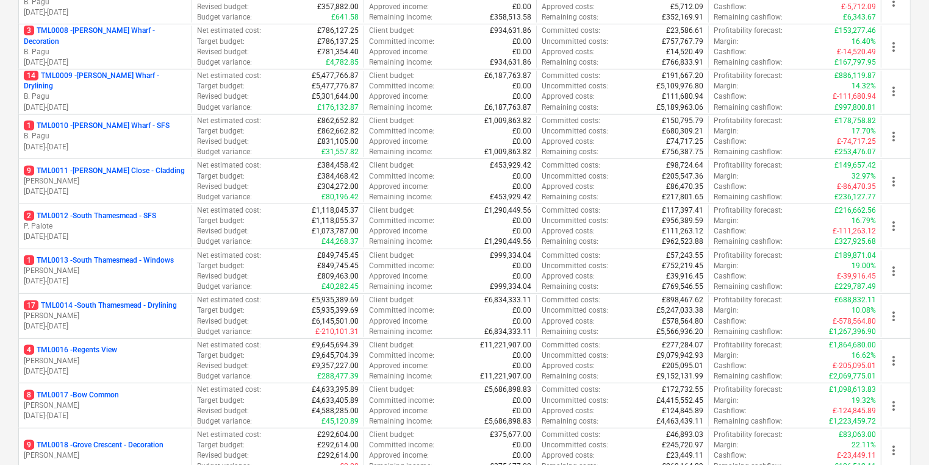
scroll to position [732, 0]
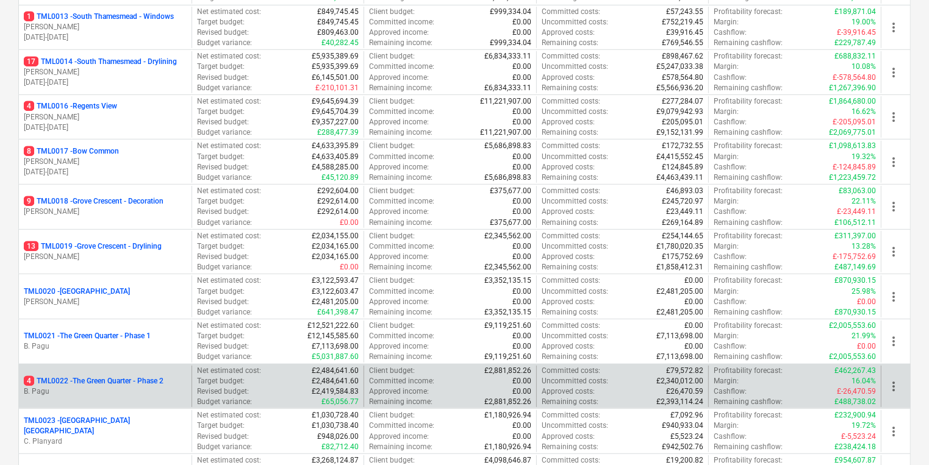
click at [142, 378] on p "4 TML0022 - The Green Quarter - Phase 2" at bounding box center [94, 381] width 140 height 10
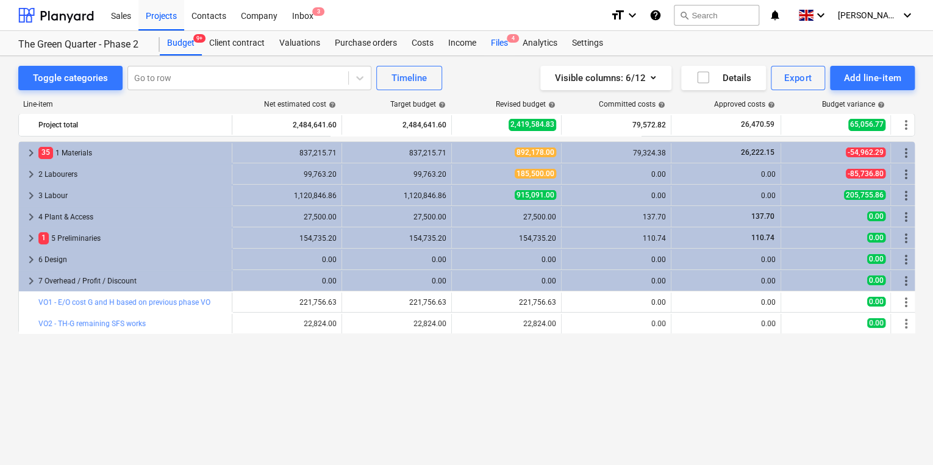
click at [501, 38] on div "Files 4" at bounding box center [500, 43] width 32 height 24
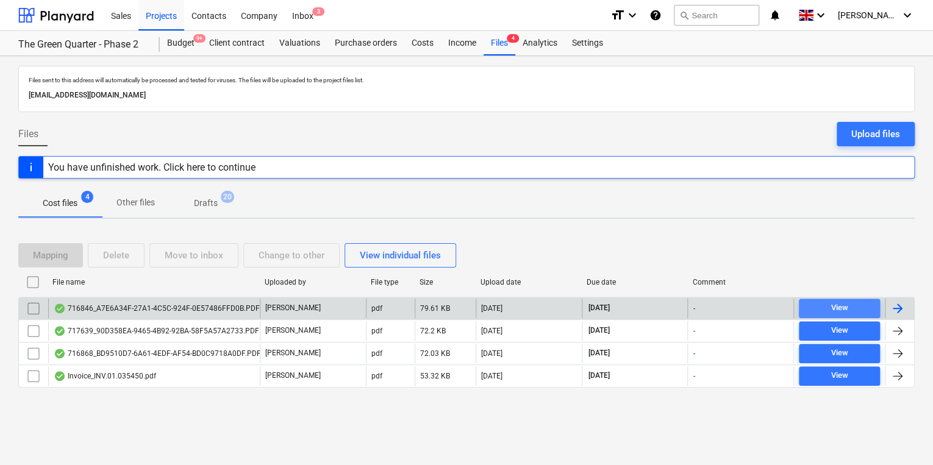
click at [826, 301] on span "View" at bounding box center [839, 308] width 71 height 14
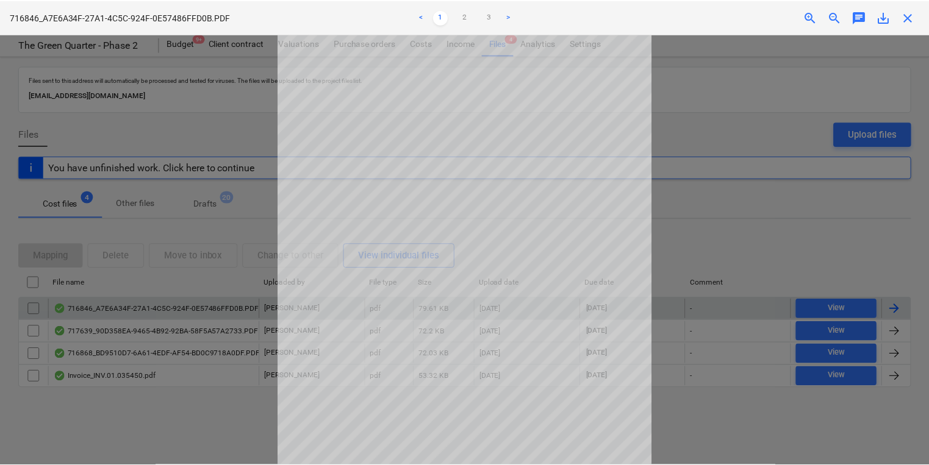
scroll to position [96, 0]
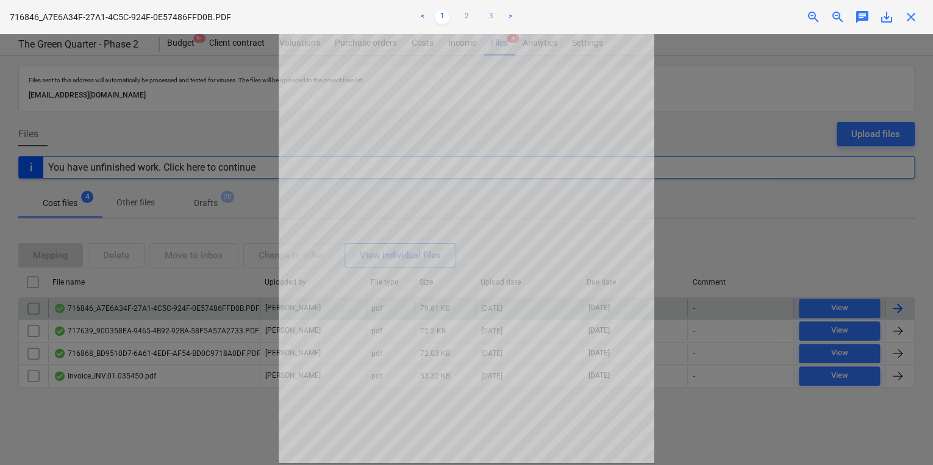
click at [490, 13] on link "3" at bounding box center [491, 17] width 15 height 15
click at [463, 15] on link "2" at bounding box center [466, 17] width 15 height 15
click at [445, 16] on link "1" at bounding box center [442, 17] width 15 height 15
click at [910, 21] on span "close" at bounding box center [911, 17] width 15 height 15
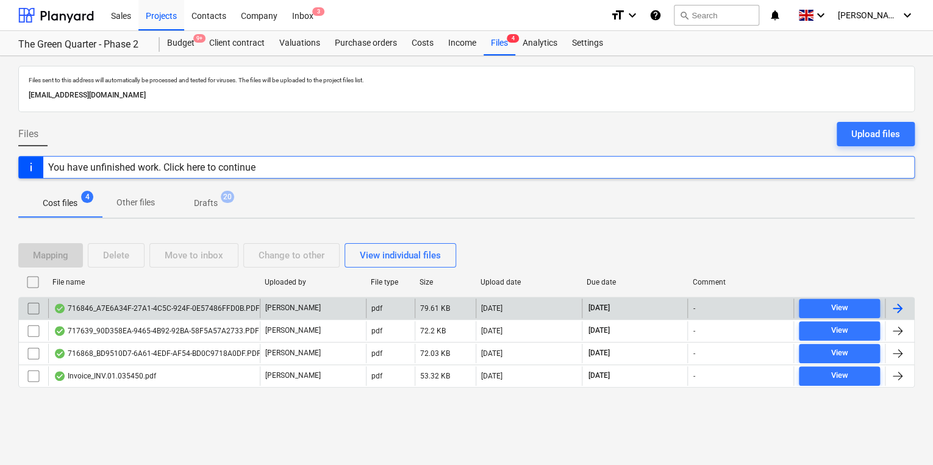
click at [539, 90] on p "3470abb2-b1c5-4e00-a5d9-9cc8b20fc6d8@projects.planyard.com" at bounding box center [467, 95] width 876 height 13
click at [502, 43] on div "Files 4" at bounding box center [500, 43] width 32 height 24
click at [167, 14] on div "Projects" at bounding box center [161, 14] width 46 height 31
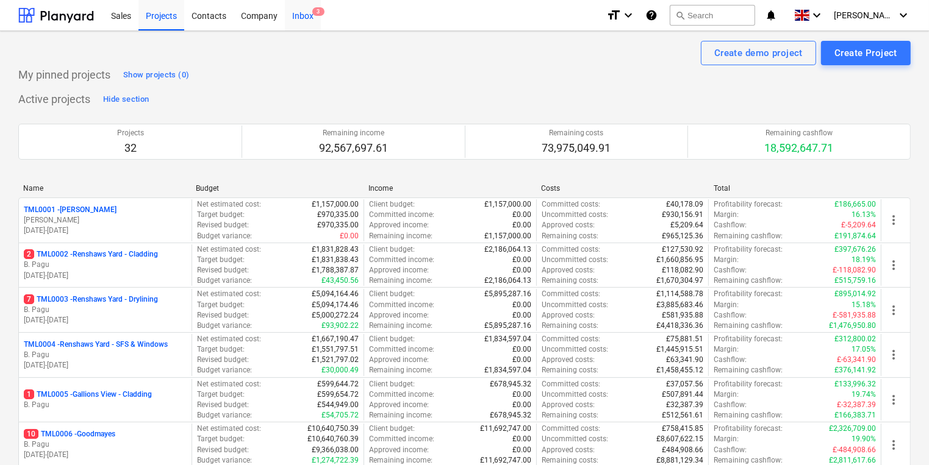
click at [310, 12] on div "Inbox 3" at bounding box center [303, 14] width 36 height 31
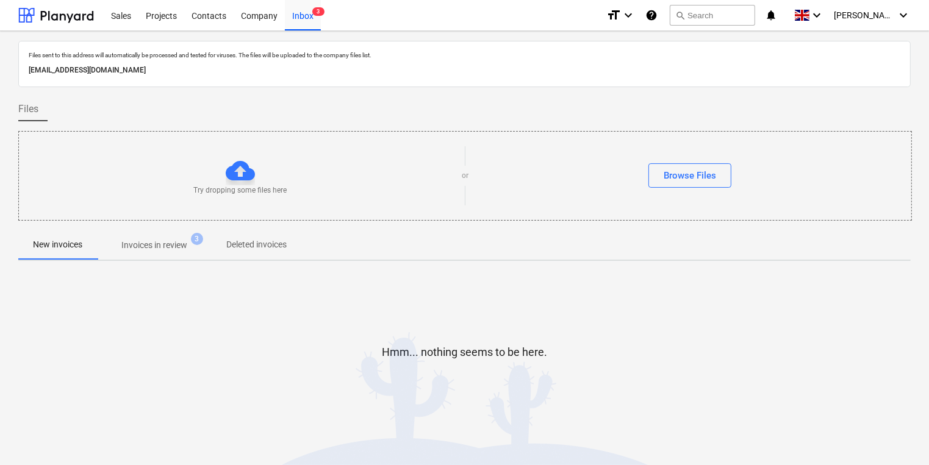
click at [160, 250] on p "Invoices in review" at bounding box center [154, 245] width 66 height 13
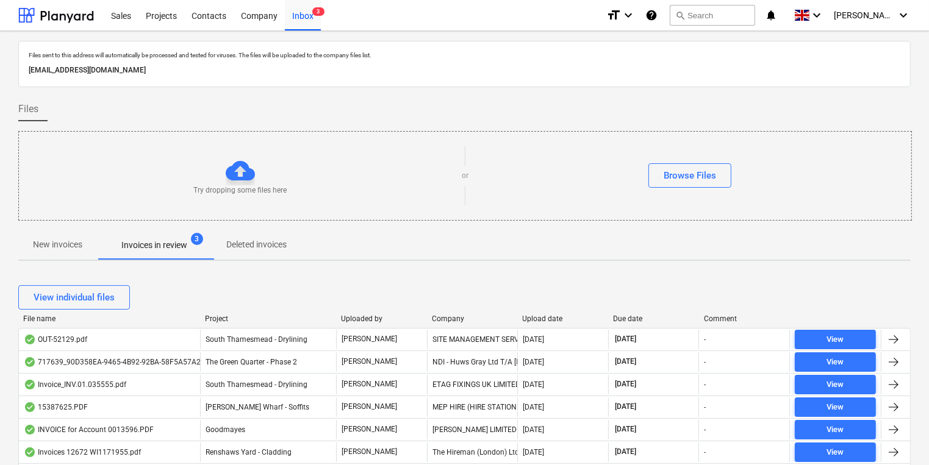
click at [474, 315] on div "Company" at bounding box center [472, 319] width 81 height 9
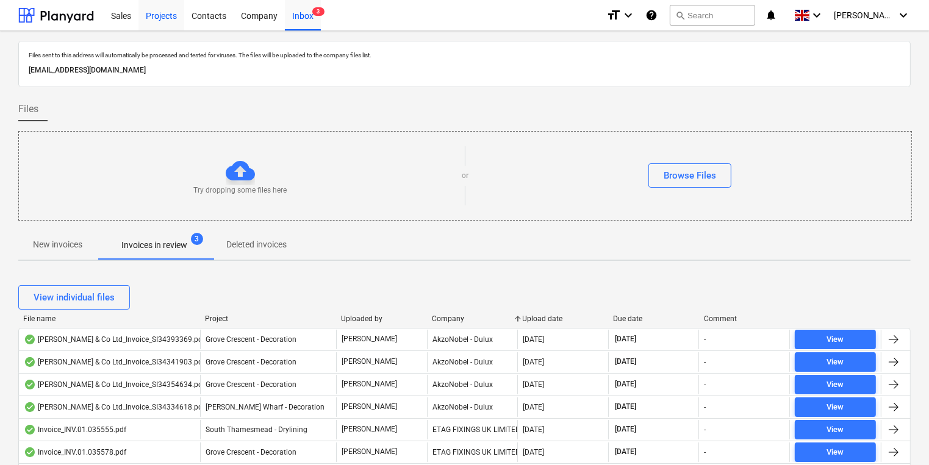
click at [168, 17] on div "Projects" at bounding box center [161, 14] width 46 height 31
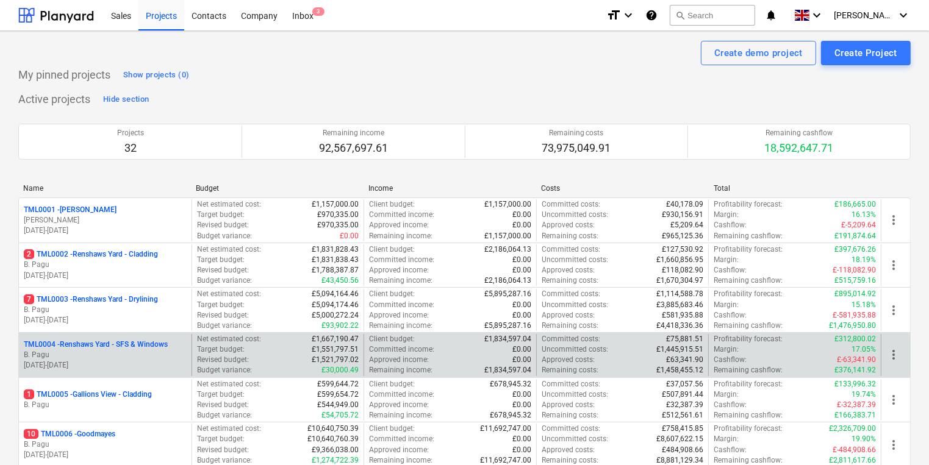
scroll to position [244, 0]
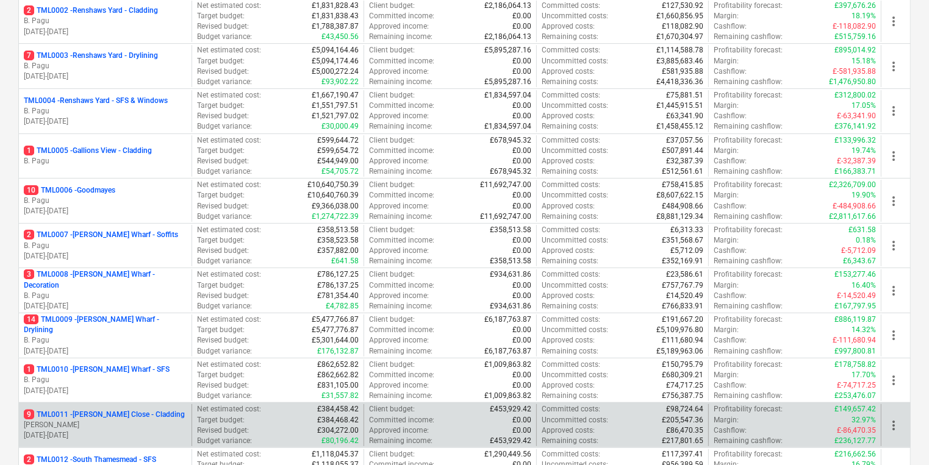
click at [99, 420] on p "[PERSON_NAME]" at bounding box center [105, 425] width 163 height 10
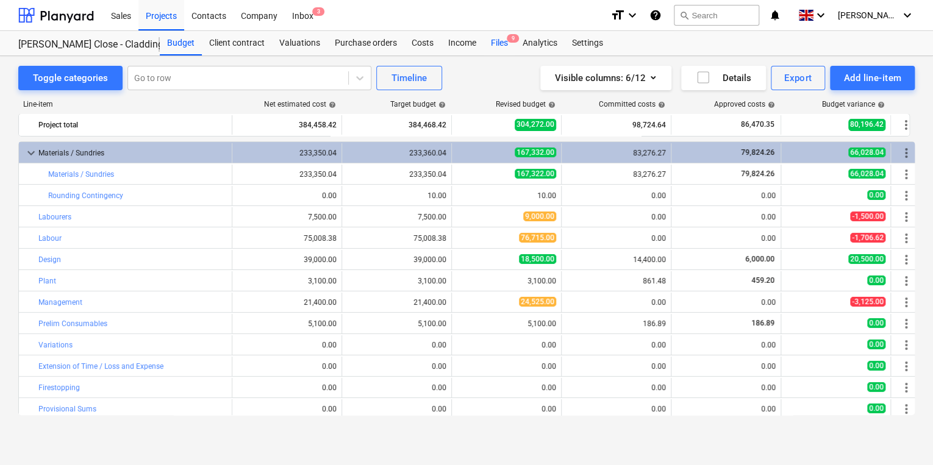
click at [499, 37] on div "Files 9" at bounding box center [500, 43] width 32 height 24
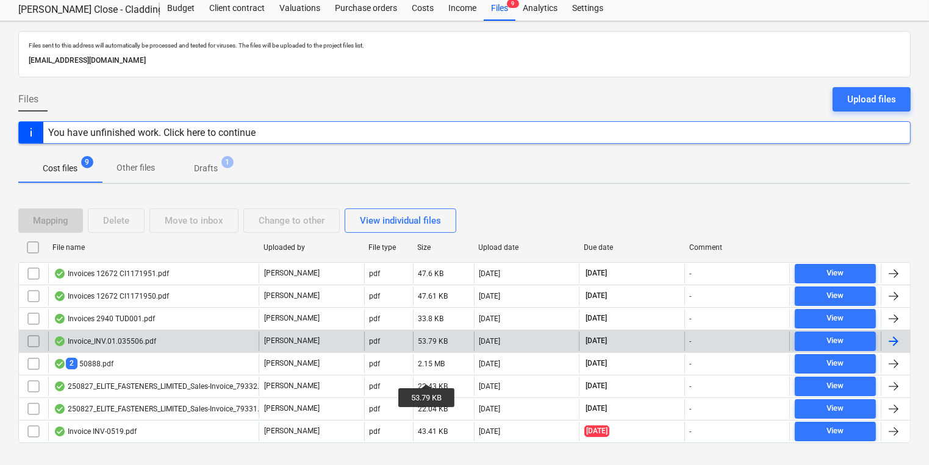
scroll to position [54, 0]
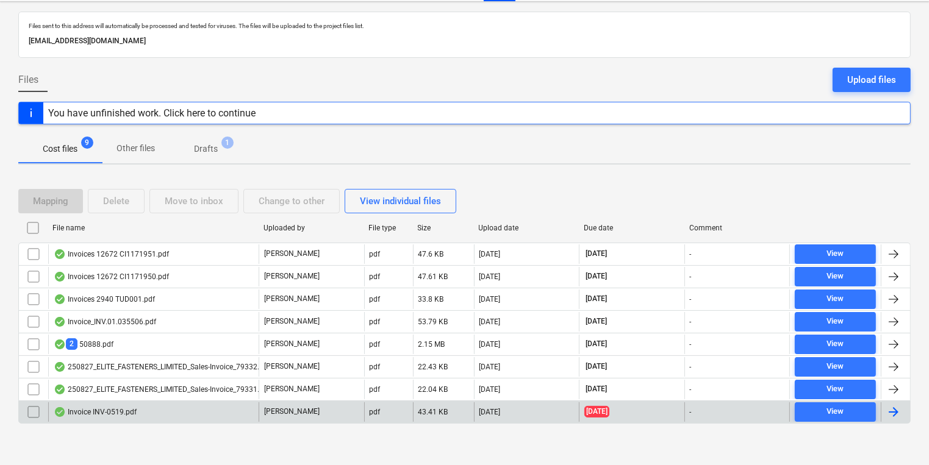
click at [900, 406] on div at bounding box center [893, 412] width 15 height 15
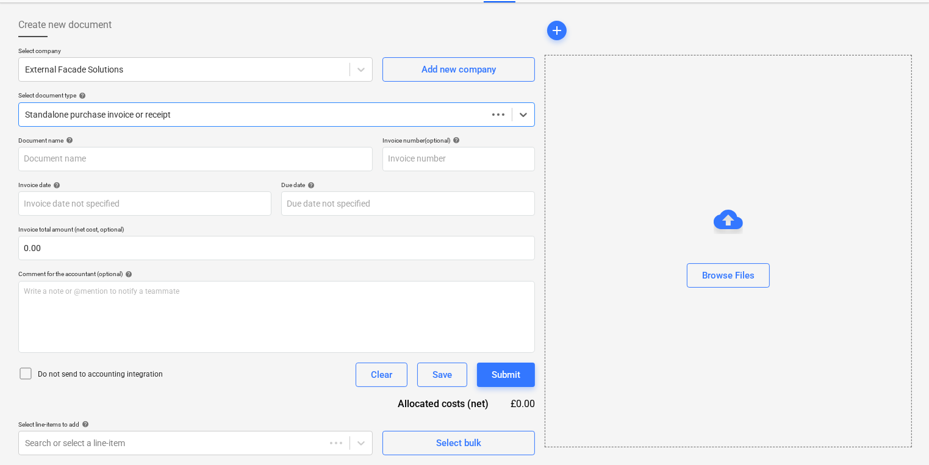
scroll to position [52, 0]
type input "INV-0519"
type input "[DATE]"
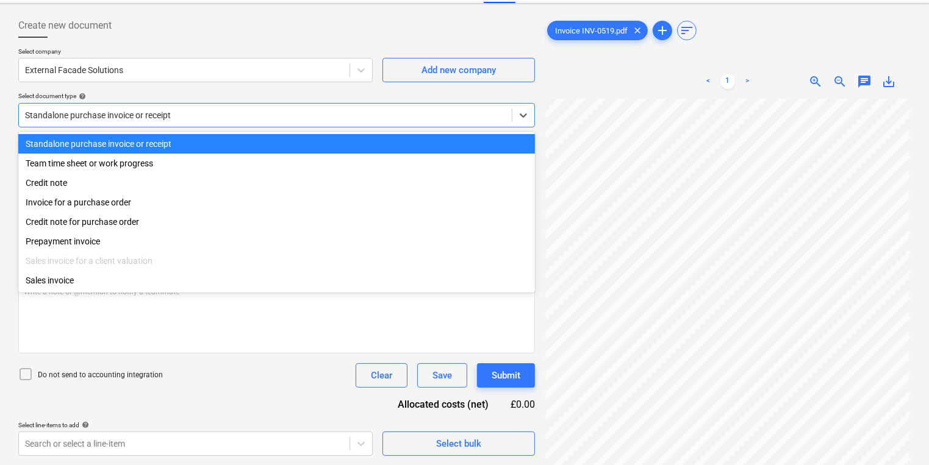
click at [267, 117] on div at bounding box center [265, 115] width 481 height 12
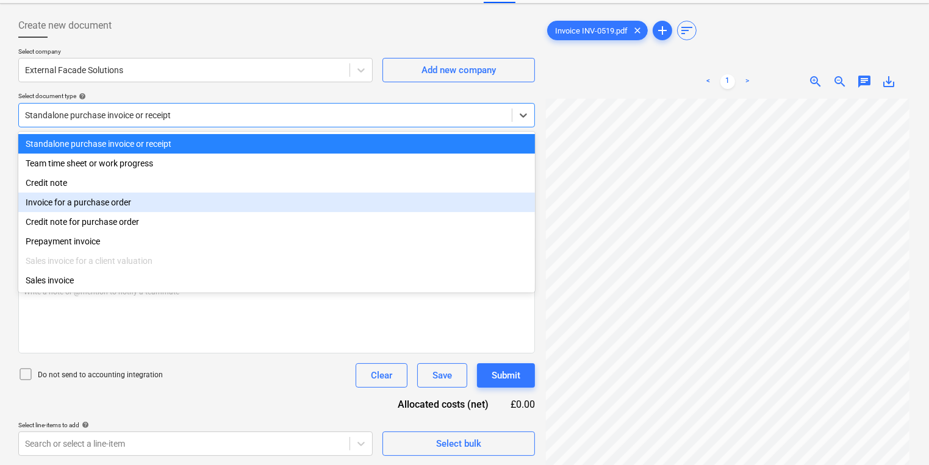
click at [161, 203] on div "Invoice for a purchase order" at bounding box center [276, 203] width 517 height 20
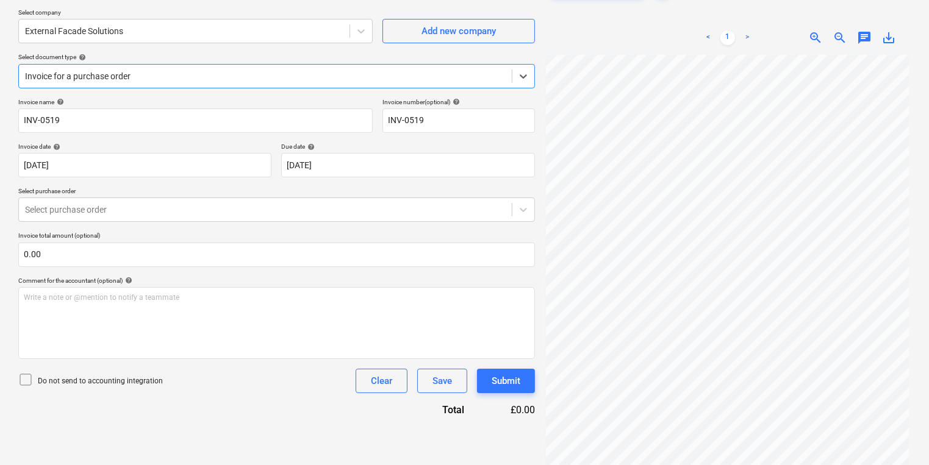
scroll to position [122, 0]
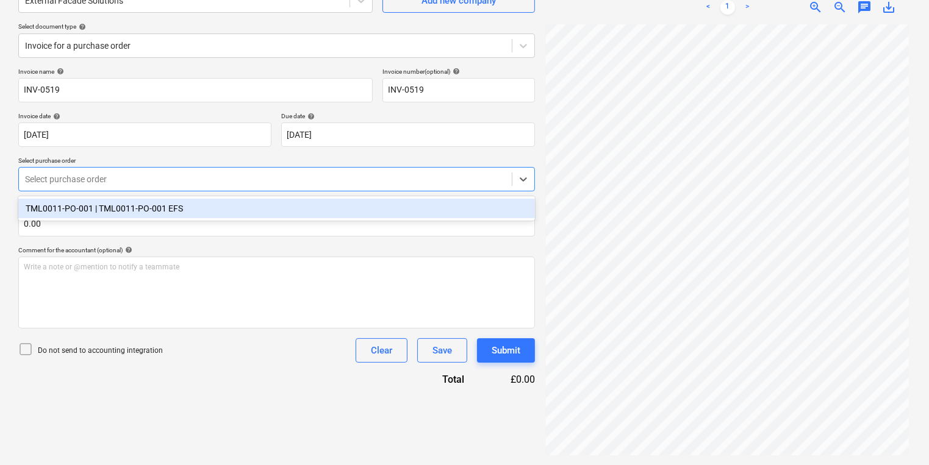
click at [161, 174] on div at bounding box center [265, 179] width 481 height 12
click at [169, 208] on div "TML0011-PO-001 | TML0011-PO-001 EFS" at bounding box center [276, 209] width 517 height 20
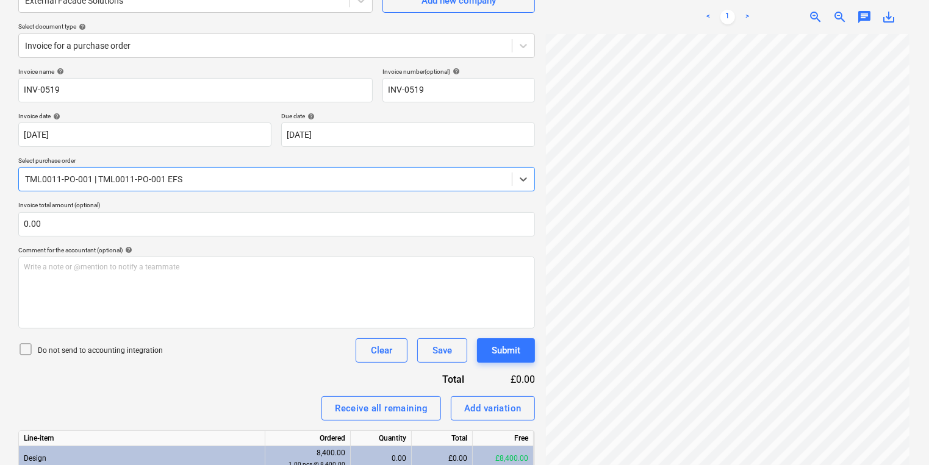
scroll to position [201, 0]
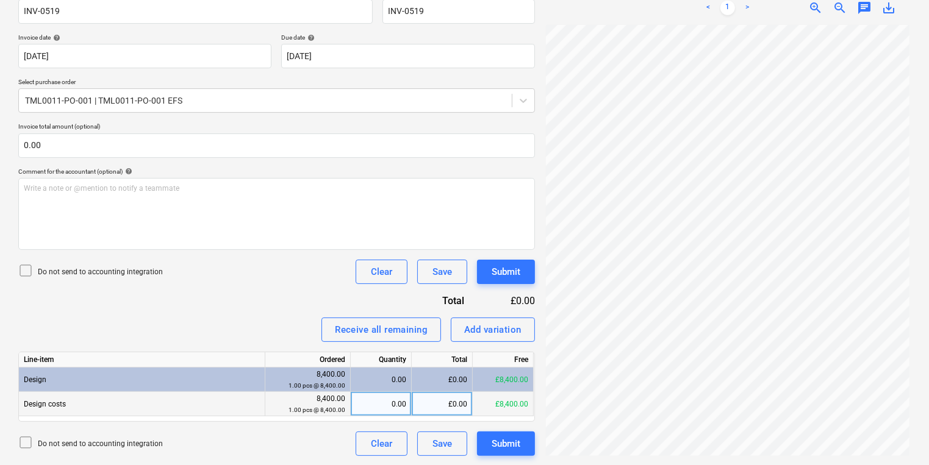
click at [367, 400] on div "0.00" at bounding box center [381, 404] width 51 height 24
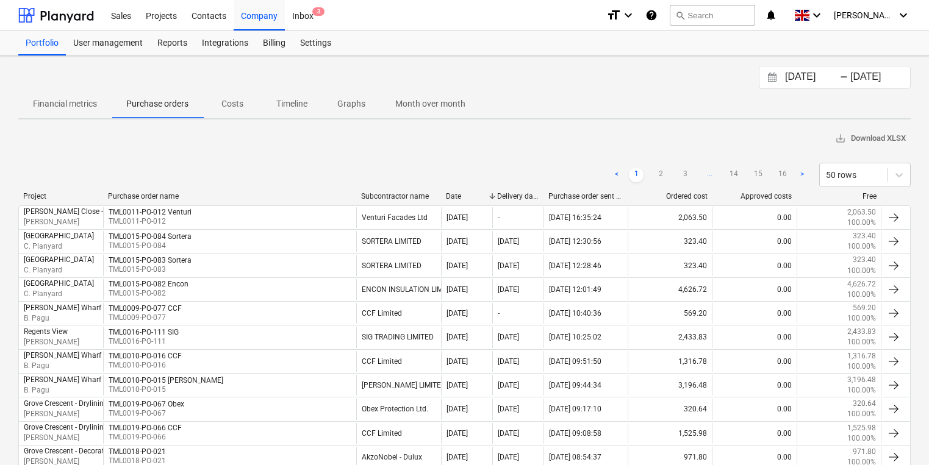
scroll to position [976, 0]
